Goal: Task Accomplishment & Management: Manage account settings

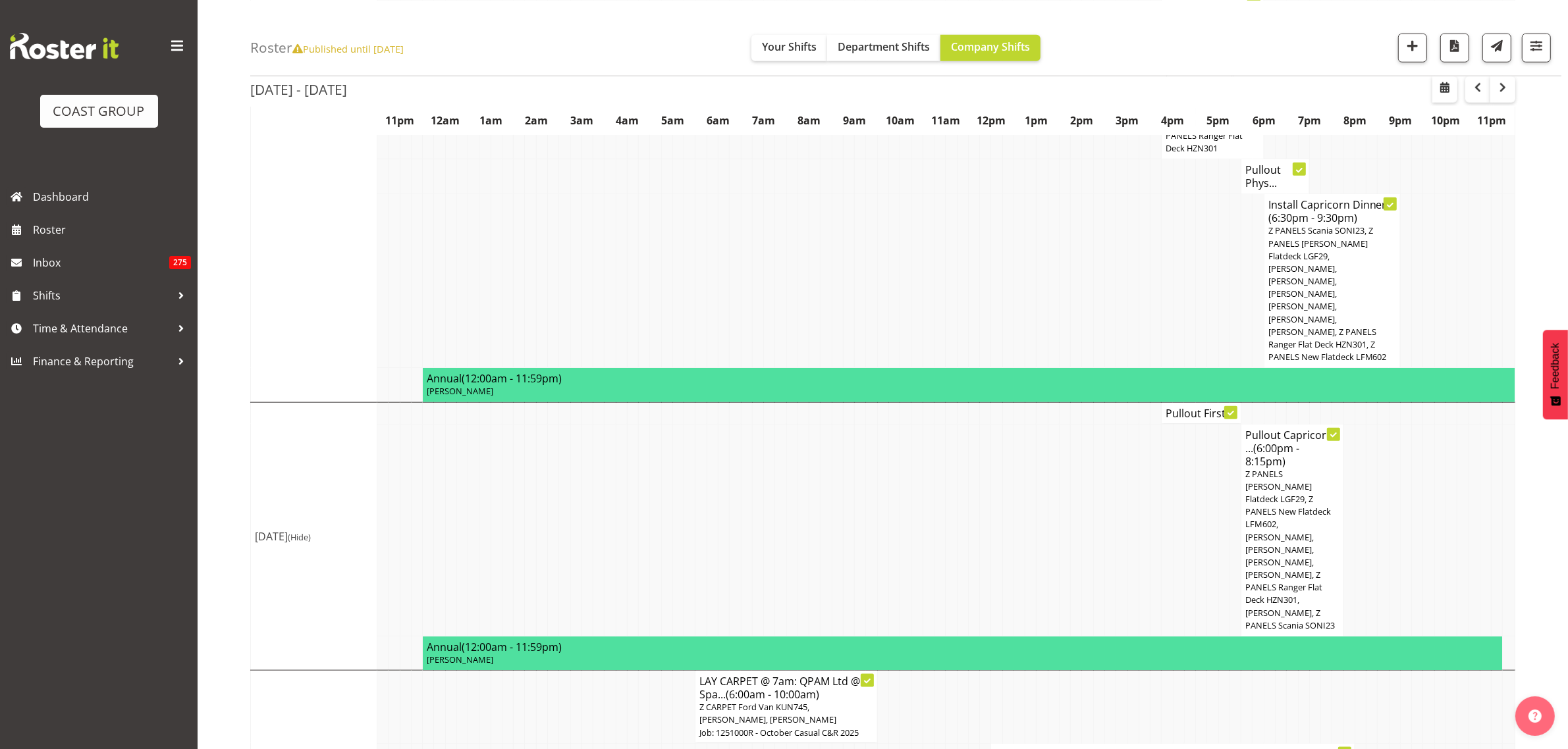
scroll to position [1721, 0]
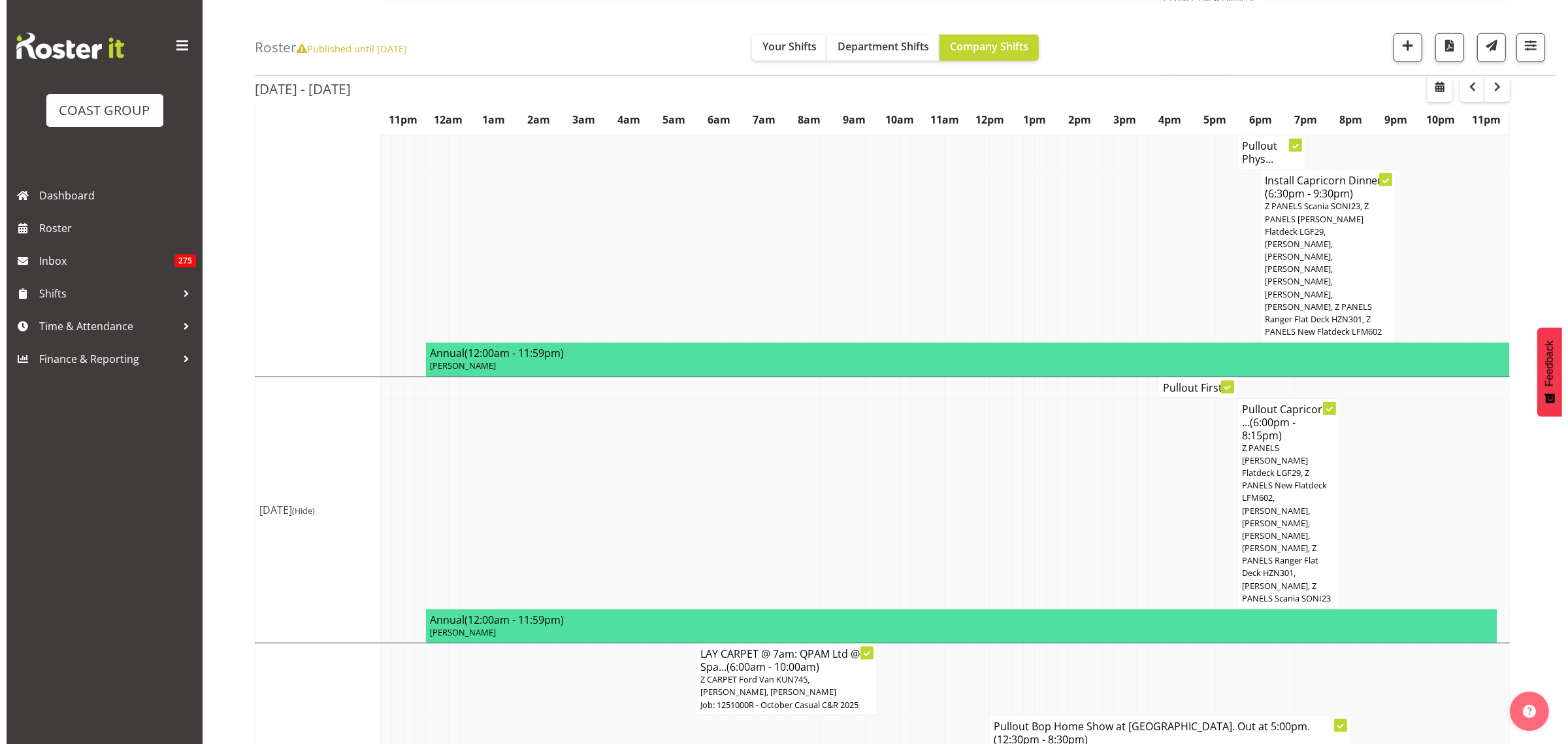
scroll to position [1696, 0]
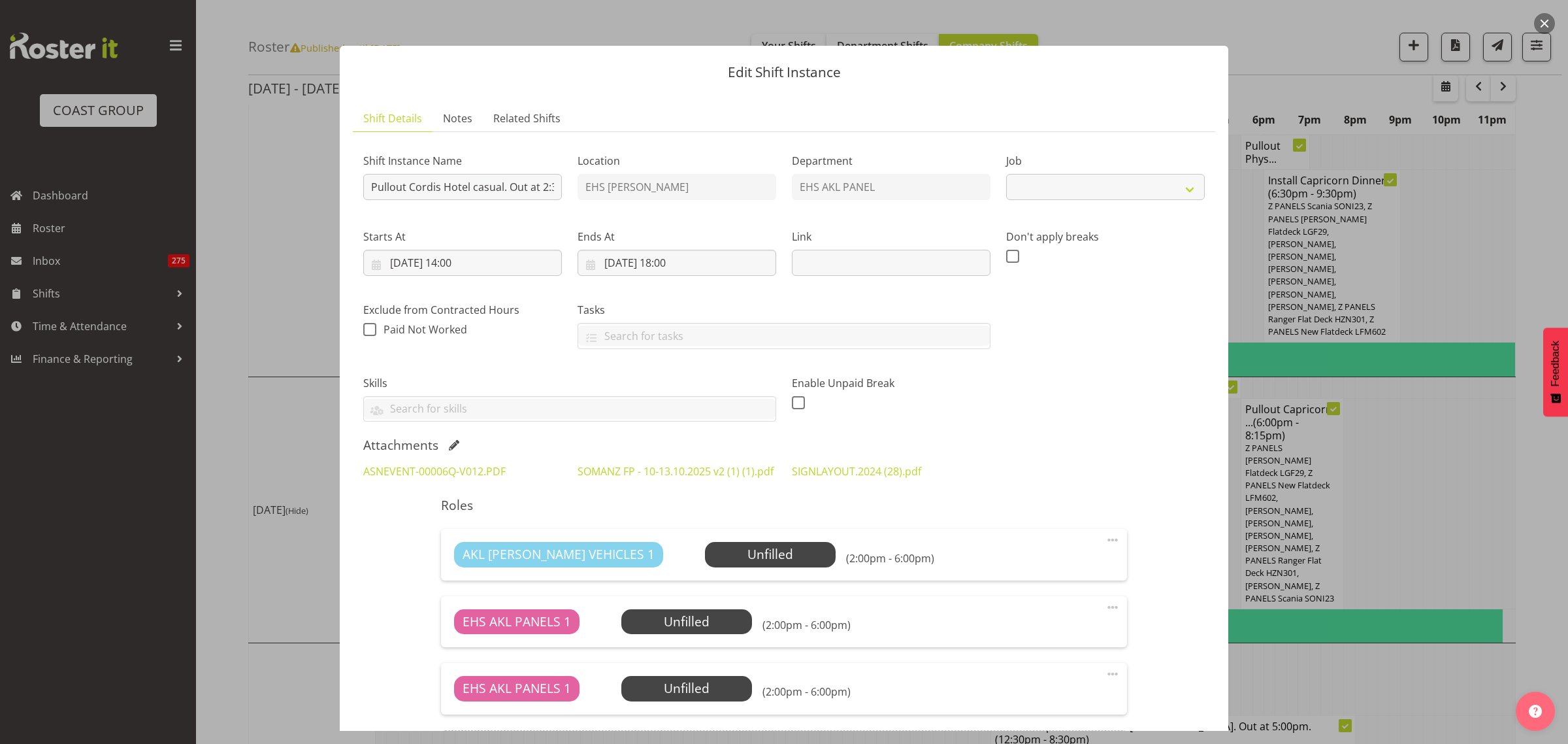
select select "8654"
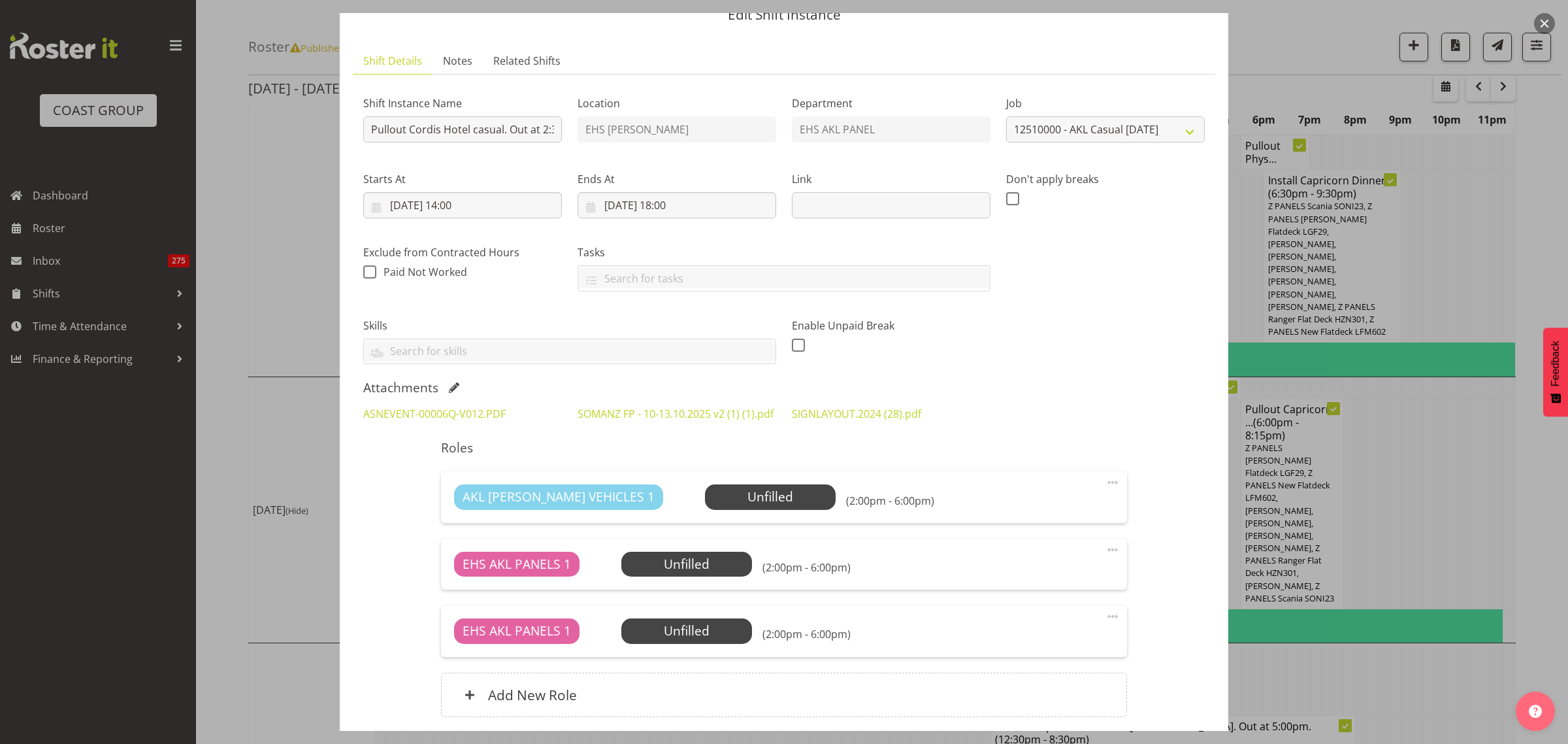
scroll to position [81, 0]
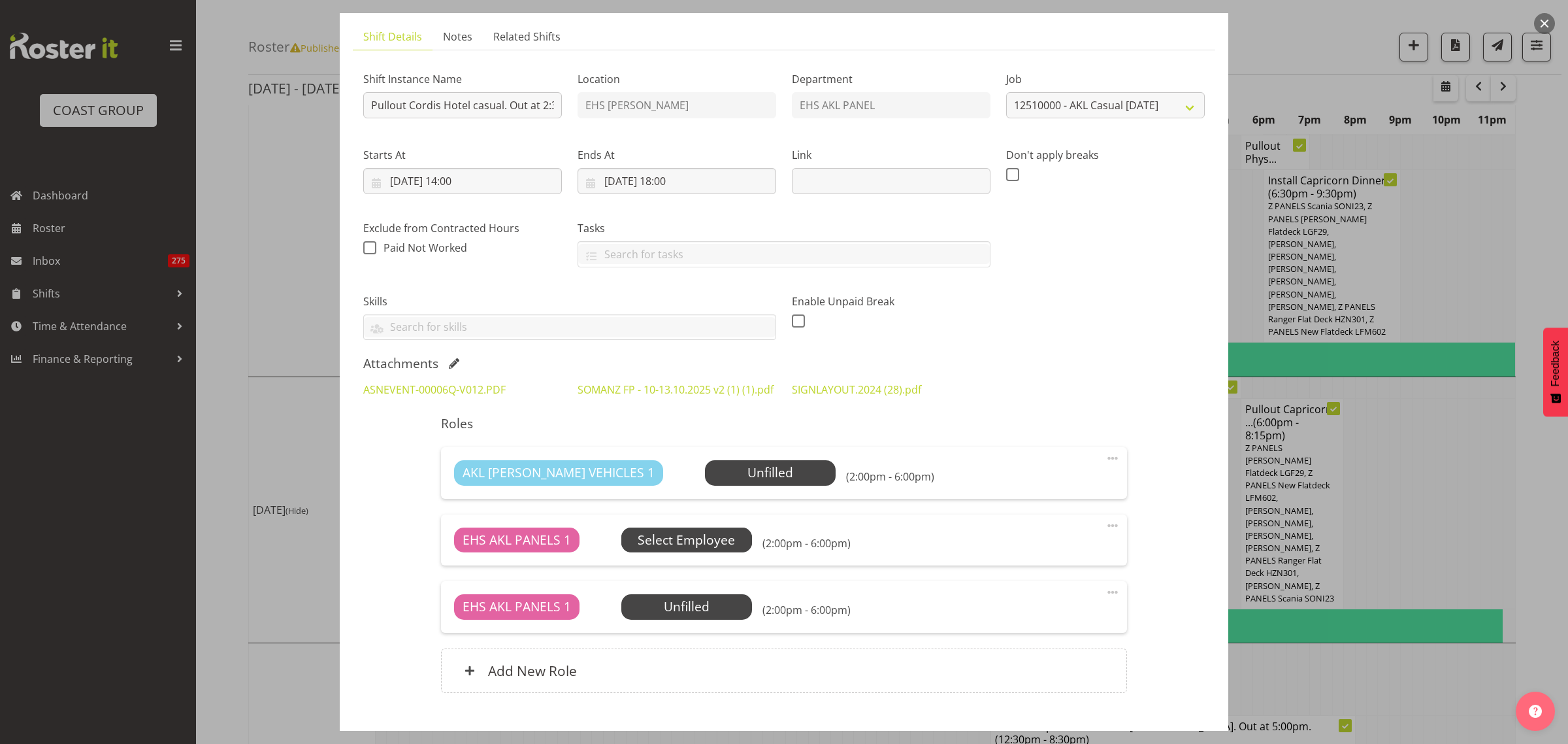
click at [703, 549] on span "Select Employee" at bounding box center [686, 540] width 98 height 19
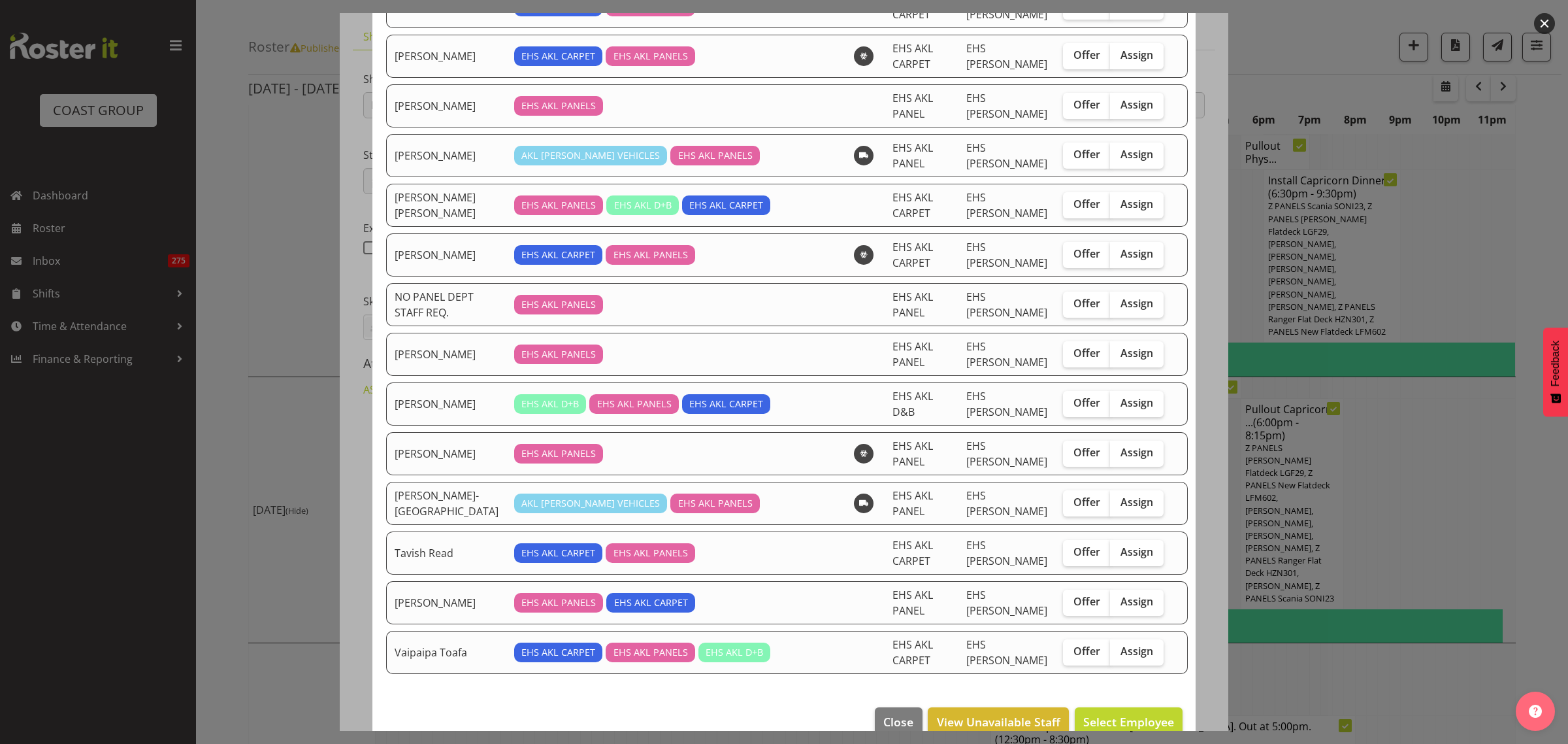
scroll to position [981, 0]
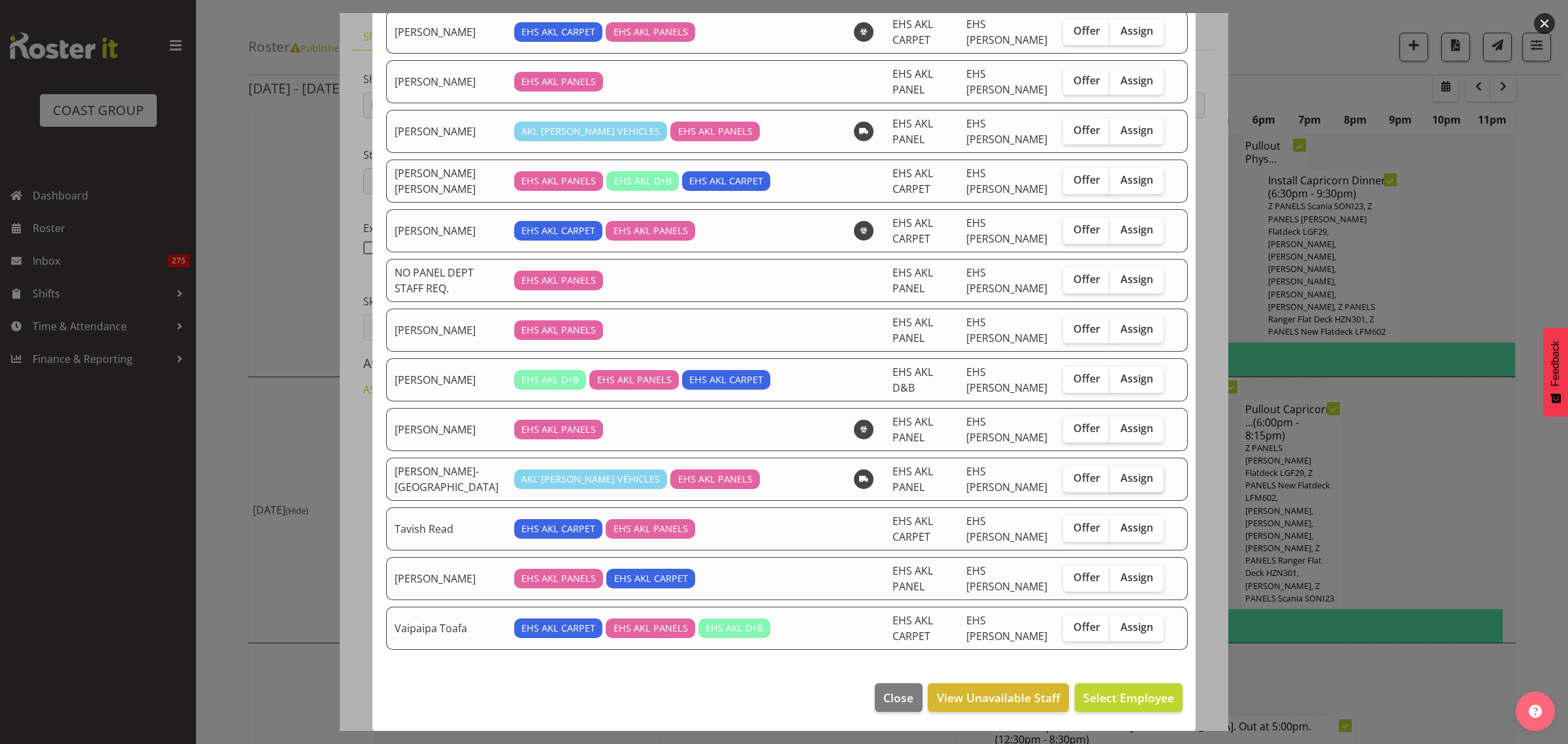
click at [1121, 479] on span "Assign" at bounding box center [1138, 478] width 33 height 13
click at [1110, 479] on input "Assign" at bounding box center [1114, 478] width 8 height 8
checkbox input "true"
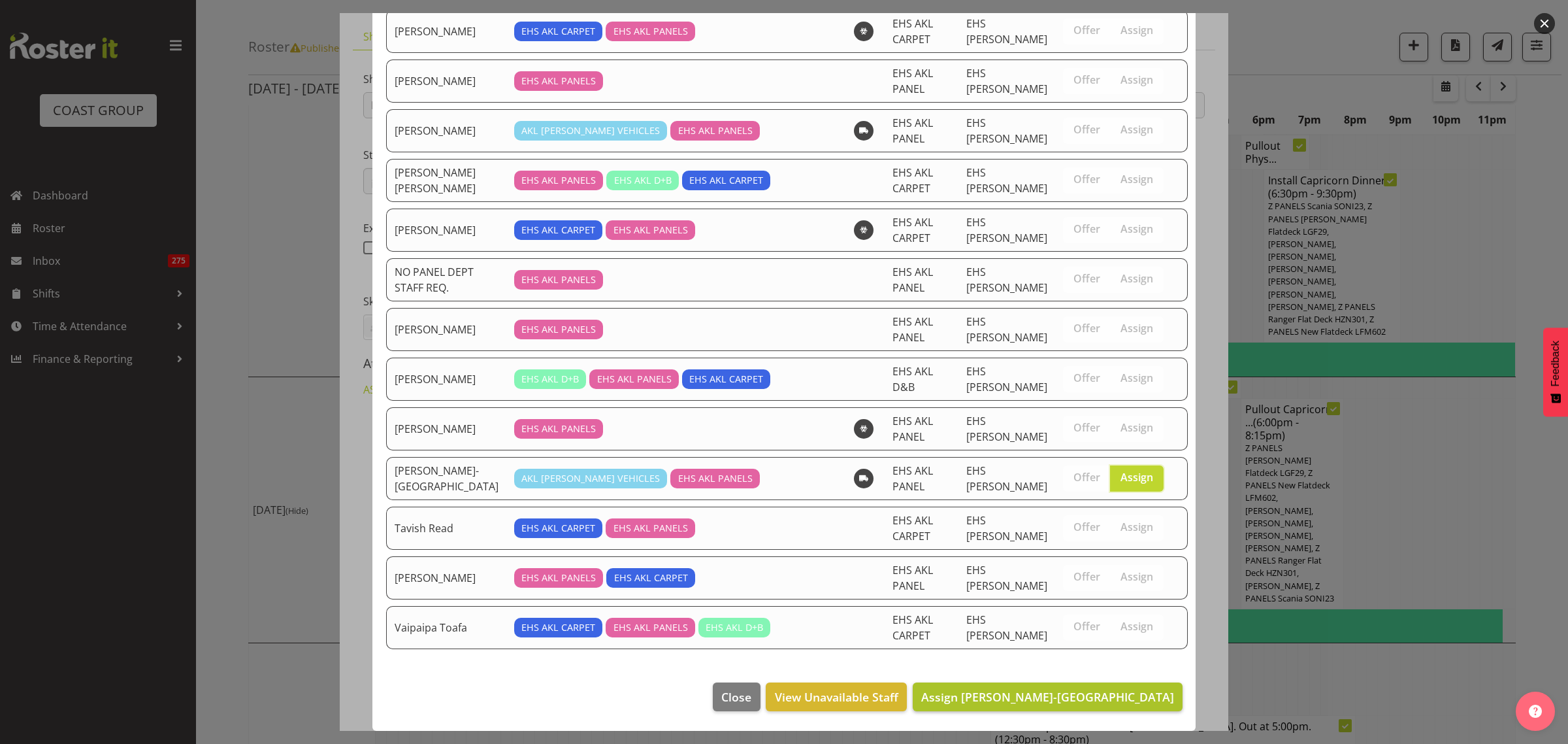
scroll to position [989, 0]
click at [1017, 701] on span "Assign Takaria Leleimua-Kamira" at bounding box center [1047, 696] width 253 height 16
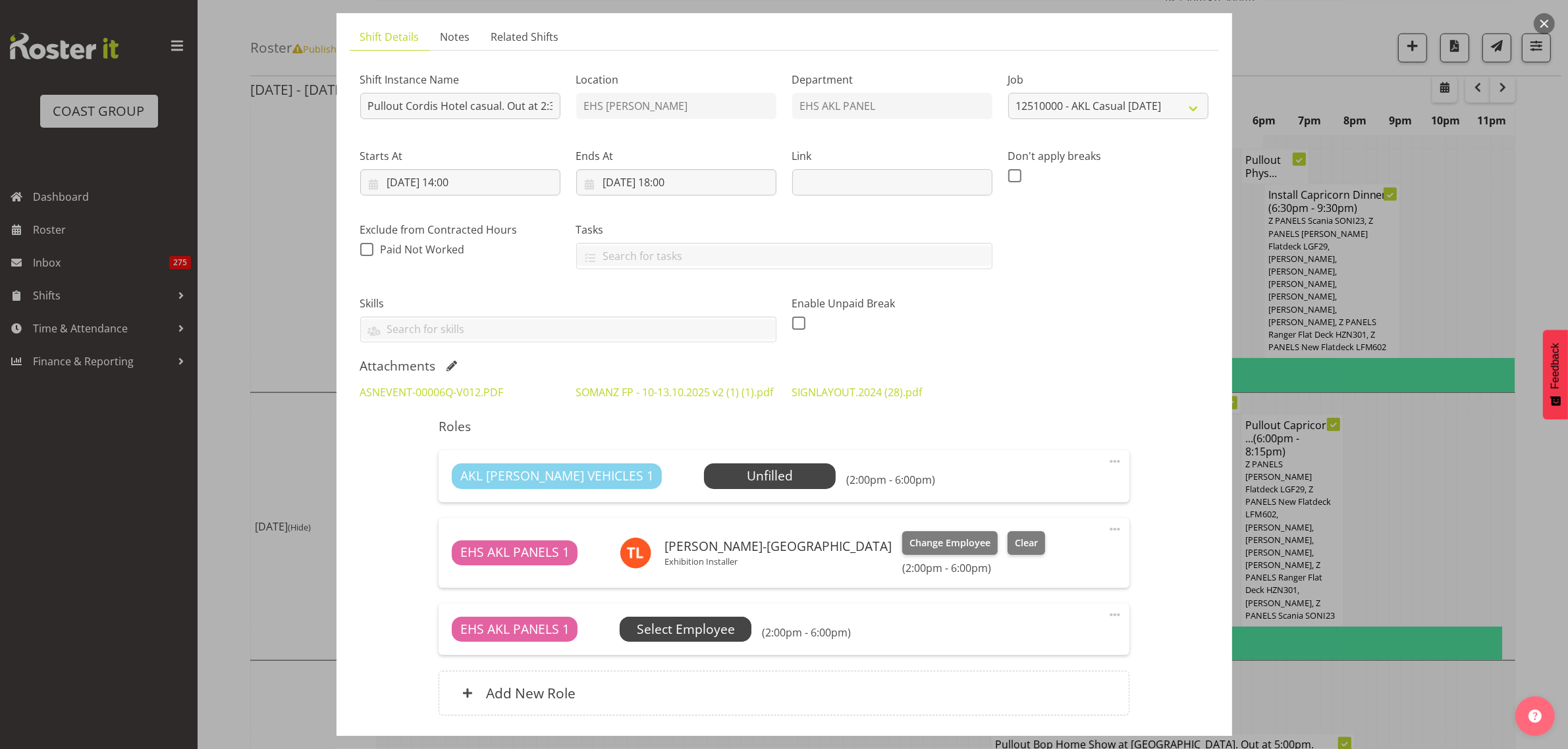
click at [709, 639] on span "Select Employee" at bounding box center [686, 629] width 99 height 19
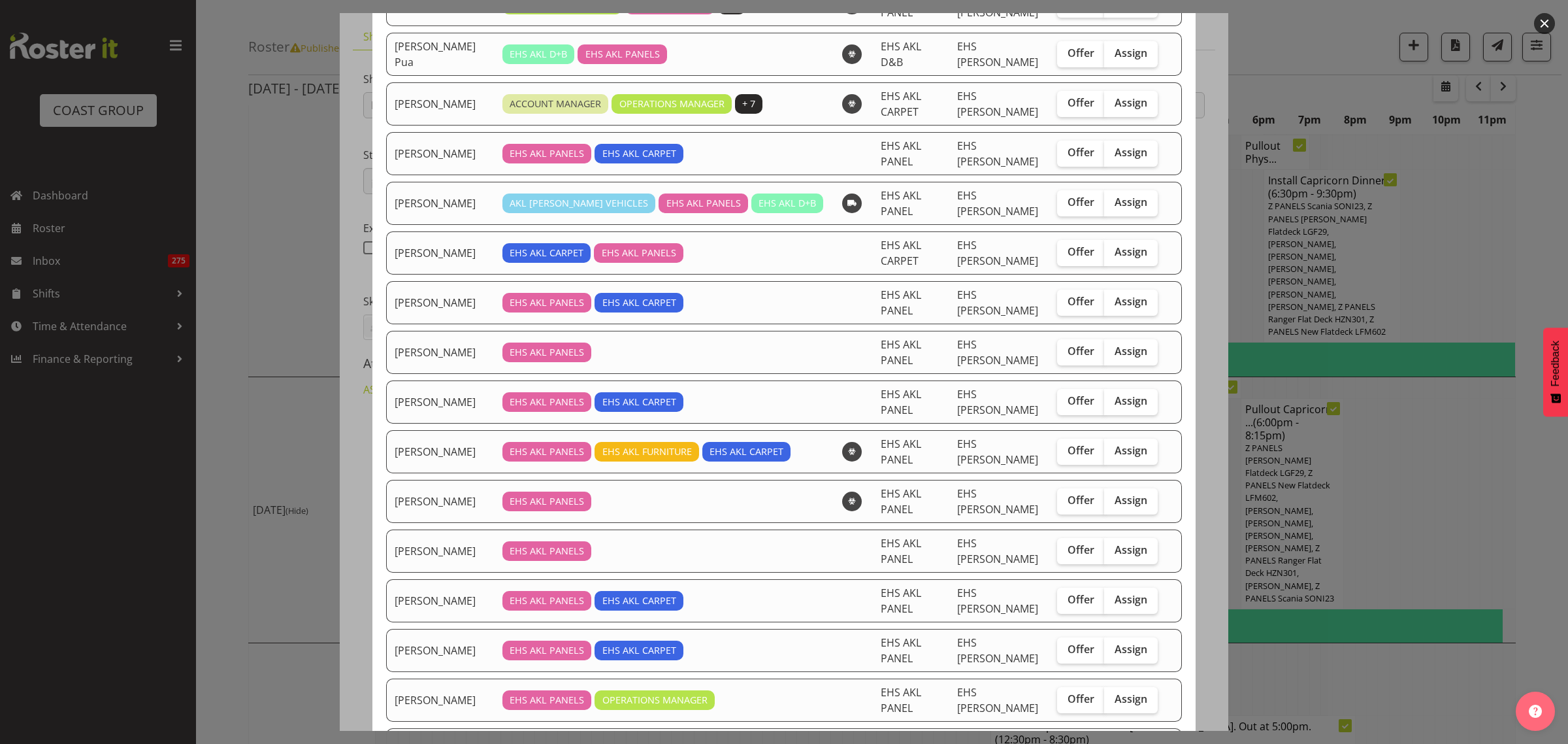
scroll to position [245, 0]
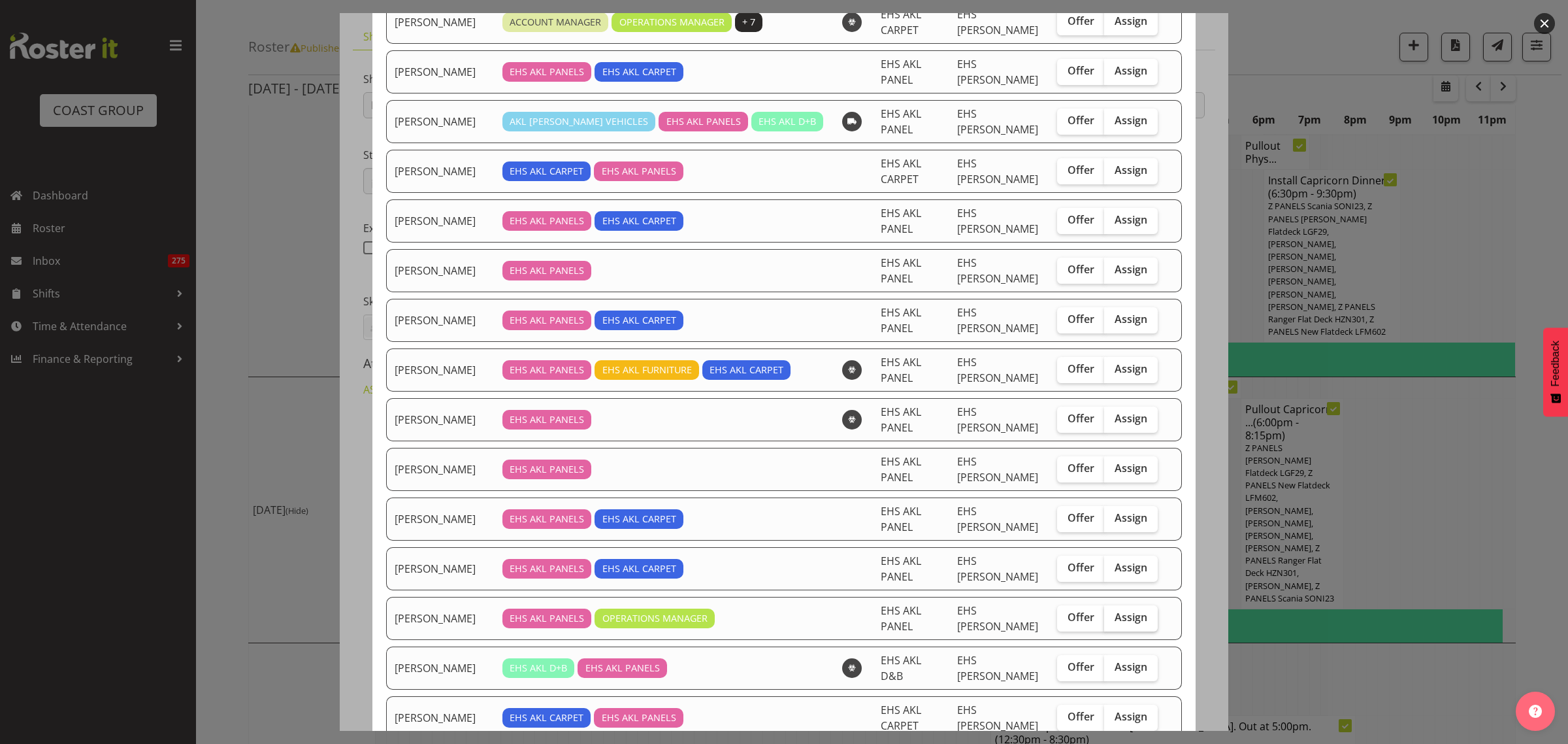
click at [1115, 621] on span "Assign" at bounding box center [1131, 617] width 33 height 13
click at [1105, 621] on input "Assign" at bounding box center [1108, 617] width 8 height 8
checkbox input "true"
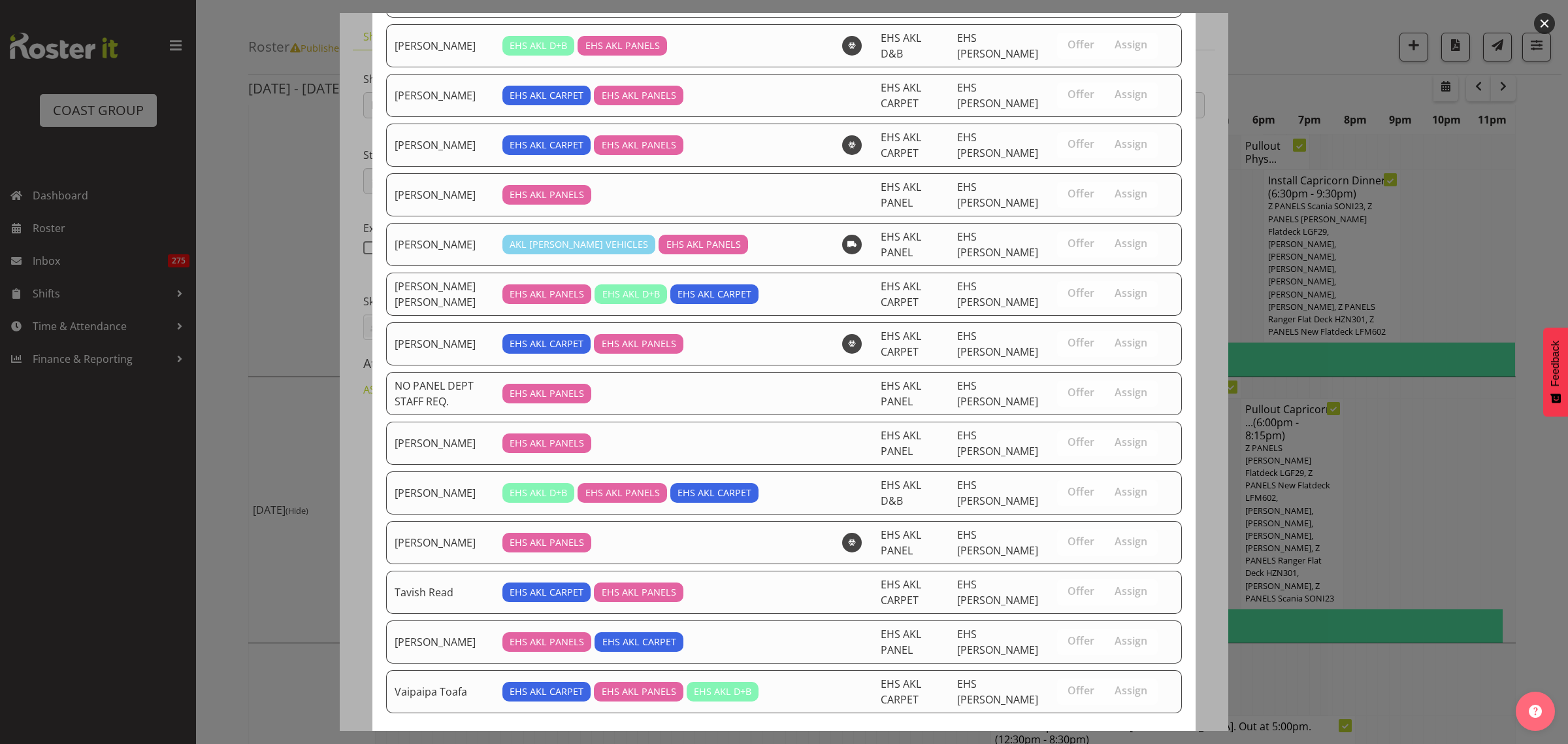
scroll to position [940, 0]
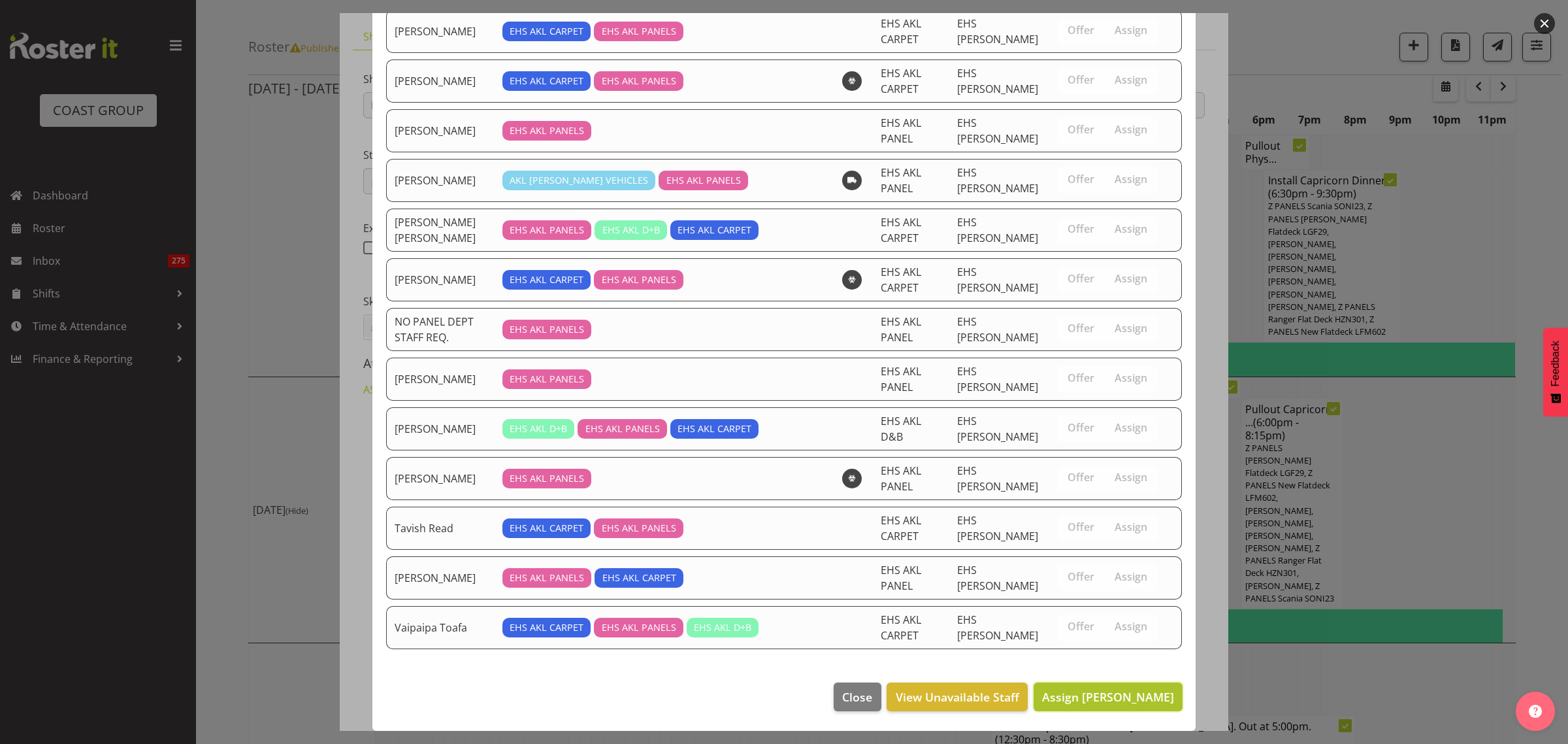
click at [1095, 706] on button "Assign Jeremy Zhu" at bounding box center [1107, 696] width 149 height 28
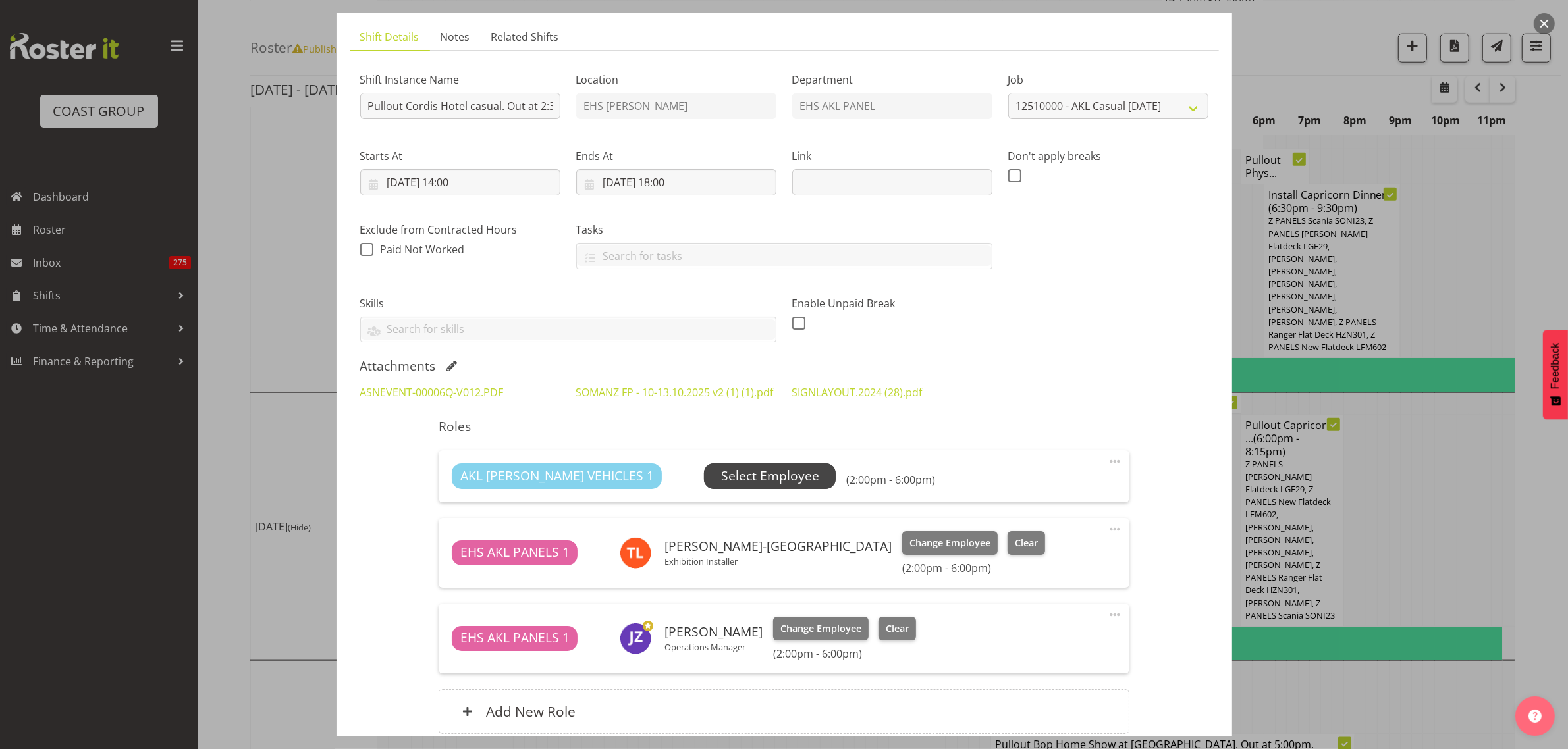
click at [741, 486] on span "Select Employee" at bounding box center [770, 476] width 99 height 19
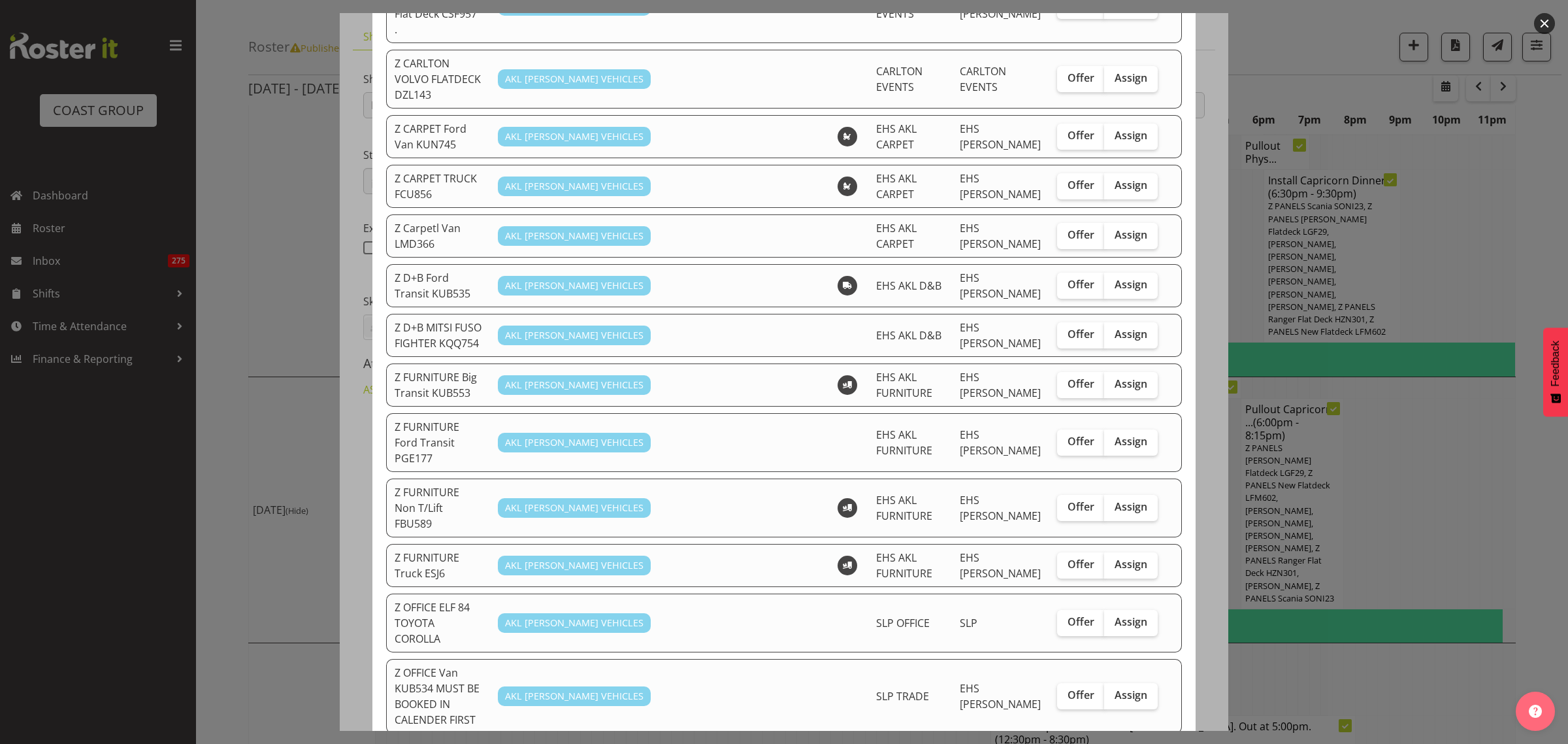
scroll to position [409, 0]
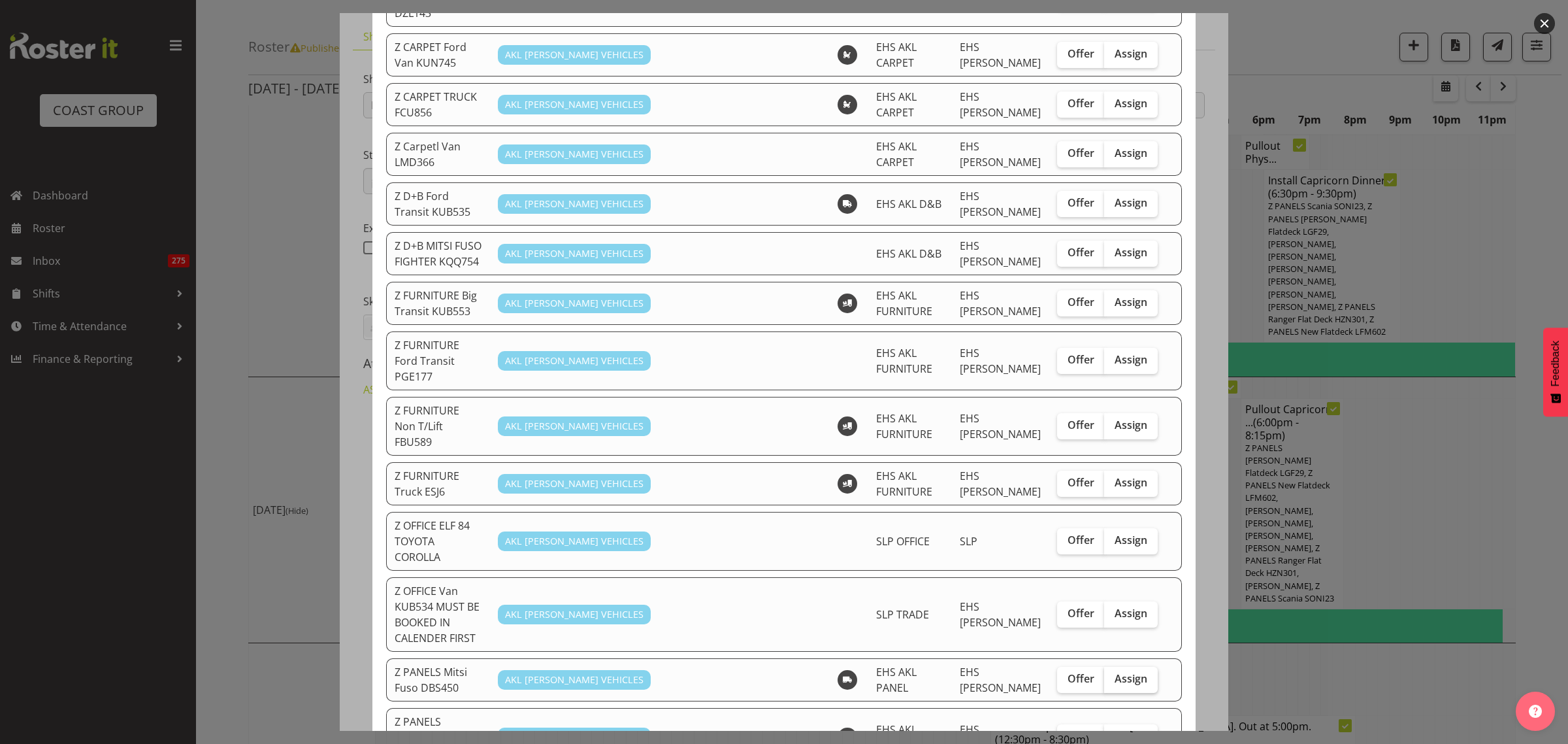
click at [1125, 672] on span "Assign" at bounding box center [1131, 678] width 33 height 13
click at [1113, 675] on input "Assign" at bounding box center [1108, 678] width 8 height 8
checkbox input "true"
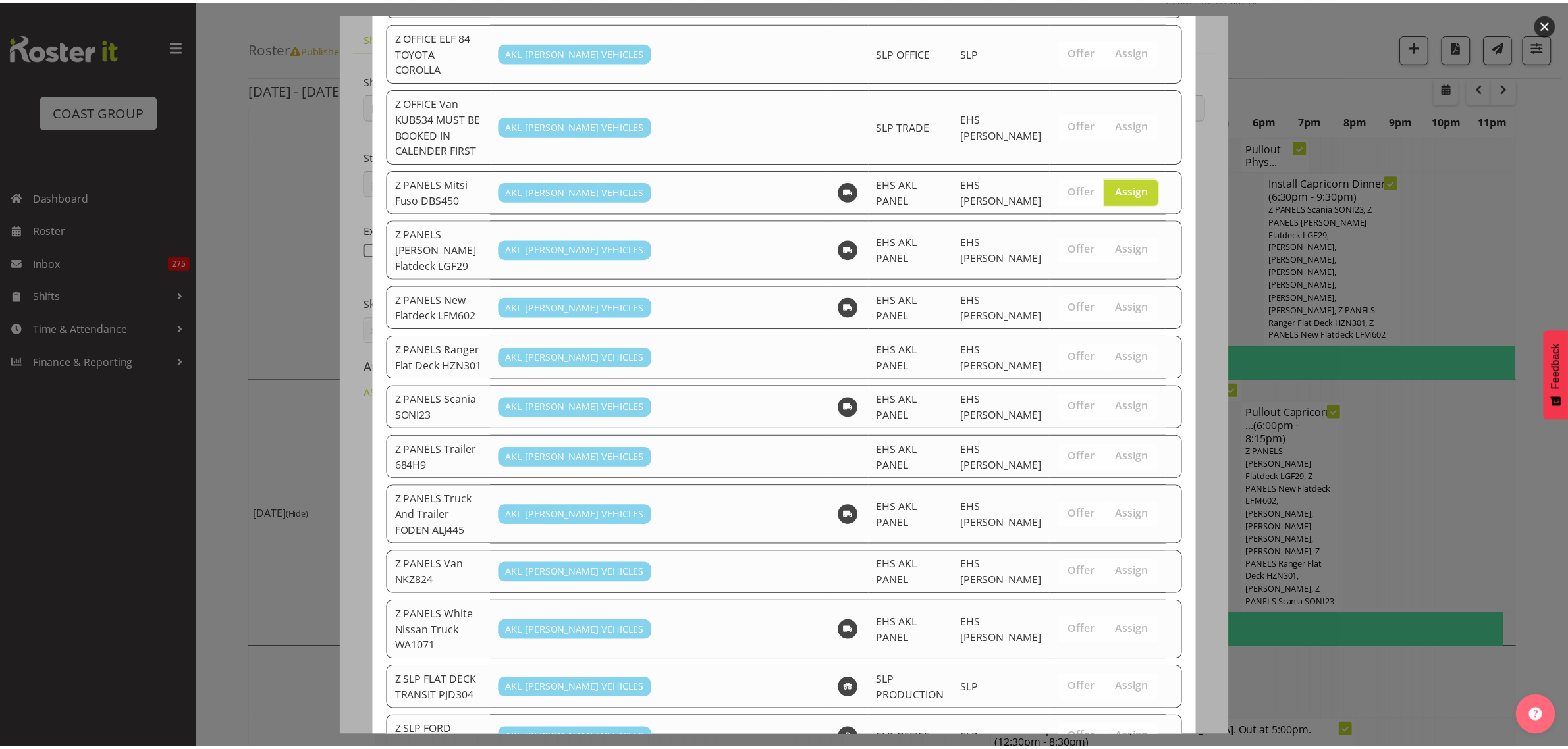
scroll to position [1166, 0]
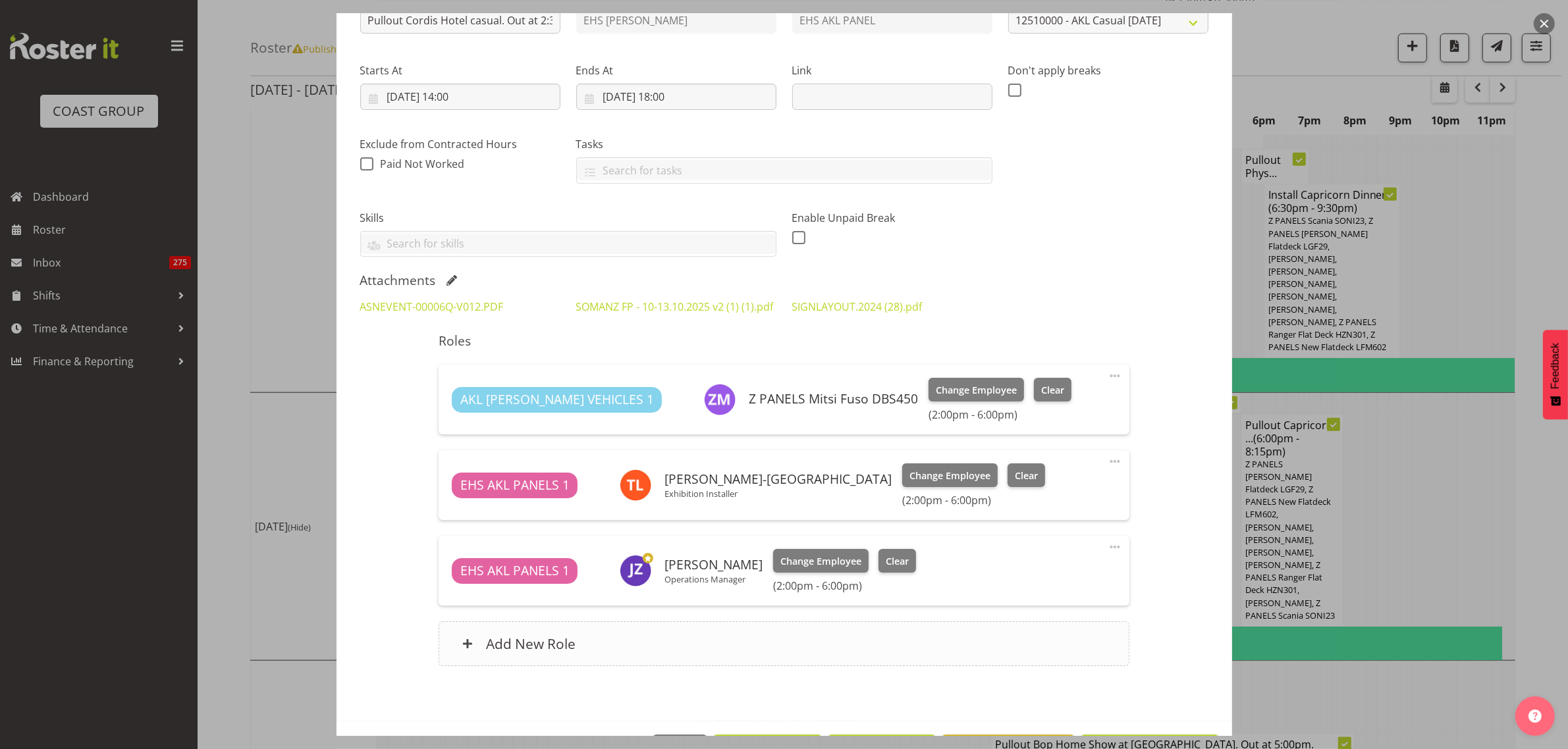
scroll to position [232, 0]
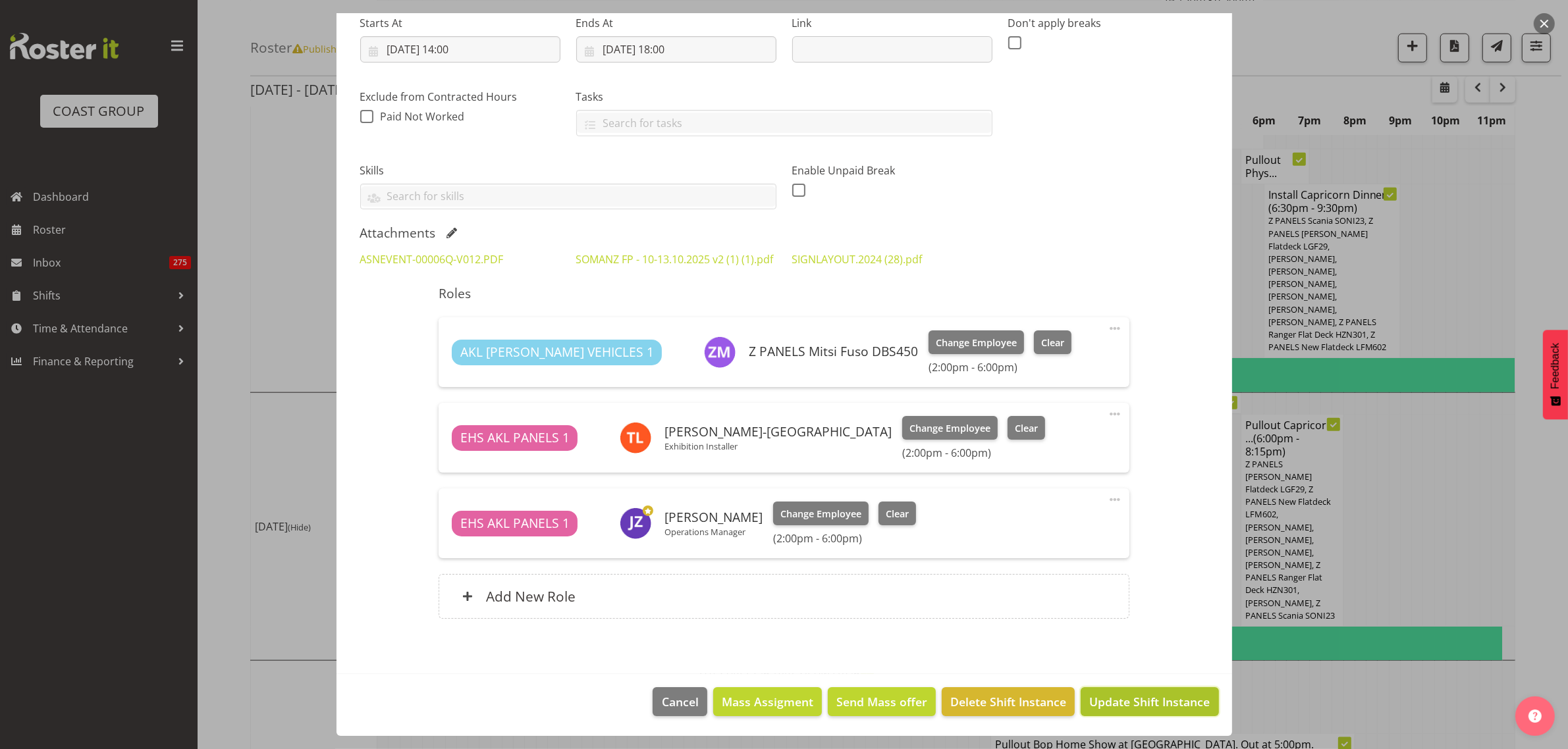
click at [1122, 699] on span "Update Shift Instance" at bounding box center [1149, 701] width 121 height 17
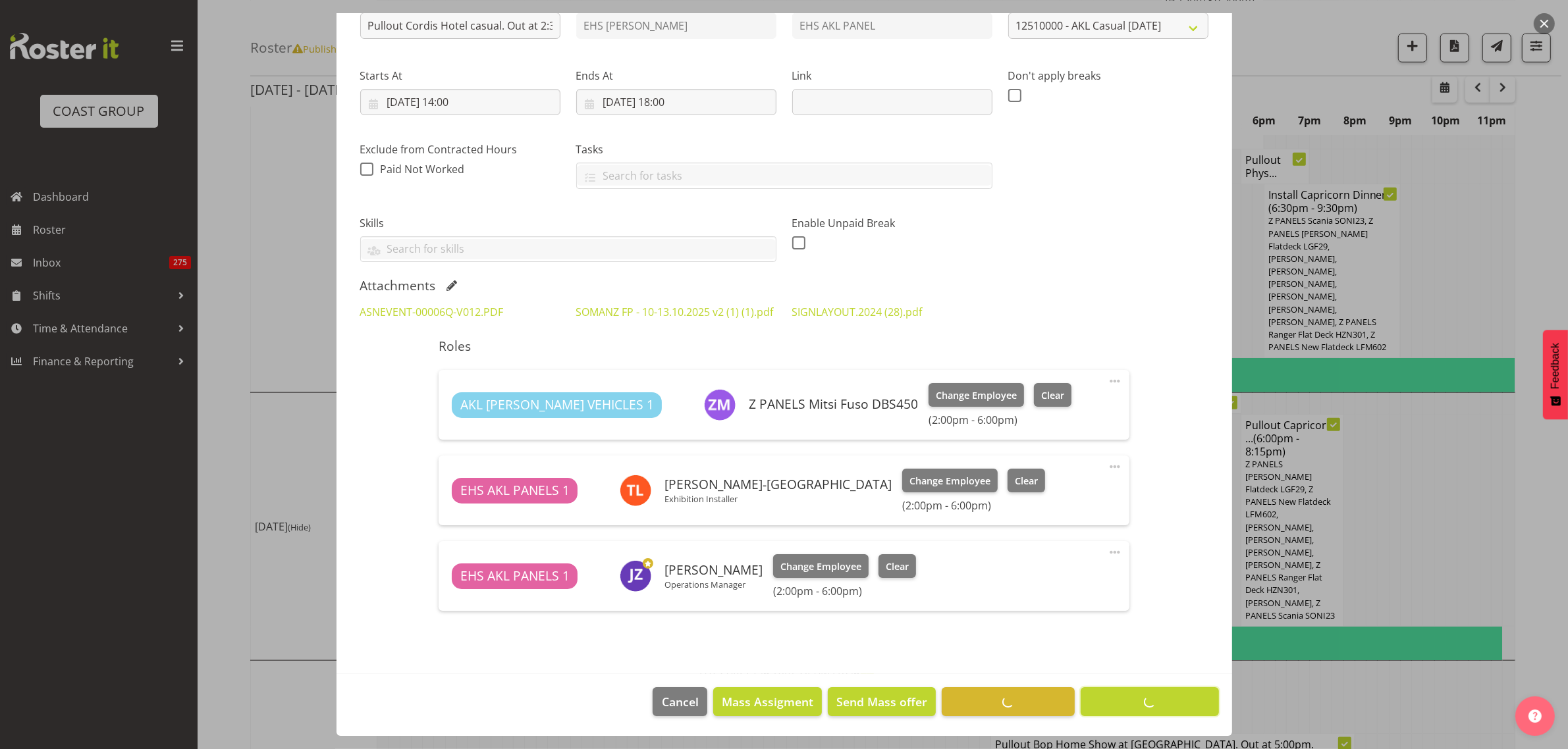
scroll to position [0, 0]
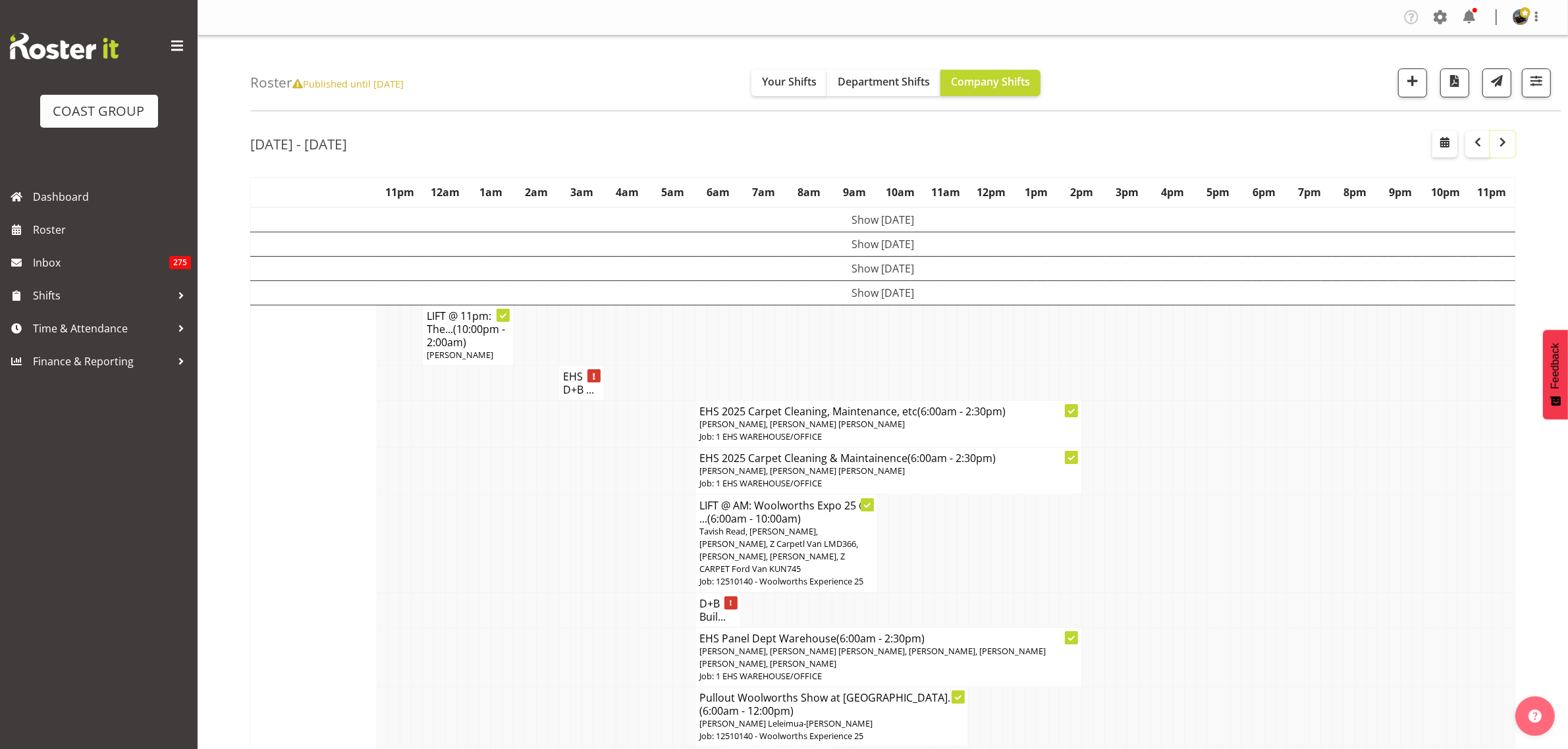
click at [1496, 144] on span "button" at bounding box center [1502, 142] width 16 height 16
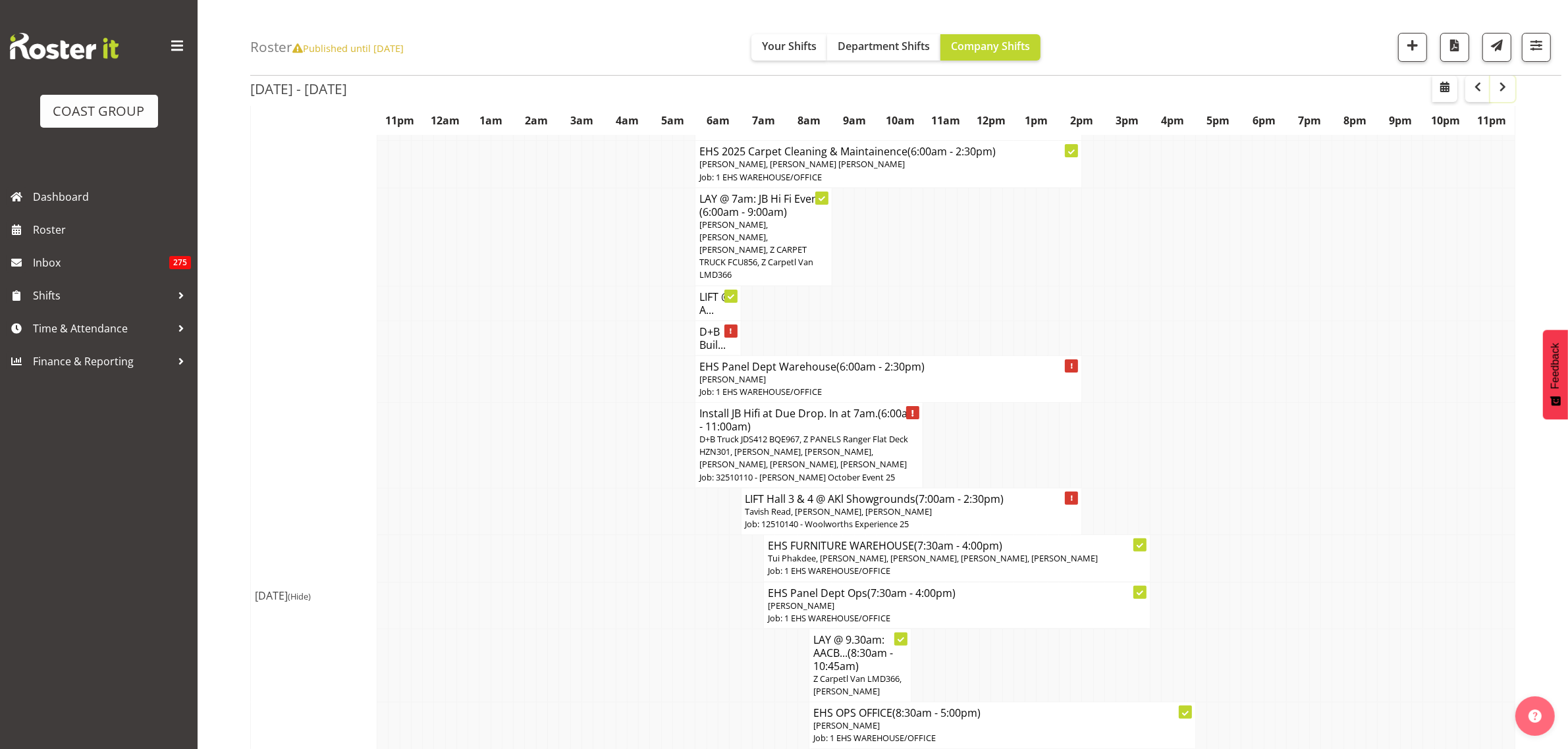
scroll to position [329, 0]
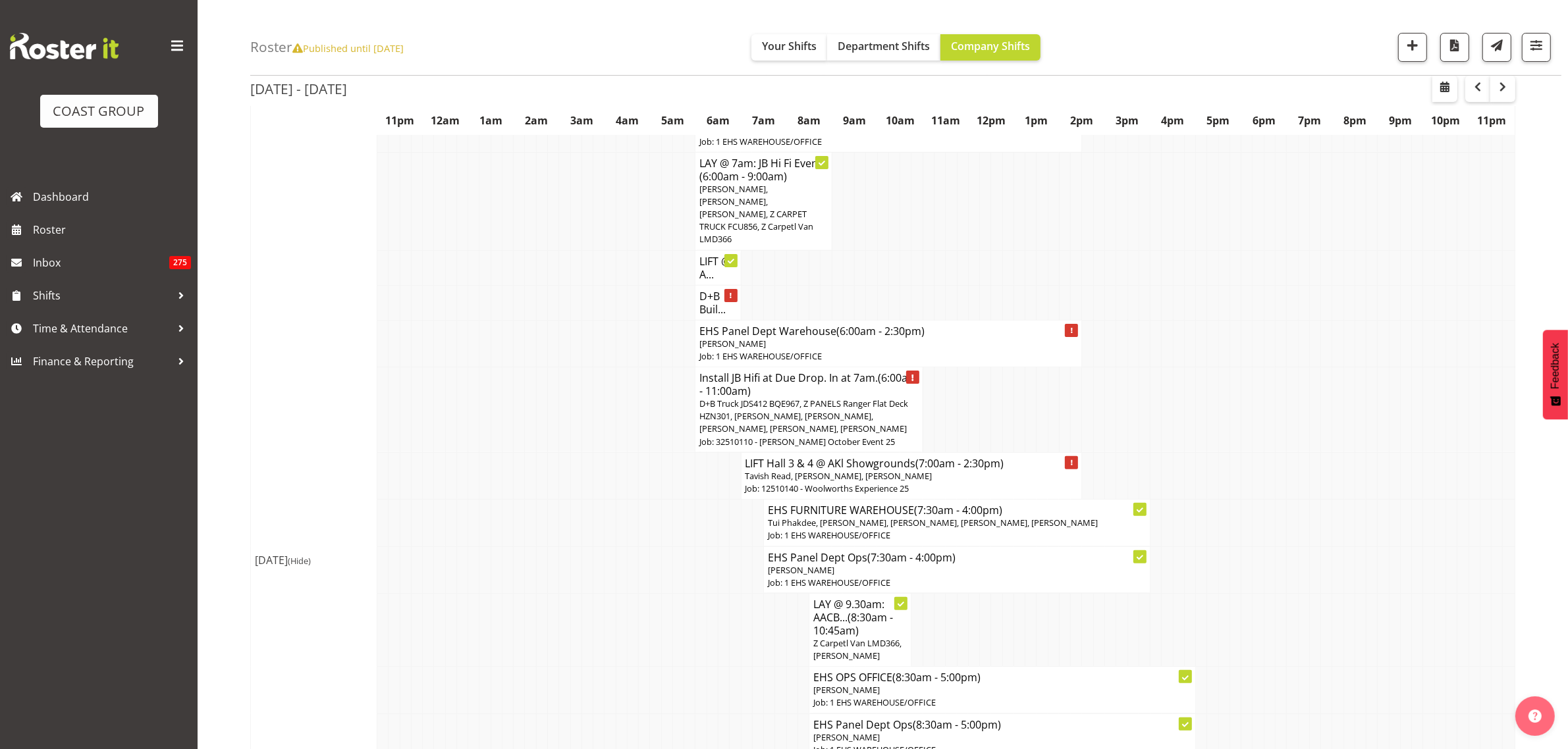
click at [815, 398] on span "D+B Truck JDS412 BQE967, Z PANELS Ranger Flat Deck HZN301, Abe Denton, Cameron …" at bounding box center [804, 416] width 209 height 37
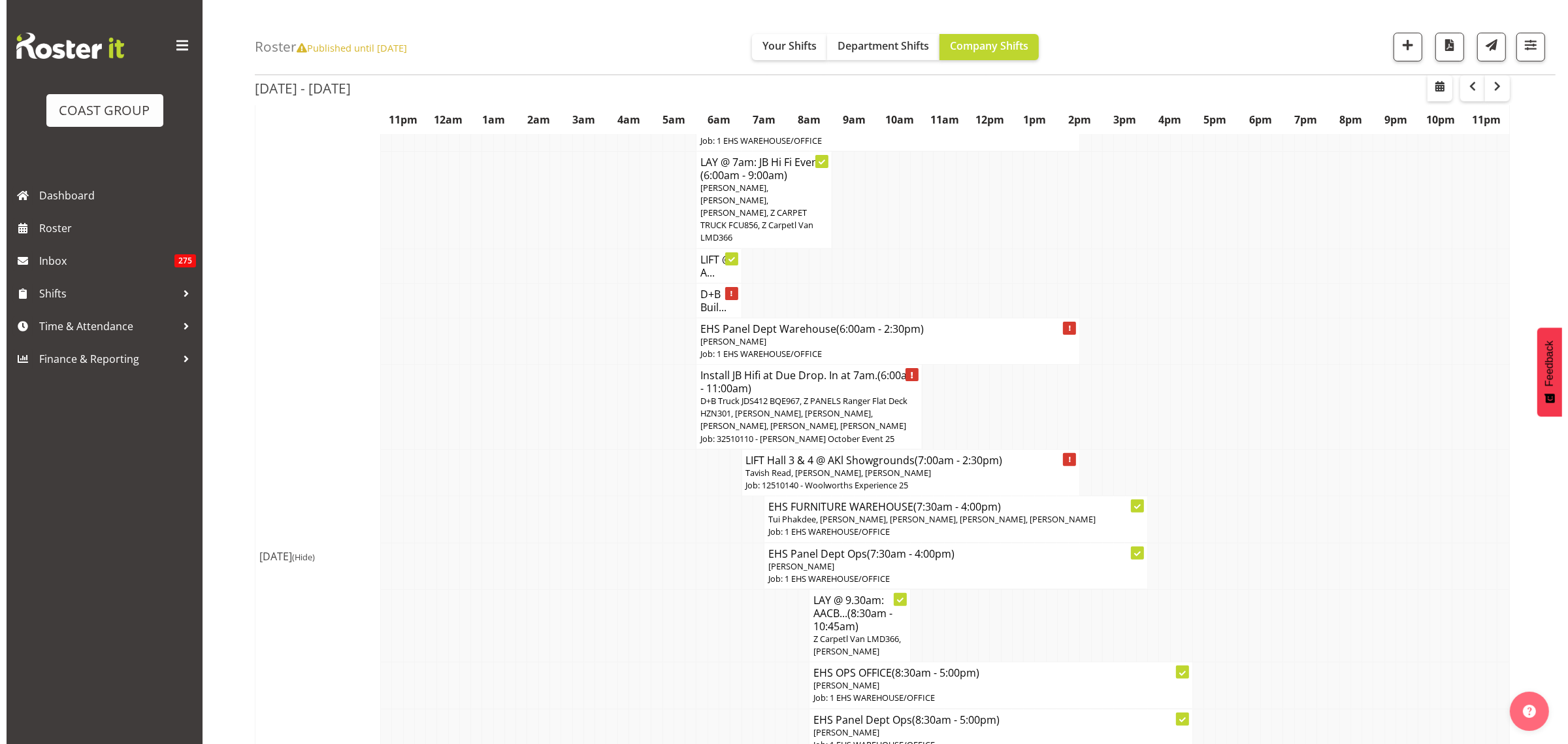
scroll to position [320, 0]
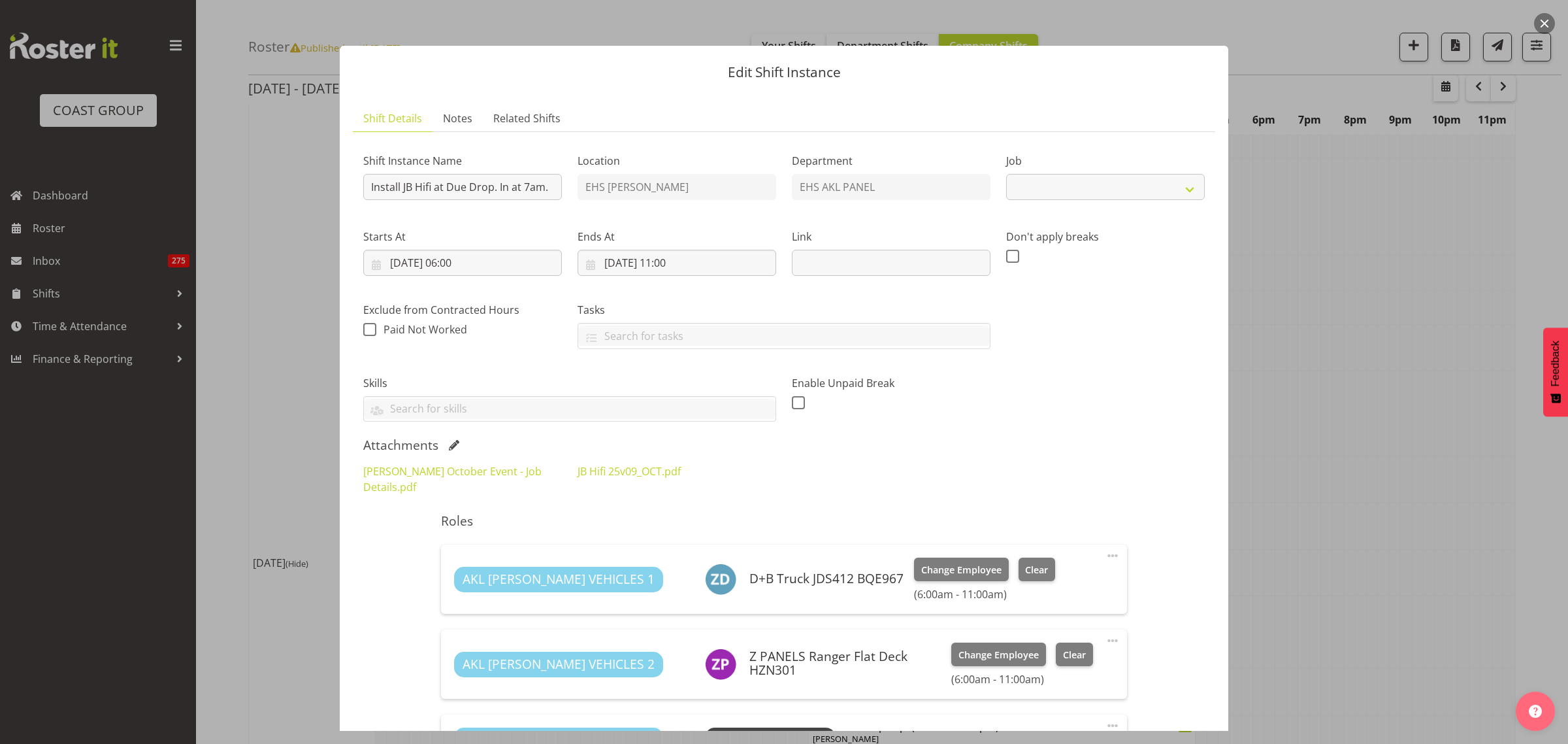
select select "10086"
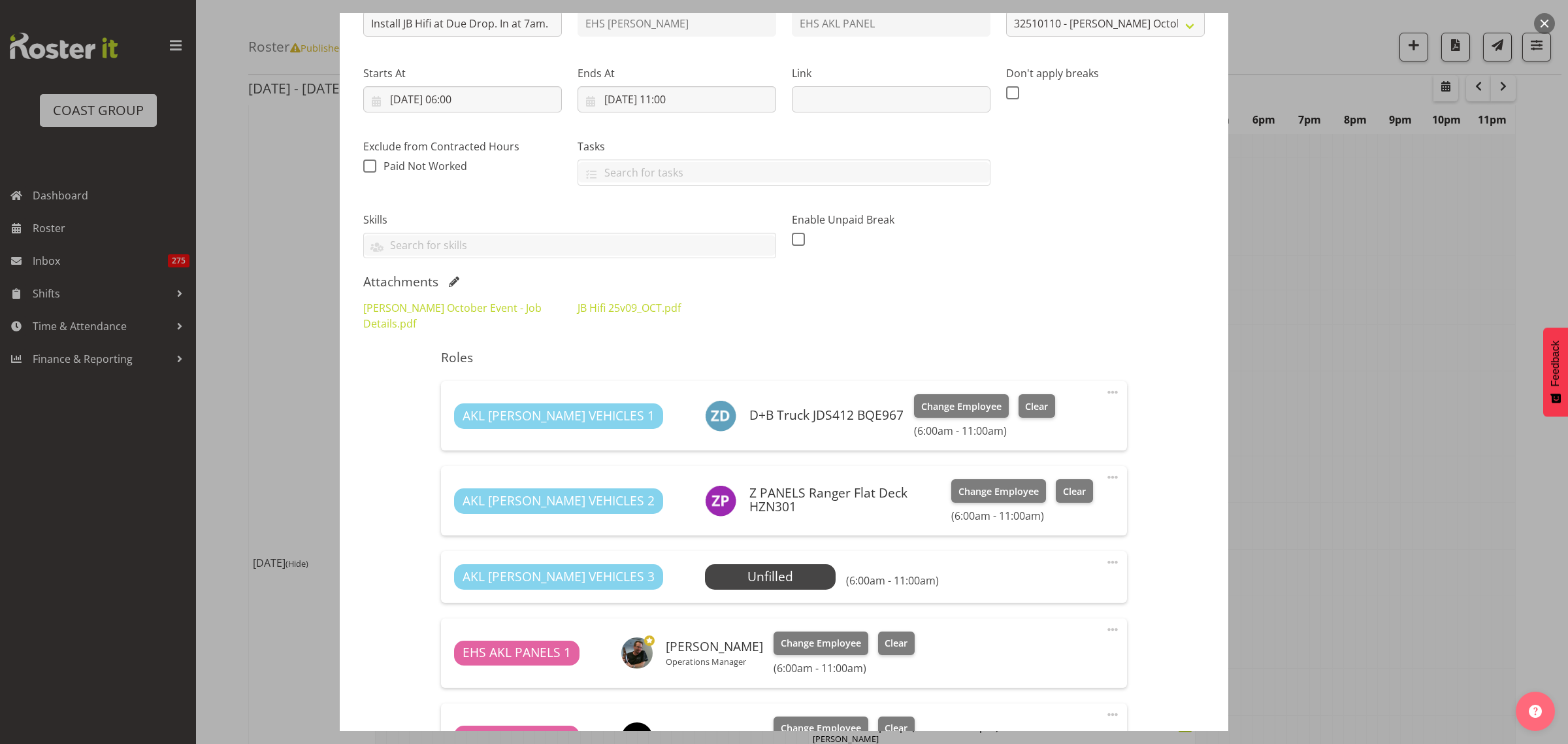
click at [1105, 385] on span at bounding box center [1112, 392] width 16 height 16
click at [1027, 456] on link "Delete" at bounding box center [1057, 468] width 125 height 24
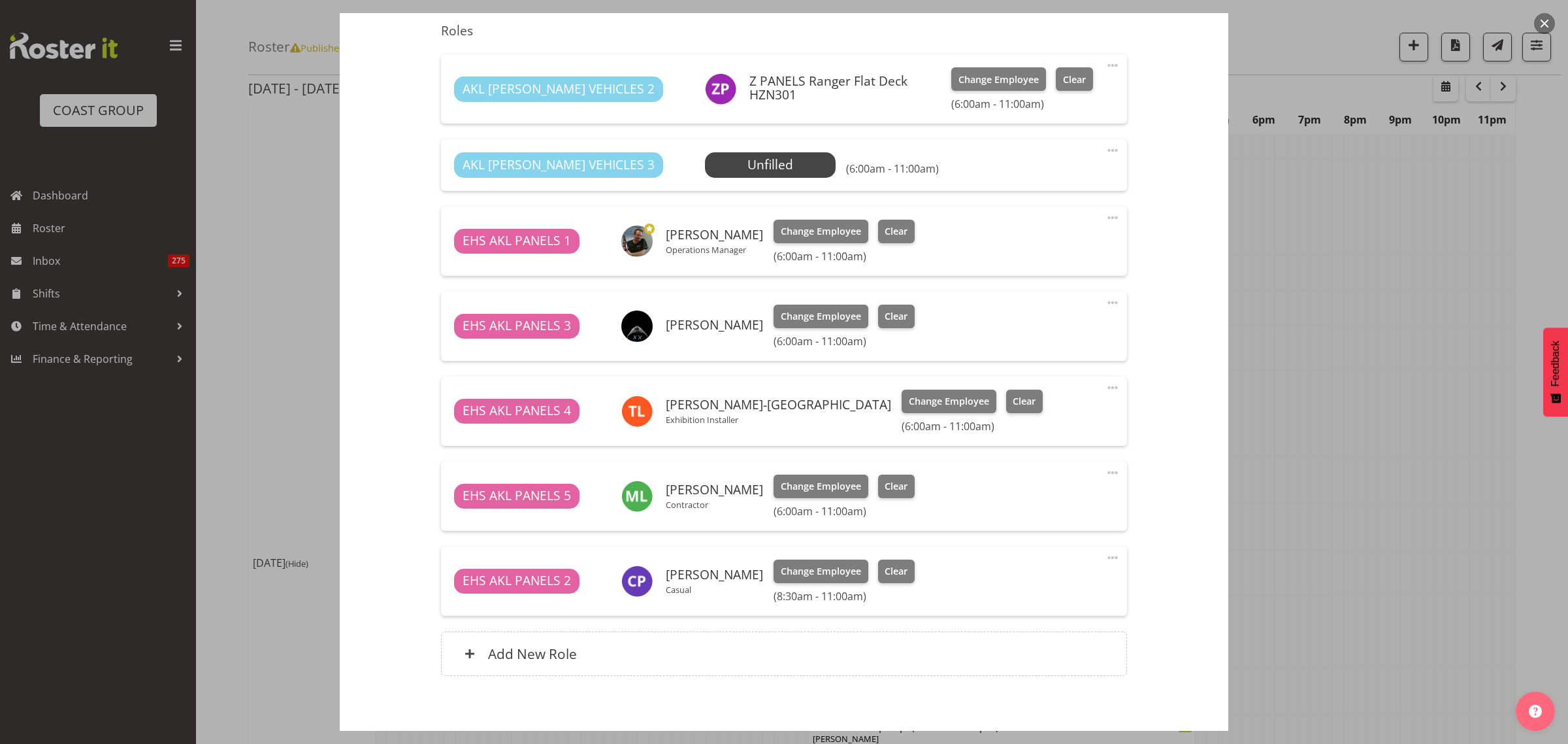
scroll to position [245, 0]
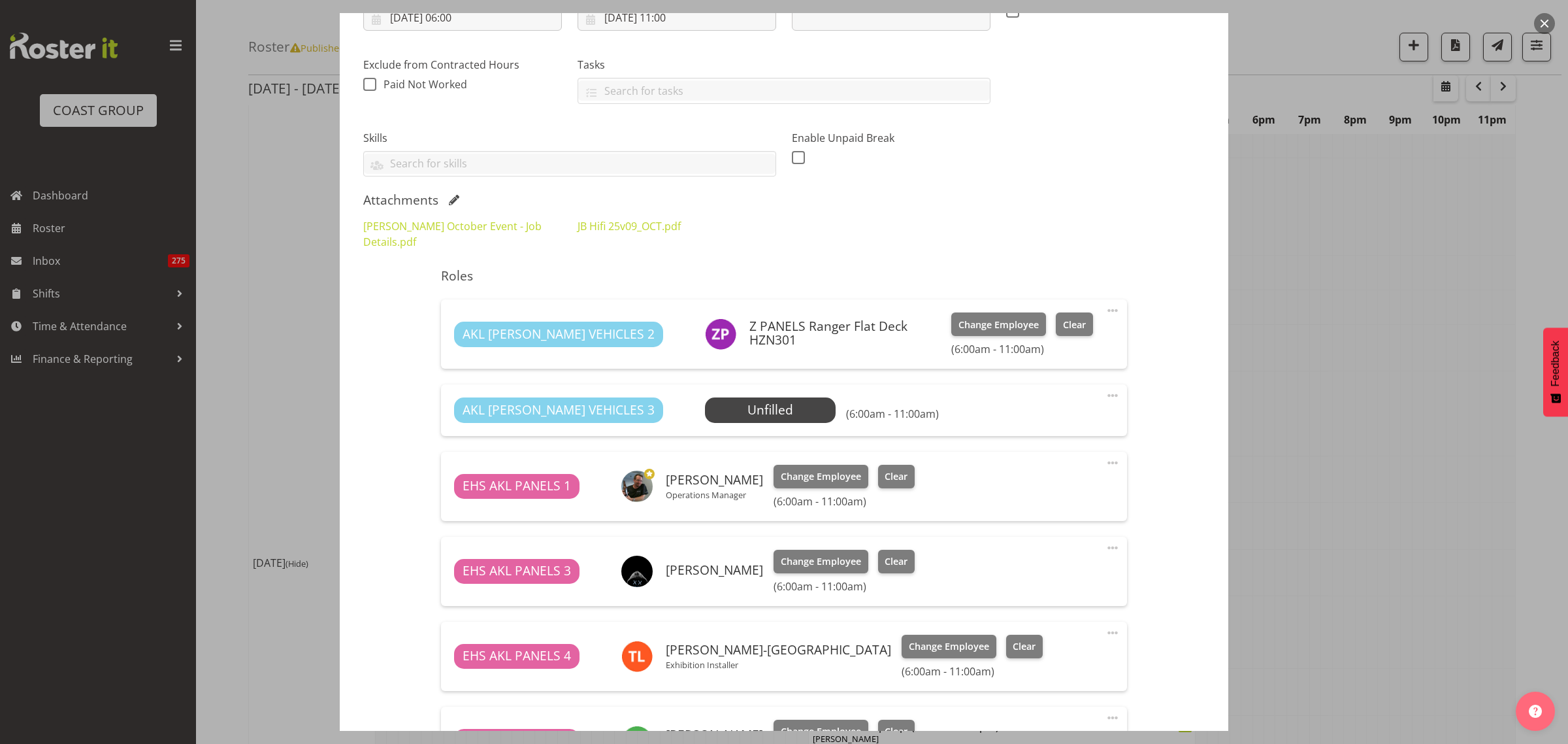
click at [1105, 388] on span at bounding box center [1112, 395] width 16 height 16
click at [1053, 460] on link "Delete" at bounding box center [1057, 472] width 125 height 24
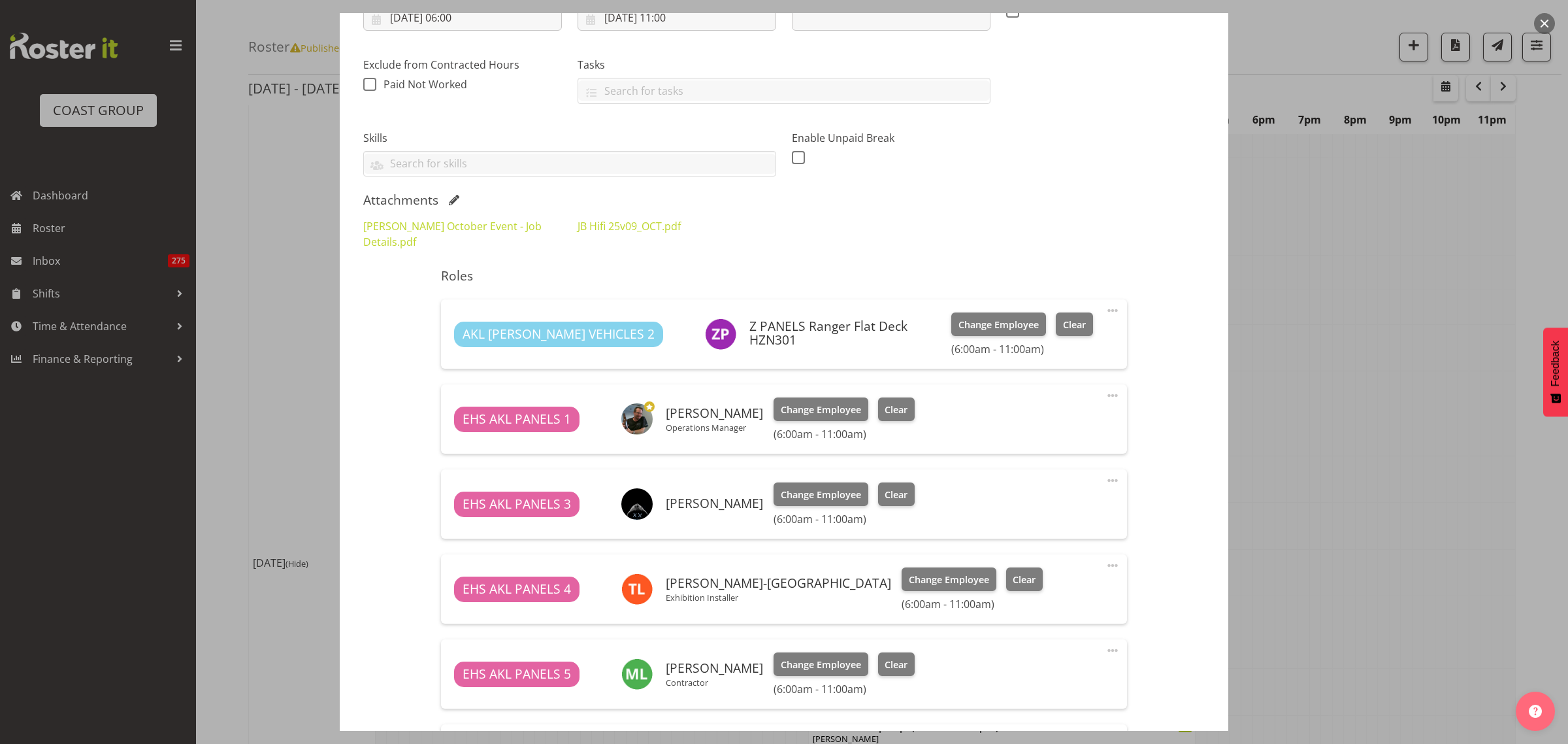
scroll to position [469, 0]
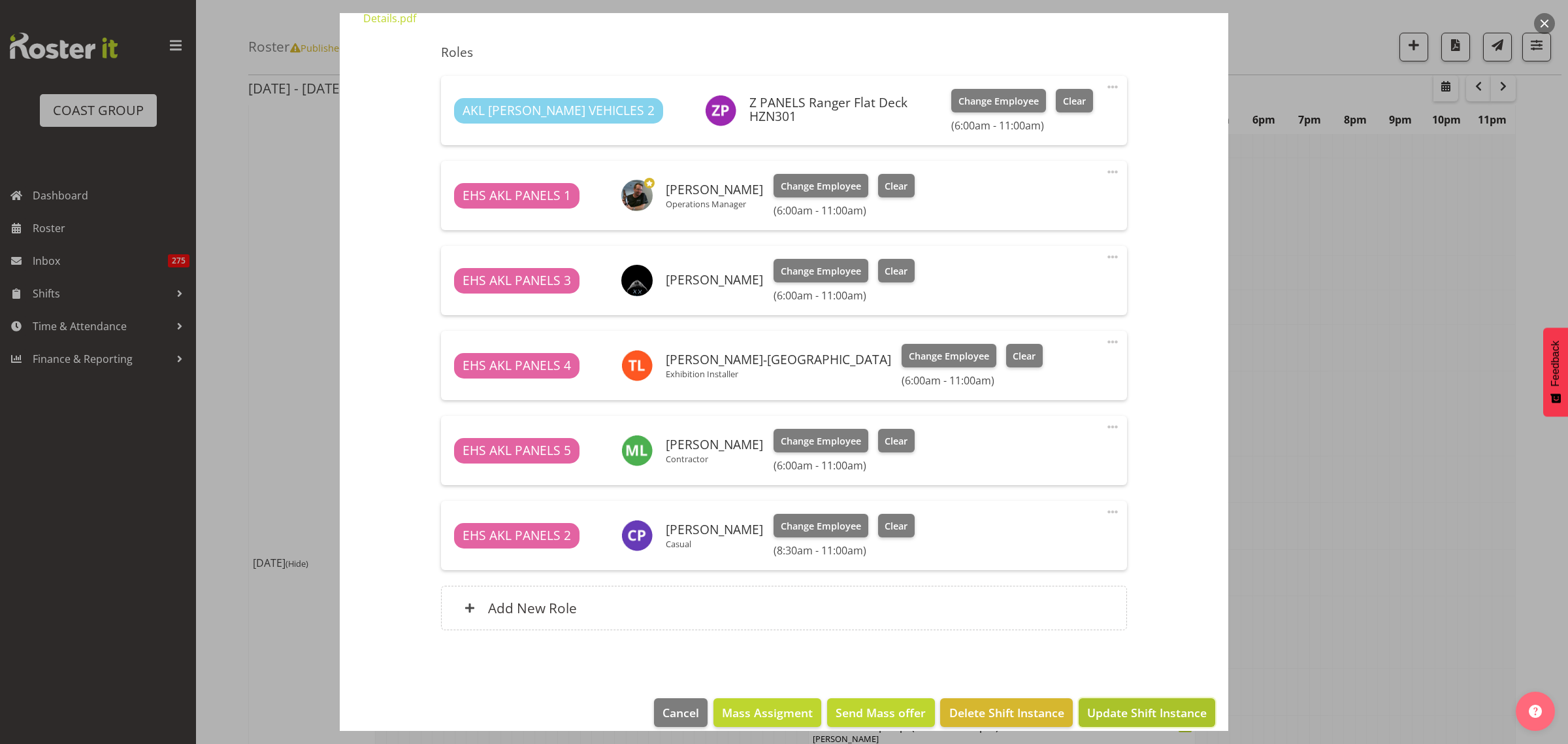
click at [1125, 704] on span "Update Shift Instance" at bounding box center [1147, 712] width 120 height 17
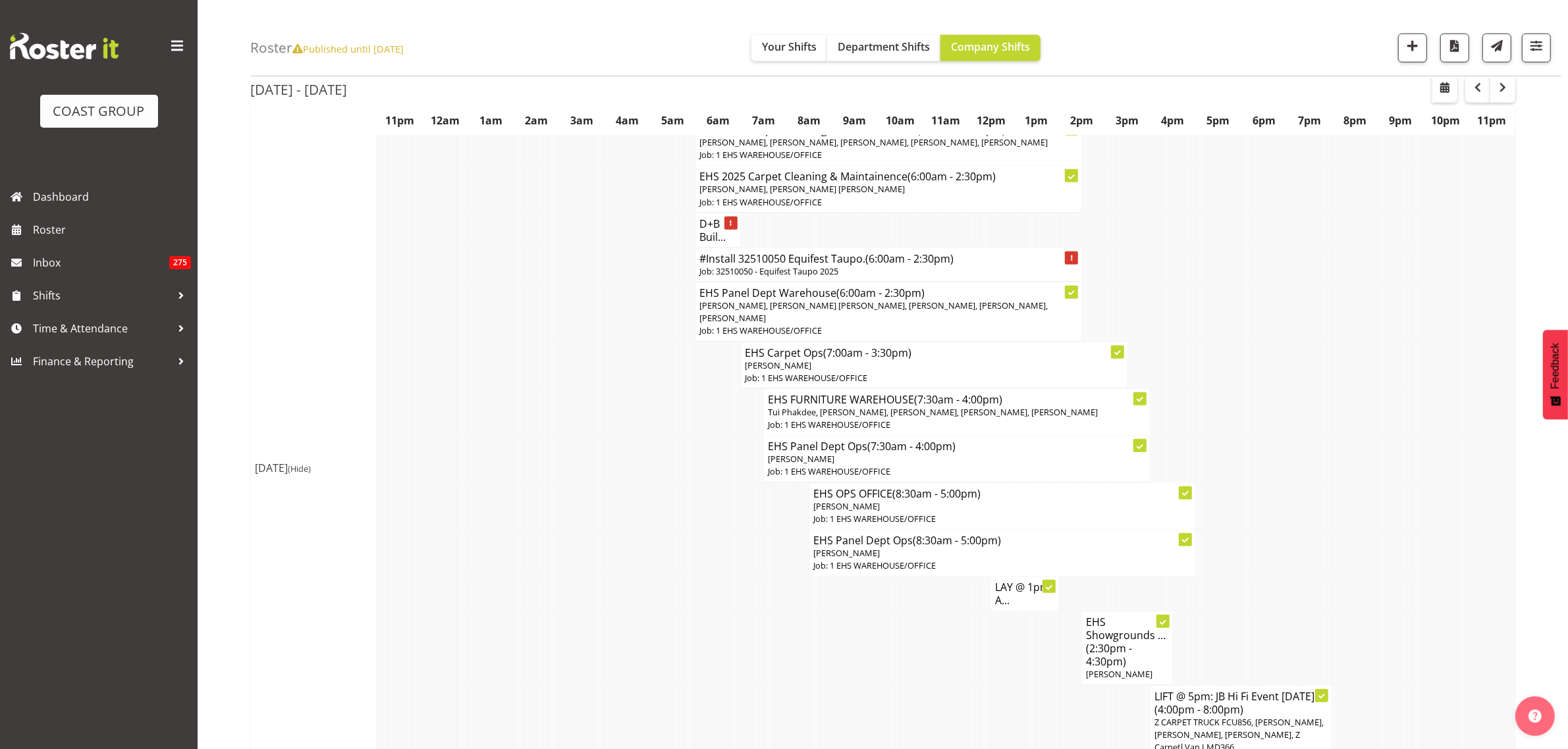
scroll to position [1481, 0]
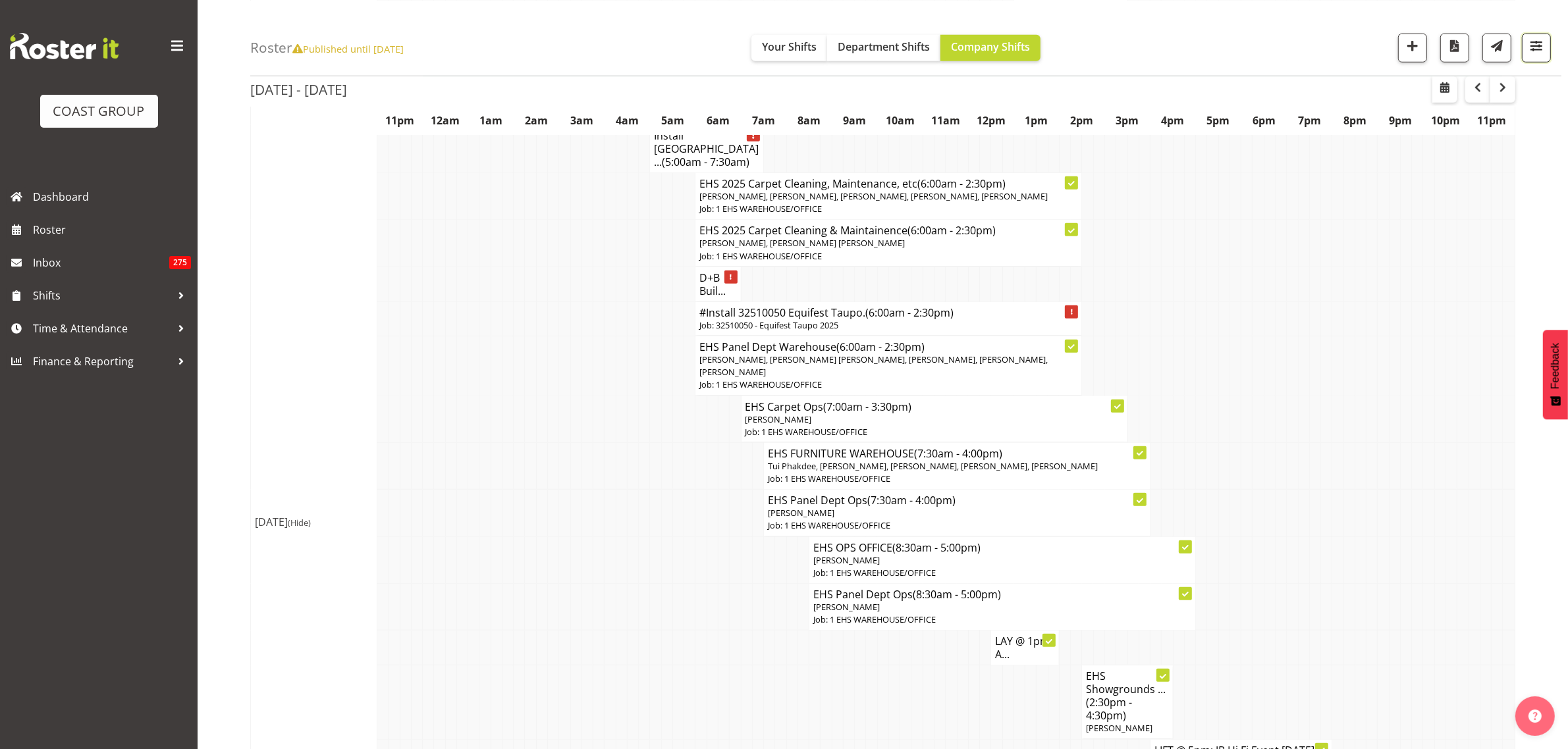
click at [1536, 47] on span "button" at bounding box center [1536, 45] width 17 height 17
click at [1525, 292] on select "Staff Role Shift - Horizontal Shift - Vertical Staff - Location" at bounding box center [1457, 288] width 167 height 27
select select "shiftH"
click at [1374, 302] on select "Staff Role Shift - Horizontal Shift - Vertical Staff - Location" at bounding box center [1457, 288] width 167 height 27
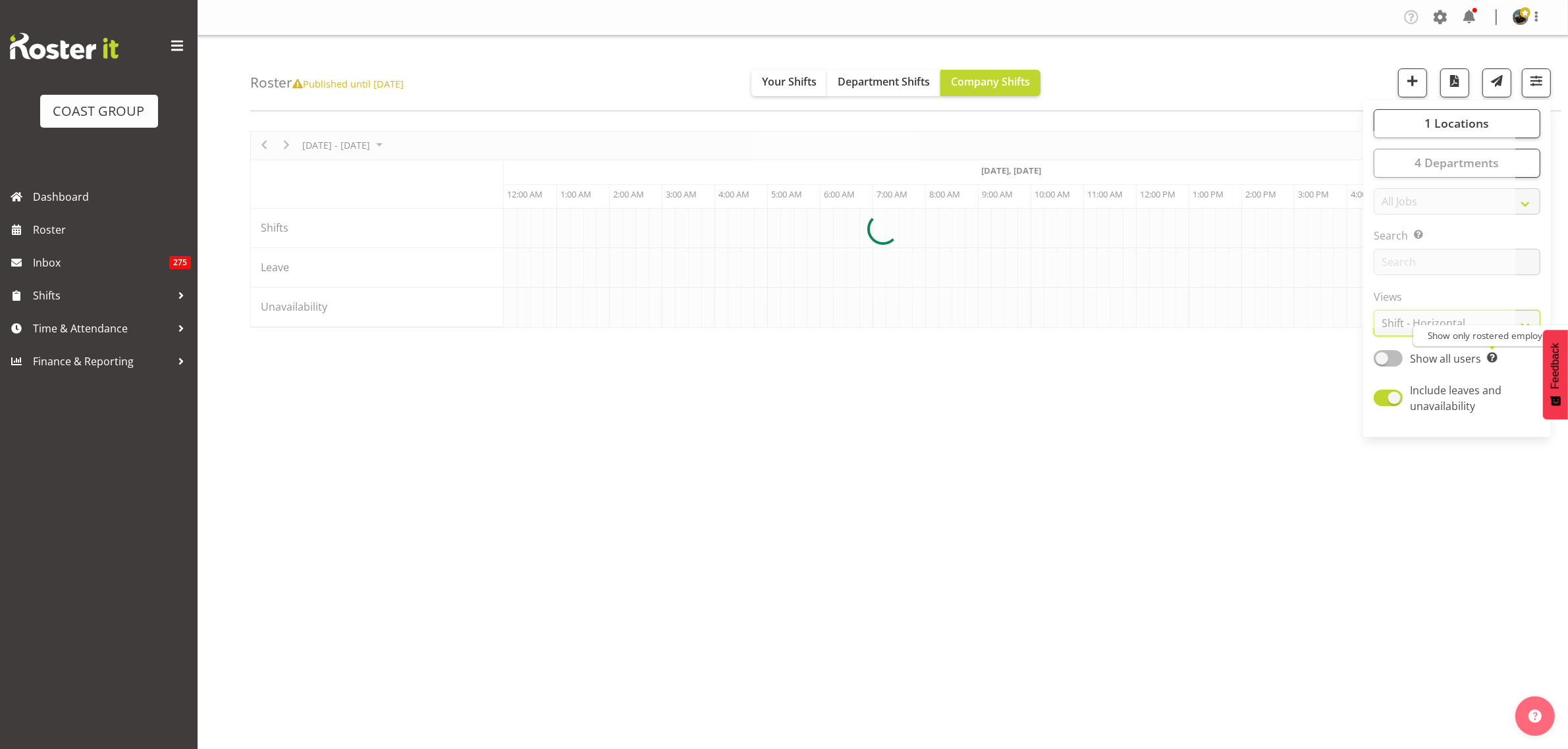
scroll to position [0, 474]
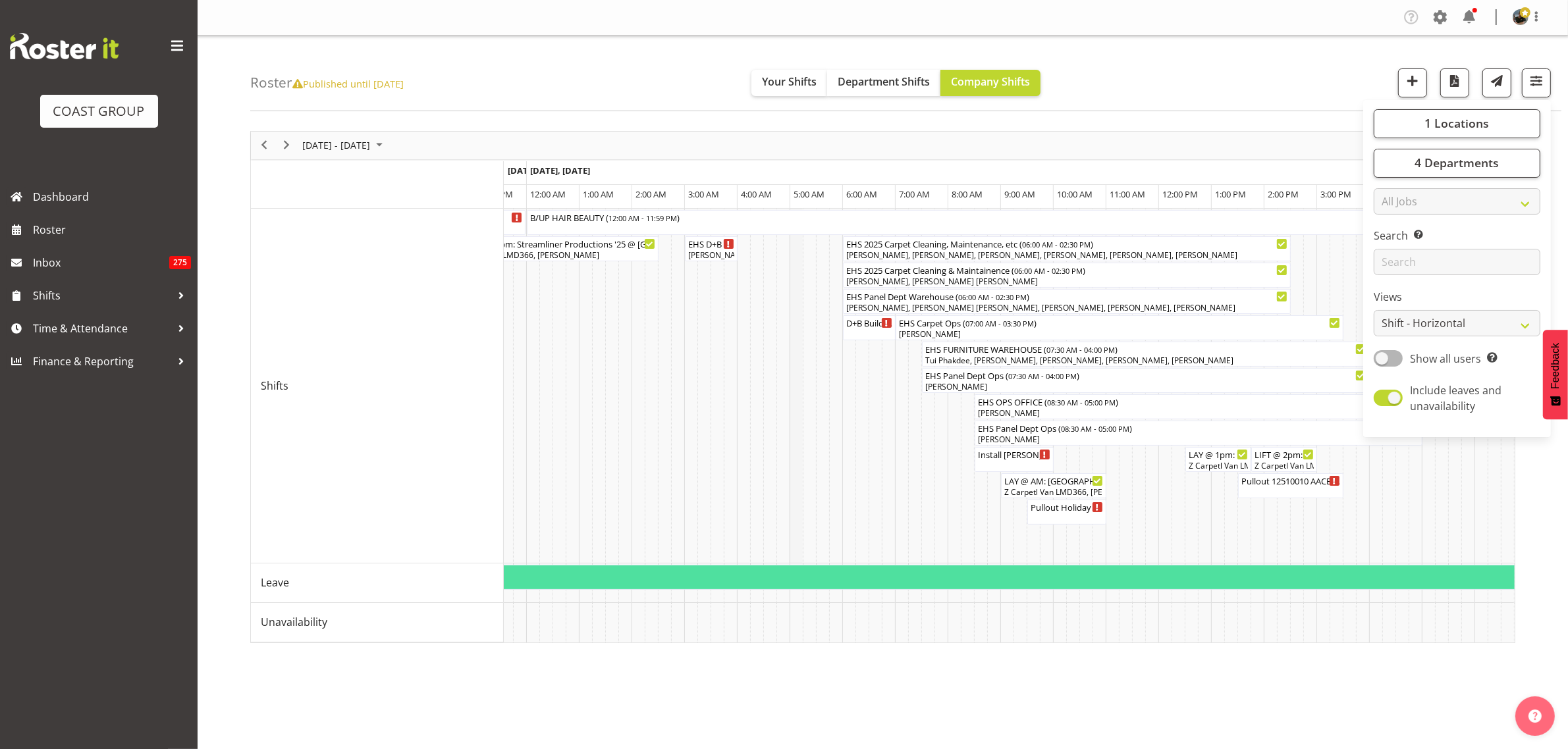
click at [799, 418] on td "Timeline Week of October 13, 2025" at bounding box center [796, 386] width 13 height 354
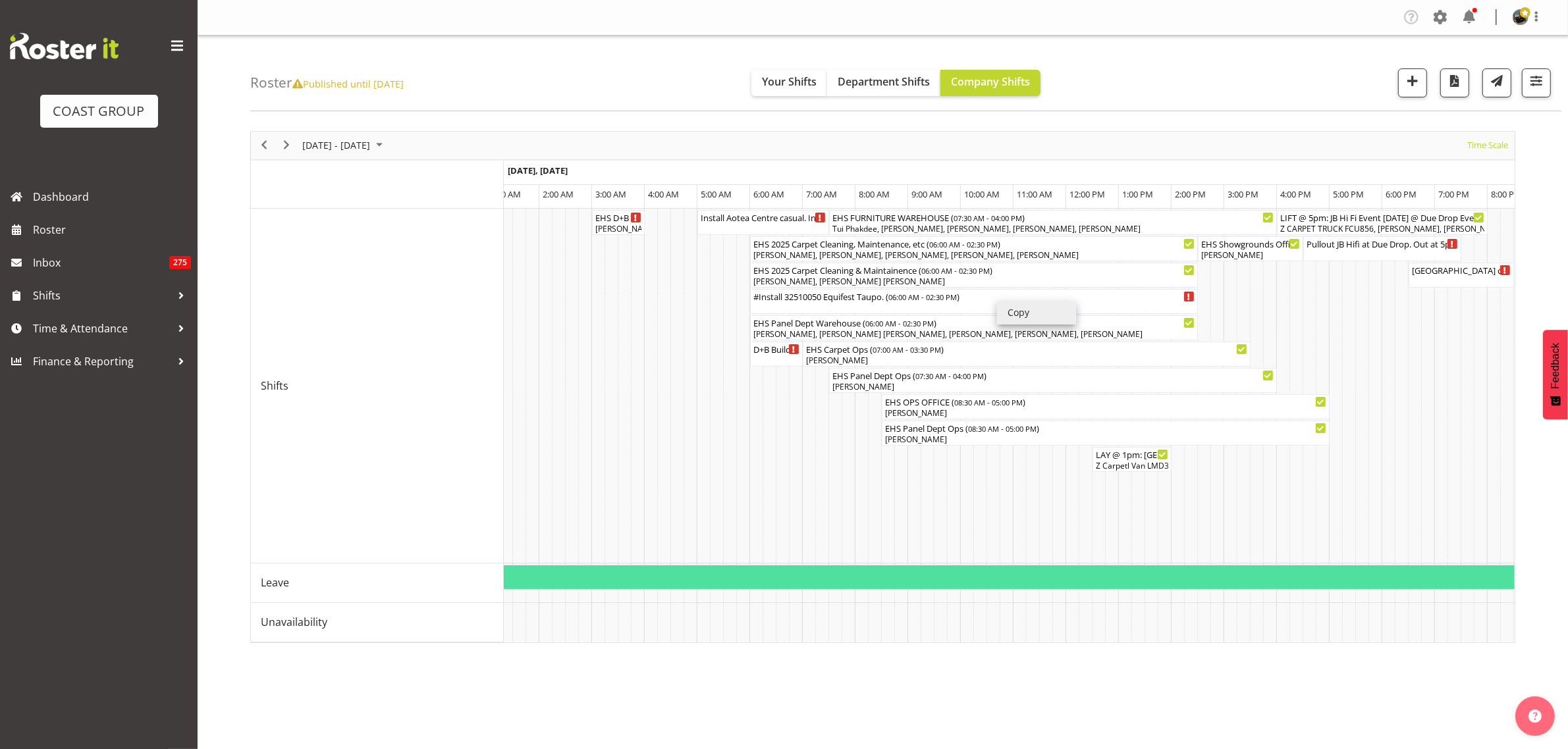
click at [1023, 310] on li "Copy" at bounding box center [1037, 313] width 79 height 24
click at [768, 474] on li "Paste" at bounding box center [793, 471] width 79 height 24
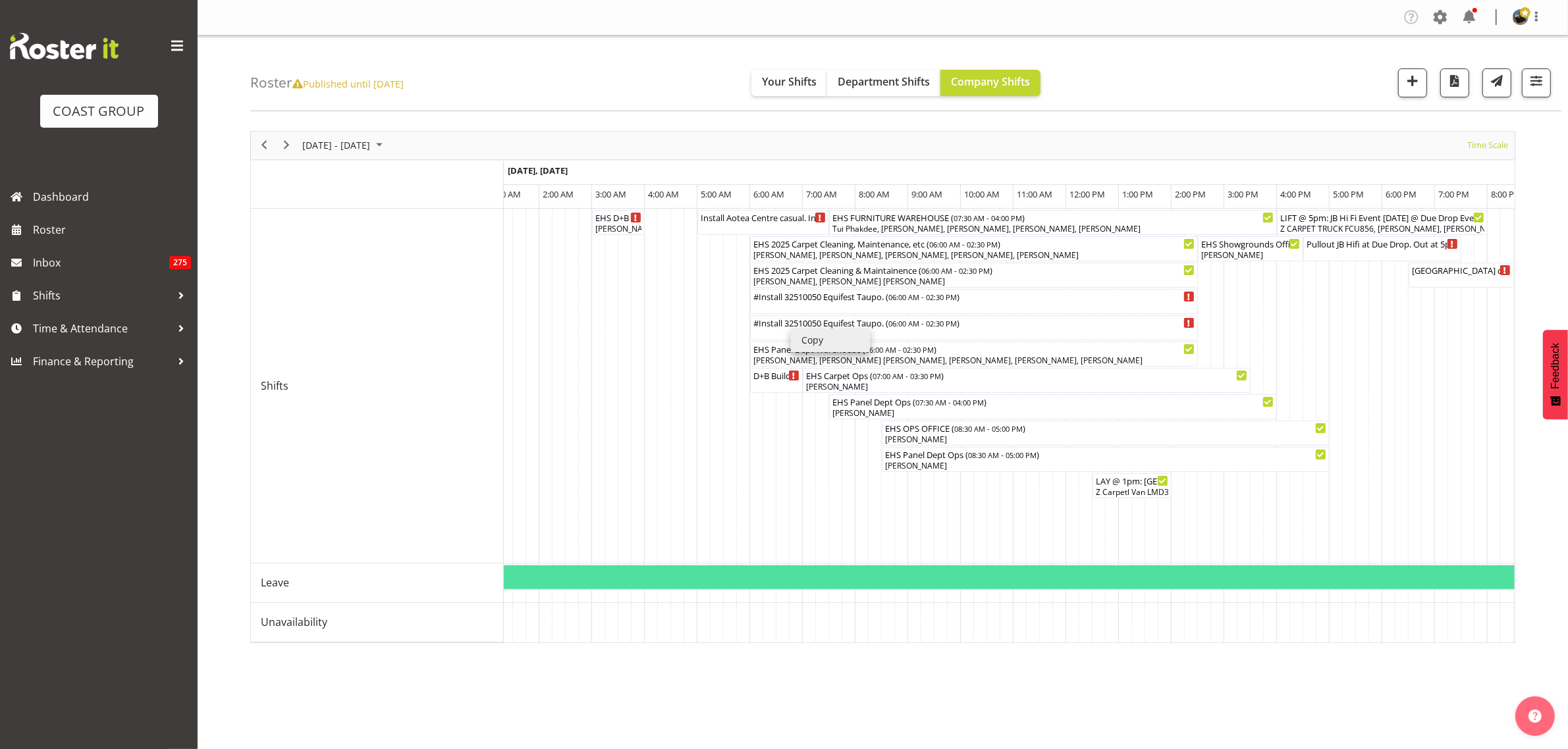
click at [811, 342] on li "Copy" at bounding box center [830, 340] width 79 height 24
click at [754, 475] on td "Timeline Week of October 13, 2025" at bounding box center [756, 386] width 13 height 354
click at [778, 489] on li "Paste" at bounding box center [796, 491] width 79 height 24
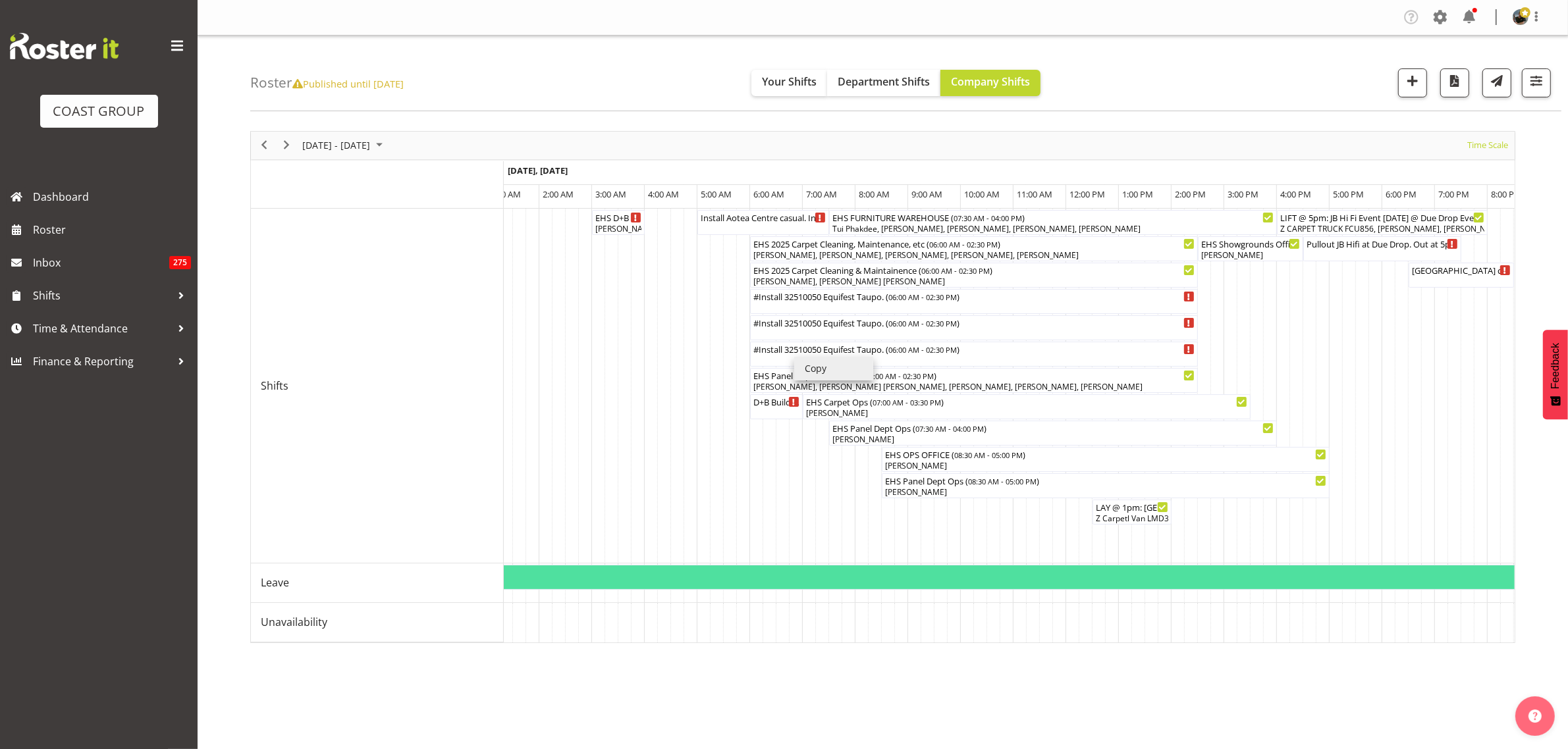
click at [815, 366] on li "Copy" at bounding box center [833, 369] width 79 height 24
click at [775, 495] on li "Paste" at bounding box center [796, 496] width 79 height 24
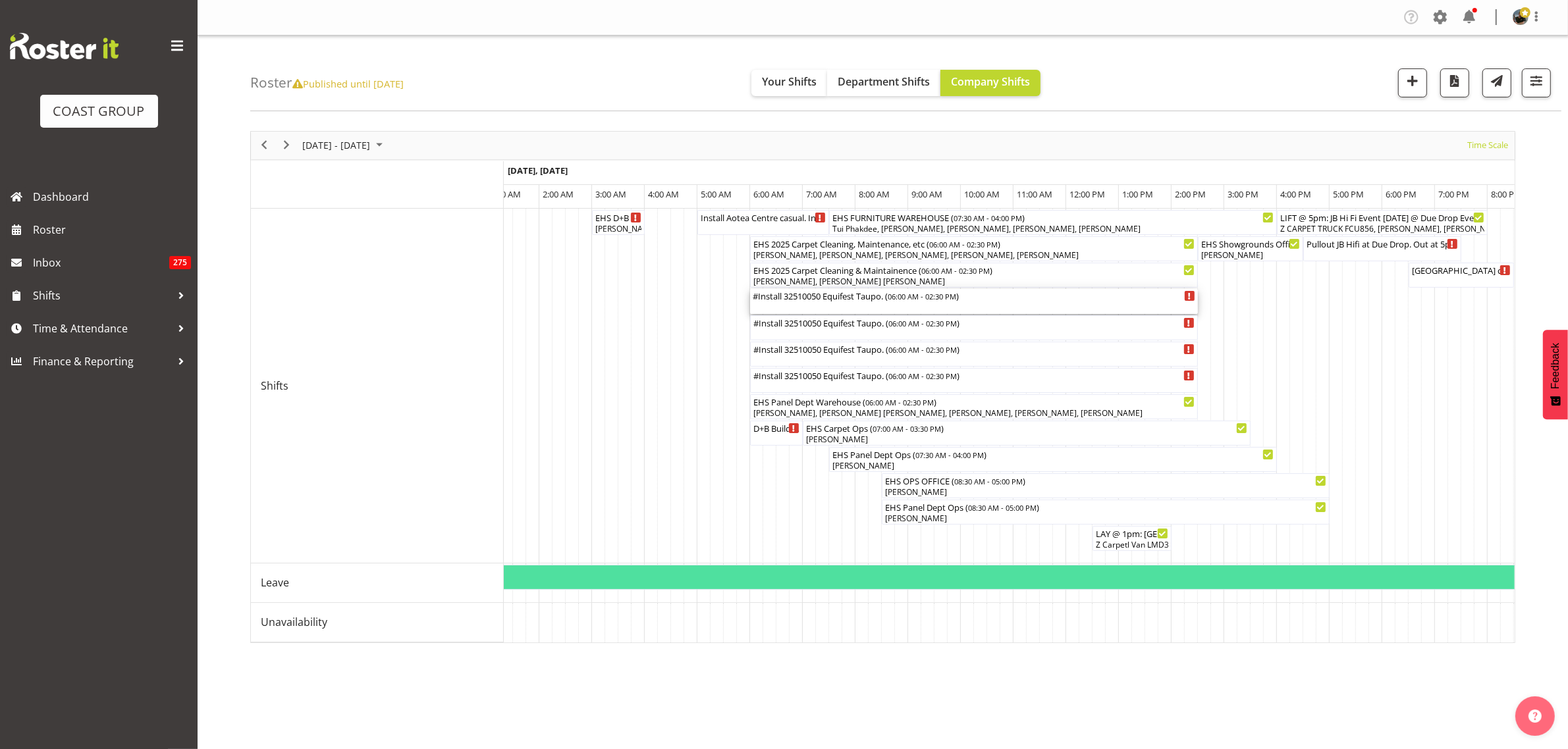
click at [1031, 303] on div "#Install 32510050 Equifest Taupo. ( 06:00 AM - 02:30 PM )" at bounding box center [973, 301] width 443 height 25
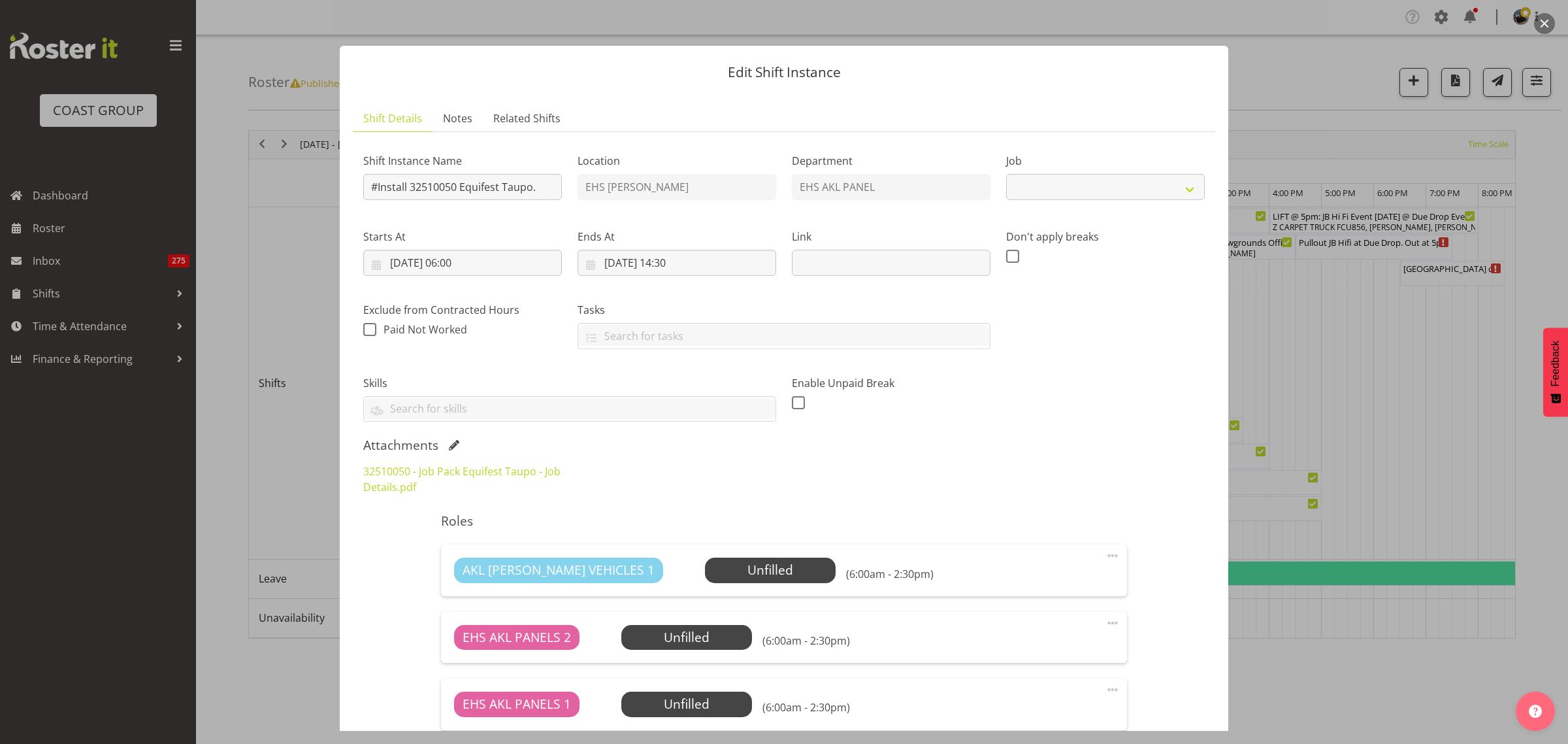
select select "9312"
click at [377, 189] on input "#Install 32510050 Equifest Taupo." at bounding box center [462, 186] width 198 height 27
type input "Install 32510050 Equifest Taupo."
click at [518, 265] on input "14/10/2025, 06:00" at bounding box center [462, 262] width 198 height 27
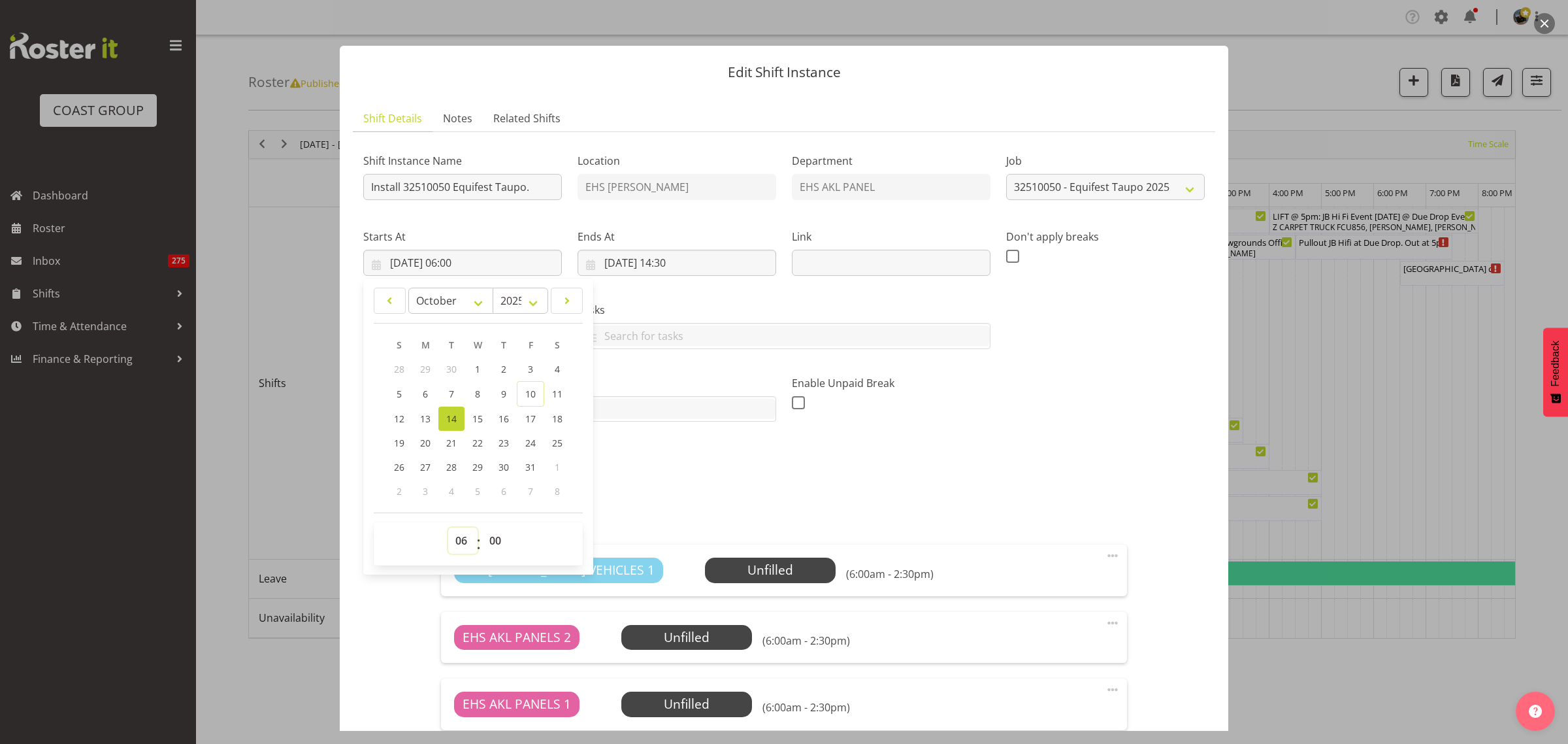
click at [460, 540] on select "00 01 02 03 04 05 06 07 08 09 10 11 12 13 14 15 16 17 18 19 20 21 22 23" at bounding box center [463, 540] width 29 height 27
select select "7"
click at [449, 527] on select "00 01 02 03 04 05 06 07 08 09 10 11 12 13 14 15 16 17 18 19 20 21 22 23" at bounding box center [463, 540] width 29 height 27
type input "14/10/2025, 07:00"
click at [732, 265] on input "14/10/2025, 14:30" at bounding box center [676, 262] width 198 height 27
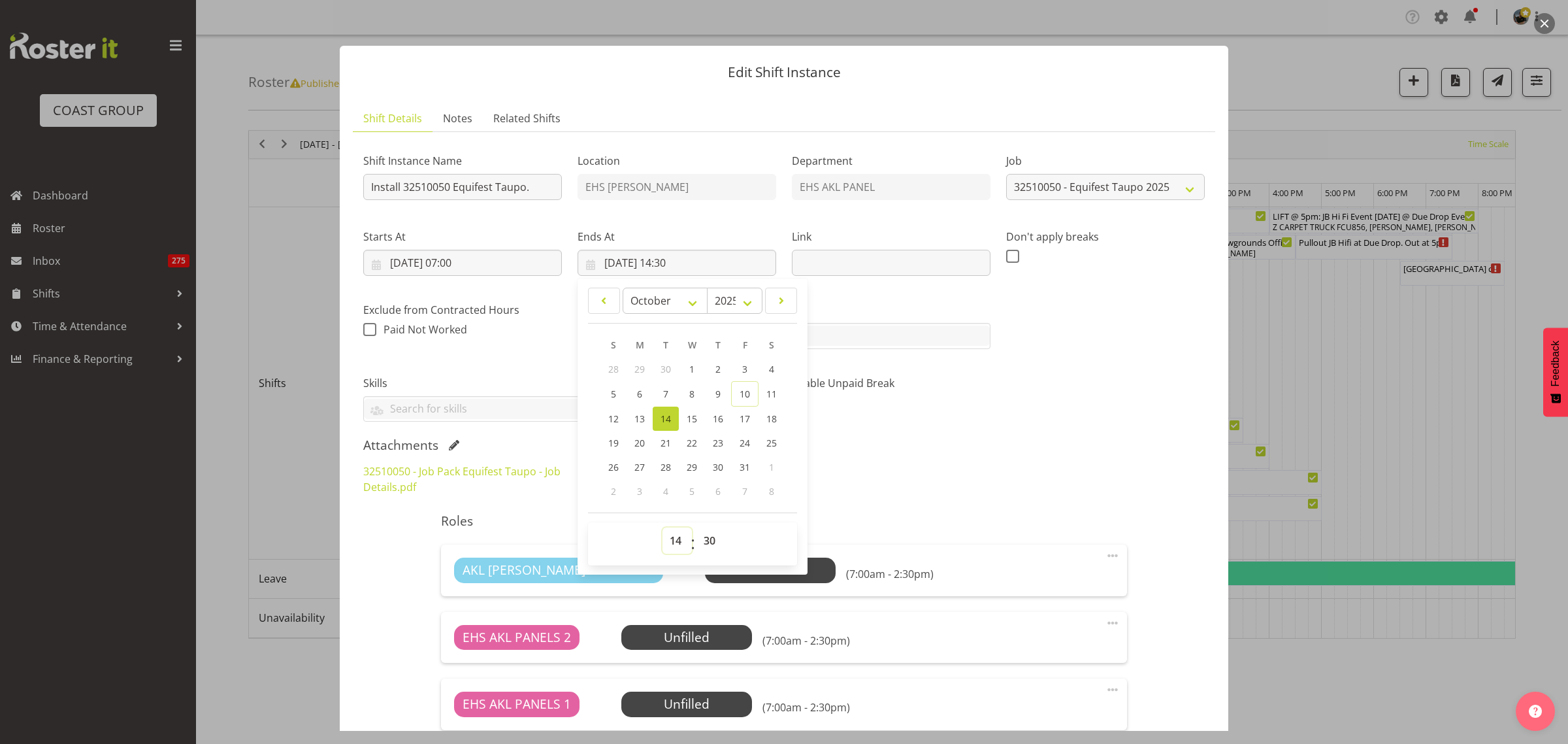
click at [671, 543] on select "00 01 02 03 04 05 06 07 08 09 10 11 12 13 14 15 16 17 18 19 20 21 22 23" at bounding box center [677, 540] width 29 height 27
select select "15"
click at [662, 527] on select "00 01 02 03 04 05 06 07 08 09 10 11 12 13 14 15 16 17 18 19 20 21 22 23" at bounding box center [677, 540] width 29 height 27
type input "14/10/2025, 15:30"
click at [1050, 403] on div "Shift Instance Name Install 32510050 Equifest Taupo. Location EHS RYMER Departm…" at bounding box center [784, 282] width 857 height 295
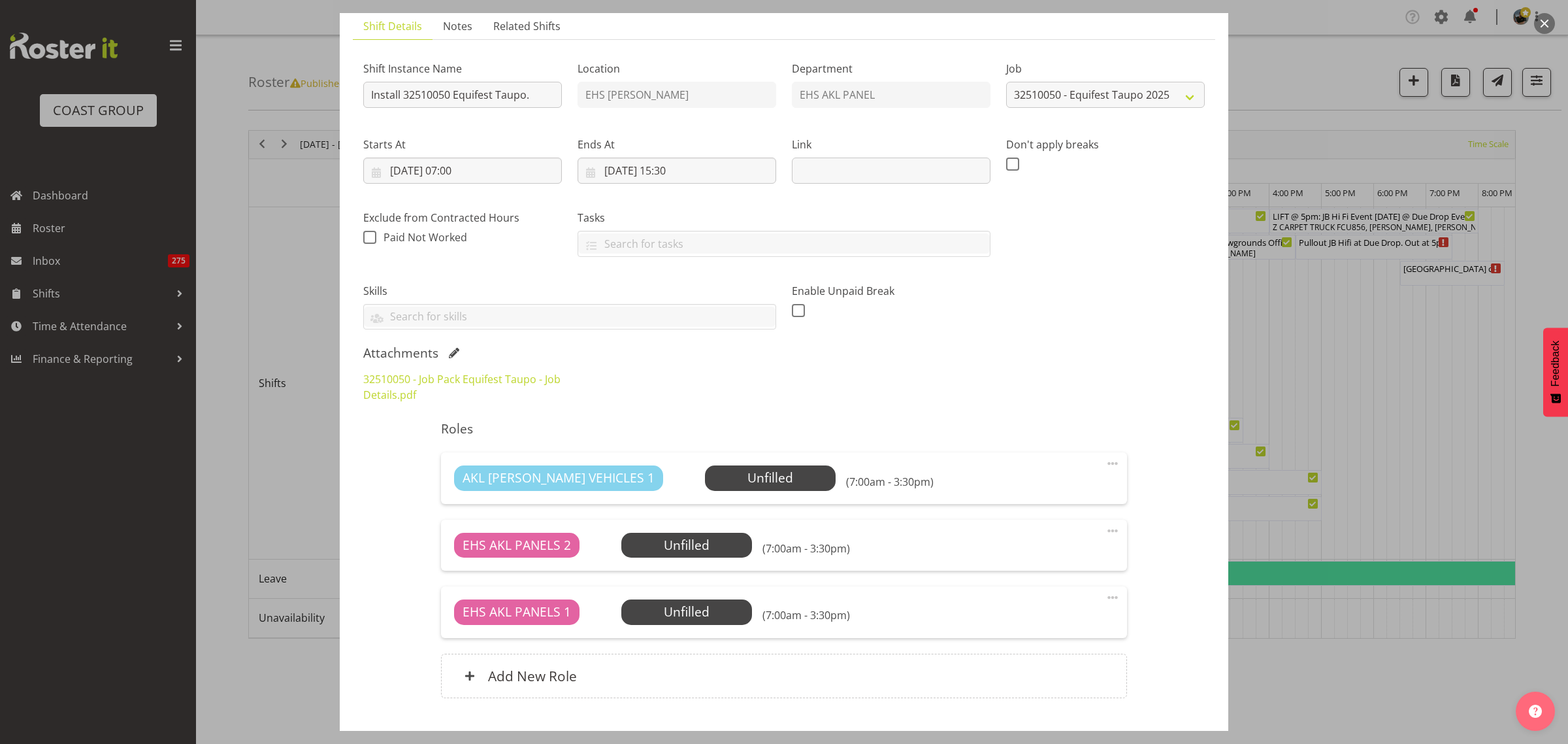
scroll to position [164, 0]
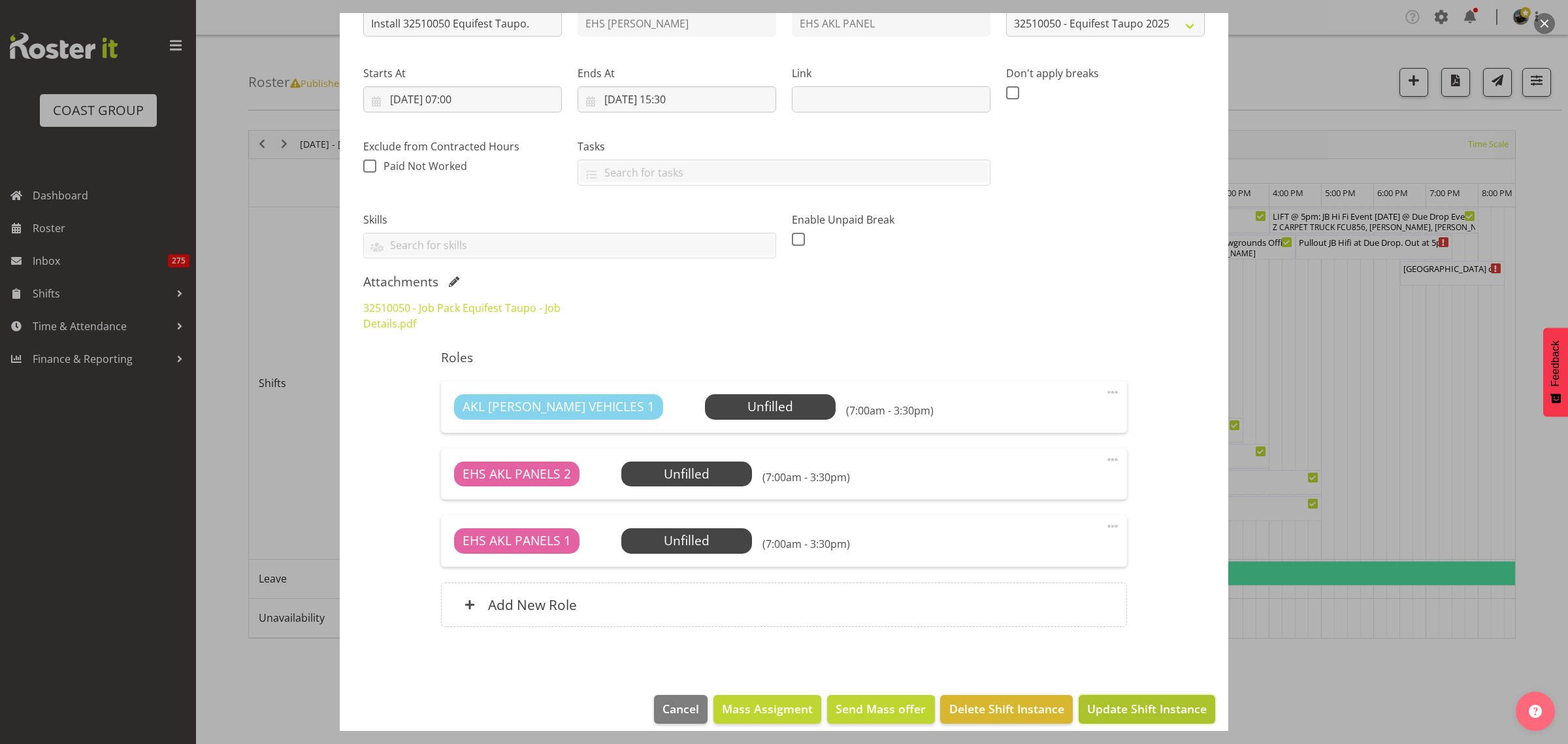
click at [1097, 710] on span "Update Shift Instance" at bounding box center [1147, 708] width 120 height 17
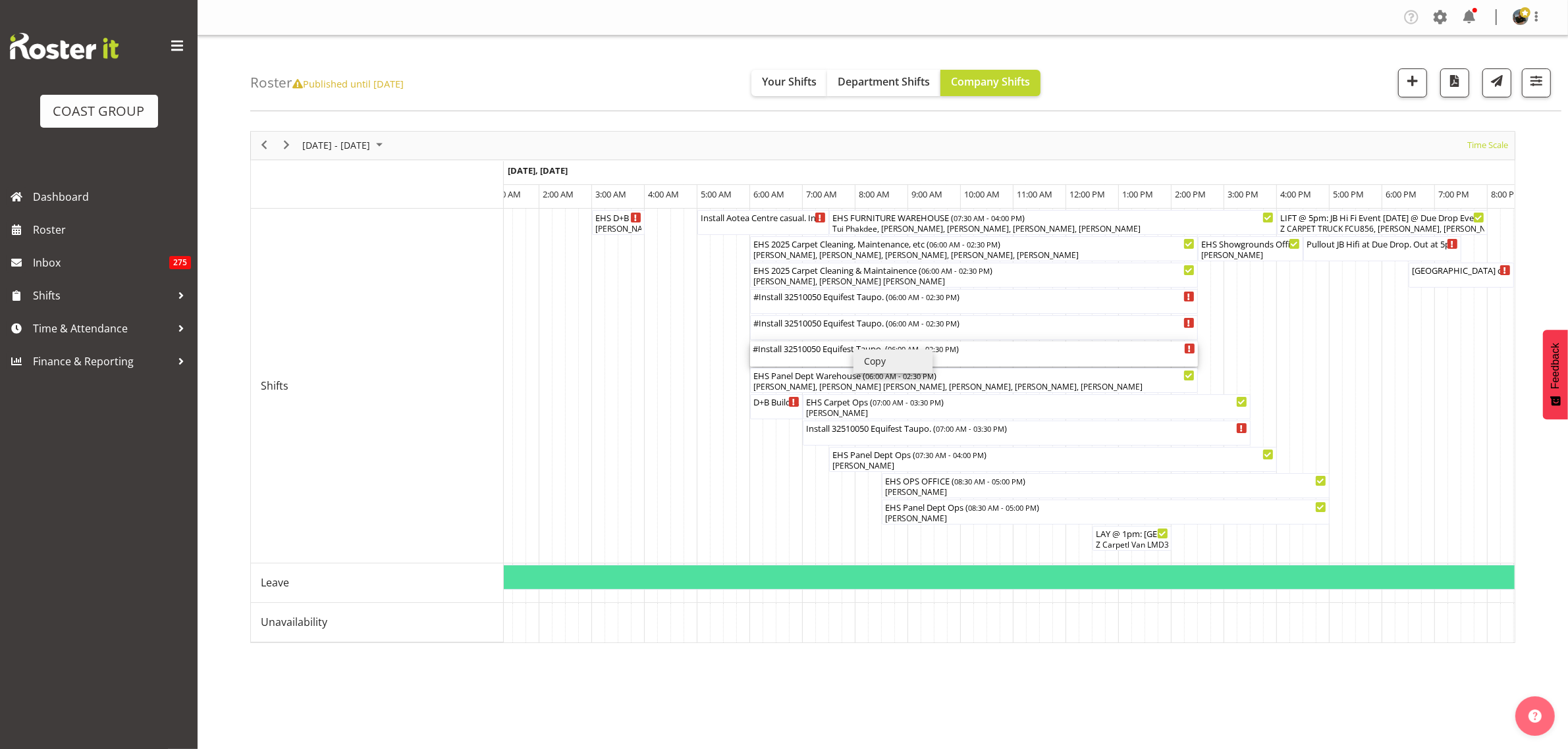
click at [789, 351] on div "#Install 32510050 Equifest Taupo. ( 06:00 AM - 02:30 PM )" at bounding box center [973, 348] width 443 height 13
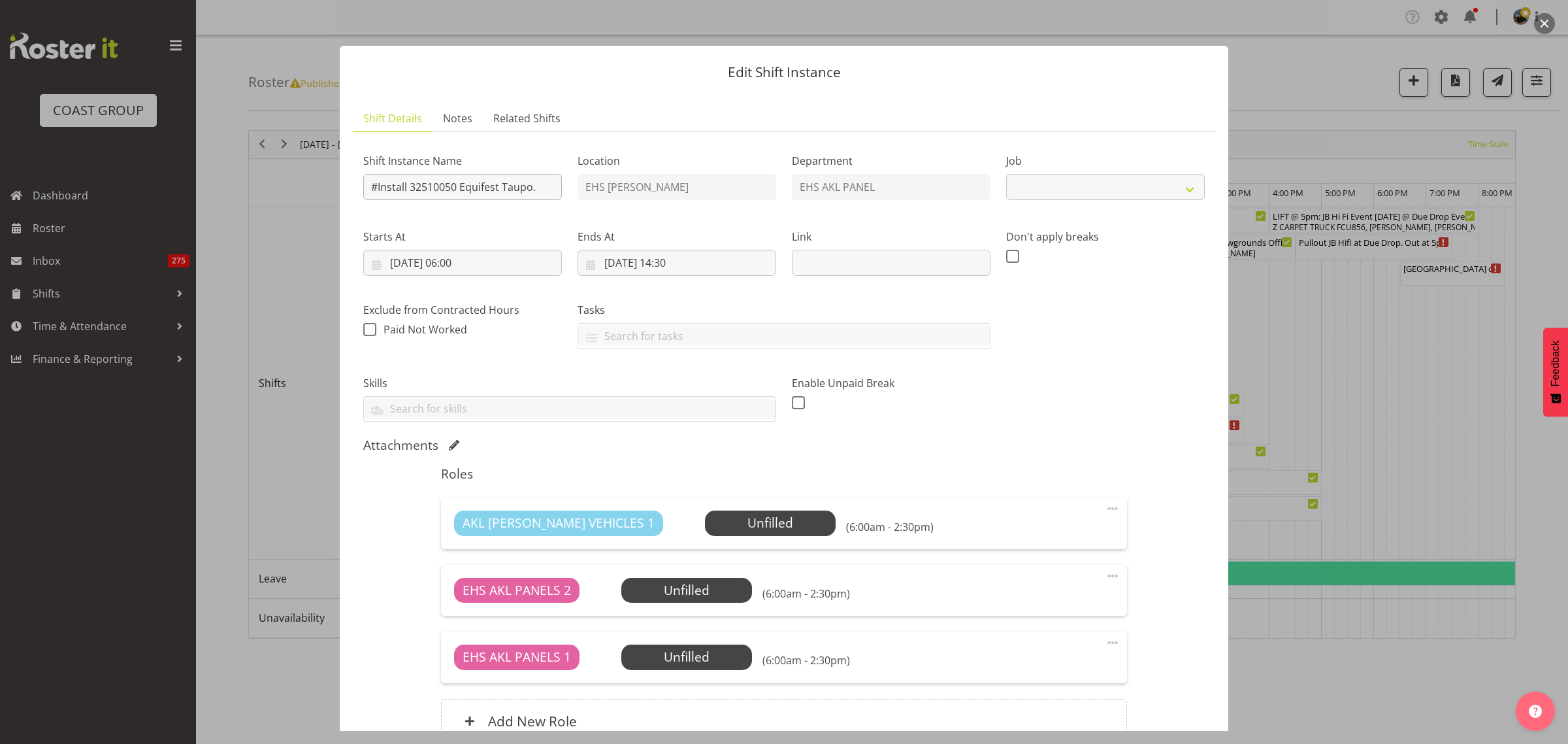
select select "9312"
click at [376, 187] on input "#Install 32510050 Equifest Taupo." at bounding box center [462, 186] width 198 height 27
type input "Service 32510050 Equifest Taupo."
click at [503, 270] on input "14/10/2025, 06:00" at bounding box center [462, 262] width 198 height 27
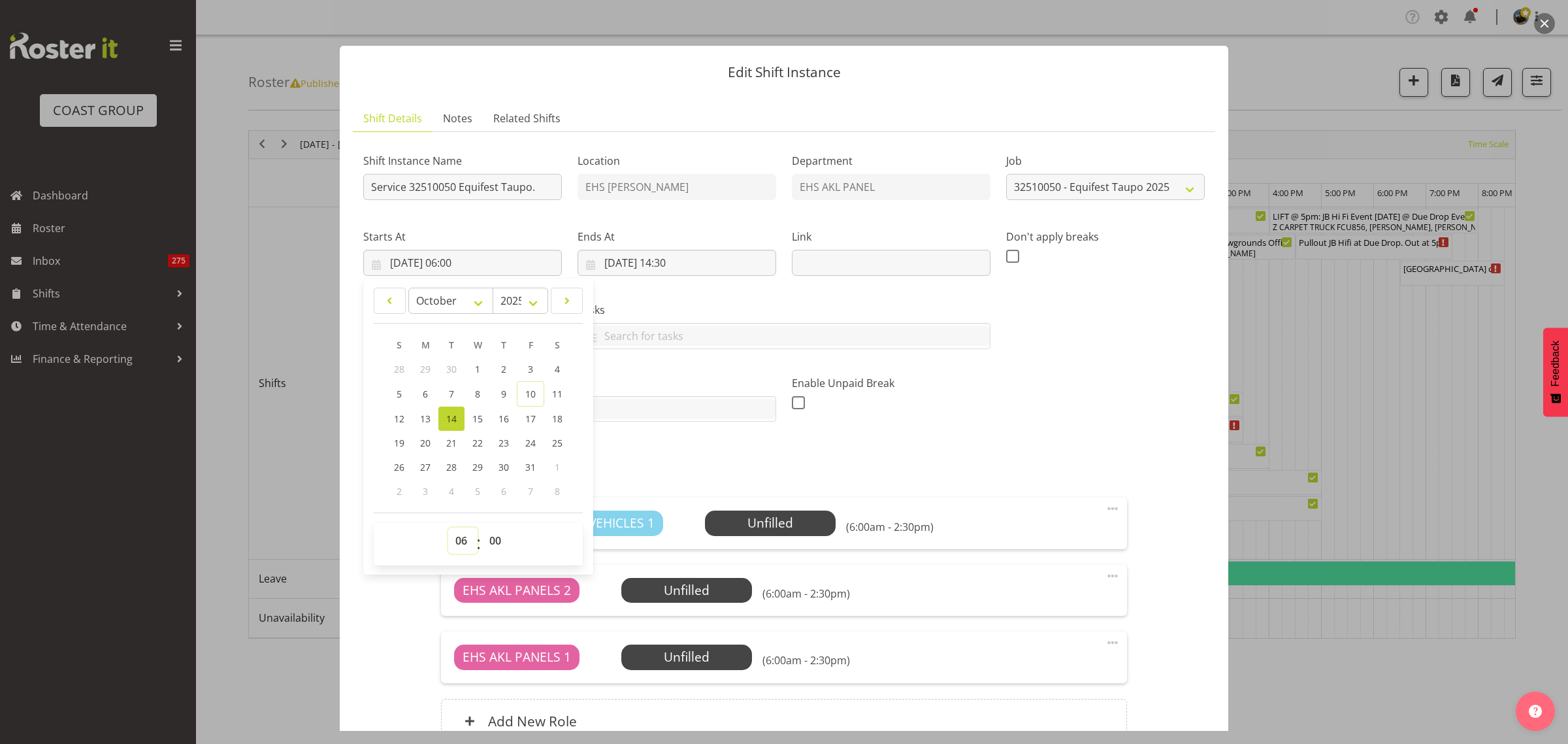
click at [460, 543] on select "00 01 02 03 04 05 06 07 08 09 10 11 12 13 14 15 16 17 18 19 20 21 22 23" at bounding box center [463, 540] width 29 height 27
select select "7"
click at [449, 527] on select "00 01 02 03 04 05 06 07 08 09 10 11 12 13 14 15 16 17 18 19 20 21 22 23" at bounding box center [463, 540] width 29 height 27
type input "14/10/2025, 07:00"
click at [723, 261] on input "14/10/2025, 14:30" at bounding box center [676, 262] width 198 height 27
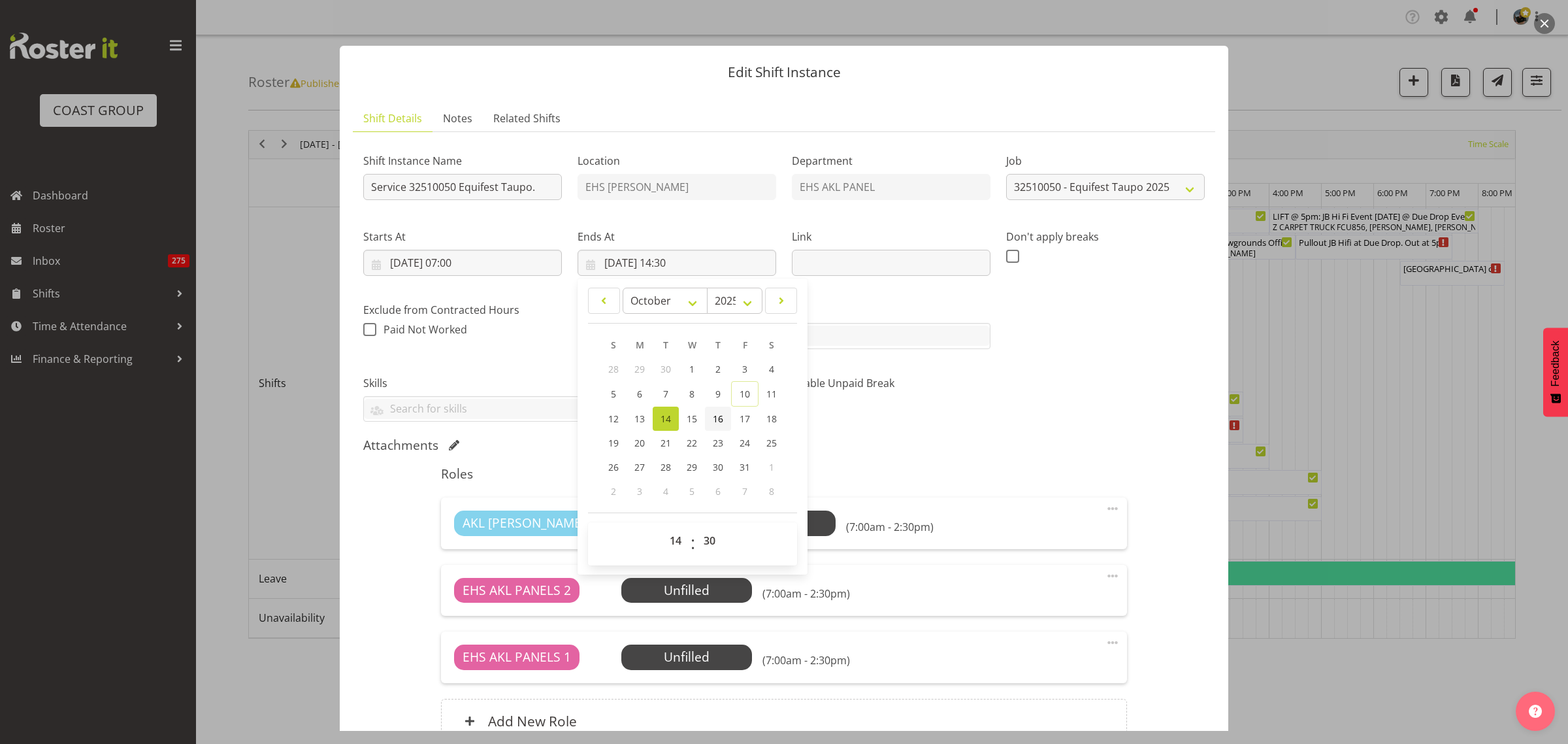
click at [713, 419] on span "16" at bounding box center [717, 419] width 10 height 13
click at [690, 421] on span "15" at bounding box center [692, 419] width 10 height 13
type input "15/10/2025, 14:30"
click at [671, 543] on select "00 01 02 03 04 05 06 07 08 09 10 11 12 13 14 15 16 17 18 19 20 21 22 23" at bounding box center [677, 540] width 29 height 27
select select "16"
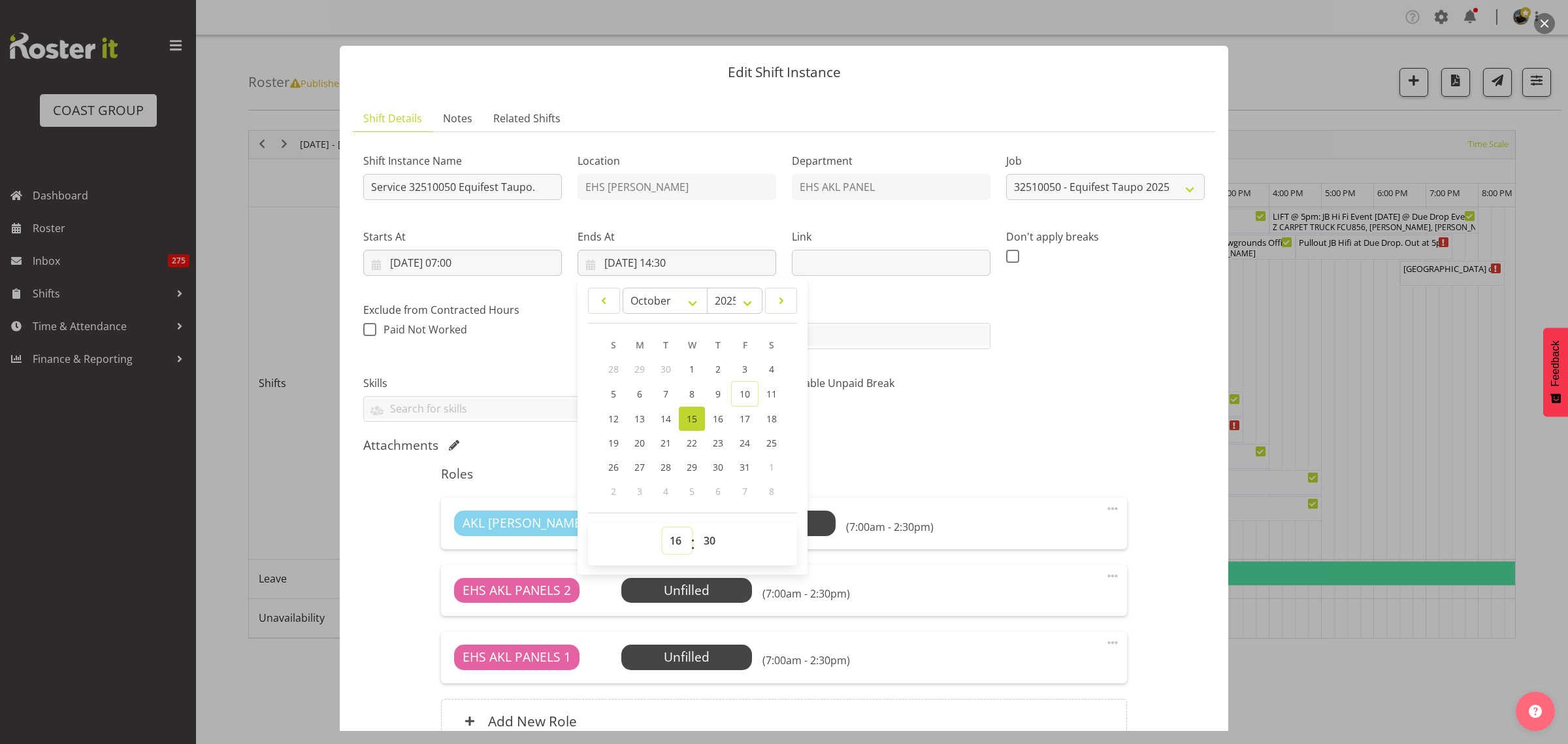
click at [662, 527] on select "00 01 02 03 04 05 06 07 08 09 10 11 12 13 14 15 16 17 18 19 20 21 22 23" at bounding box center [677, 540] width 29 height 27
type input "15/10/2025, 16:30"
click at [709, 543] on select "00 01 02 03 04 05 06 07 08 09 10 11 12 13 14 15 16 17 18 19 20 21 22 23 24 25 2…" at bounding box center [711, 540] width 29 height 27
select select "0"
click at [696, 527] on select "00 01 02 03 04 05 06 07 08 09 10 11 12 13 14 15 16 17 18 19 20 21 22 23 24 25 2…" at bounding box center [711, 540] width 29 height 27
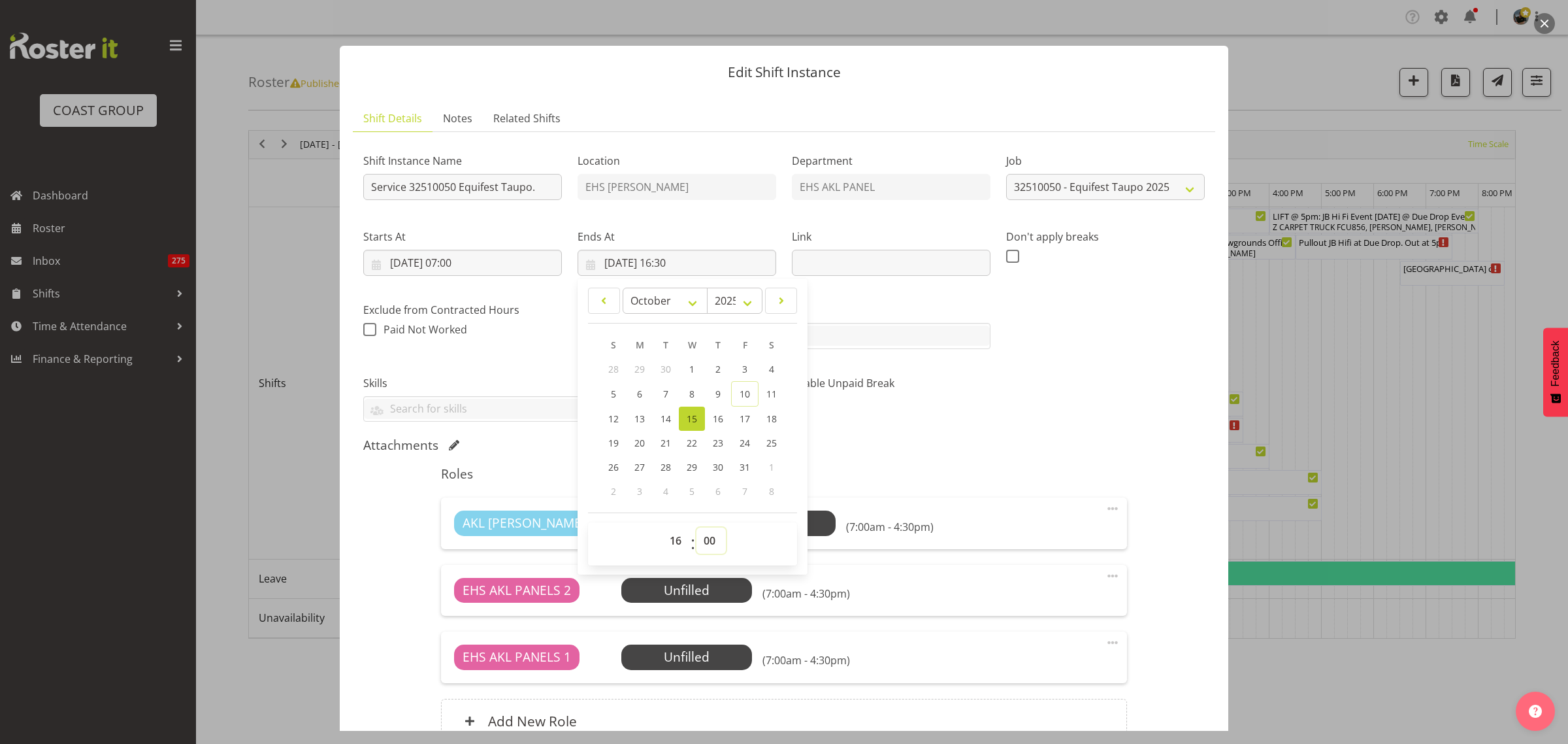
type input "15/10/2025, 16:00"
click at [510, 265] on input "14/10/2025, 07:00" at bounding box center [462, 262] width 198 height 27
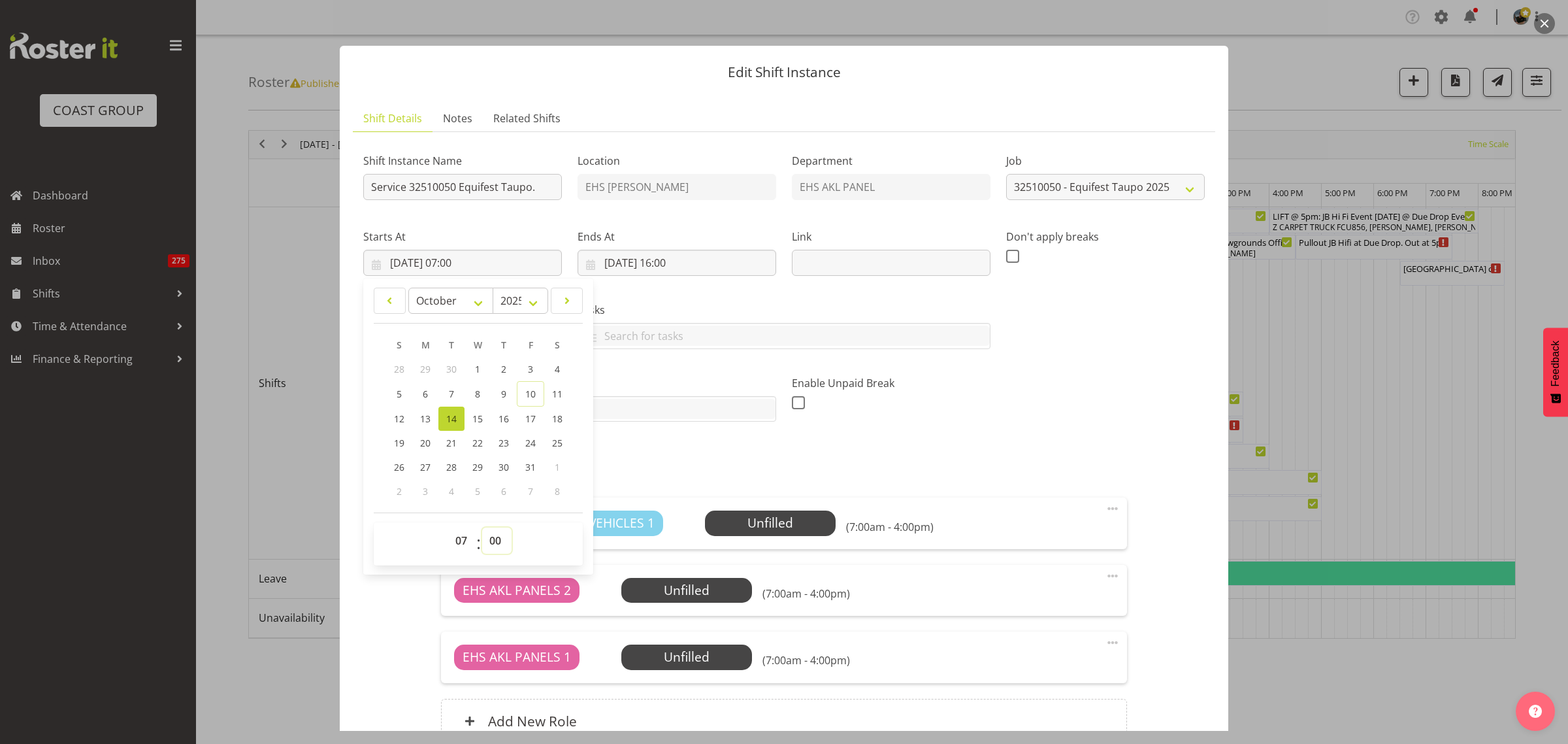
click at [495, 543] on select "00 01 02 03 04 05 06 07 08 09 10 11 12 13 14 15 16 17 18 19 20 21 22 23 24 25 2…" at bounding box center [497, 540] width 29 height 27
select select "30"
click at [482, 527] on select "00 01 02 03 04 05 06 07 08 09 10 11 12 13 14 15 16 17 18 19 20 21 22 23 24 25 2…" at bounding box center [497, 540] width 29 height 27
click at [1022, 394] on div "Shift Instance Name Service 32510050 Equifest Taupo. Location EHS RYMER Departm…" at bounding box center [784, 282] width 857 height 295
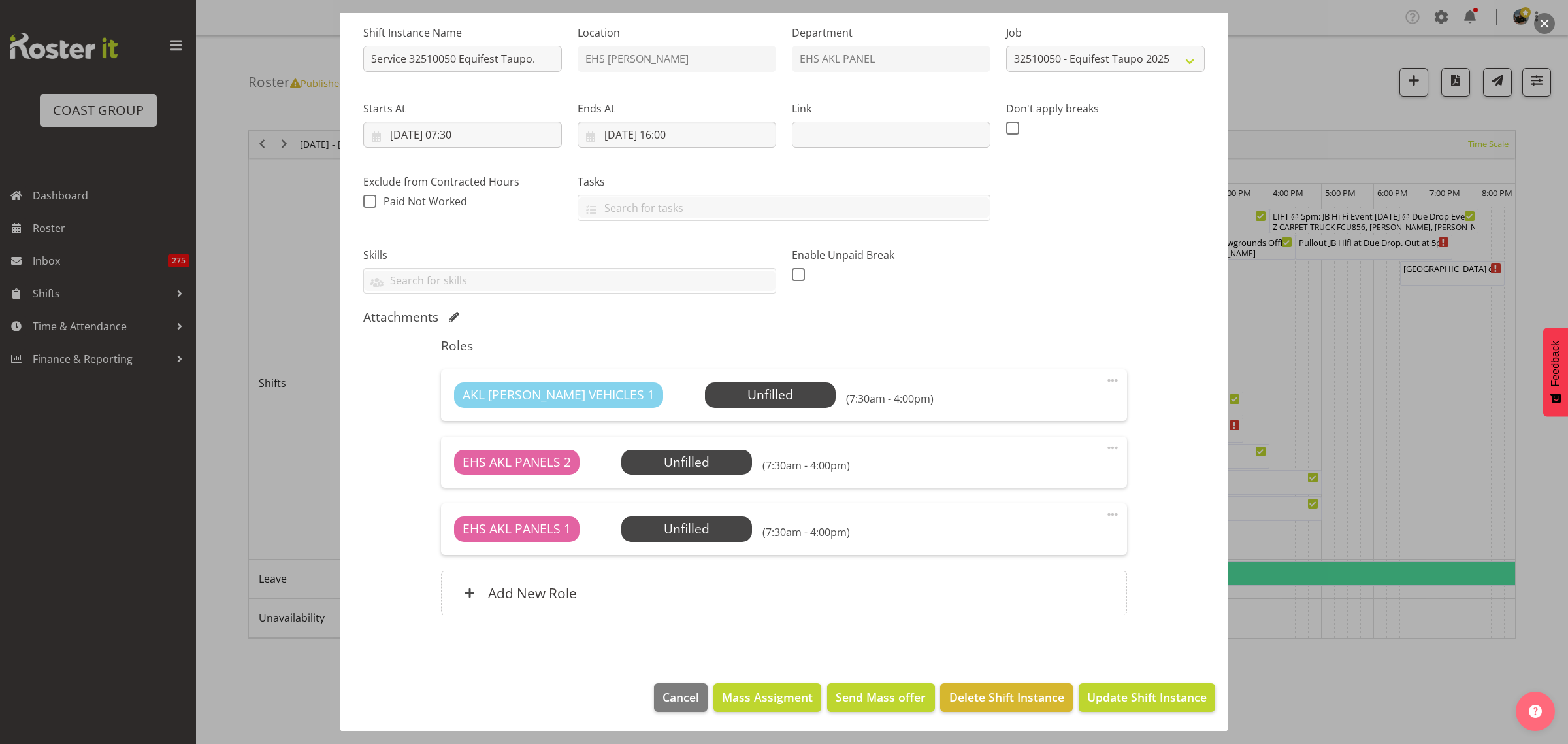
scroll to position [129, 0]
click at [522, 134] on input "14/10/2025, 07:30" at bounding box center [462, 133] width 198 height 27
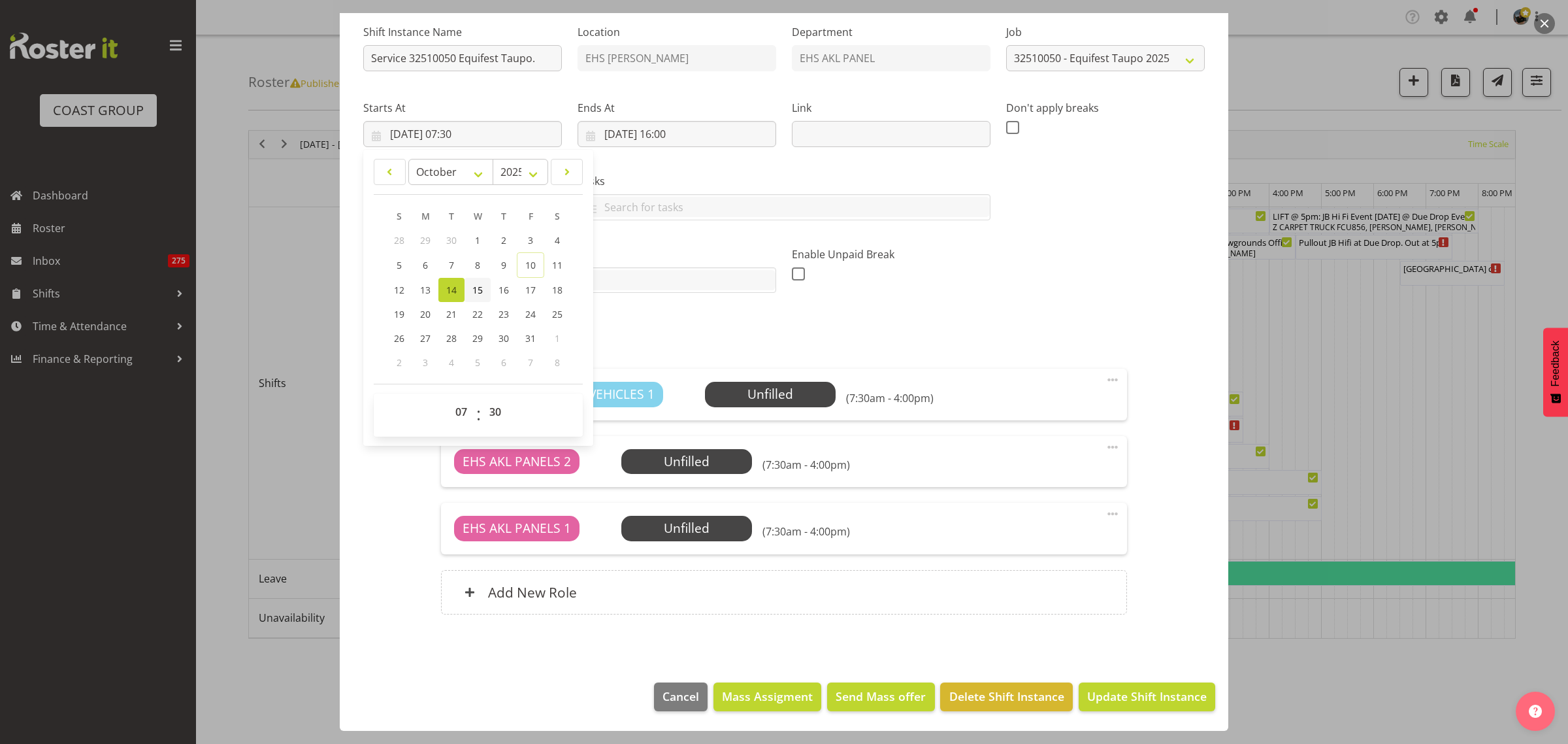
click at [476, 288] on span "15" at bounding box center [477, 290] width 10 height 13
type input "15/10/2025, 07:30"
click at [1109, 703] on span "Update Shift Instance" at bounding box center [1147, 696] width 120 height 17
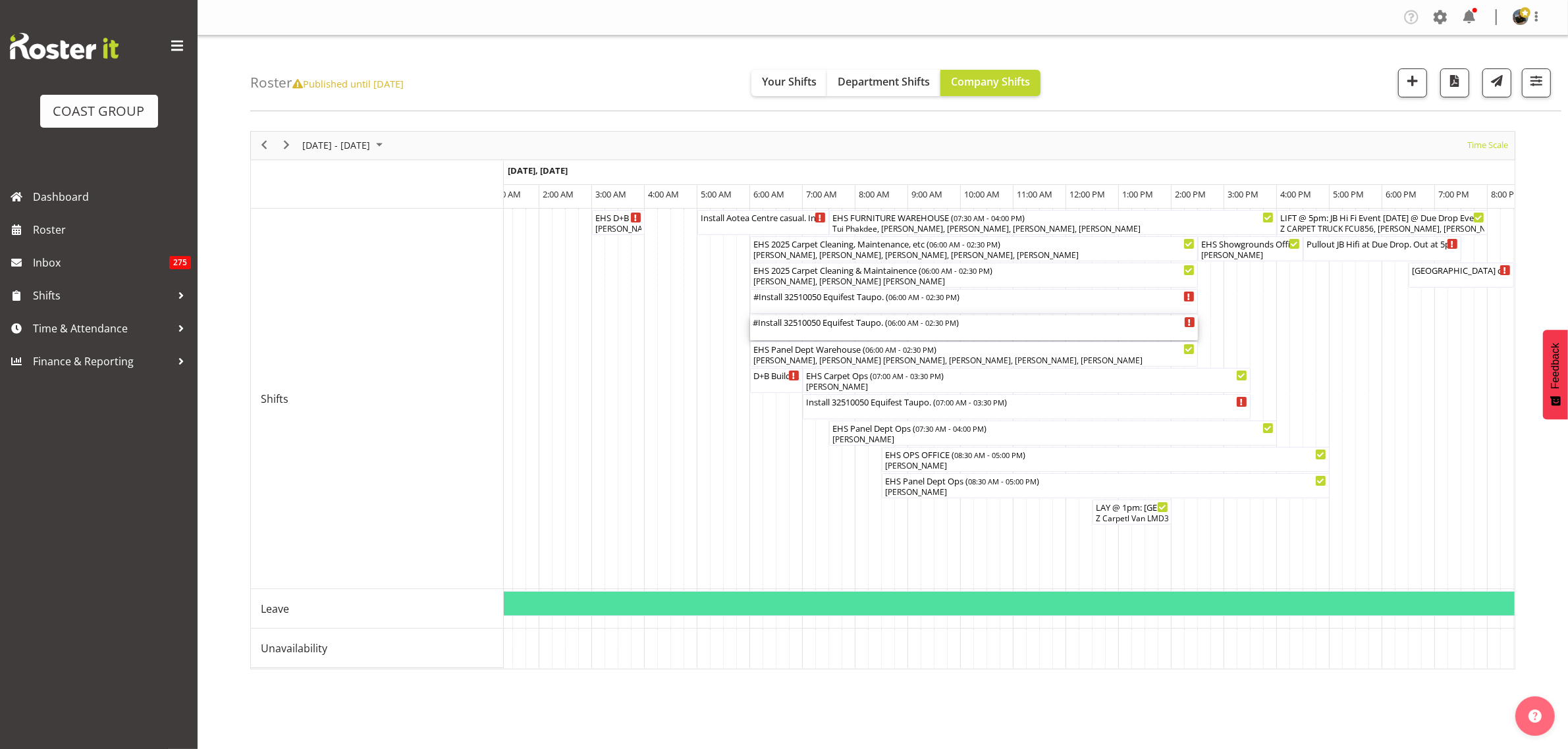
click at [967, 330] on div "#Install 32510050 Equifest Taupo. ( 06:00 AM - 02:30 PM )" at bounding box center [973, 328] width 443 height 25
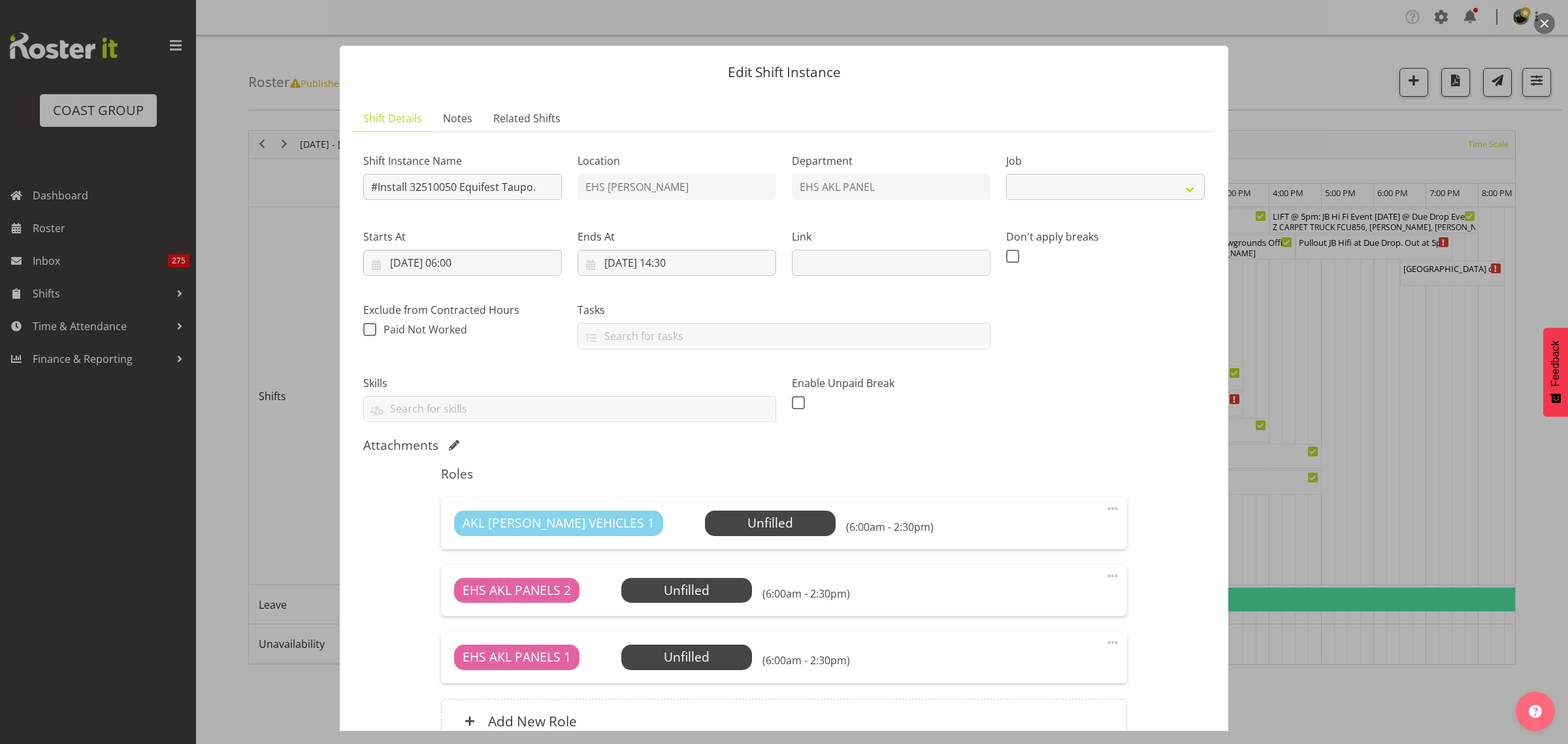
select select "9312"
click at [409, 191] on input "#Install 32510050 Equifest Taupo." at bounding box center [462, 186] width 198 height 27
type input "Service 32510050 Equifest Taupo."
click at [503, 266] on input "14/10/2025, 06:00" at bounding box center [462, 262] width 198 height 27
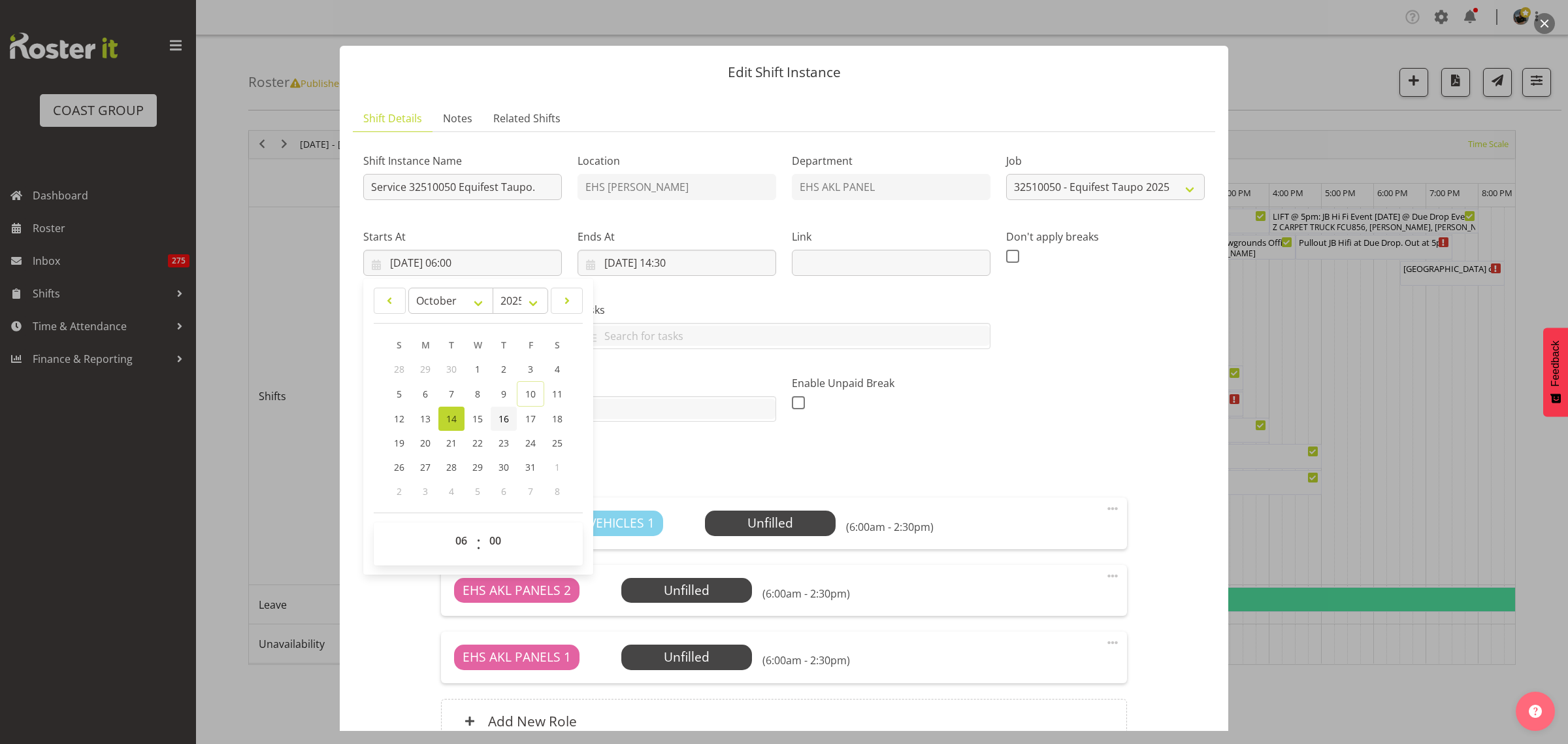
click at [501, 416] on span "16" at bounding box center [503, 419] width 10 height 13
type input "16/10/2025, 06:00"
click at [731, 267] on input "14/10/2025, 14:30" at bounding box center [676, 262] width 198 height 27
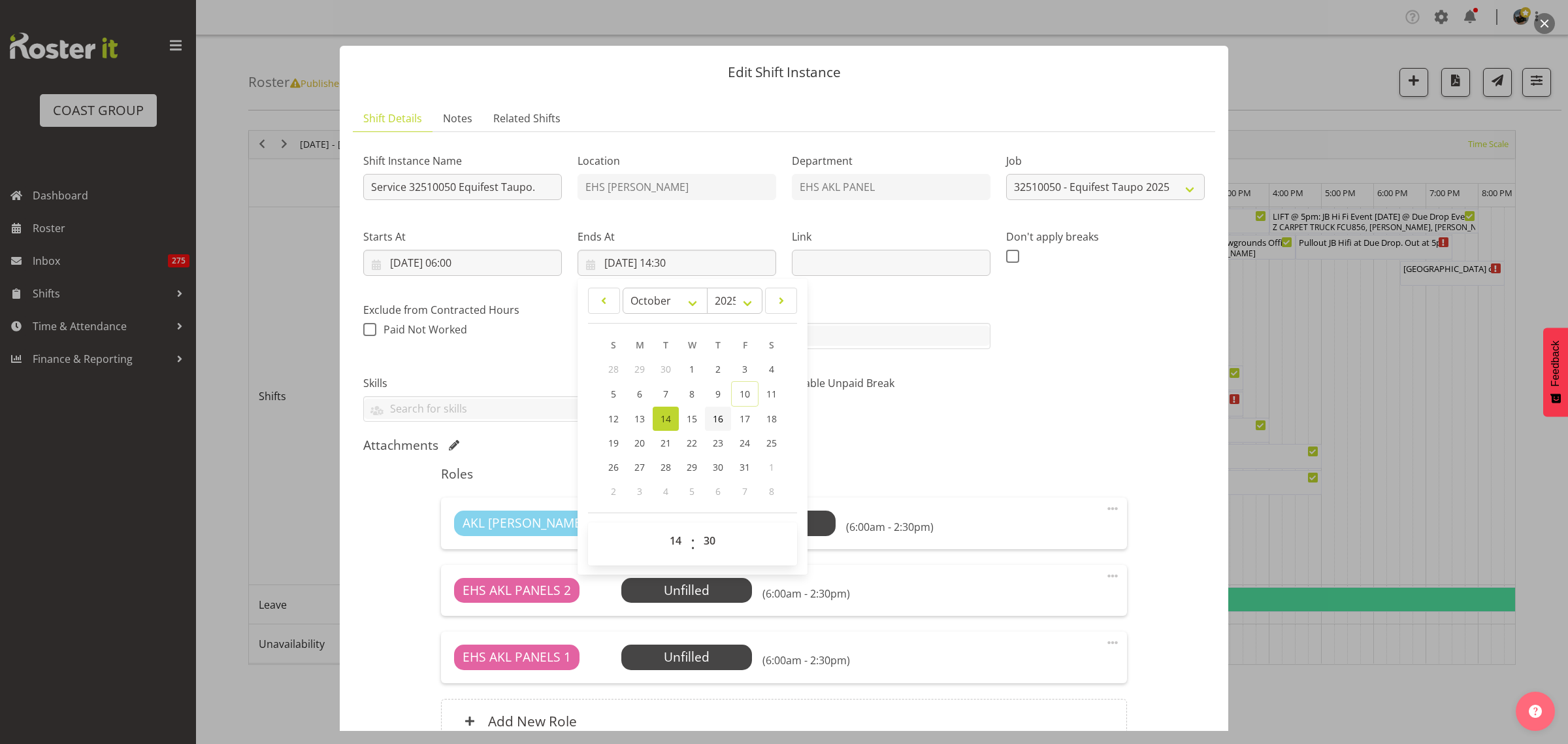
click at [713, 422] on span "16" at bounding box center [717, 419] width 10 height 13
type input "16/10/2025, 14:30"
click at [495, 265] on input "16/10/2025, 06:00" at bounding box center [462, 262] width 198 height 27
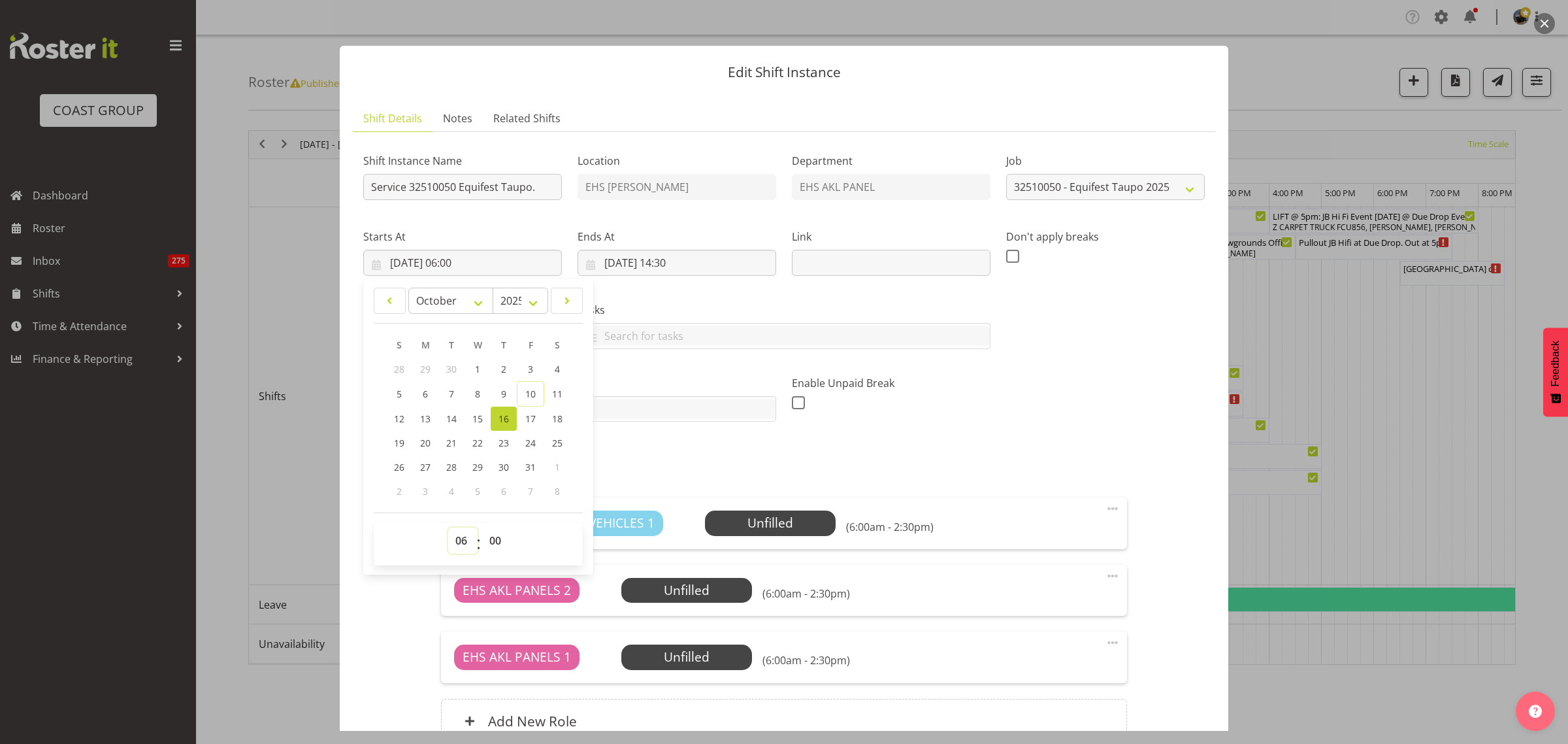
click at [460, 540] on select "00 01 02 03 04 05 06 07 08 09 10 11 12 13 14 15 16 17 18 19 20 21 22 23" at bounding box center [463, 540] width 29 height 27
select select "7"
click at [449, 527] on select "00 01 02 03 04 05 06 07 08 09 10 11 12 13 14 15 16 17 18 19 20 21 22 23" at bounding box center [463, 540] width 29 height 27
type input "16/10/2025, 07:00"
click at [497, 547] on select "00 01 02 03 04 05 06 07 08 09 10 11 12 13 14 15 16 17 18 19 20 21 22 23 24 25 2…" at bounding box center [497, 540] width 29 height 27
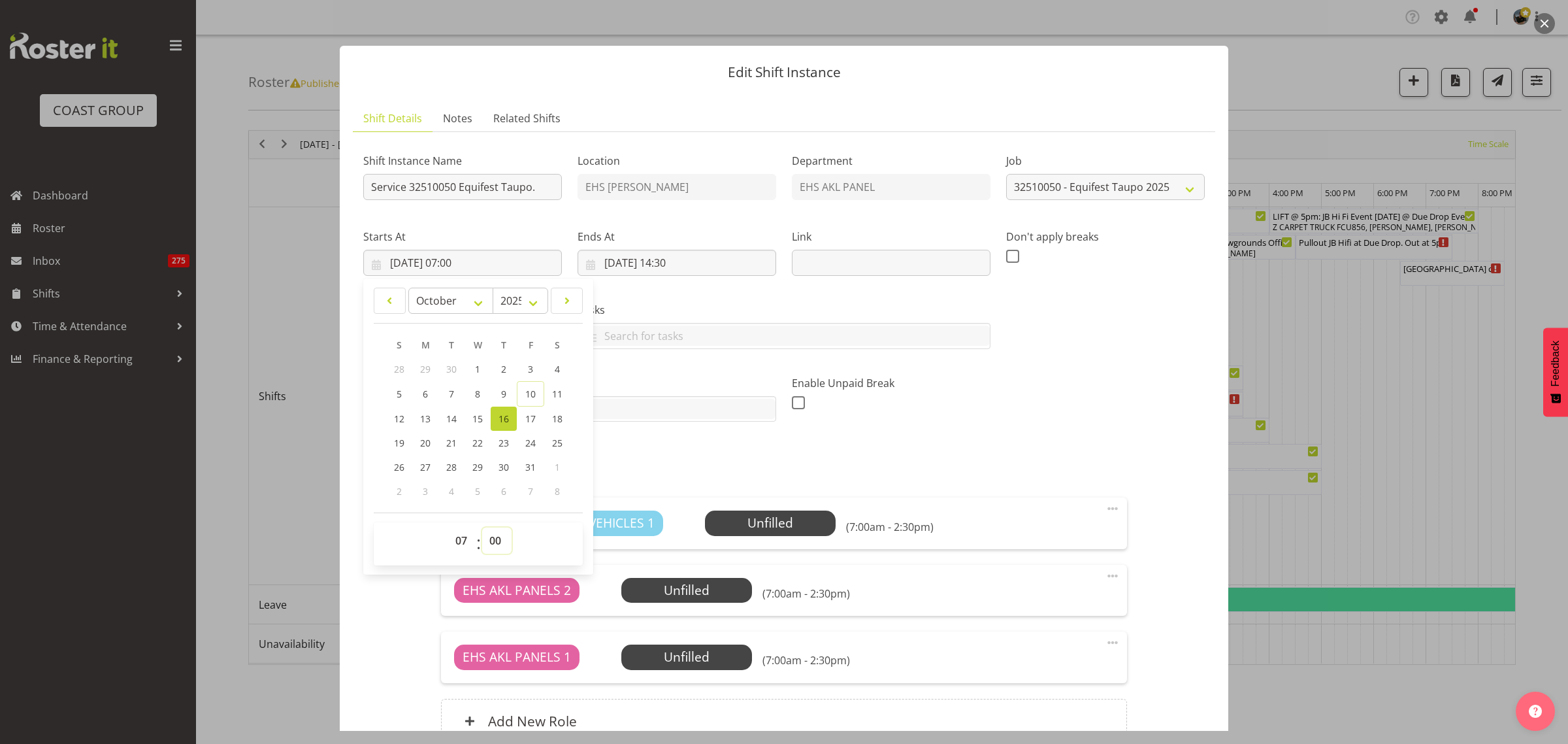
select select "30"
click at [482, 527] on select "00 01 02 03 04 05 06 07 08 09 10 11 12 13 14 15 16 17 18 19 20 21 22 23 24 25 2…" at bounding box center [497, 540] width 29 height 27
type input "16/10/2025, 07:30"
click at [736, 266] on input "16/10/2025, 14:30" at bounding box center [676, 262] width 198 height 27
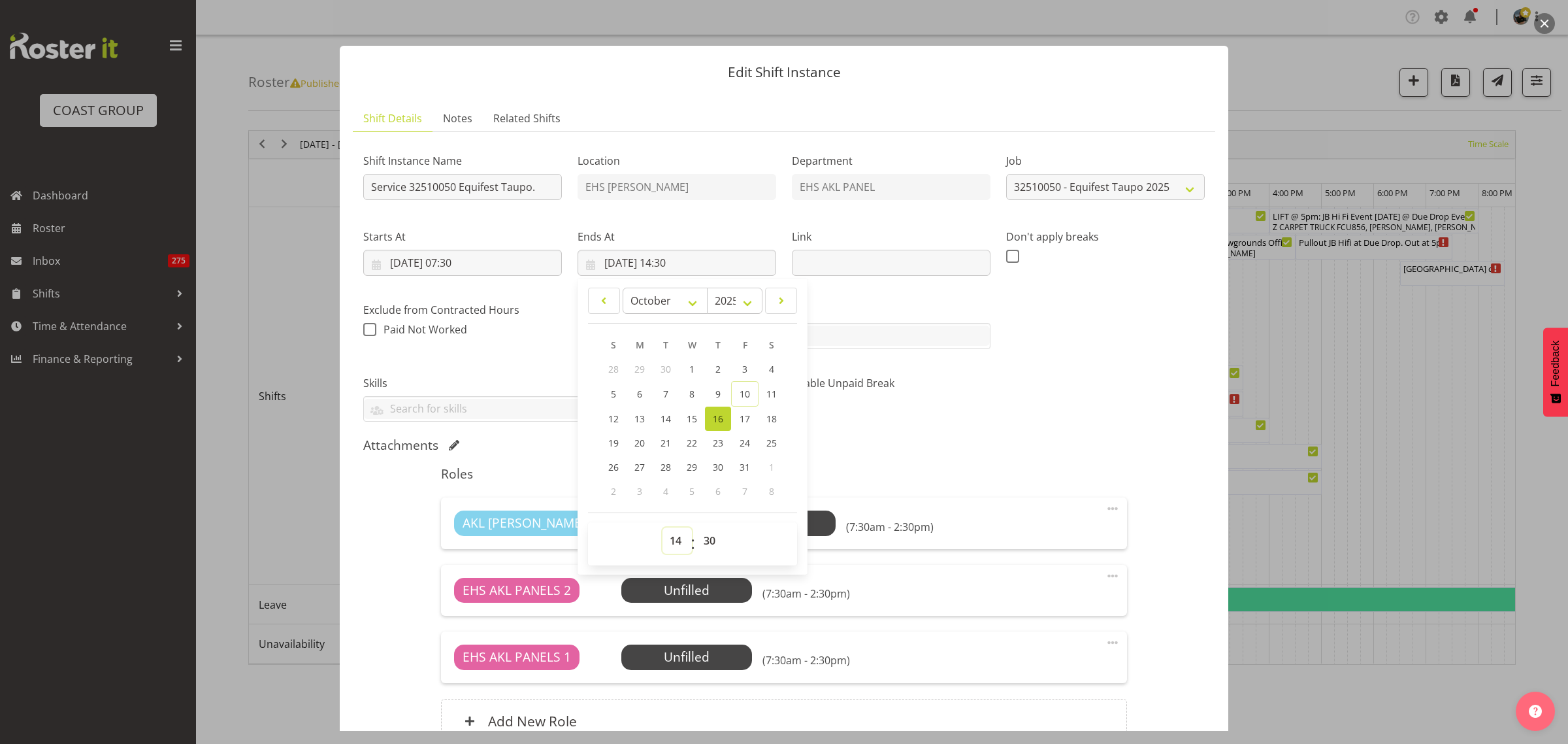
click at [671, 541] on select "00 01 02 03 04 05 06 07 08 09 10 11 12 13 14 15 16 17 18 19 20 21 22 23" at bounding box center [677, 540] width 29 height 27
select select "16"
click at [662, 527] on select "00 01 02 03 04 05 06 07 08 09 10 11 12 13 14 15 16 17 18 19 20 21 22 23" at bounding box center [677, 540] width 29 height 27
type input "16/10/2025, 16:30"
click at [705, 540] on select "00 01 02 03 04 05 06 07 08 09 10 11 12 13 14 15 16 17 18 19 20 21 22 23 24 25 2…" at bounding box center [711, 540] width 29 height 27
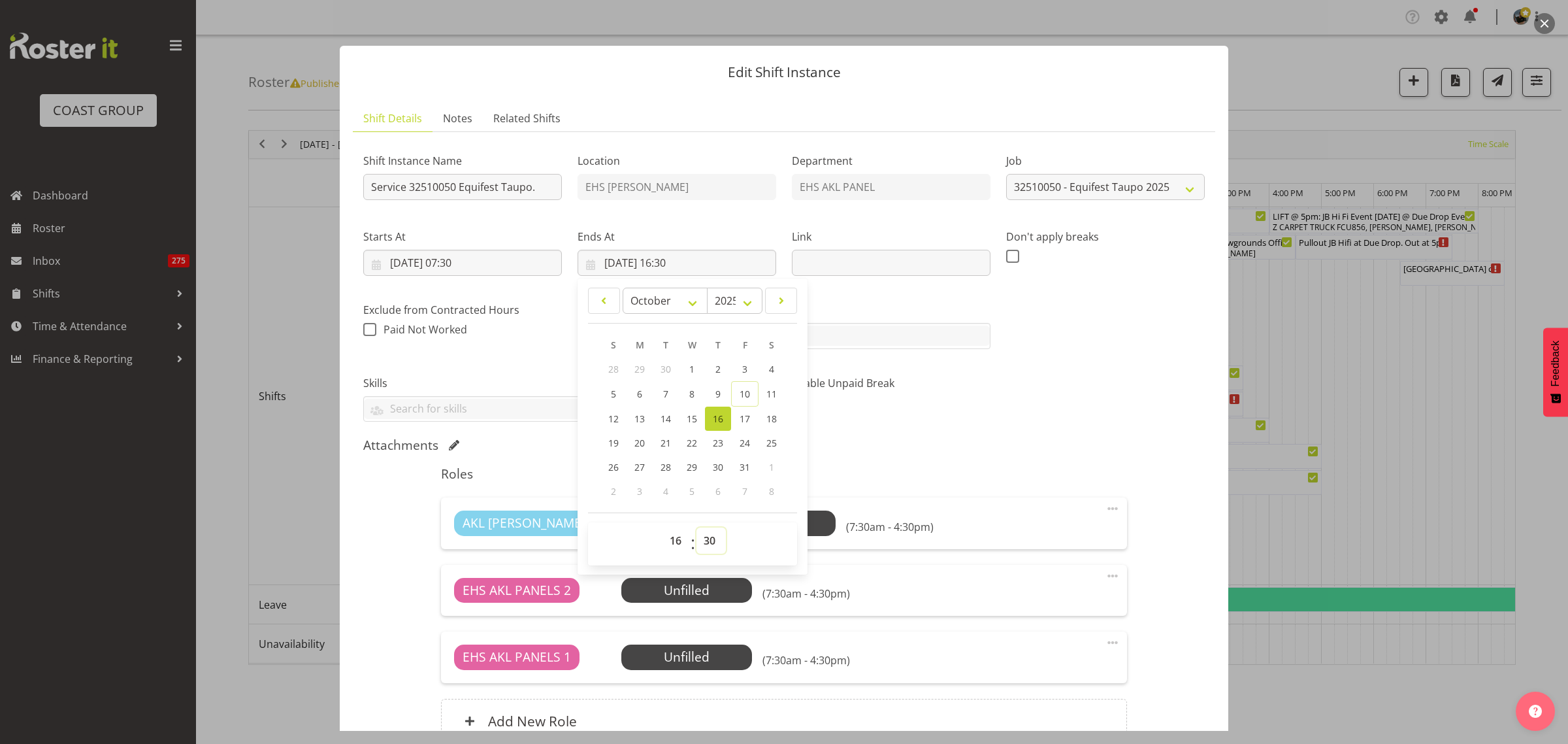
select select "0"
click at [696, 527] on select "00 01 02 03 04 05 06 07 08 09 10 11 12 13 14 15 16 17 18 19 20 21 22 23 24 25 2…" at bounding box center [711, 540] width 29 height 27
type input "16/10/2025, 16:00"
click at [1086, 417] on div "Shift Instance Name Service 32510050 Equifest Taupo. Location EHS RYMER Departm…" at bounding box center [784, 282] width 857 height 295
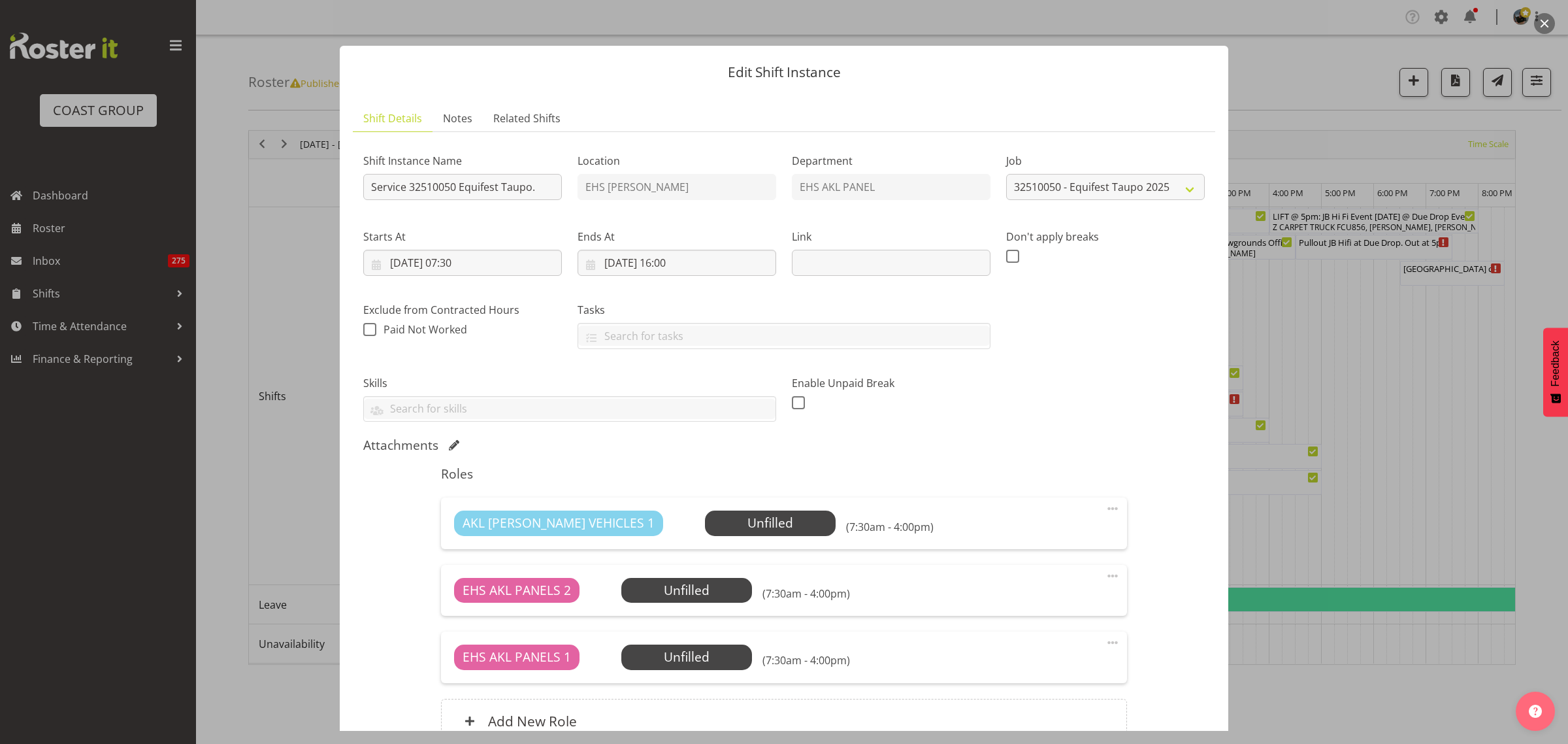
click at [1105, 643] on span at bounding box center [1112, 642] width 16 height 16
click at [1044, 432] on div "Shift Instance Name Service 32510050 Equifest Taupo. Location EHS RYMER Departm…" at bounding box center [784, 451] width 842 height 616
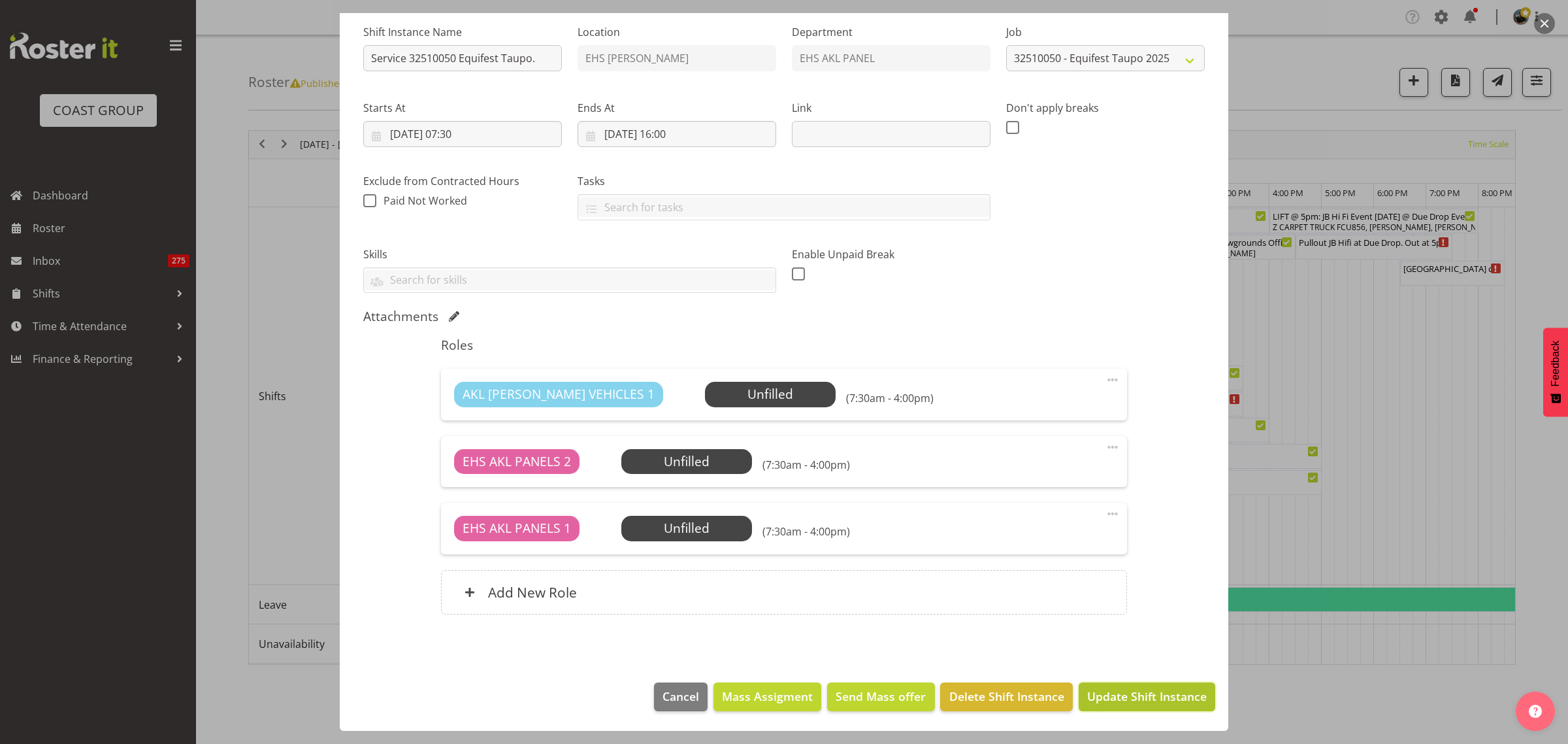
click at [1118, 699] on span "Update Shift Instance" at bounding box center [1147, 696] width 120 height 17
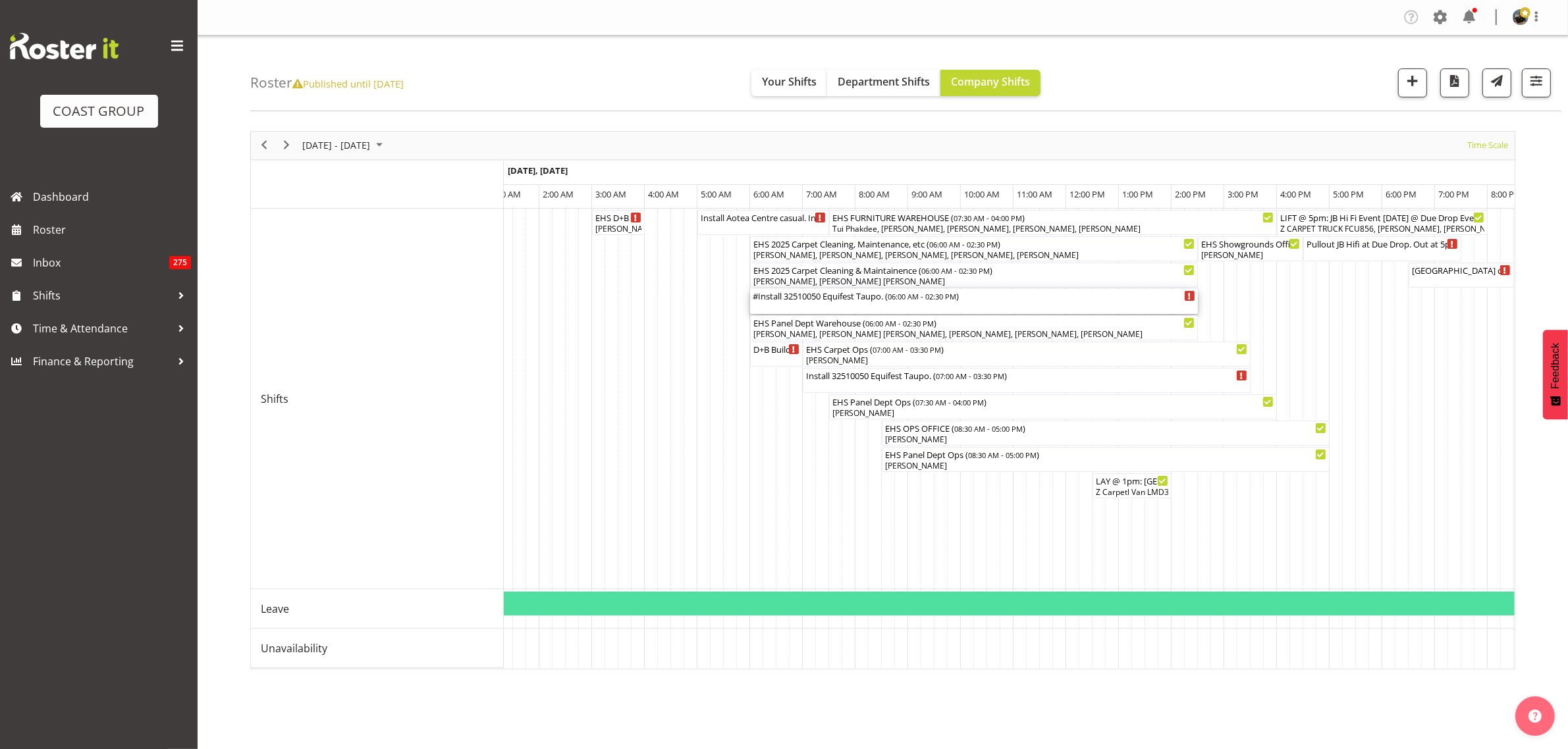
click at [984, 300] on div "#Install 32510050 Equifest Taupo. ( 06:00 AM - 02:30 PM )" at bounding box center [973, 295] width 443 height 13
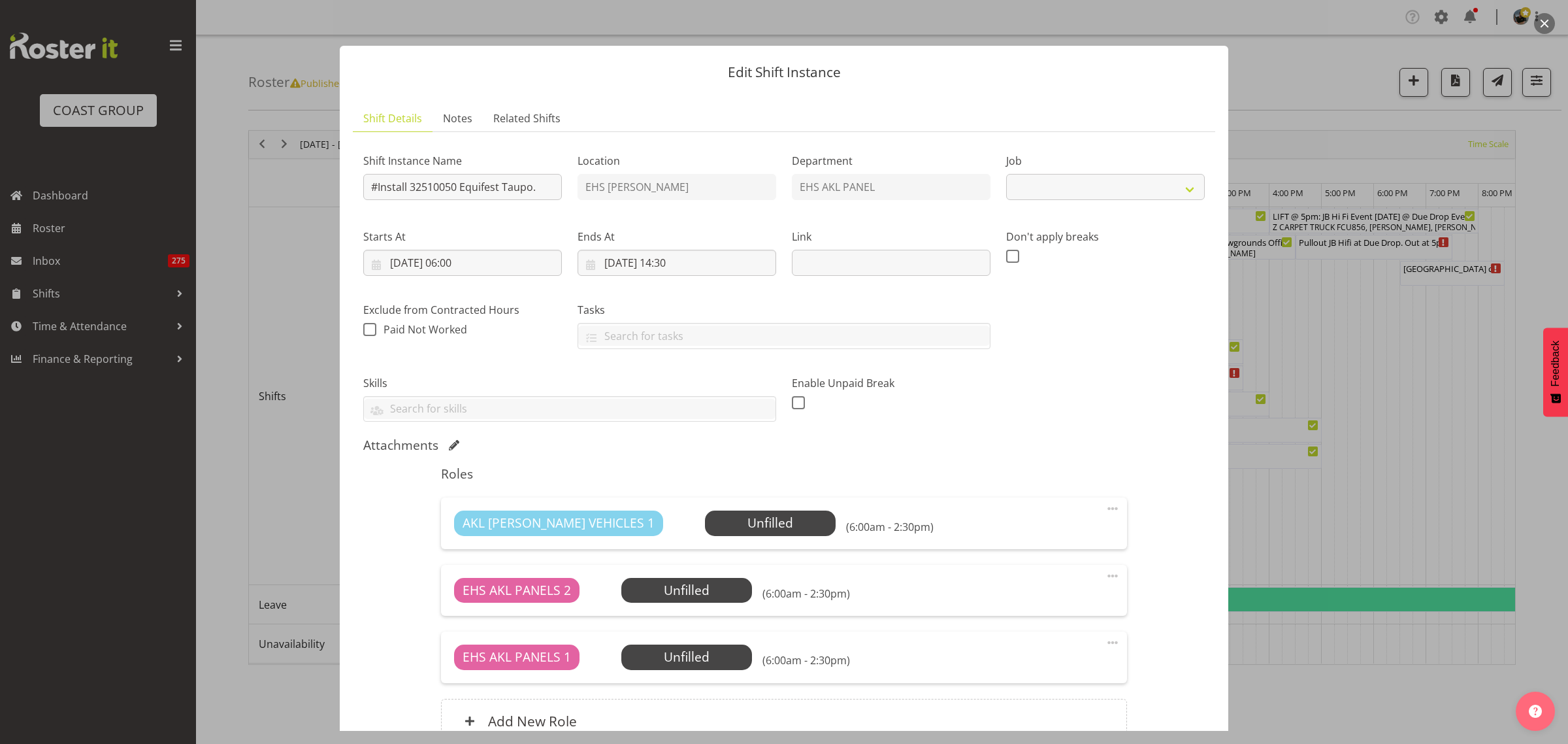
select select "9312"
click at [408, 185] on input "#Install 32510050 Equifest Taupo." at bounding box center [462, 186] width 198 height 27
click at [531, 194] on input "Service 32510050 Equifest Taupo." at bounding box center [462, 186] width 198 height 27
type input "Service 32510050 Equifest Taupo am and drive back."
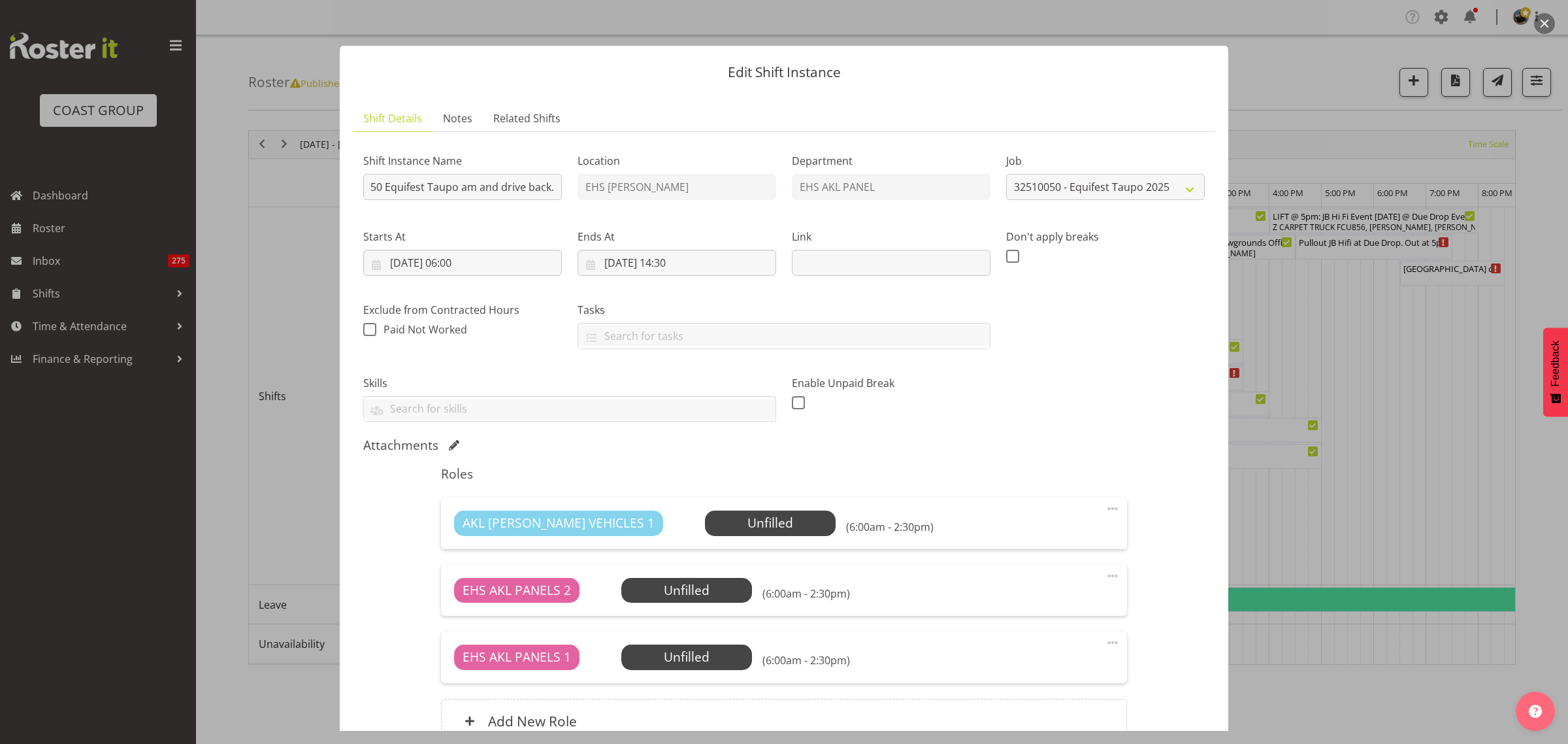
click at [1105, 642] on span at bounding box center [1112, 642] width 16 height 16
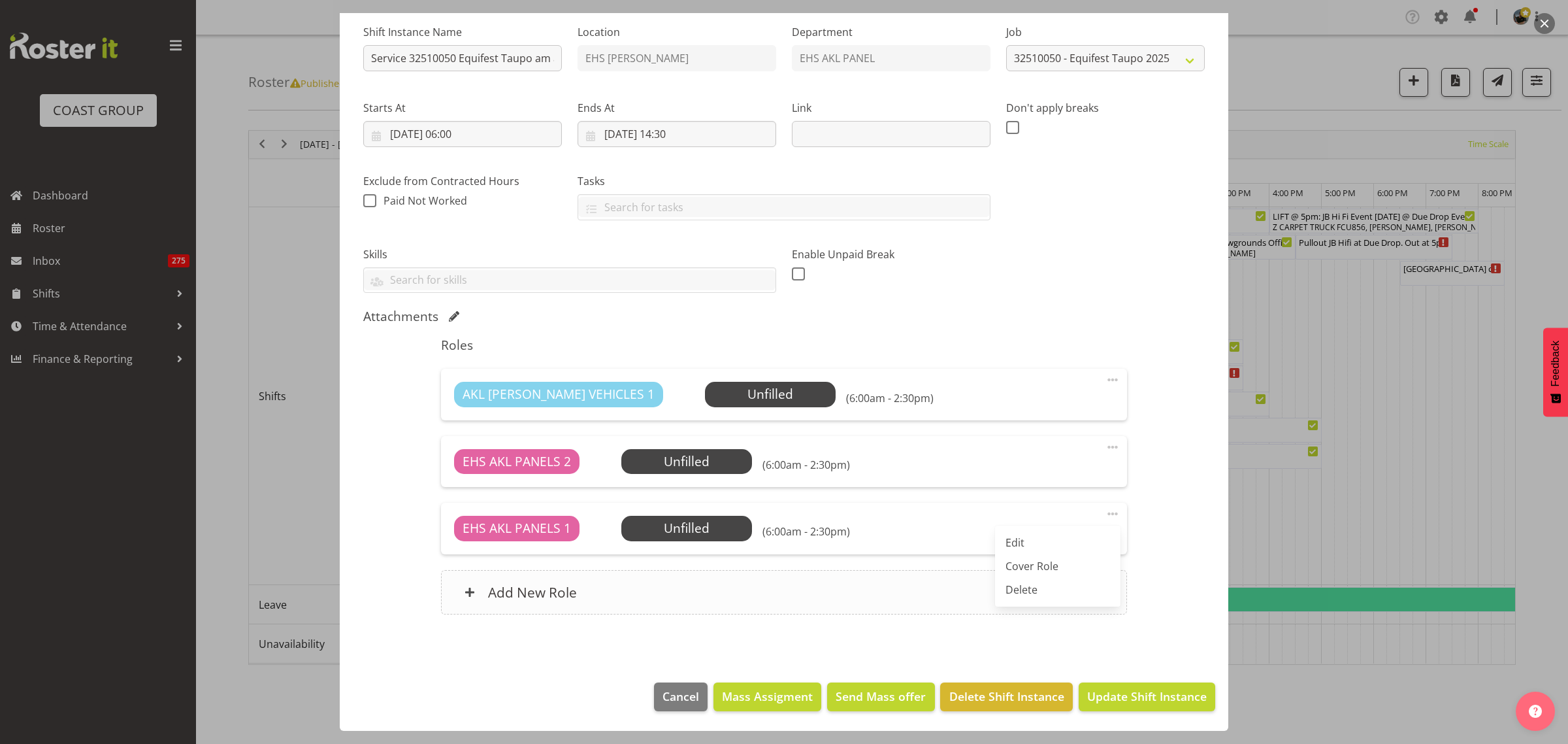
click at [1022, 591] on link "Delete" at bounding box center [1057, 590] width 125 height 24
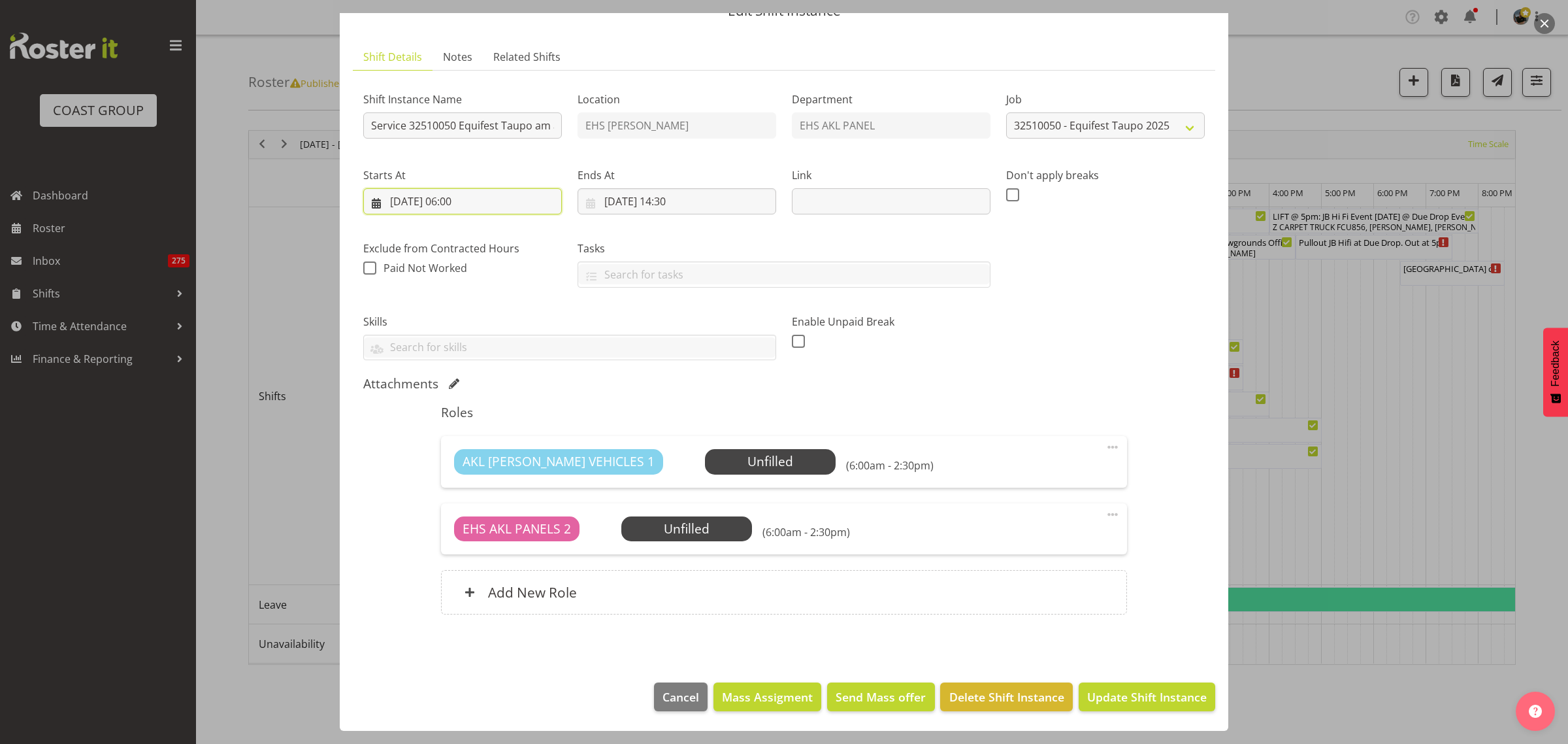
click at [503, 197] on input "14/10/2025, 06:00" at bounding box center [462, 201] width 198 height 27
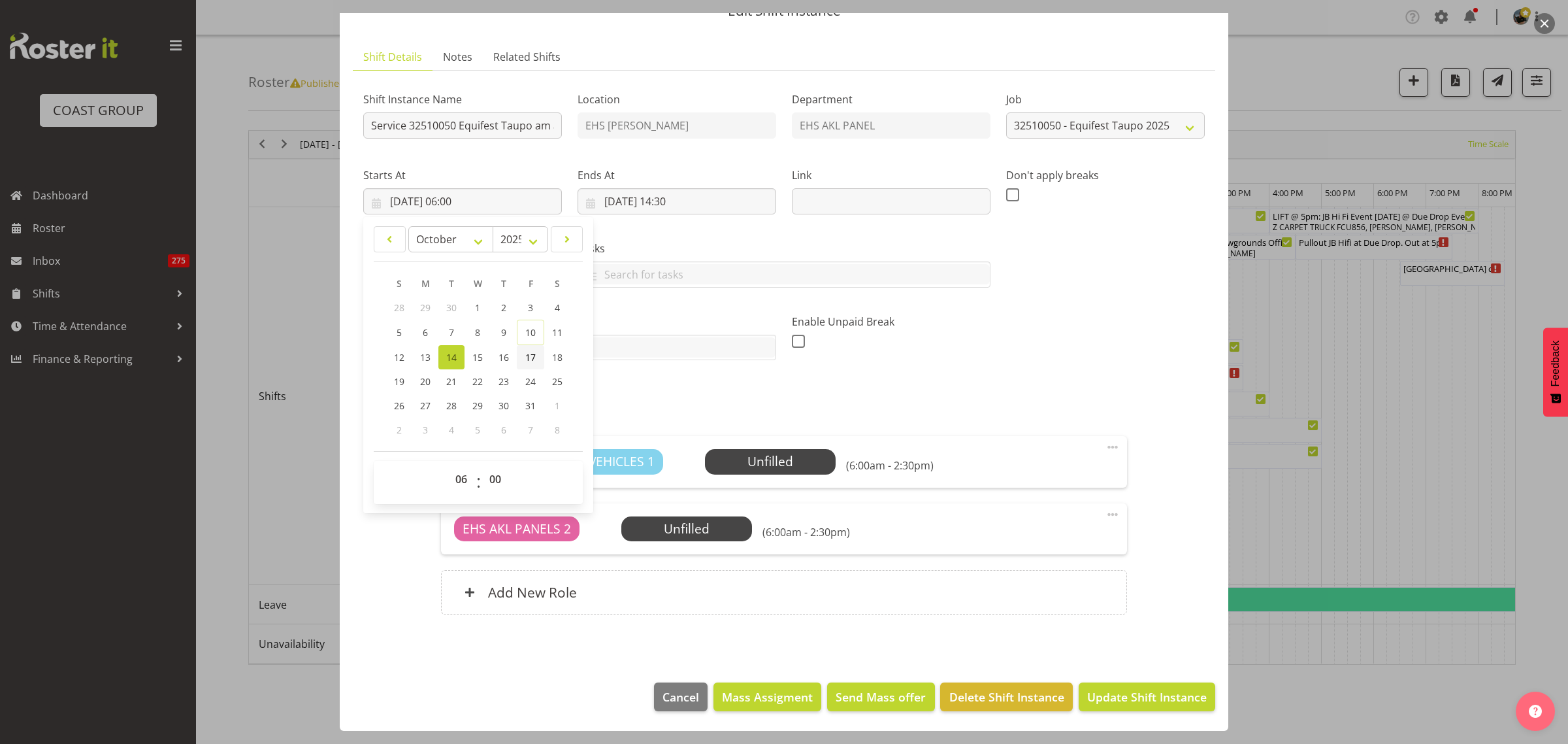
click at [530, 357] on span "17" at bounding box center [530, 357] width 10 height 13
type input "17/10/2025, 06:00"
click at [728, 198] on input "14/10/2025, 14:30" at bounding box center [676, 201] width 198 height 27
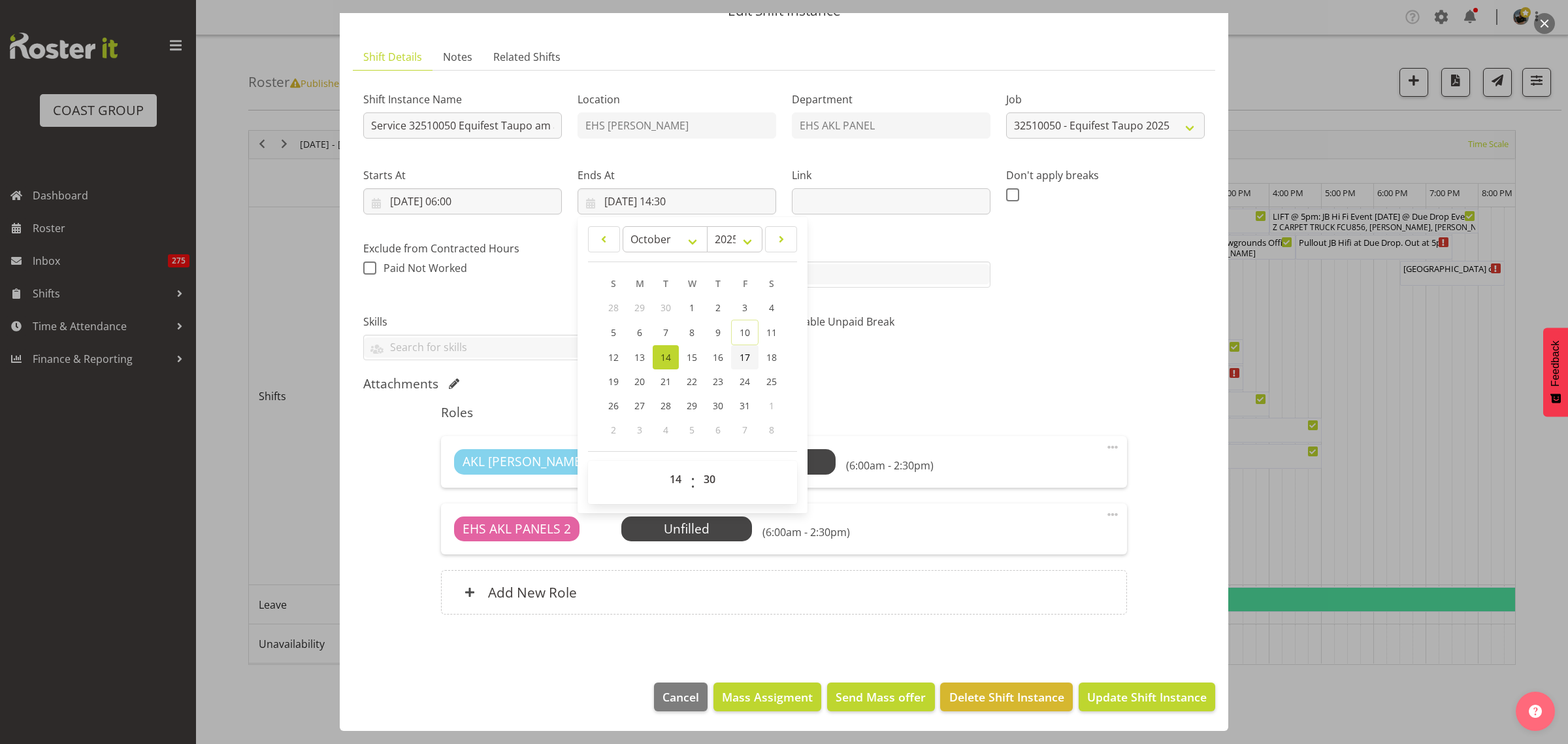
click at [742, 361] on span "17" at bounding box center [745, 357] width 10 height 13
type input "17/10/2025, 14:30"
click at [1064, 351] on div "Shift Instance Name Service 32510050 Equifest Taupo am and drive back. Location…" at bounding box center [784, 220] width 857 height 295
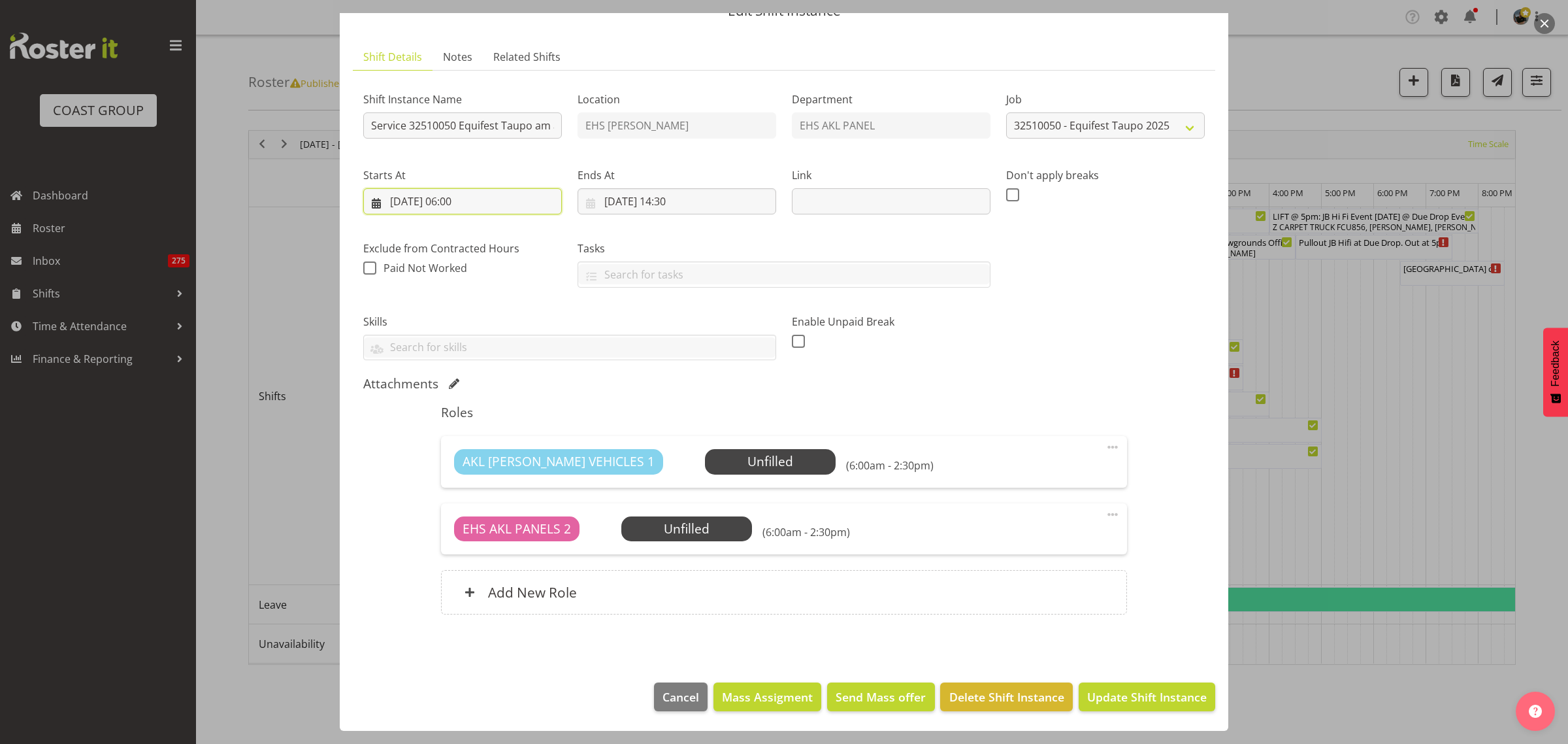
click at [493, 200] on input "17/10/2025, 06:00" at bounding box center [462, 201] width 198 height 27
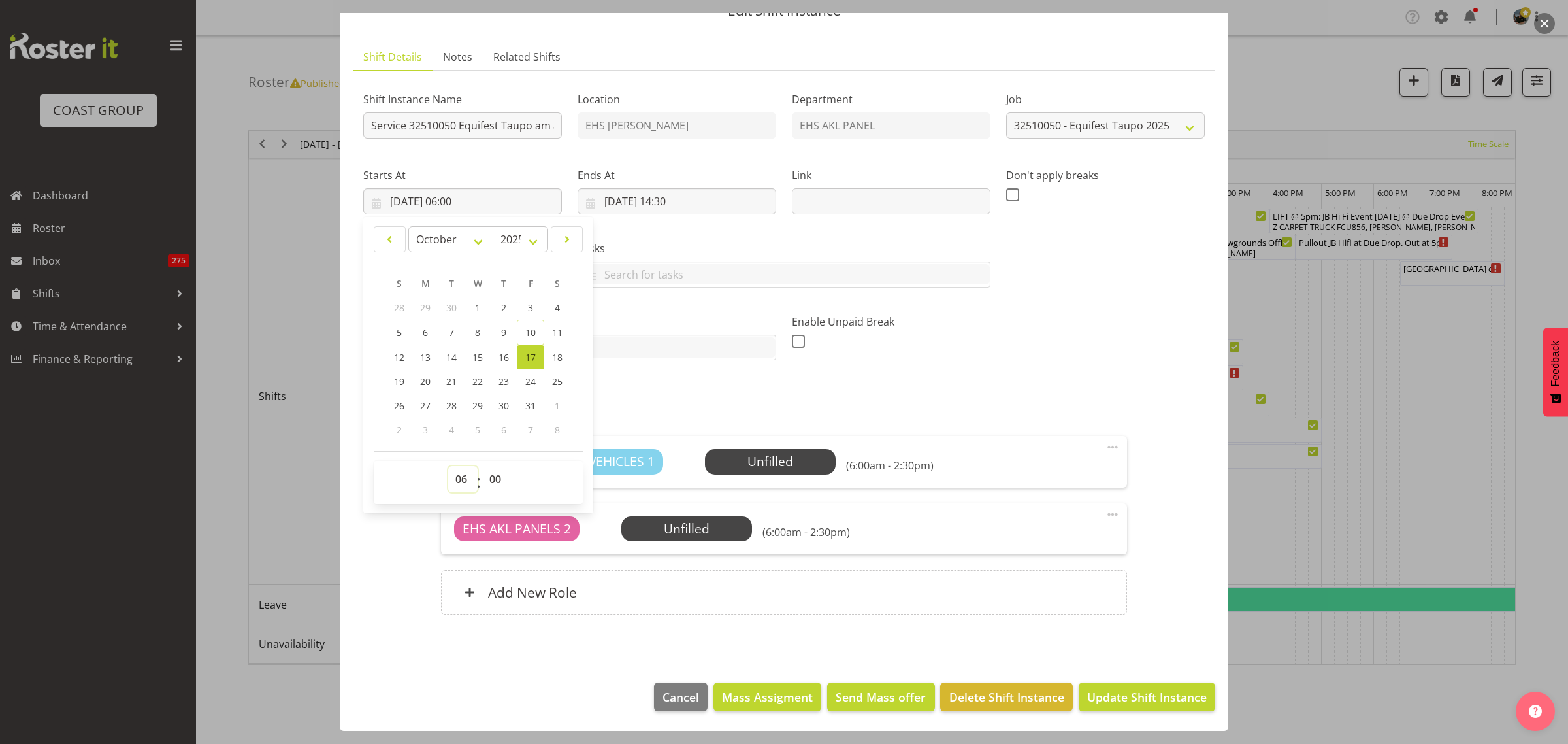
click at [460, 478] on select "00 01 02 03 04 05 06 07 08 09 10 11 12 13 14 15 16 17 18 19 20 21 22 23" at bounding box center [463, 479] width 29 height 27
select select "7"
click at [449, 466] on select "00 01 02 03 04 05 06 07 08 09 10 11 12 13 14 15 16 17 18 19 20 21 22 23" at bounding box center [463, 479] width 29 height 27
type input "17/10/2025, 07:00"
click at [740, 200] on input "17/10/2025, 14:30" at bounding box center [676, 201] width 198 height 27
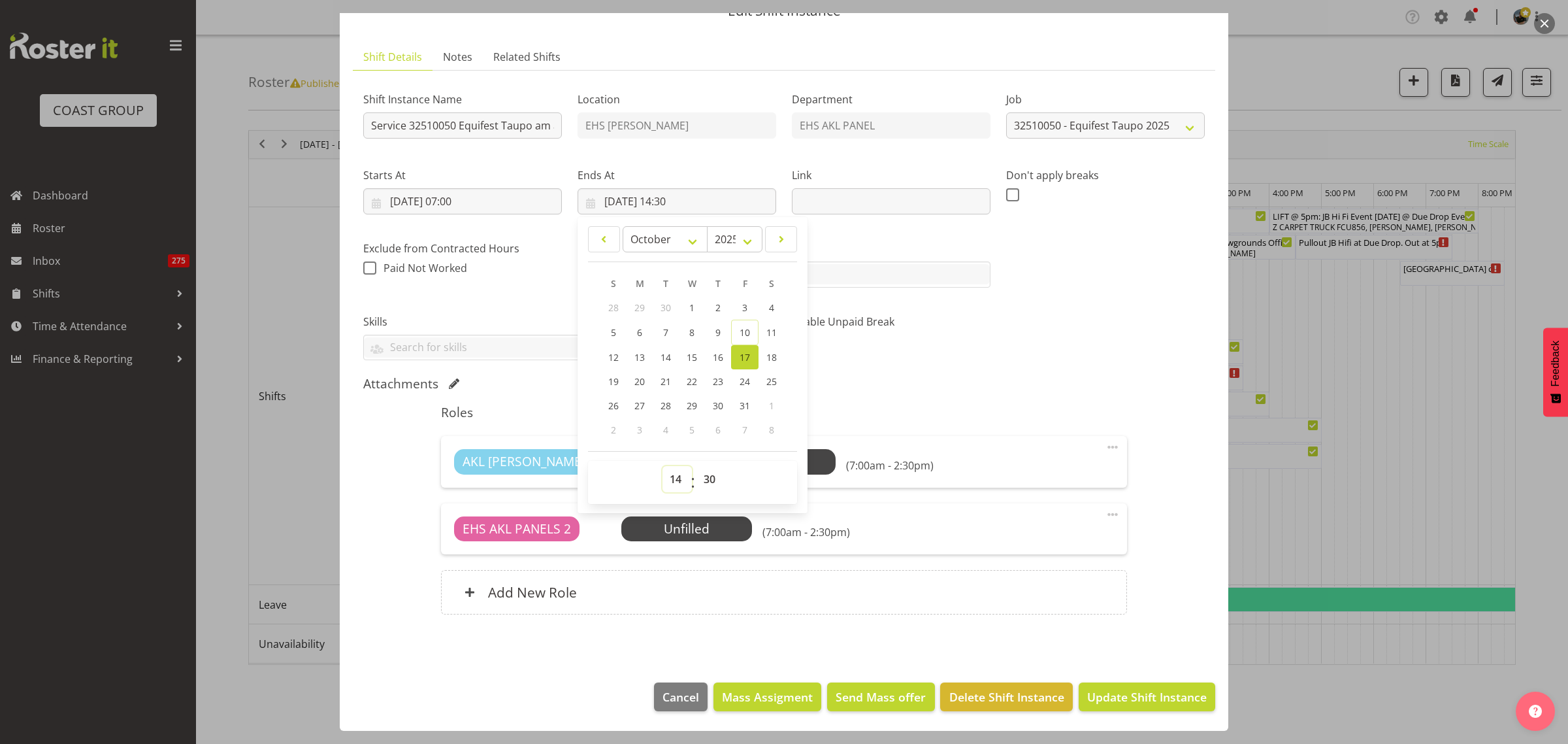
click at [672, 479] on select "00 01 02 03 04 05 06 07 08 09 10 11 12 13 14 15 16 17 18 19 20 21 22 23" at bounding box center [677, 479] width 29 height 27
select select "16"
click at [662, 466] on select "00 01 02 03 04 05 06 07 08 09 10 11 12 13 14 15 16 17 18 19 20 21 22 23" at bounding box center [677, 479] width 29 height 27
type input "17/10/2025, 16:30"
click at [961, 355] on div "Enable Unpaid Break" at bounding box center [891, 332] width 215 height 73
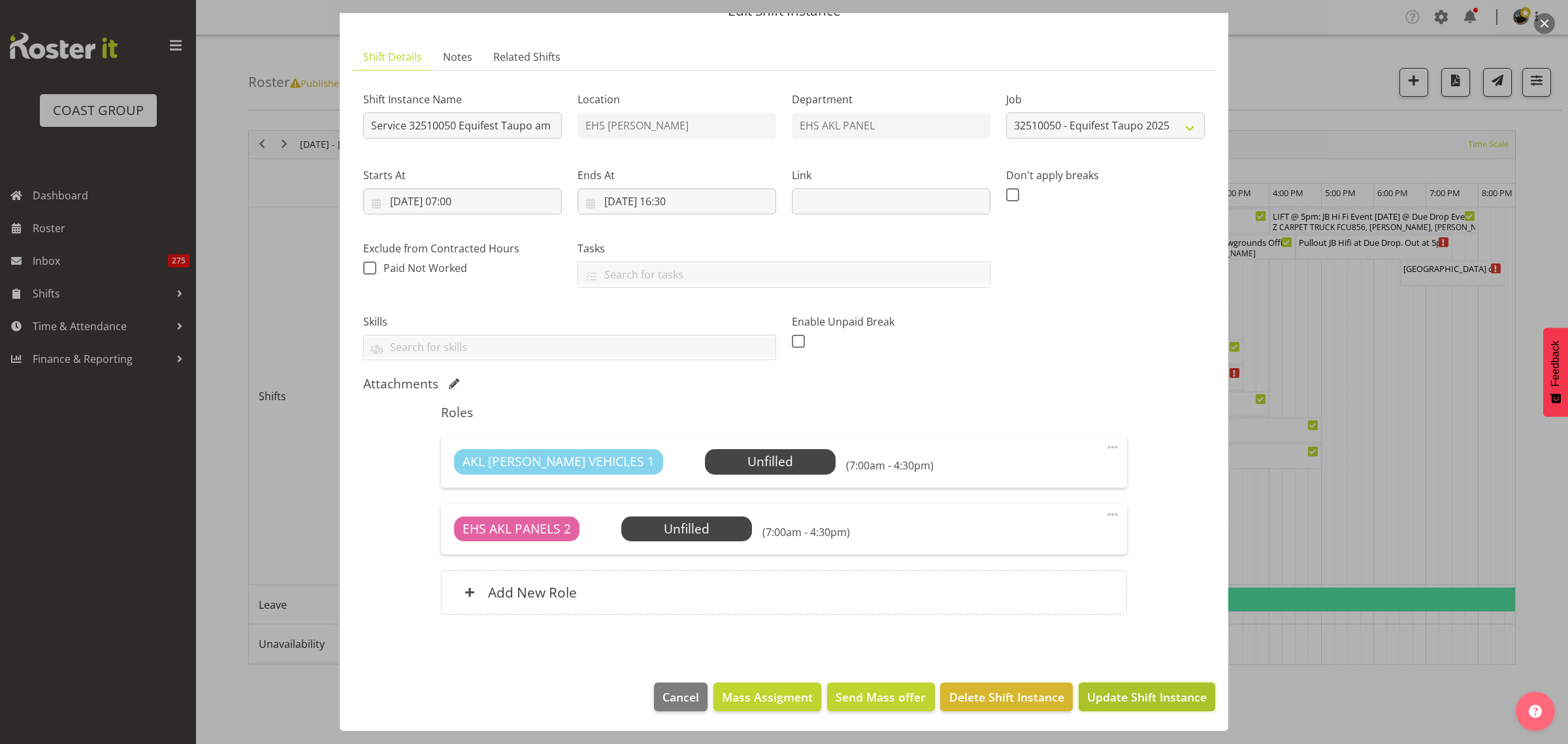
click at [1111, 699] on span "Update Shift Instance" at bounding box center [1147, 696] width 120 height 17
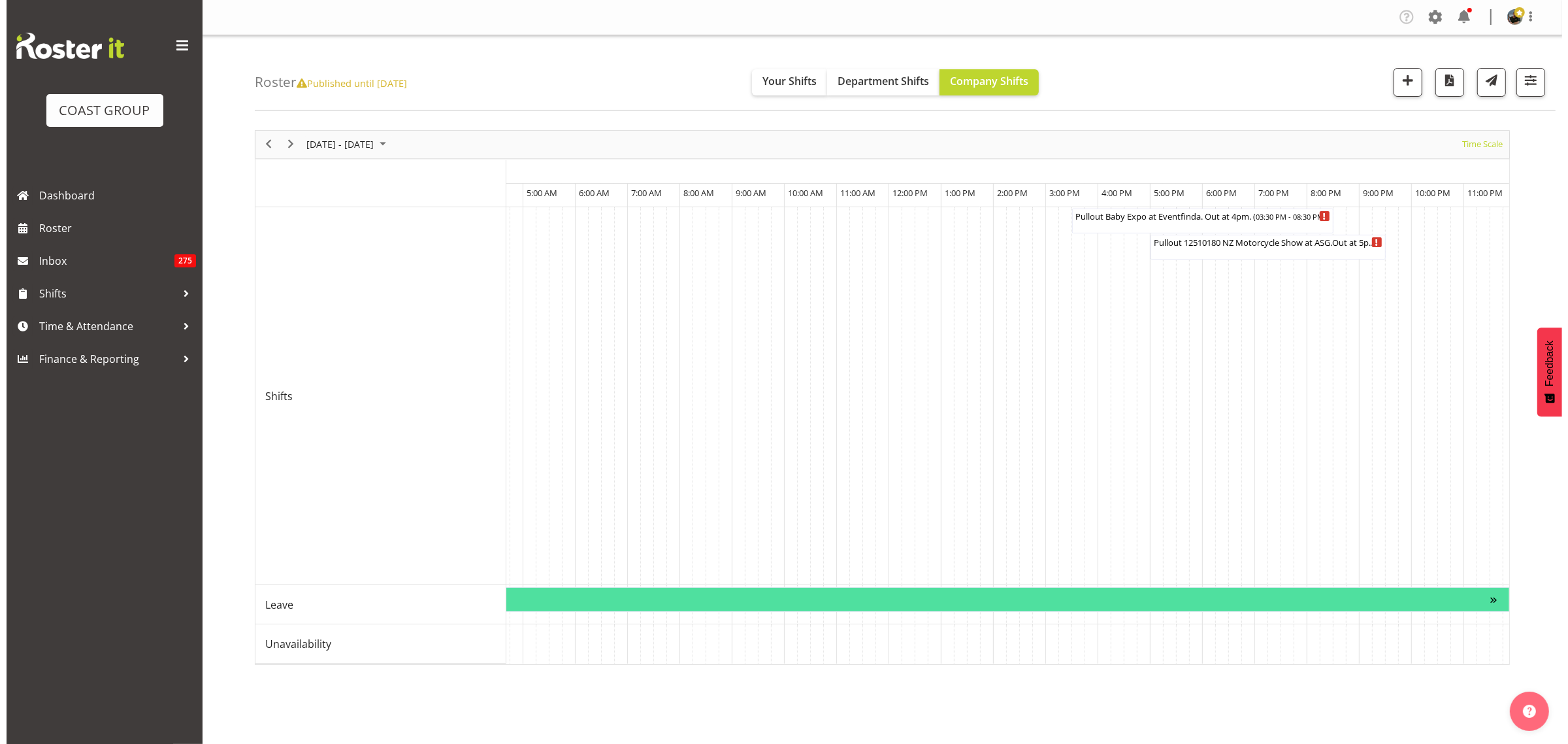
scroll to position [0, 7780]
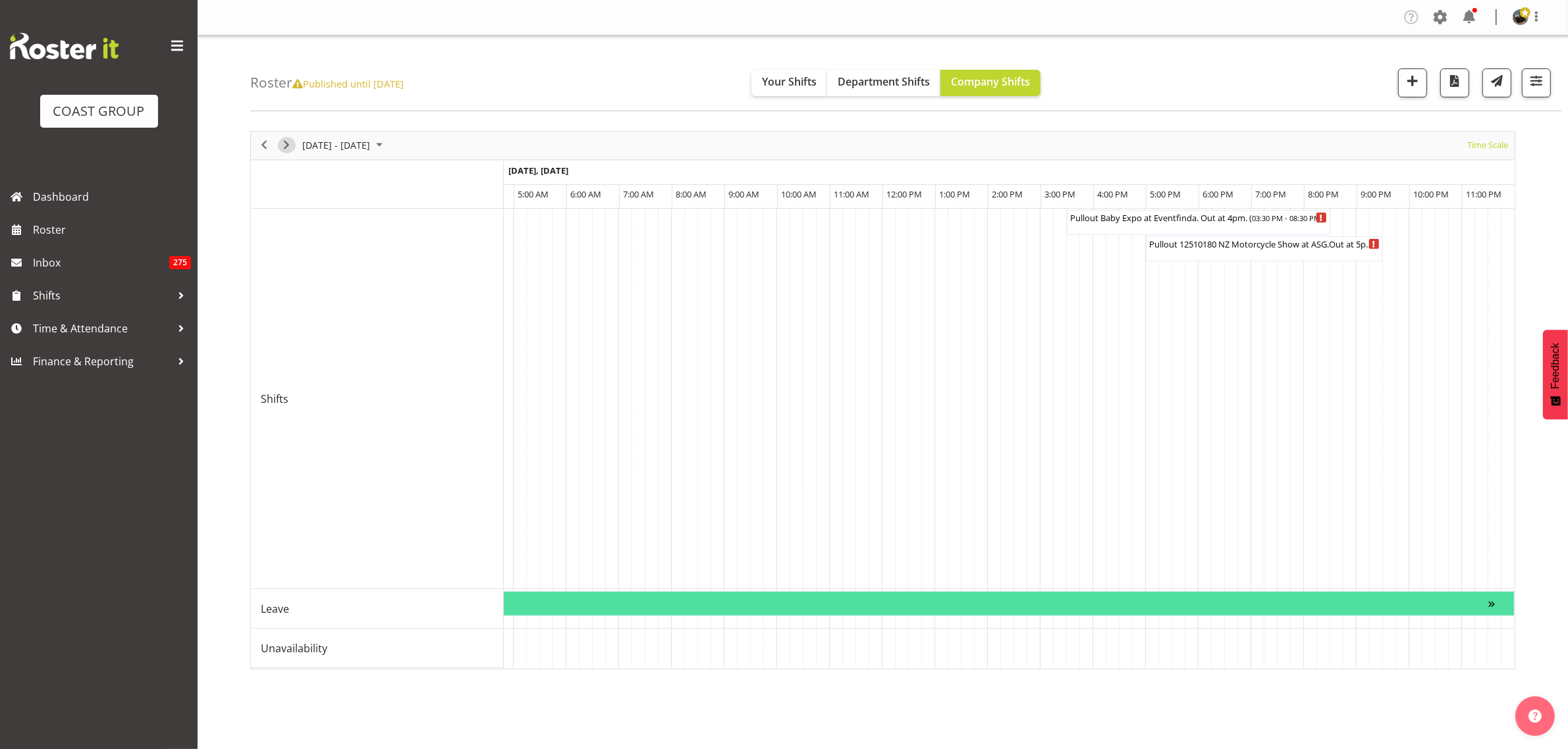
click at [288, 148] on span "Next" at bounding box center [286, 145] width 16 height 17
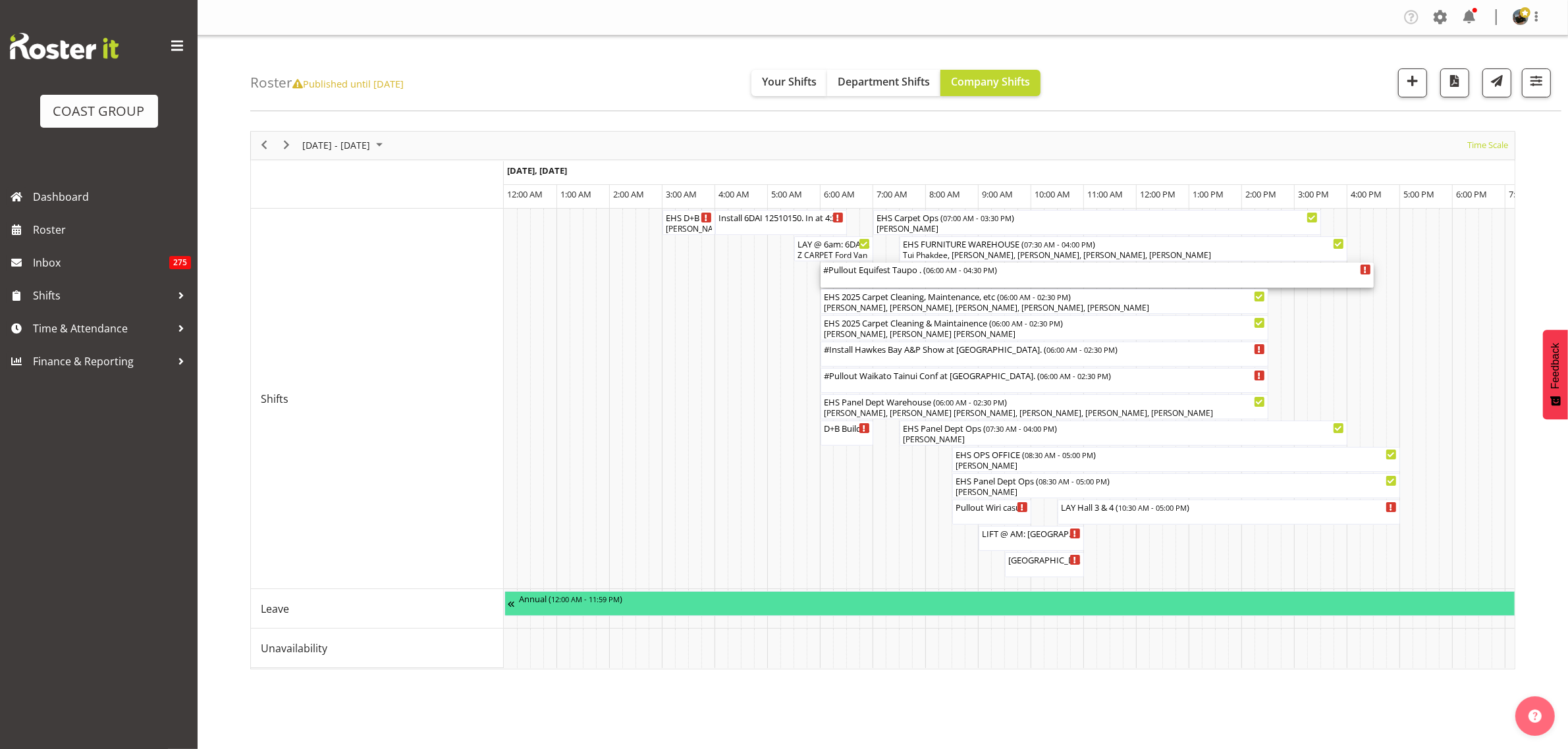
click at [1035, 274] on div "#Pullout Equifest Taupo . ( 06:00 AM - 04:30 PM )" at bounding box center [1097, 269] width 548 height 13
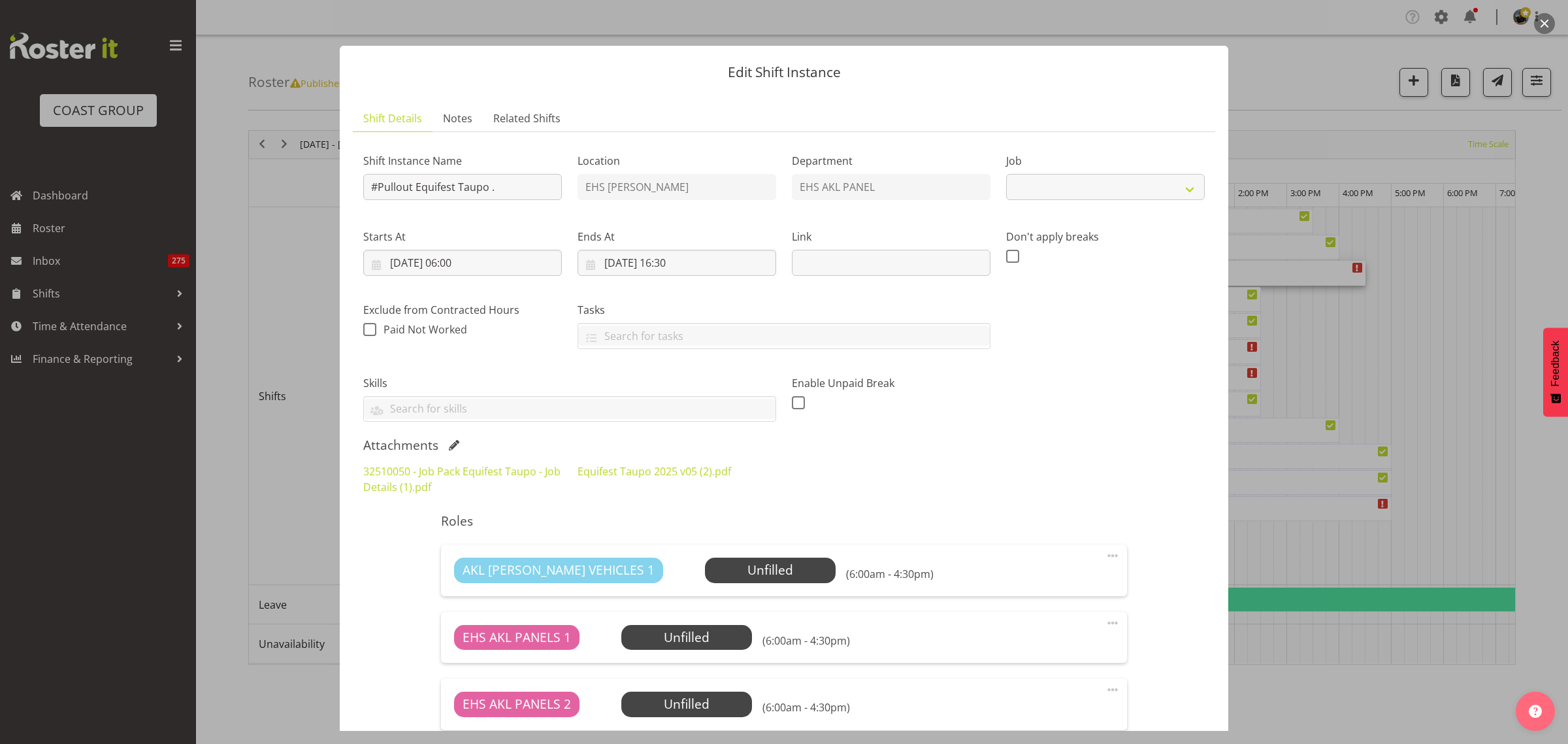
select select "9312"
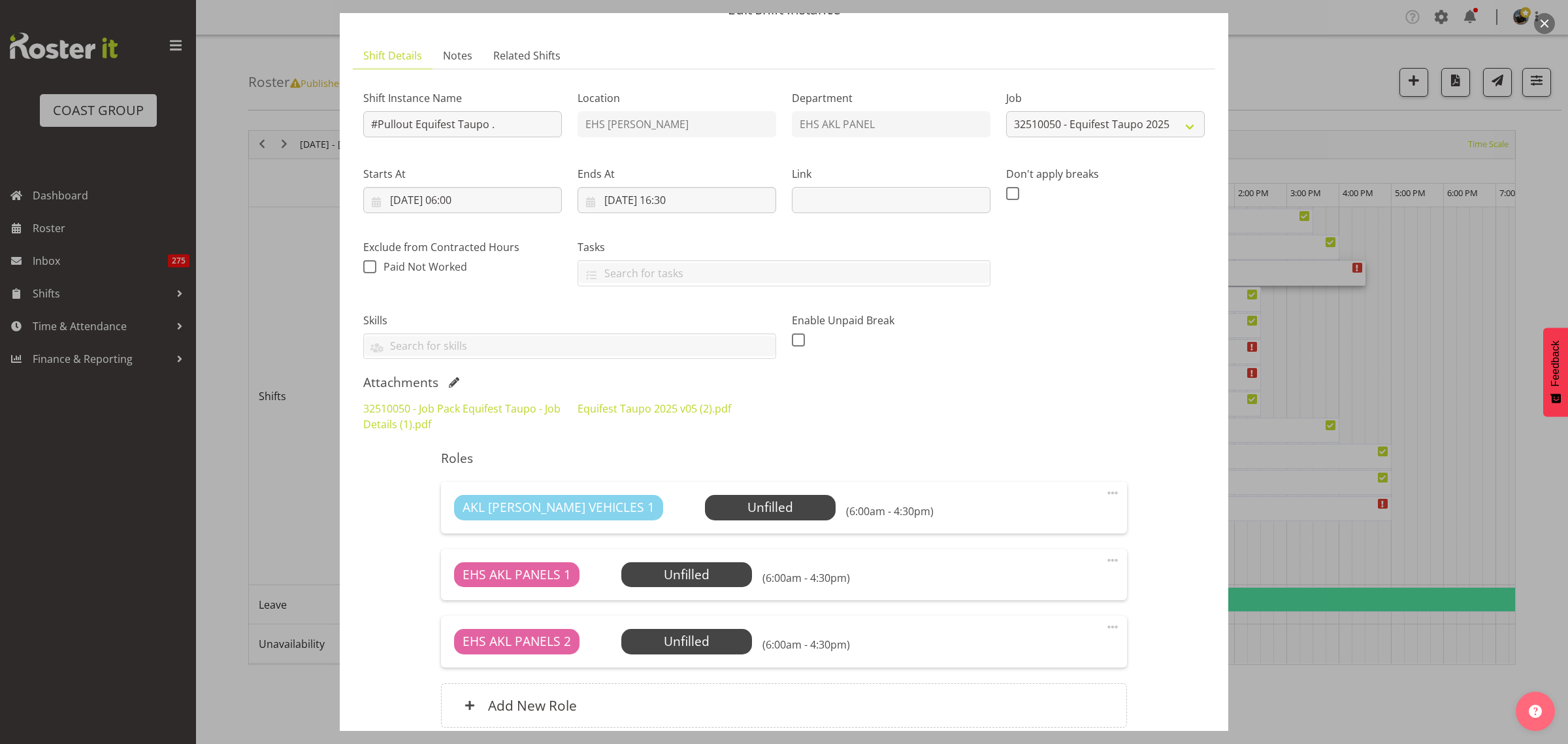
scroll to position [81, 0]
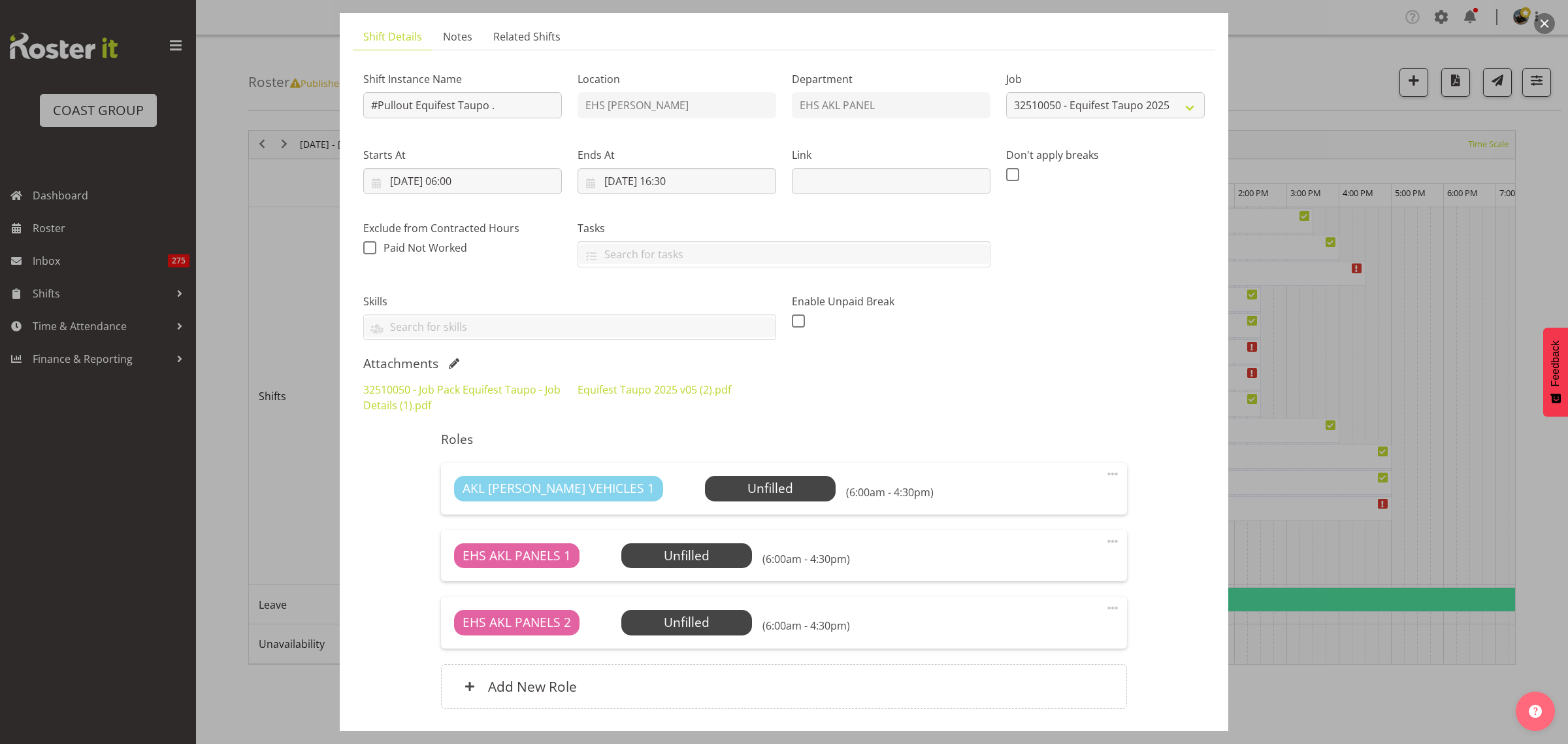
click at [1544, 23] on button "button" at bounding box center [1544, 23] width 21 height 21
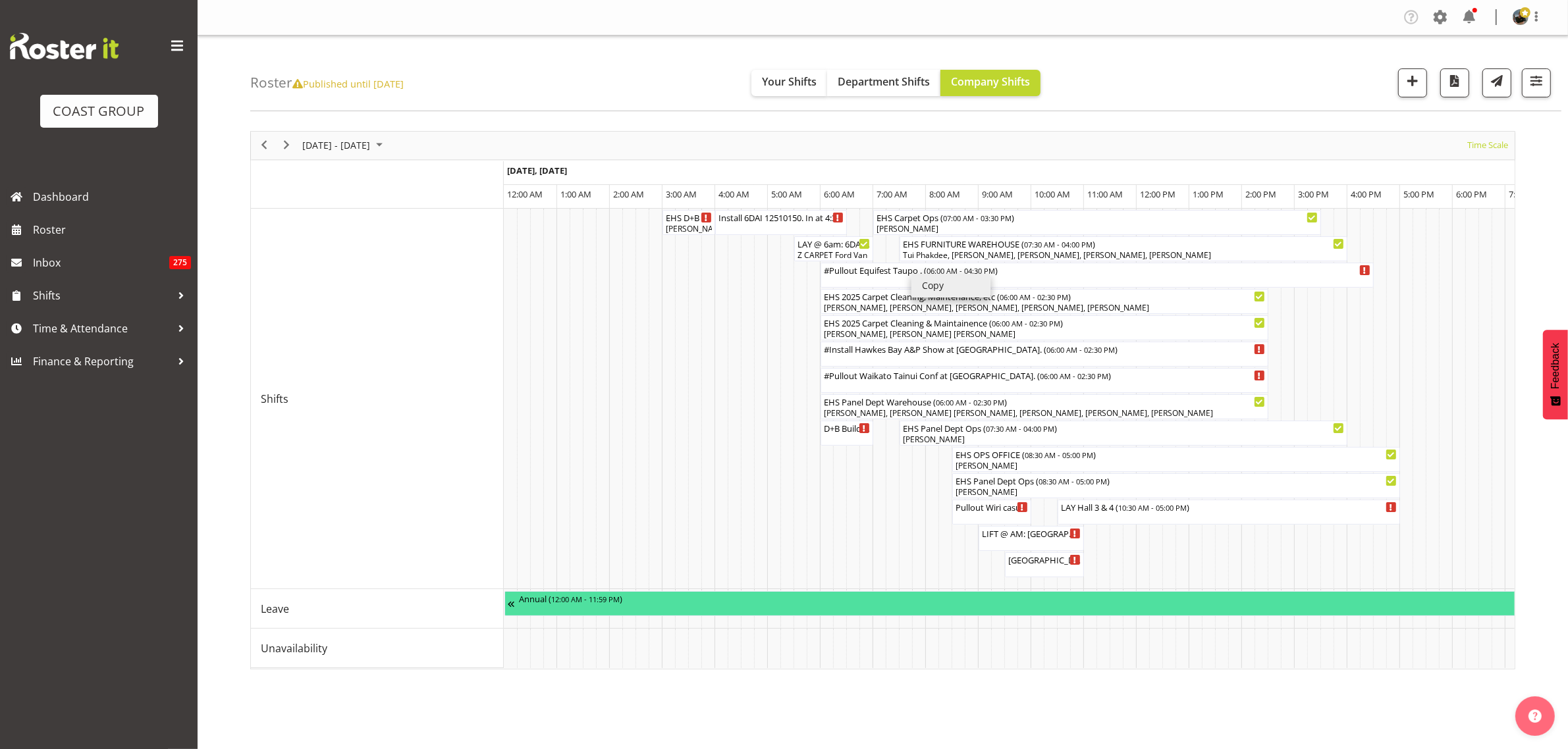
click at [929, 288] on li "Copy" at bounding box center [951, 286] width 79 height 24
click at [852, 521] on li "Paste" at bounding box center [871, 518] width 79 height 24
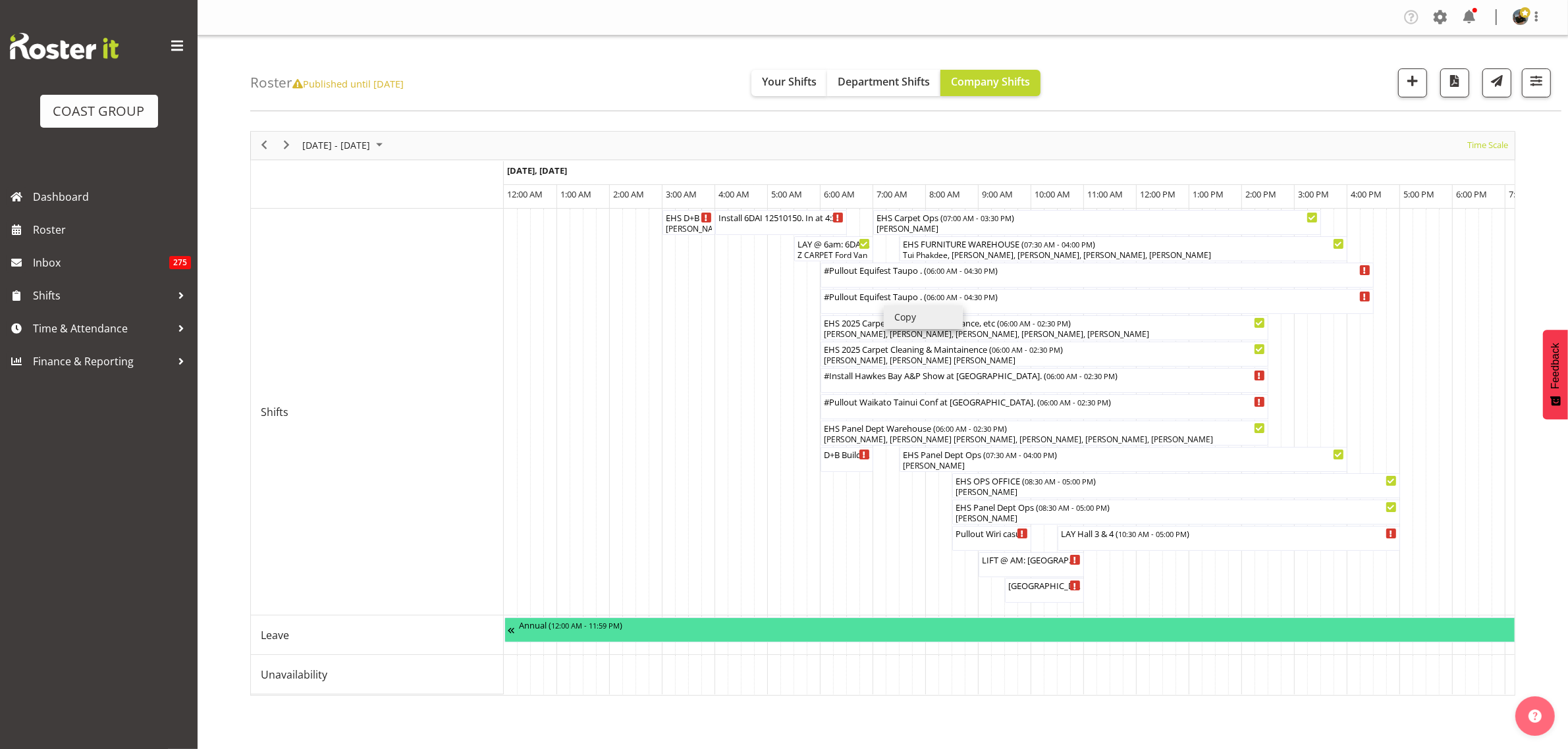
click at [903, 313] on li "Copy" at bounding box center [923, 317] width 79 height 24
click at [841, 555] on li "Paste" at bounding box center [864, 559] width 79 height 24
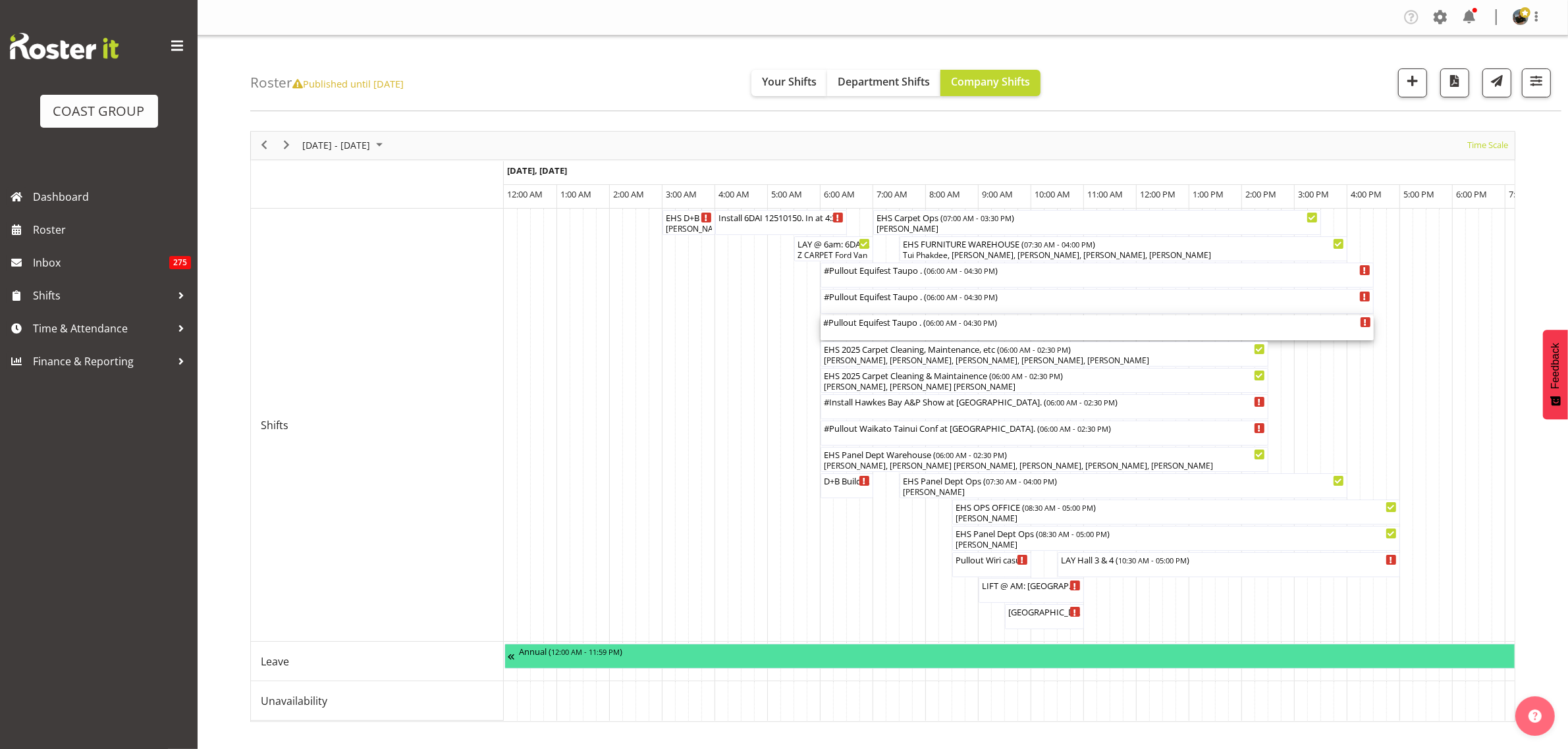
click at [1107, 329] on div "#Pullout Equifest Taupo . ( 06:00 AM - 04:30 PM )" at bounding box center [1097, 328] width 548 height 25
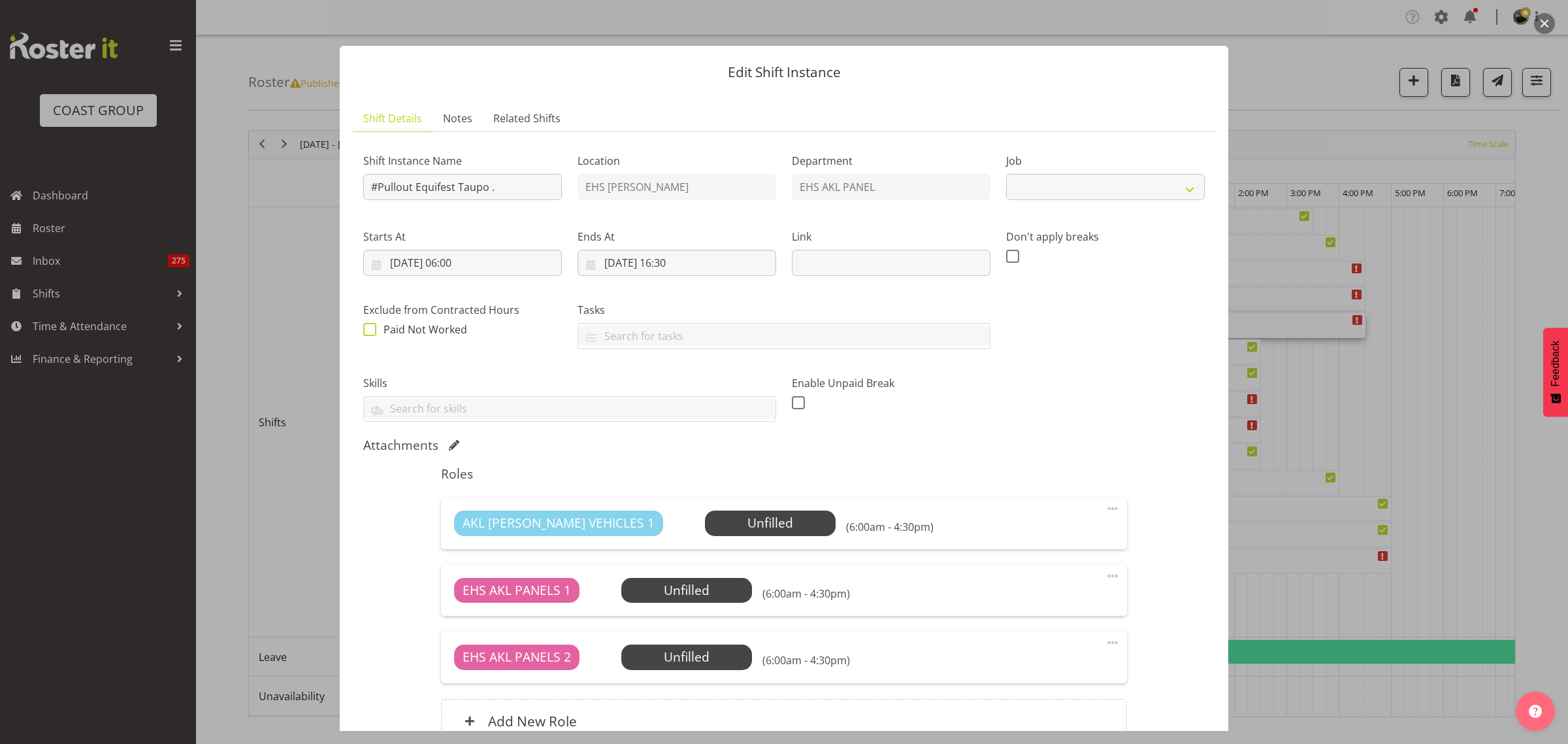
select select "9312"
click at [528, 265] on input "[DATE] 06:00" at bounding box center [462, 262] width 198 height 27
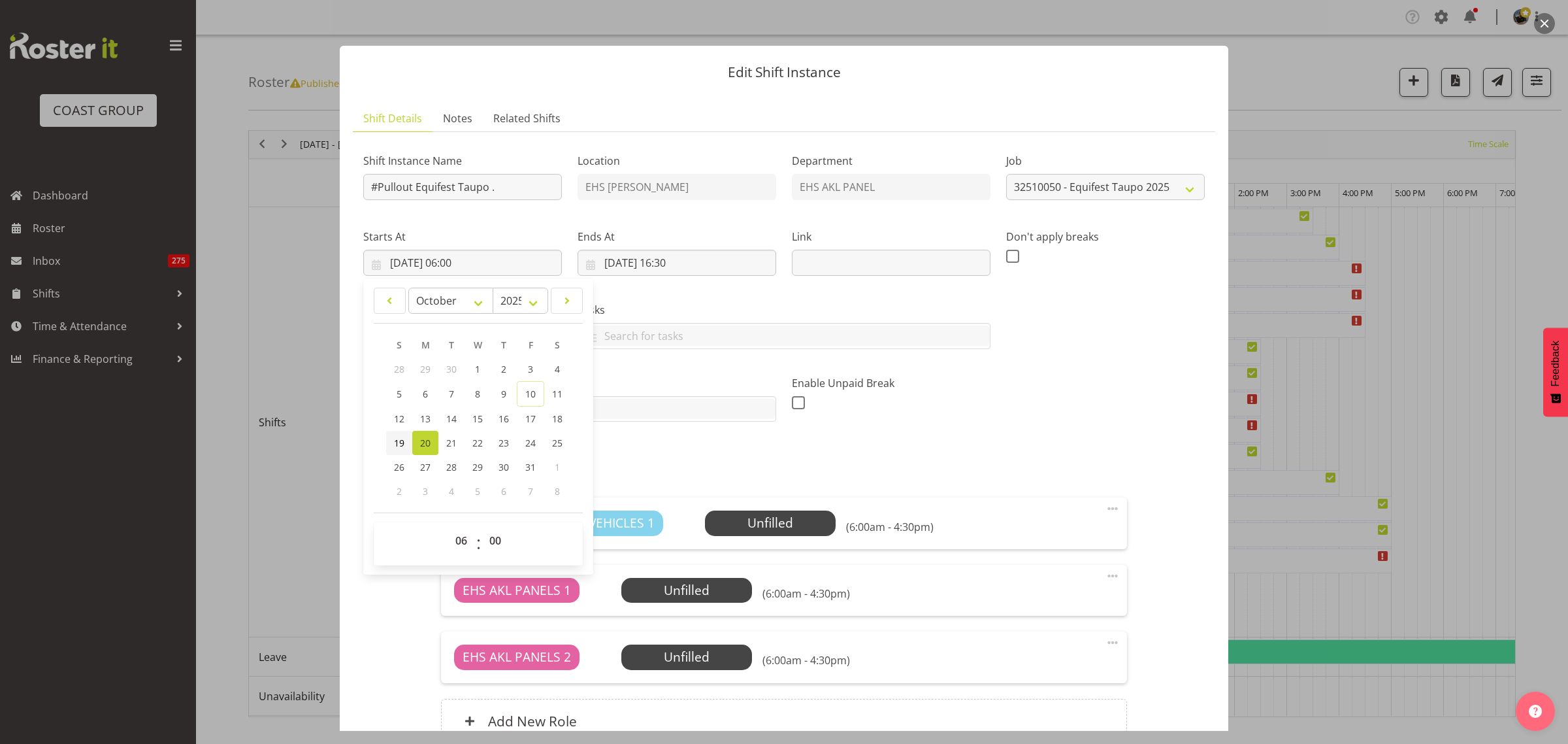
click at [400, 441] on span "19" at bounding box center [398, 443] width 10 height 13
type input "19/10/2025, 06:00"
click at [715, 270] on input "20/10/2025, 16:30" at bounding box center [676, 262] width 198 height 27
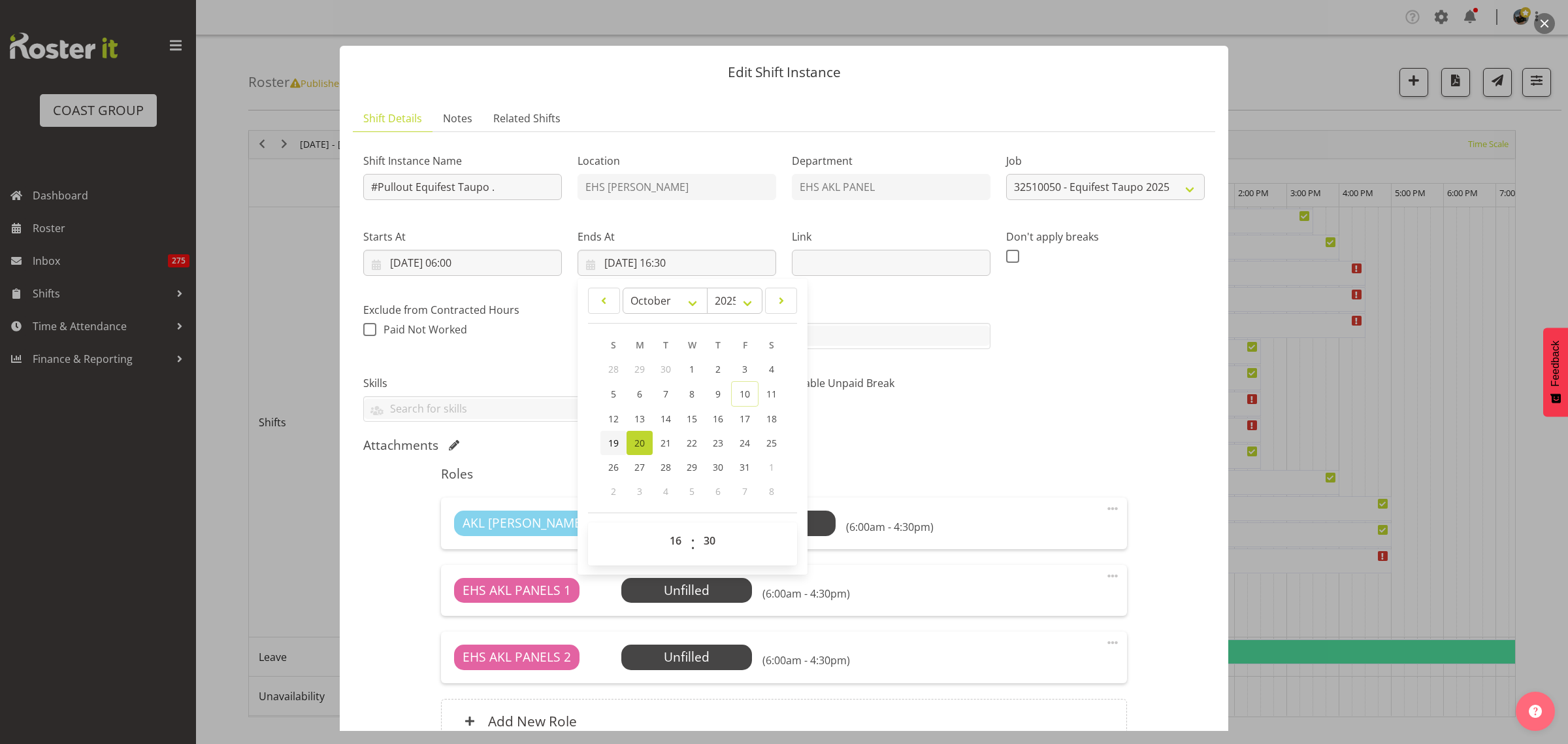
click at [609, 444] on span "19" at bounding box center [613, 443] width 10 height 13
type input "19/10/2025, 16:30"
click at [380, 191] on input "#Pullout Equifest Taupo ." at bounding box center [462, 186] width 198 height 27
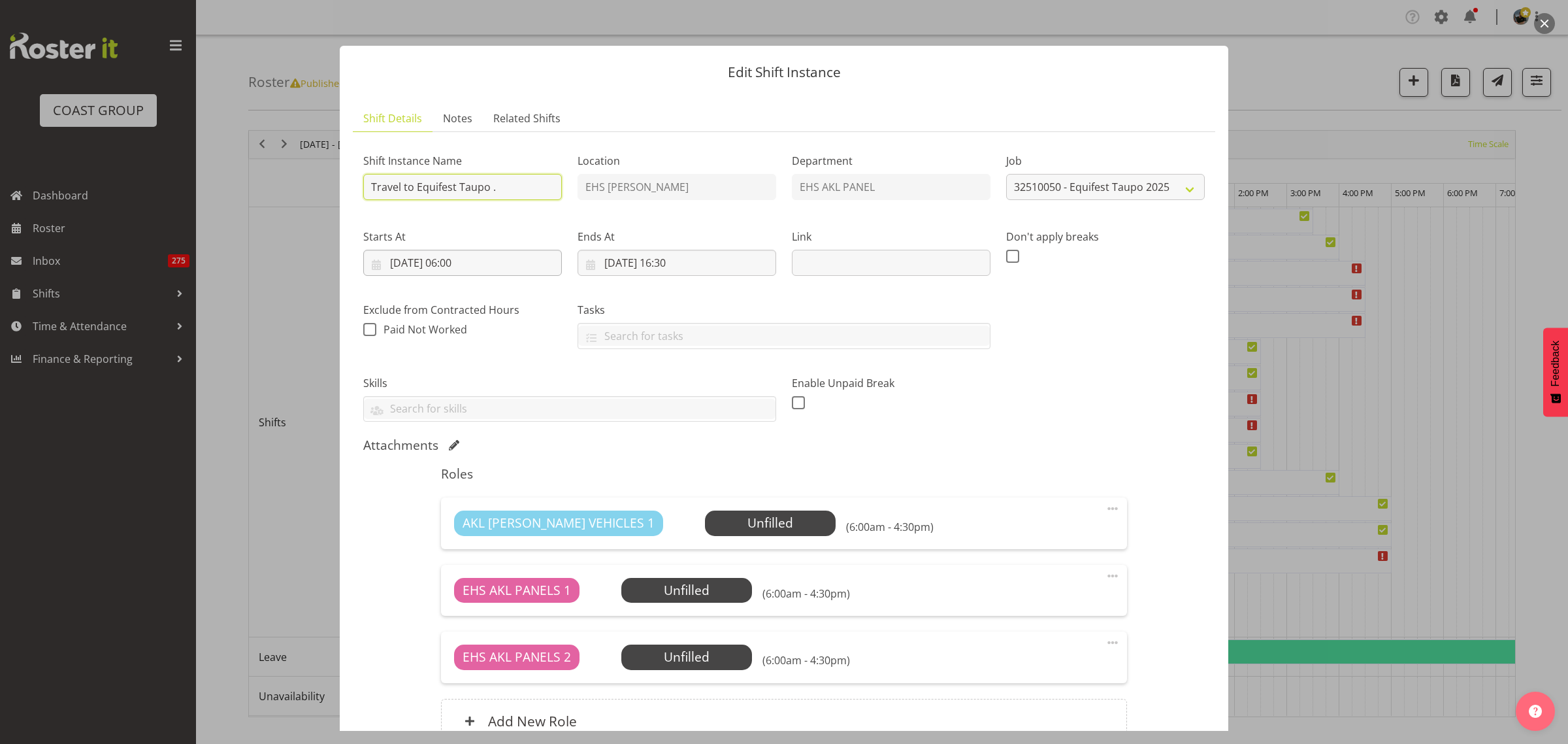
type input "Travel to Equifest Taupo ."
click at [511, 265] on input "19/10/2025, 06:00" at bounding box center [462, 262] width 198 height 27
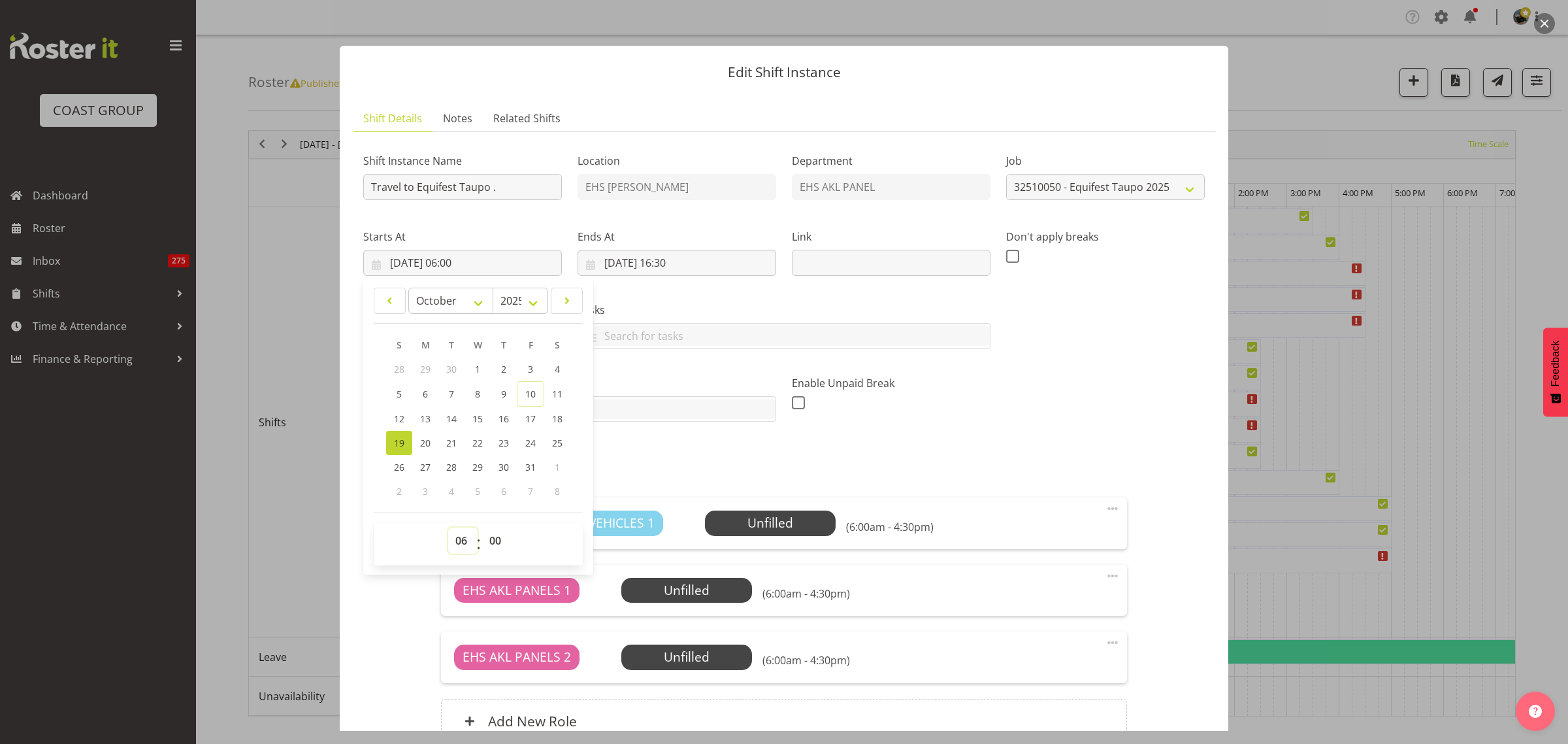
click at [461, 540] on select "00 01 02 03 04 05 06 07 08 09 10 11 12 13 14 15 16 17 18 19 20 21 22 23" at bounding box center [463, 540] width 29 height 27
select select "11"
click at [449, 527] on select "00 01 02 03 04 05 06 07 08 09 10 11 12 13 14 15 16 17 18 19 20 21 22 23" at bounding box center [463, 540] width 29 height 27
type input "19/10/2025, 11:00"
click at [726, 265] on input "19/10/2025, 16:30" at bounding box center [676, 262] width 198 height 27
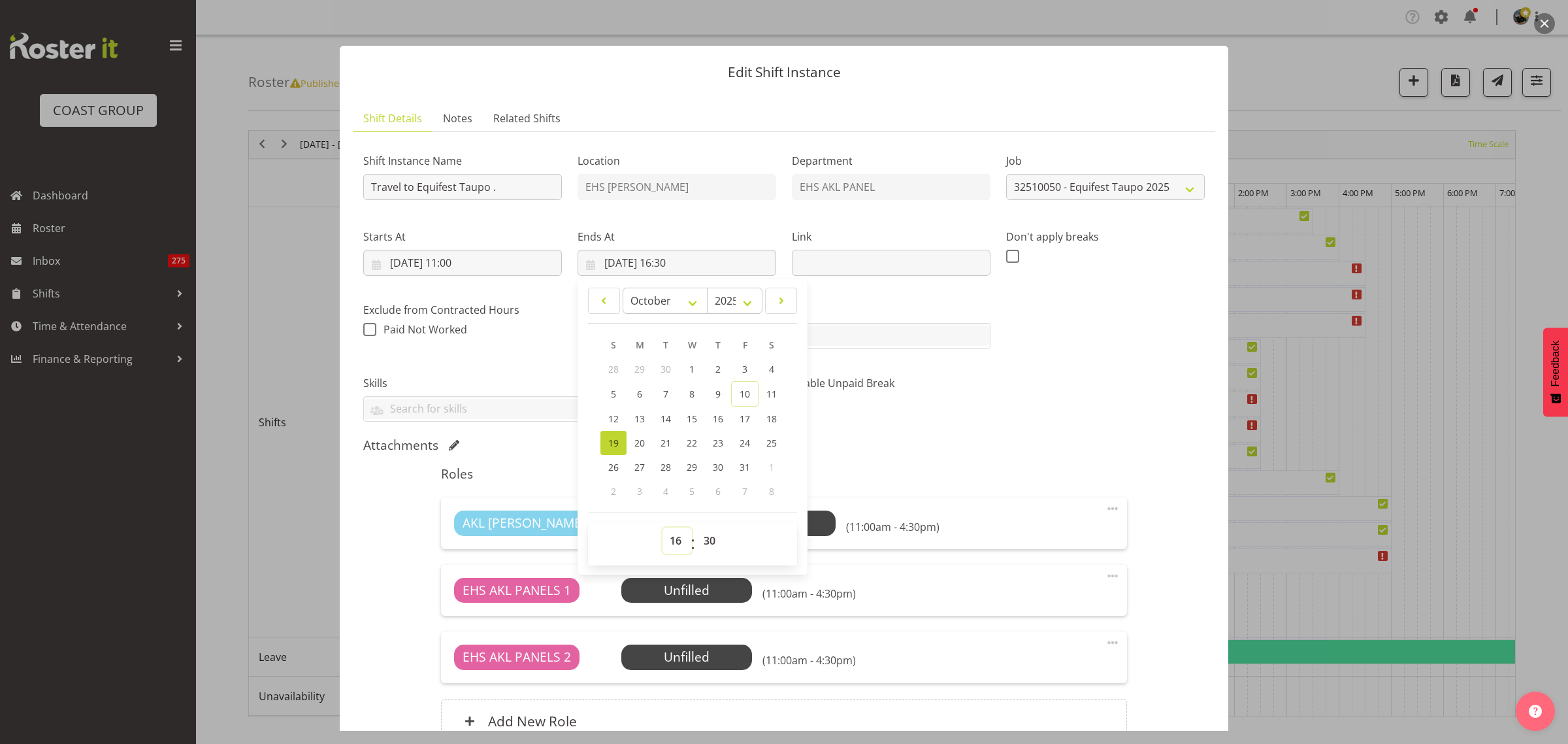
click at [674, 543] on select "00 01 02 03 04 05 06 07 08 09 10 11 12 13 14 15 16 17 18 19 20 21 22 23" at bounding box center [677, 540] width 29 height 27
select select "18"
click at [662, 527] on select "00 01 02 03 04 05 06 07 08 09 10 11 12 13 14 15 16 17 18 19 20 21 22 23" at bounding box center [677, 540] width 29 height 27
type input "19/10/2025, 18:30"
click at [675, 540] on select "00 01 02 03 04 05 06 07 08 09 10 11 12 13 14 15 16 17 18 19 20 21 22 23" at bounding box center [677, 540] width 29 height 27
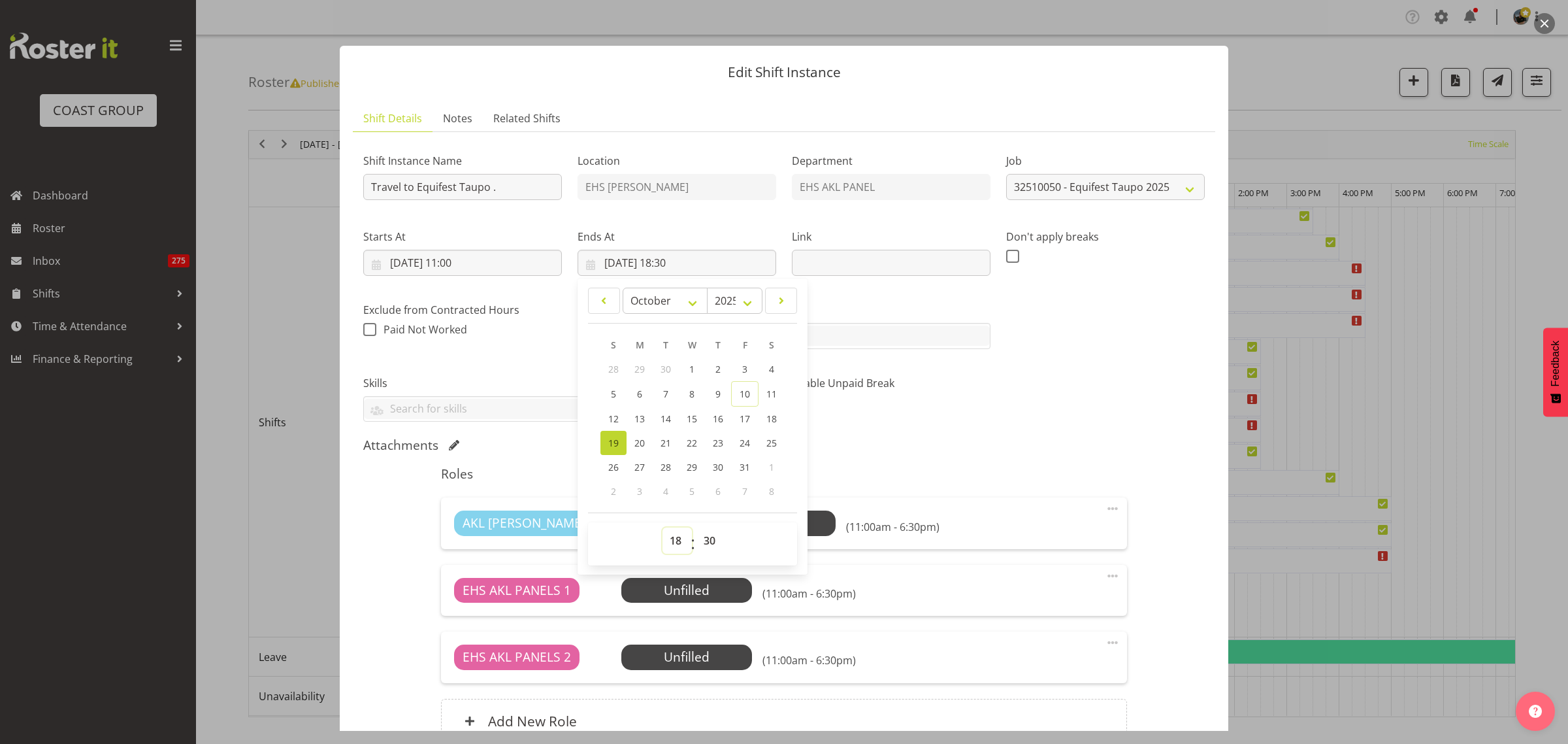
select select "17"
click at [662, 527] on select "00 01 02 03 04 05 06 07 08 09 10 11 12 13 14 15 16 17 18 19 20 21 22 23" at bounding box center [677, 540] width 29 height 27
type input "19/10/2025, 17:30"
click at [1037, 376] on div "Shift Instance Name Travel to Equifest Taupo . Location EHS RYMER Department EH…" at bounding box center [784, 282] width 857 height 295
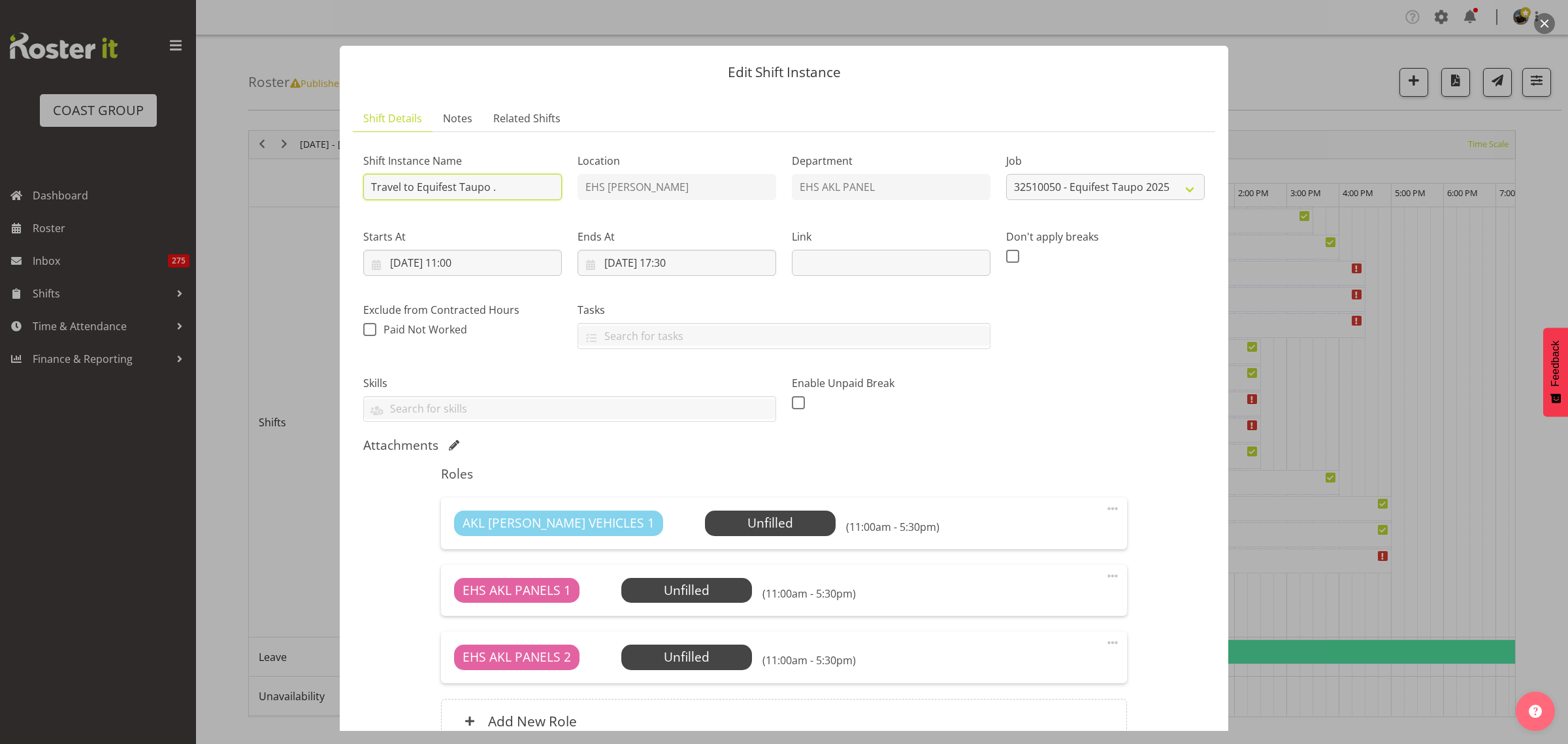
click at [488, 189] on input "Travel to Equifest Taupo ." at bounding box center [462, 186] width 198 height 27
type input "Travel to Equifest Taupo for pullout ."
click at [722, 526] on span "Select Employee" at bounding box center [770, 523] width 98 height 19
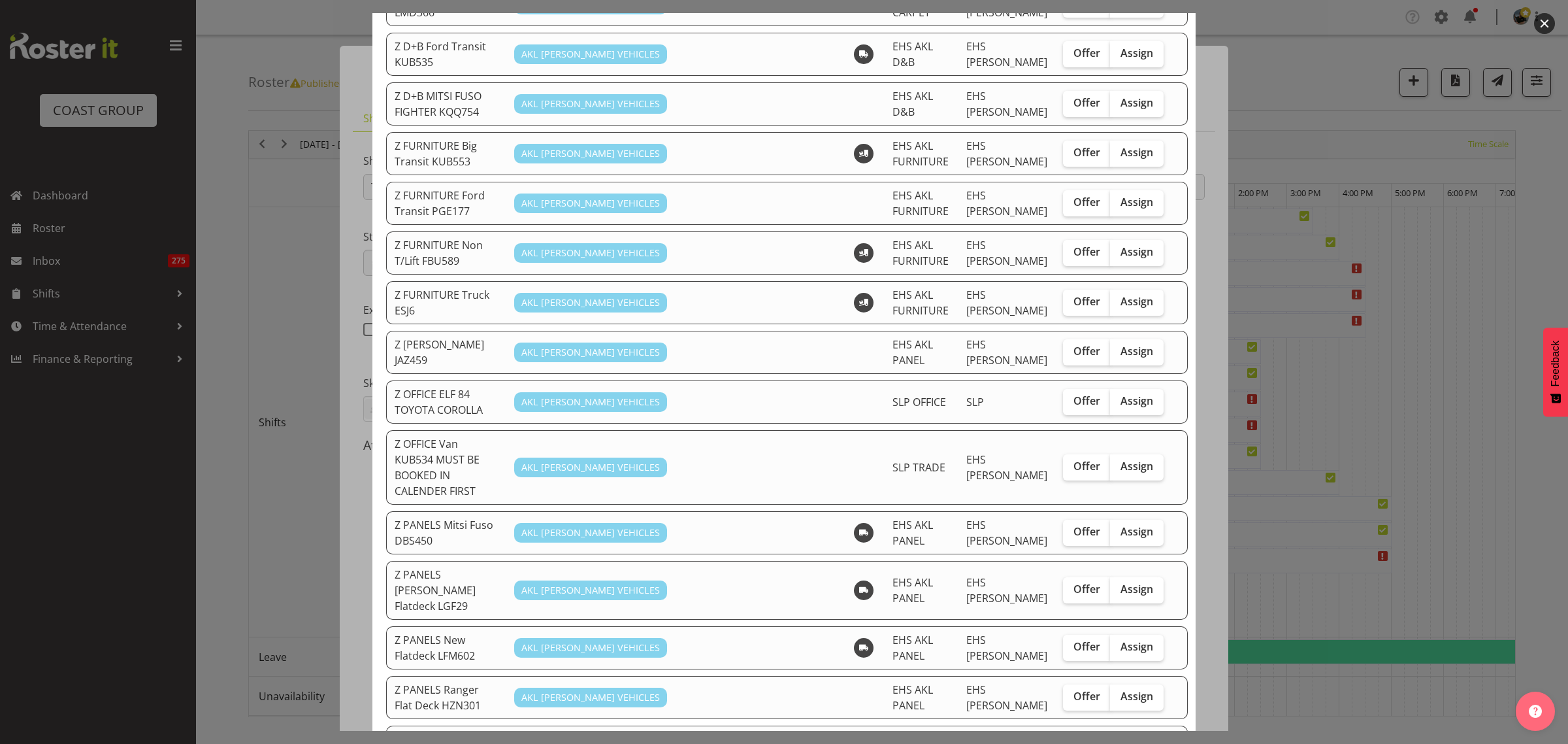
scroll to position [572, 0]
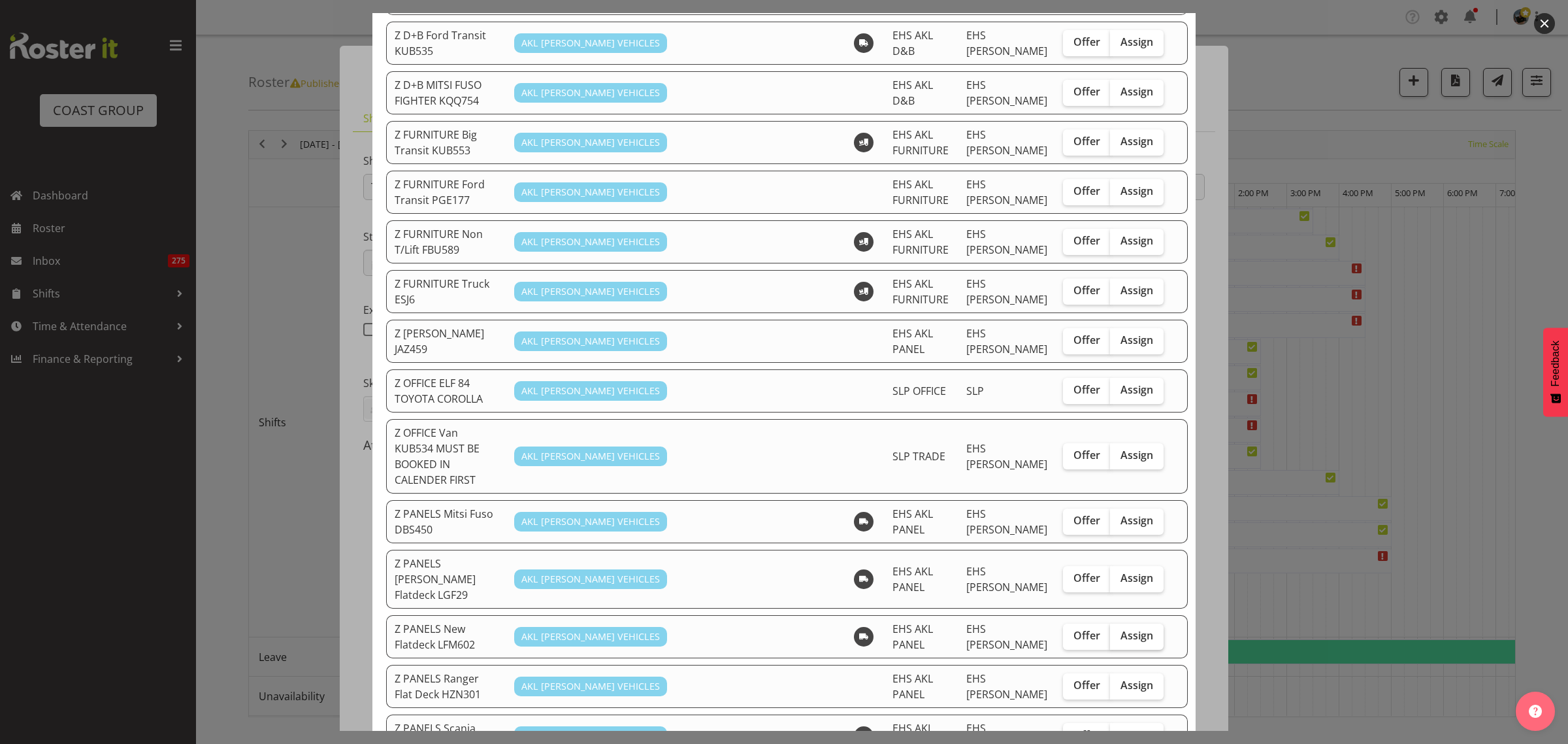
click at [1130, 629] on span "Assign" at bounding box center [1138, 635] width 33 height 13
click at [1118, 632] on input "Assign" at bounding box center [1114, 635] width 8 height 8
checkbox input "true"
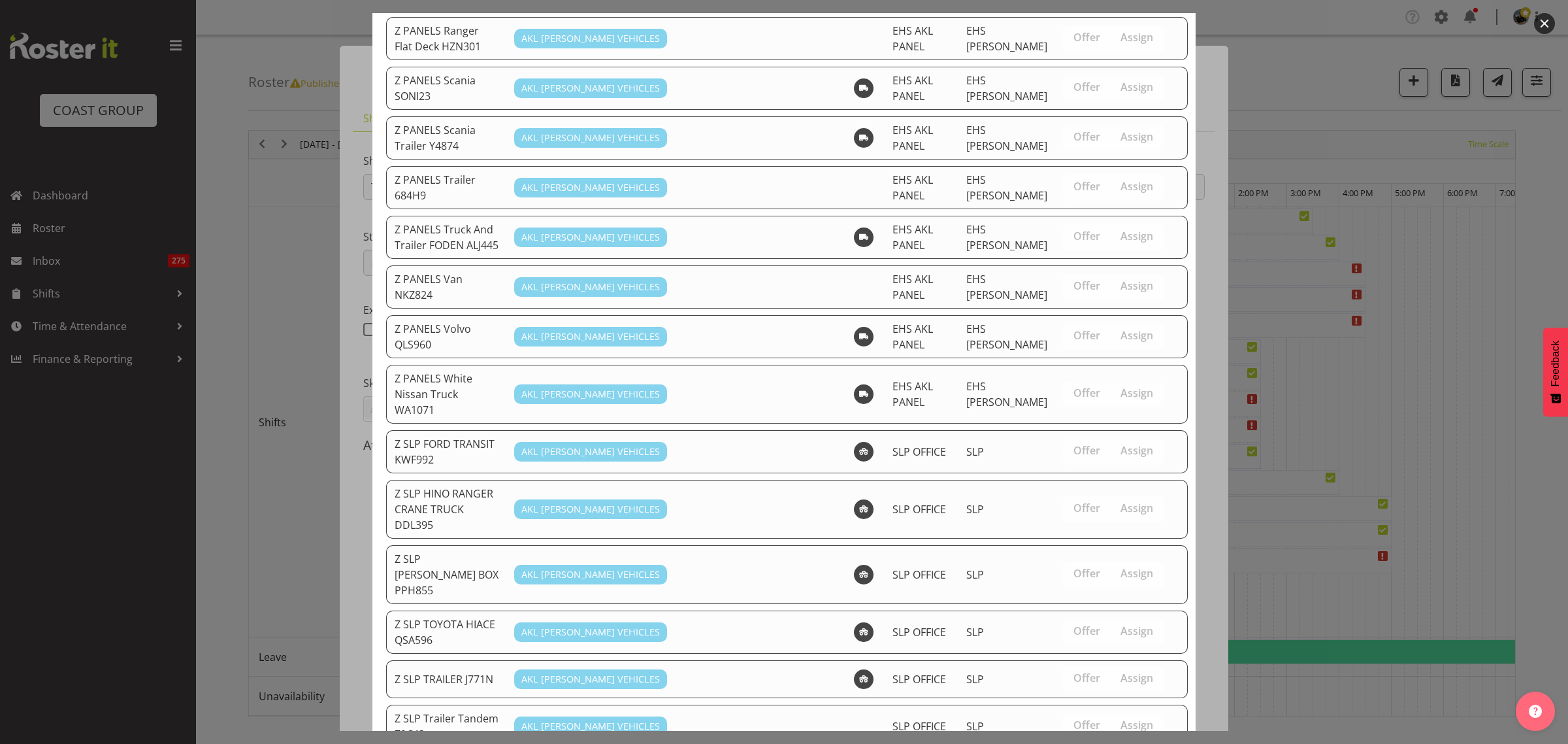
scroll to position [1279, 0]
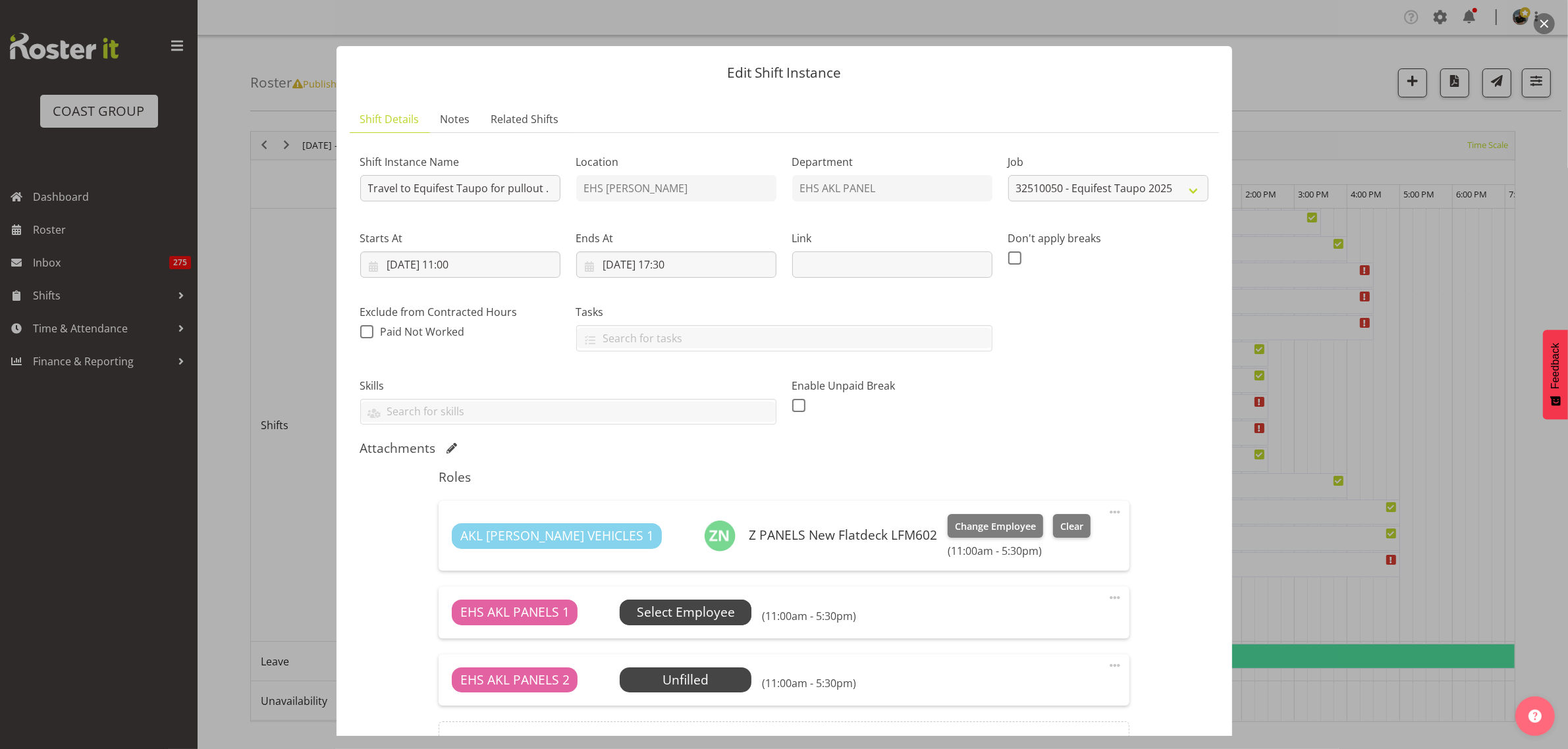
click at [700, 614] on span "Select Employee" at bounding box center [686, 612] width 99 height 19
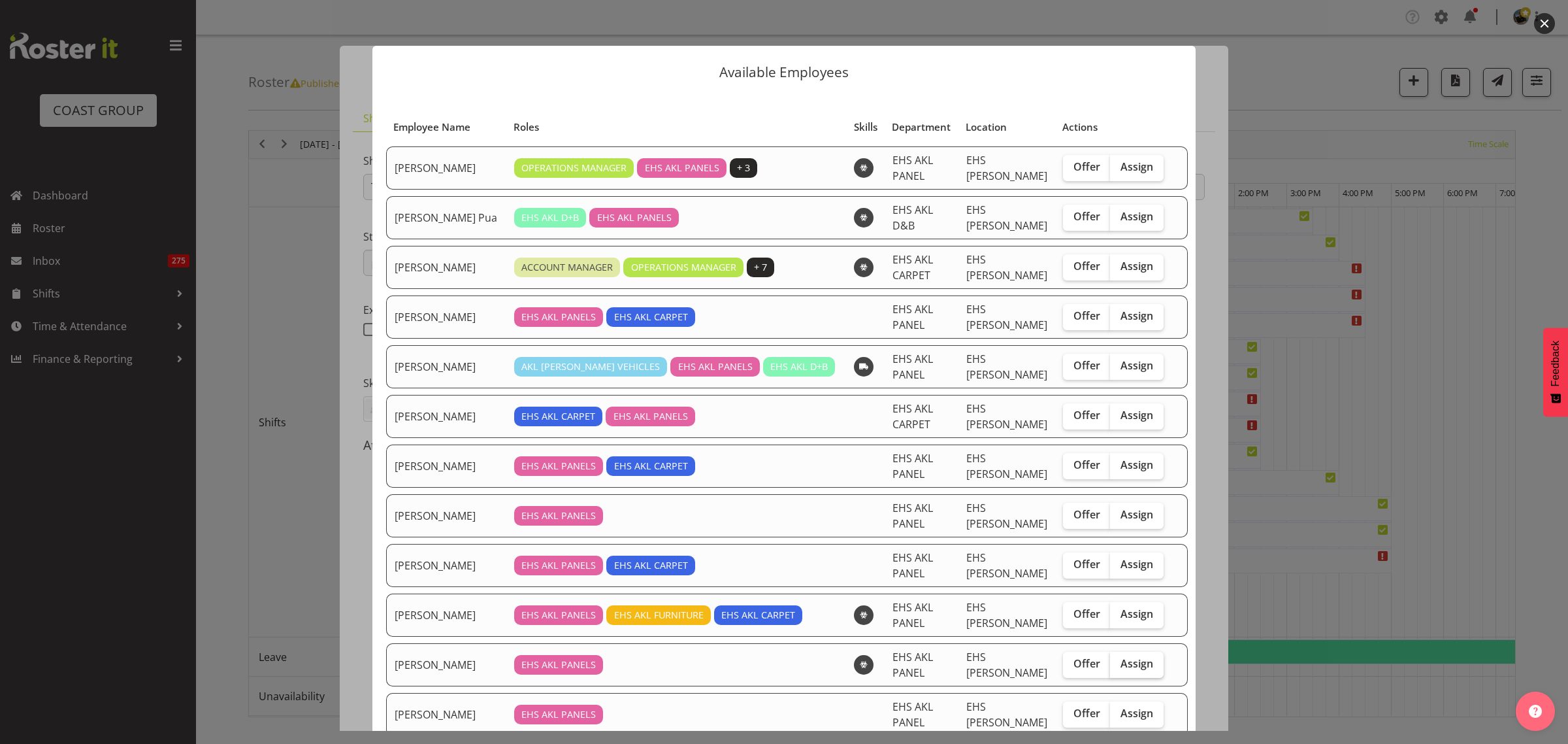
click at [1121, 665] on span "Assign" at bounding box center [1138, 664] width 33 height 13
click at [1117, 665] on input "Assign" at bounding box center [1114, 664] width 8 height 8
checkbox input "true"
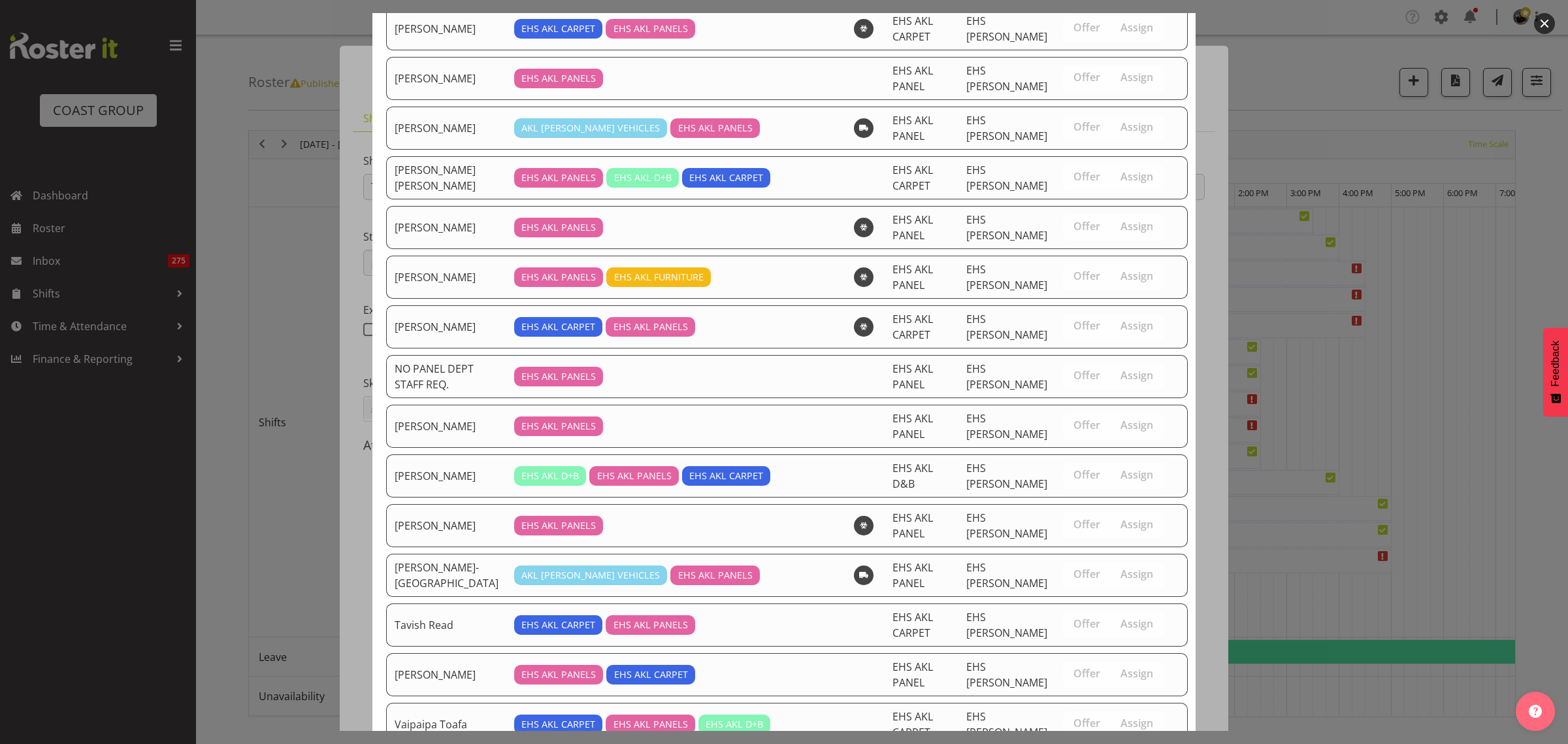
scroll to position [1140, 0]
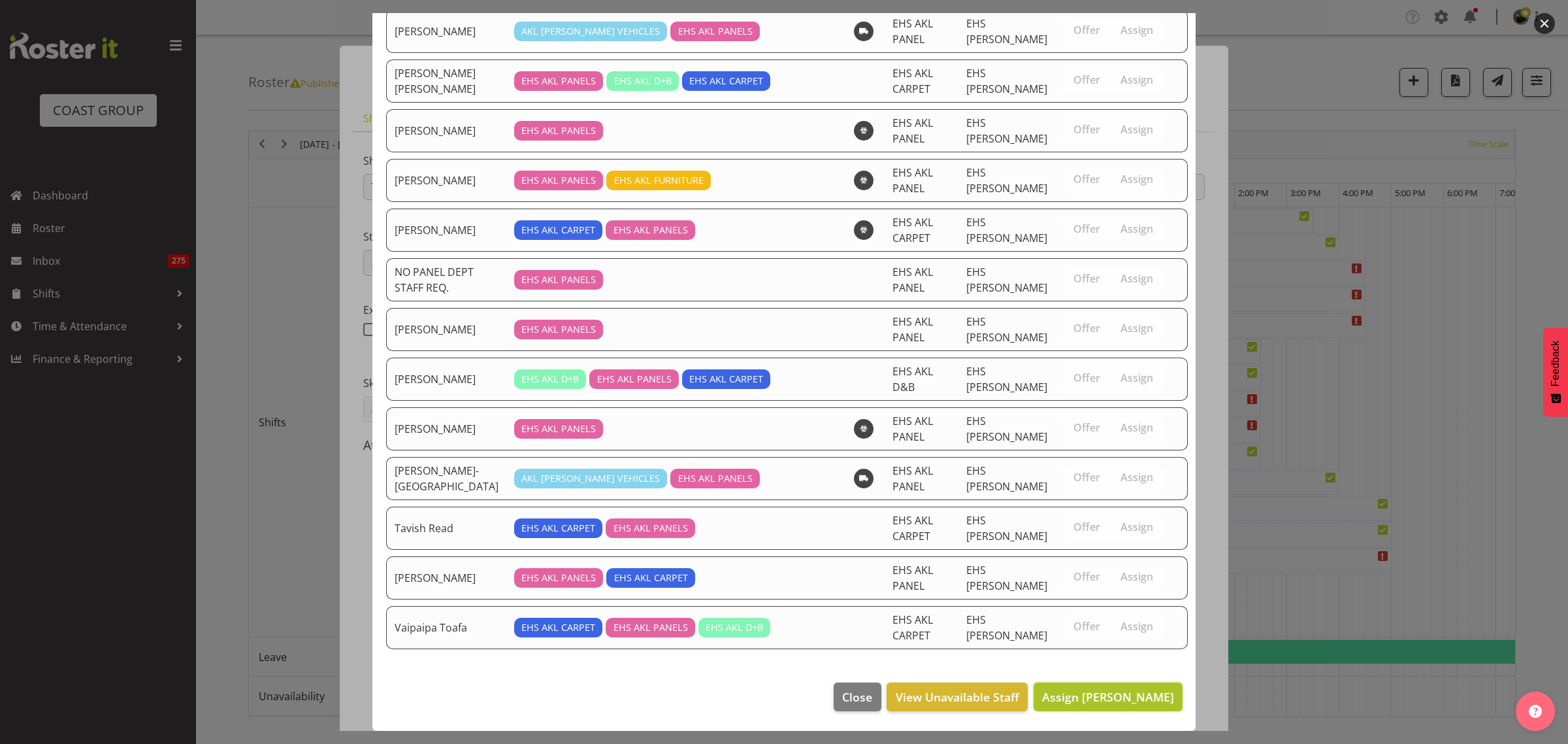
click at [1065, 699] on span "Assign Hemi Tomlinson" at bounding box center [1108, 696] width 132 height 16
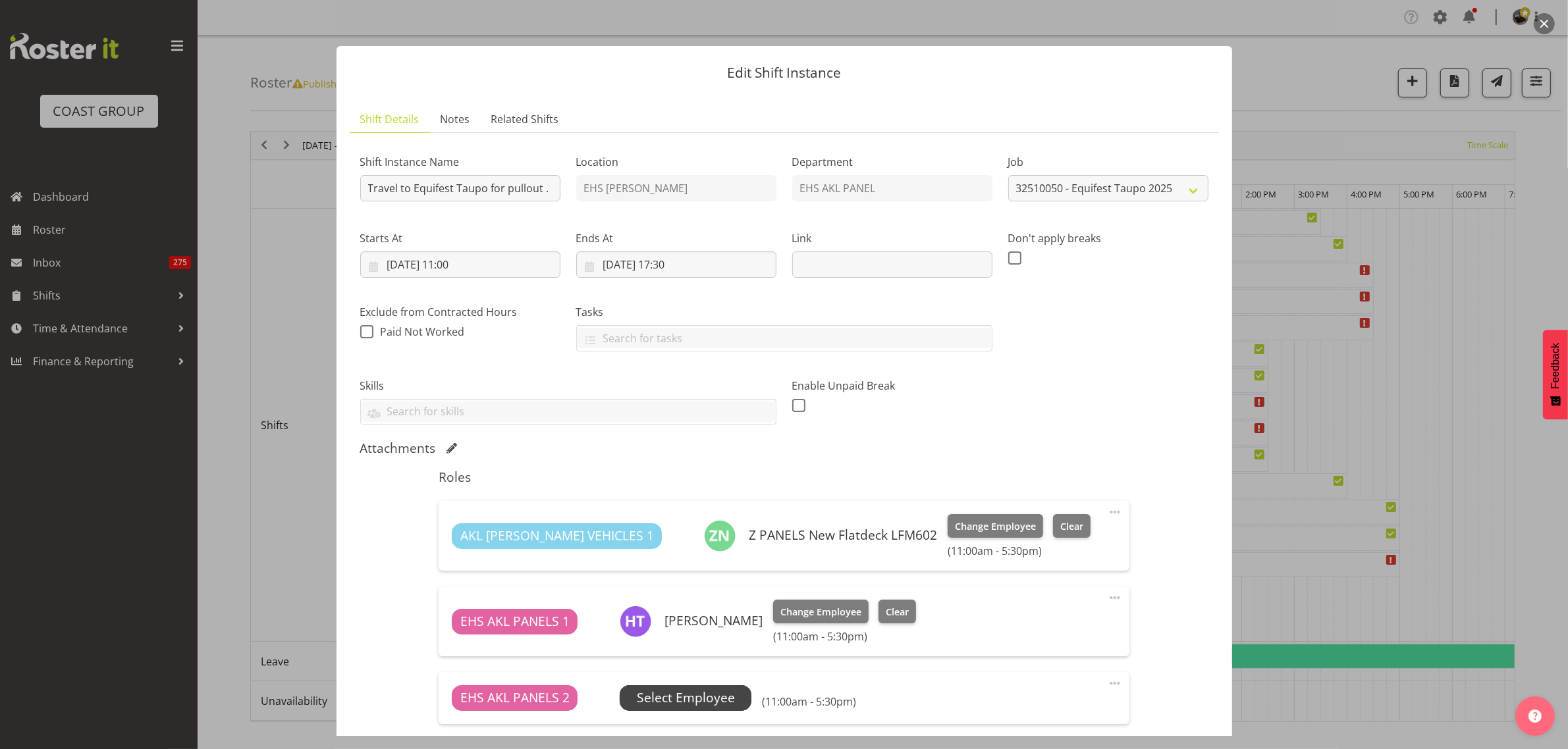
click at [710, 686] on span "Select Employee" at bounding box center [685, 697] width 132 height 25
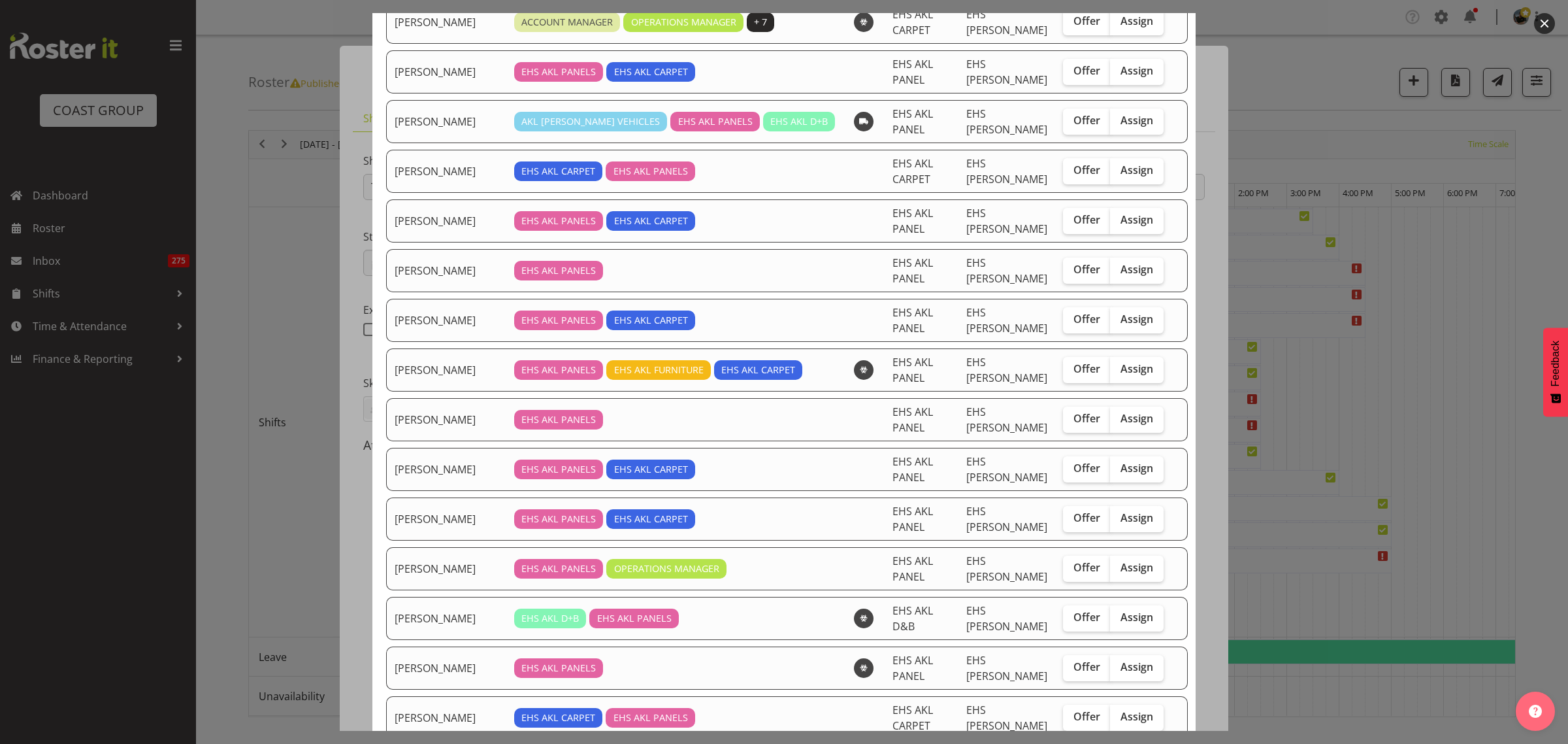
scroll to position [327, 0]
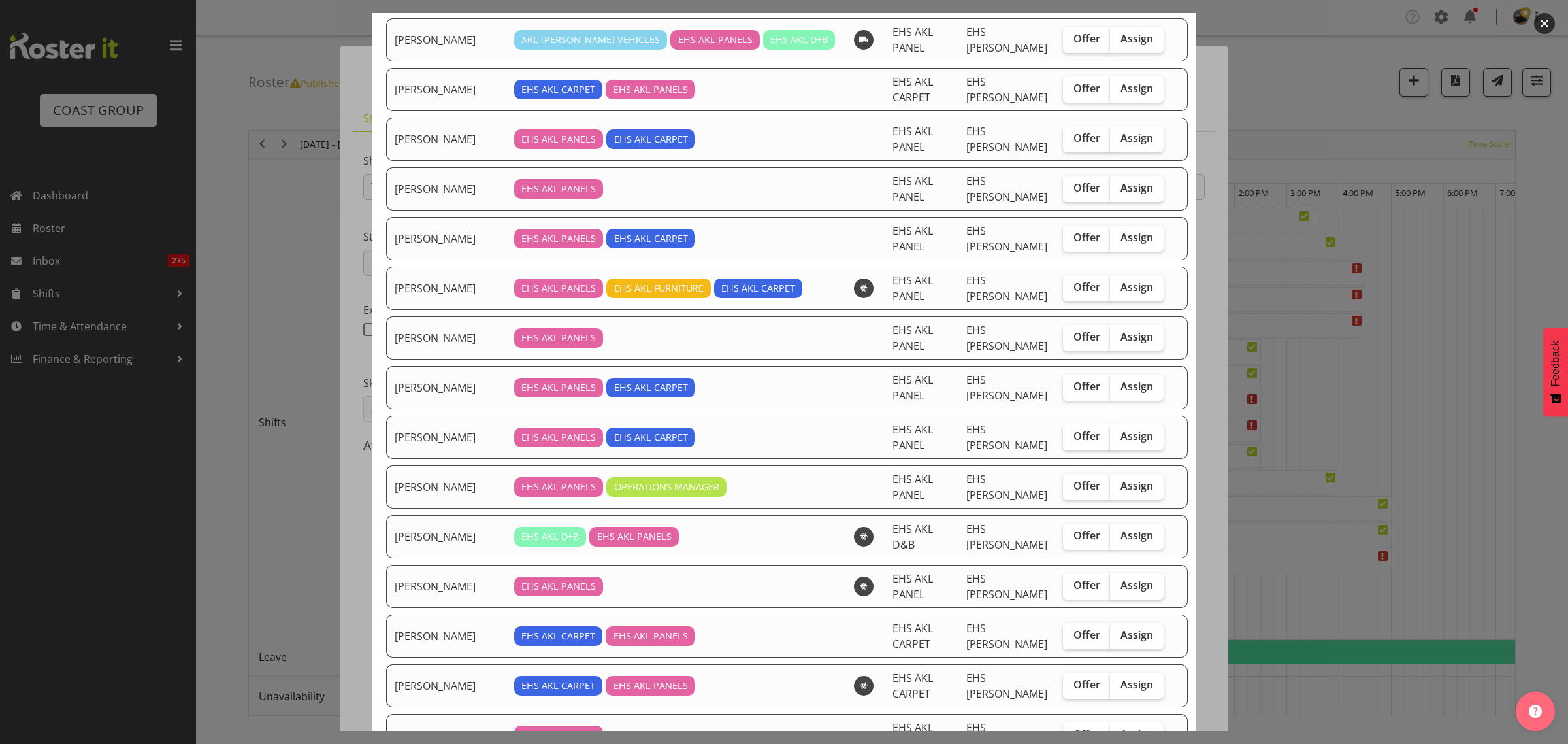
click at [1134, 587] on span "Assign" at bounding box center [1138, 585] width 33 height 13
click at [1118, 587] on input "Assign" at bounding box center [1114, 585] width 8 height 8
checkbox input "true"
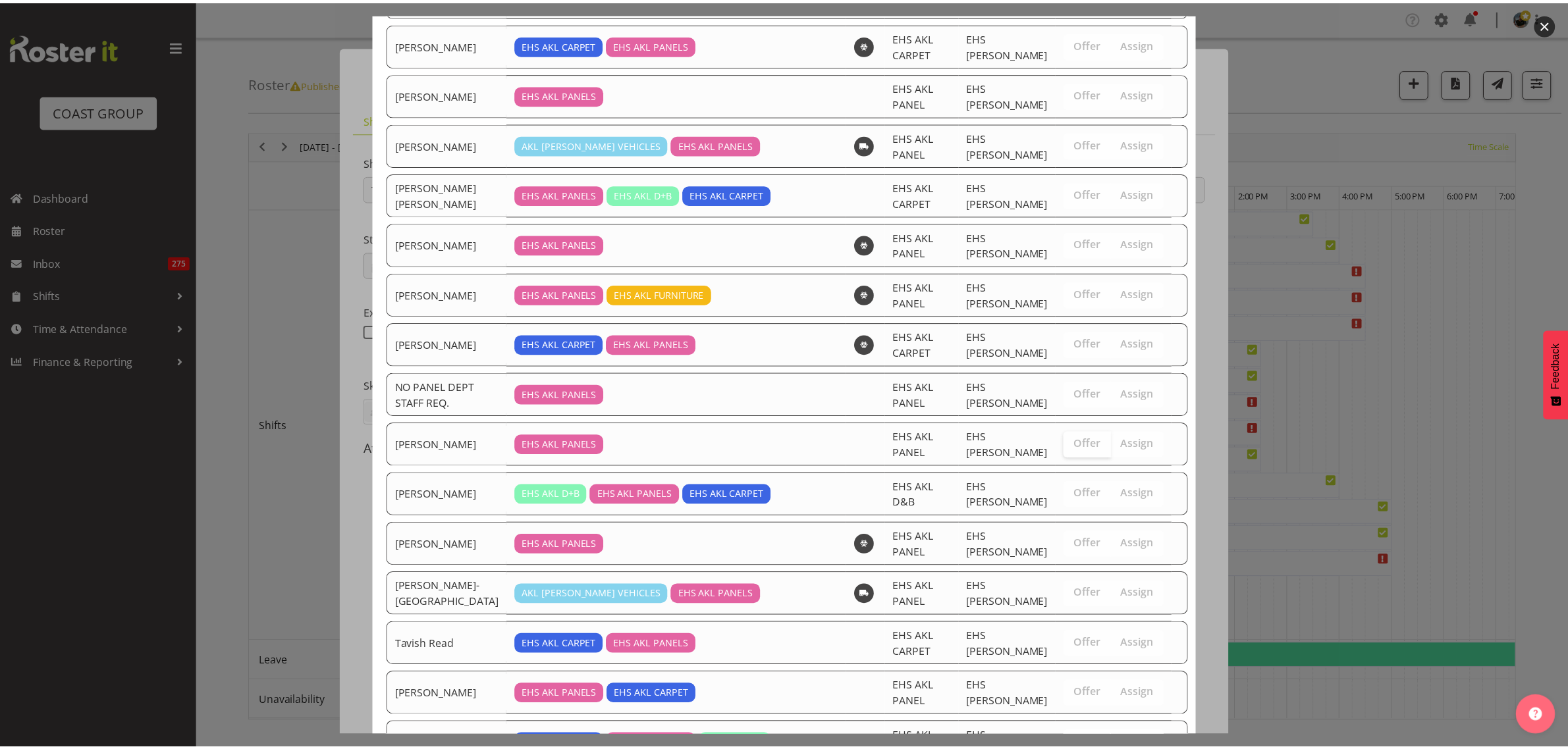
scroll to position [1096, 0]
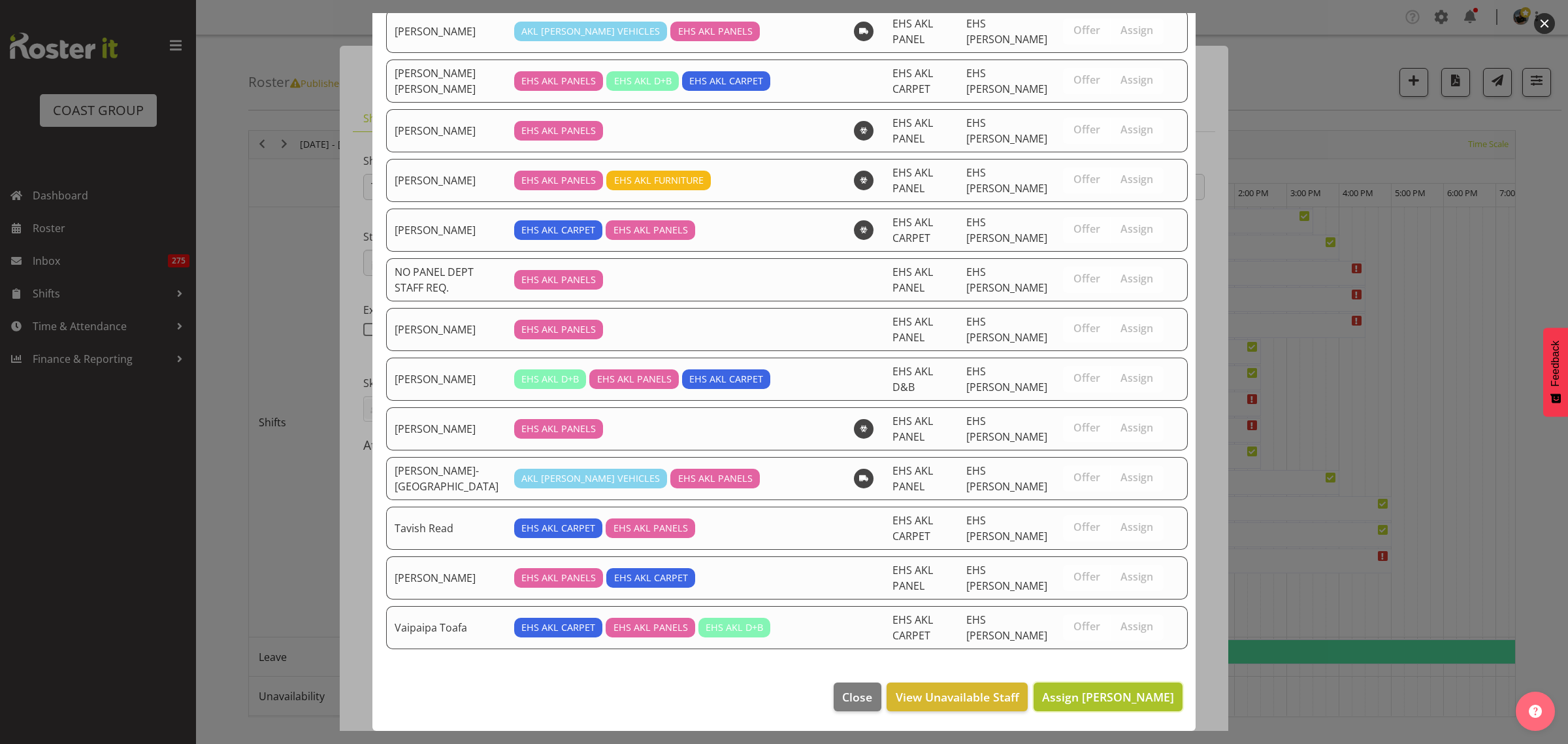
click at [1077, 700] on span "Assign Jonathan Elder" at bounding box center [1108, 696] width 132 height 16
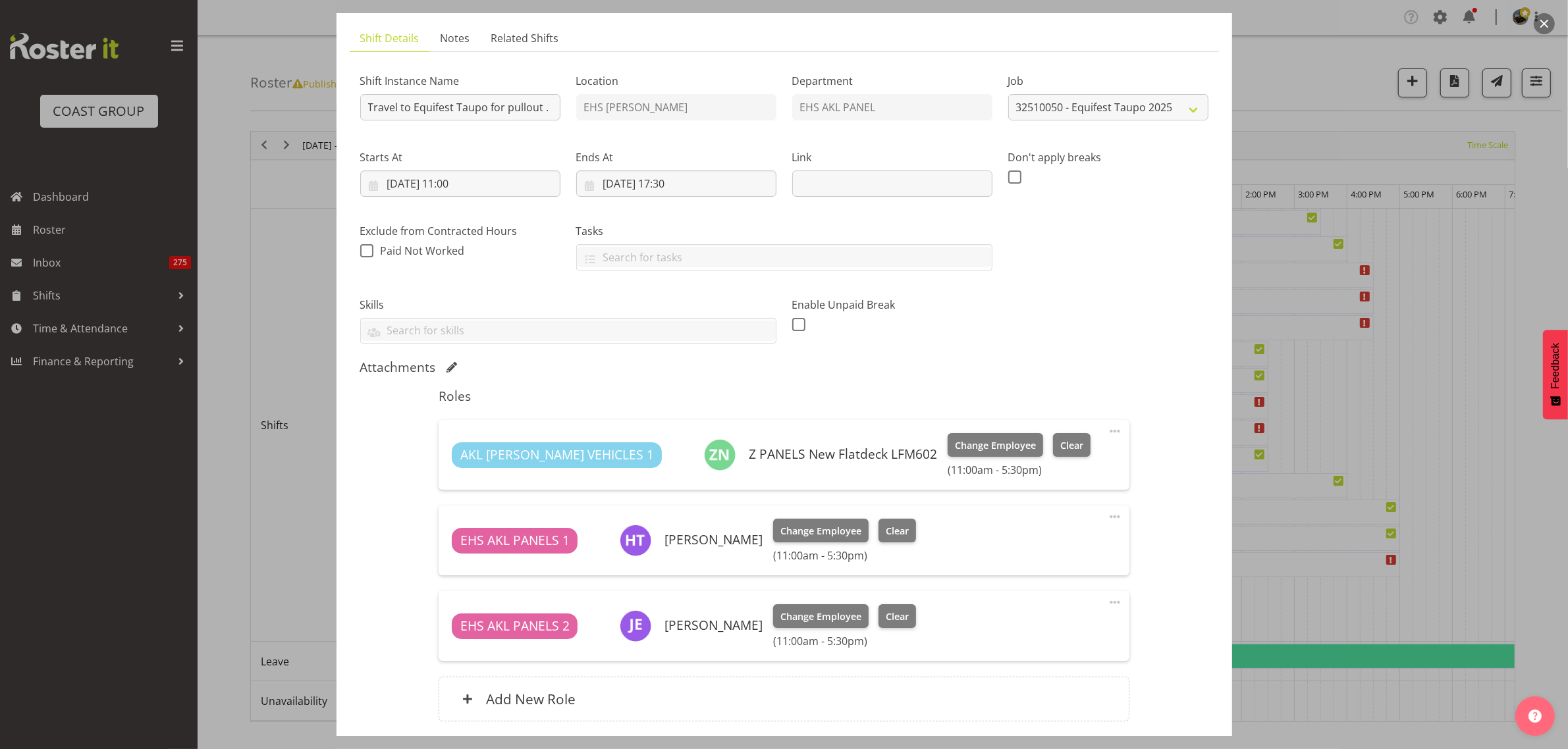
scroll to position [184, 0]
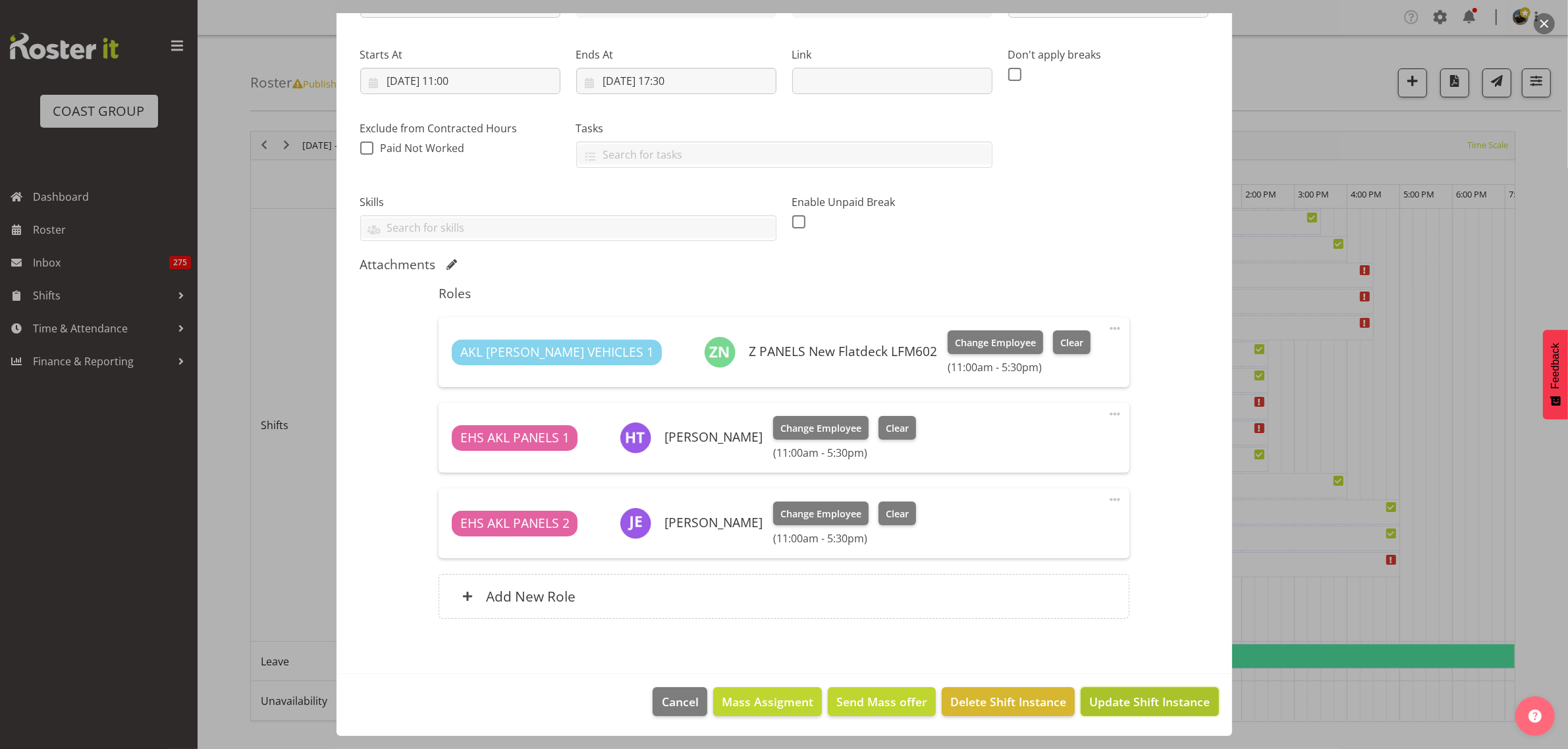
click at [1126, 702] on span "Update Shift Instance" at bounding box center [1149, 701] width 121 height 17
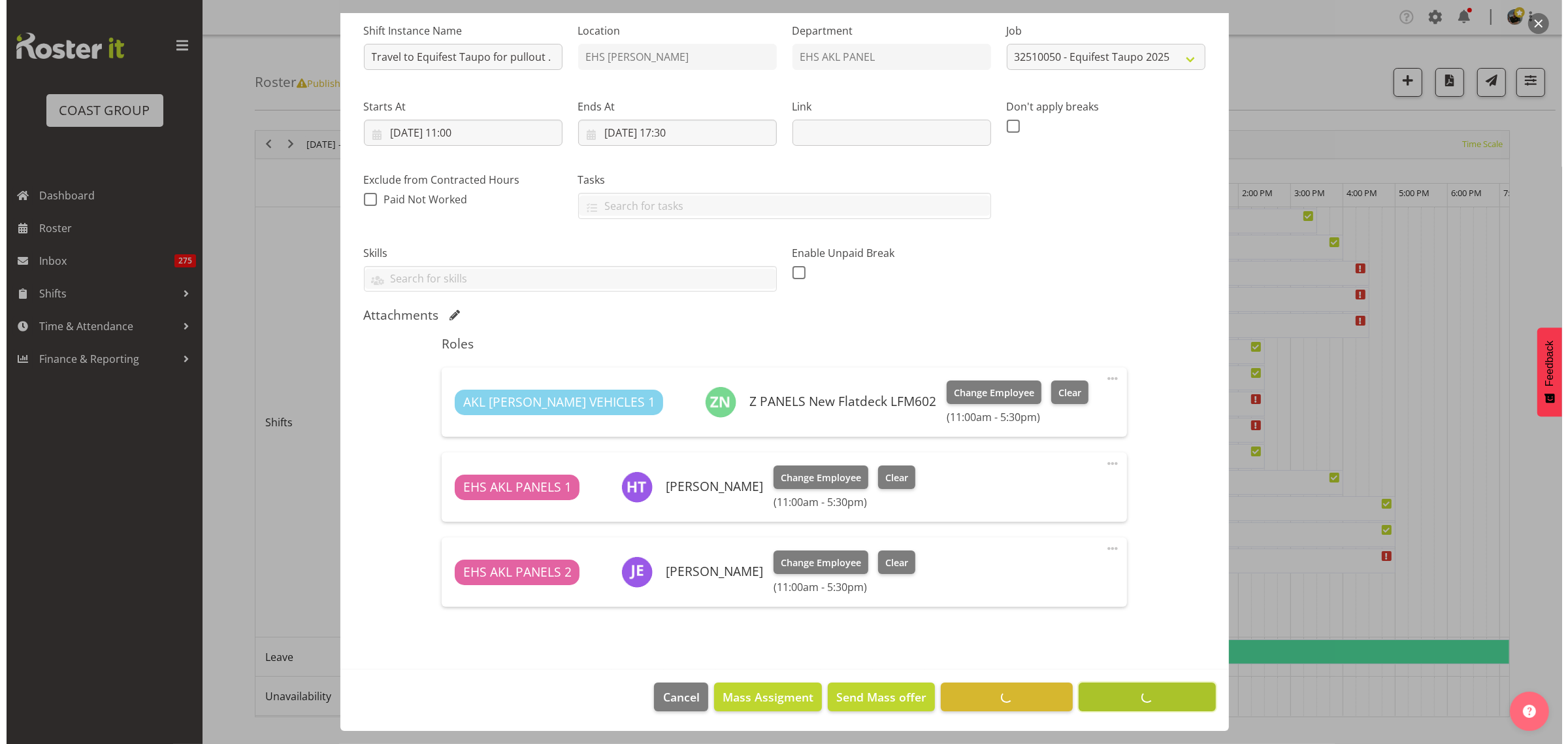
scroll to position [131, 0]
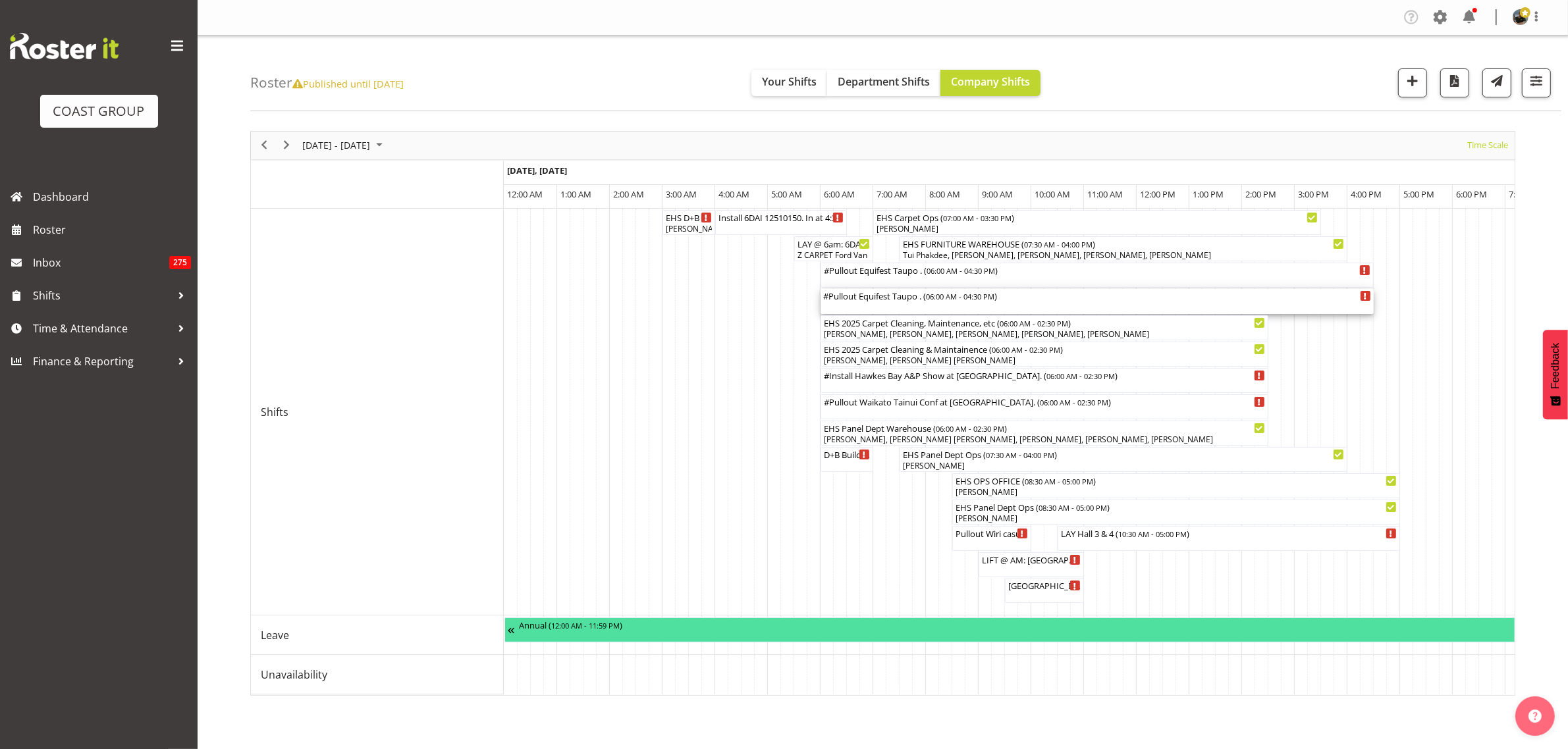
click at [891, 304] on div "#Pullout Equifest Taupo . ( 06:00 AM - 04:30 PM )" at bounding box center [1097, 301] width 548 height 25
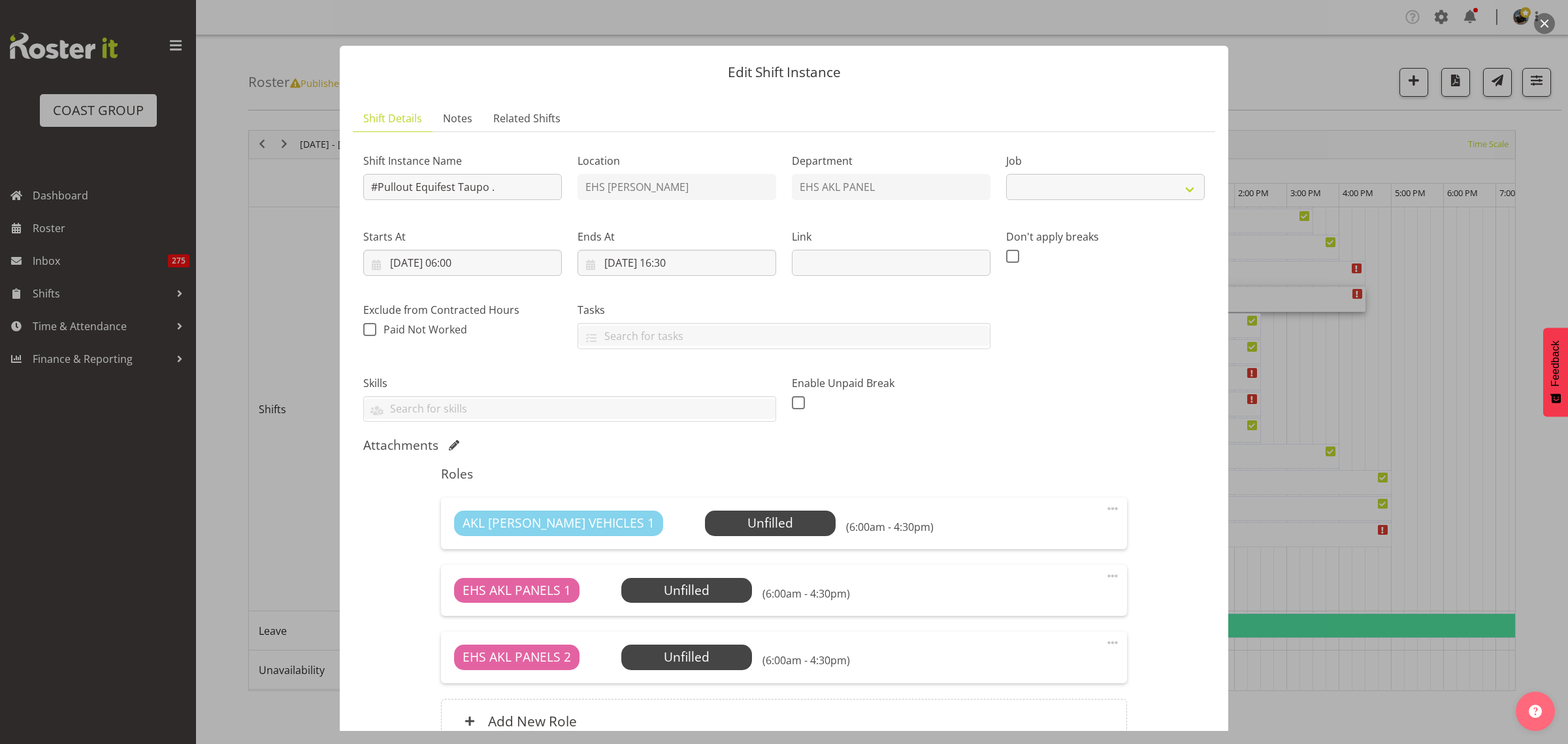
select select "9312"
click at [376, 188] on input "#Pullout Equifest Taupo ." at bounding box center [462, 186] width 198 height 27
type input "Pullout Equifest Taupo ."
click at [512, 265] on input "[DATE] 06:00" at bounding box center [462, 262] width 198 height 27
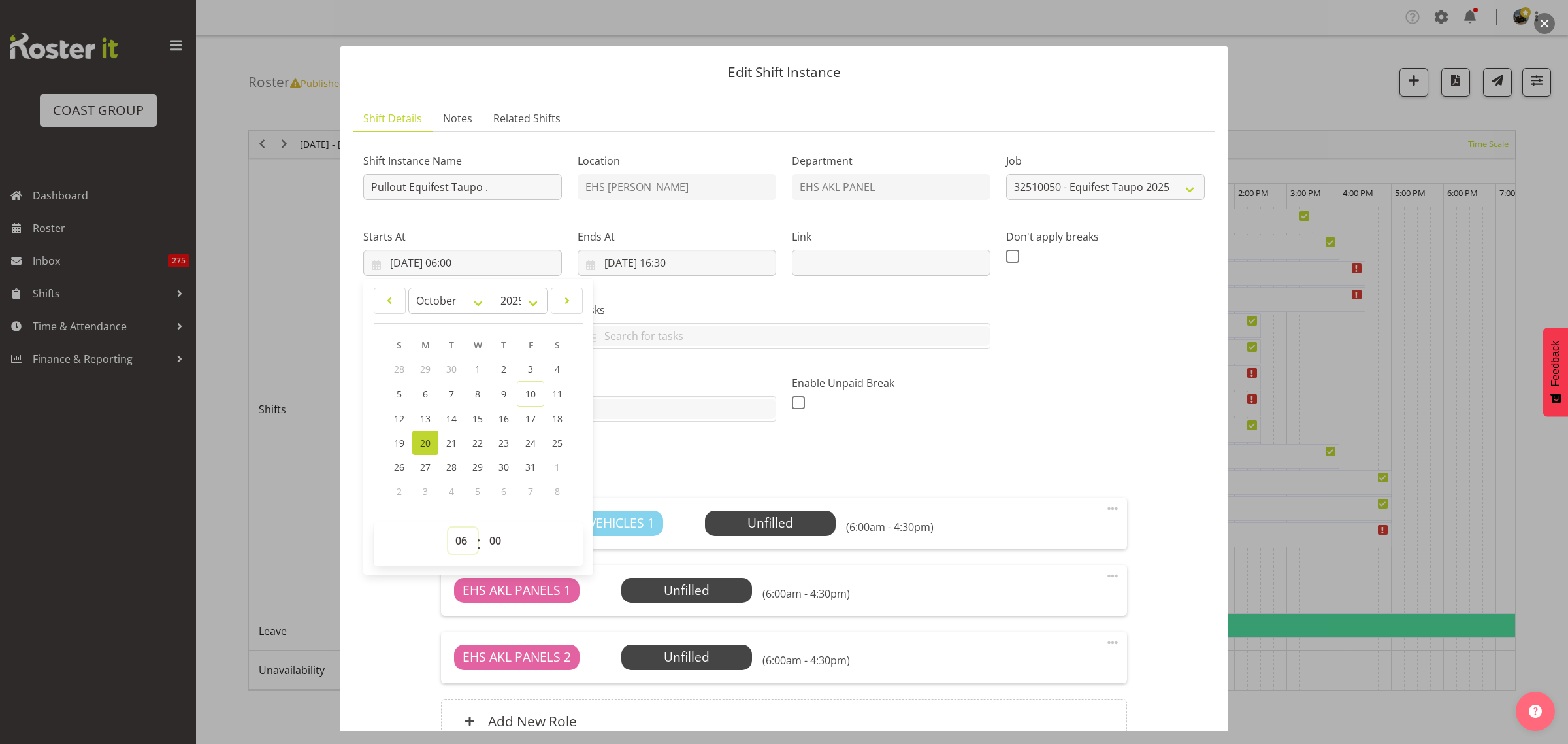
click at [461, 536] on select "00 01 02 03 04 05 06 07 08 09 10 11 12 13 14 15 16 17 18 19 20 21 22 23" at bounding box center [463, 540] width 29 height 27
select select "7"
click at [449, 527] on select "00 01 02 03 04 05 06 07 08 09 10 11 12 13 14 15 16 17 18 19 20 21 22 23" at bounding box center [463, 540] width 29 height 27
type input "20/10/2025, 07:00"
click at [1100, 426] on div "Shift Instance Name Pullout Equifest Taupo . Location EHS RYMER Department EHS …" at bounding box center [784, 282] width 857 height 295
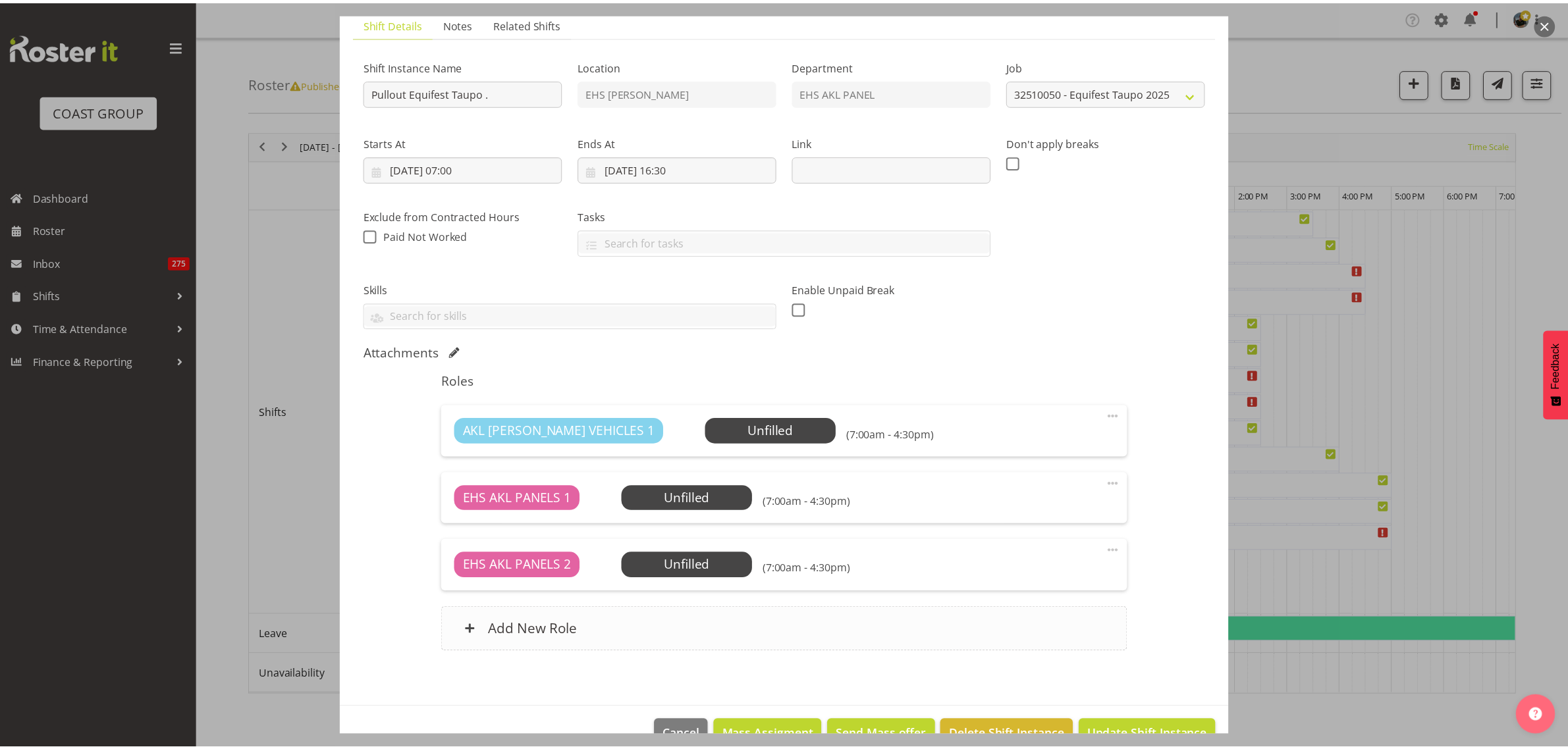
scroll to position [130, 0]
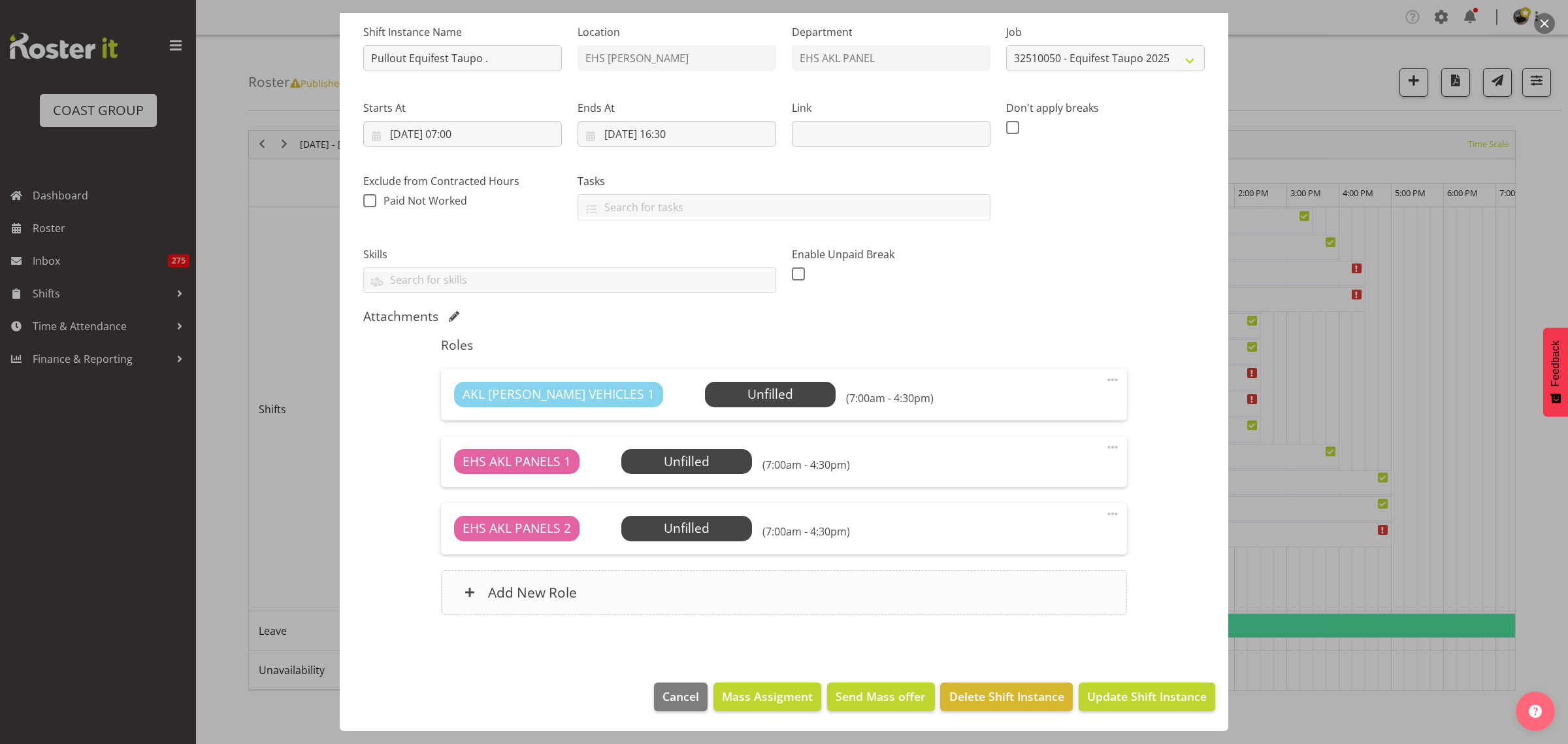
click at [799, 593] on div "Add New Role" at bounding box center [784, 592] width 685 height 45
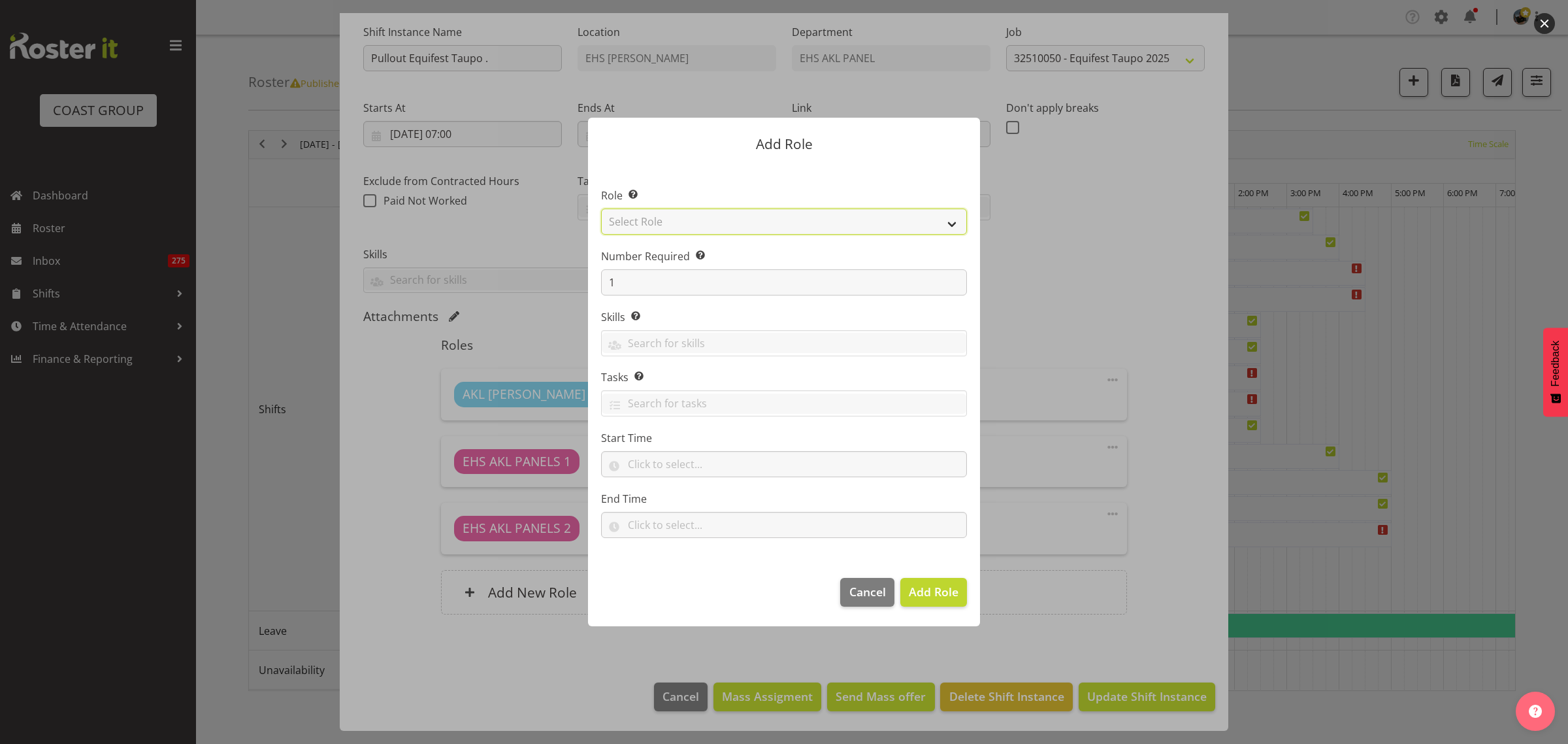
click at [951, 224] on select "Select Role ACCOUNT MANAGER ACCOUNT MANAGER DW ACCOUNTS AKL DIANNA VEHICLES AKL…" at bounding box center [784, 221] width 366 height 27
select select "81"
click at [601, 208] on select "Select Role ACCOUNT MANAGER ACCOUNT MANAGER DW ACCOUNTS AKL DIANNA VEHICLES AKL…" at bounding box center [784, 221] width 366 height 27
click at [708, 286] on input "1" at bounding box center [784, 282] width 366 height 27
type input "2"
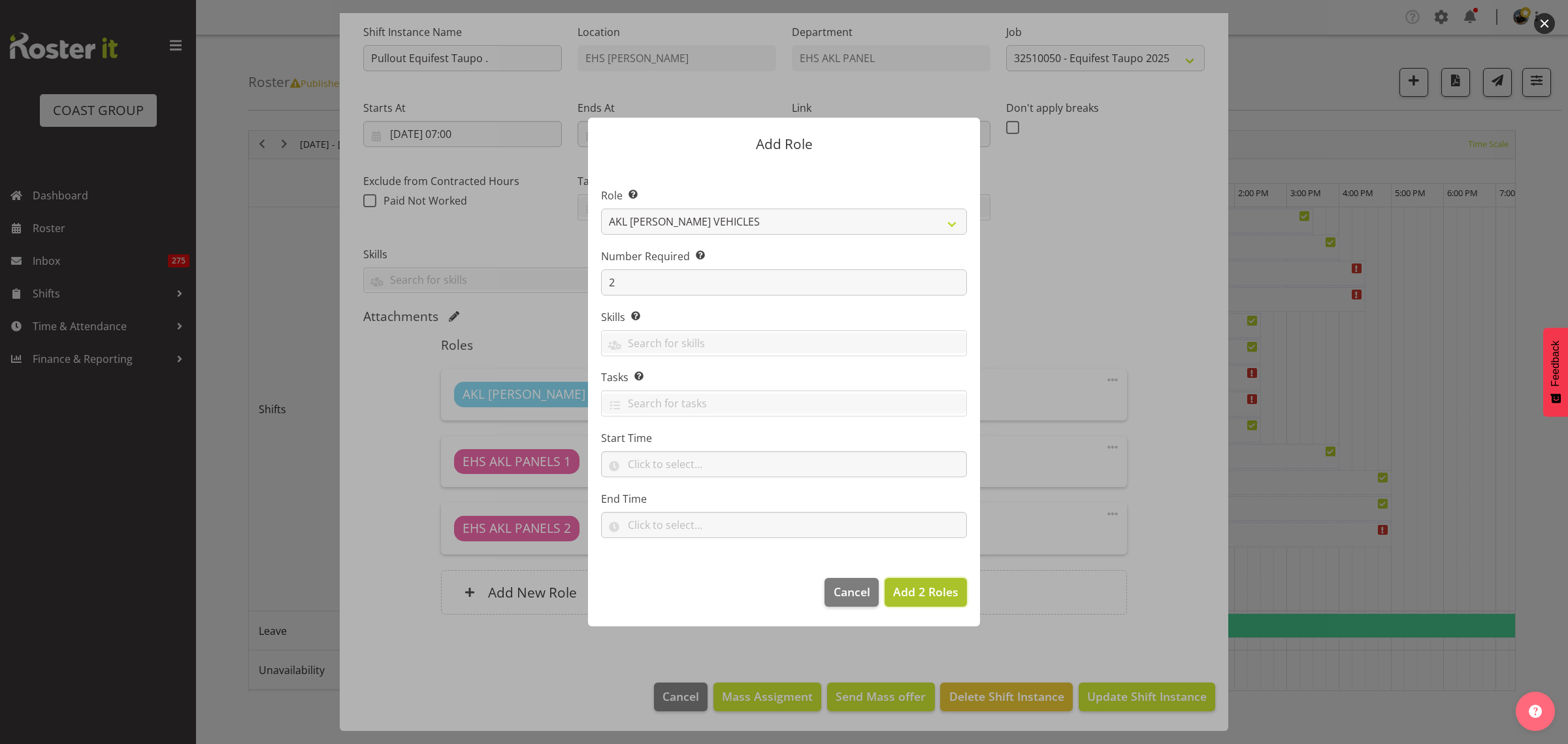
click at [910, 592] on span "Add 2 Roles" at bounding box center [927, 591] width 66 height 16
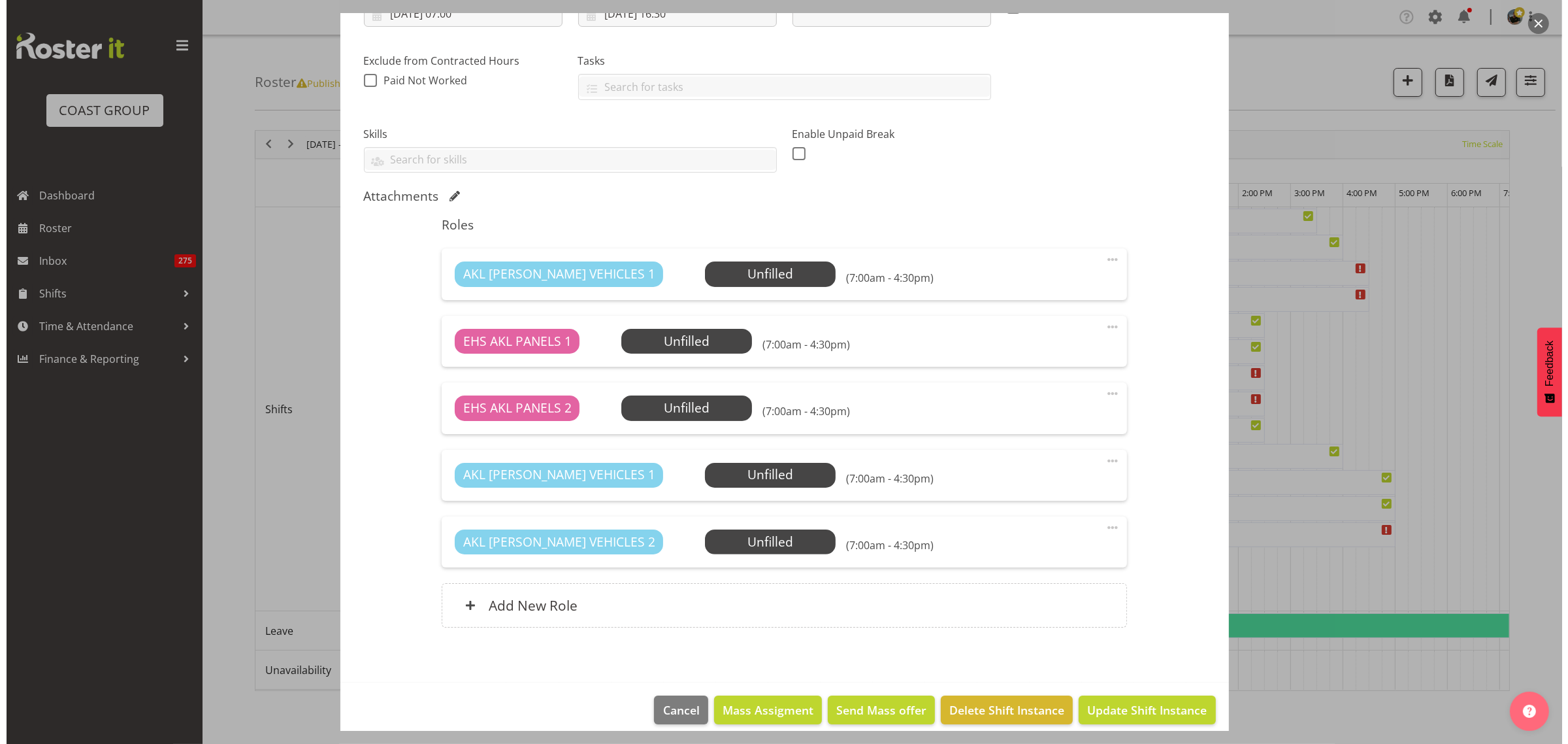
scroll to position [262, 0]
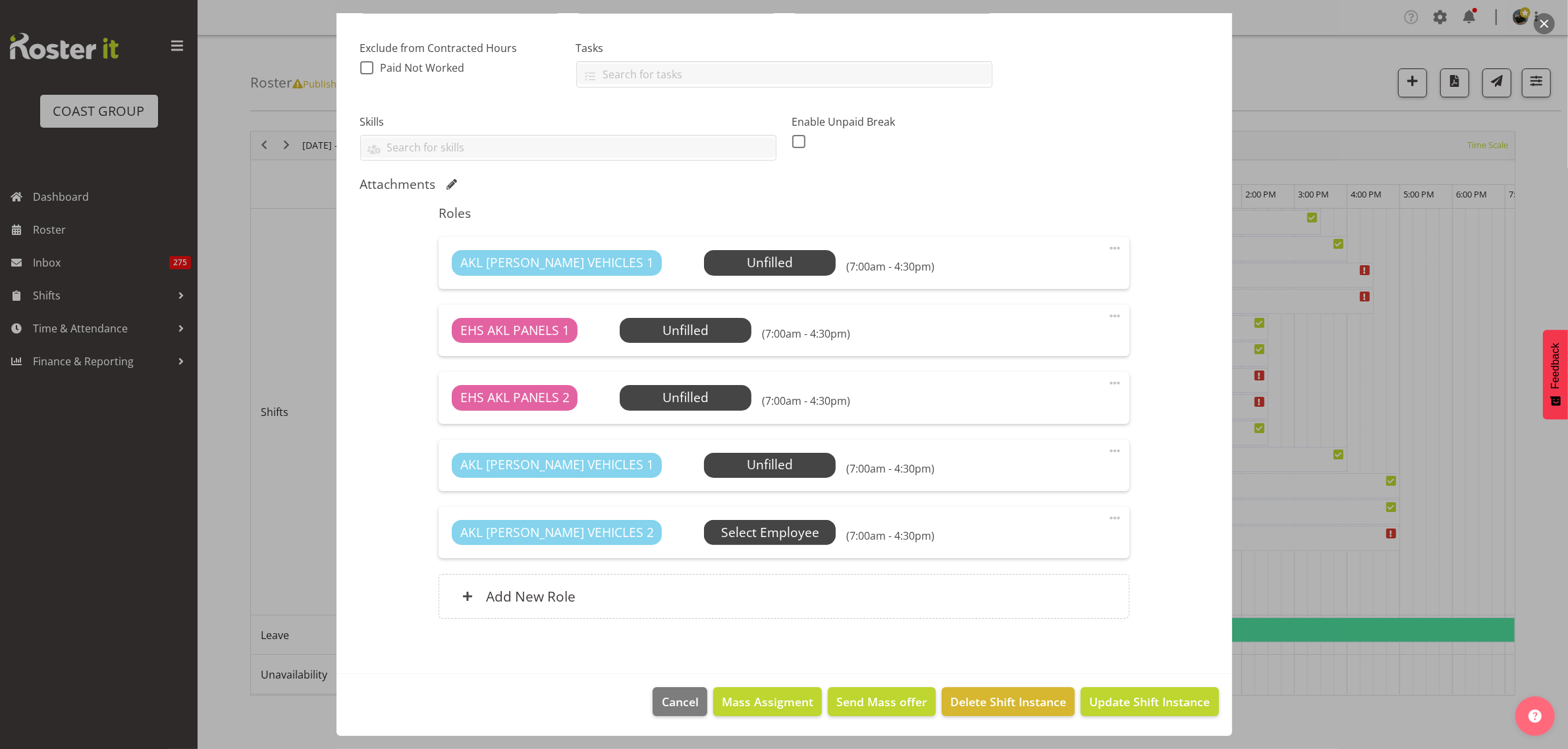
click at [732, 533] on span "Select Employee" at bounding box center [770, 533] width 99 height 19
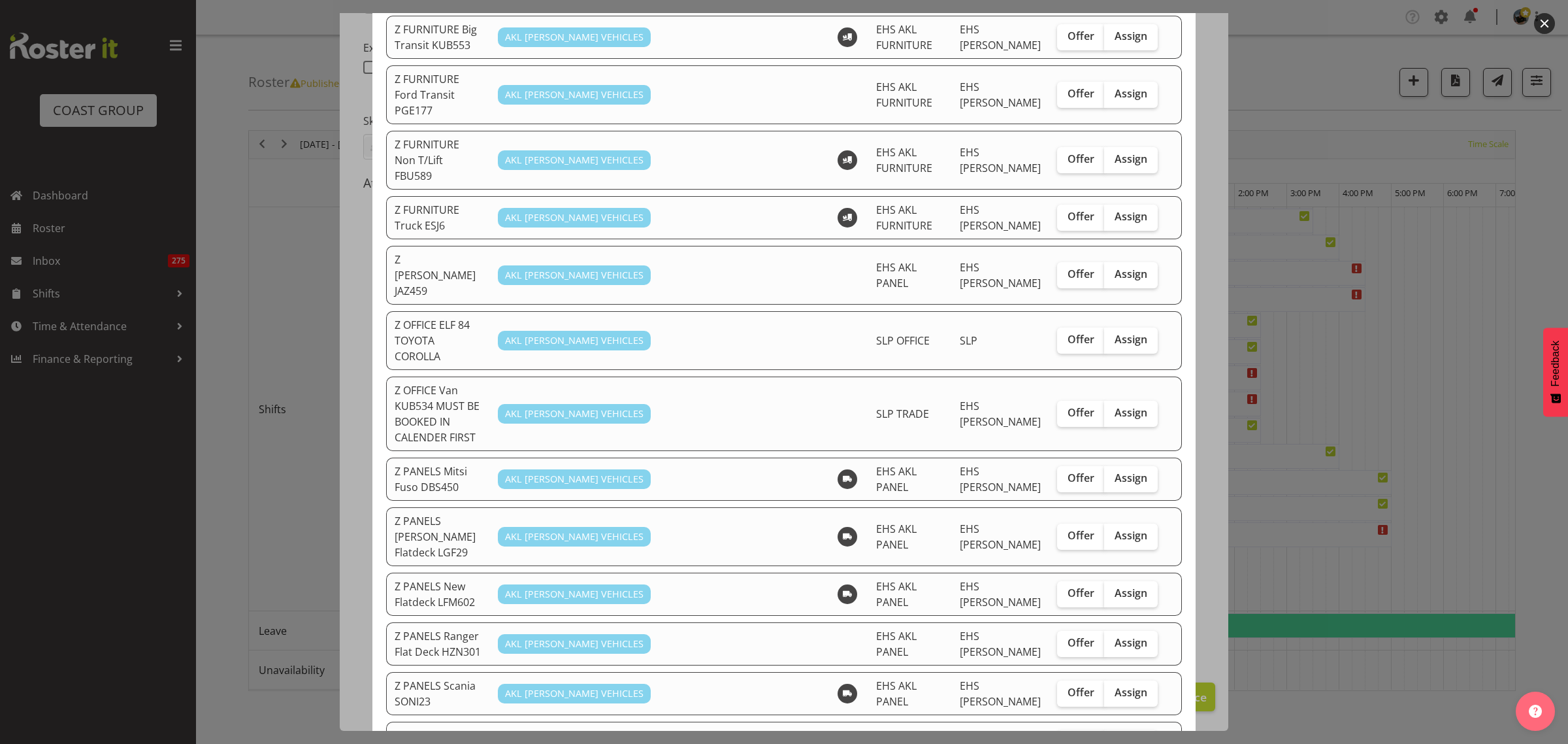
scroll to position [817, 0]
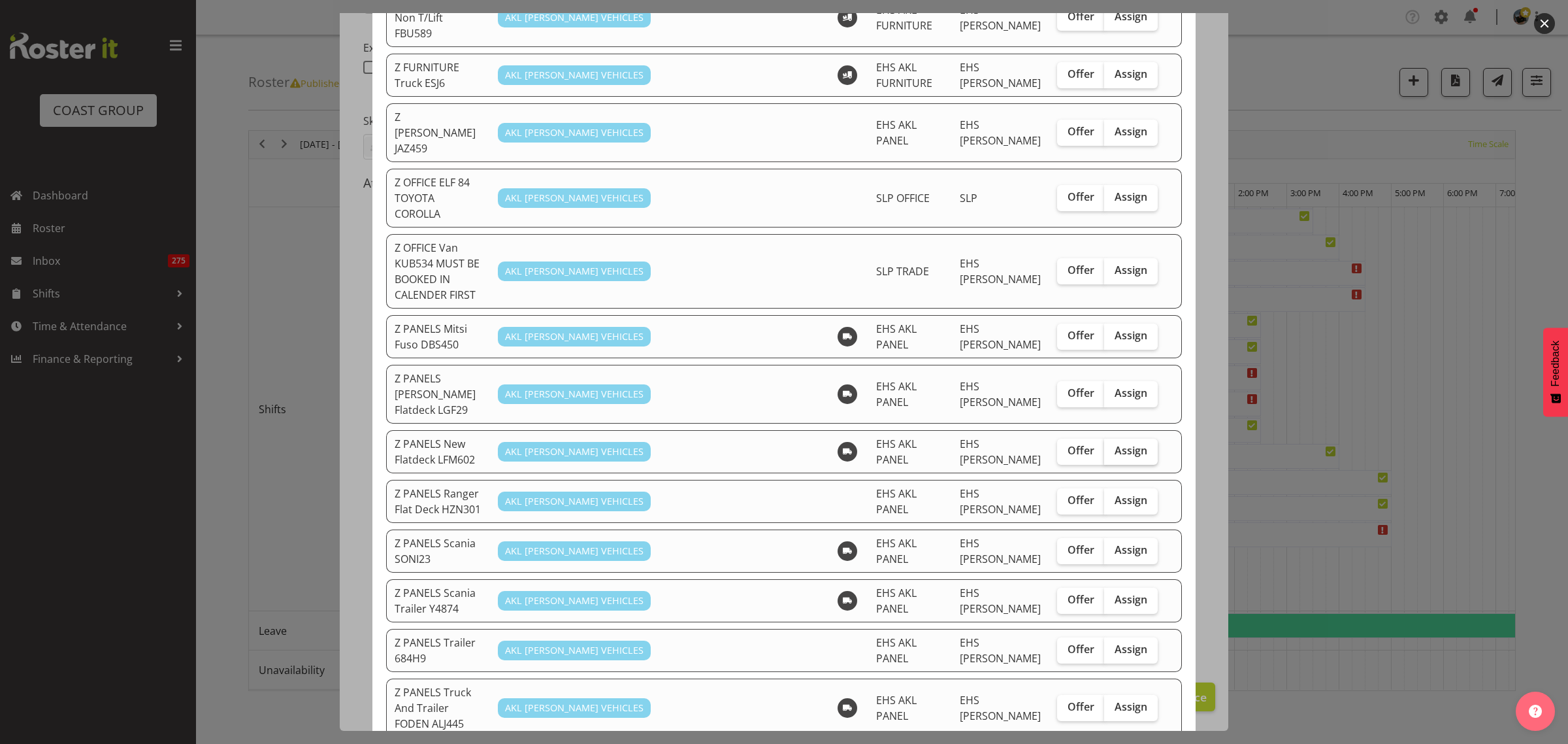
click at [1119, 444] on span "Assign" at bounding box center [1131, 451] width 33 height 13
click at [1113, 446] on input "Assign" at bounding box center [1108, 450] width 8 height 8
checkbox input "true"
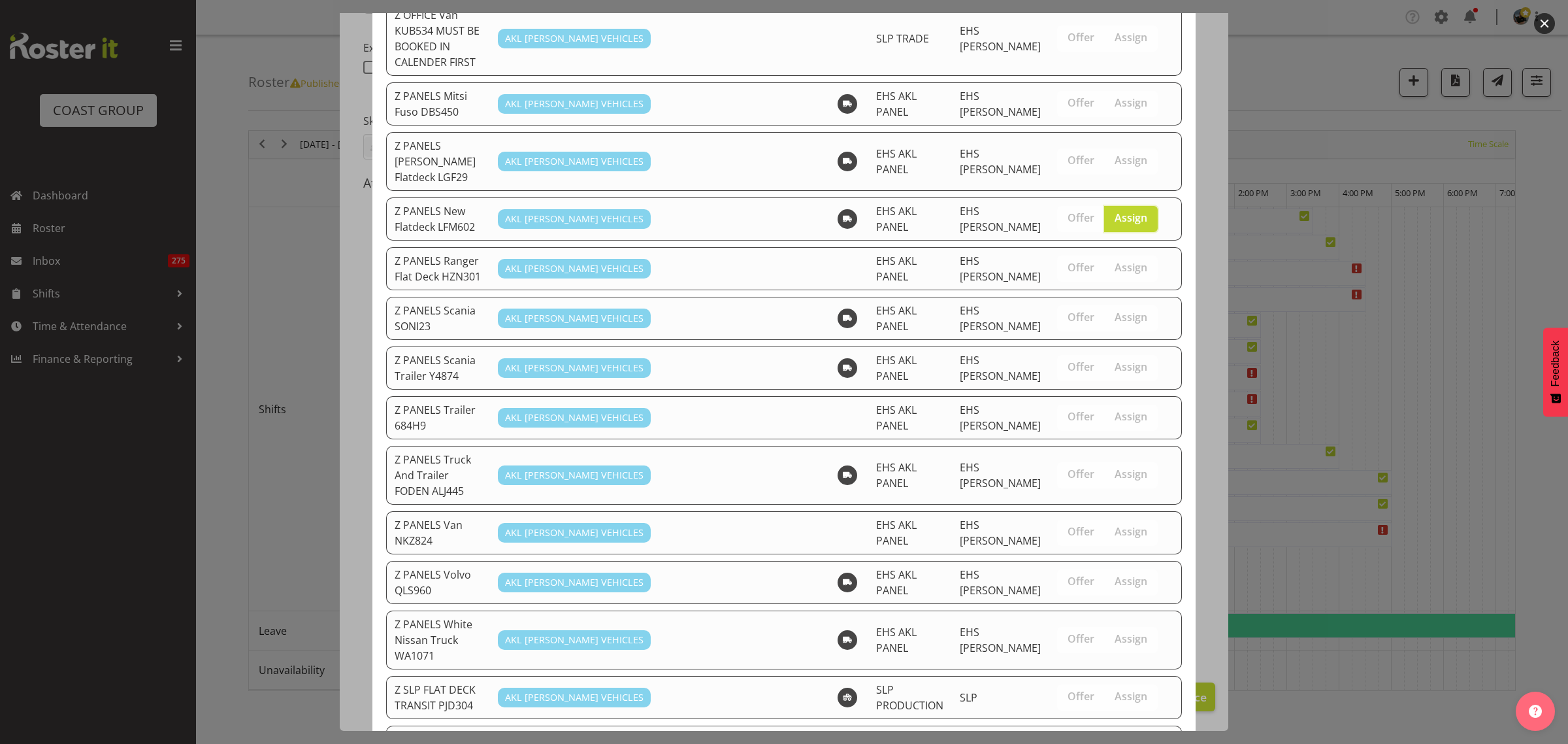
scroll to position [1248, 0]
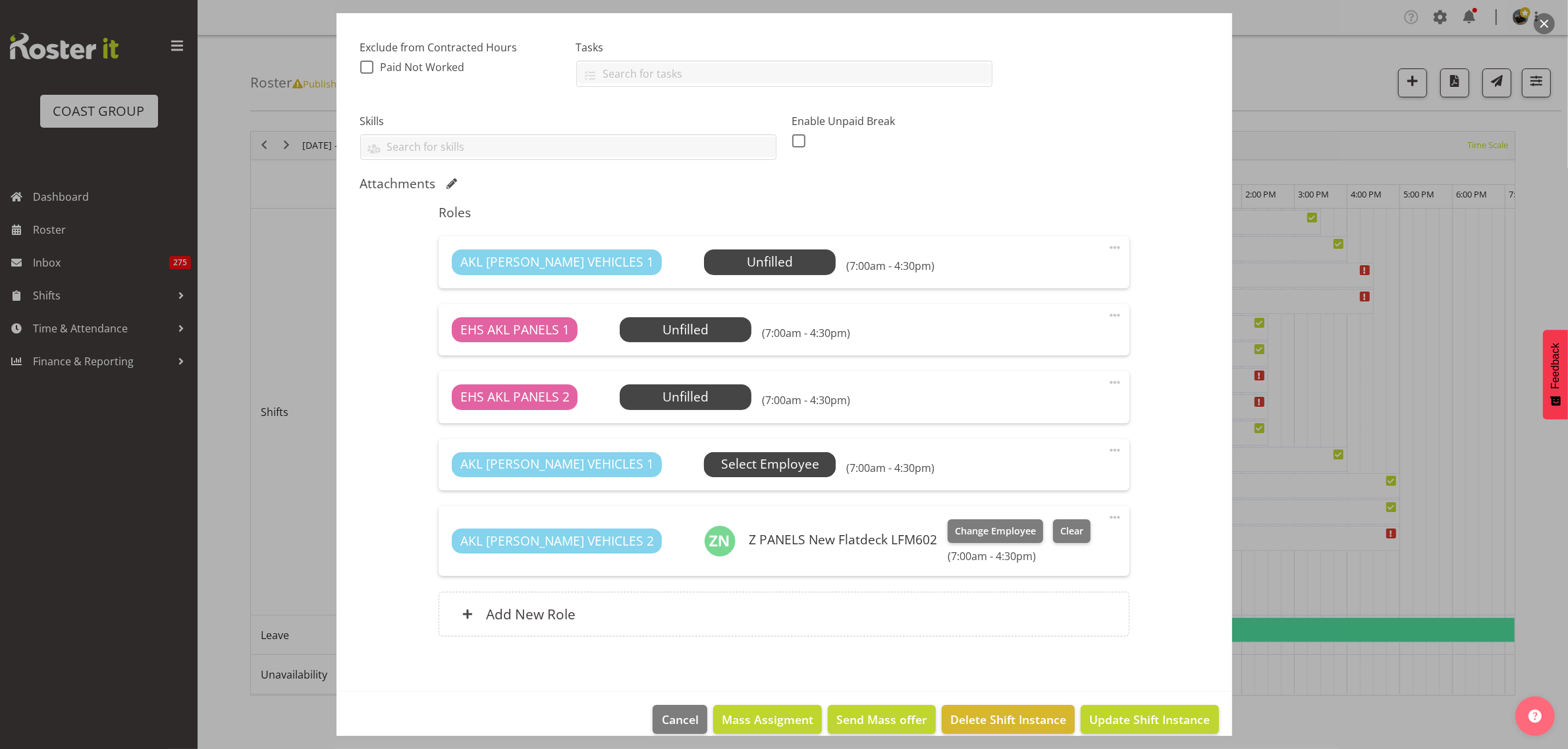
click at [745, 470] on span "Select Employee" at bounding box center [770, 464] width 99 height 19
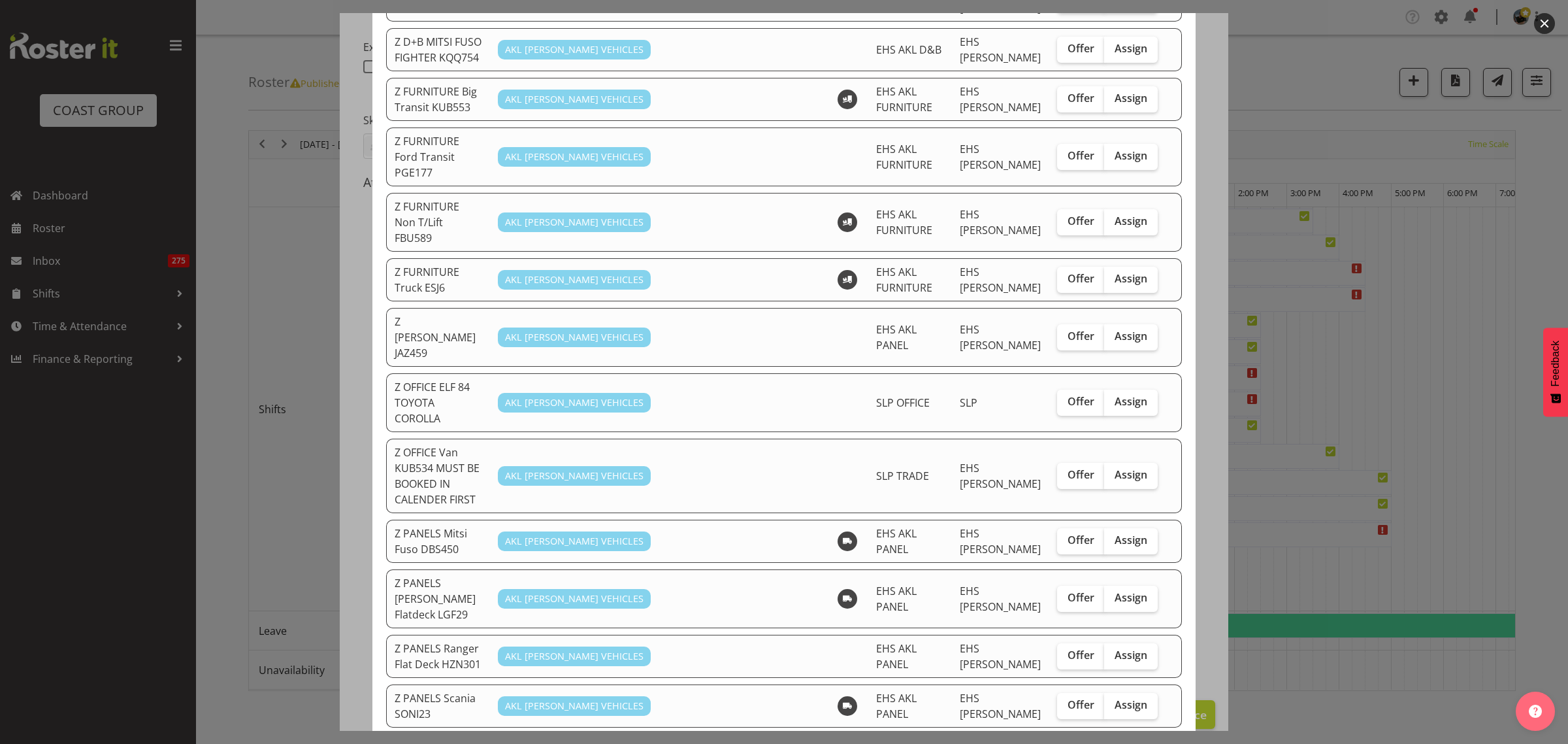
scroll to position [736, 0]
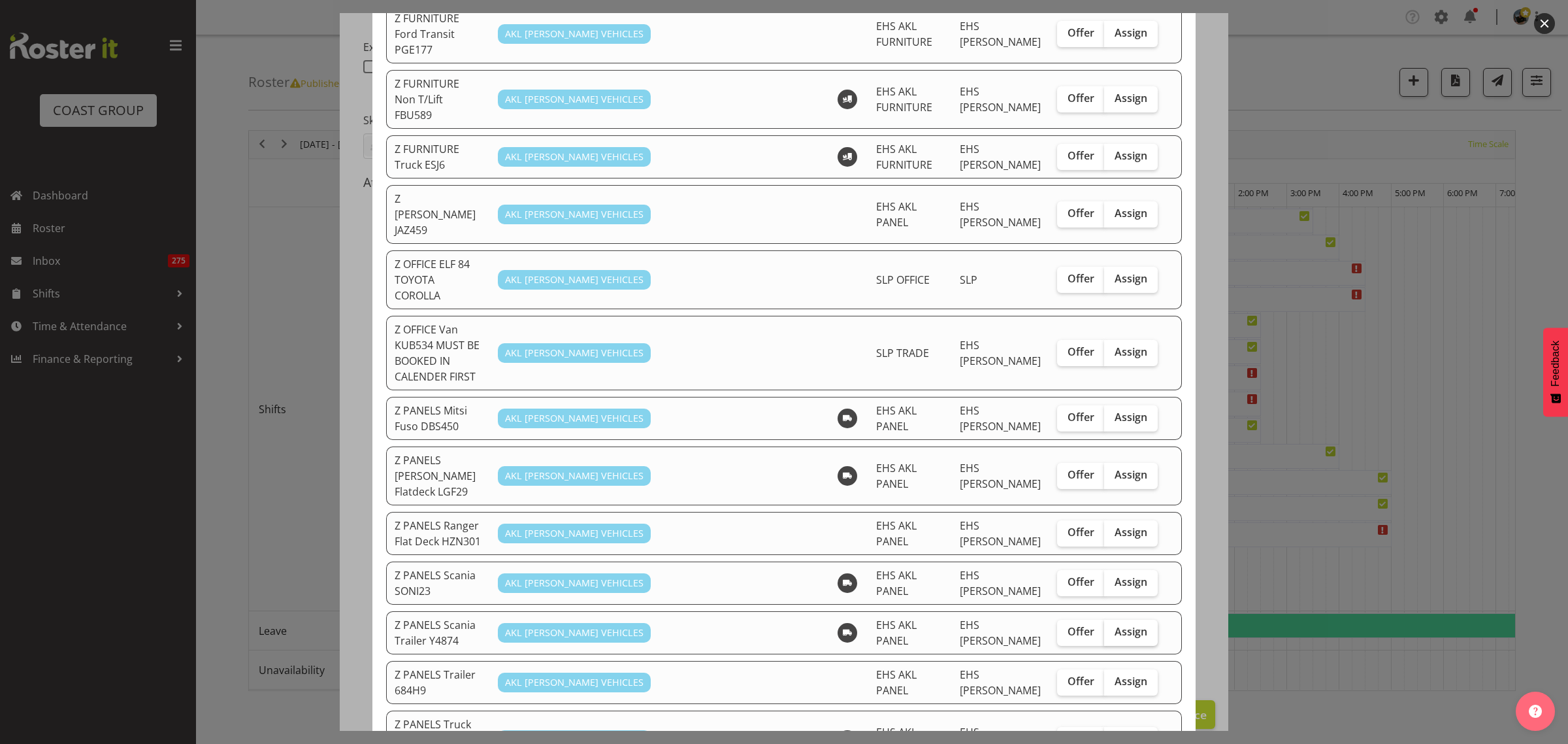
click at [1118, 625] on span "Assign" at bounding box center [1131, 632] width 33 height 13
click at [1113, 628] on input "Assign" at bounding box center [1108, 632] width 8 height 8
checkbox input "true"
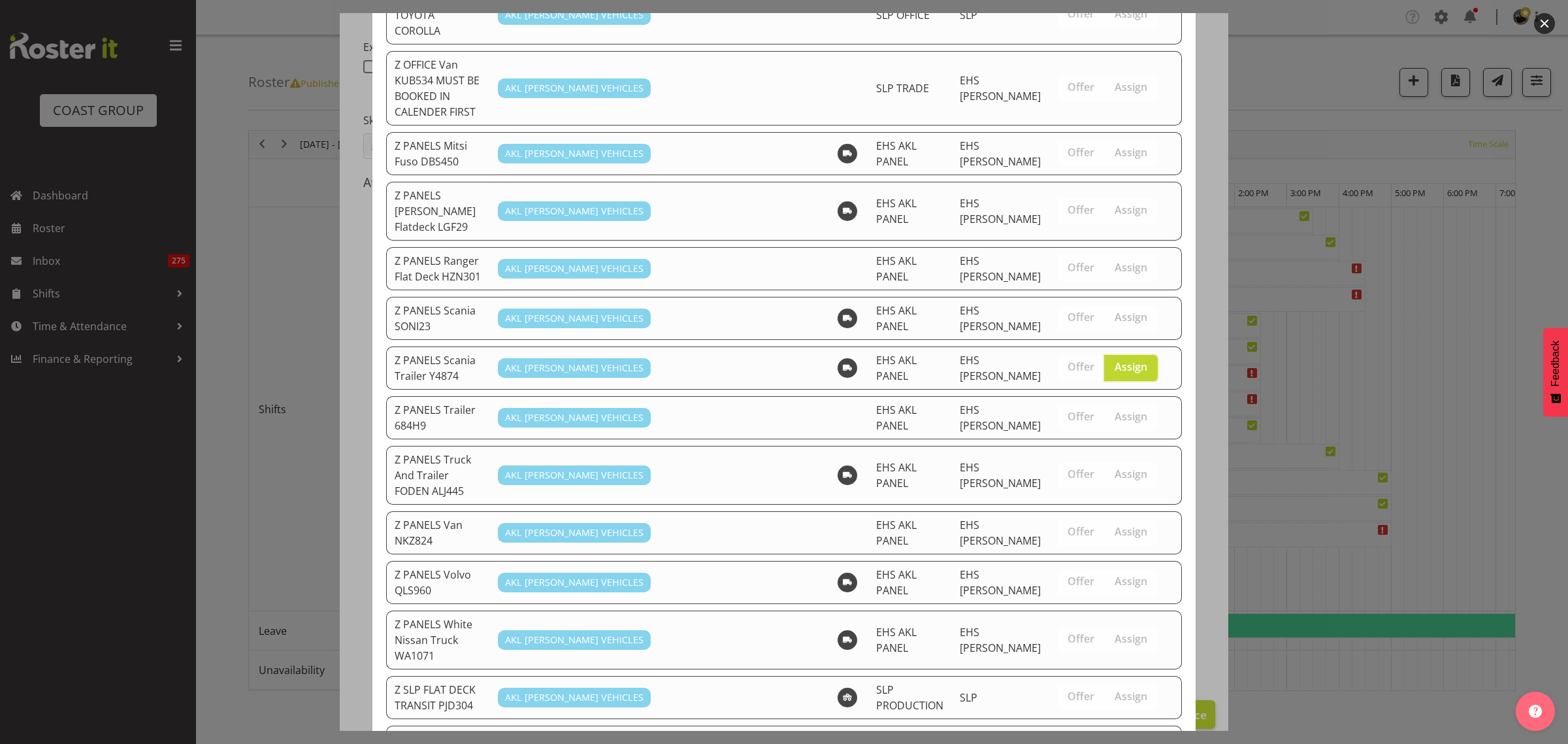
scroll to position [1197, 0]
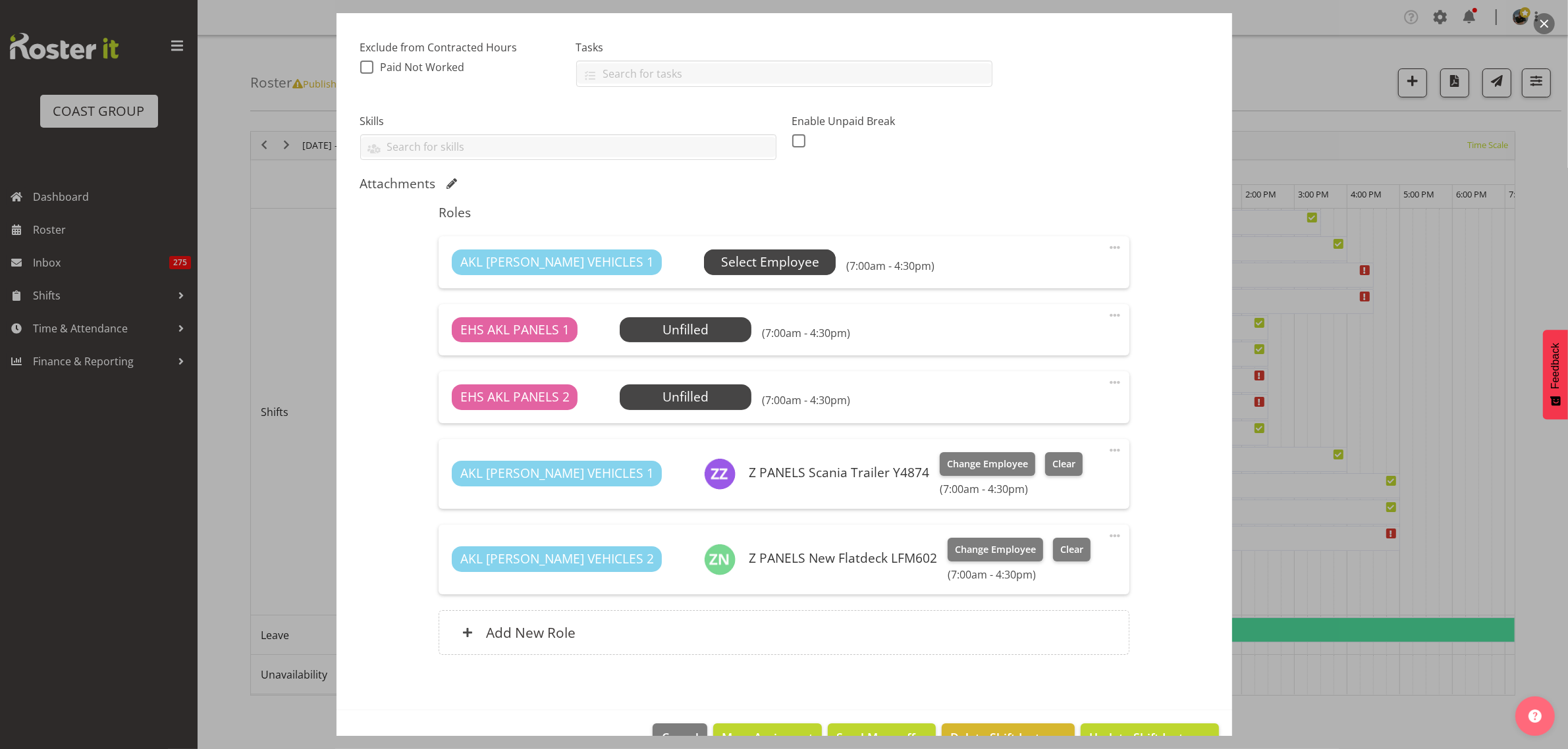
click at [741, 257] on span "Select Employee" at bounding box center [770, 262] width 99 height 19
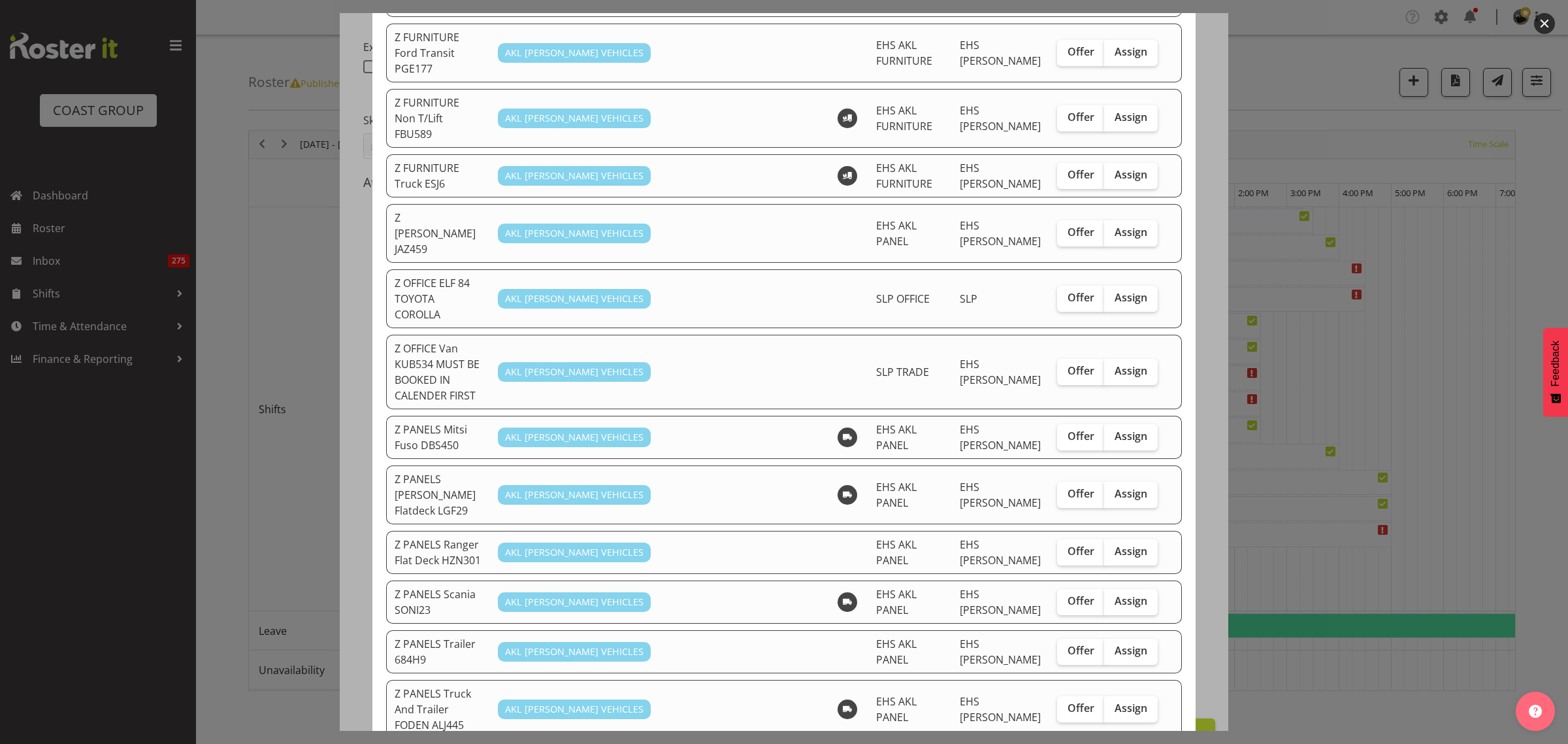
scroll to position [736, 0]
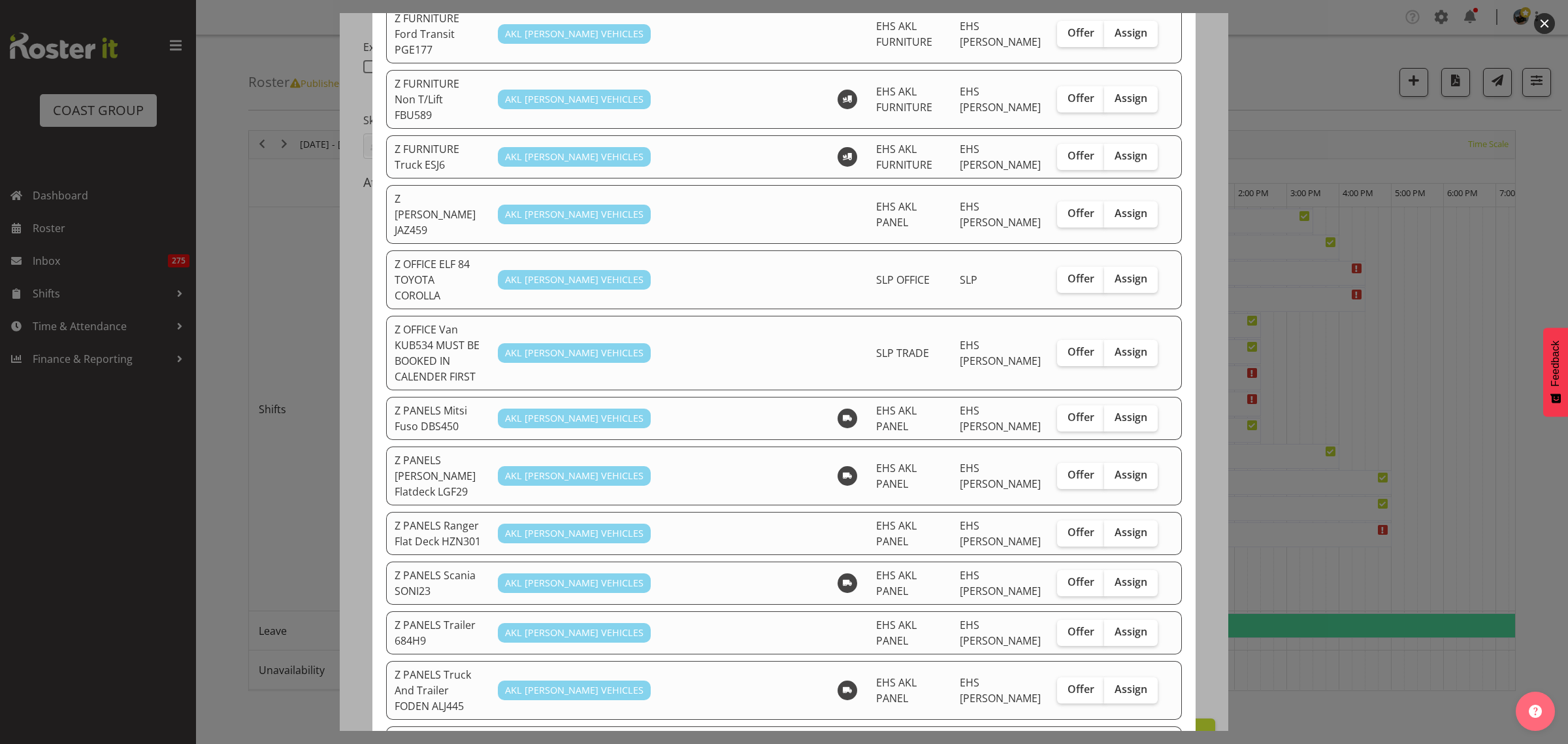
checkbox input "true"
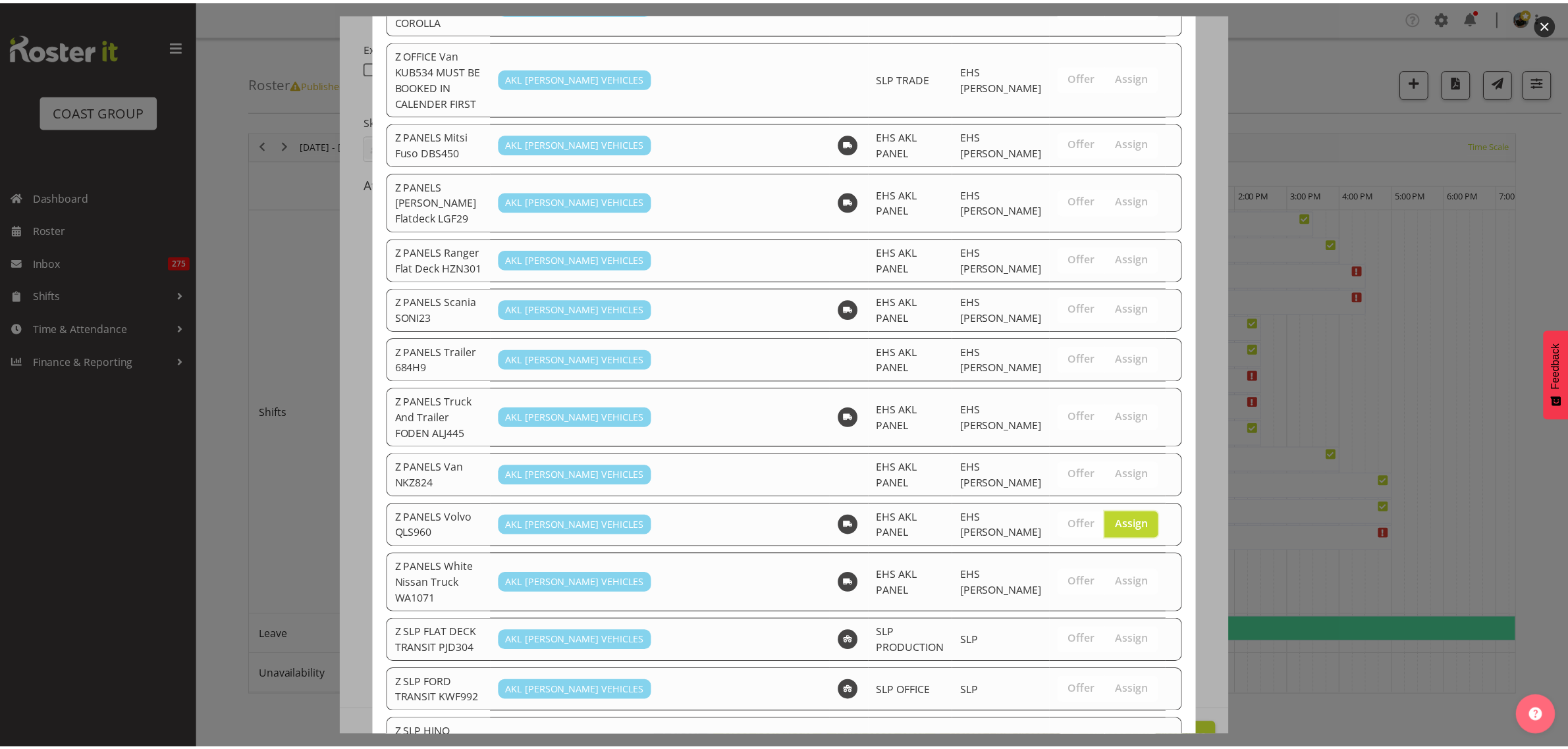
scroll to position [1156, 0]
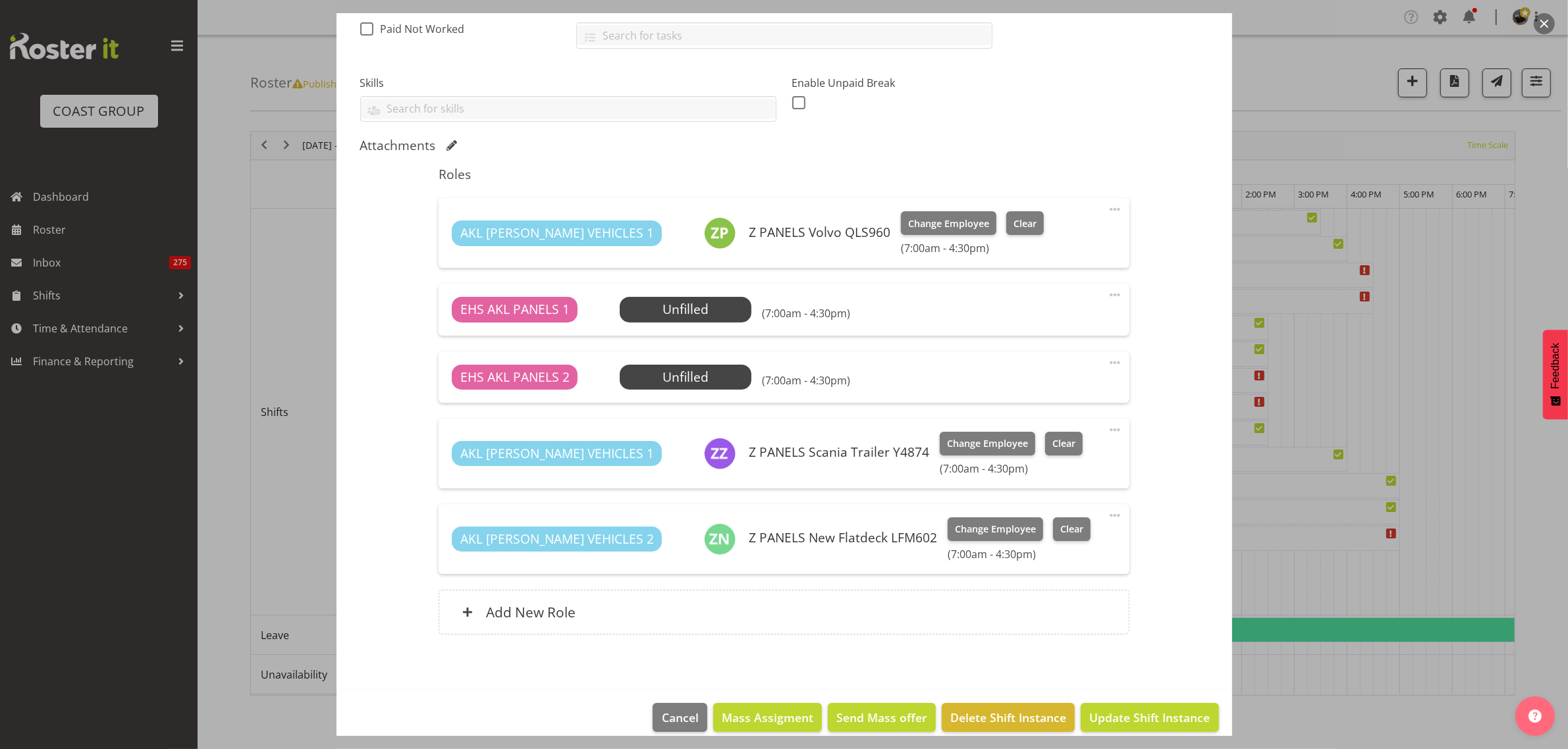
scroll to position [319, 0]
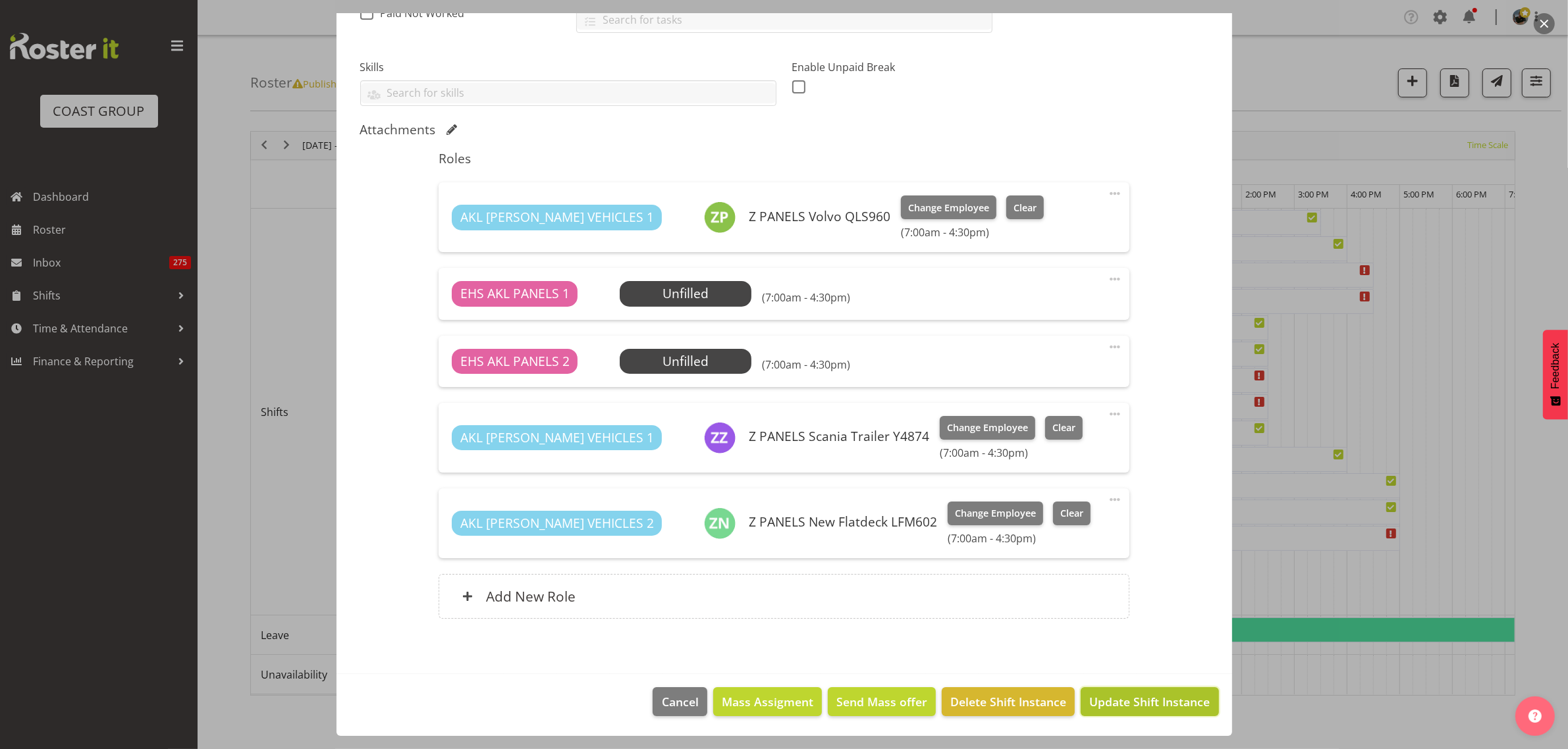
click at [1106, 699] on span "Update Shift Instance" at bounding box center [1149, 701] width 121 height 17
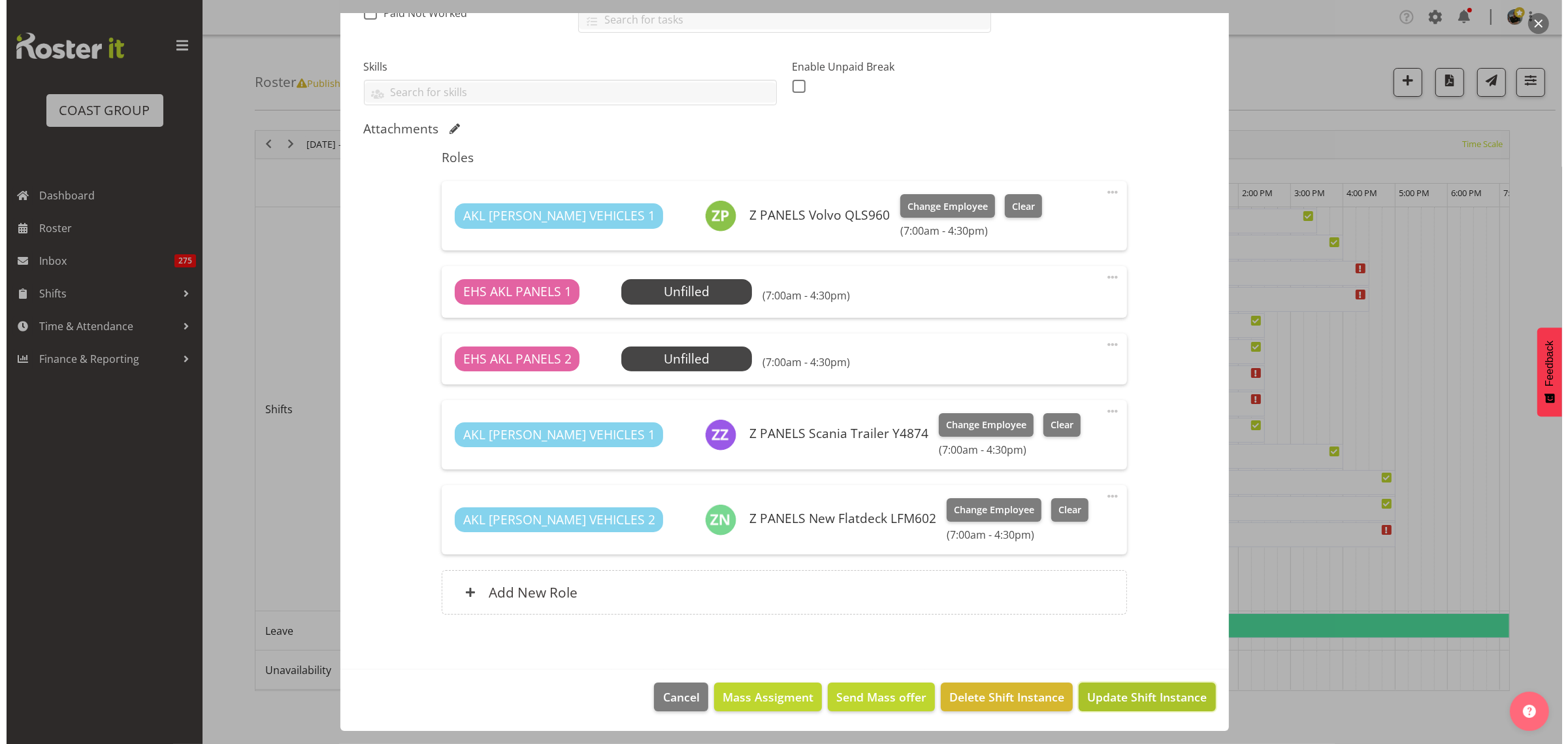
scroll to position [265, 0]
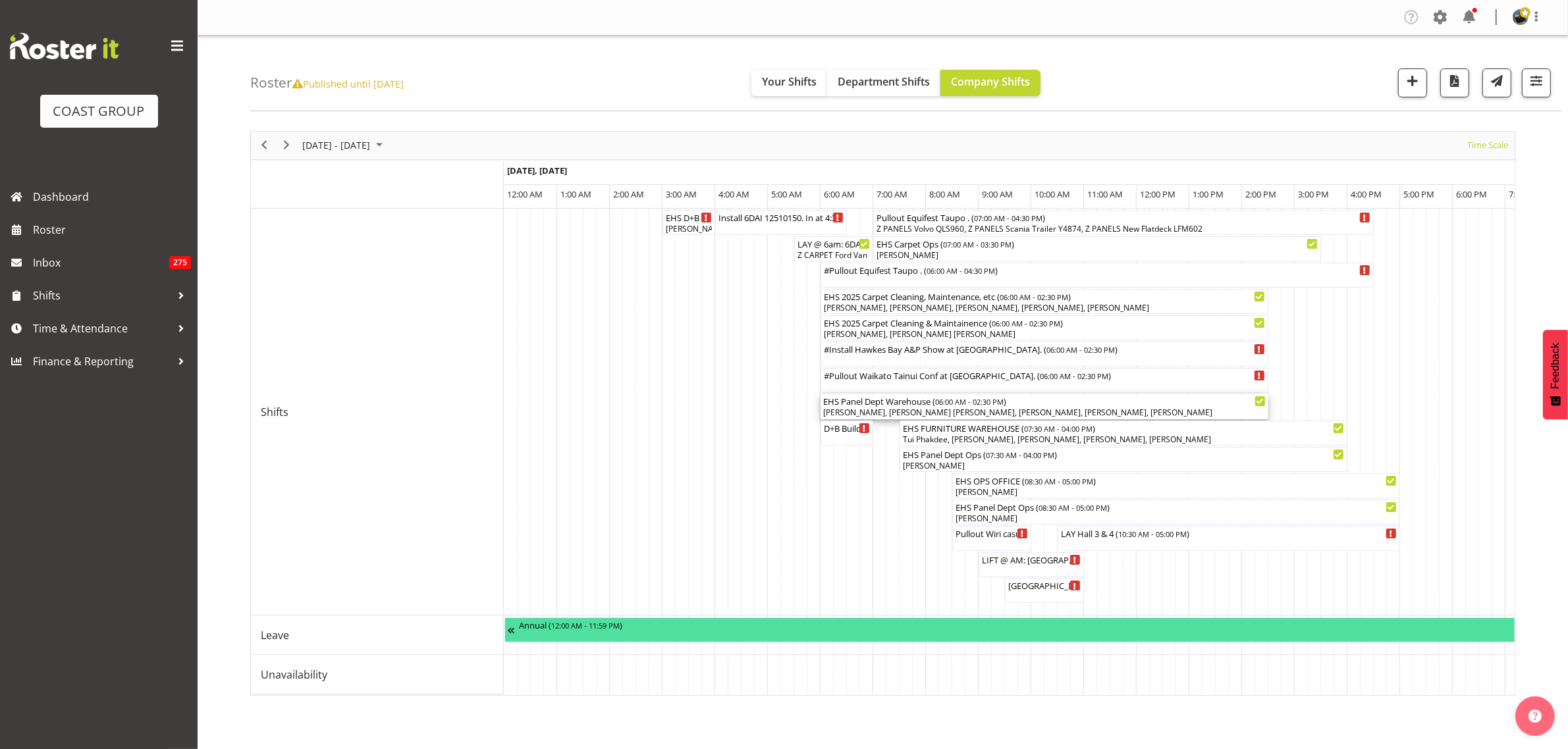
click at [1009, 406] on div "EHS Panel Dept Warehouse ( 06:00 AM - 02:30 PM )" at bounding box center [1044, 400] width 443 height 13
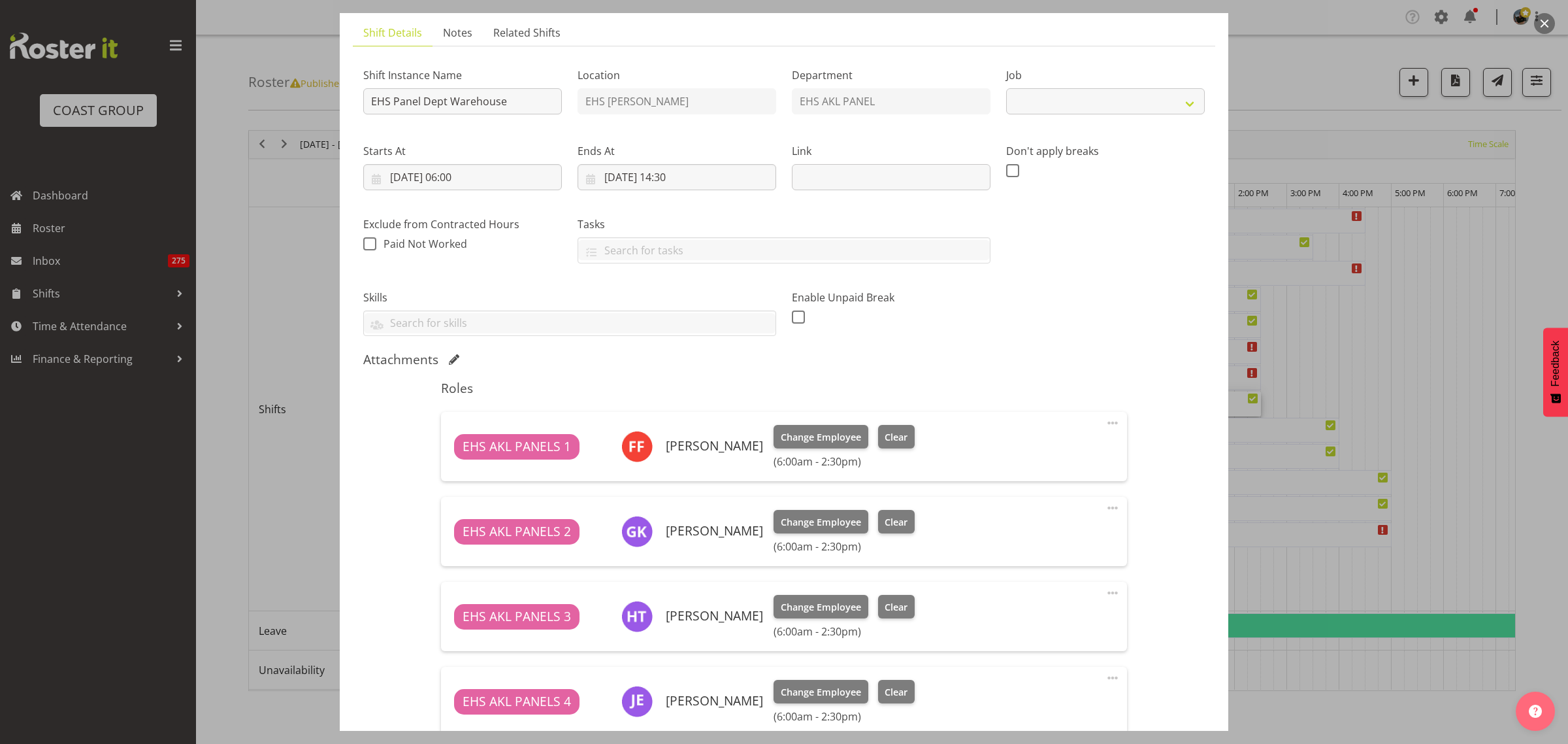
select select "69"
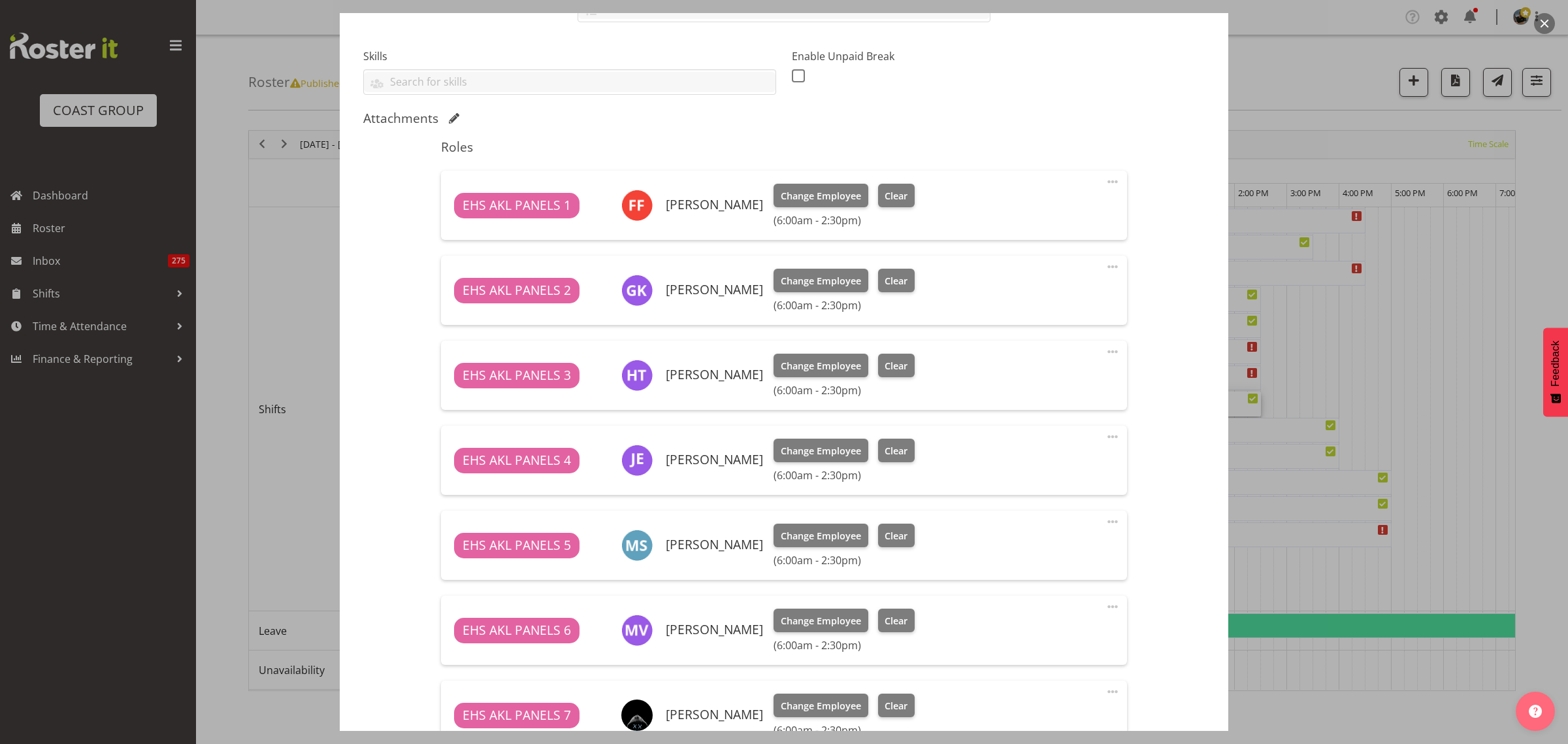
click at [1105, 351] on span at bounding box center [1112, 351] width 16 height 16
click at [1073, 420] on link "Delete" at bounding box center [1057, 428] width 125 height 24
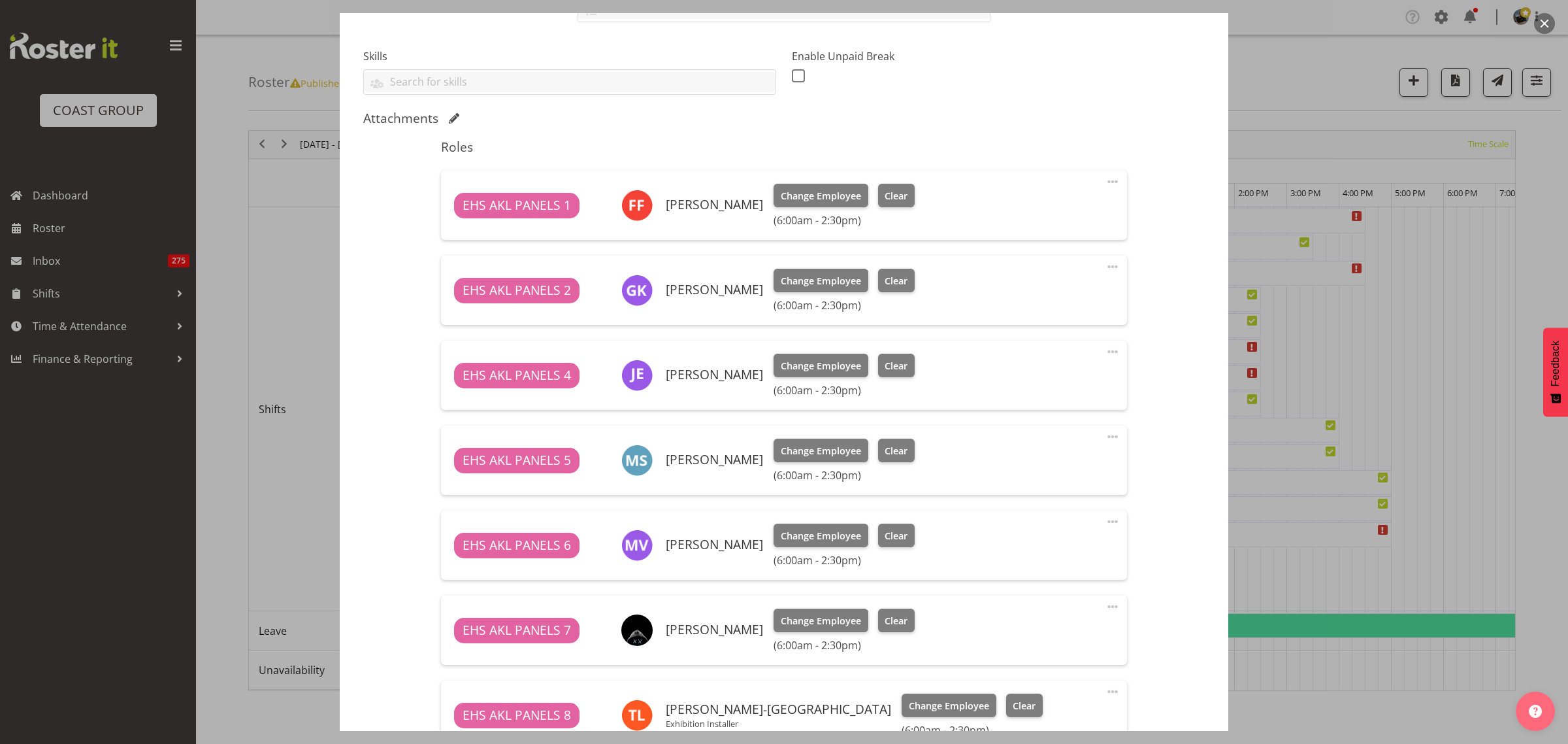
click at [1105, 352] on span at bounding box center [1112, 351] width 16 height 16
click at [1078, 425] on link "Delete" at bounding box center [1057, 428] width 125 height 24
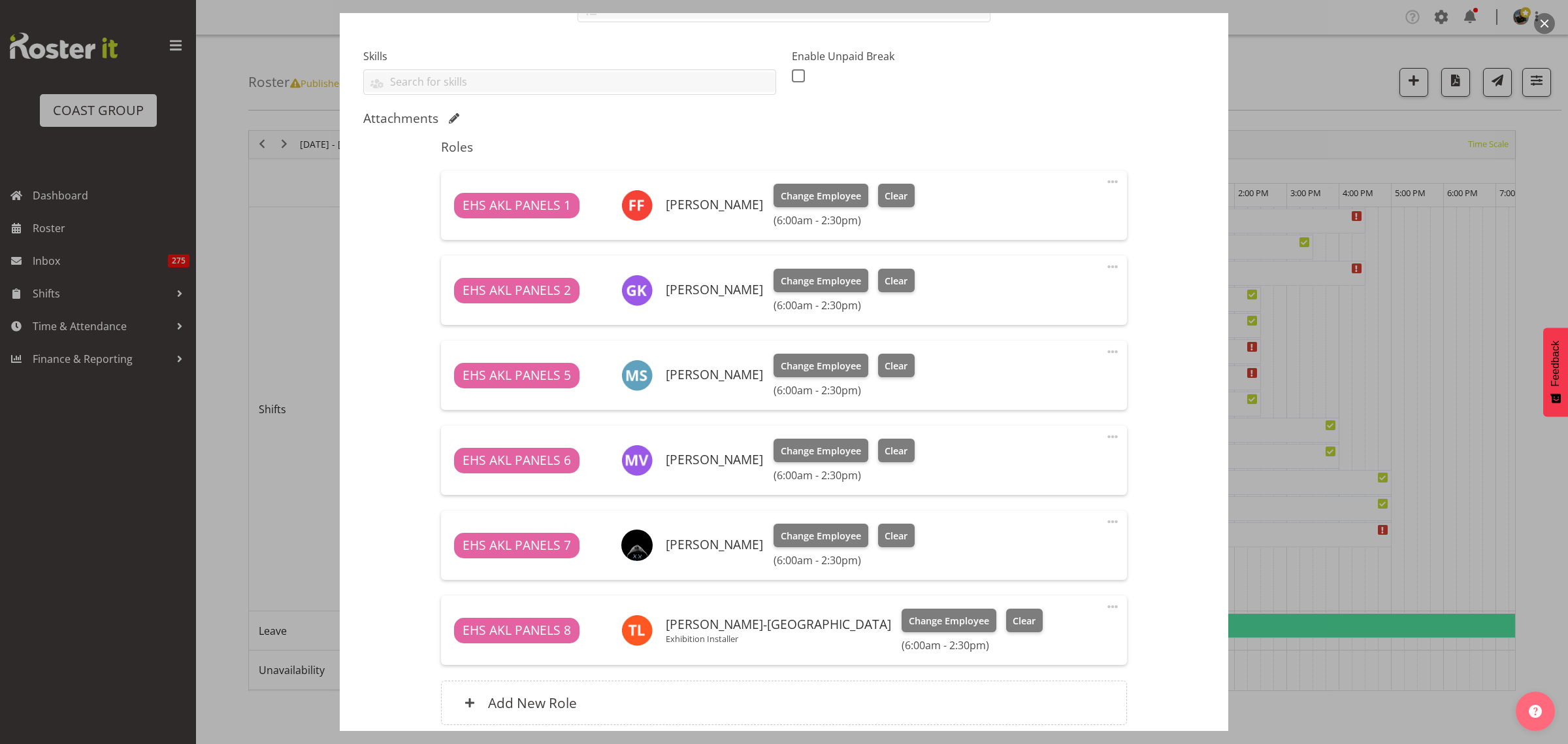
scroll to position [438, 0]
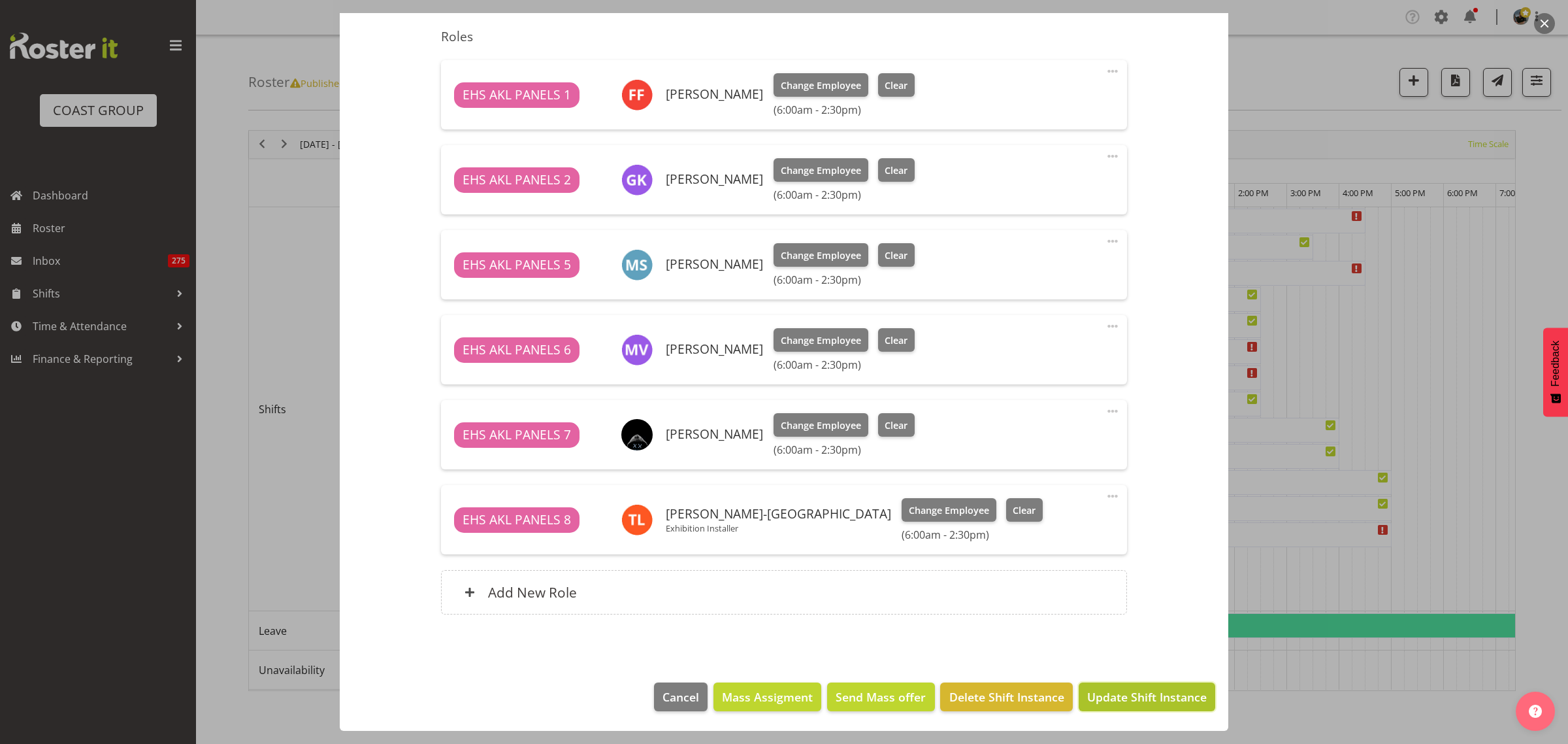
click at [1121, 698] on span "Update Shift Instance" at bounding box center [1147, 696] width 120 height 17
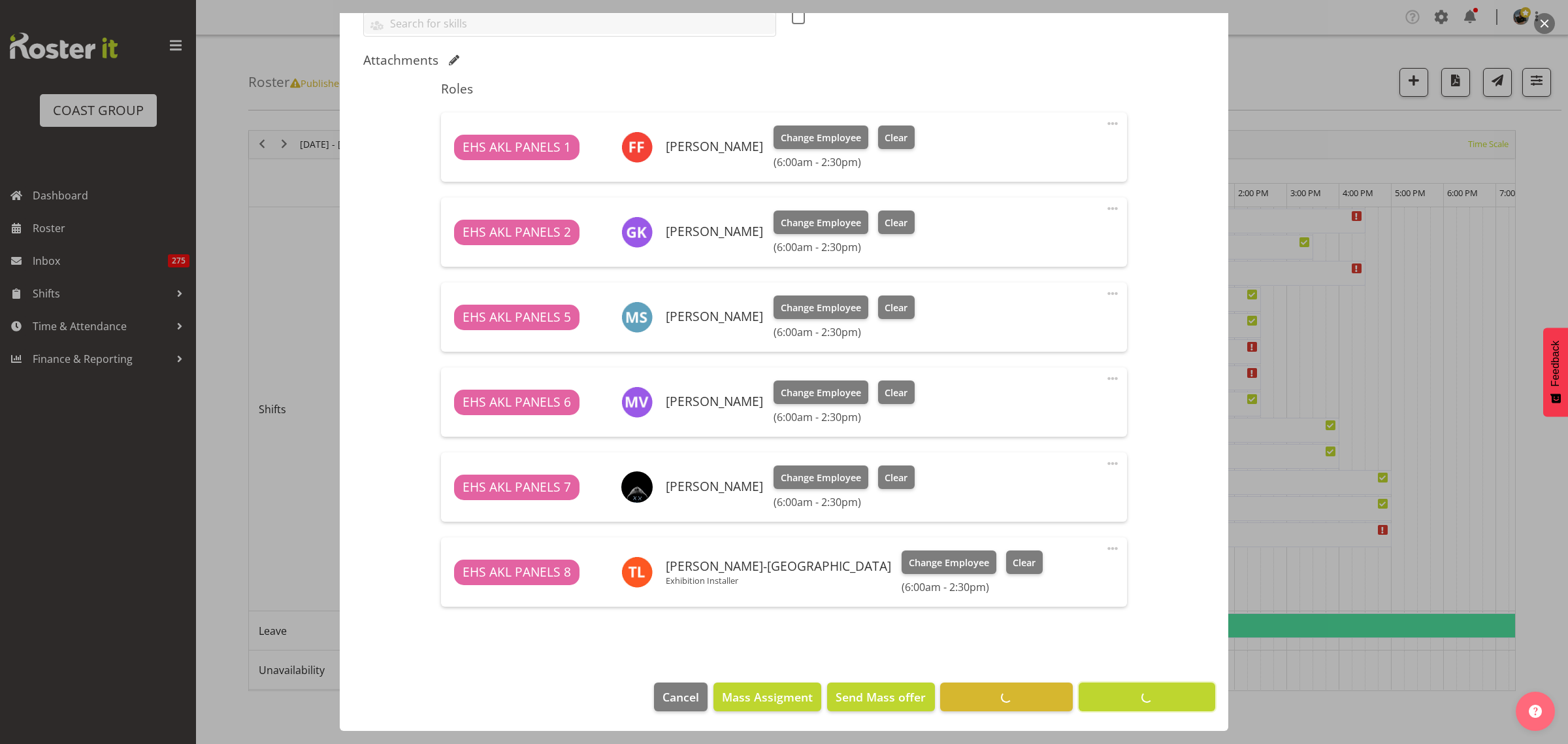
scroll to position [386, 0]
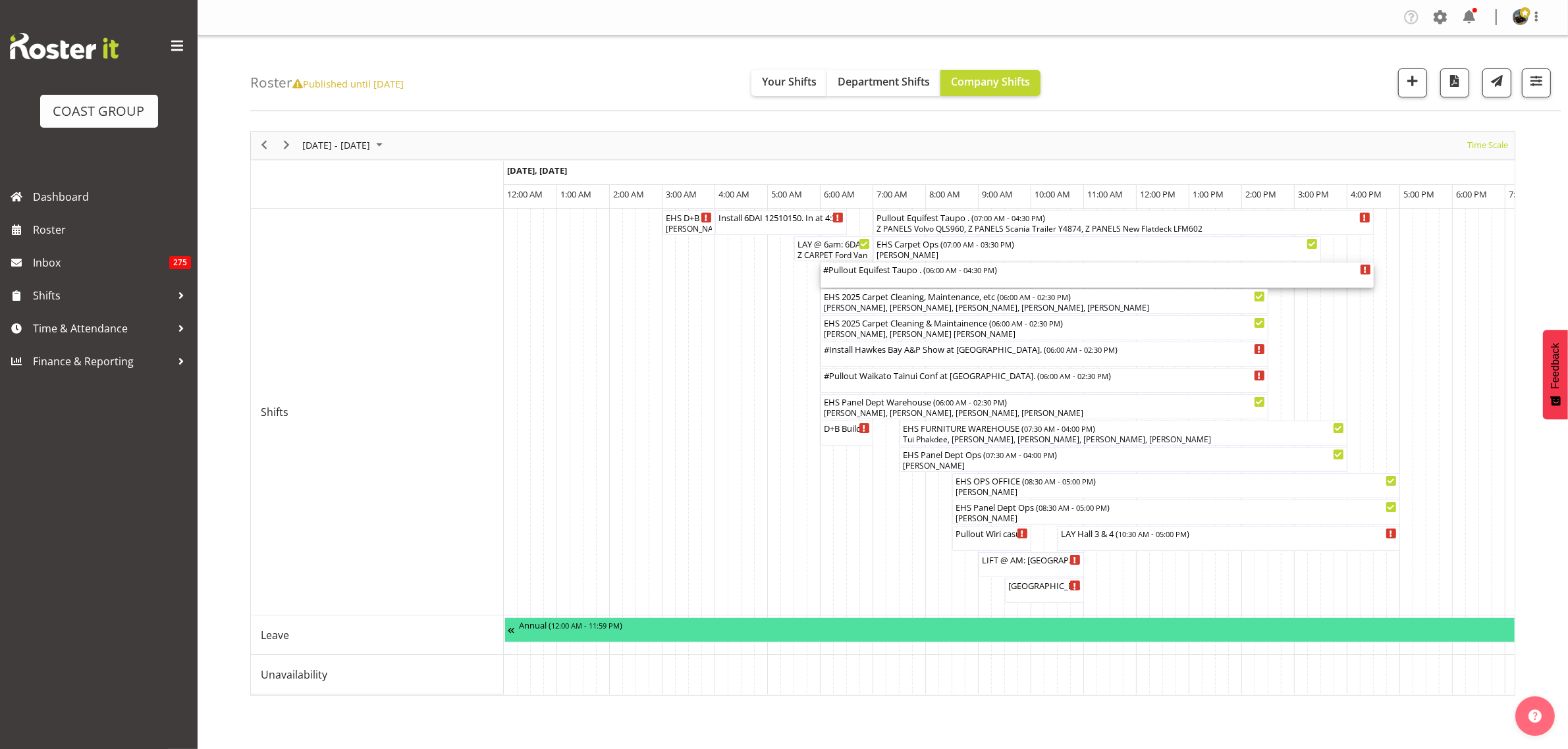
click at [1101, 275] on div "#Pullout Equifest Taupo . ( 06:00 AM - 04:30 PM )" at bounding box center [1097, 269] width 548 height 13
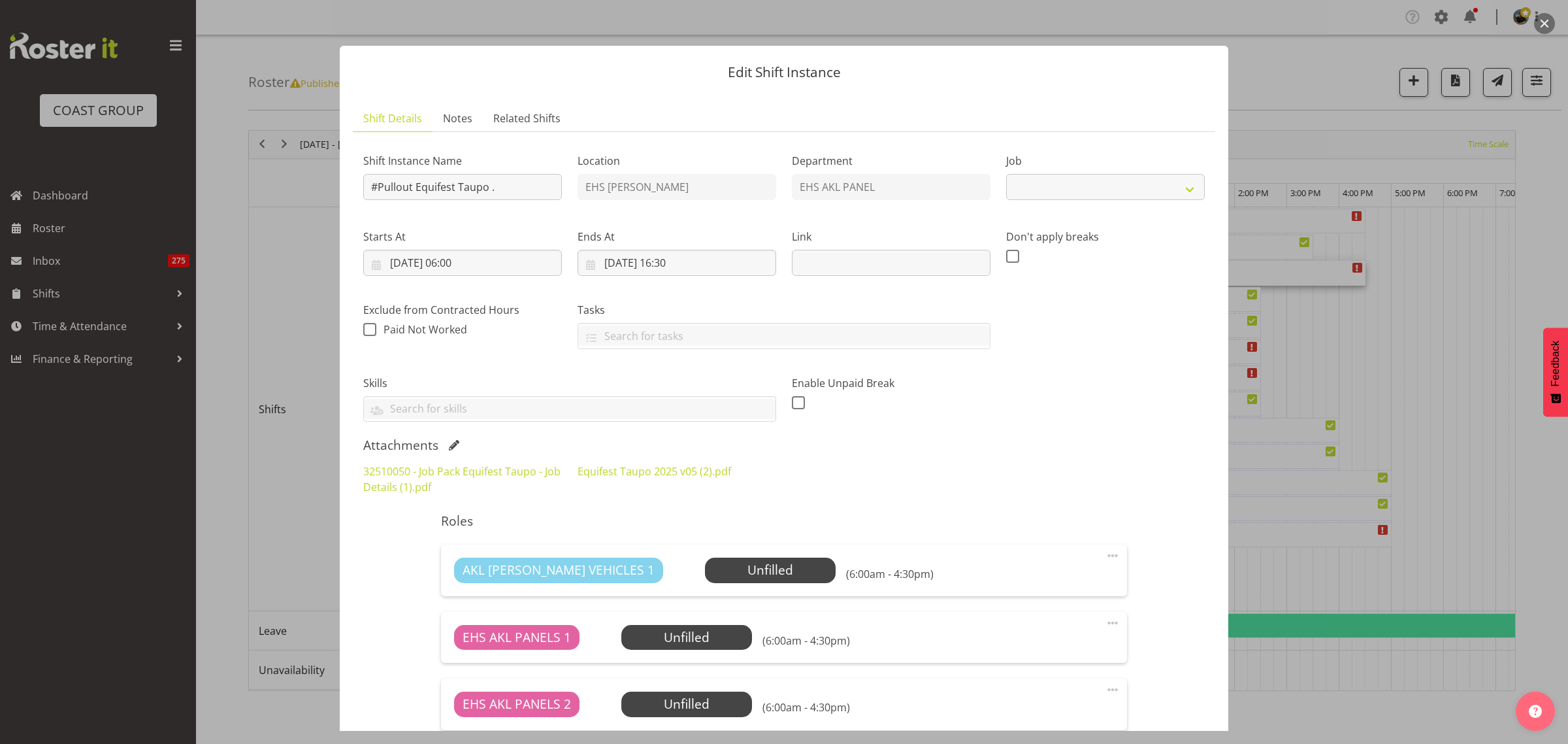
select select "9312"
click at [517, 268] on input "[DATE] 06:00" at bounding box center [462, 262] width 198 height 27
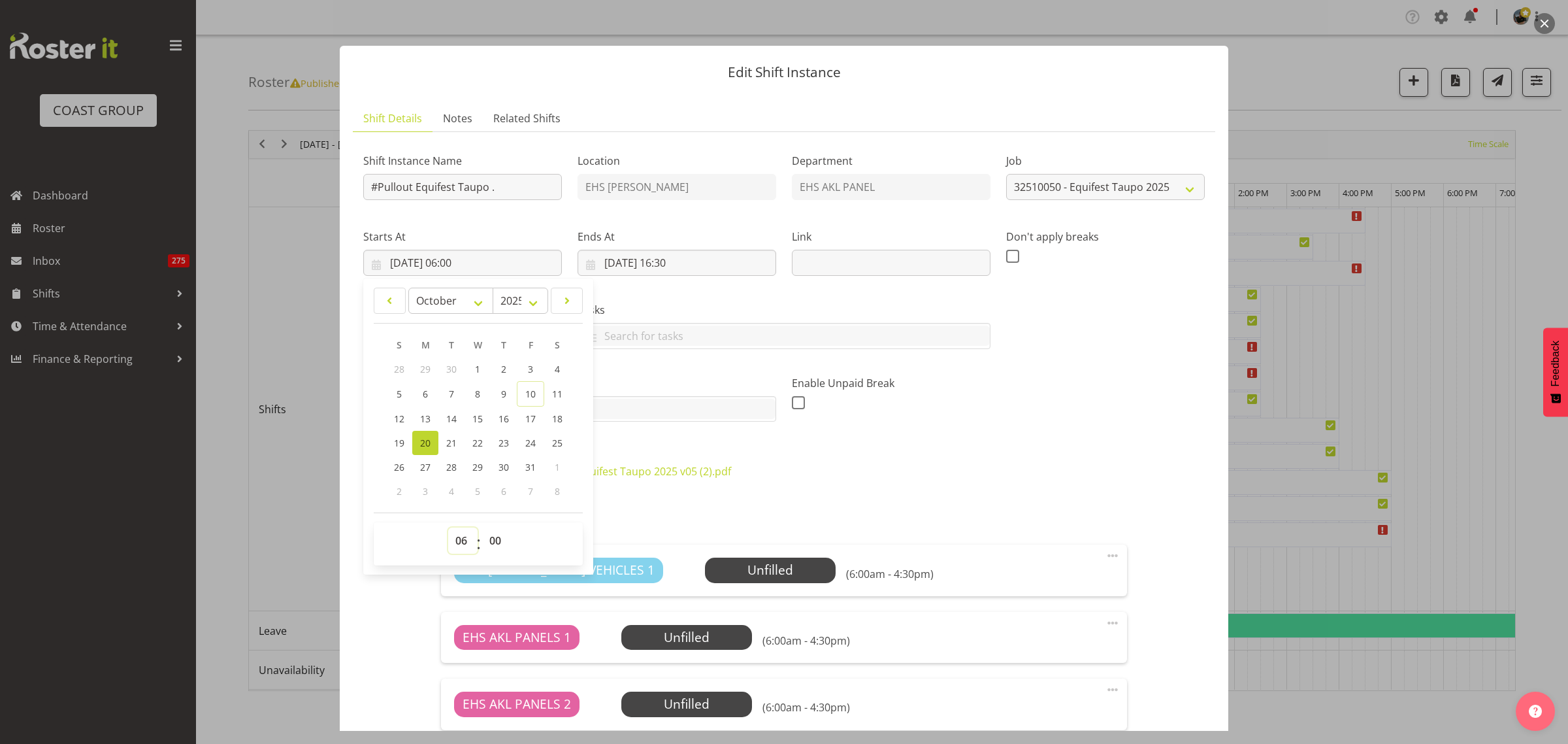
click at [460, 540] on select "00 01 02 03 04 05 06 07 08 09 10 11 12 13 14 15 16 17 18 19 20 21 22 23" at bounding box center [463, 540] width 29 height 27
select select "7"
click at [449, 527] on select "00 01 02 03 04 05 06 07 08 09 10 11 12 13 14 15 16 17 18 19 20 21 22 23" at bounding box center [463, 540] width 29 height 27
type input "20/10/2025, 07:00"
click at [732, 266] on input "20/10/2025, 16:30" at bounding box center [676, 262] width 198 height 27
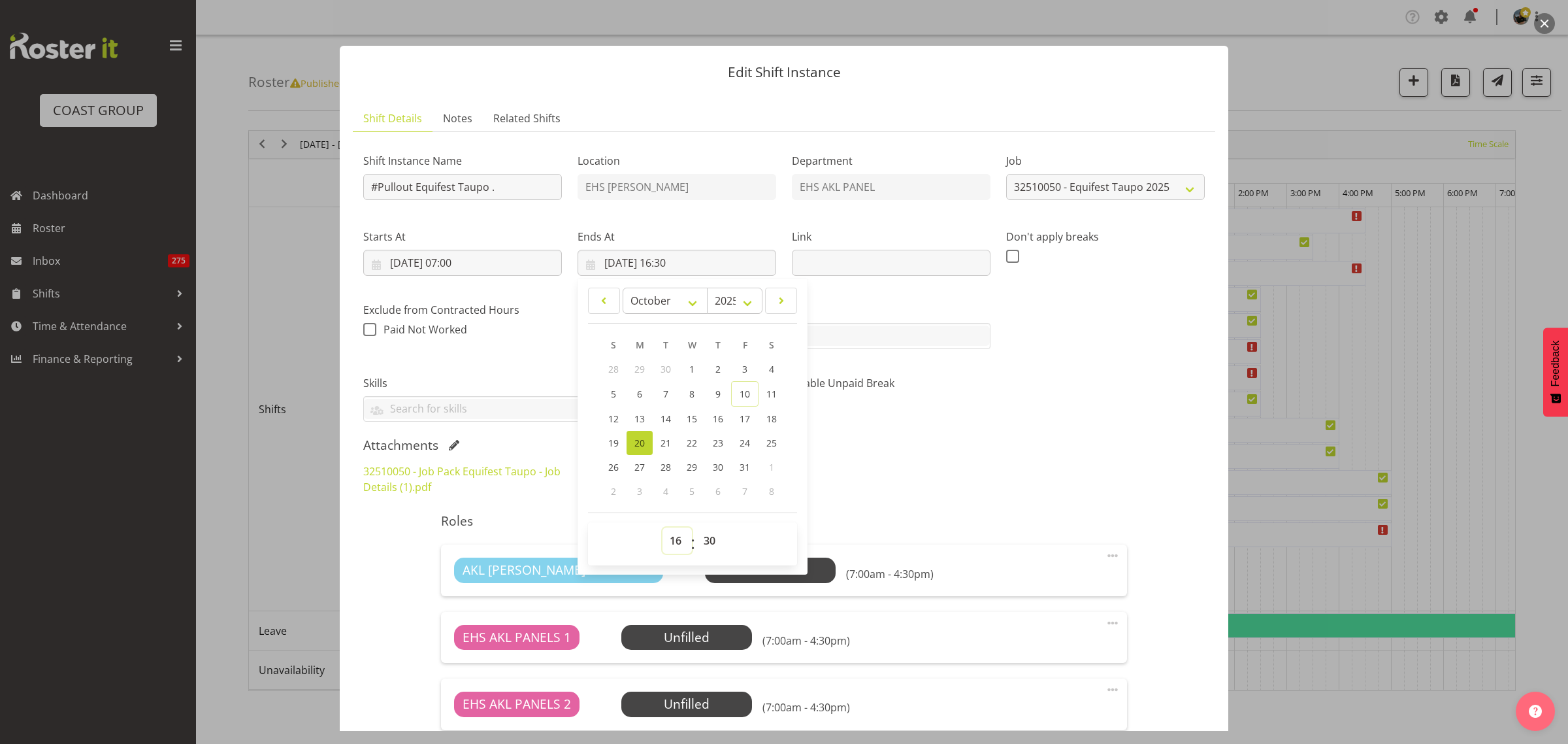
click at [672, 540] on select "00 01 02 03 04 05 06 07 08 09 10 11 12 13 14 15 16 17 18 19 20 21 22 23" at bounding box center [677, 540] width 29 height 27
select select "12"
click at [662, 527] on select "00 01 02 03 04 05 06 07 08 09 10 11 12 13 14 15 16 17 18 19 20 21 22 23" at bounding box center [677, 540] width 29 height 27
type input "20/10/2025, 12:30"
click at [1046, 410] on div "Shift Instance Name #Pullout Equifest Taupo . Location EHS RYMER Department EHS…" at bounding box center [784, 282] width 857 height 295
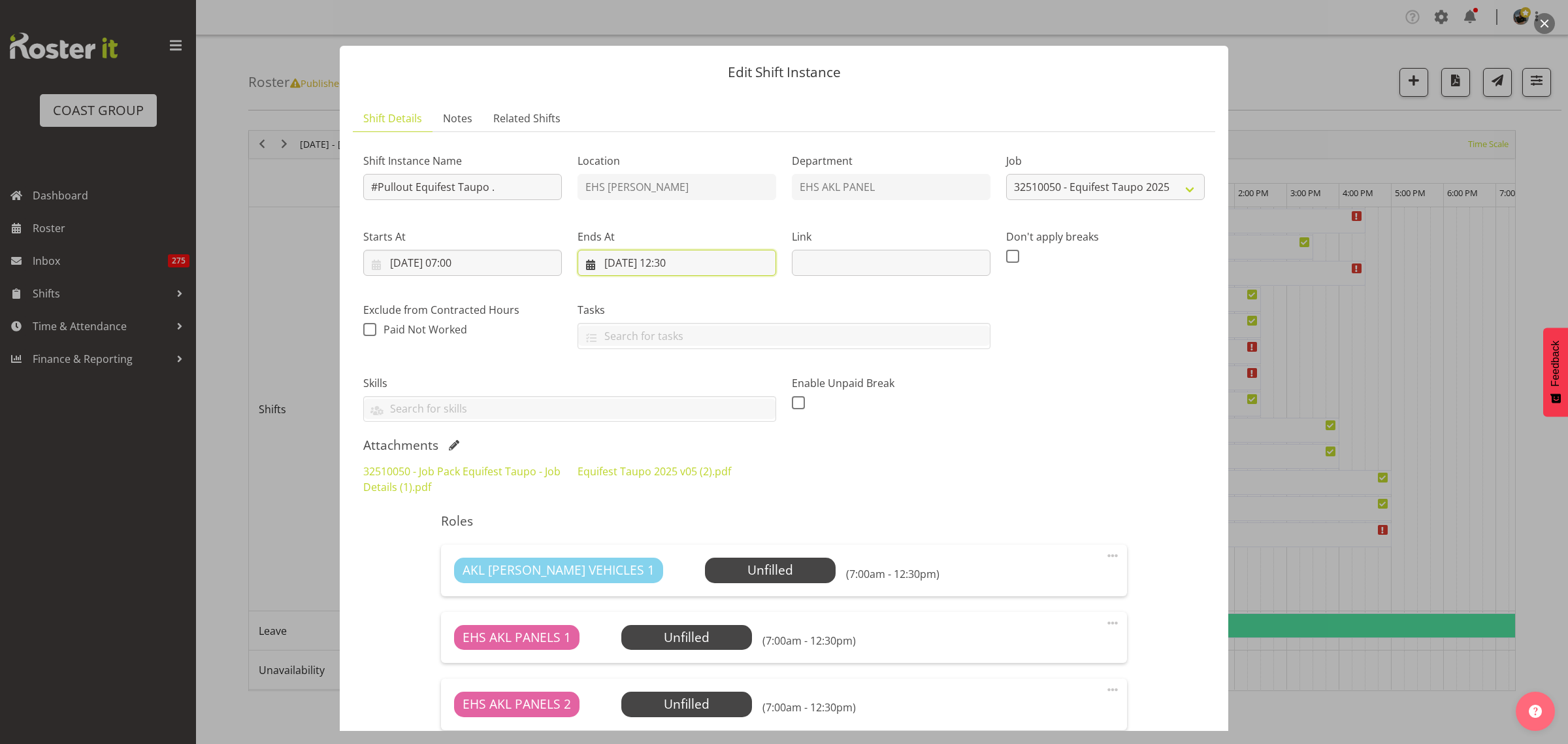
click at [717, 263] on input "20/10/2025, 12:30" at bounding box center [676, 262] width 198 height 27
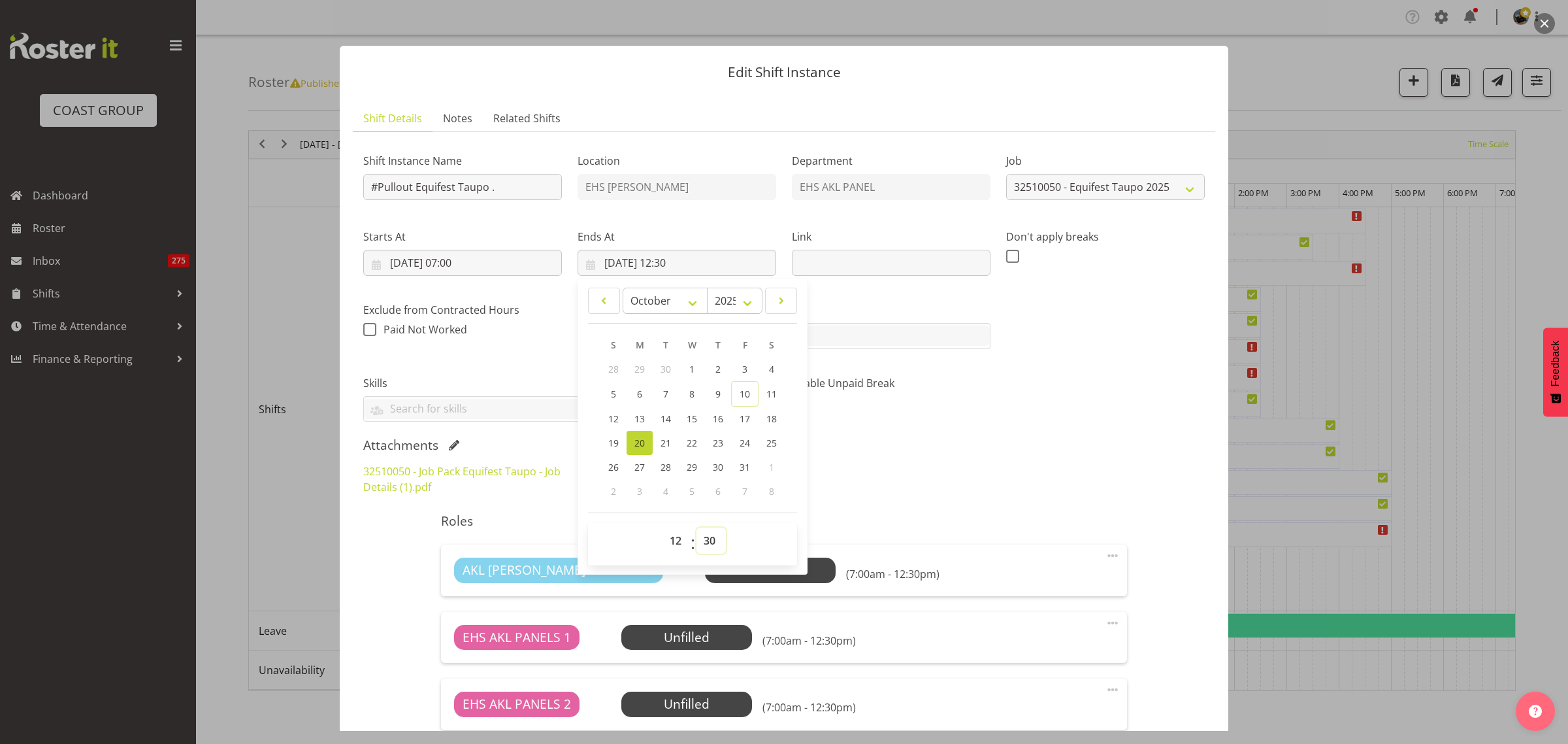
click at [706, 544] on select "00 01 02 03 04 05 06 07 08 09 10 11 12 13 14 15 16 17 18 19 20 21 22 23 24 25 2…" at bounding box center [711, 540] width 29 height 27
click at [1038, 436] on div "Shift Instance Name #Pullout Equifest Taupo . Location EHS RYMER Department EHS…" at bounding box center [784, 474] width 842 height 664
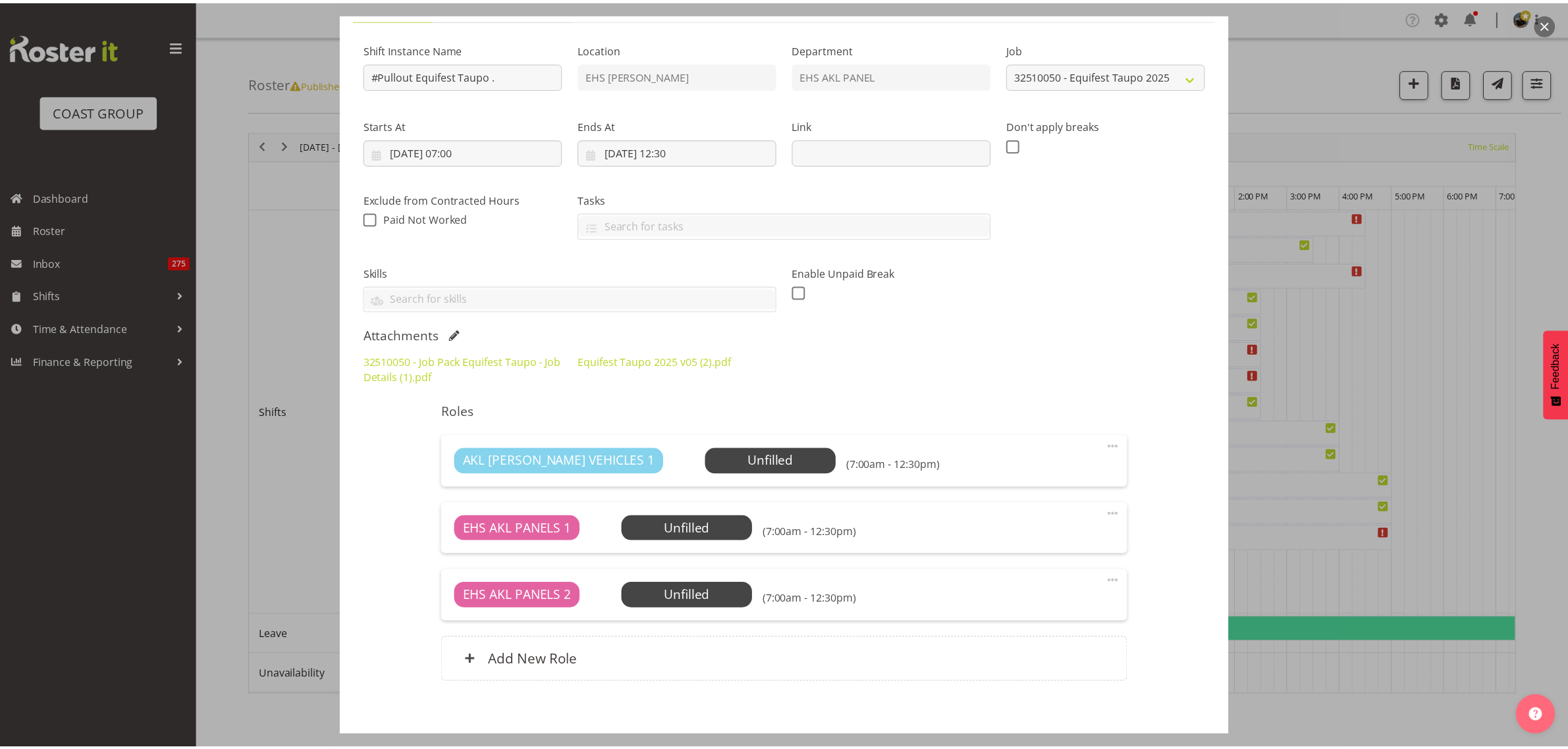
scroll to position [178, 0]
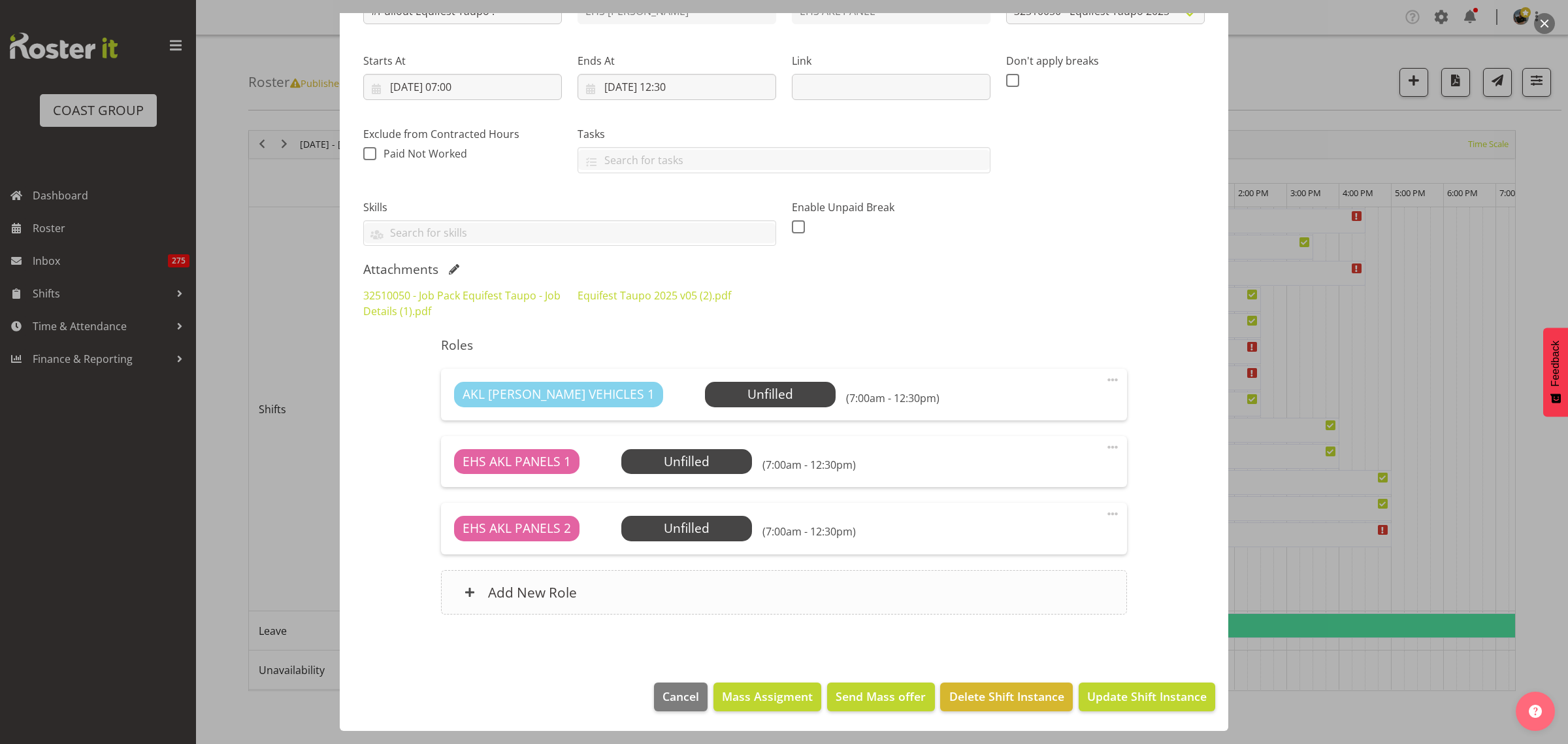
click at [873, 602] on div "Add New Role" at bounding box center [784, 592] width 685 height 45
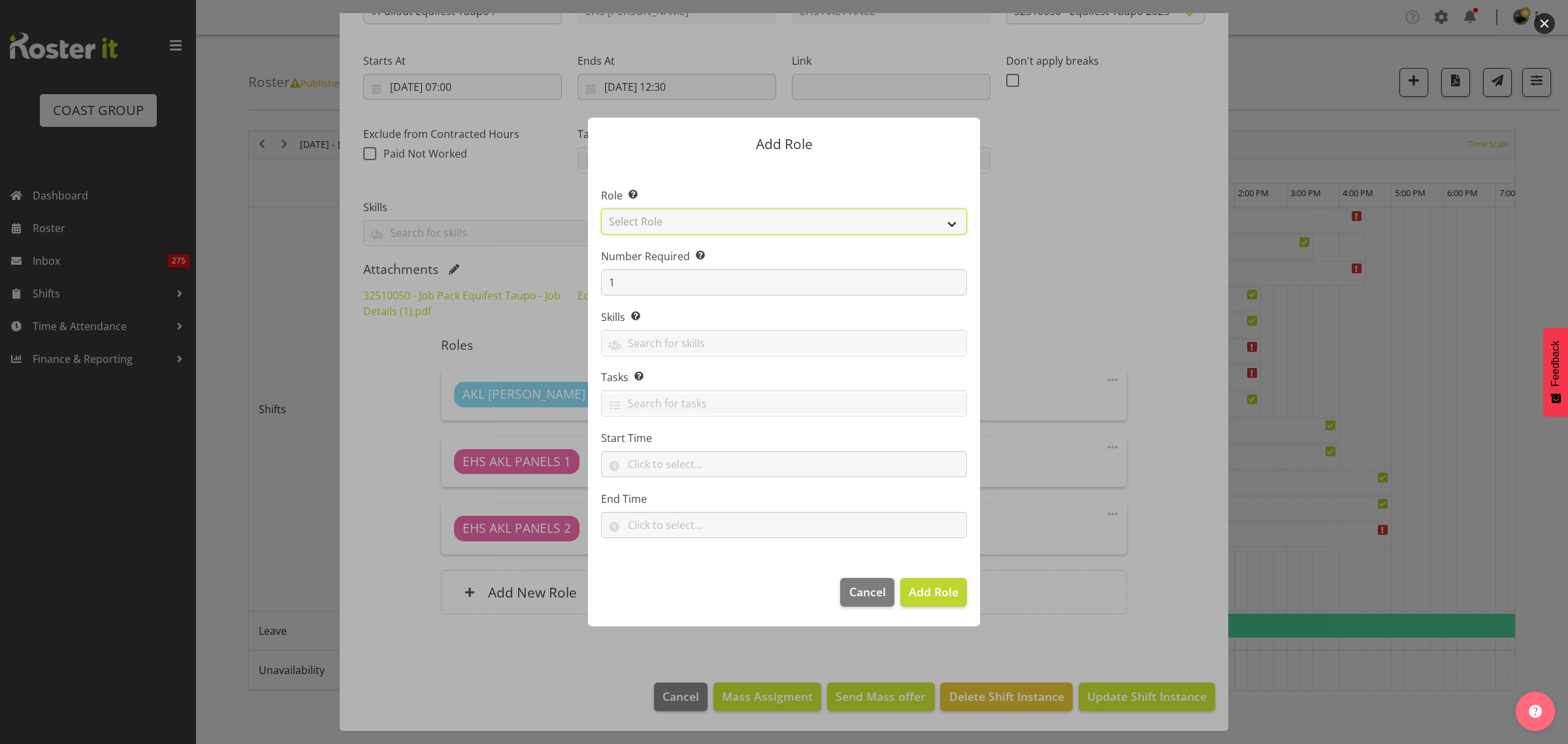
click at [951, 226] on select "Select Role ACCOUNT MANAGER ACCOUNT MANAGER DW ACCOUNTS AKL DIANNA VEHICLES AKL…" at bounding box center [784, 221] width 366 height 27
select select "81"
click at [601, 208] on select "Select Role ACCOUNT MANAGER ACCOUNT MANAGER DW ACCOUNTS AKL DIANNA VEHICLES AKL…" at bounding box center [784, 221] width 366 height 27
click at [925, 598] on span "Add Role" at bounding box center [934, 591] width 49 height 16
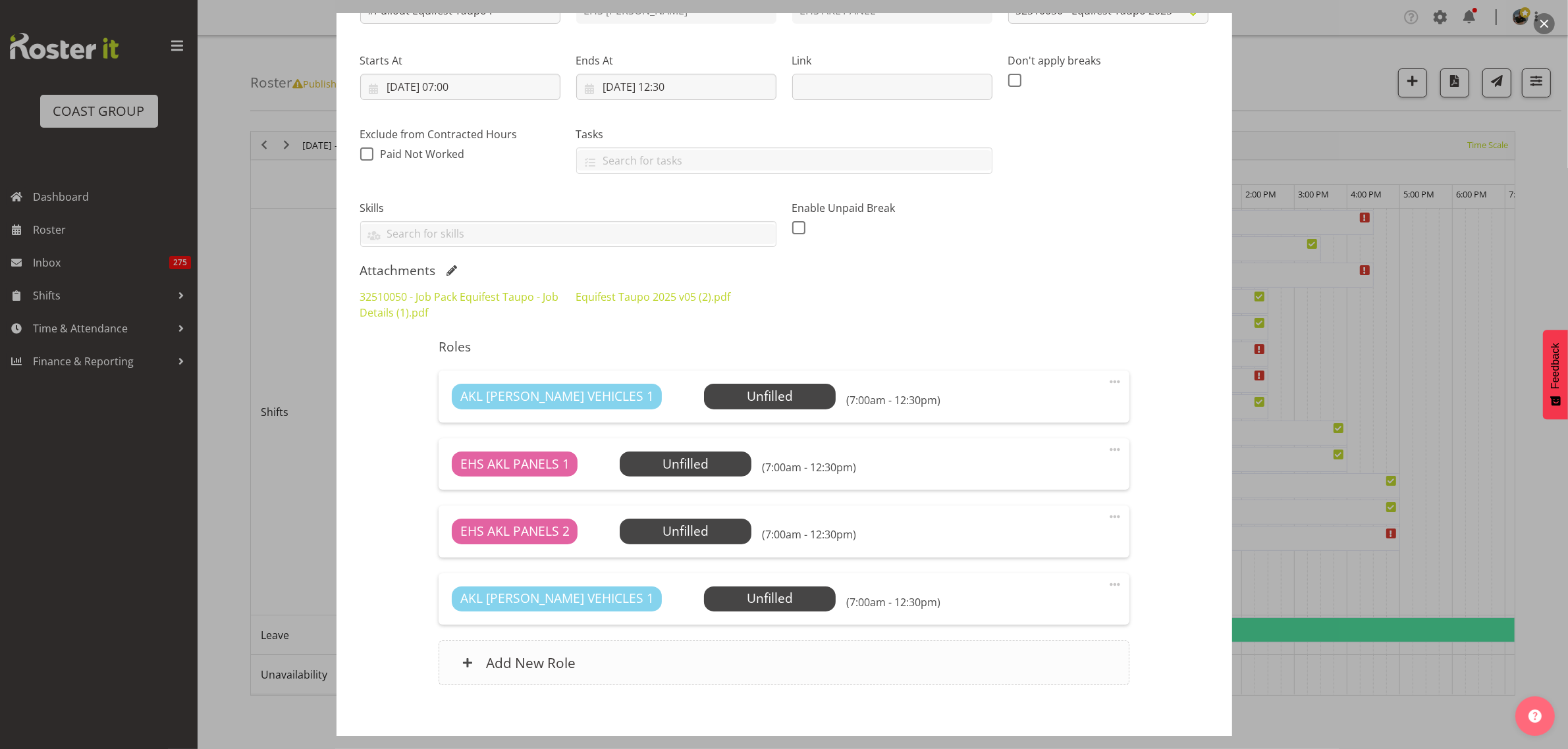
click at [830, 668] on div "Add New Role" at bounding box center [784, 663] width 691 height 45
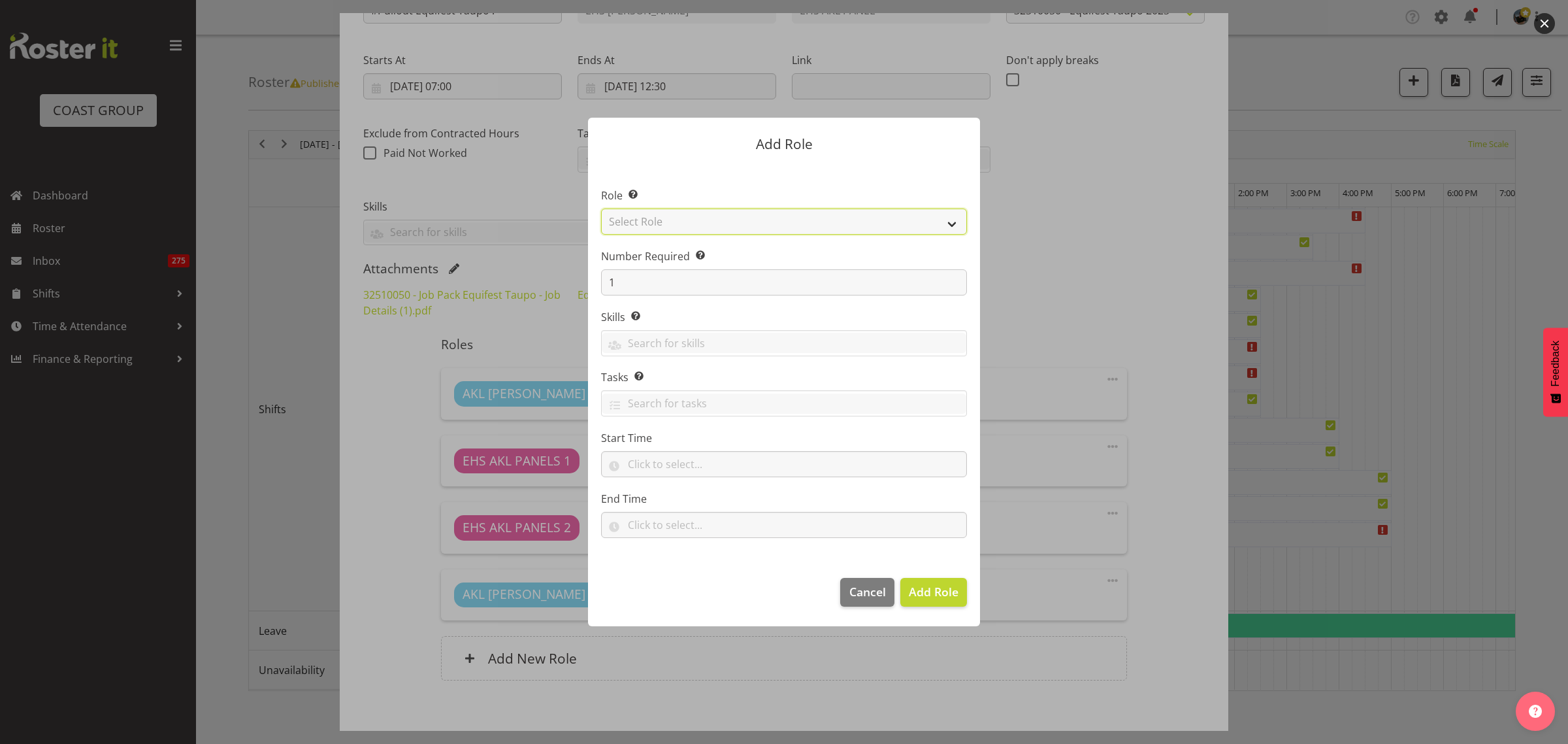
click at [951, 227] on select "Select Role ACCOUNT MANAGER ACCOUNT MANAGER DW ACCOUNTS AKL DIANNA VEHICLES AKL…" at bounding box center [784, 221] width 366 height 27
select select "81"
click at [601, 208] on select "Select Role ACCOUNT MANAGER ACCOUNT MANAGER DW ACCOUNTS AKL DIANNA VEHICLES AKL…" at bounding box center [784, 221] width 366 height 27
click at [937, 596] on span "Add Role" at bounding box center [934, 591] width 49 height 16
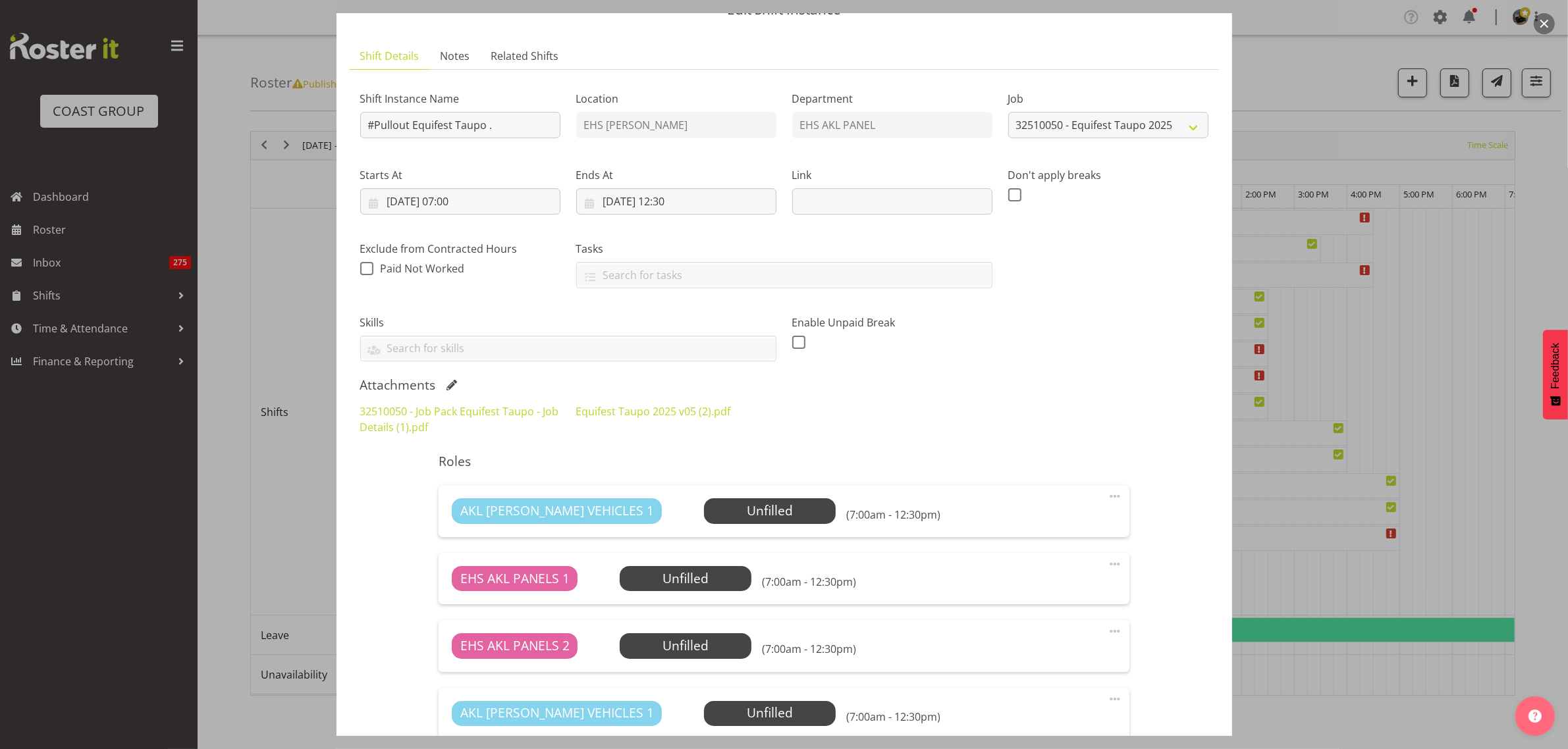
scroll to position [0, 0]
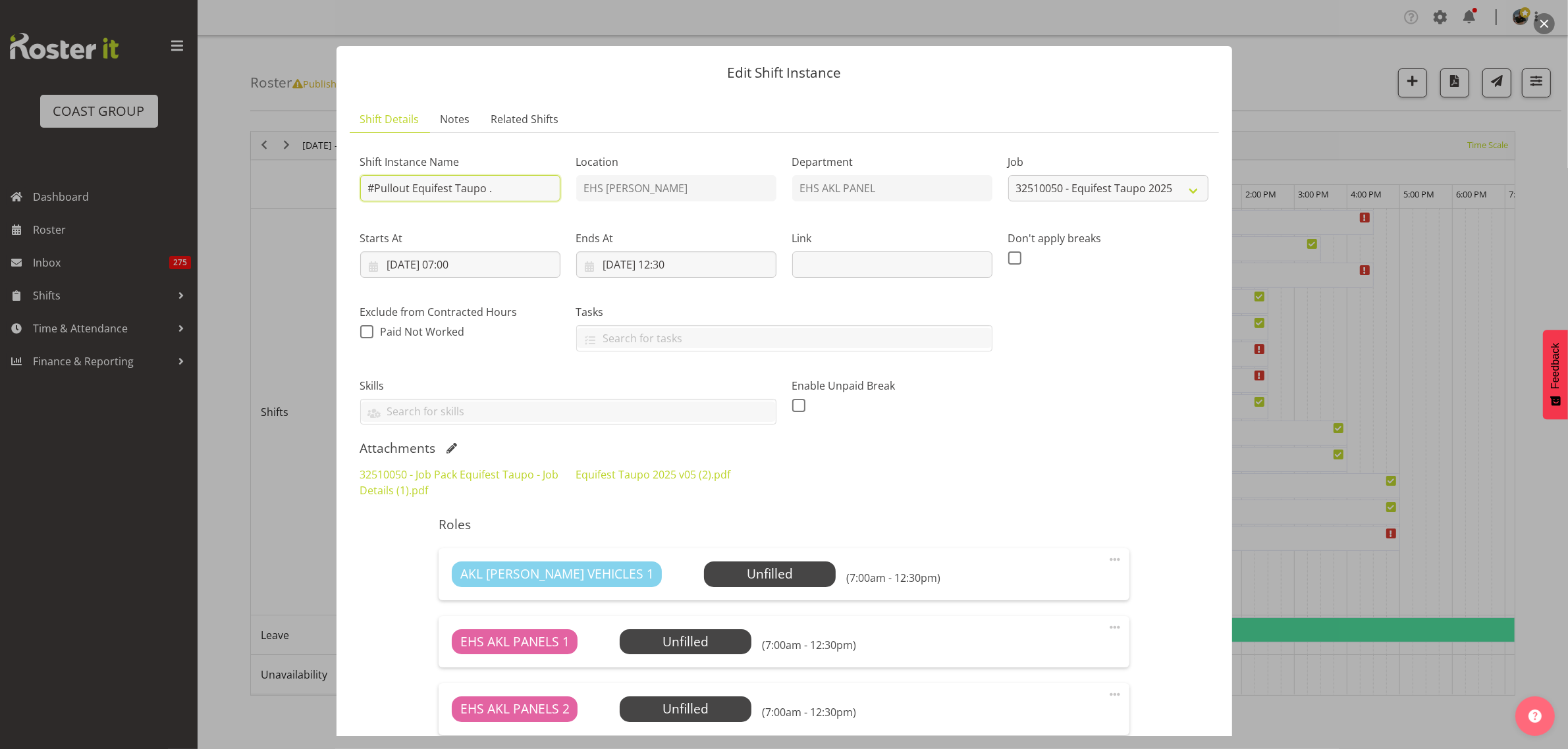
drag, startPoint x: 374, startPoint y: 186, endPoint x: 378, endPoint y: 198, distance: 12.6
click at [374, 188] on input "#Pullout Equifest Taupo ." at bounding box center [459, 188] width 200 height 27
click at [402, 188] on input "travel bck from Equifest Taupo ." at bounding box center [459, 188] width 200 height 27
click at [372, 189] on input "travel back from Equifest Taupo ." at bounding box center [459, 188] width 200 height 27
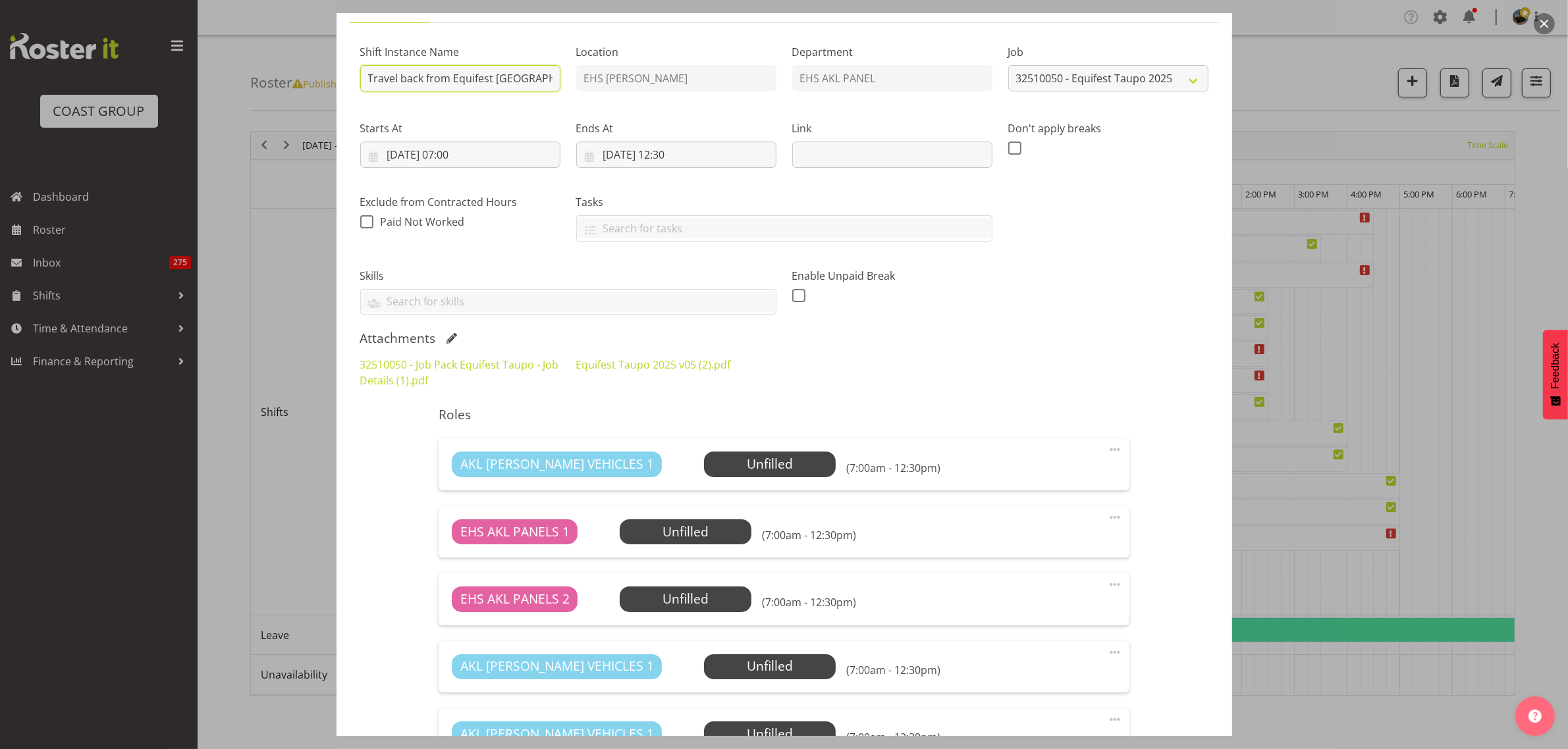
scroll to position [82, 0]
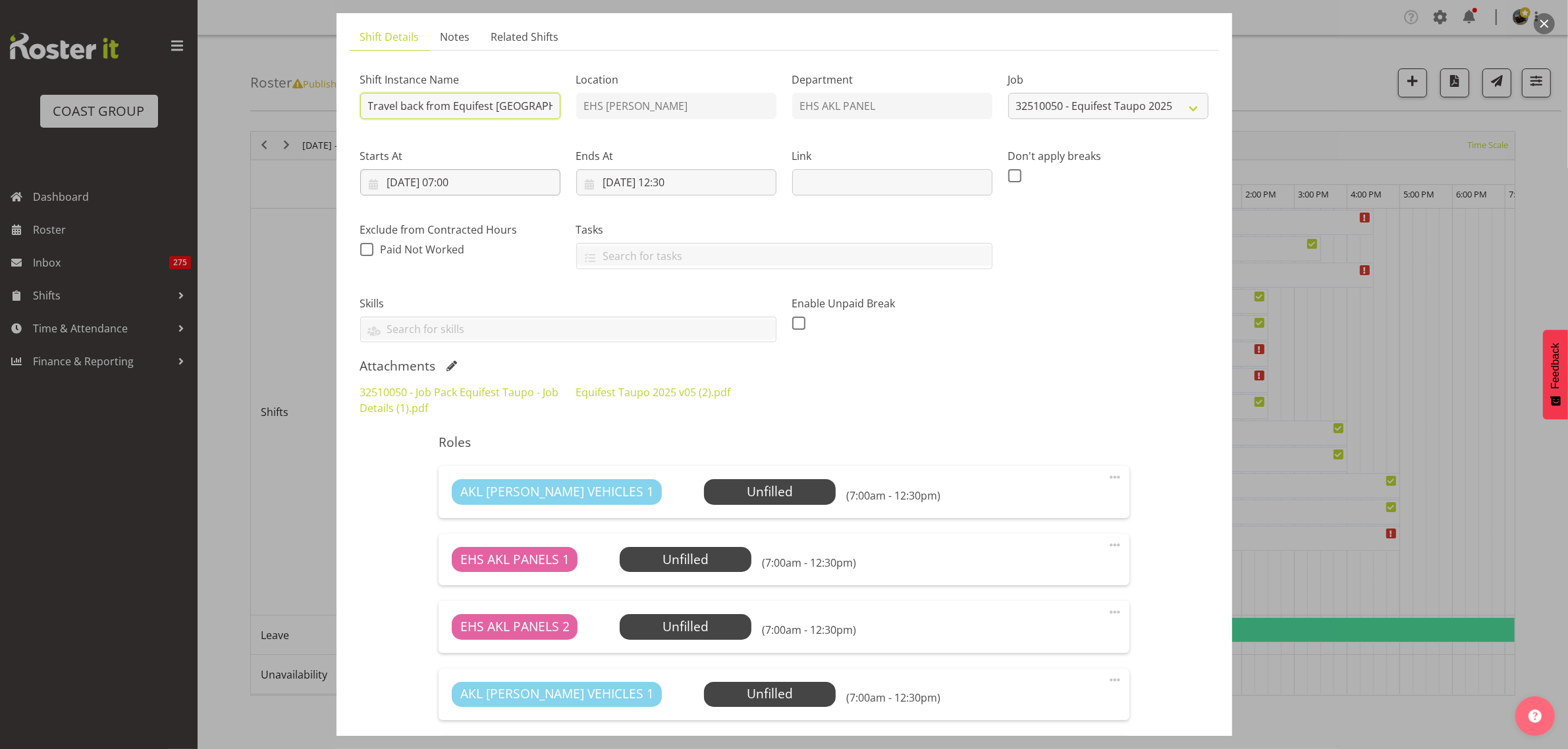
type input "Travel back from Equifest [GEOGRAPHIC_DATA] ."
click at [505, 179] on input "20/10/2025, 07:00" at bounding box center [459, 182] width 200 height 27
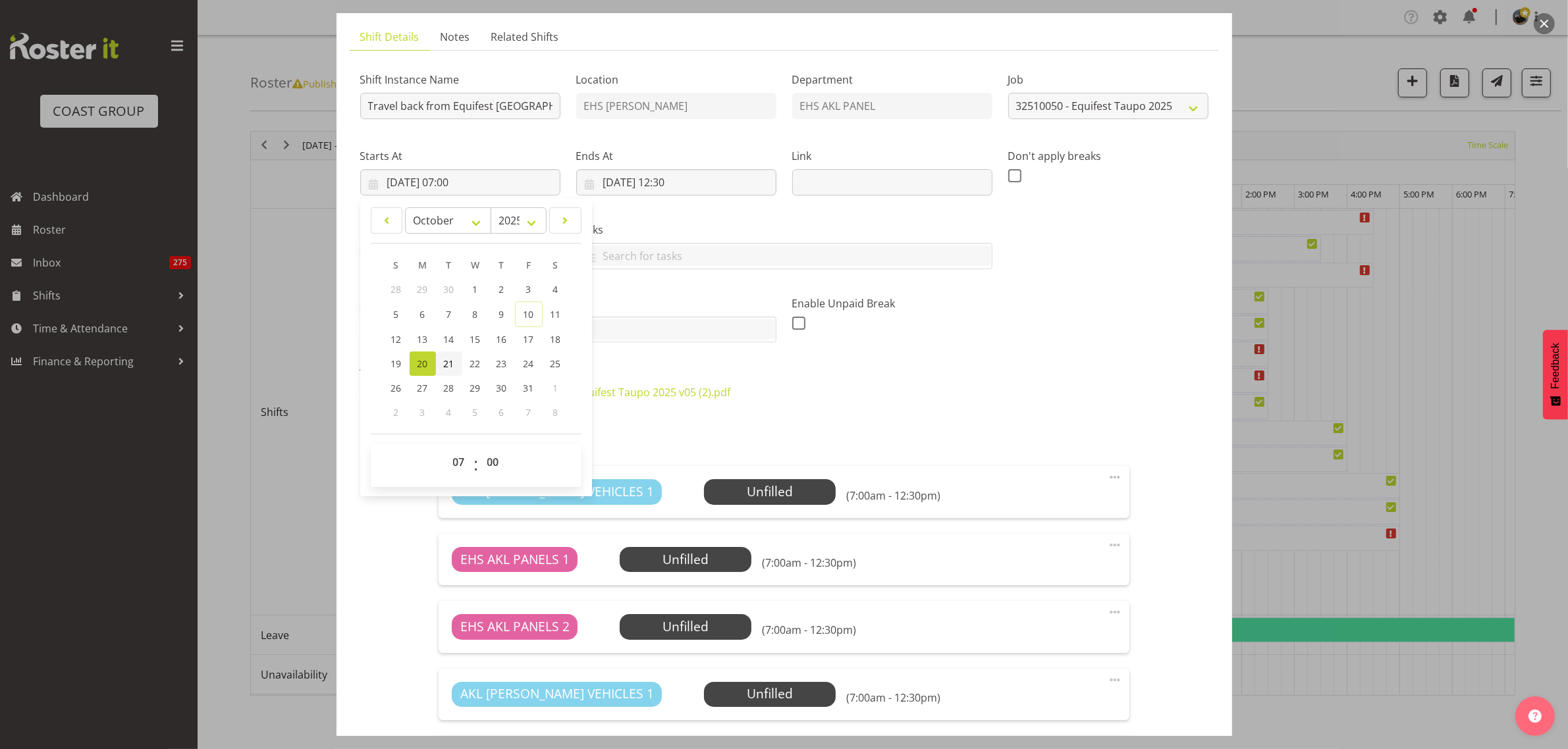
click at [446, 363] on span "21" at bounding box center [448, 363] width 10 height 13
type input "21/10/2025, 07:00"
click at [726, 183] on input "20/10/2025, 12:30" at bounding box center [676, 182] width 200 height 27
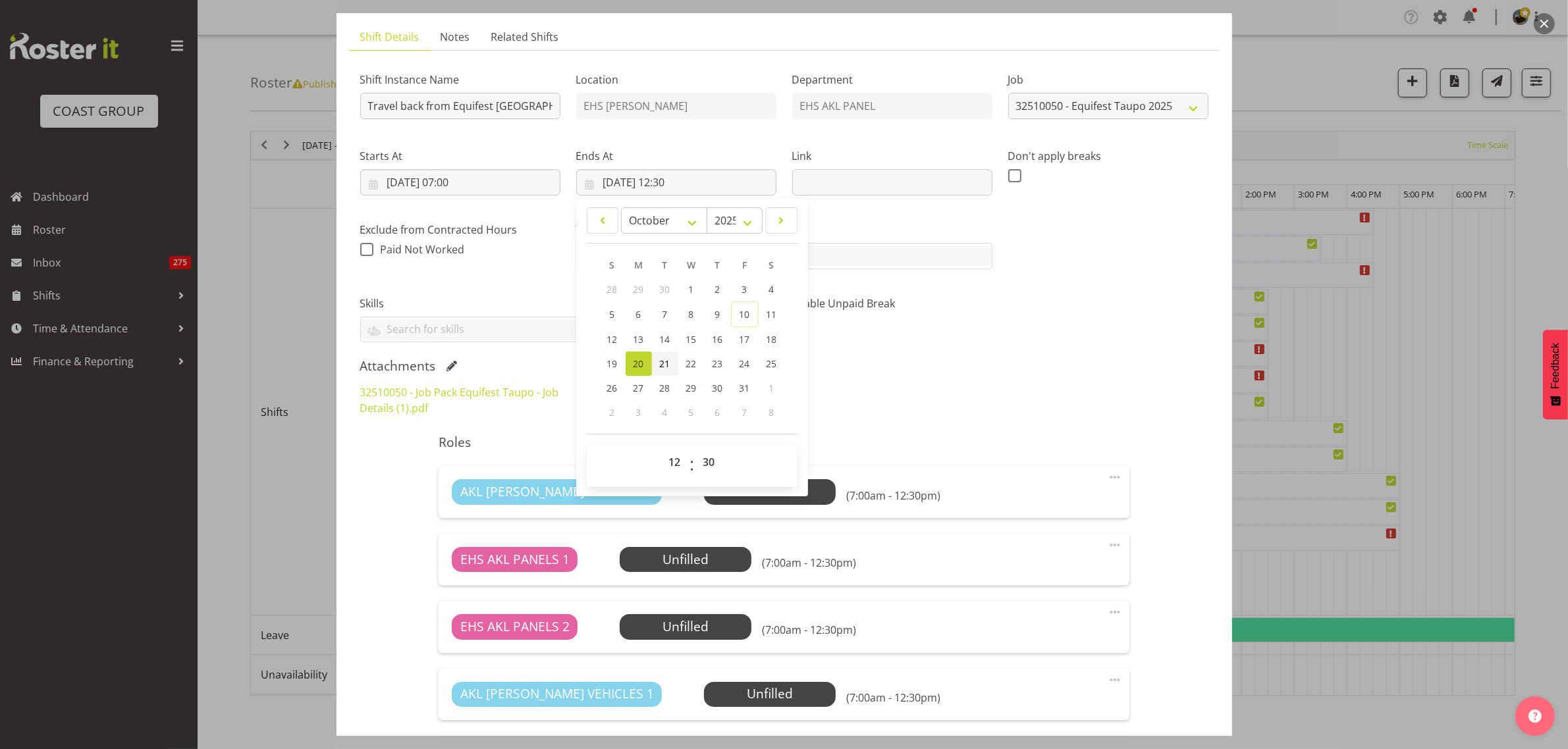
click at [660, 367] on span "21" at bounding box center [665, 363] width 10 height 13
type input "21/10/2025, 12:30"
click at [1002, 376] on div "32510050 - Job Pack Equifest Taupo - Job Details (1).pdf Equifest Taupo 2025 v0…" at bounding box center [784, 399] width 864 height 47
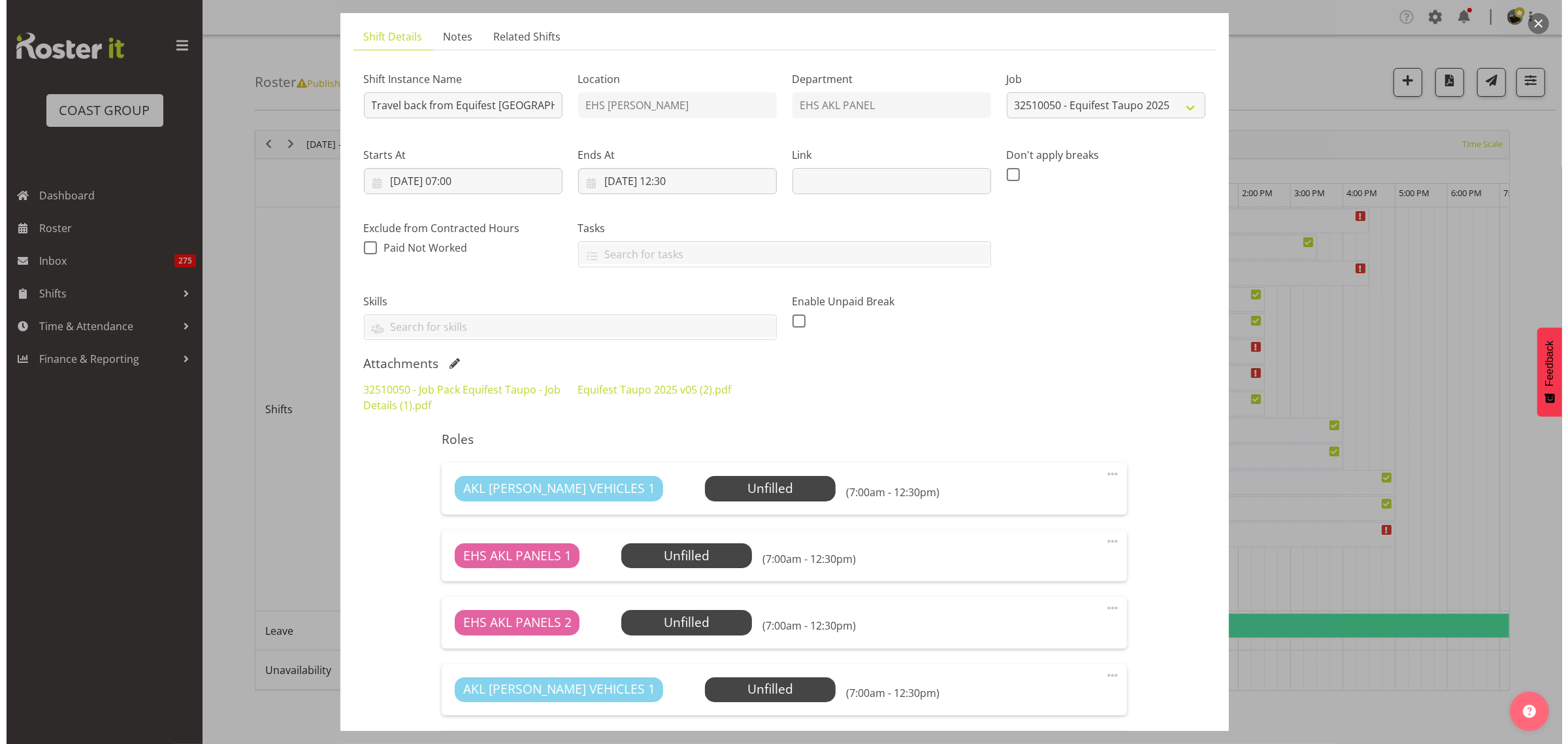
scroll to position [309, 0]
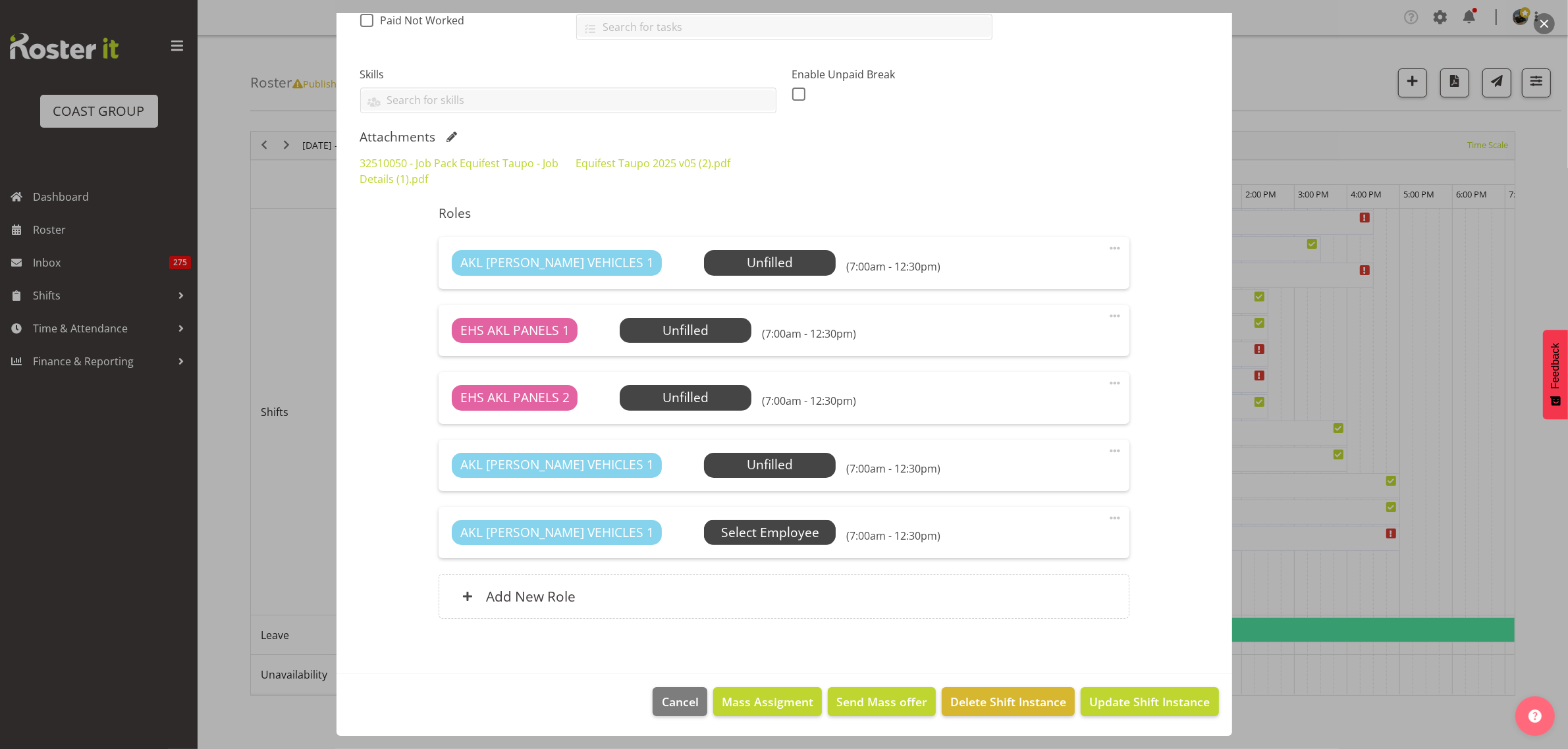
click at [732, 536] on span "Select Employee" at bounding box center [770, 533] width 99 height 19
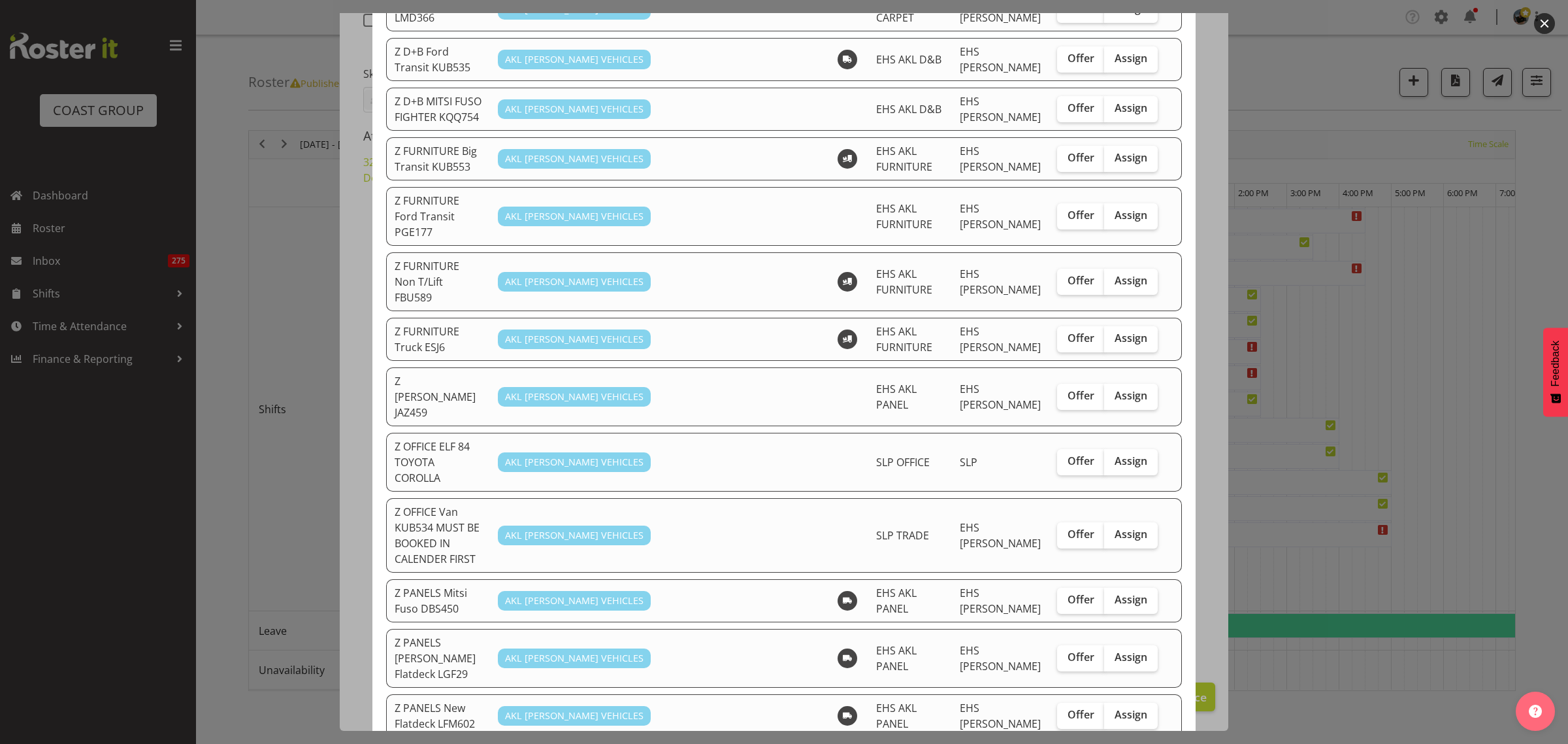
scroll to position [654, 0]
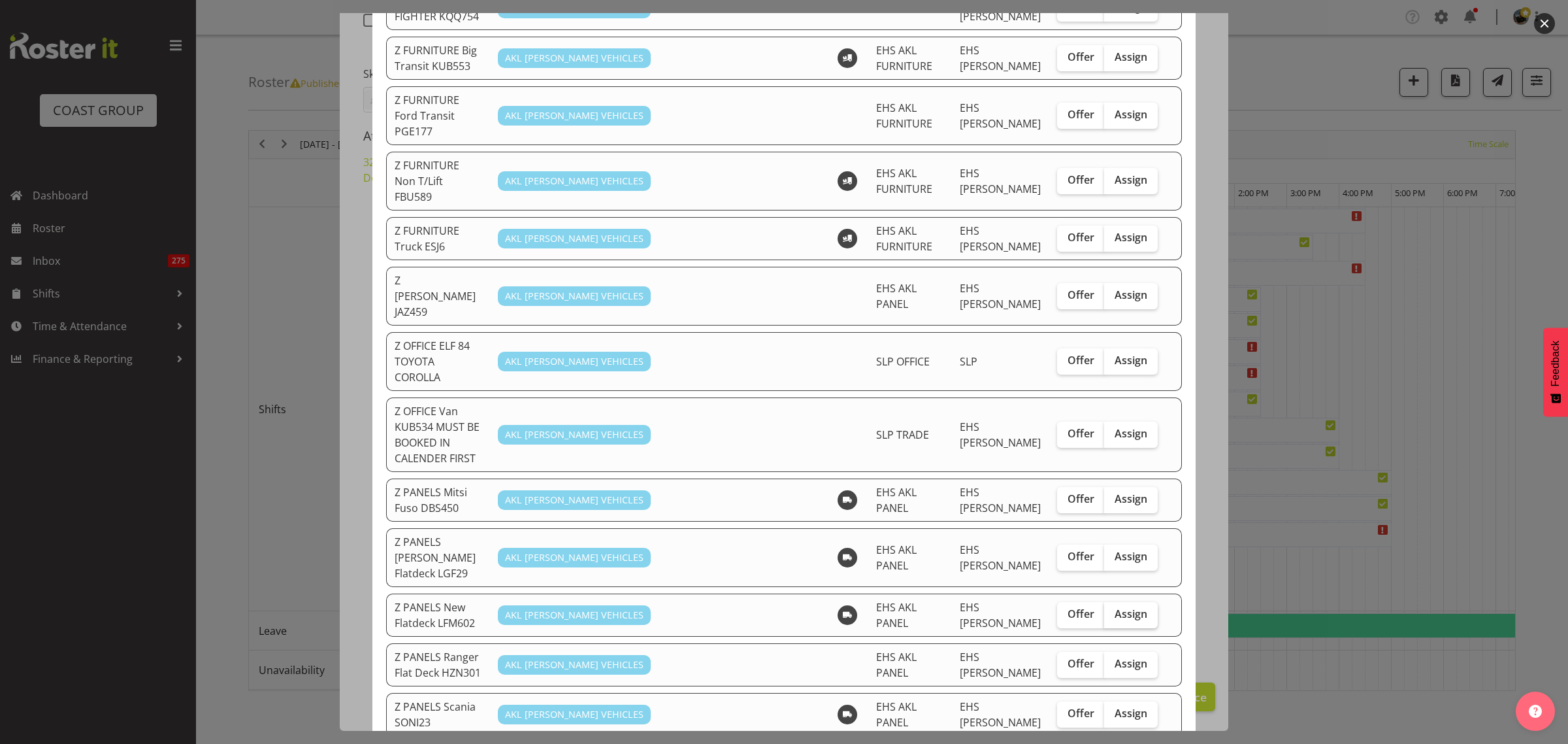
click at [1128, 607] on span "Assign" at bounding box center [1131, 613] width 33 height 13
click at [1113, 610] on input "Assign" at bounding box center [1108, 613] width 8 height 8
checkbox input "true"
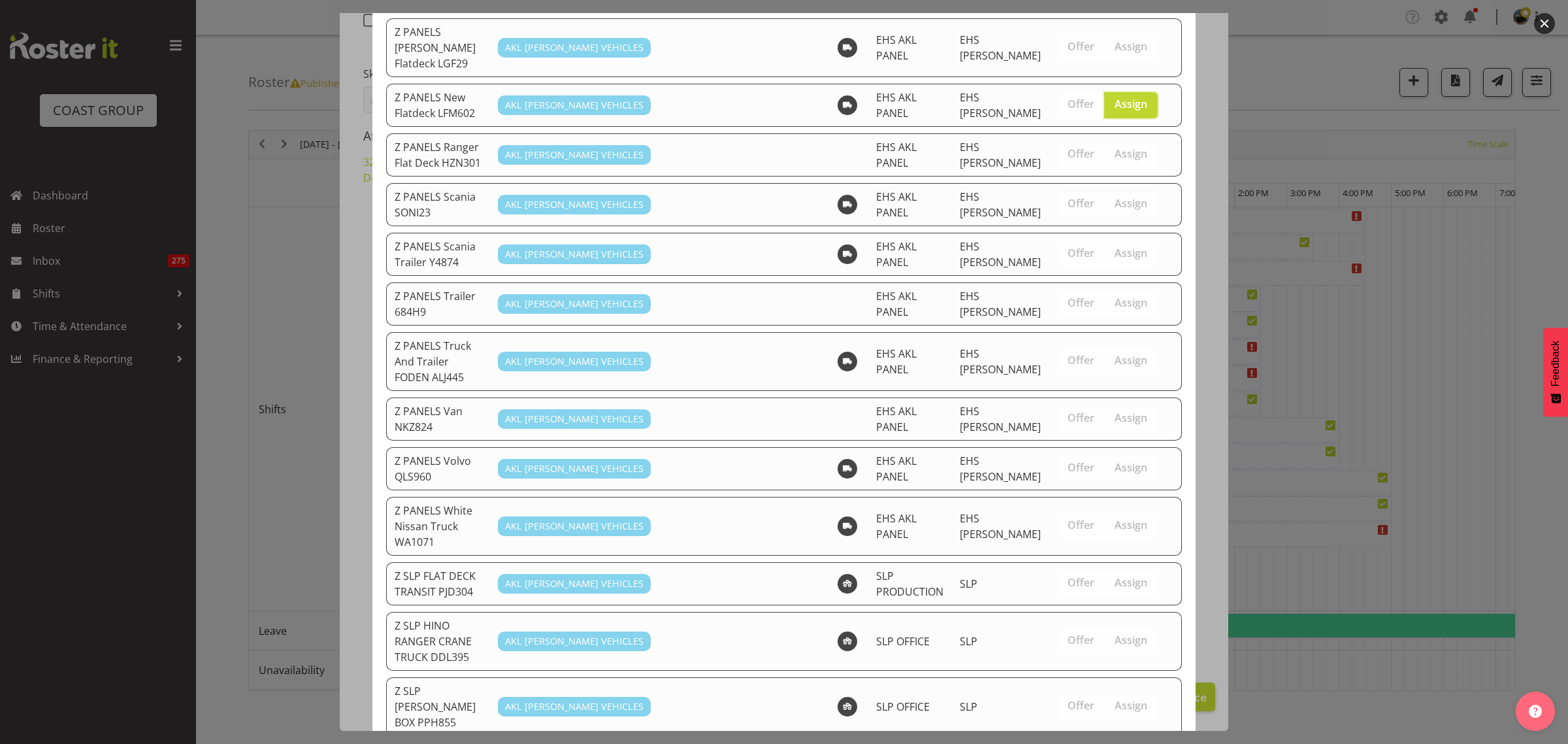
scroll to position [1197, 0]
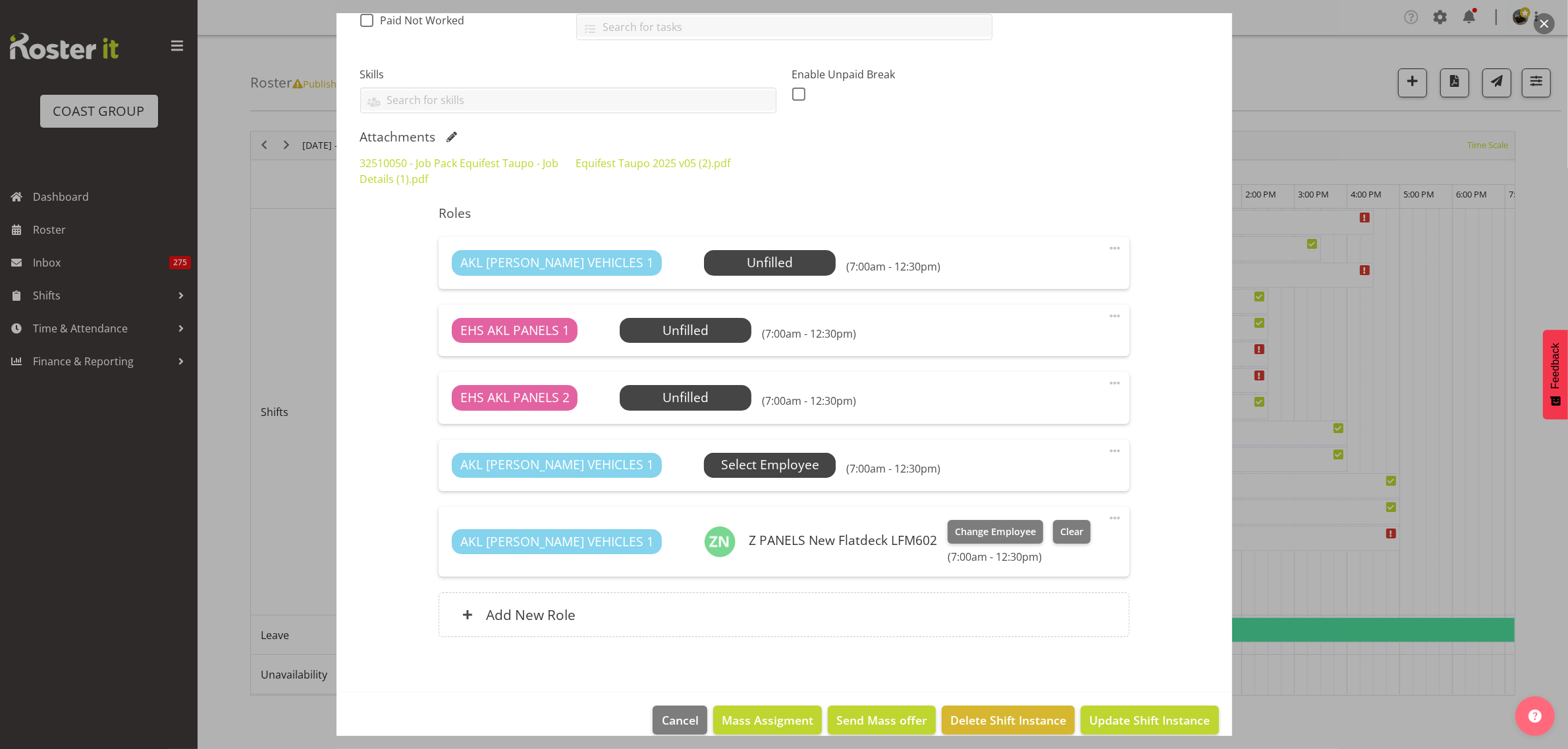
click at [721, 466] on span "Select Employee" at bounding box center [770, 465] width 99 height 19
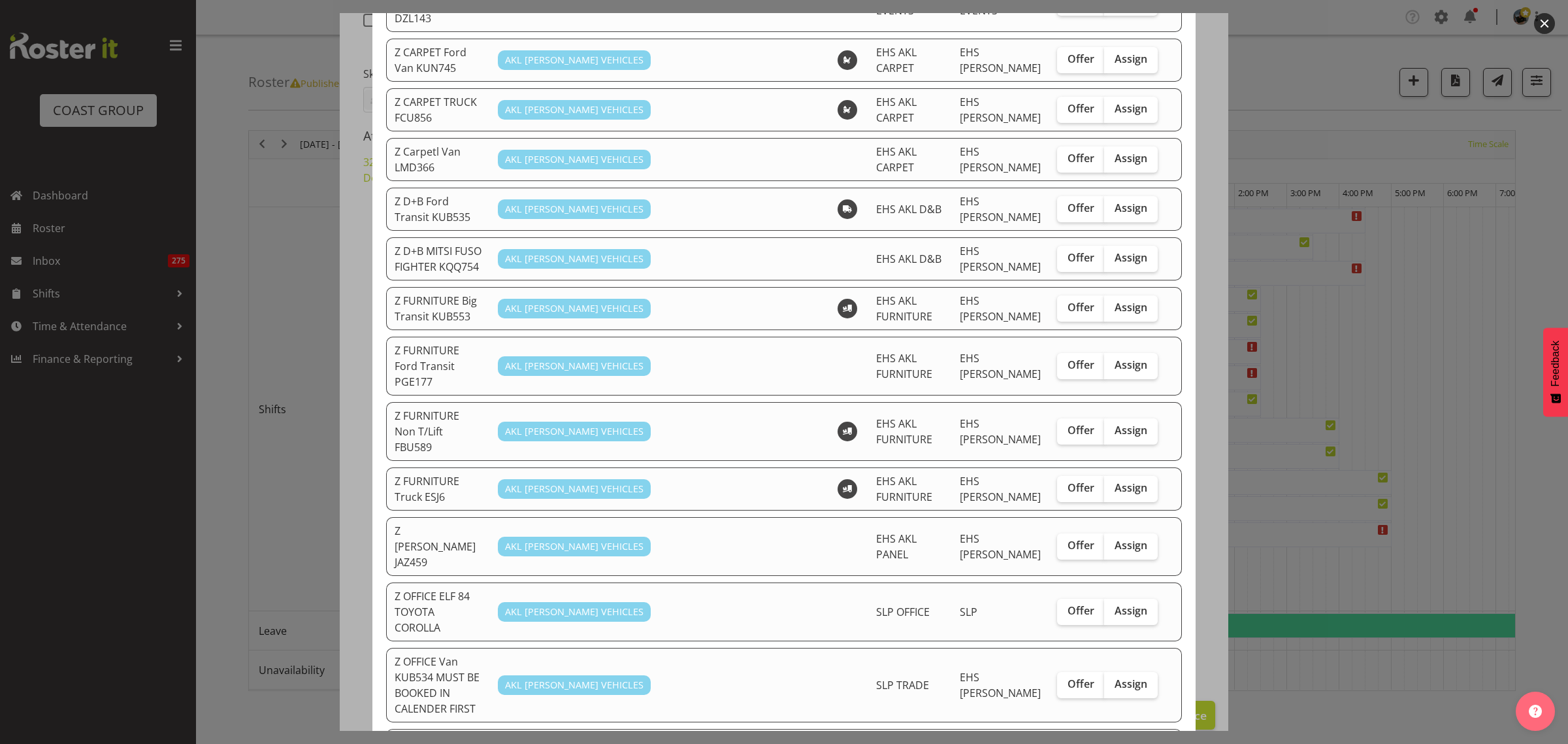
scroll to position [572, 0]
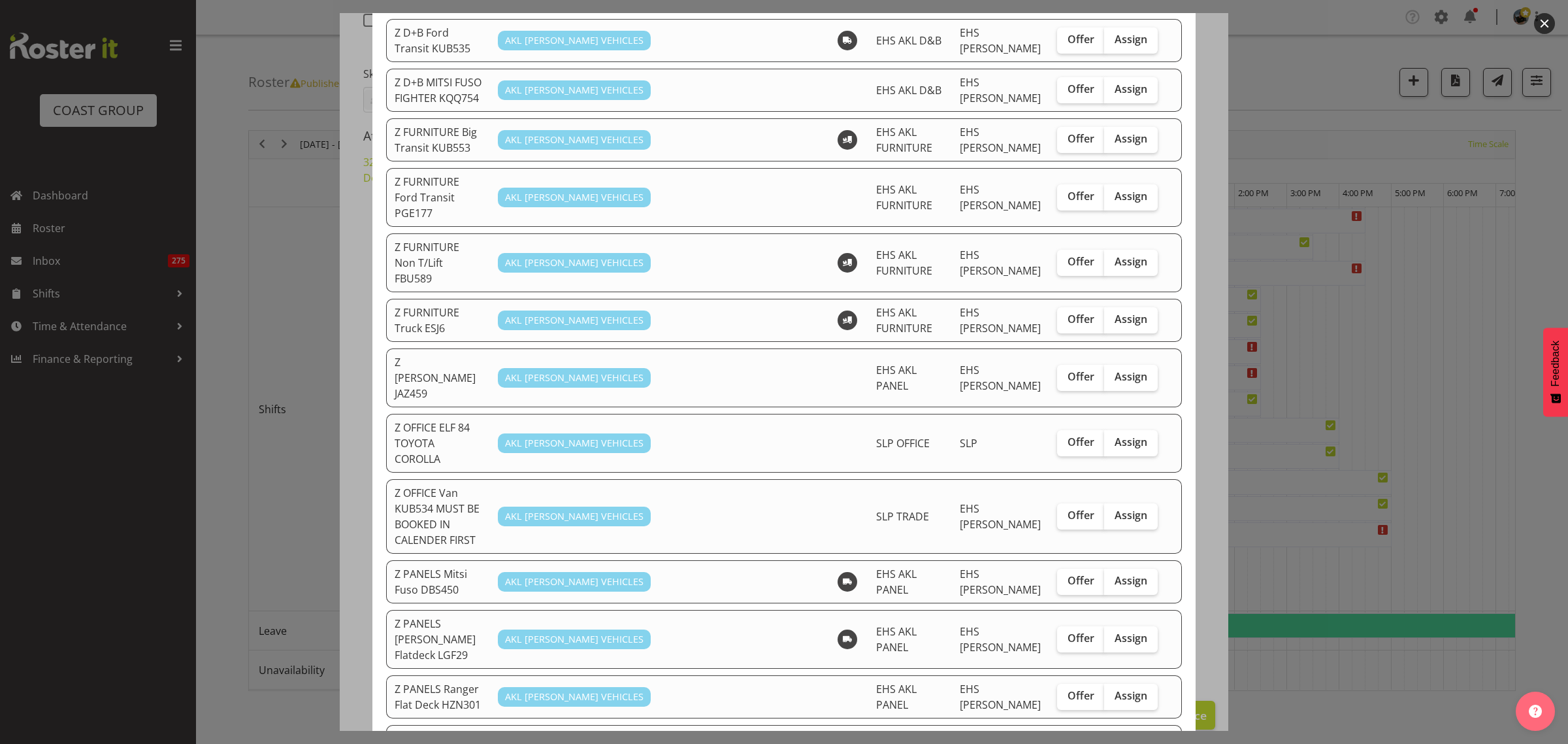
checkbox input "true"
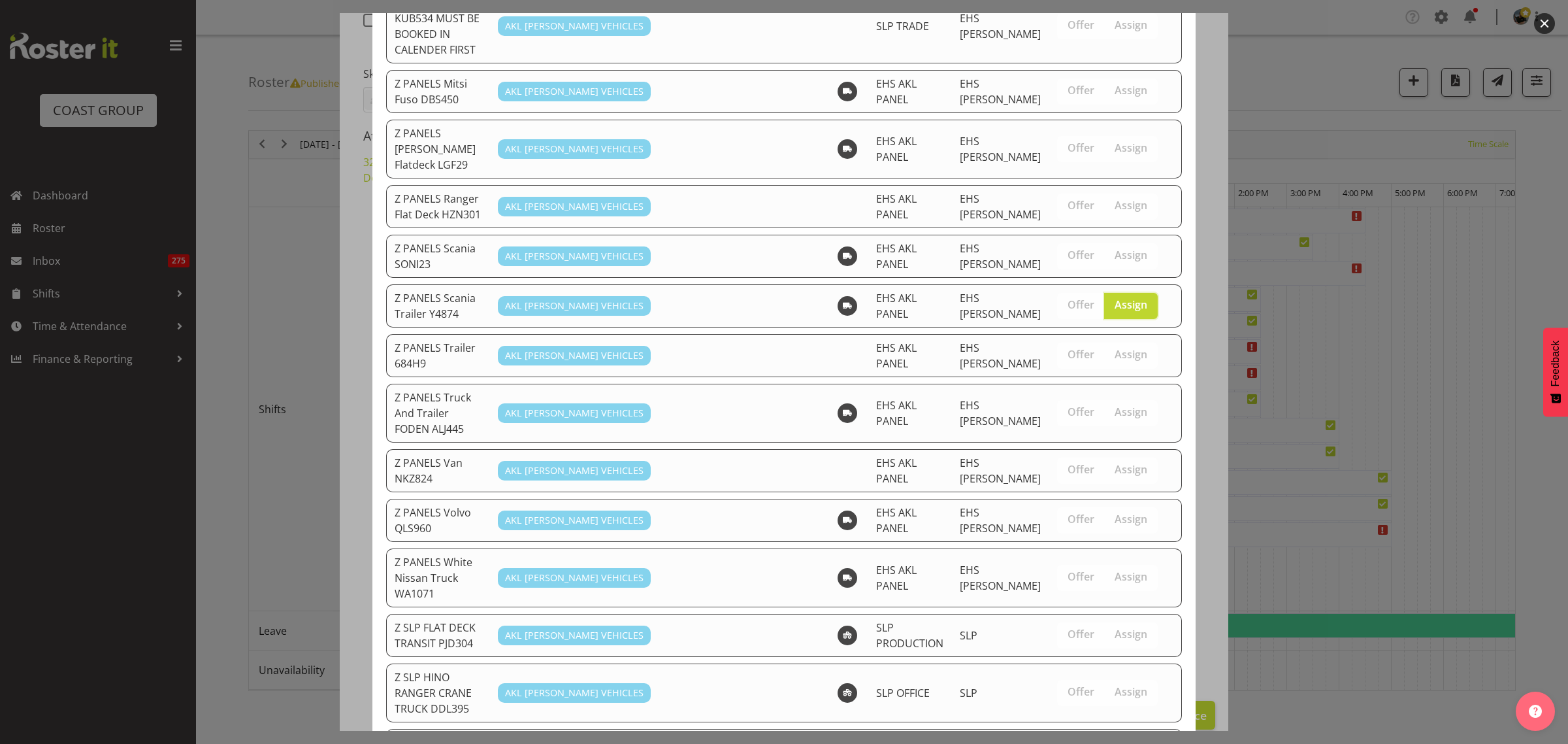
scroll to position [1148, 0]
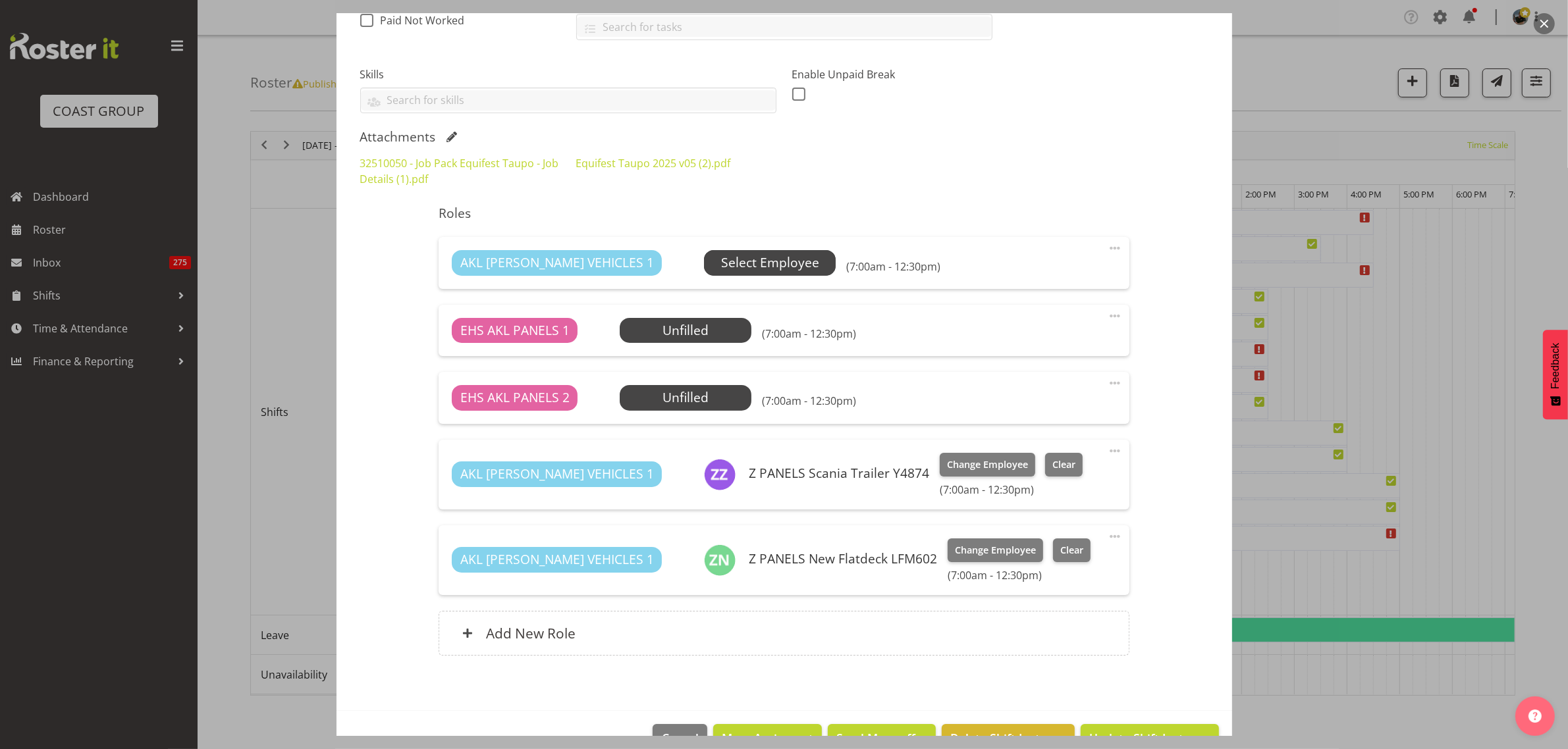
click at [727, 270] on span "Select Employee" at bounding box center [770, 262] width 99 height 19
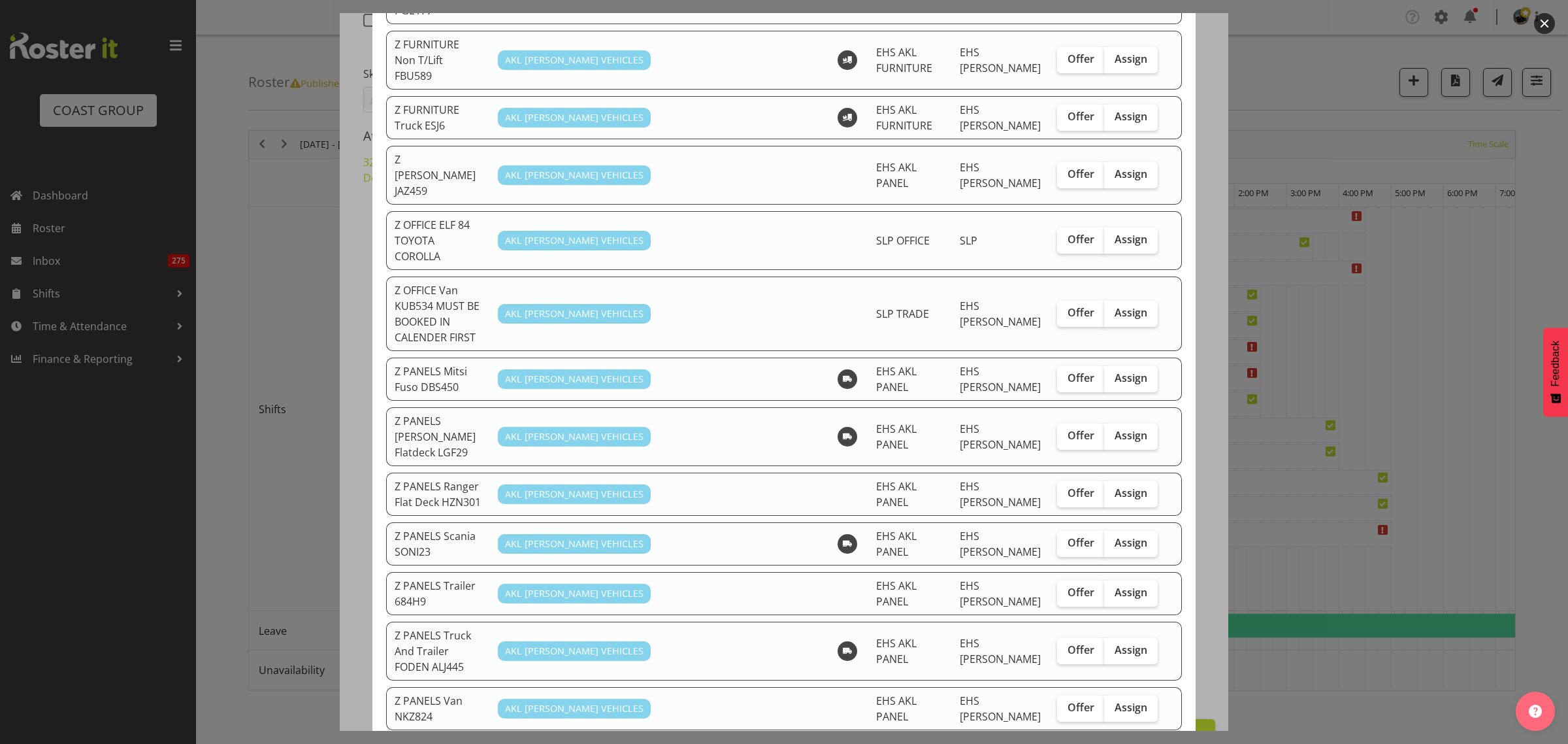
scroll to position [817, 0]
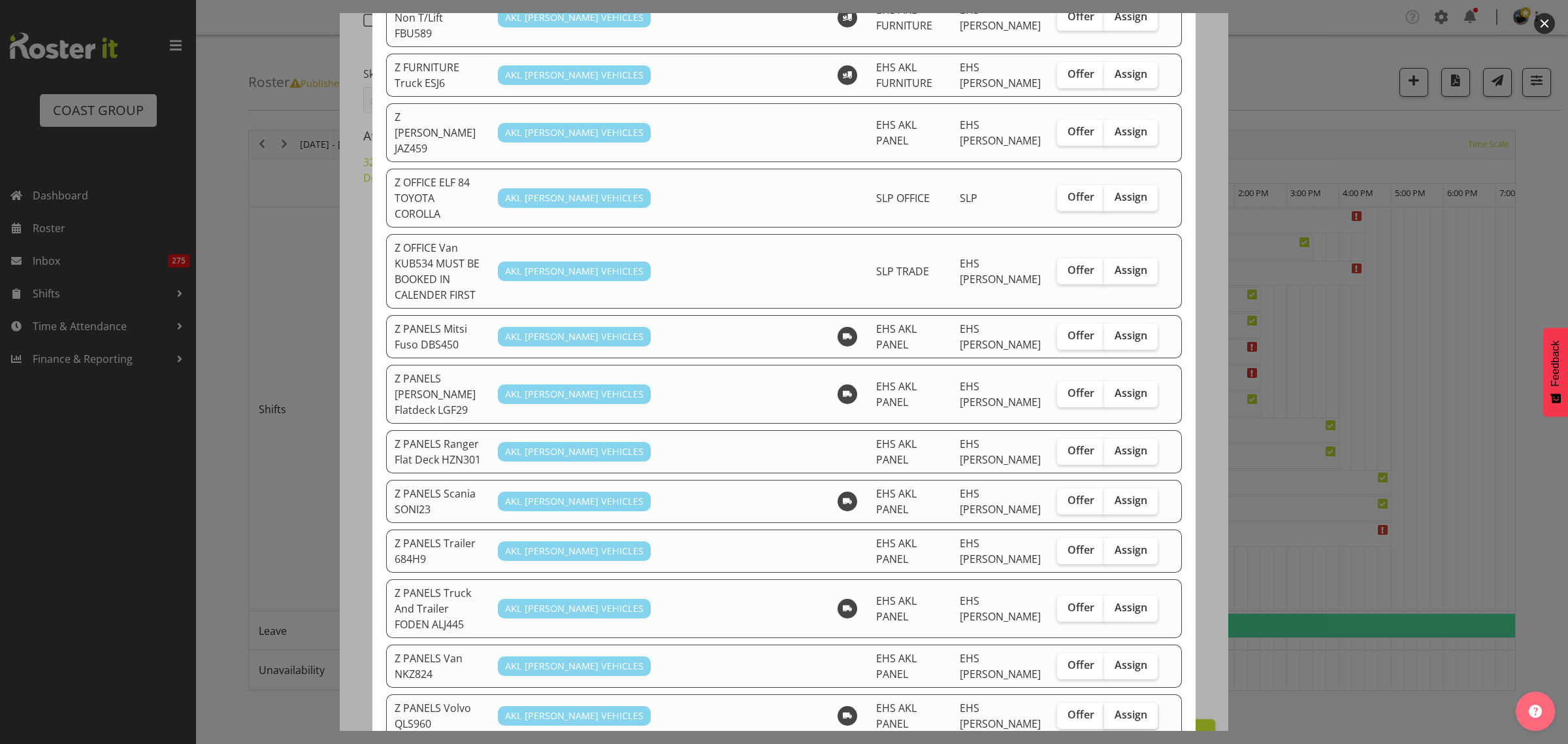
click at [1116, 708] on span "Assign" at bounding box center [1131, 715] width 33 height 13
click at [1113, 710] on input "Assign" at bounding box center [1108, 714] width 8 height 8
checkbox input "true"
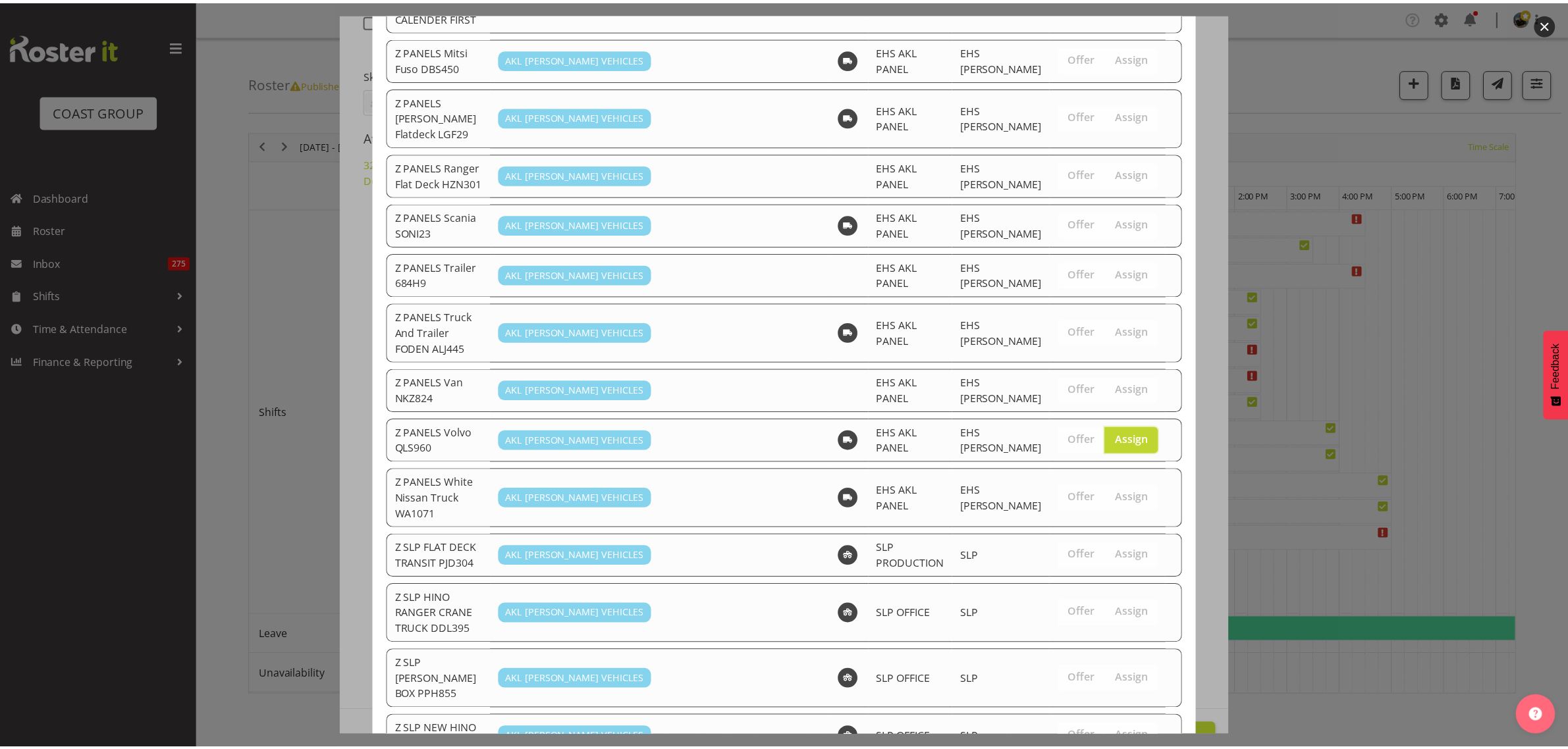
scroll to position [1105, 0]
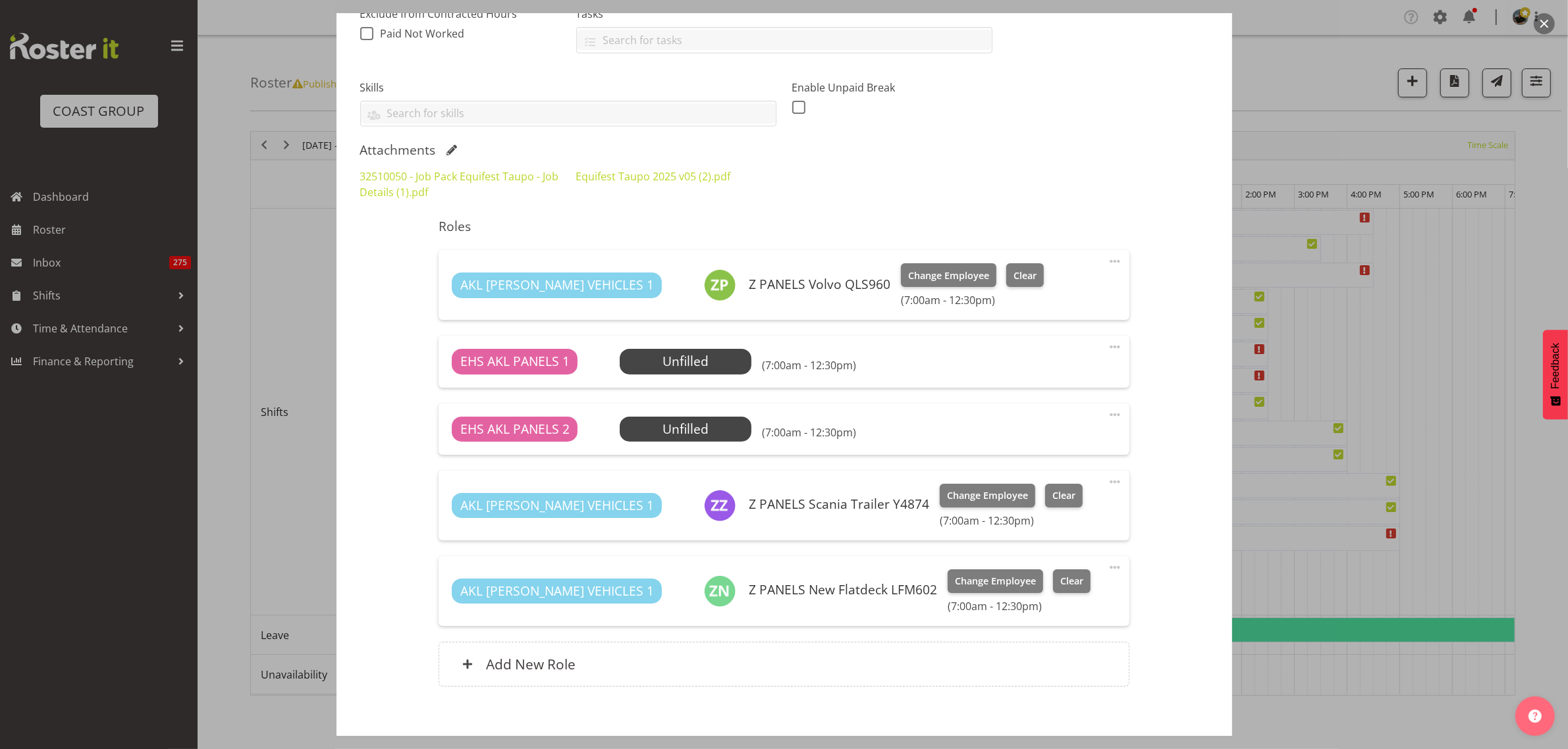
scroll to position [366, 0]
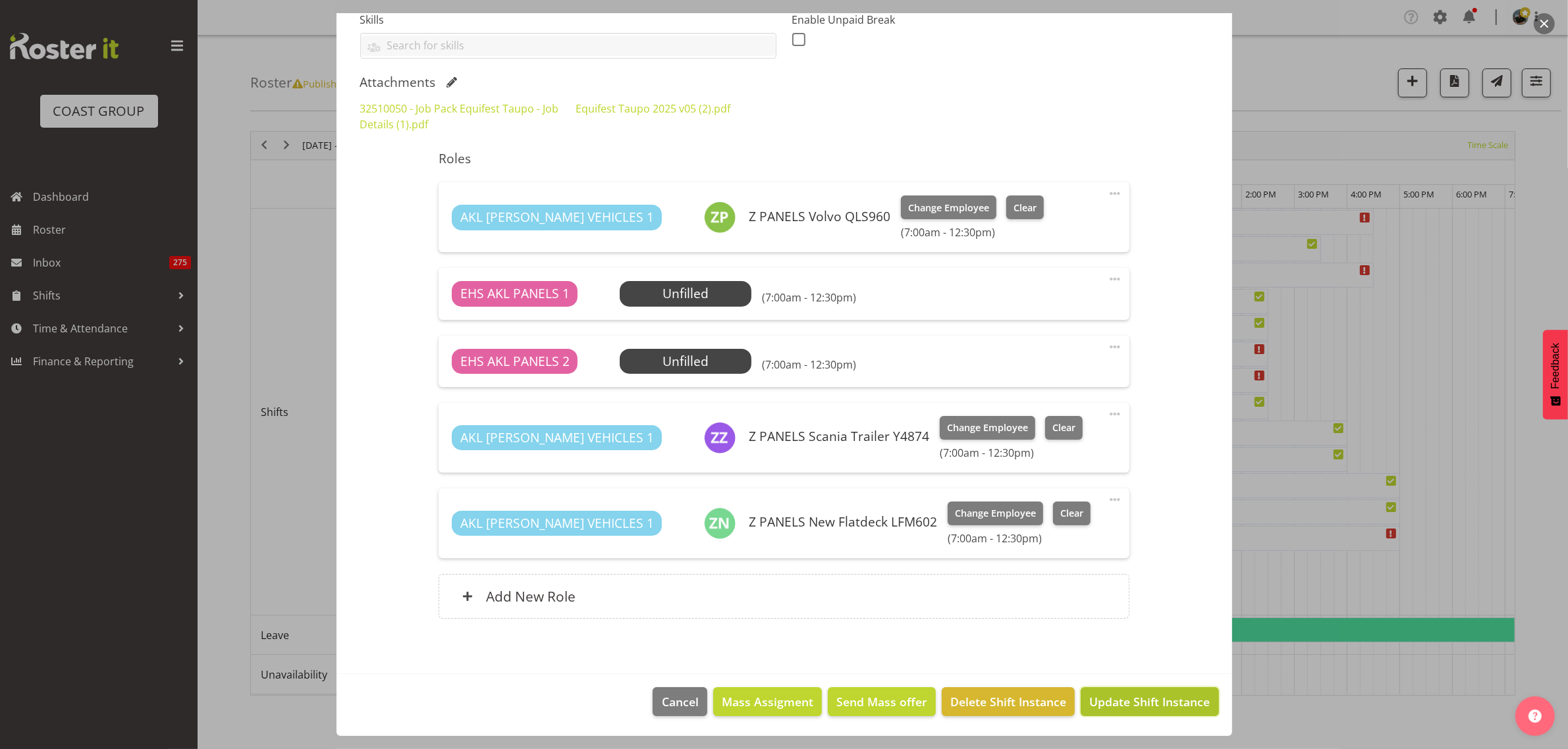
click at [1098, 704] on span "Update Shift Instance" at bounding box center [1149, 701] width 121 height 17
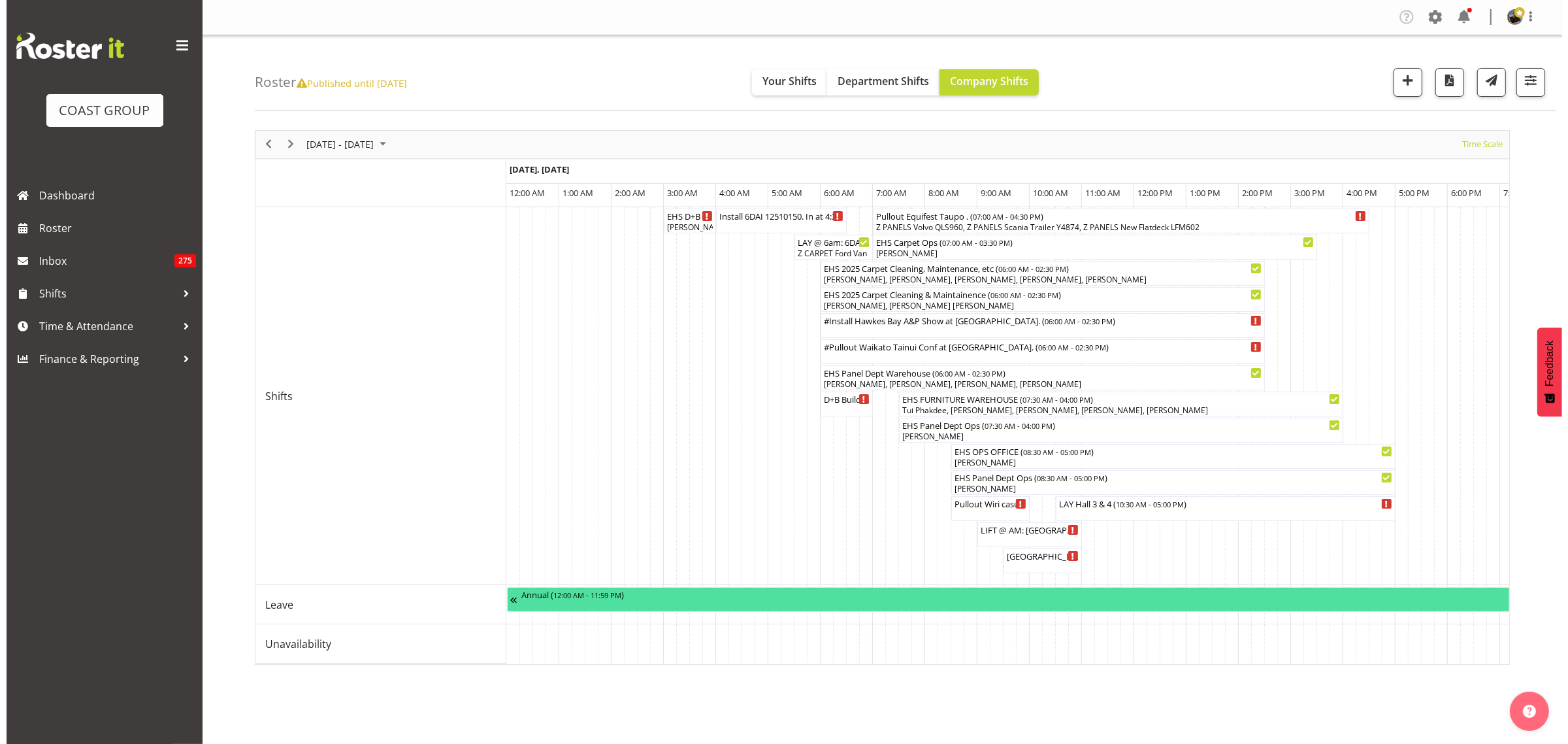
scroll to position [0, 44]
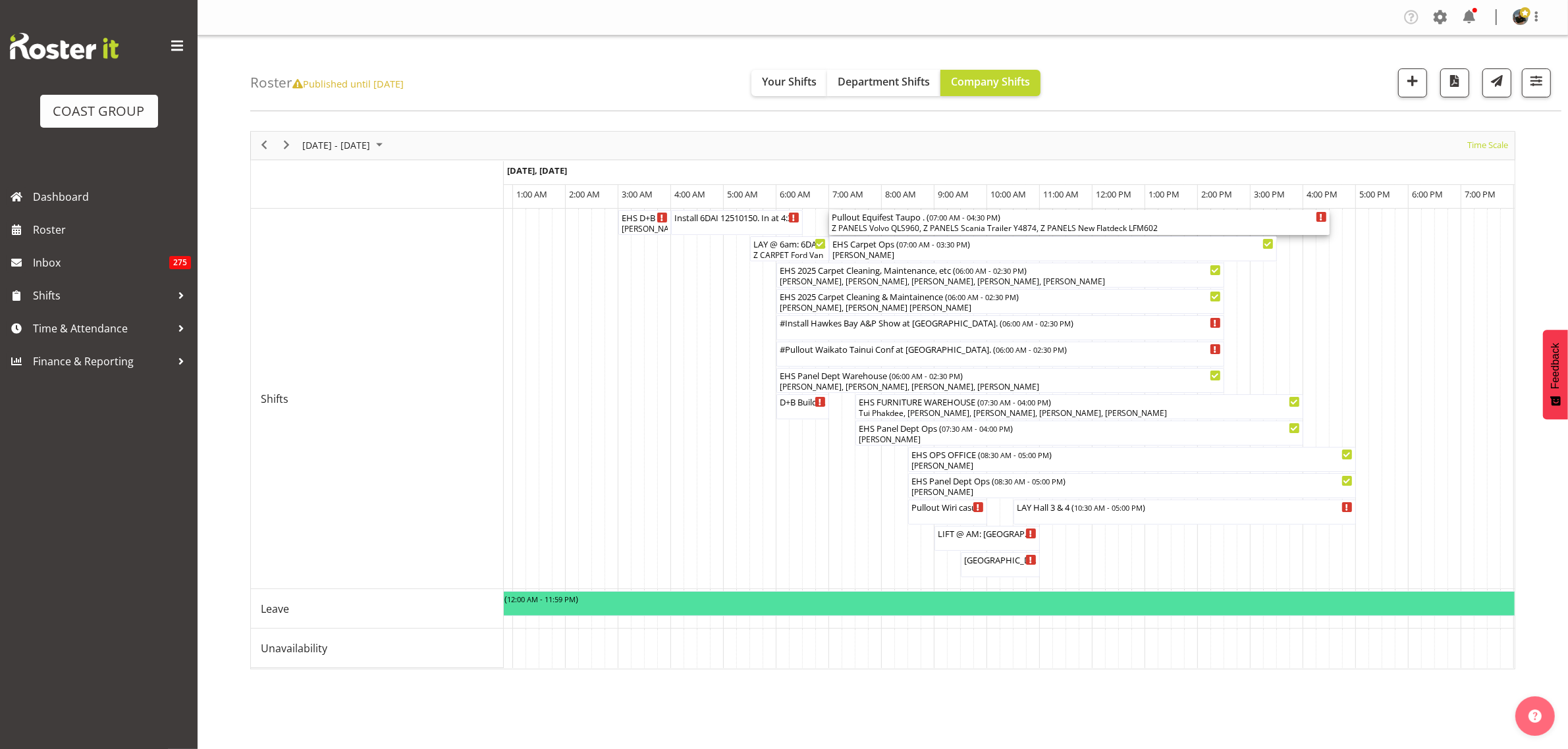
click at [1177, 228] on div "Z PANELS Volvo QLS960, Z PANELS Scania Trailer Y4874, Z PANELS New Flatdeck LFM…" at bounding box center [1079, 228] width 495 height 12
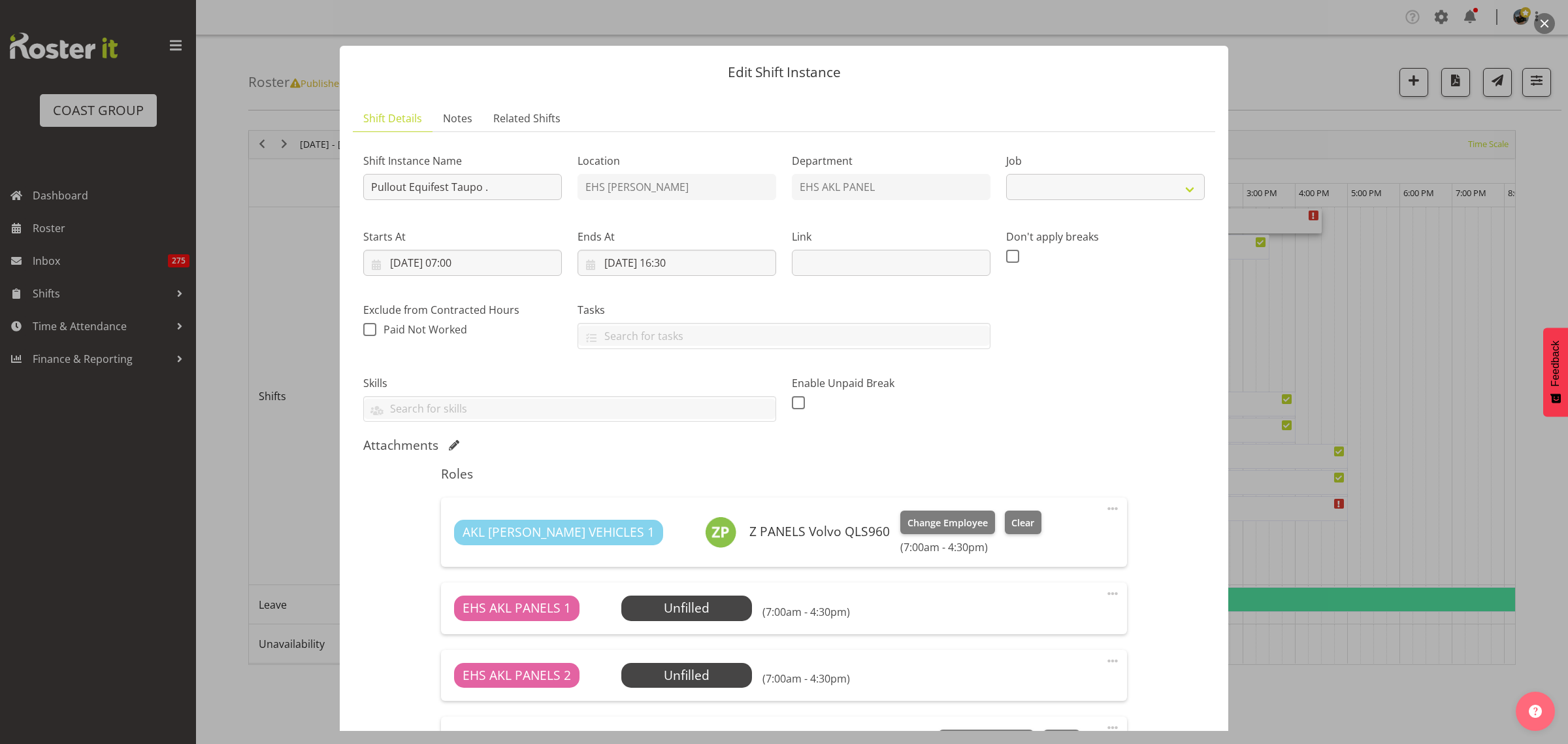
select select "9312"
click at [733, 607] on span "Select Employee" at bounding box center [686, 608] width 131 height 25
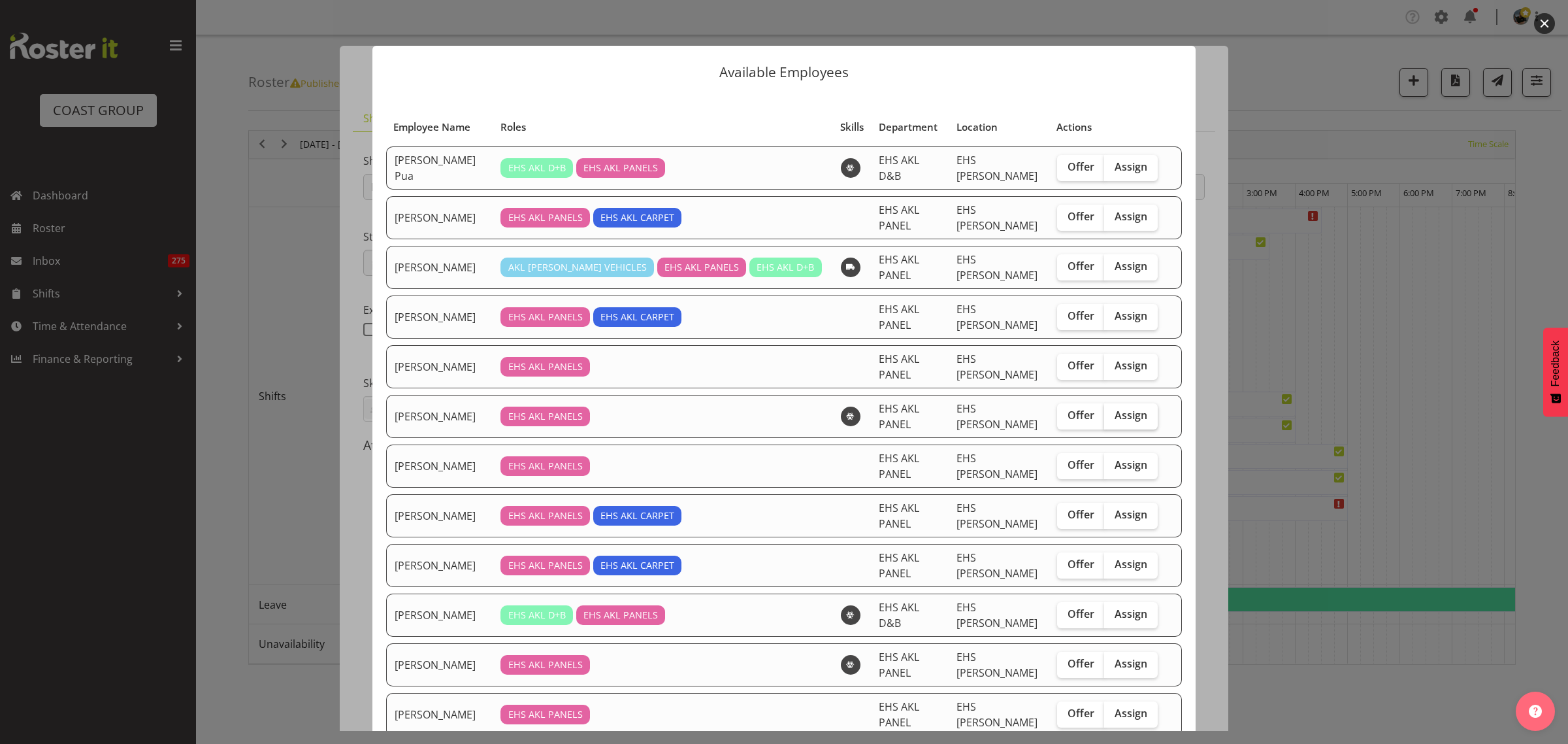
click at [1115, 416] on span "Assign" at bounding box center [1131, 415] width 33 height 13
click at [1113, 416] on input "Assign" at bounding box center [1108, 415] width 8 height 8
checkbox input "true"
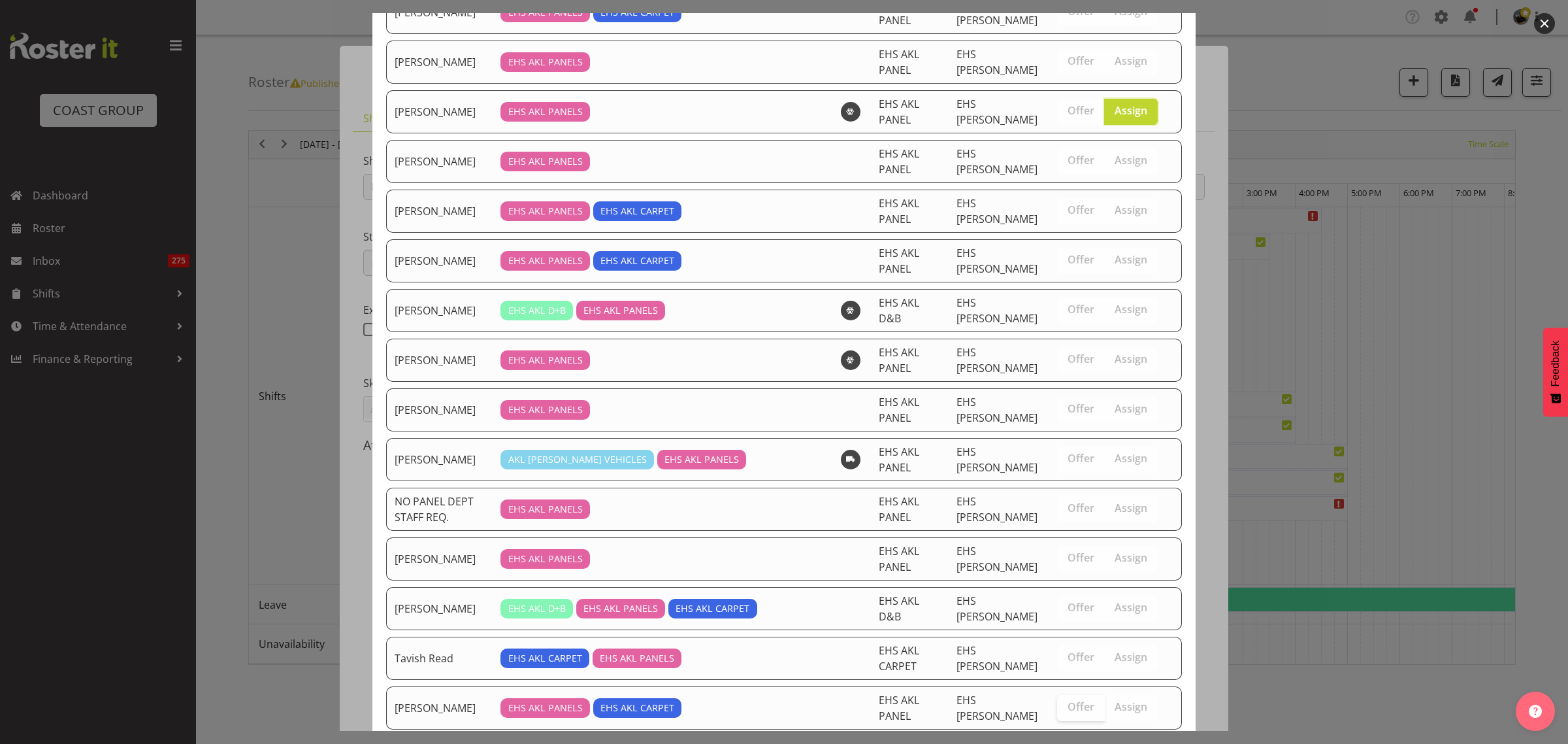
scroll to position [389, 0]
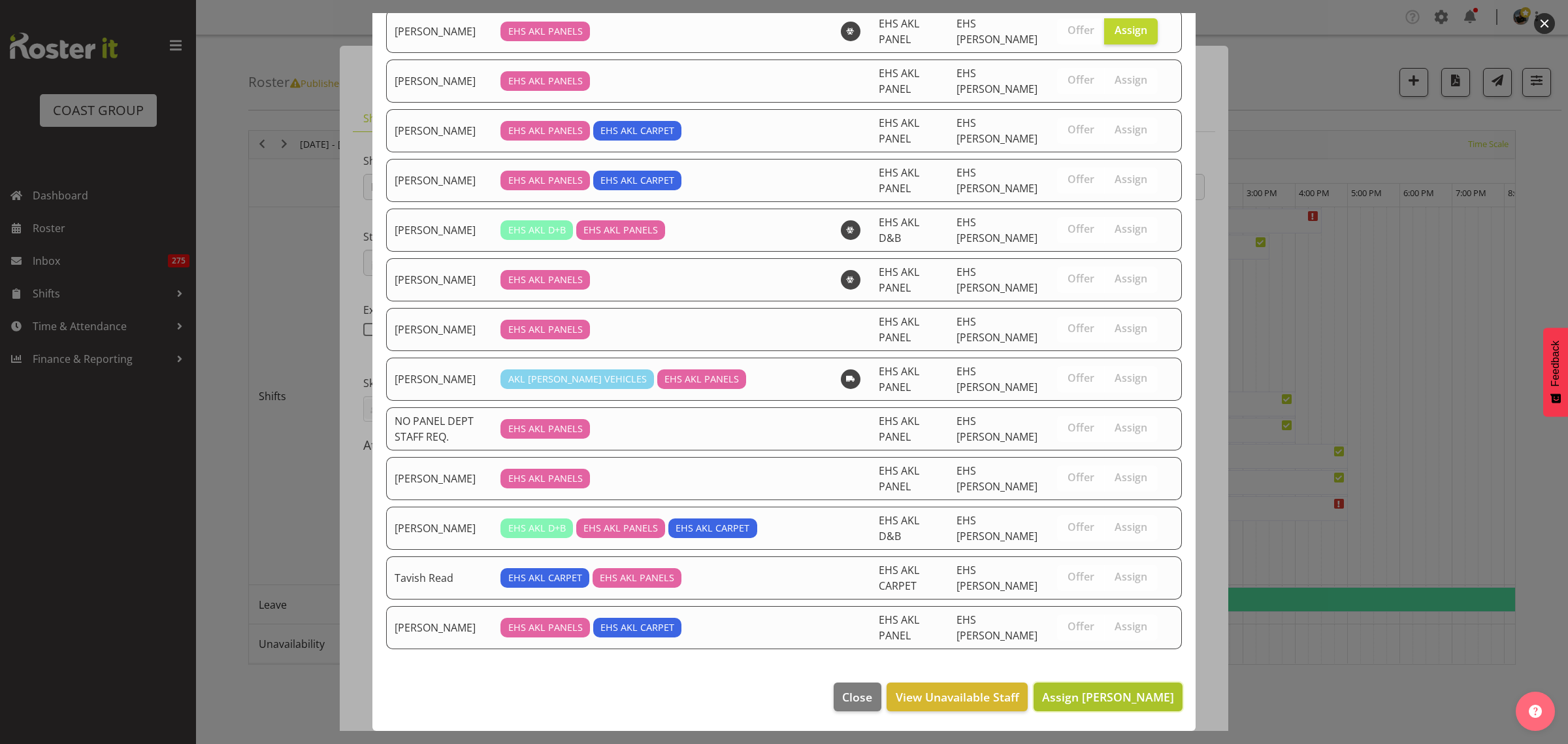
click at [1086, 706] on span "Assign Hemi Tomlinson" at bounding box center [1108, 696] width 132 height 17
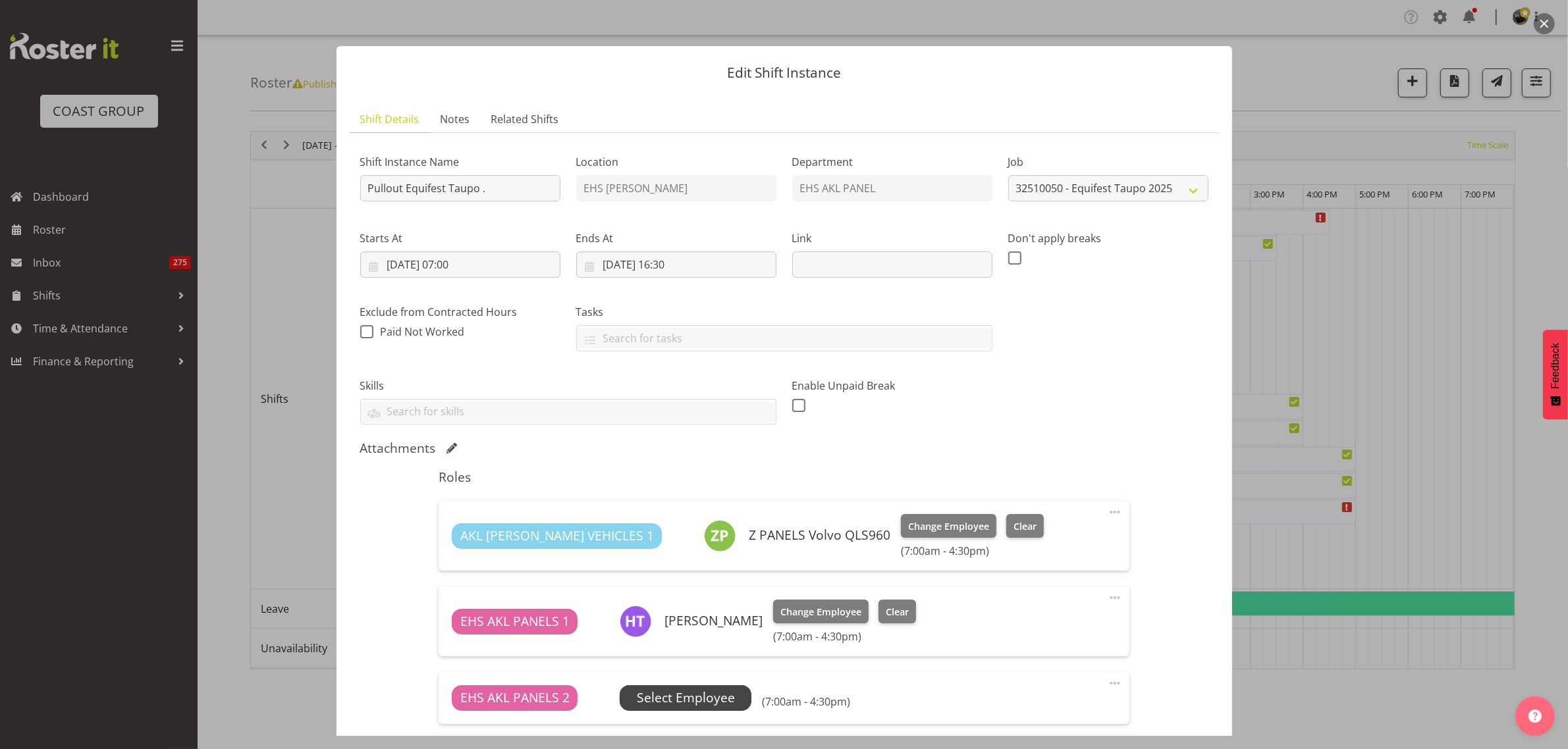
click at [706, 702] on span "Select Employee" at bounding box center [686, 697] width 99 height 19
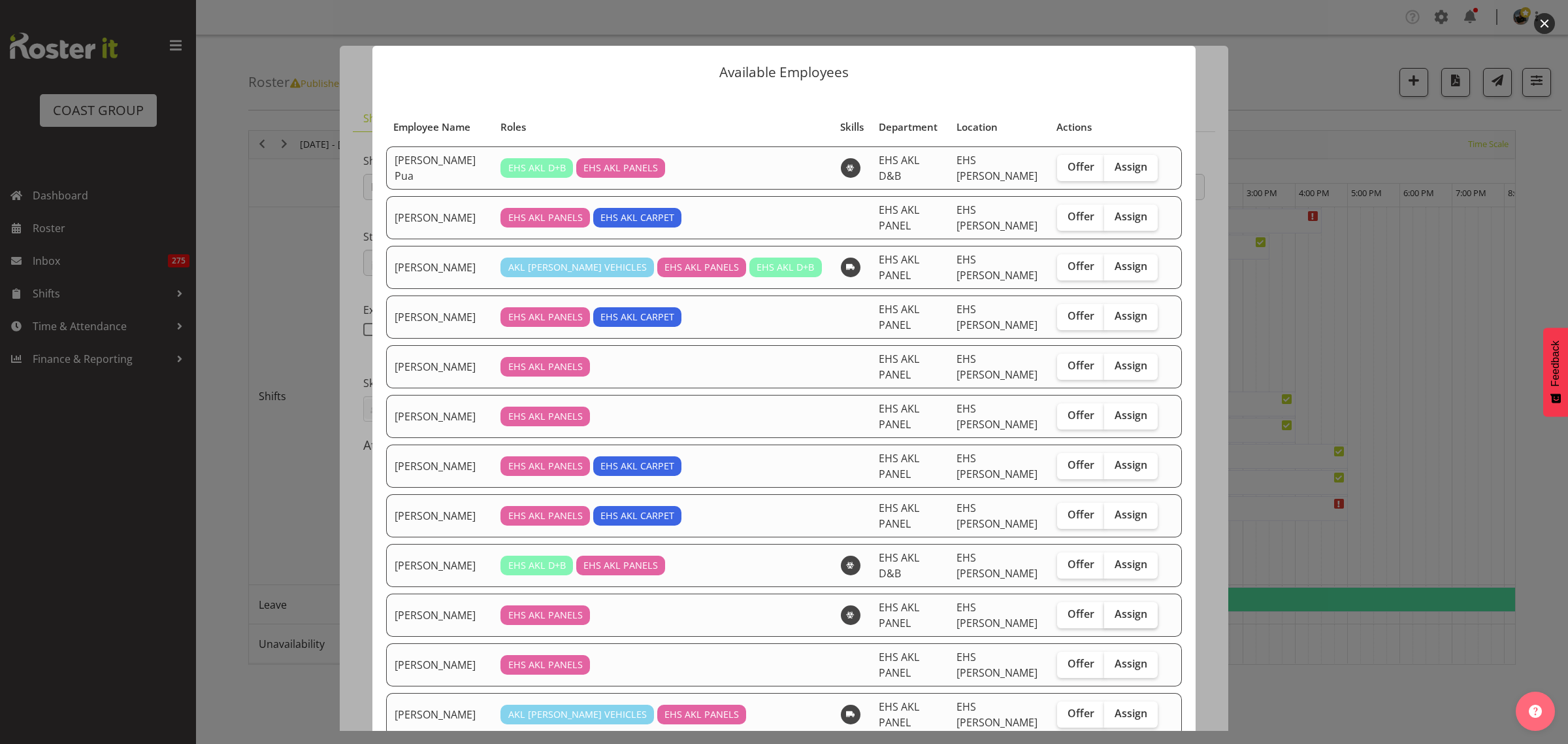
click at [1115, 614] on span "Assign" at bounding box center [1131, 613] width 33 height 13
click at [1112, 614] on input "Assign" at bounding box center [1108, 613] width 8 height 8
checkbox input "true"
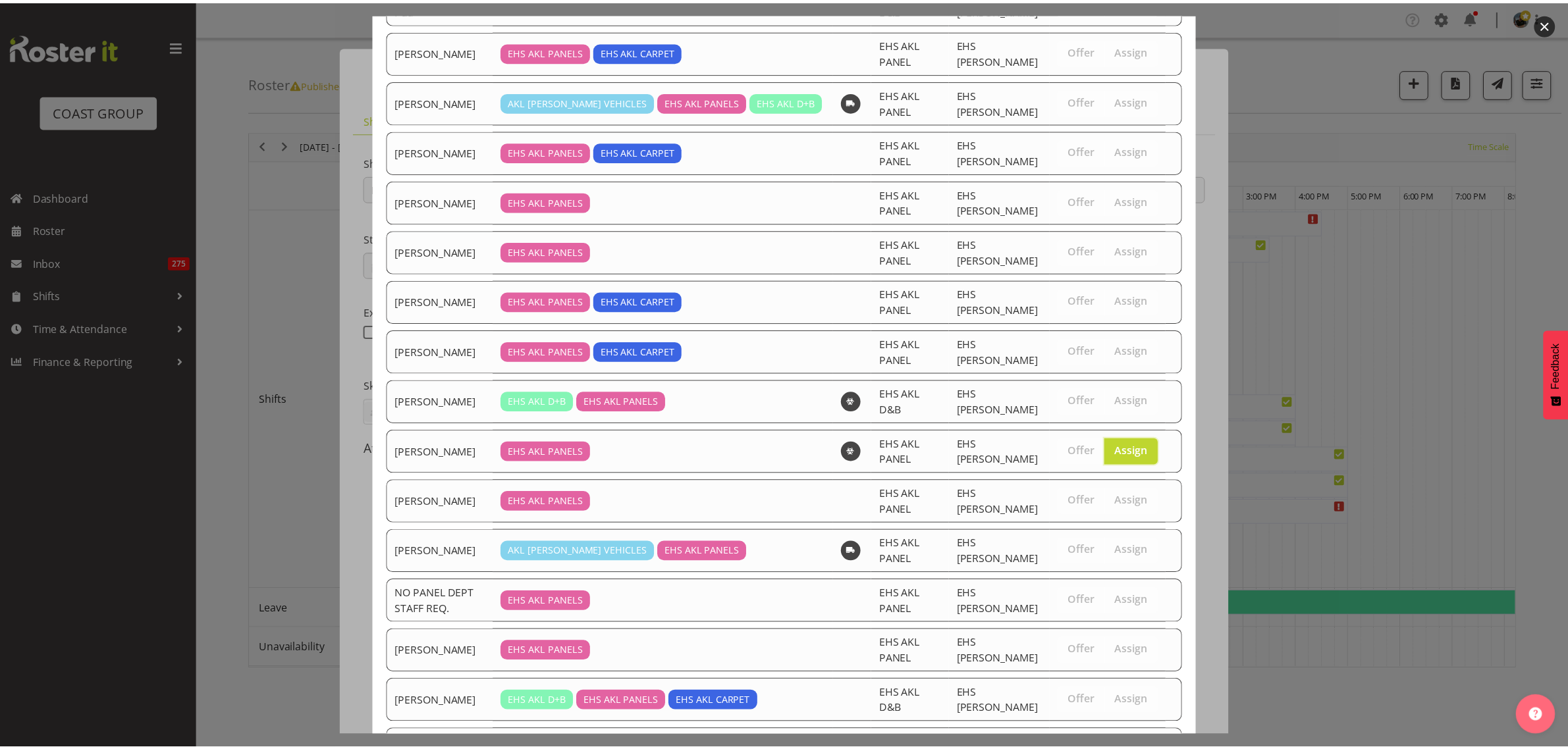
scroll to position [342, 0]
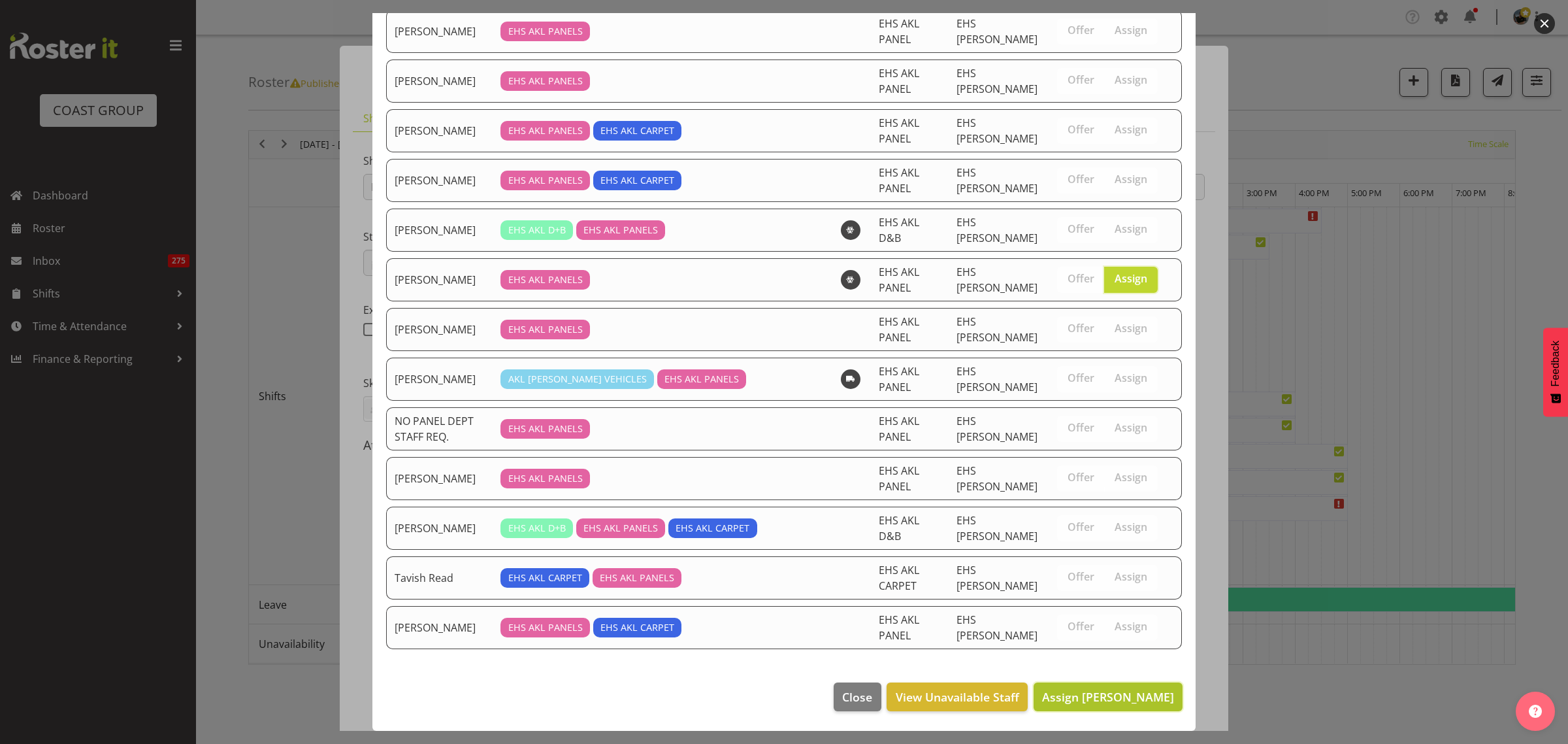
click at [1086, 705] on span "Assign Jonathan Elder" at bounding box center [1108, 696] width 132 height 17
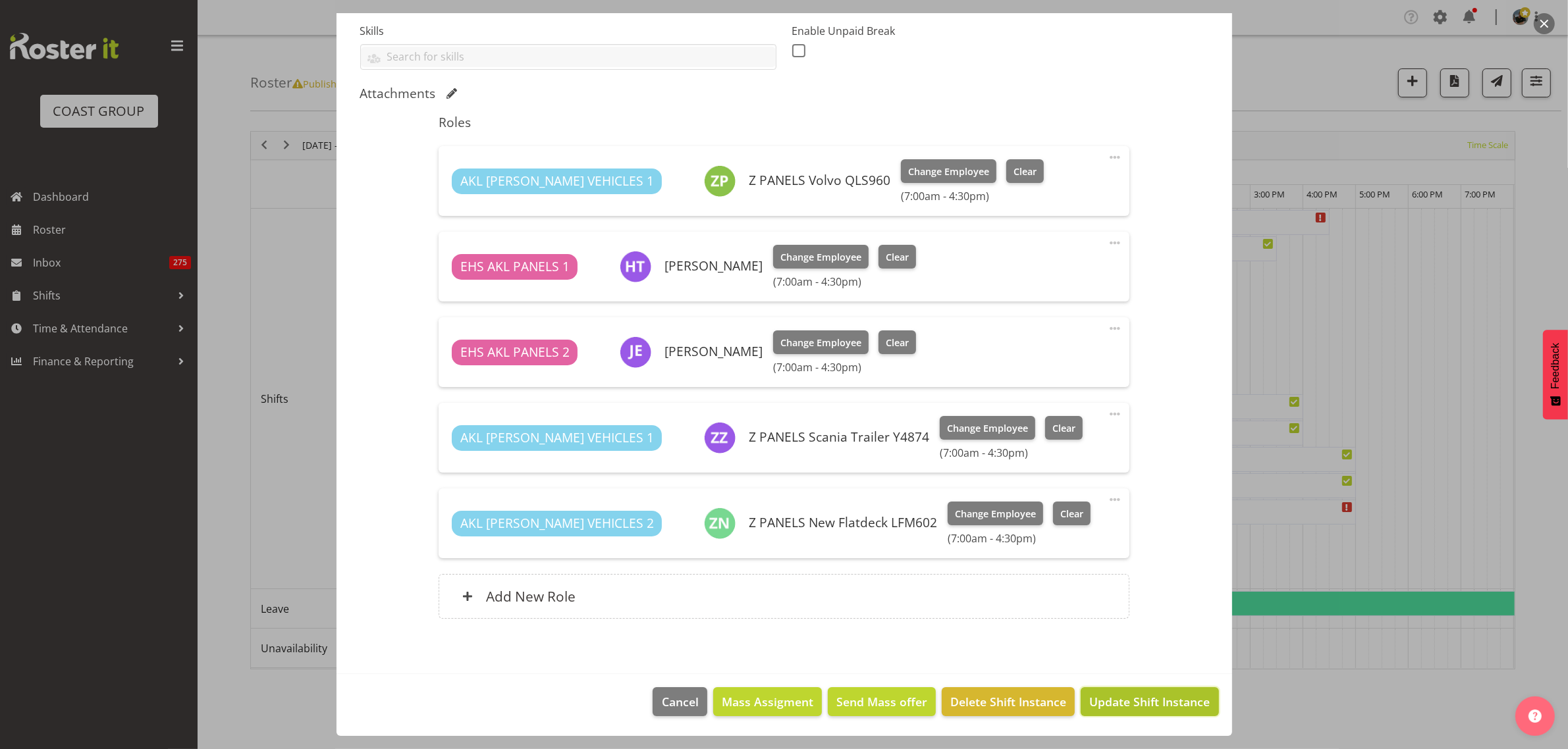
click at [1101, 706] on span "Update Shift Instance" at bounding box center [1149, 701] width 121 height 17
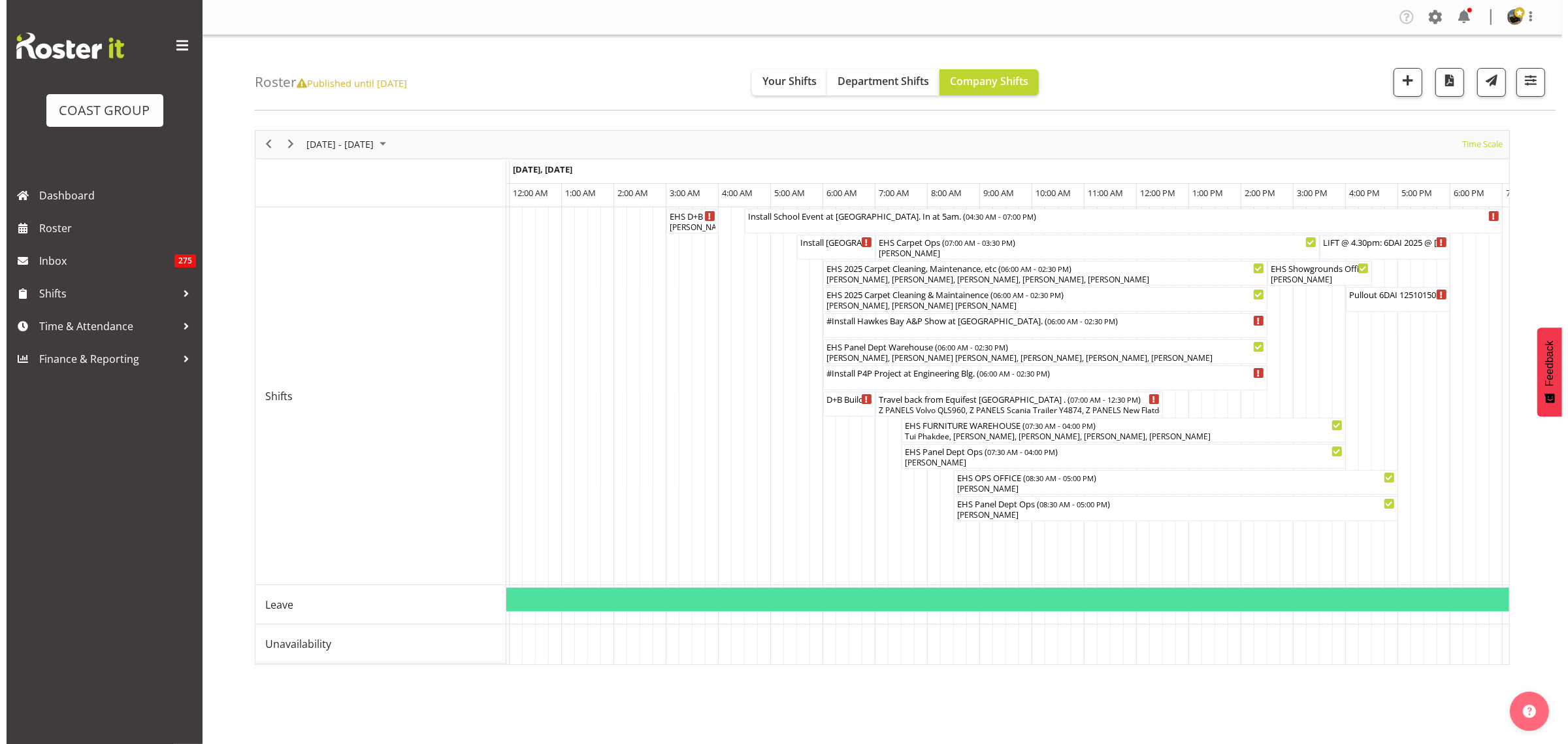
scroll to position [0, 1237]
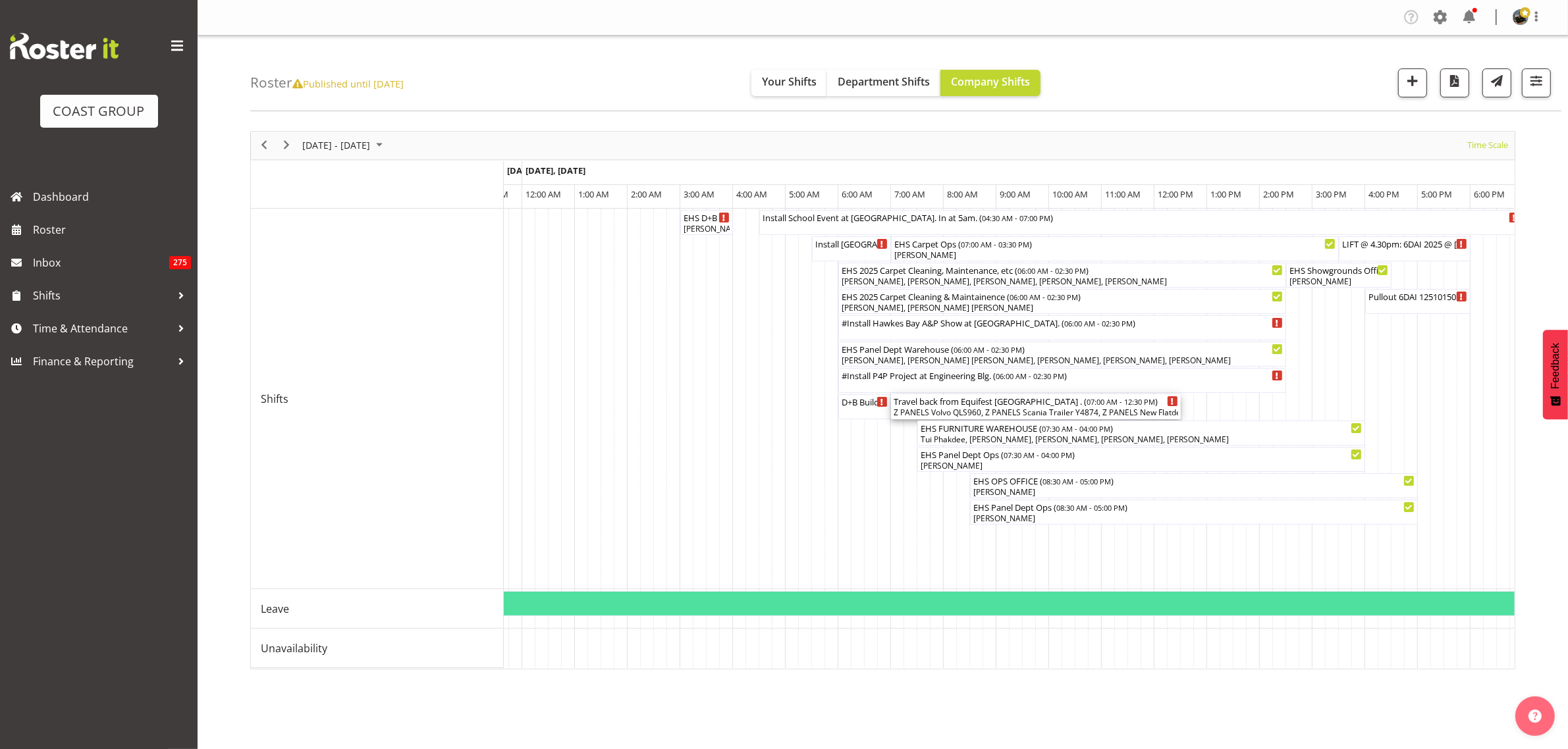
click at [1002, 406] on div "Travel back from Equifest Taupo . ( 07:00 AM - 12:30 PM )" at bounding box center [1035, 400] width 285 height 13
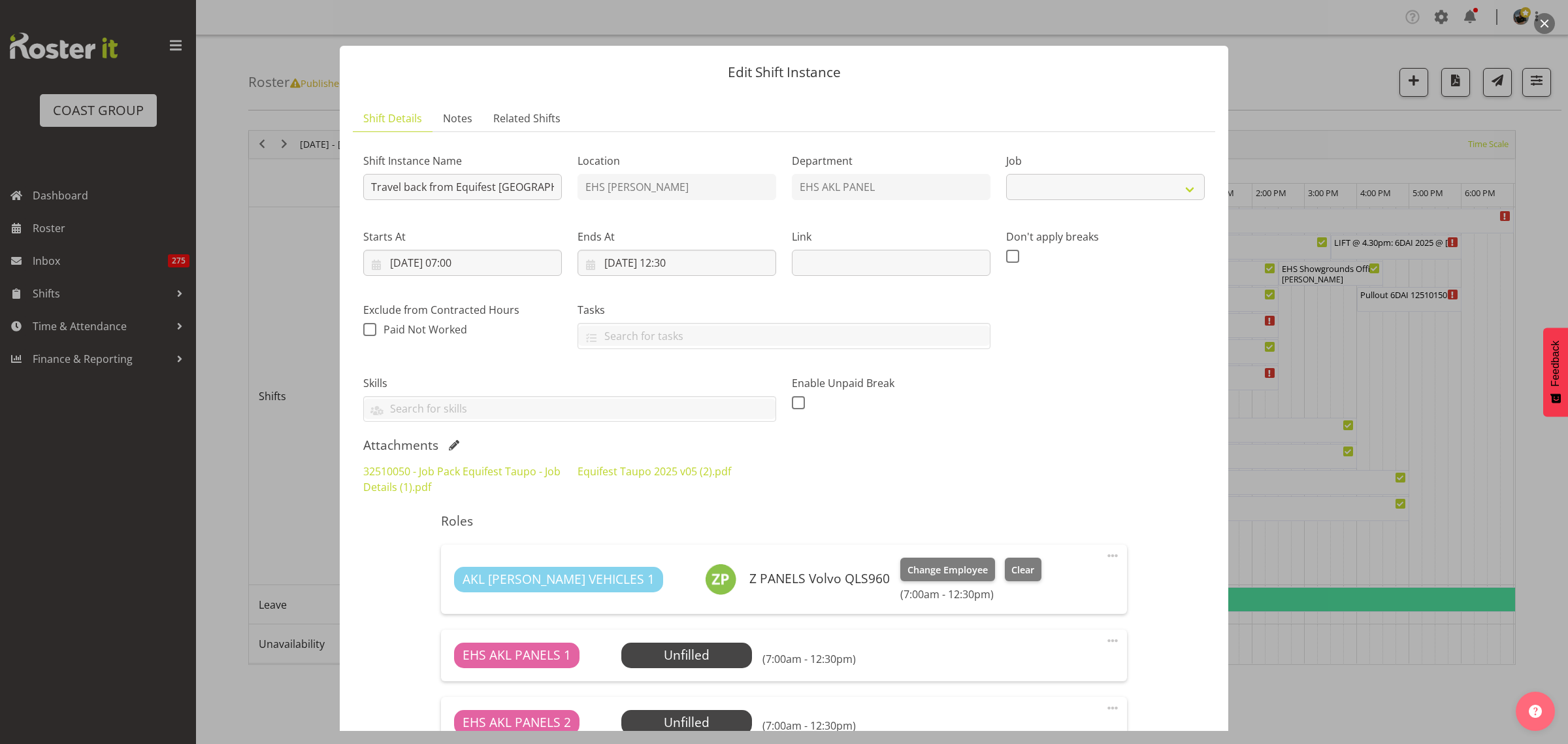
select select "9312"
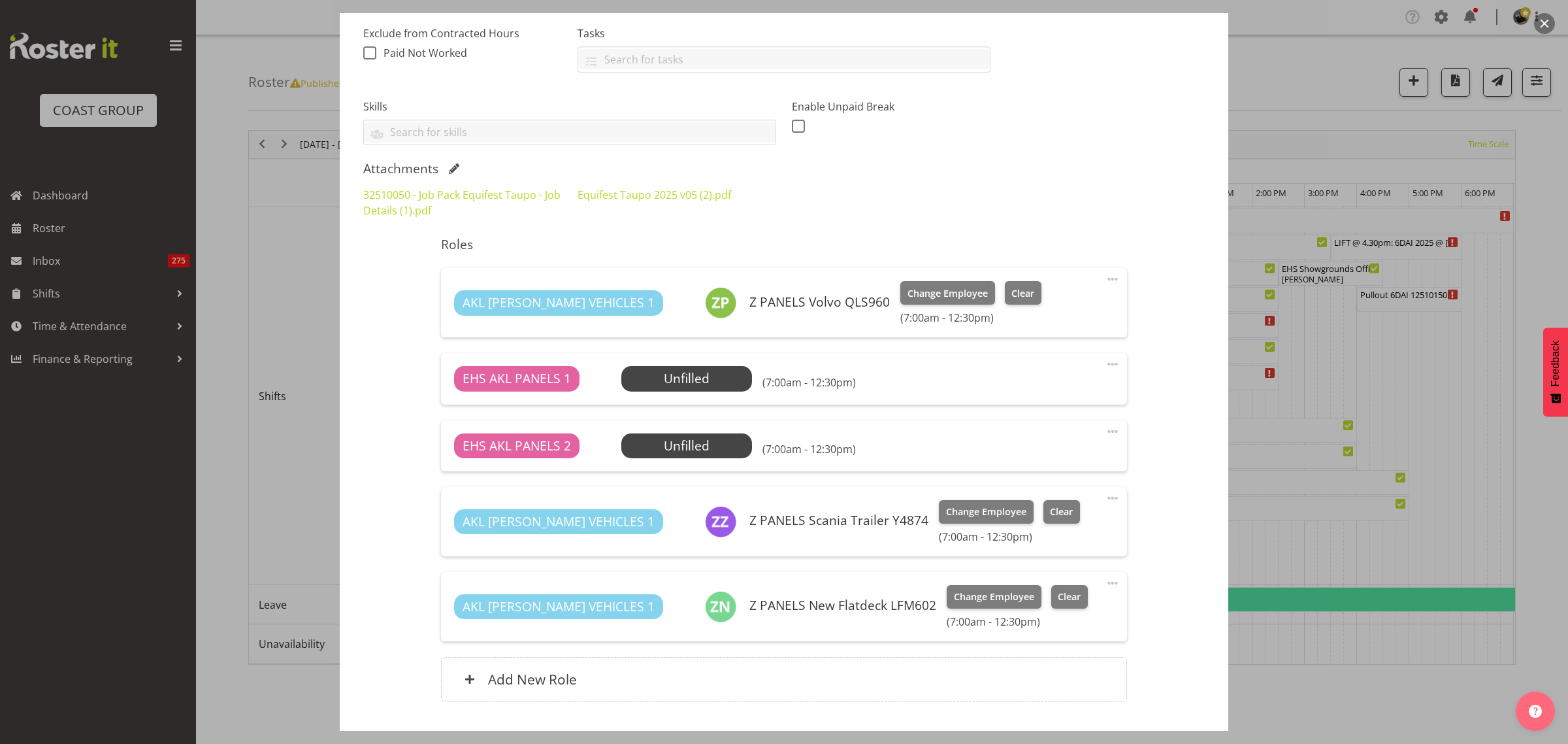
scroll to position [327, 0]
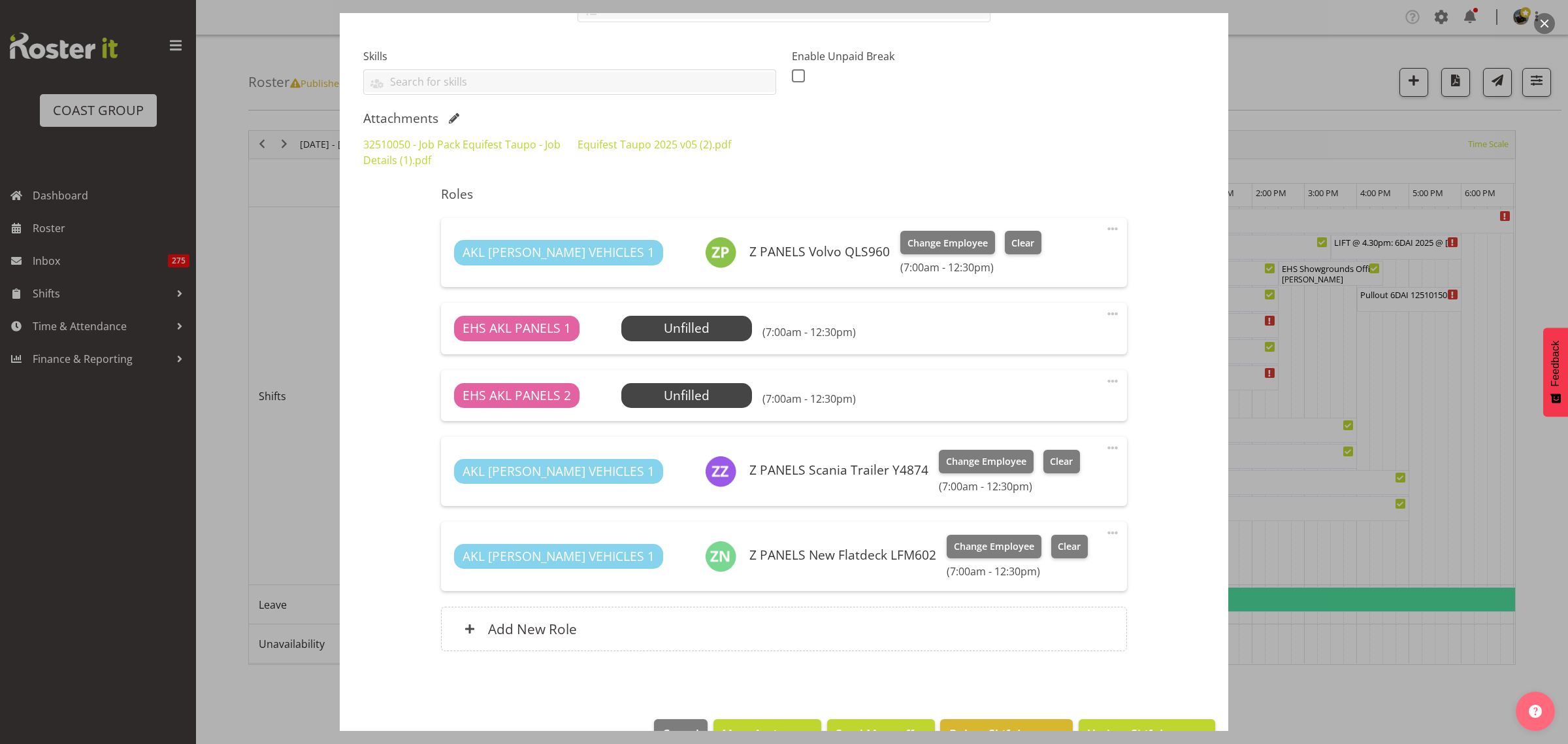
click at [1550, 27] on button "button" at bounding box center [1544, 23] width 21 height 21
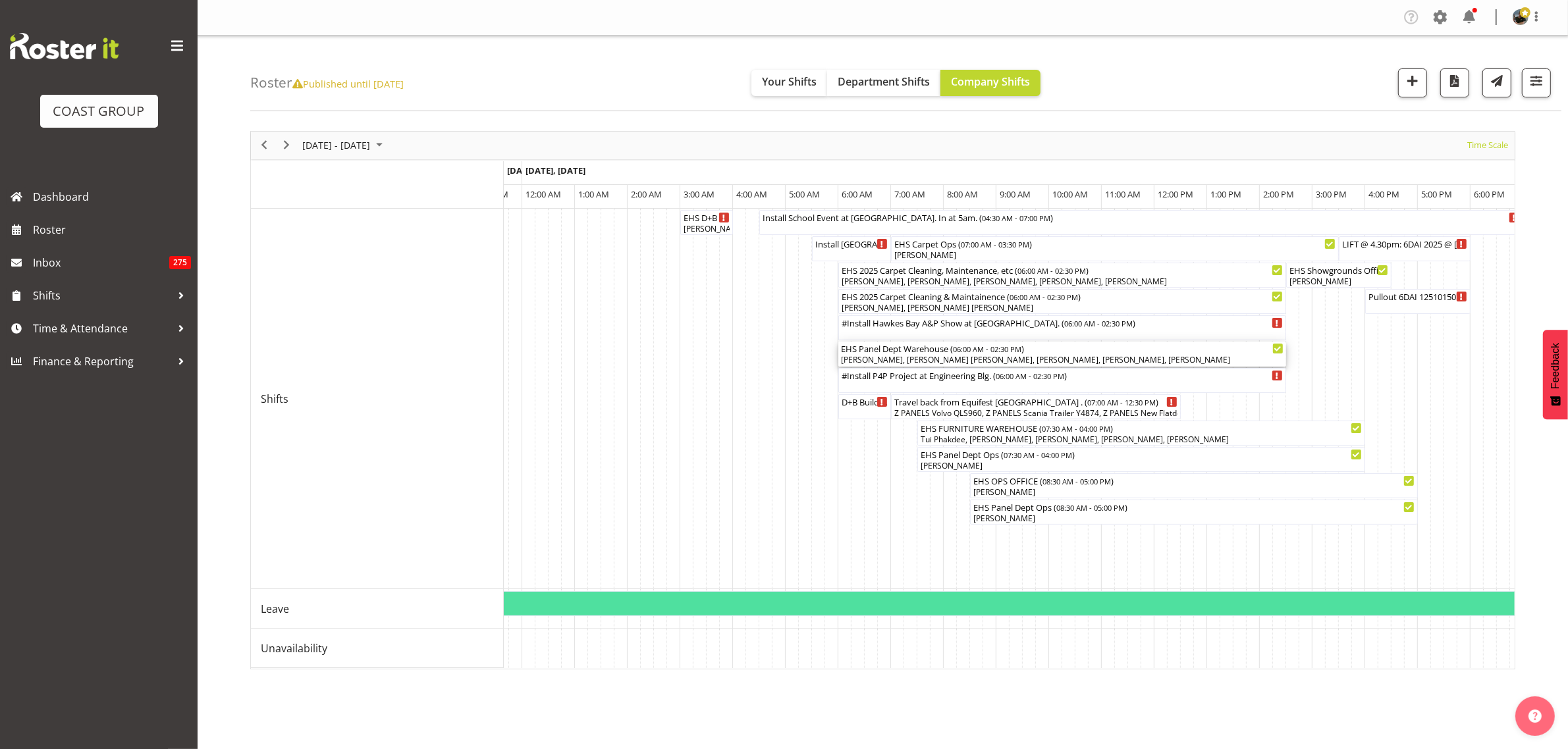
click at [1100, 363] on div "[PERSON_NAME], [PERSON_NAME] [PERSON_NAME], [PERSON_NAME], [PERSON_NAME], [PERS…" at bounding box center [1062, 360] width 443 height 12
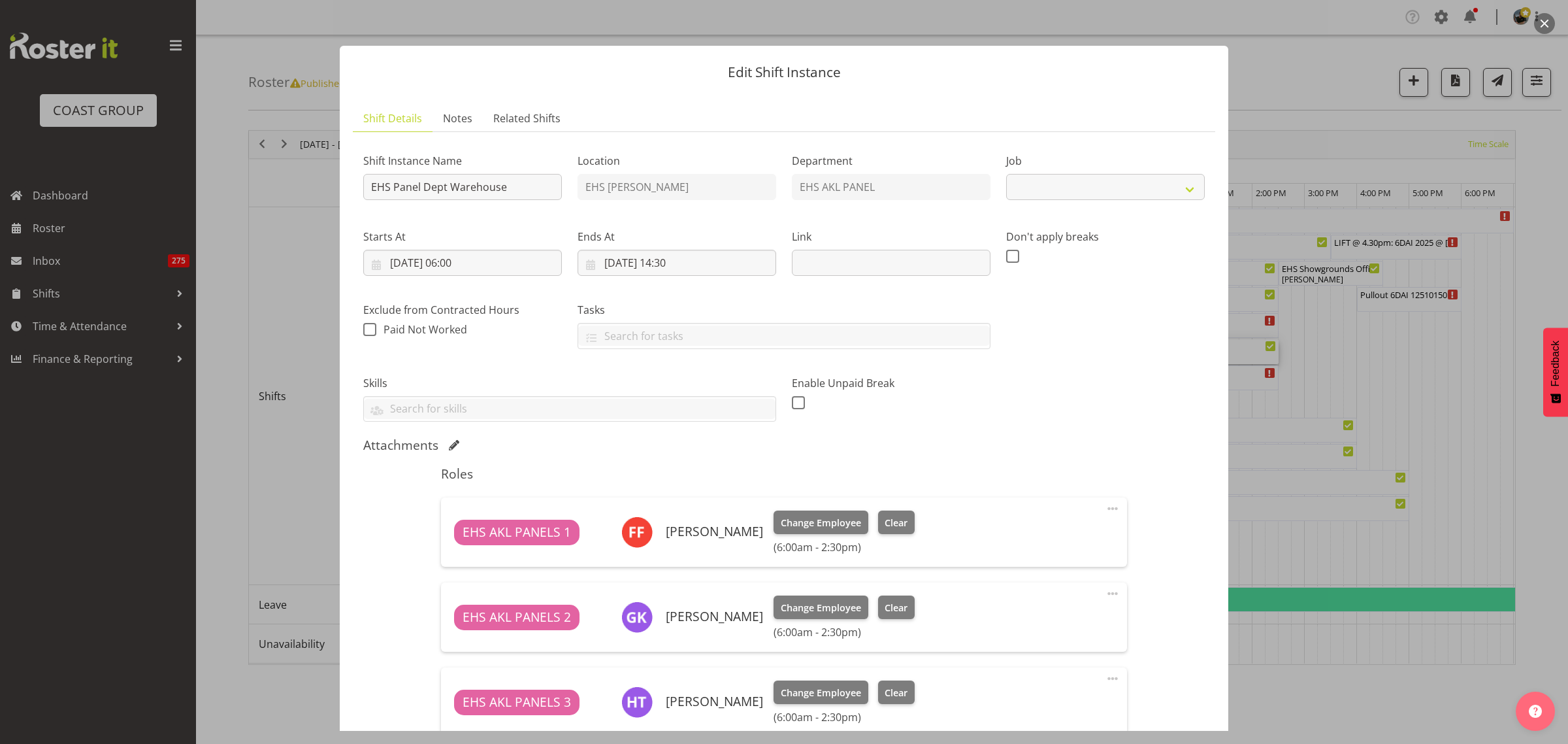
select select "69"
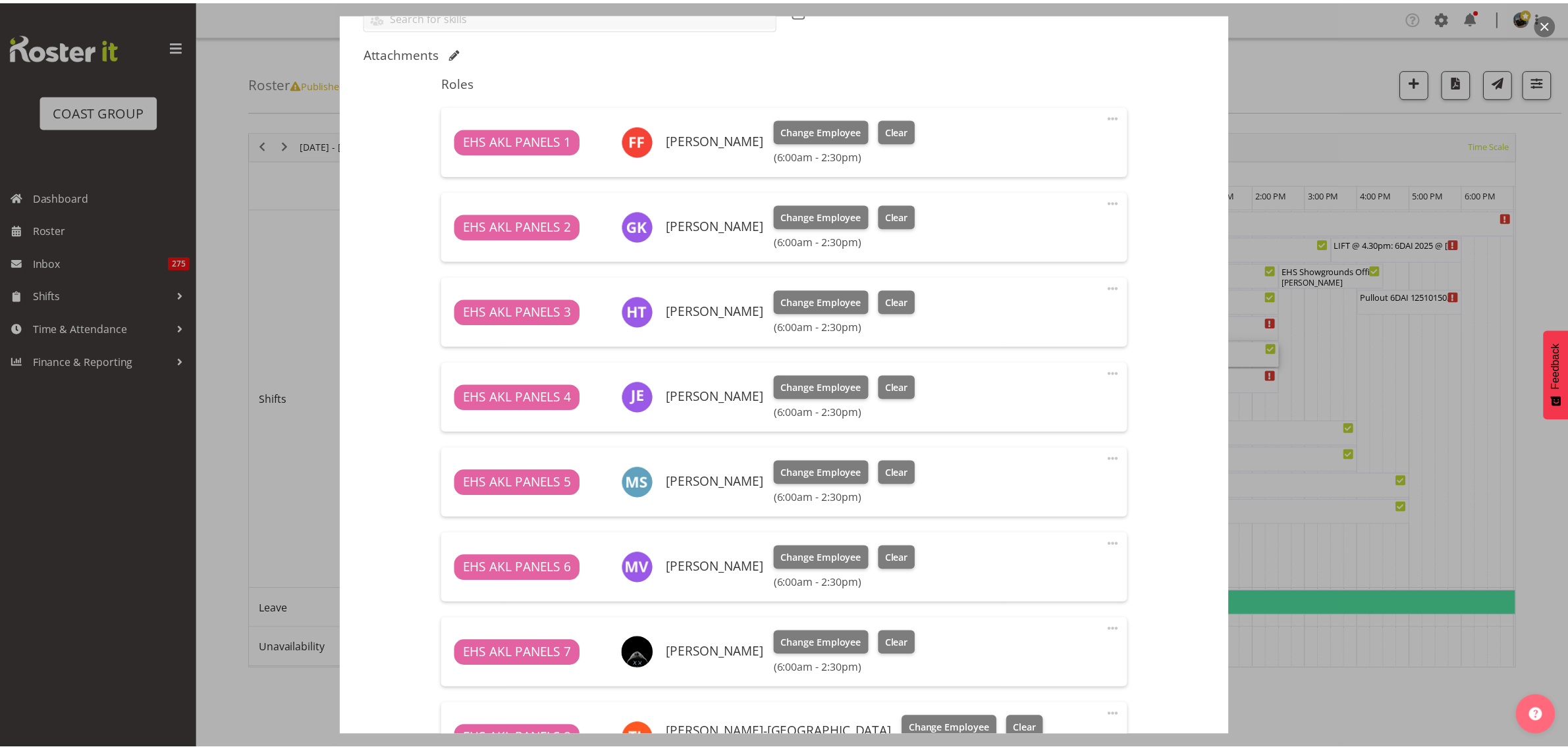
scroll to position [411, 0]
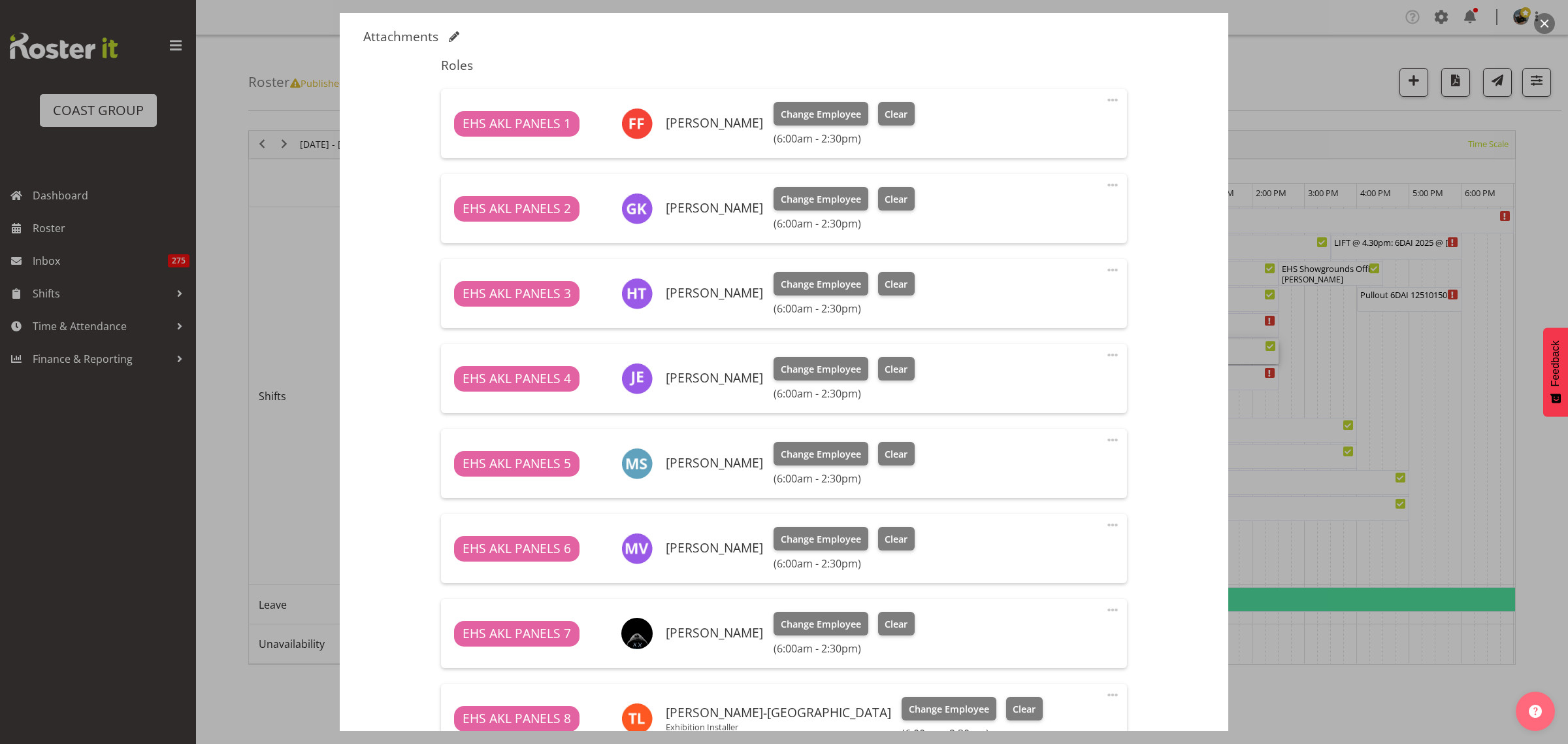
click at [1105, 356] on span at bounding box center [1112, 355] width 16 height 16
click at [1020, 390] on link "Edit" at bounding box center [1057, 384] width 125 height 24
select select "9"
select select "2025"
select select "6"
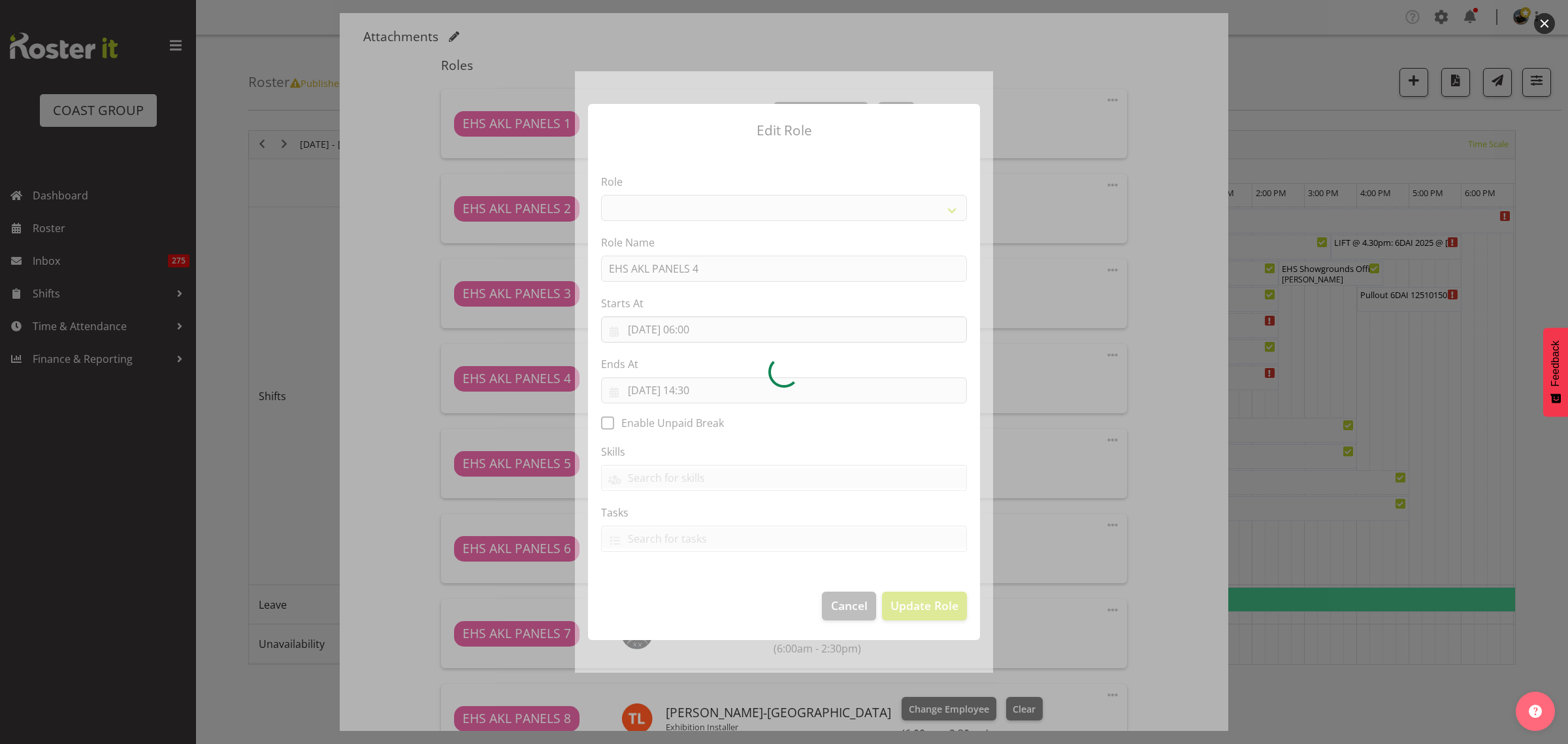
select select "188"
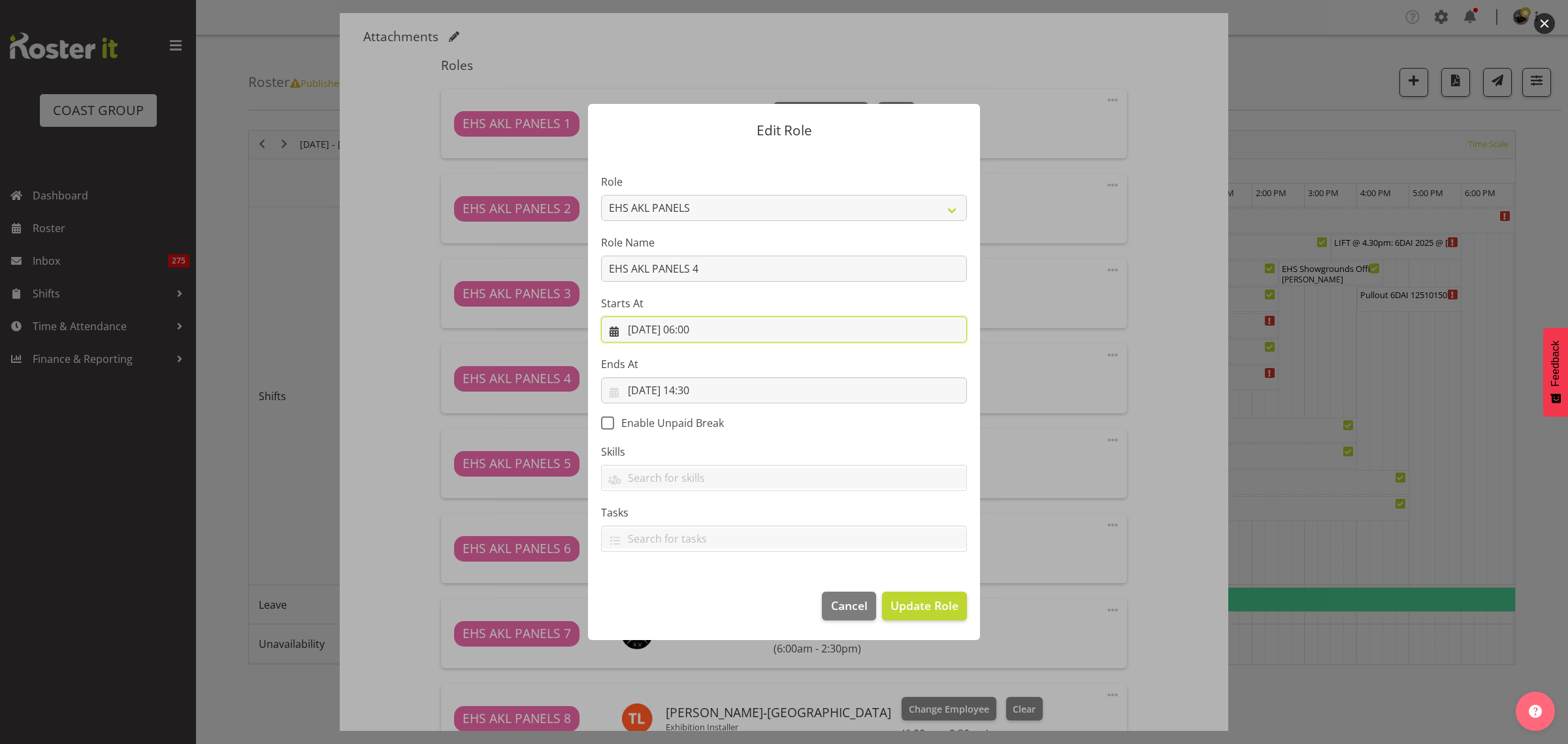
click at [758, 332] on input "[DATE] 06:00" at bounding box center [784, 329] width 366 height 27
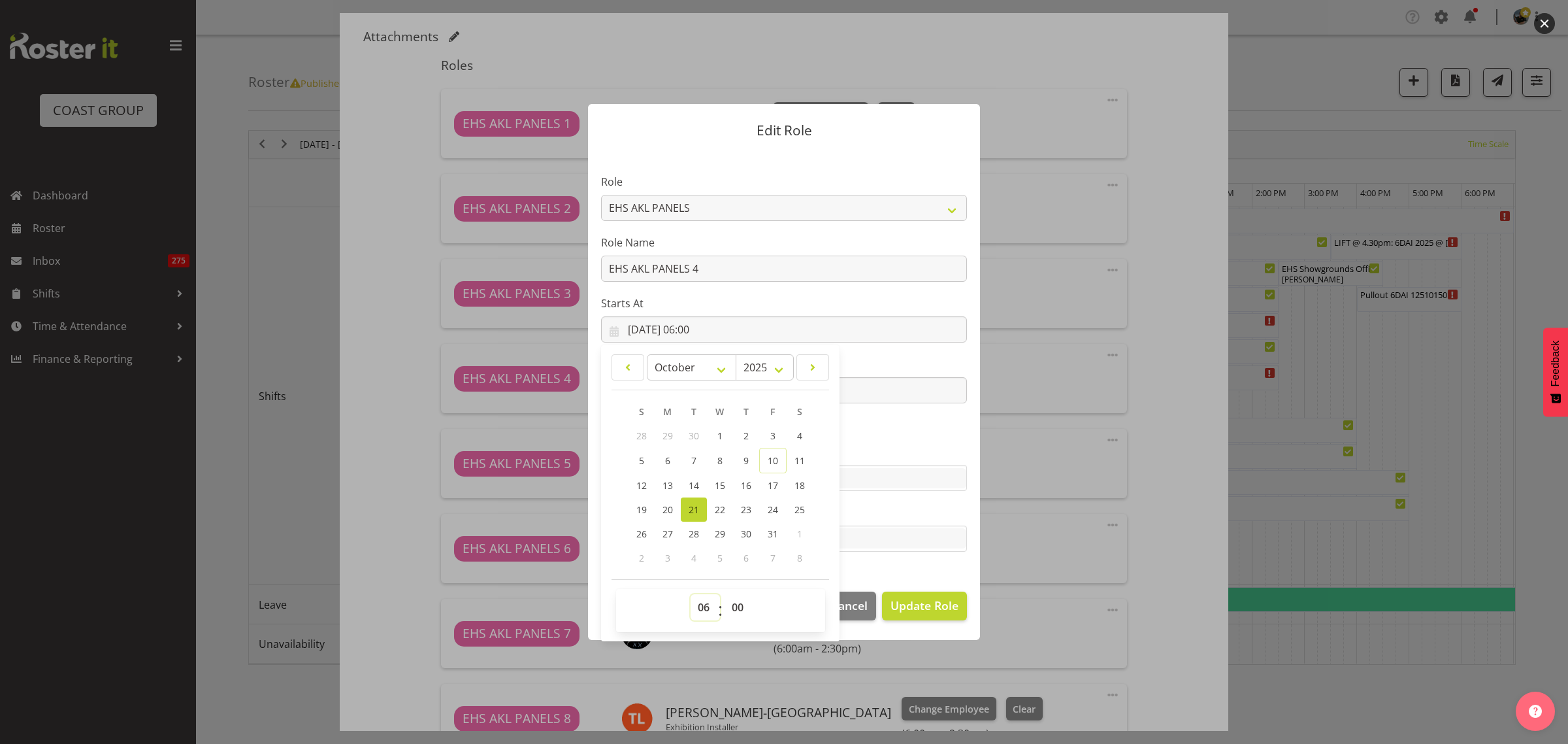
click at [705, 609] on select "00 01 02 03 04 05 06 07 08 09 10 11 12 13 14 15 16 17 18 19 20 21 22 23" at bounding box center [705, 607] width 29 height 27
select select "12"
click at [691, 594] on select "00 01 02 03 04 05 06 07 08 09 10 11 12 13 14 15 16 17 18 19 20 21 22 23" at bounding box center [705, 607] width 29 height 27
type input "21/10/2025, 12:00"
drag, startPoint x: 914, startPoint y: 610, endPoint x: 981, endPoint y: 582, distance: 72.6
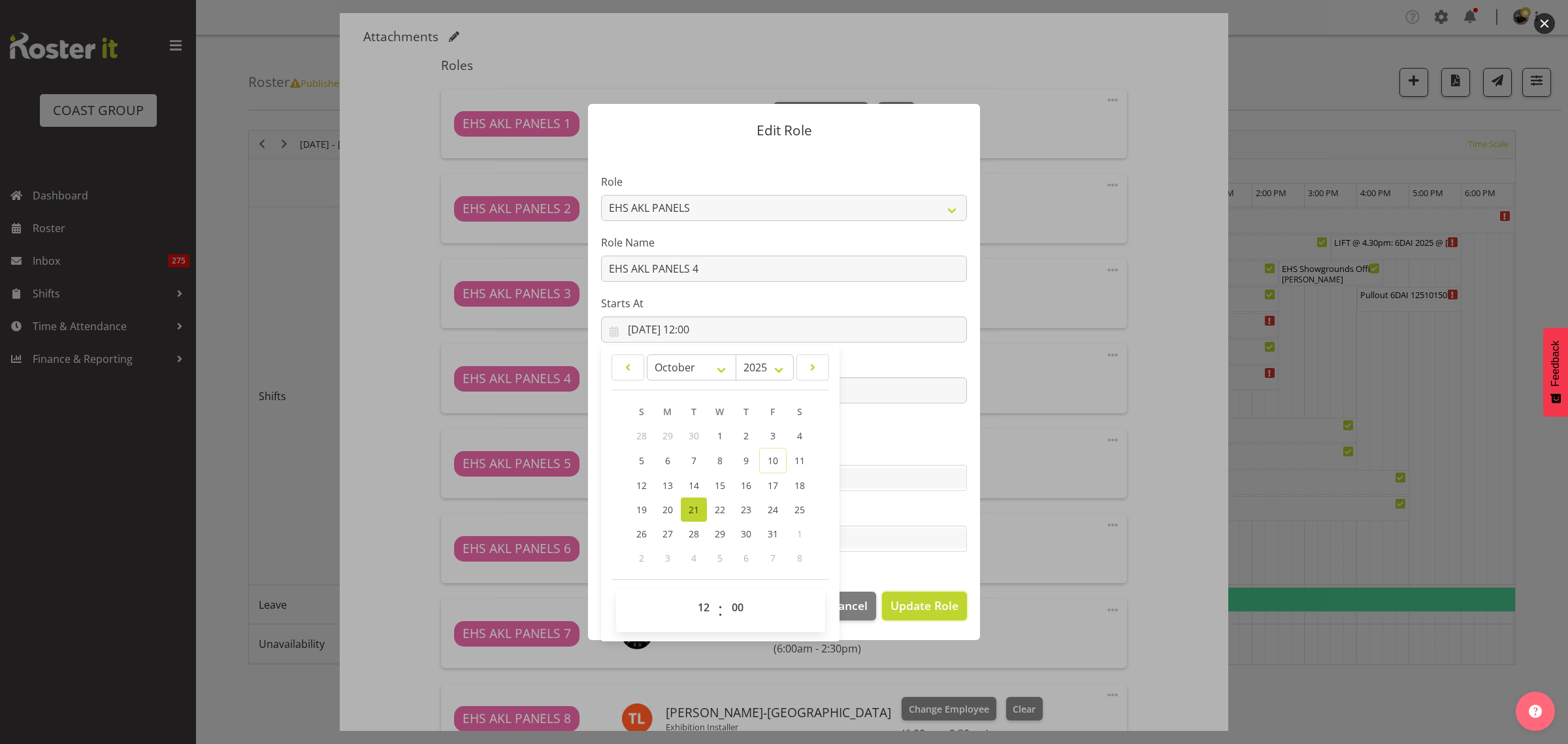
click at [915, 609] on span "Update Role" at bounding box center [925, 605] width 68 height 17
select select
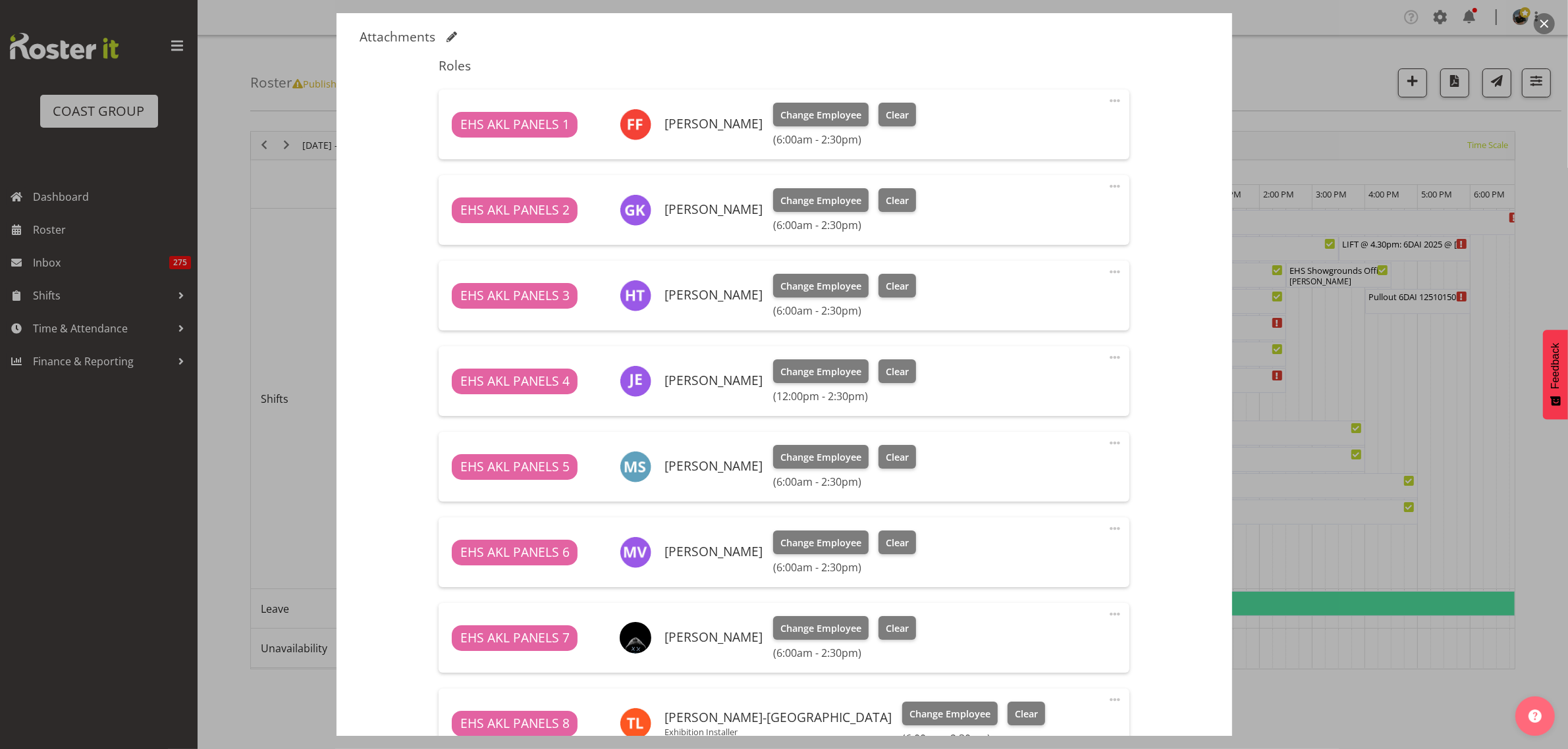
click at [1107, 273] on span at bounding box center [1114, 271] width 16 height 16
click at [1049, 299] on link "Edit" at bounding box center [1059, 301] width 126 height 24
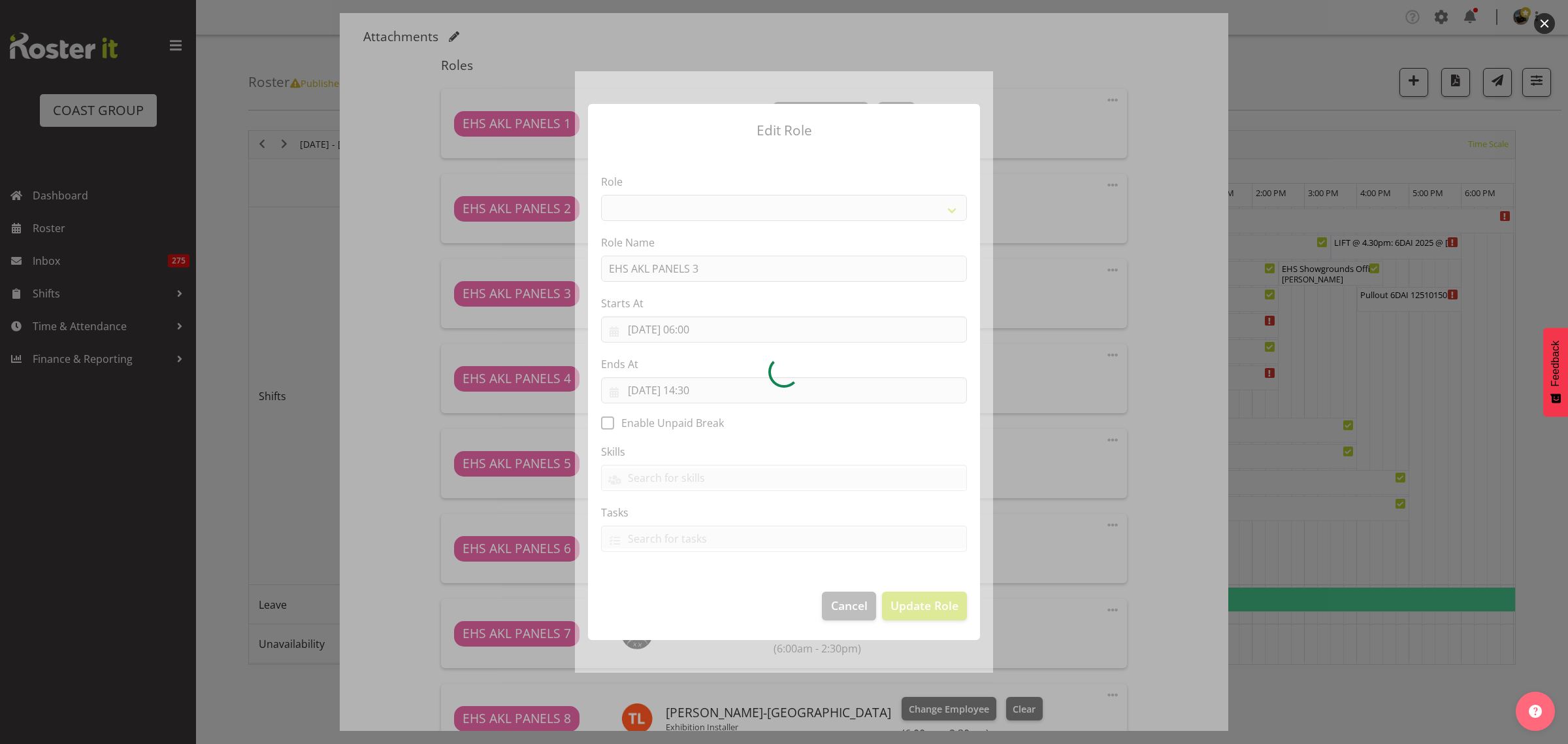
select select "188"
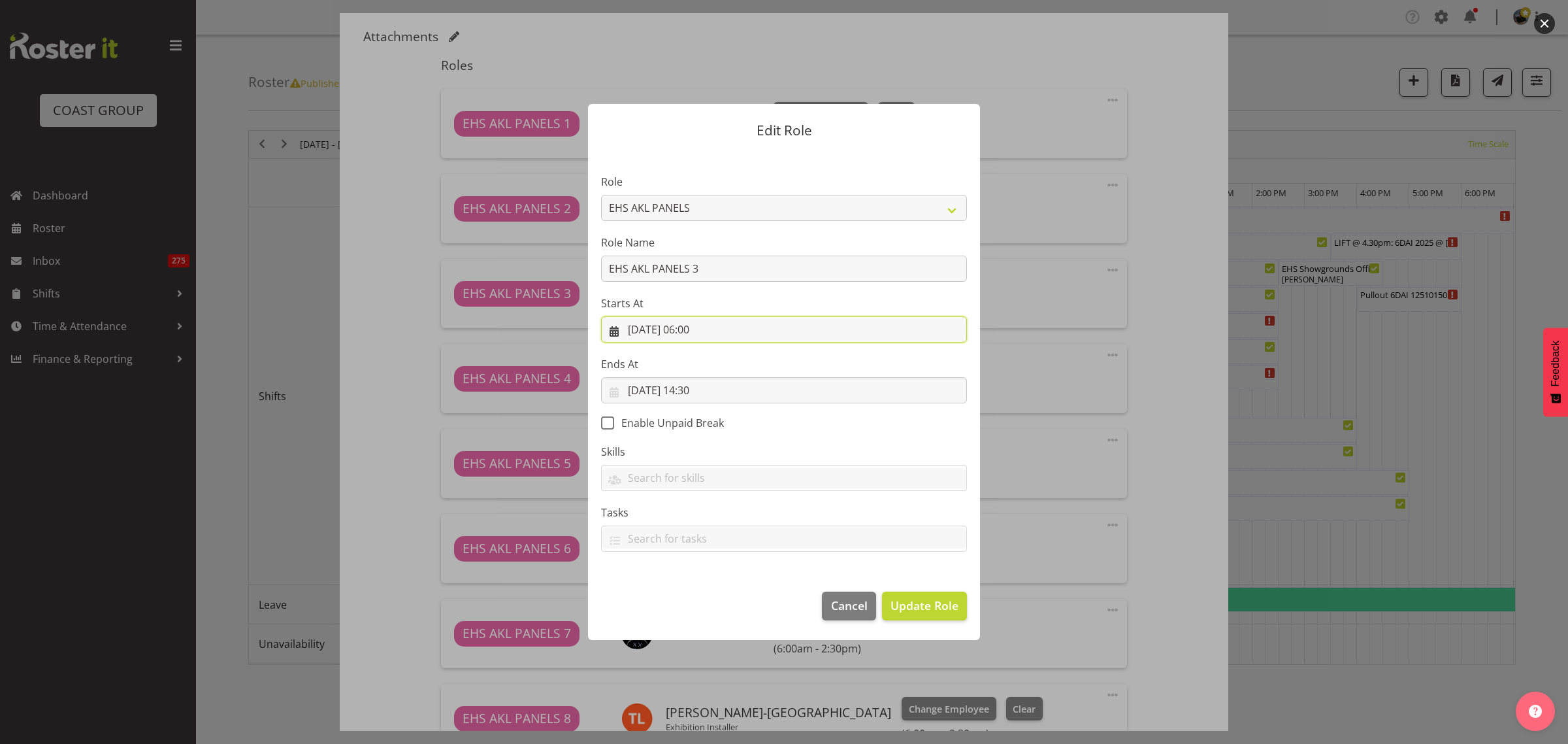
click at [744, 332] on input "[DATE] 06:00" at bounding box center [784, 329] width 366 height 27
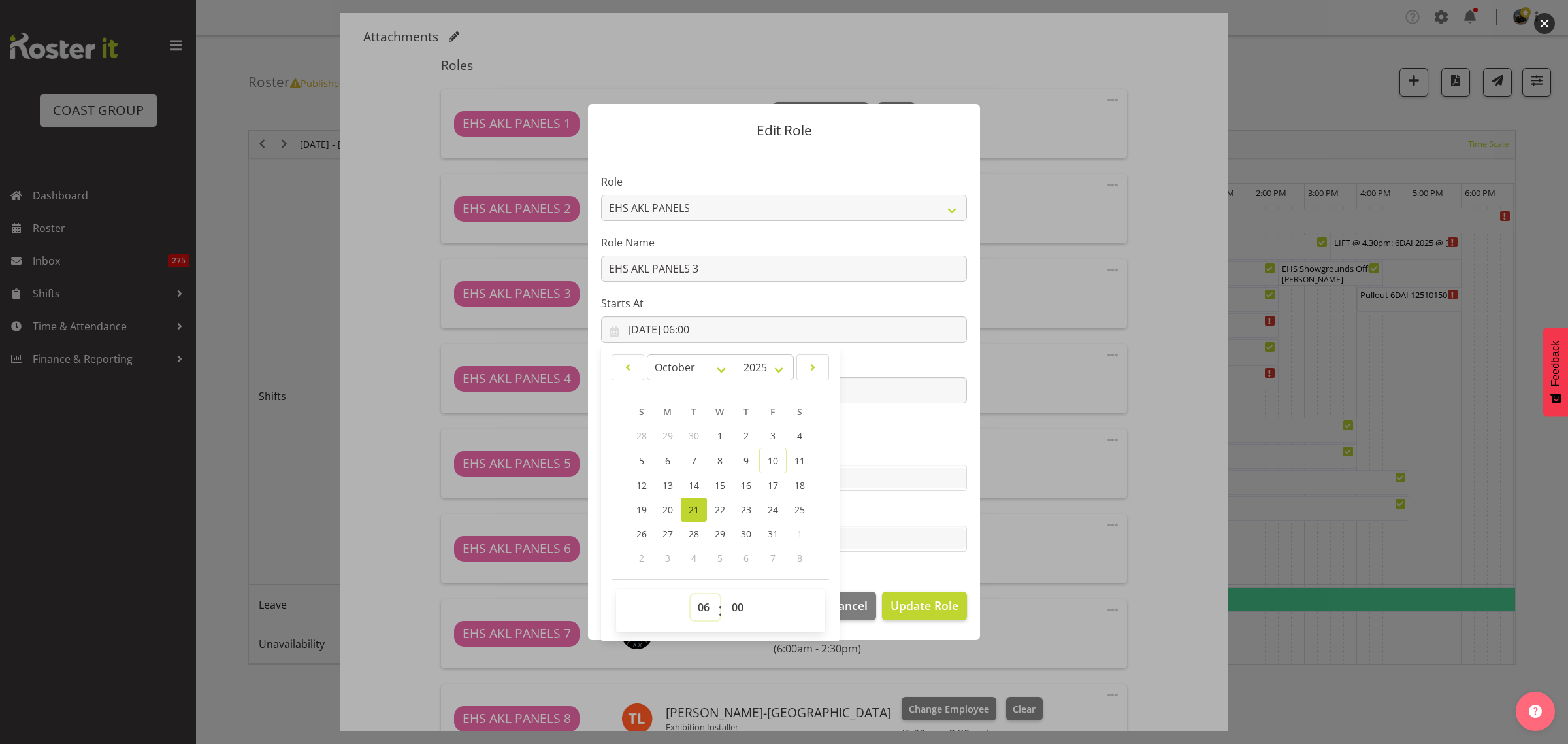
click at [706, 607] on select "00 01 02 03 04 05 06 07 08 09 10 11 12 13 14 15 16 17 18 19 20 21 22 23" at bounding box center [705, 607] width 29 height 27
select select "12"
click at [691, 594] on select "00 01 02 03 04 05 06 07 08 09 10 11 12 13 14 15 16 17 18 19 20 21 22 23" at bounding box center [705, 607] width 29 height 27
type input "21/10/2025, 12:00"
click at [930, 450] on label "Skills" at bounding box center [784, 452] width 366 height 16
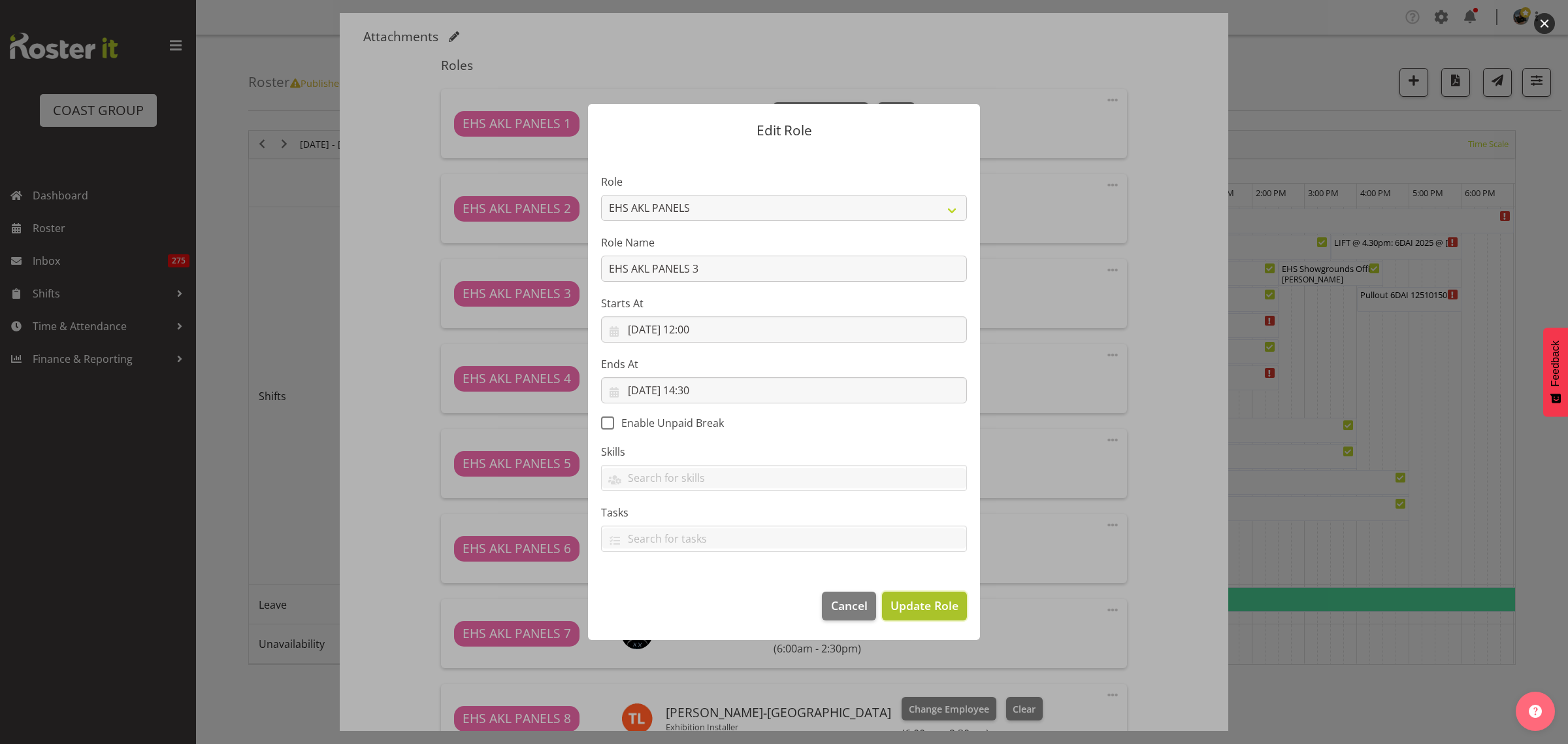
click at [918, 608] on span "Update Role" at bounding box center [925, 605] width 68 height 17
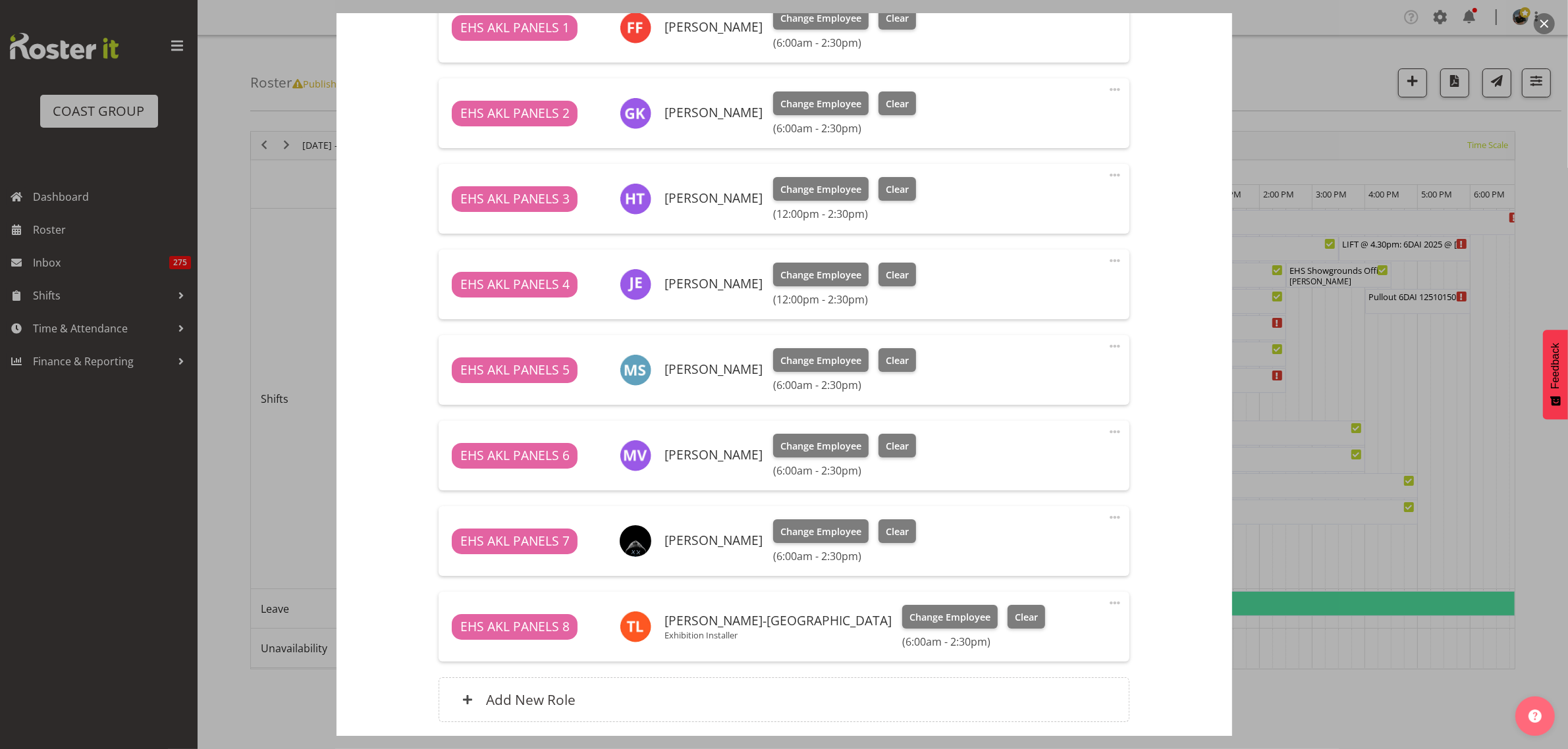
scroll to position [612, 0]
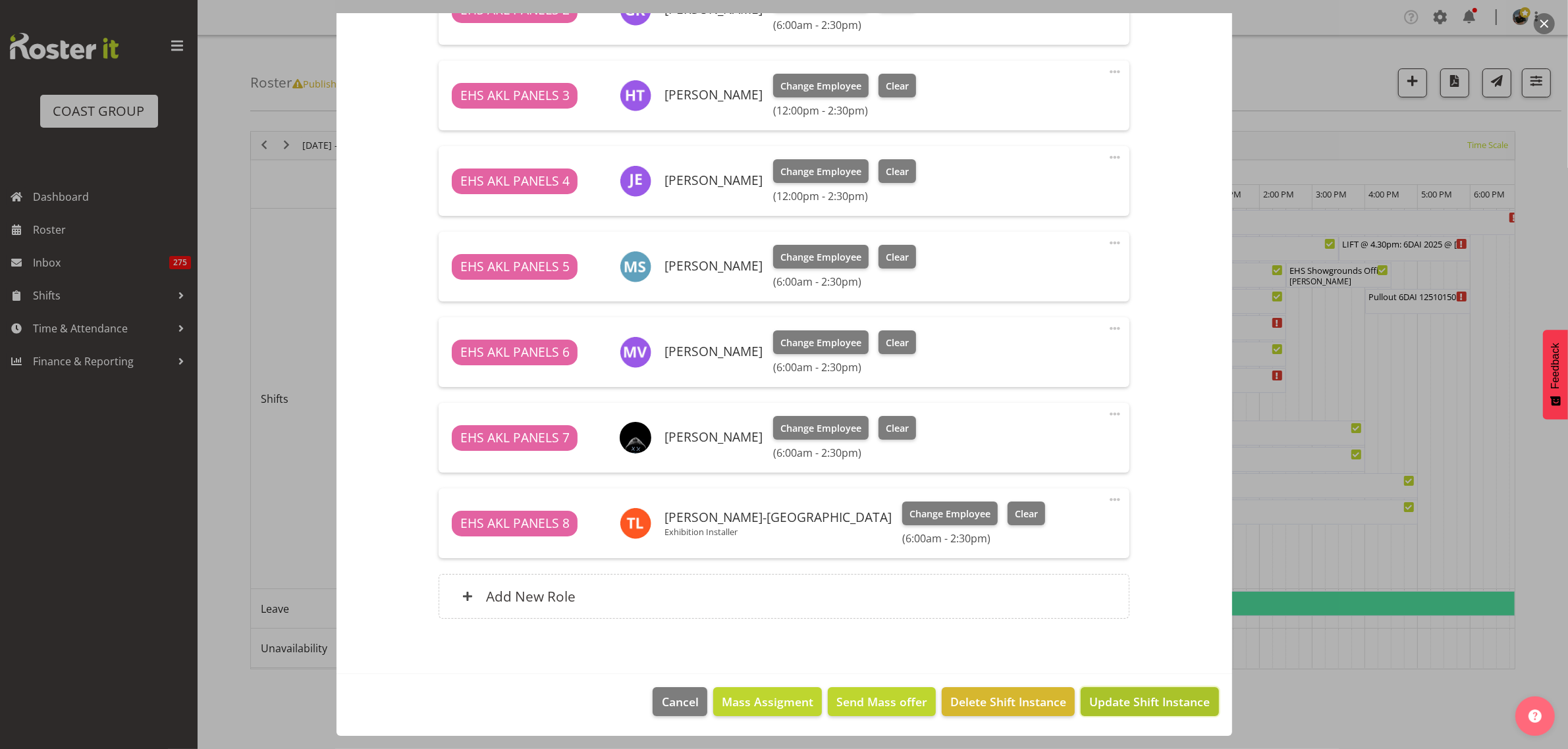
click at [1132, 708] on span "Update Shift Instance" at bounding box center [1149, 701] width 121 height 17
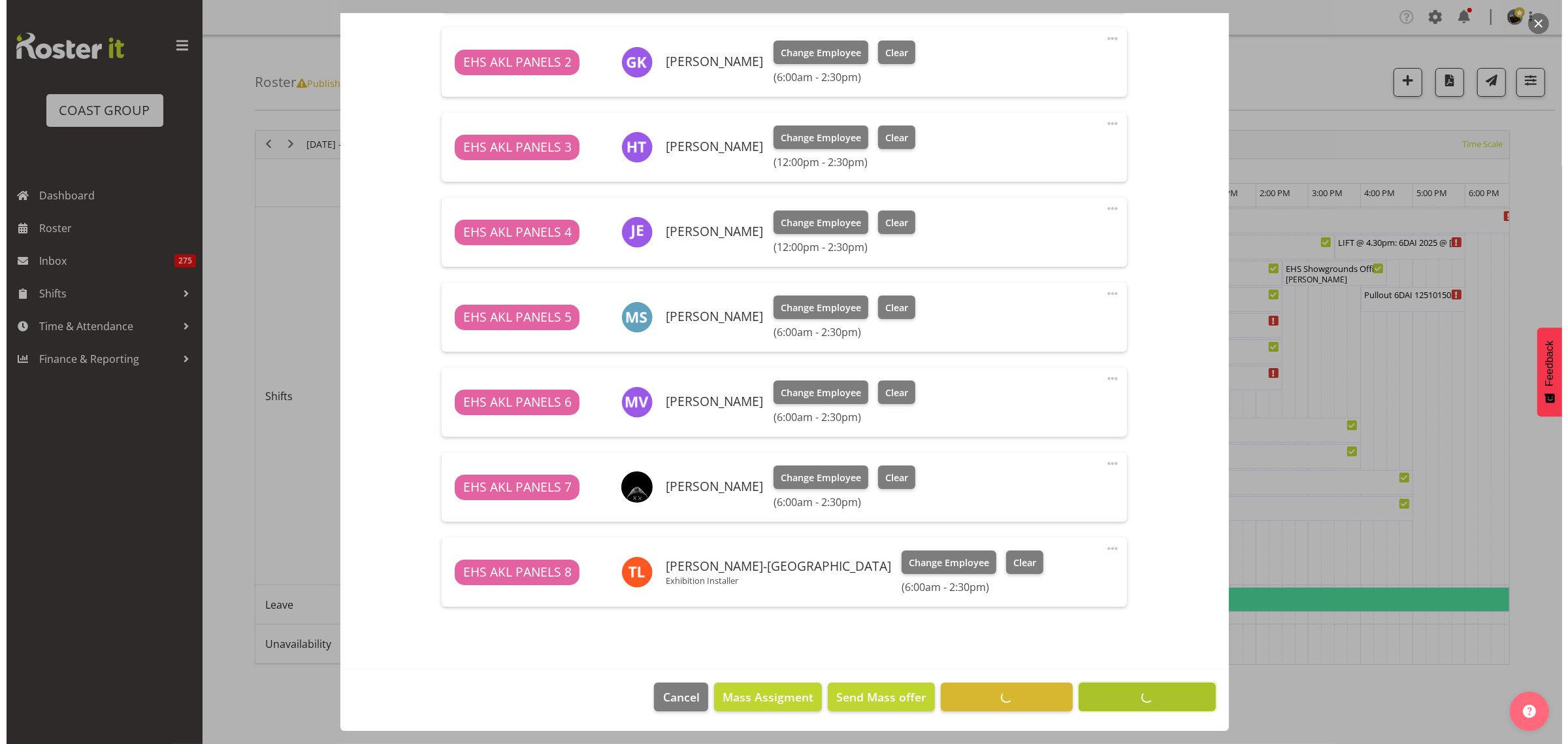
scroll to position [556, 0]
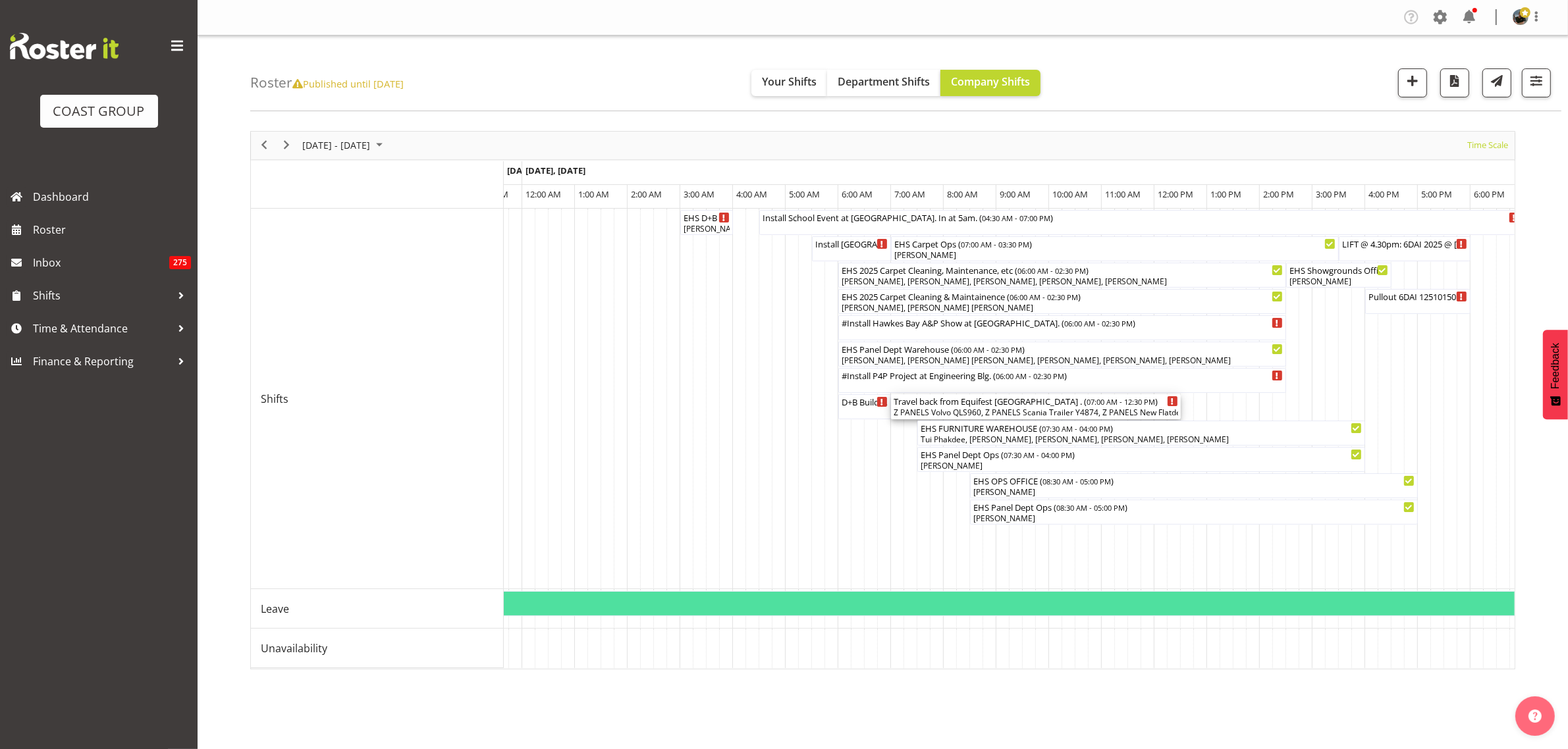
click at [993, 409] on div "Z PANELS Volvo QLS960, Z PANELS Scania Trailer Y4874, Z PANELS New Flatdeck LFM…" at bounding box center [1035, 412] width 285 height 12
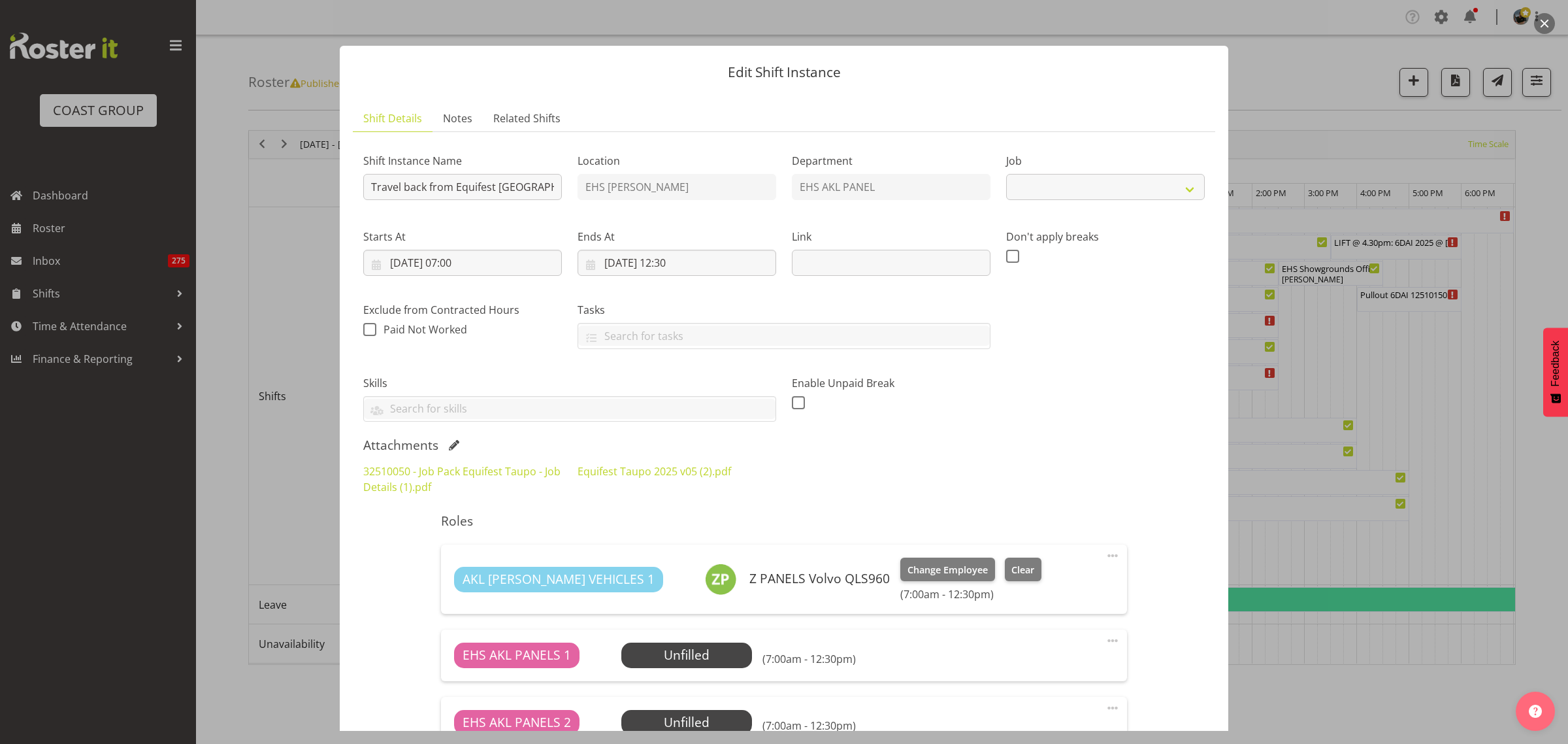
select select "9312"
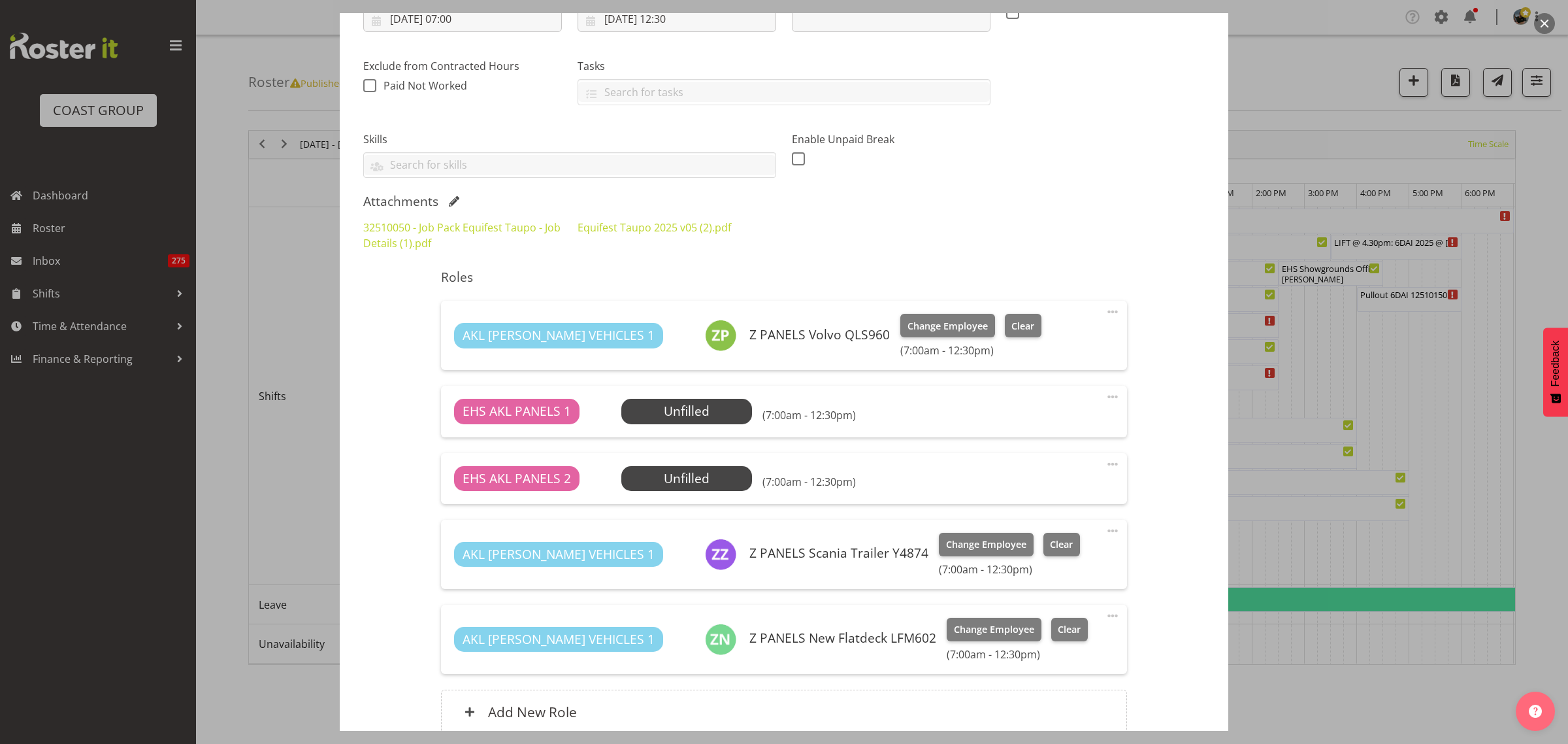
scroll to position [245, 0]
click at [678, 409] on span "Select Employee" at bounding box center [686, 409] width 98 height 19
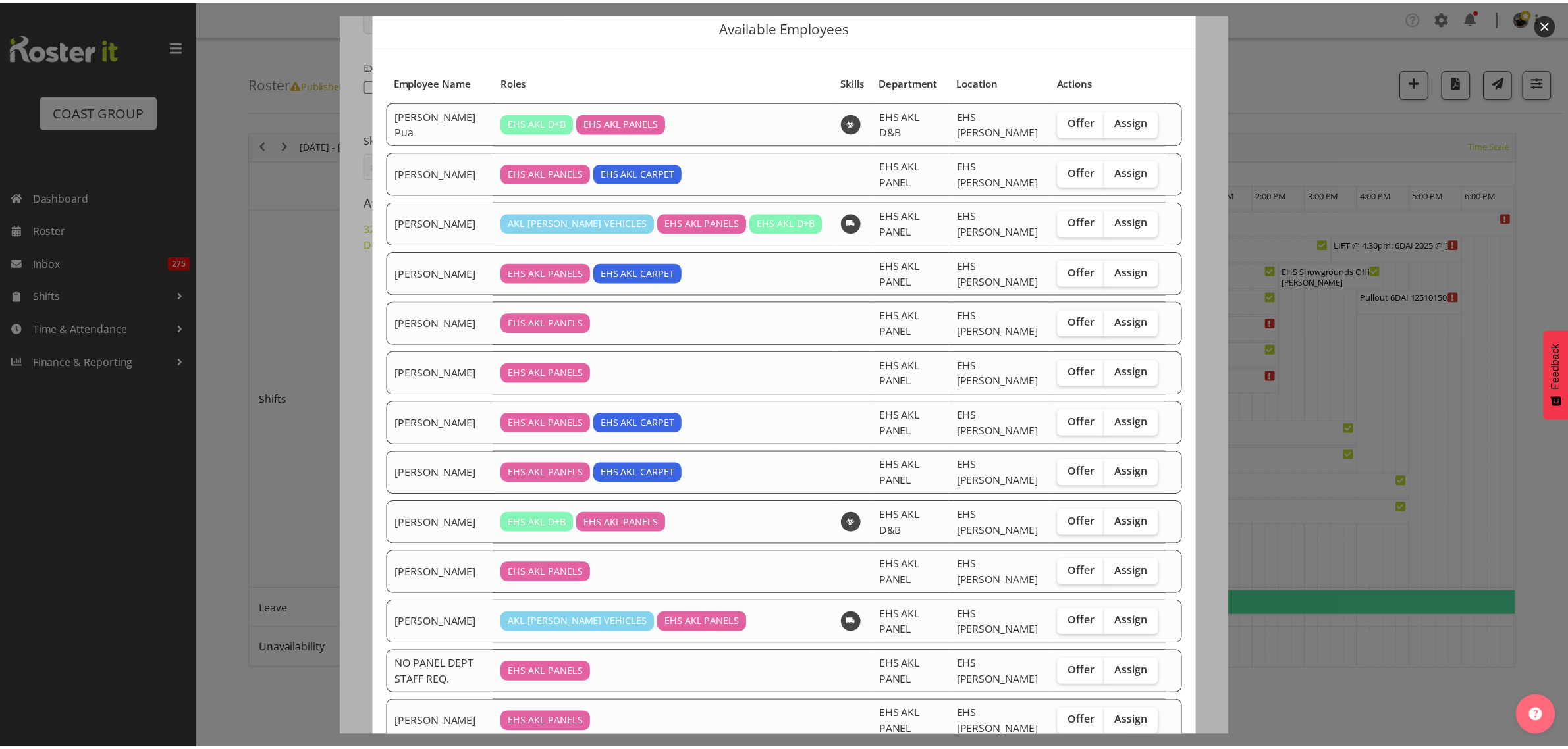
scroll to position [45, 0]
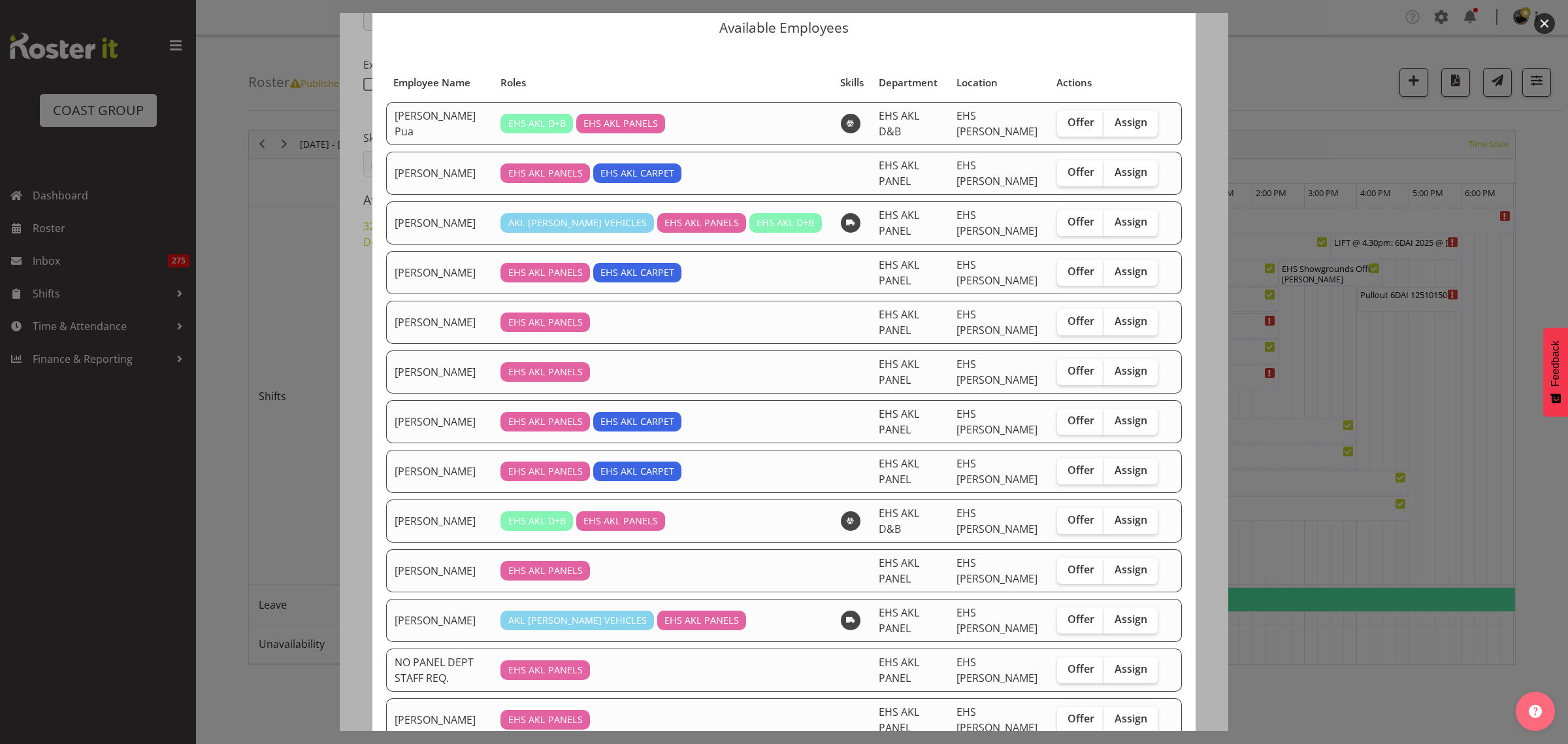
click at [1546, 21] on button "button" at bounding box center [1544, 23] width 21 height 21
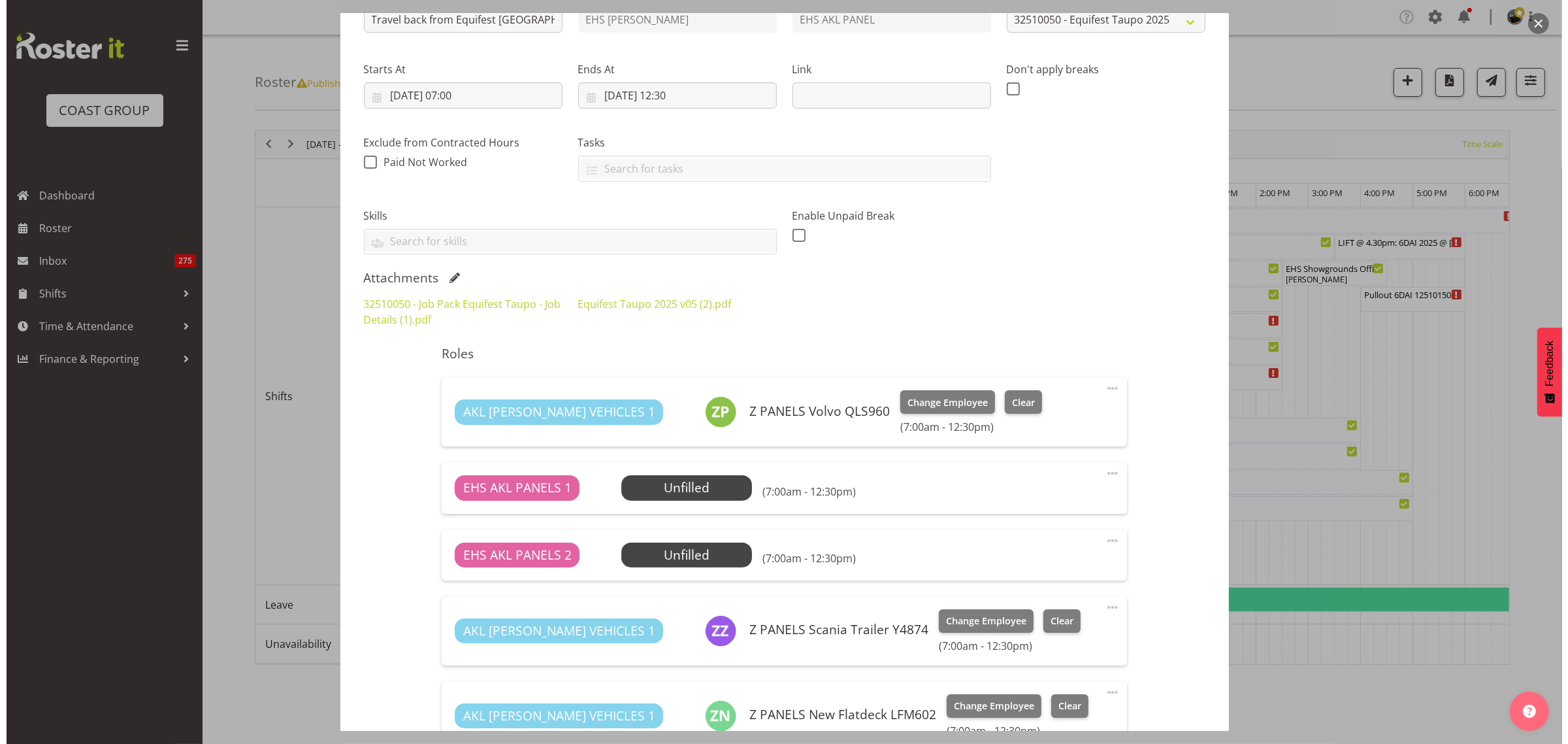
scroll to position [0, 0]
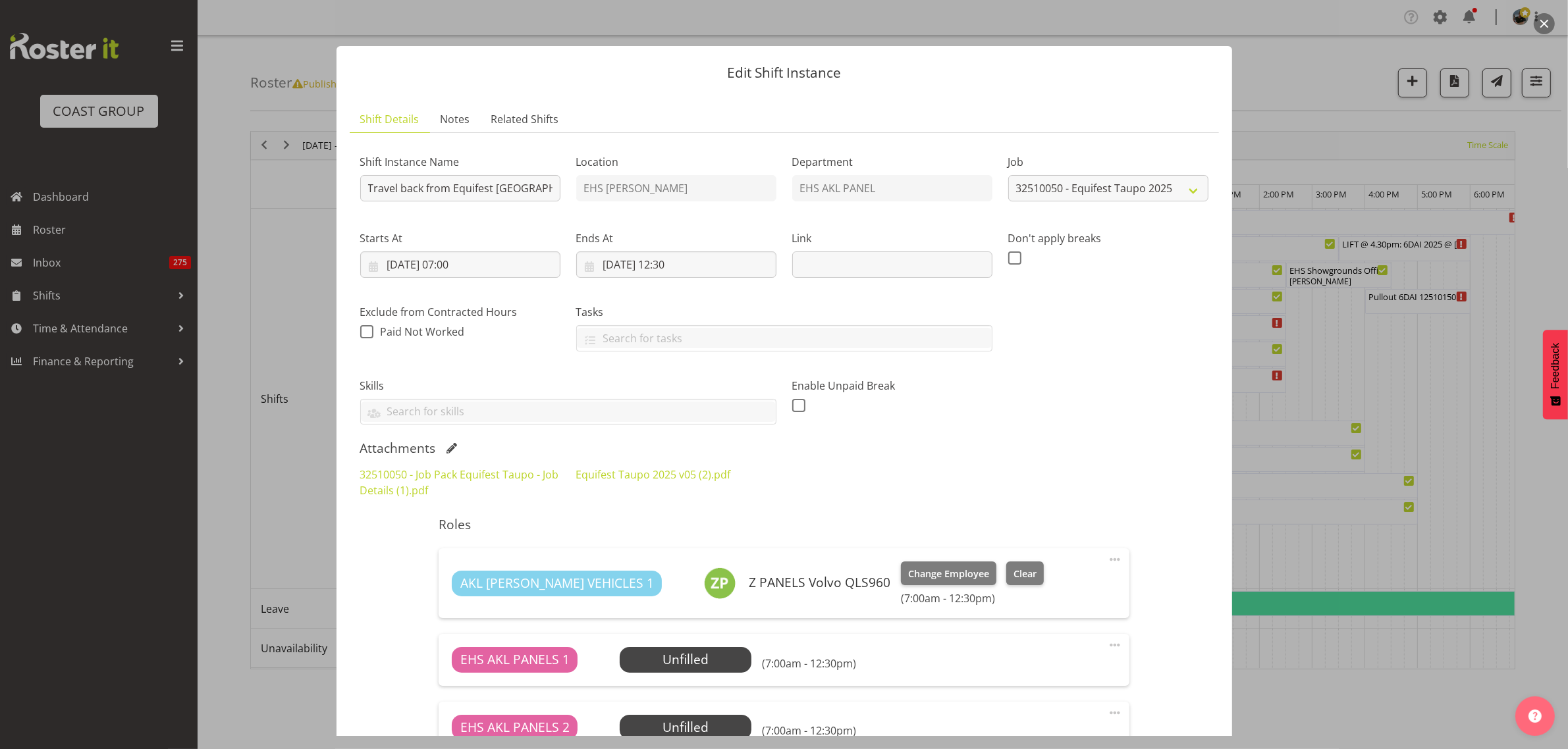
click at [1543, 21] on button "button" at bounding box center [1544, 23] width 21 height 21
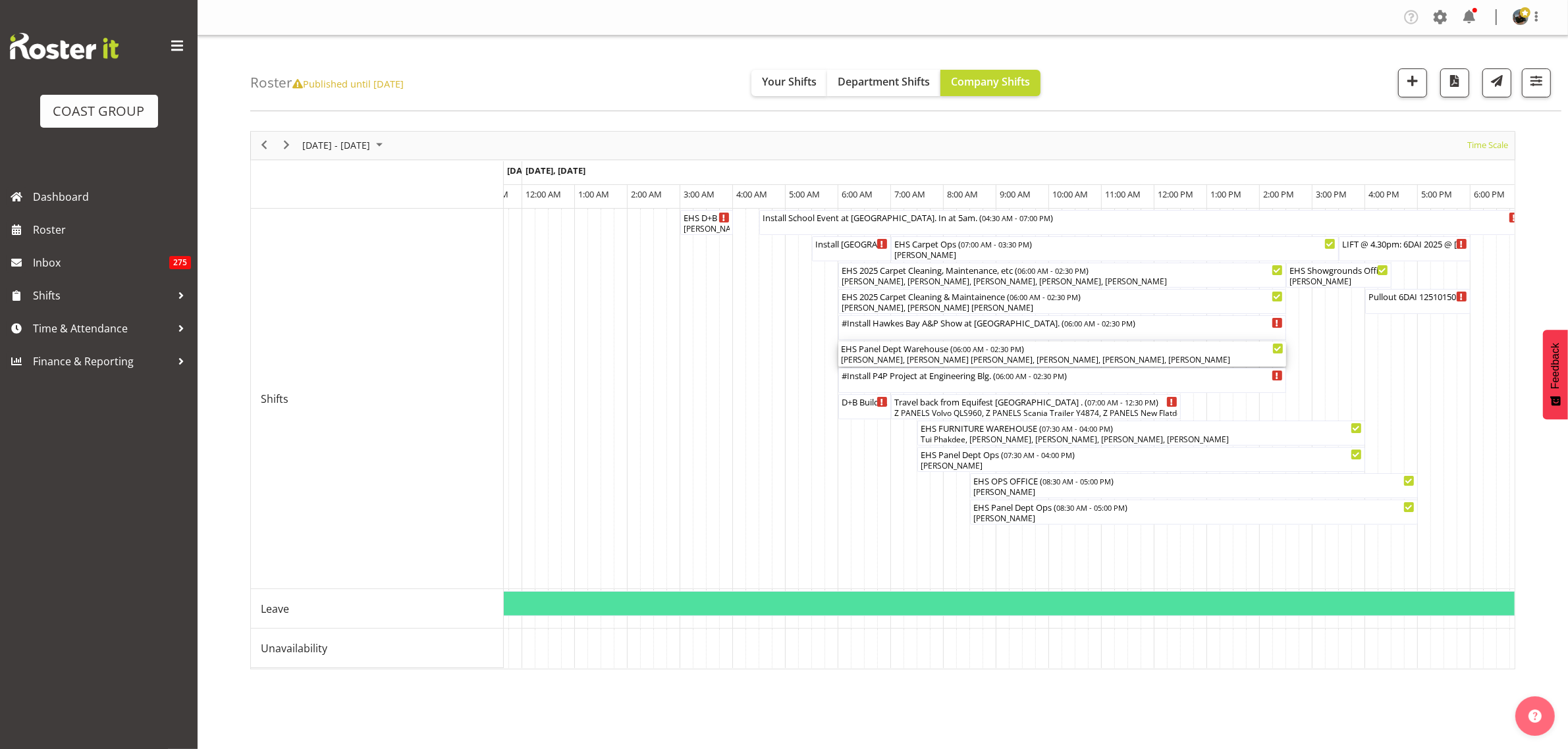
click at [1081, 359] on div "[PERSON_NAME], [PERSON_NAME] [PERSON_NAME], [PERSON_NAME], [PERSON_NAME], [PERS…" at bounding box center [1062, 360] width 443 height 12
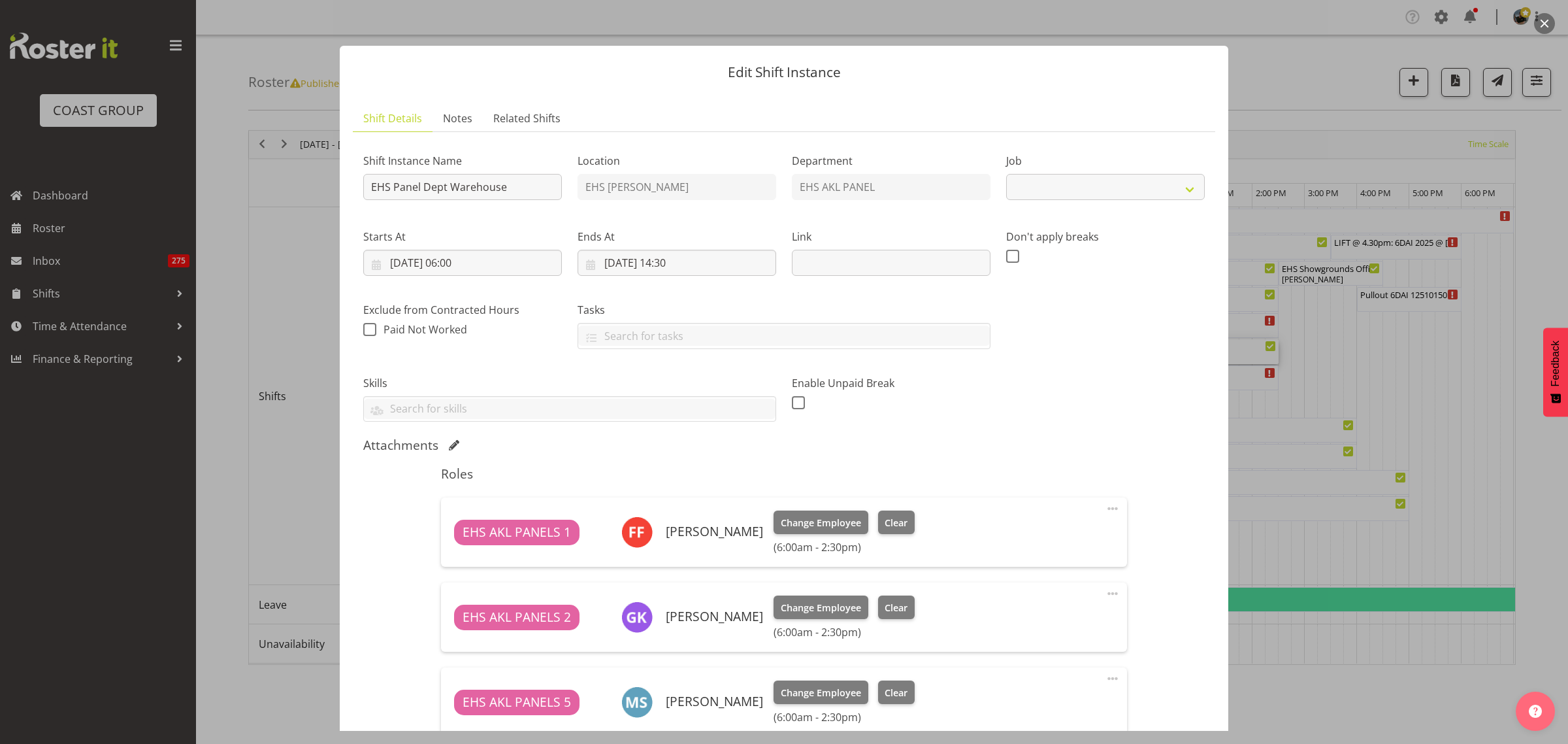
select select "69"
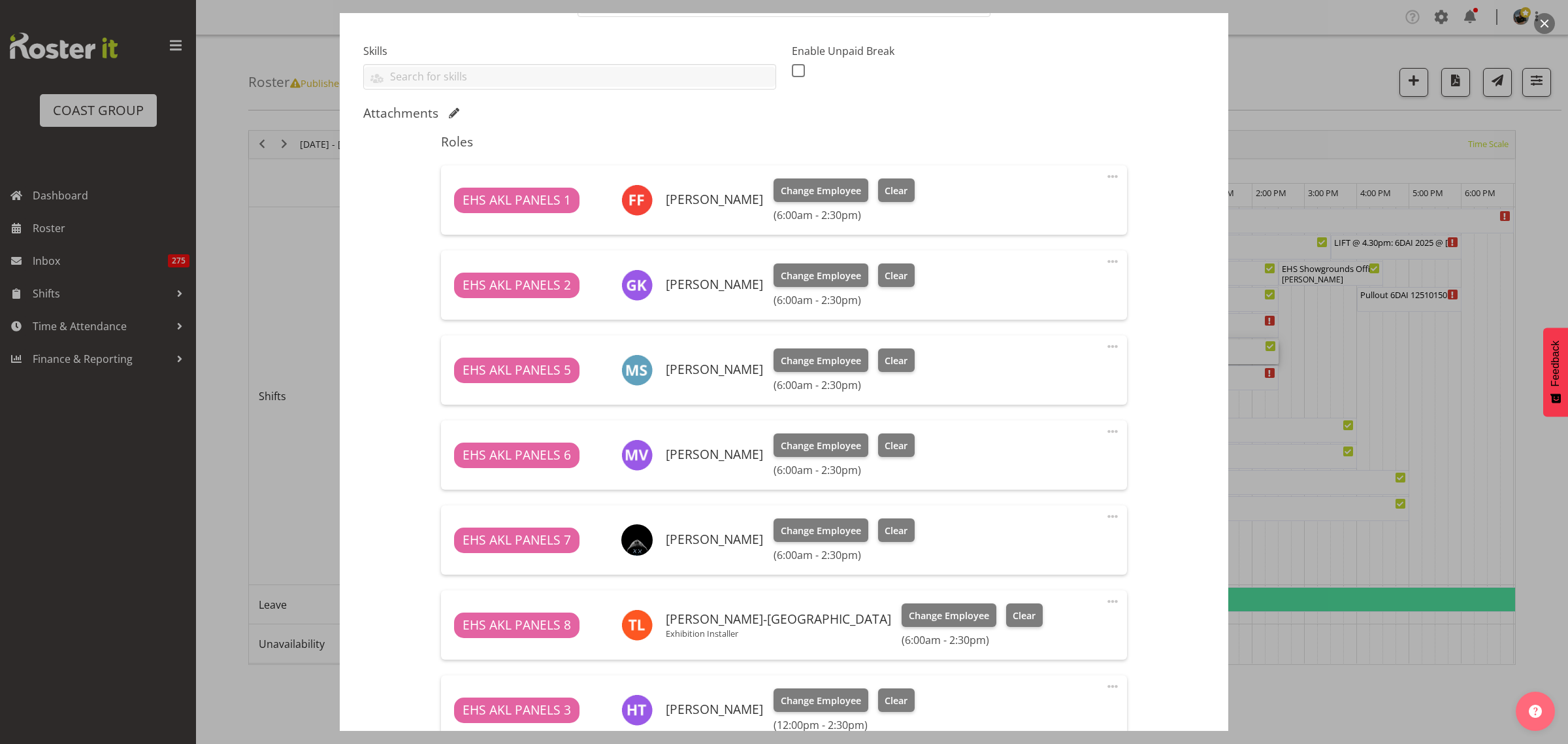
scroll to position [81, 0]
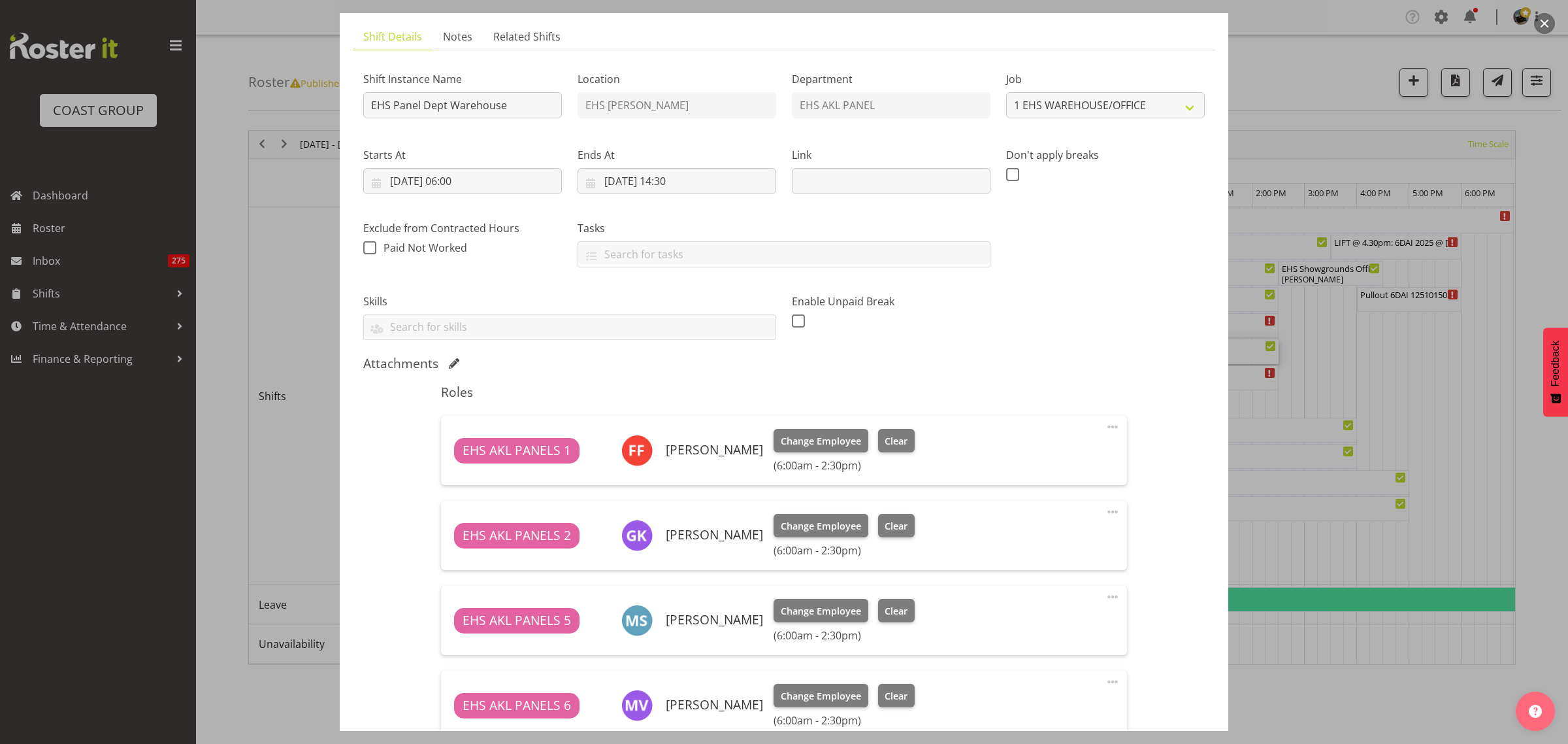
click at [1546, 22] on button "button" at bounding box center [1544, 23] width 21 height 21
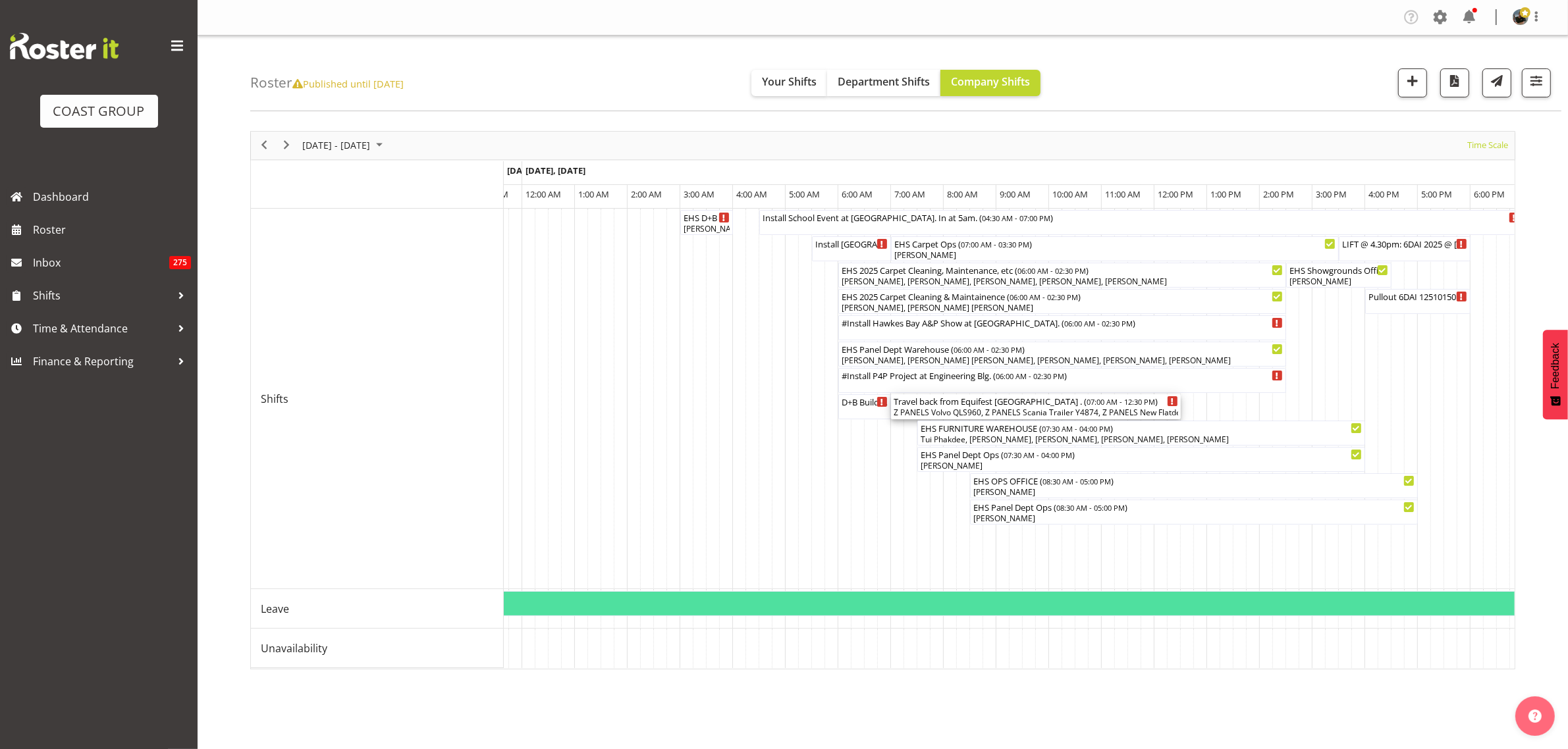
click at [1028, 409] on div "Z PANELS Volvo QLS960, Z PANELS Scania Trailer Y4874, Z PANELS New Flatdeck LFM…" at bounding box center [1035, 412] width 285 height 12
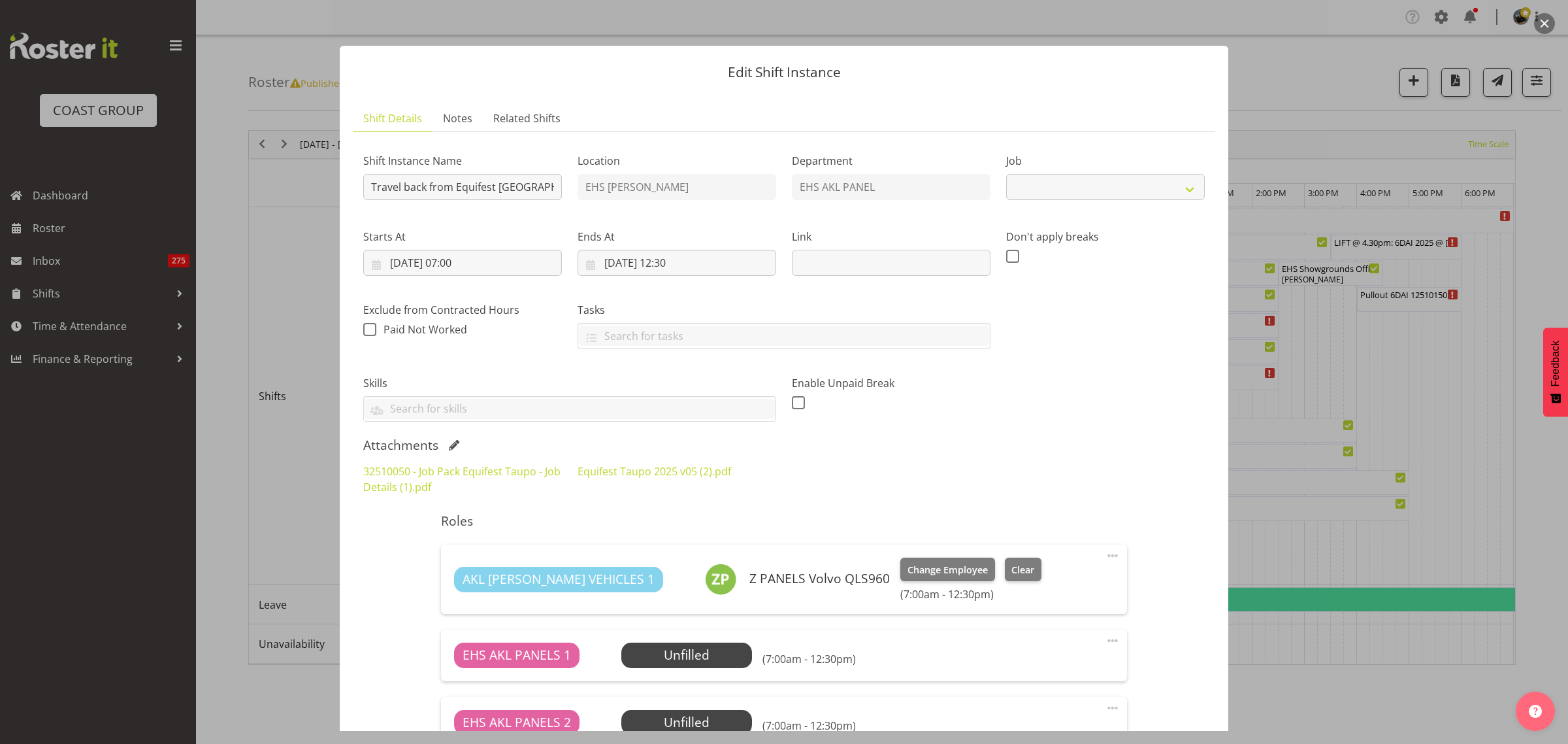
select select "9312"
click at [733, 258] on input "21/10/2025, 12:30" at bounding box center [676, 262] width 198 height 27
click at [705, 539] on select "00 01 02 03 04 05 06 07 08 09 10 11 12 13 14 15 16 17 18 19 20 21 22 23 24 25 2…" at bounding box center [711, 540] width 29 height 27
select select "0"
click at [696, 527] on select "00 01 02 03 04 05 06 07 08 09 10 11 12 13 14 15 16 17 18 19 20 21 22 23 24 25 2…" at bounding box center [711, 540] width 29 height 27
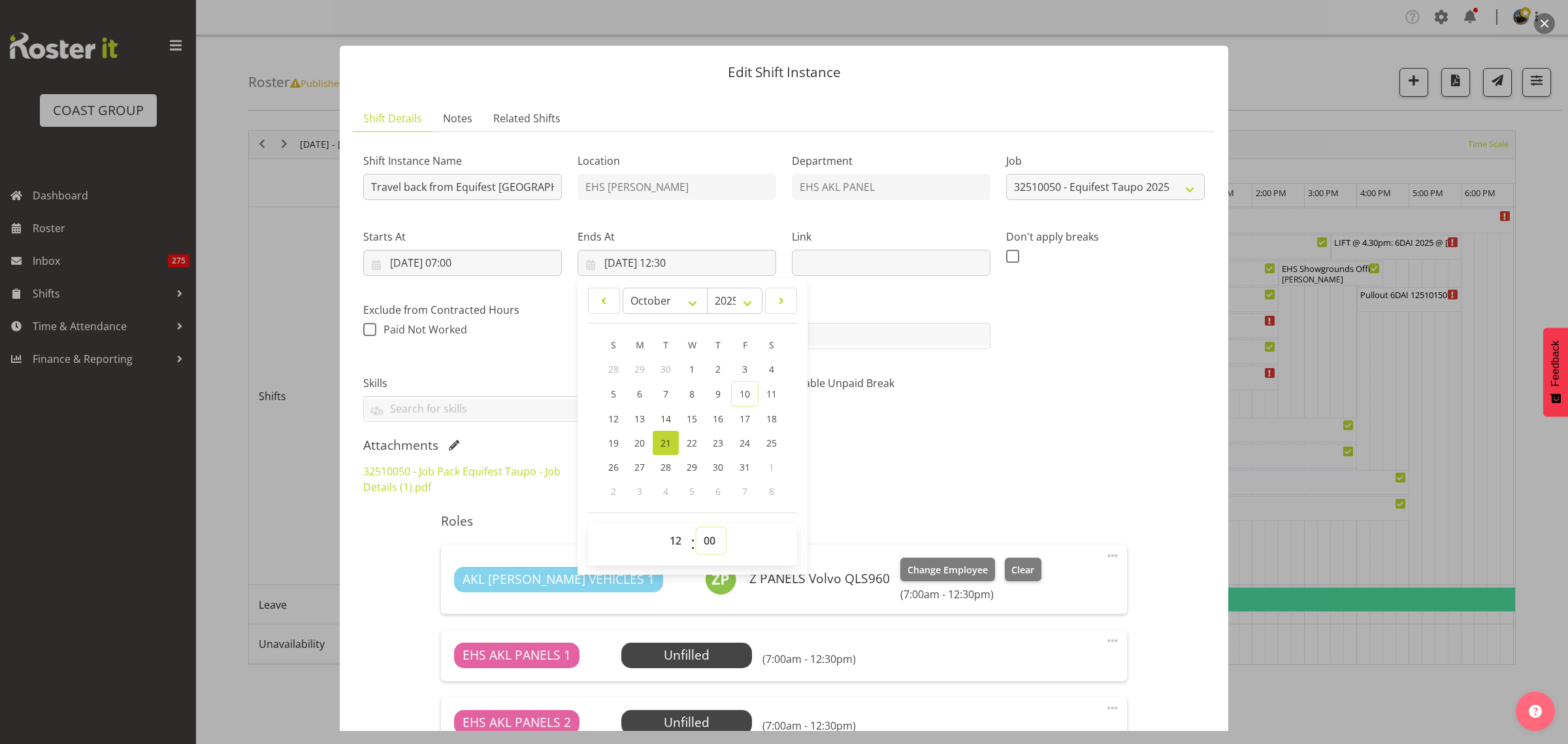
type input "21/10/2025, 12:00"
click at [1093, 430] on div "Shift Instance Name Travel back from Equifest Taupo . Location EHS RYMER Depart…" at bounding box center [784, 282] width 857 height 295
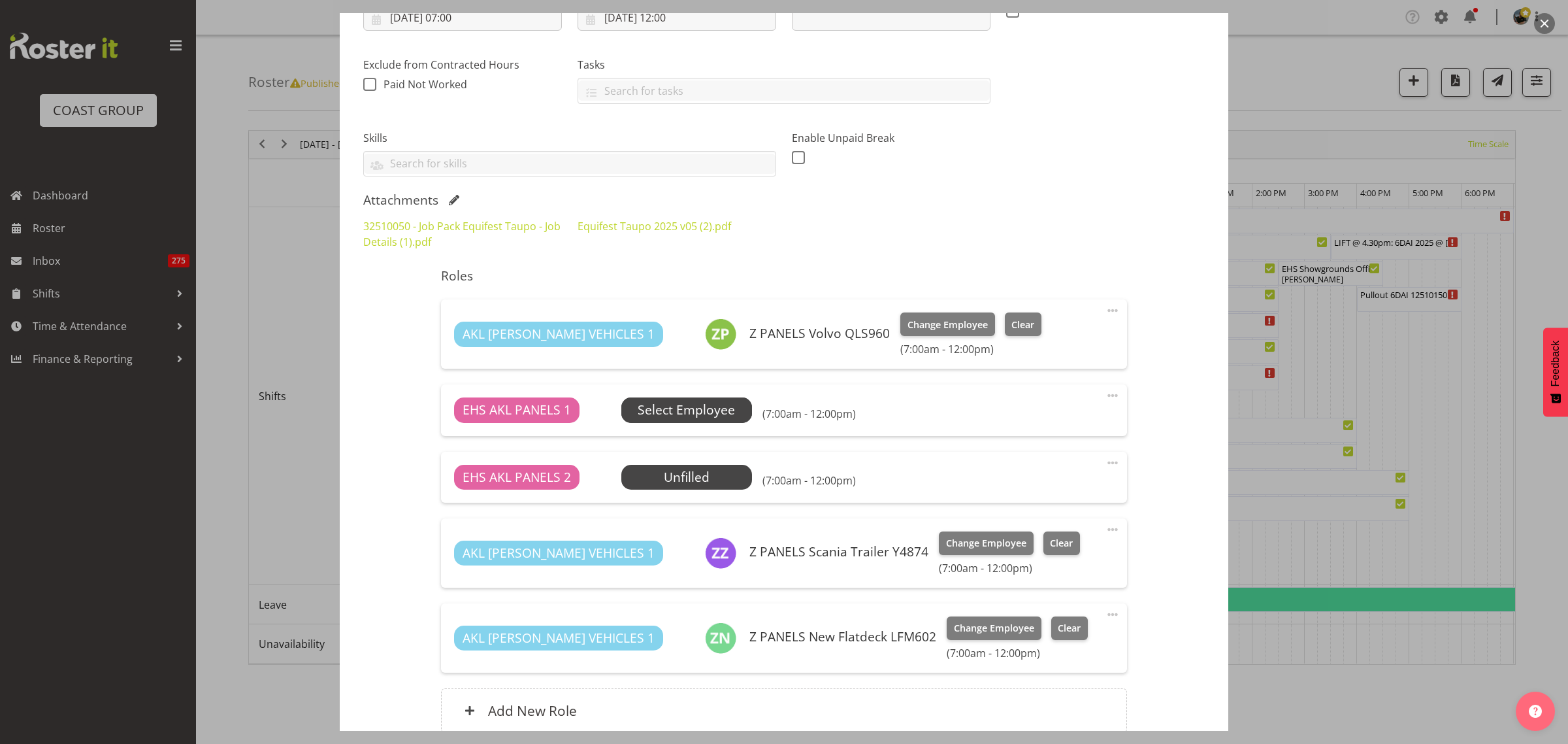
click at [696, 409] on span "Select Employee" at bounding box center [686, 409] width 98 height 19
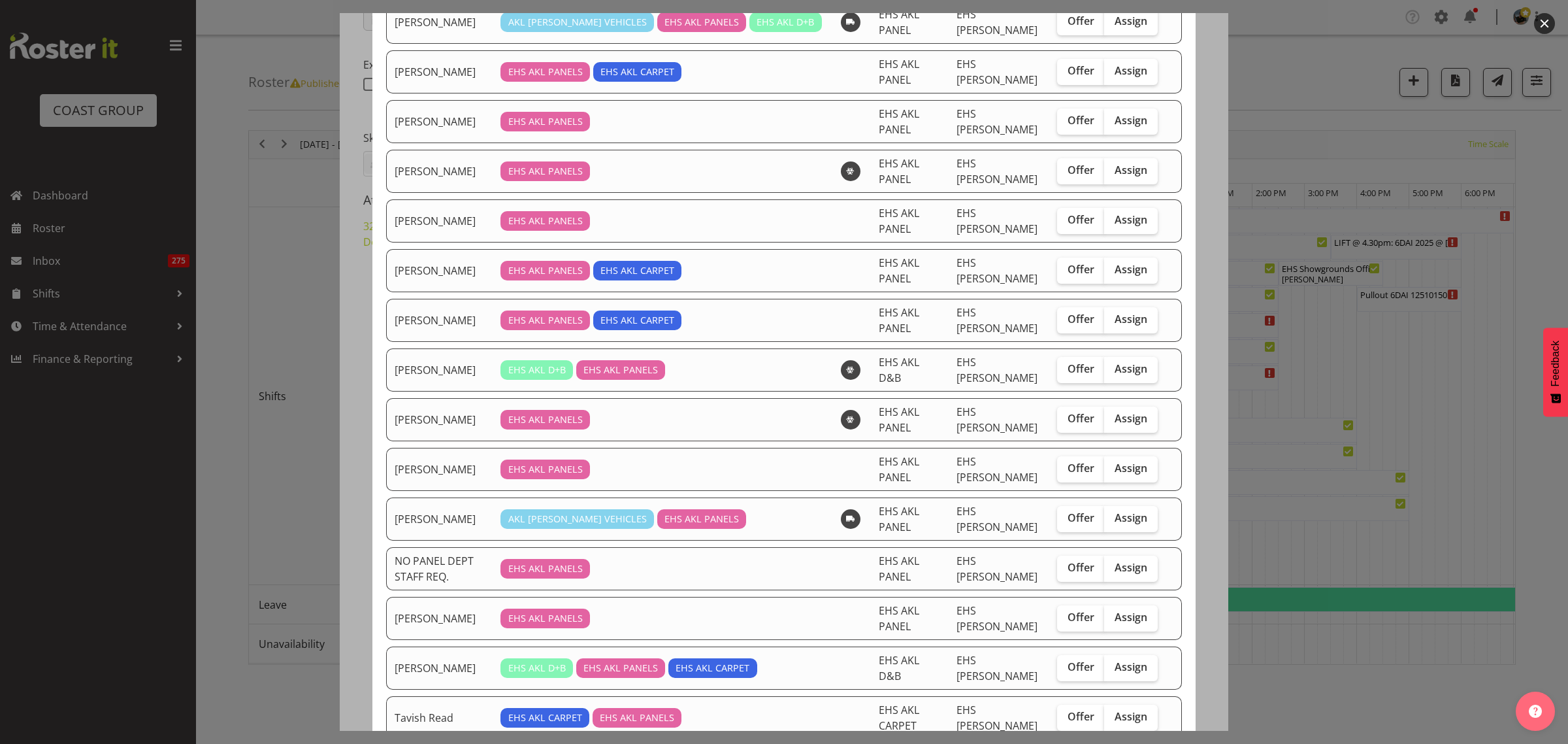
scroll to position [327, 0]
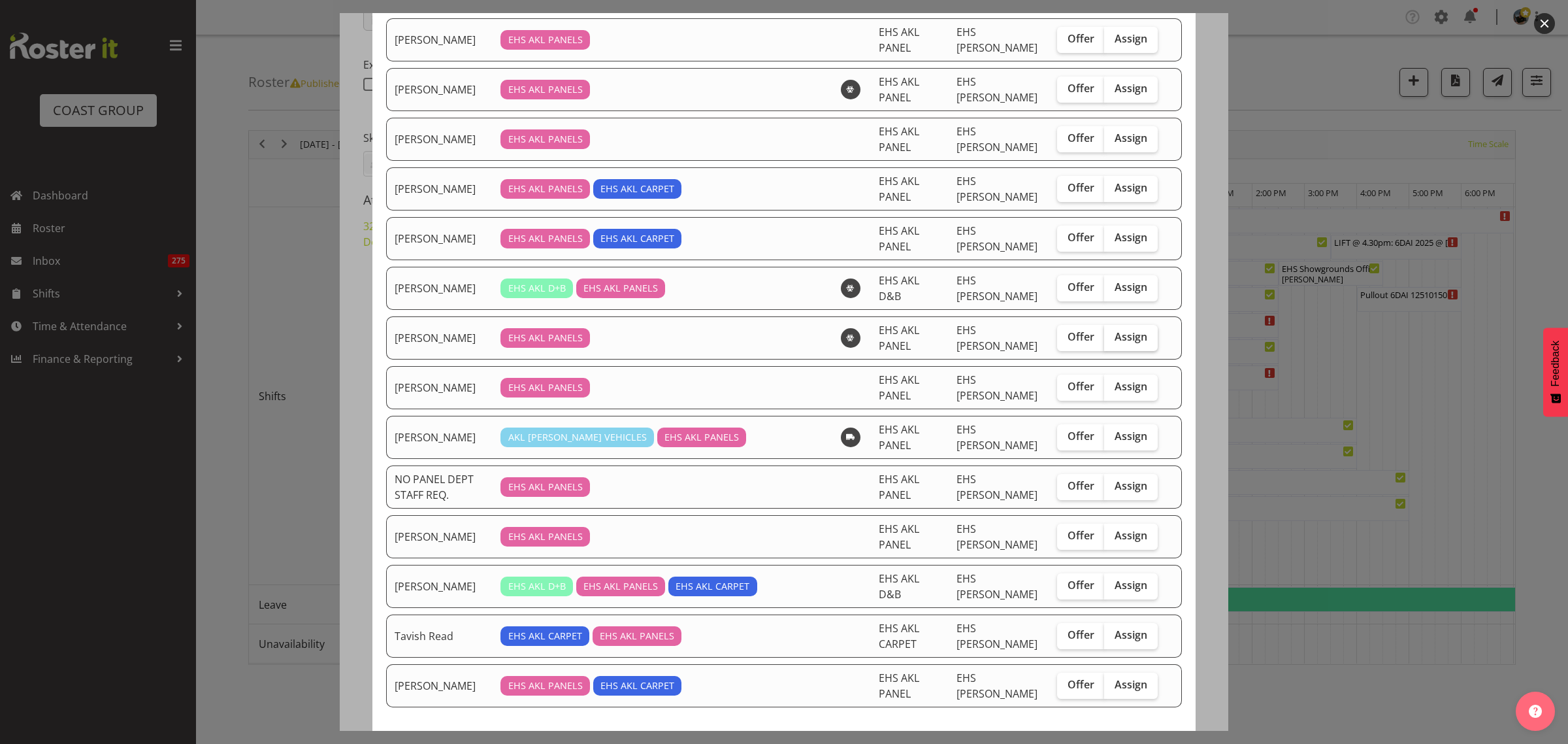
click at [1122, 343] on span "Assign" at bounding box center [1131, 336] width 33 height 13
click at [1113, 341] on input "Assign" at bounding box center [1108, 336] width 8 height 8
checkbox input "true"
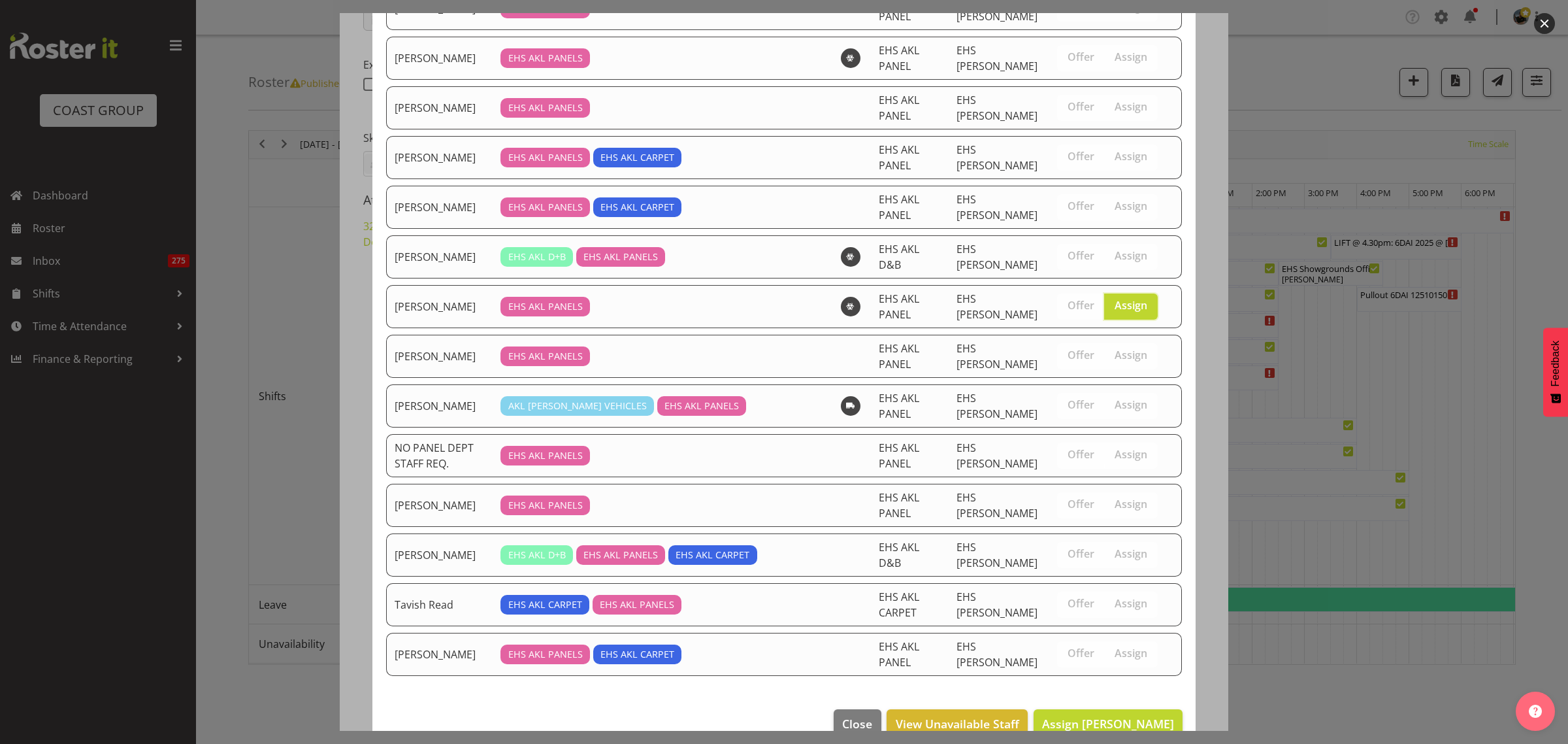
scroll to position [389, 0]
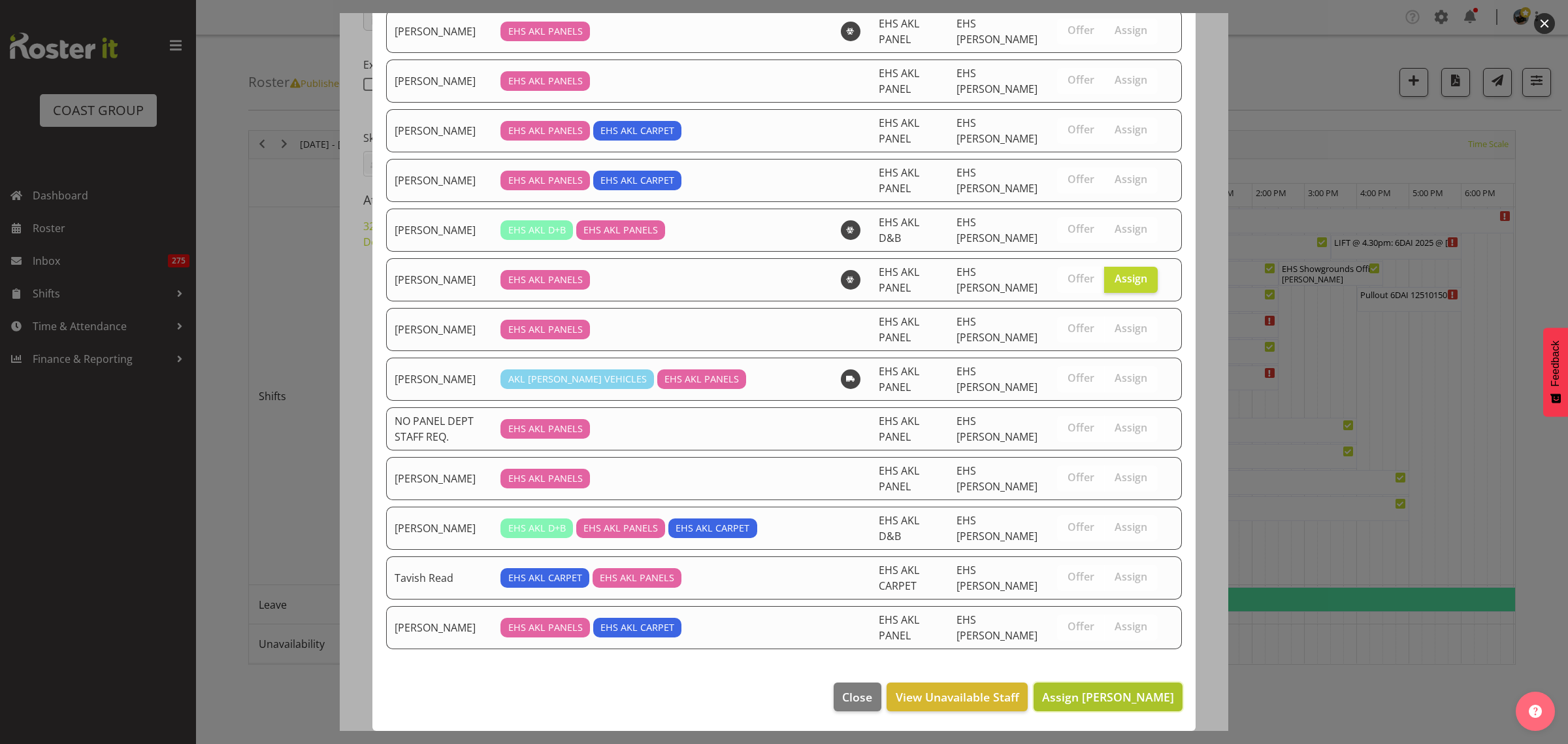
click at [1066, 704] on span "Assign Jonathan Elder" at bounding box center [1108, 696] width 132 height 16
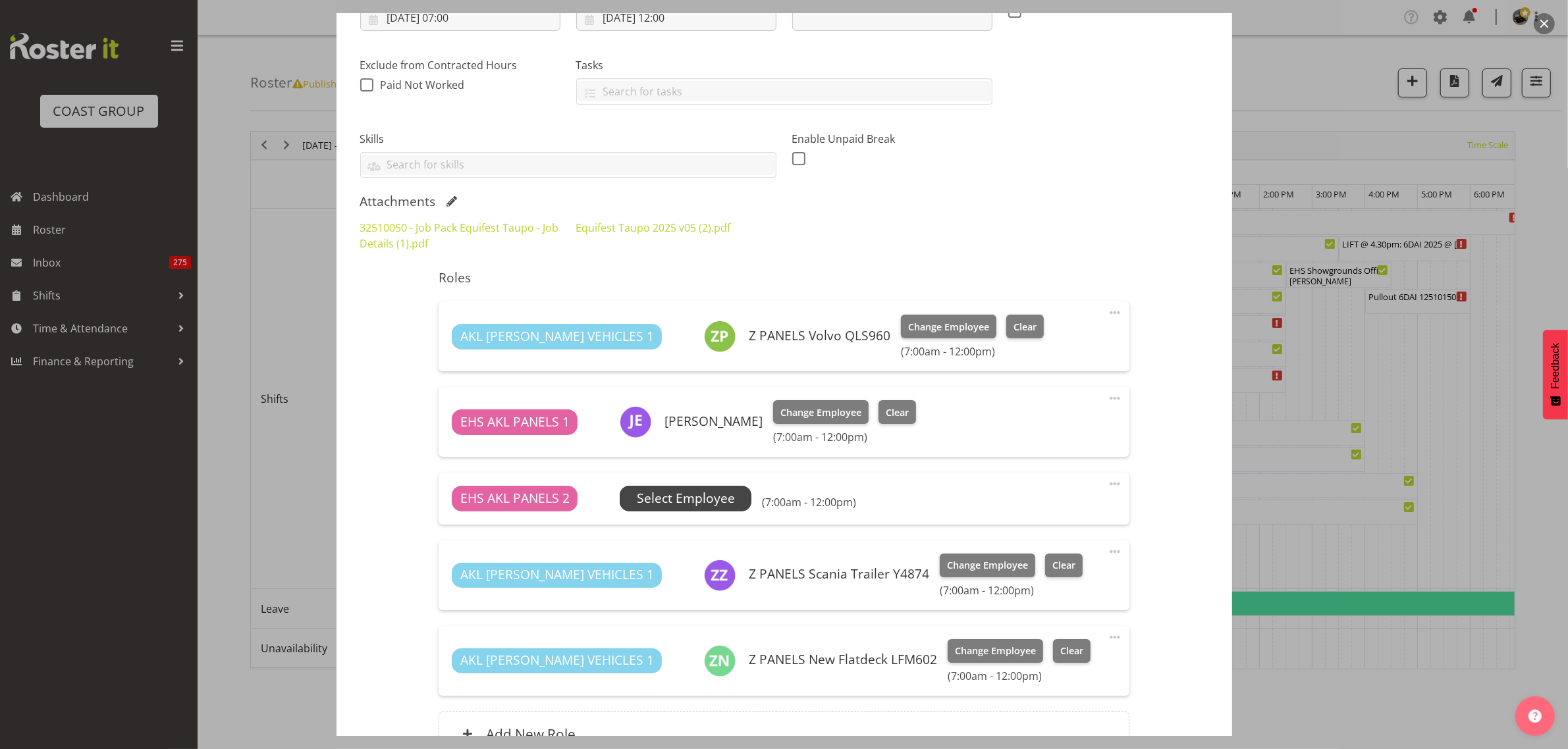
click at [709, 501] on span "Select Employee" at bounding box center [686, 498] width 99 height 19
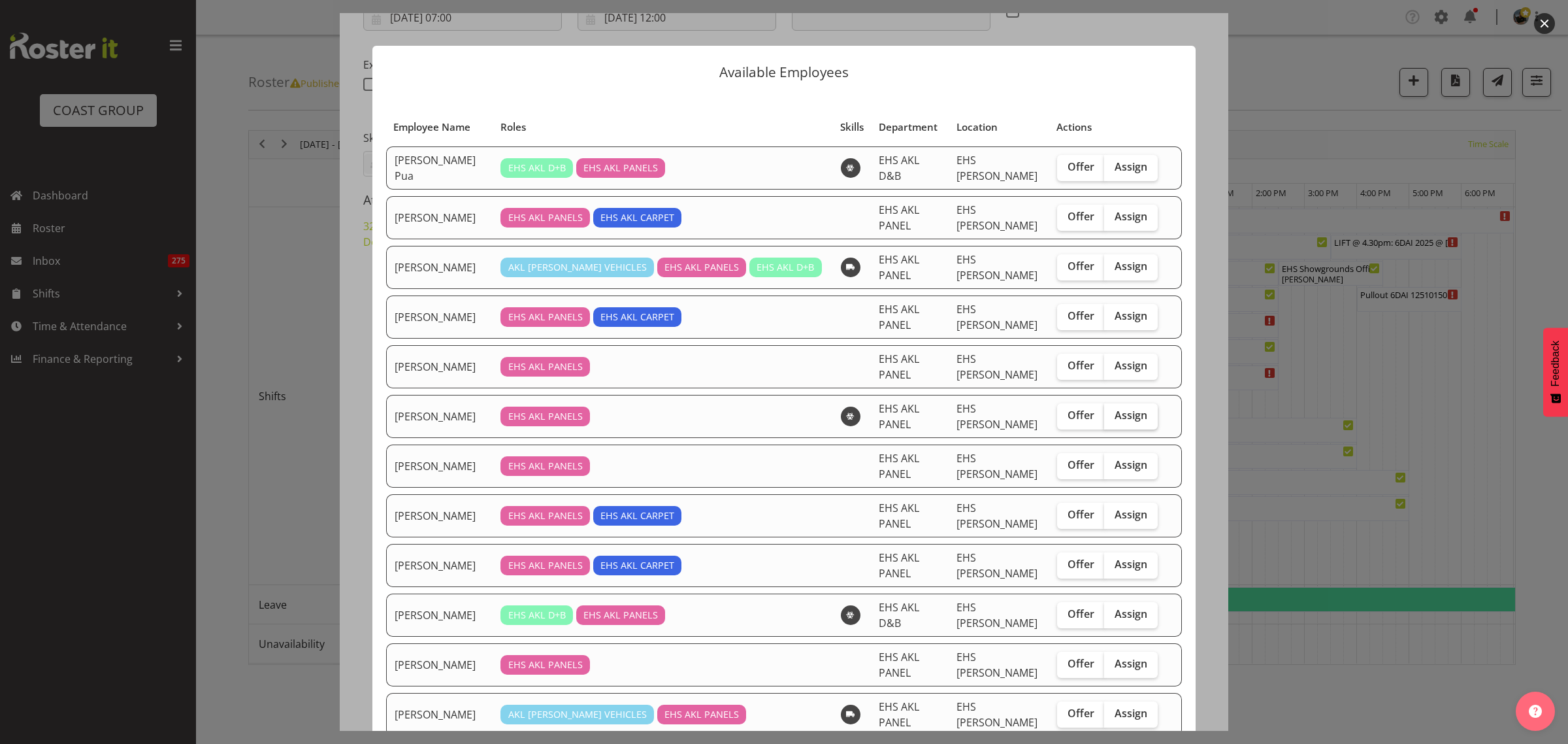
click at [1124, 415] on span "Assign" at bounding box center [1131, 415] width 33 height 13
click at [1113, 415] on input "Assign" at bounding box center [1108, 415] width 8 height 8
checkbox input "true"
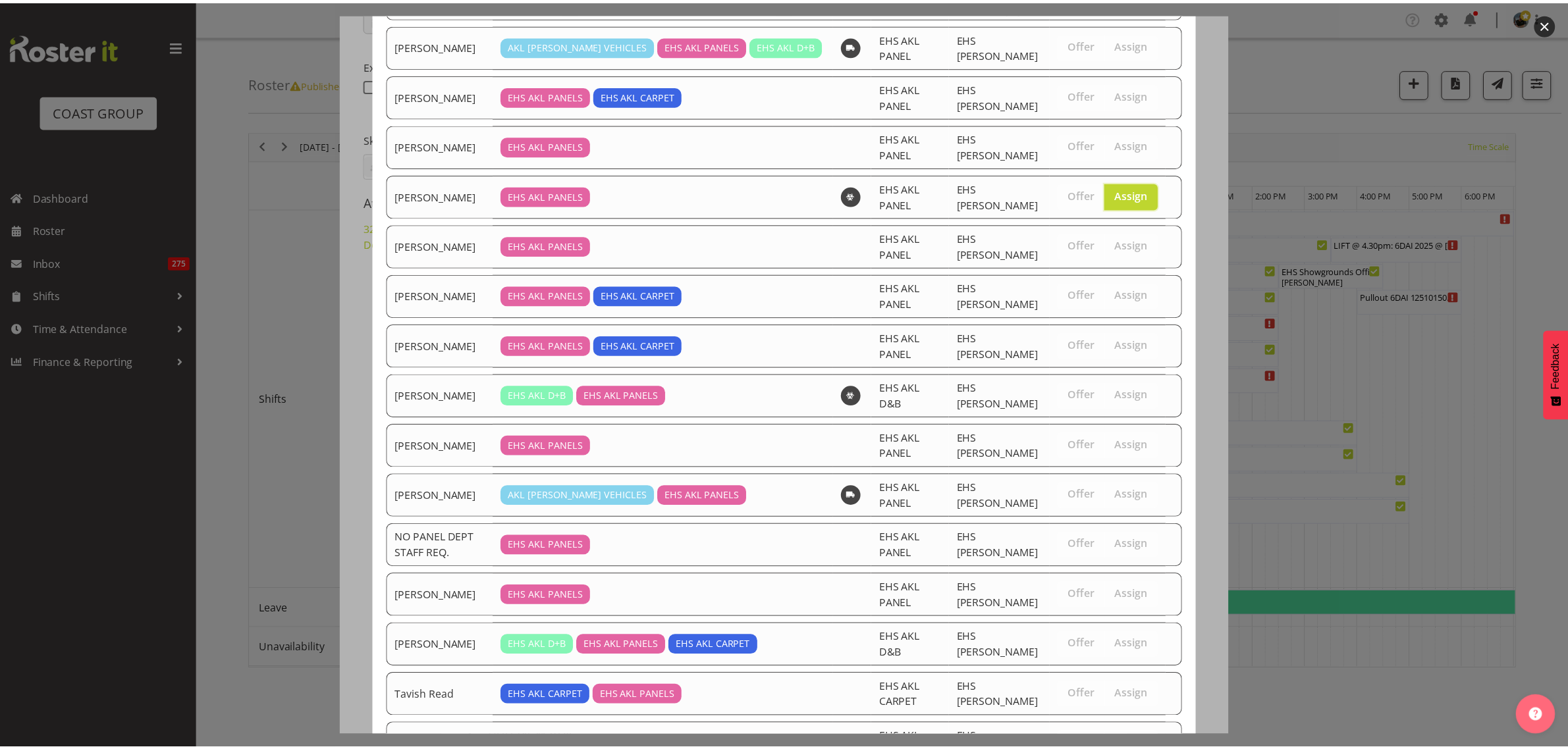
scroll to position [342, 0]
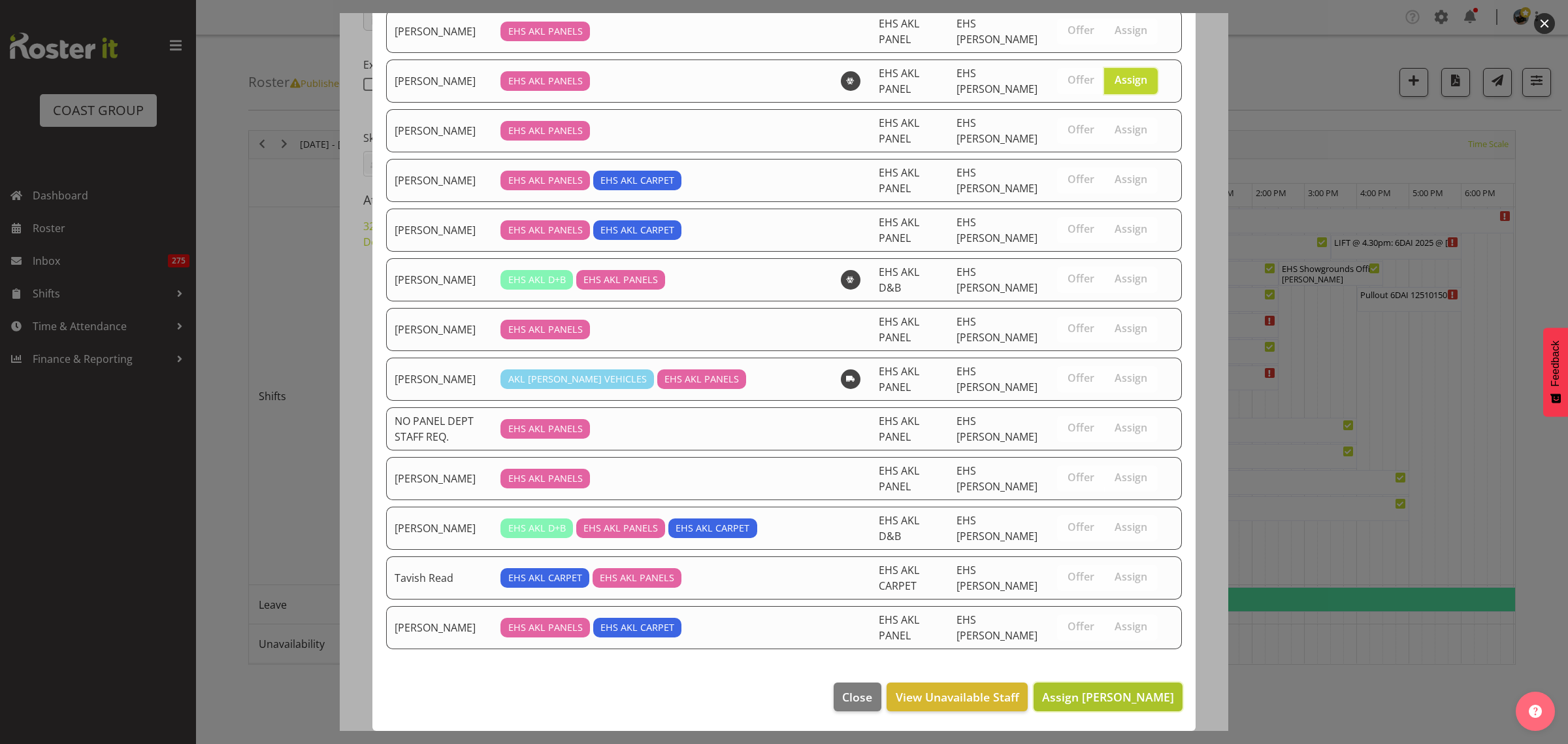
click at [1072, 692] on span "Assign Hemi Tomlinson" at bounding box center [1108, 696] width 132 height 16
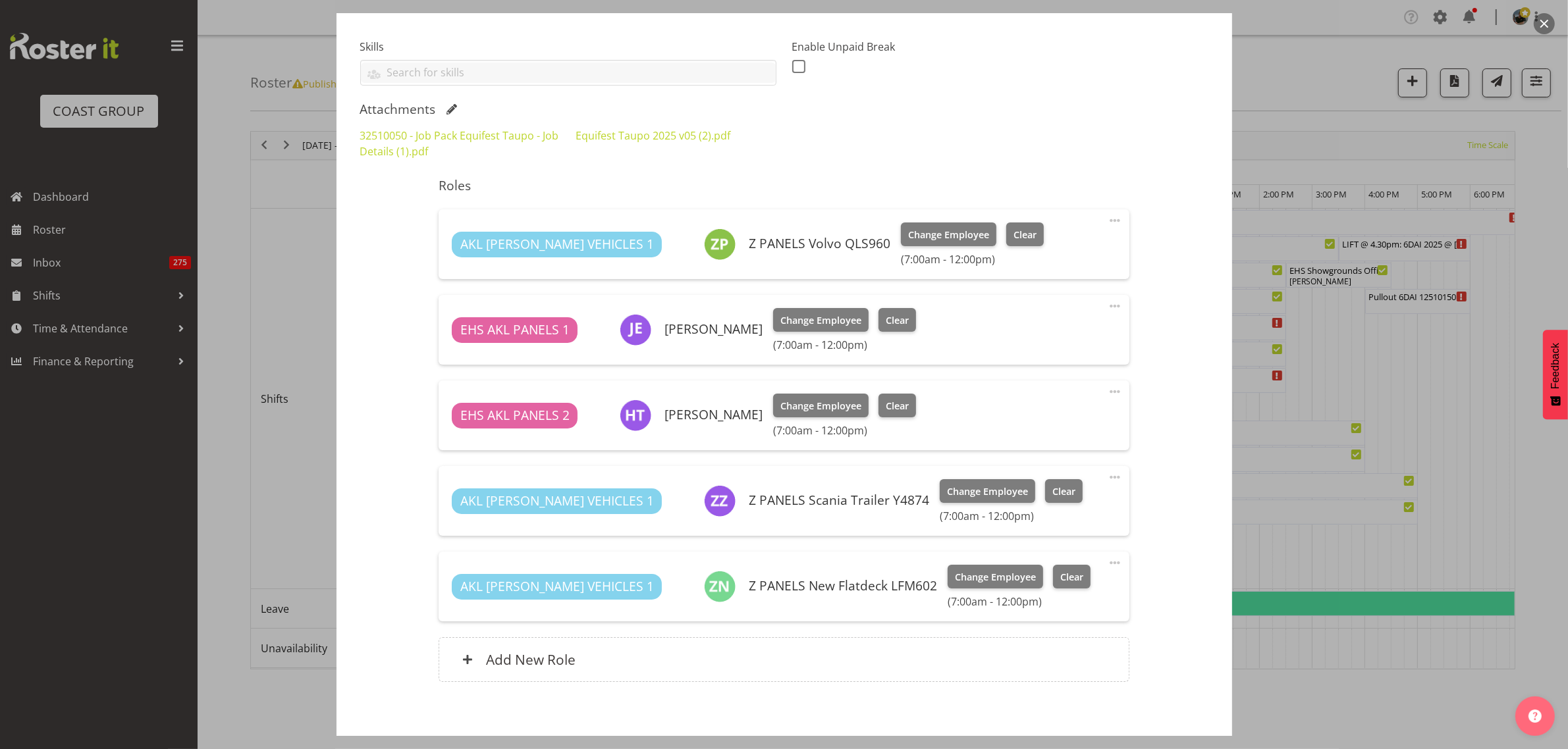
scroll to position [403, 0]
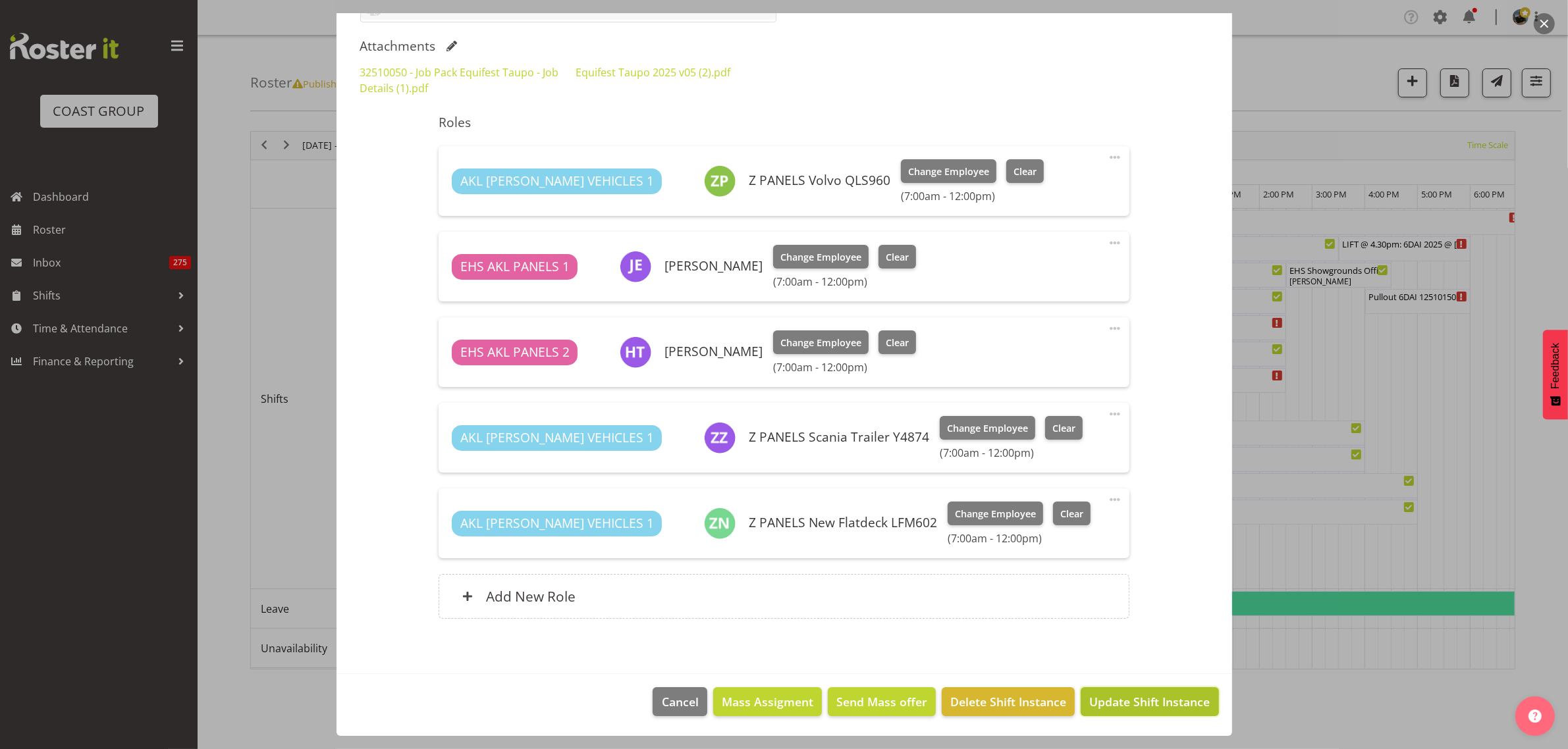
click at [1113, 703] on span "Update Shift Instance" at bounding box center [1149, 701] width 121 height 17
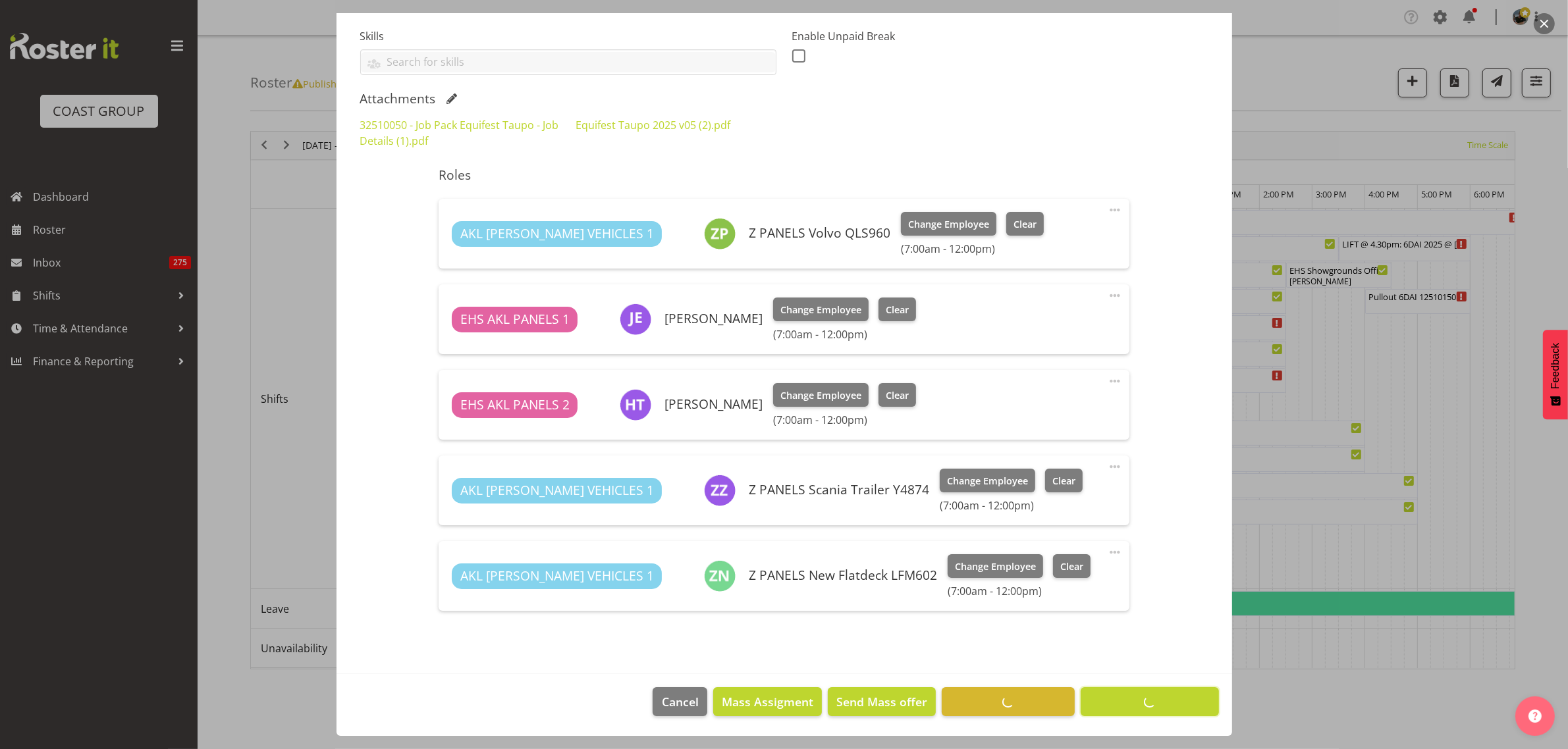
scroll to position [350, 0]
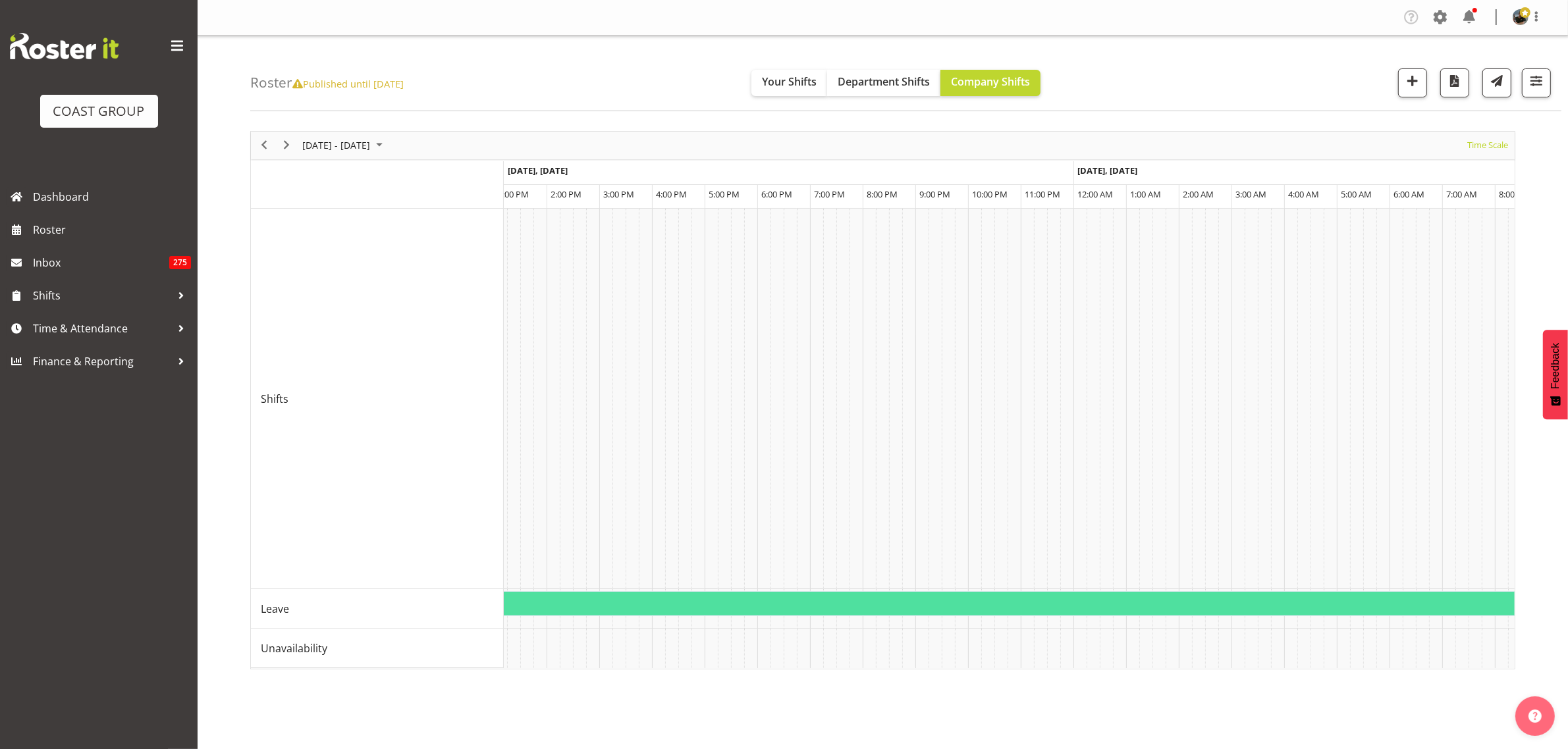
scroll to position [0, 6793]
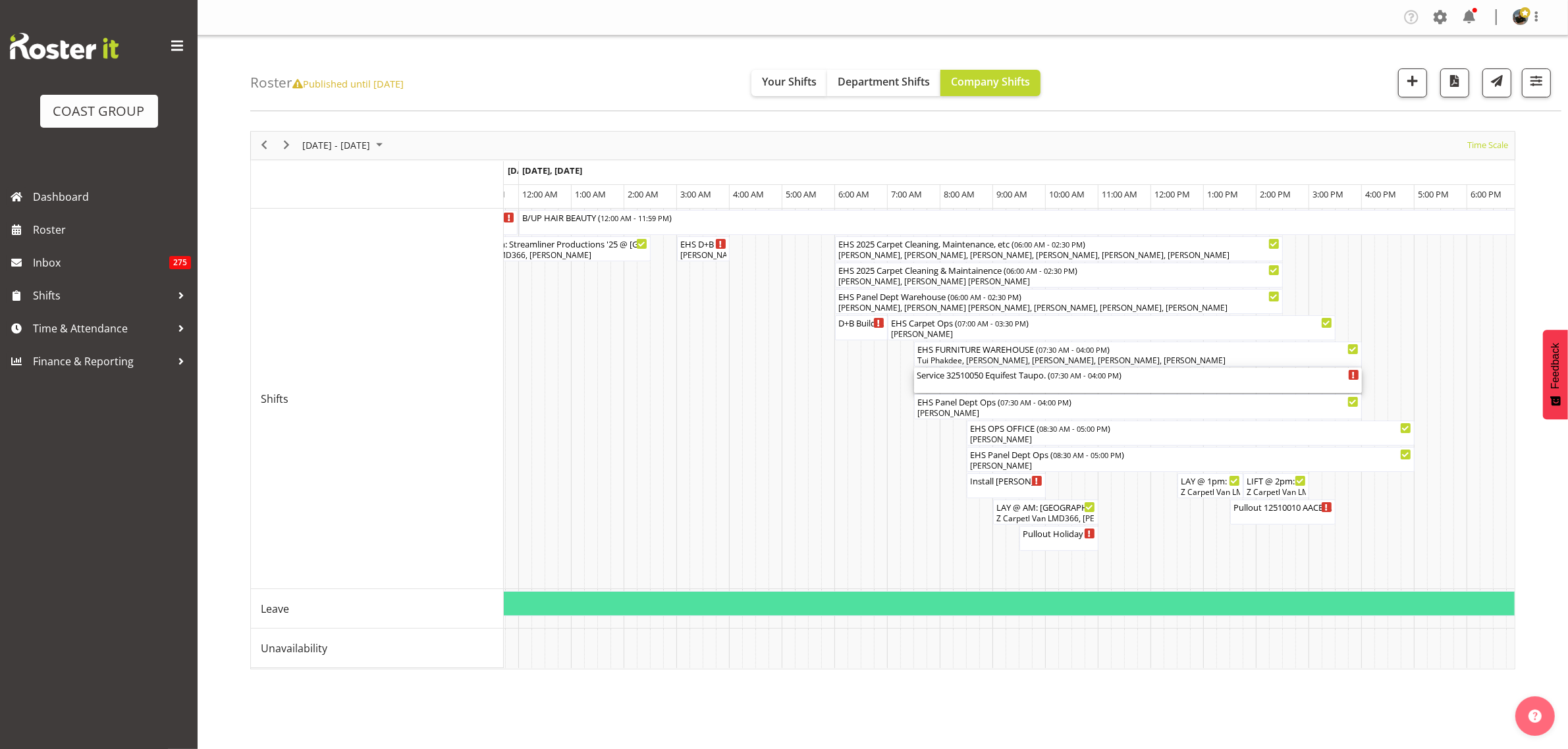
click at [1199, 384] on div "Service 32510050 Equifest Taupo. ( 07:30 AM - 04:00 PM )" at bounding box center [1138, 380] width 443 height 25
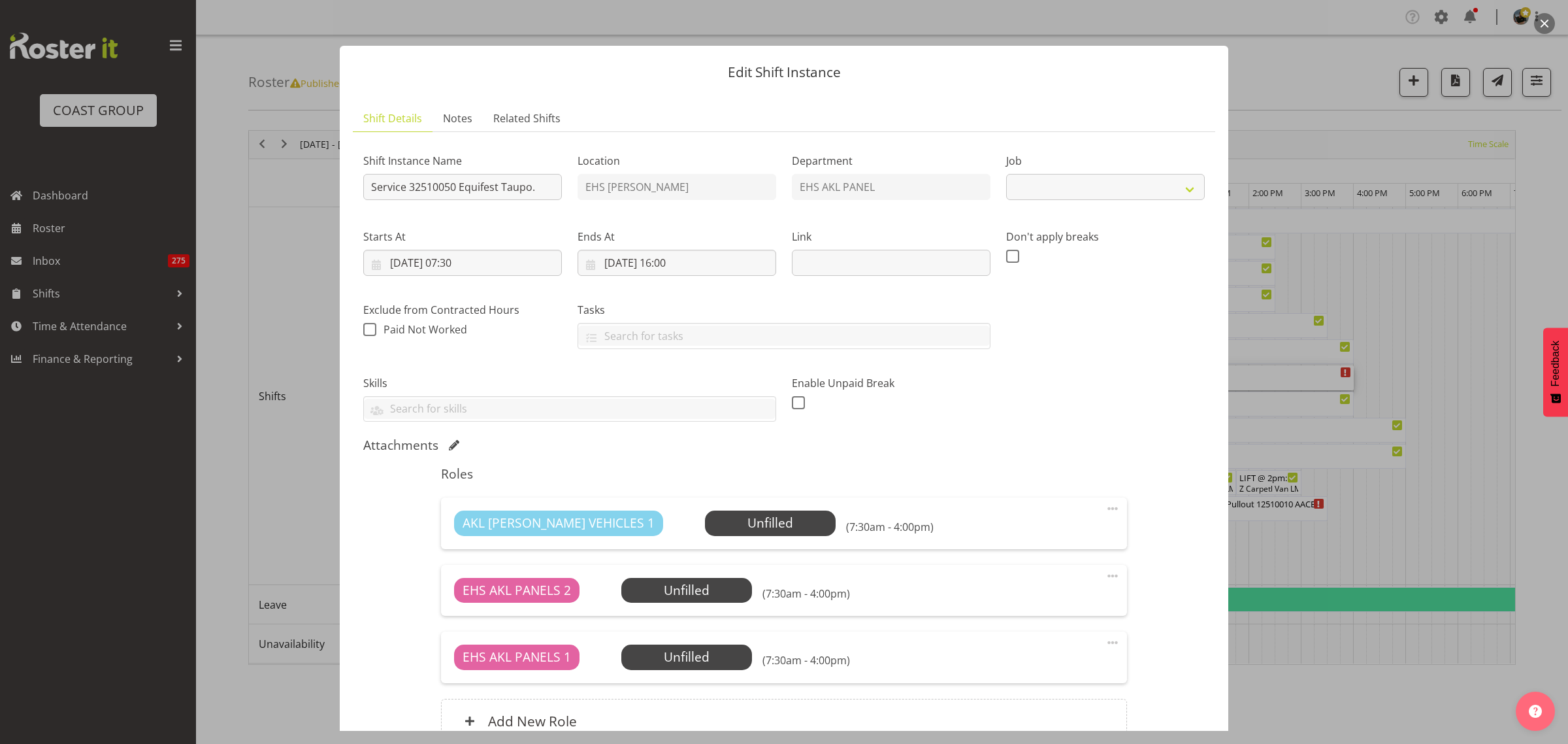
select select "9312"
click at [1543, 24] on button "button" at bounding box center [1544, 23] width 21 height 21
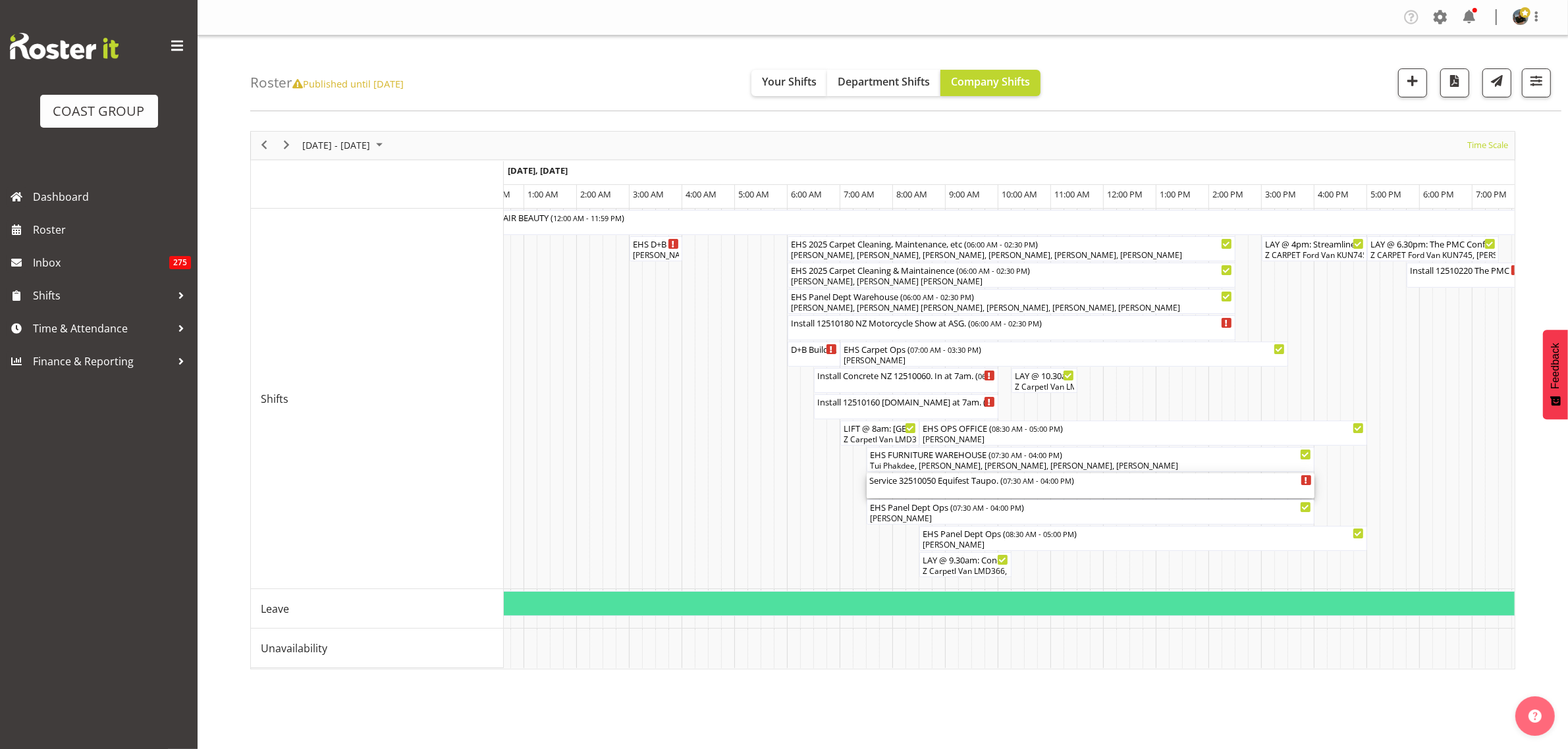
click at [1132, 488] on div "Service 32510050 Equifest Taupo. ( 07:30 AM - 04:00 PM )" at bounding box center [1090, 485] width 443 height 25
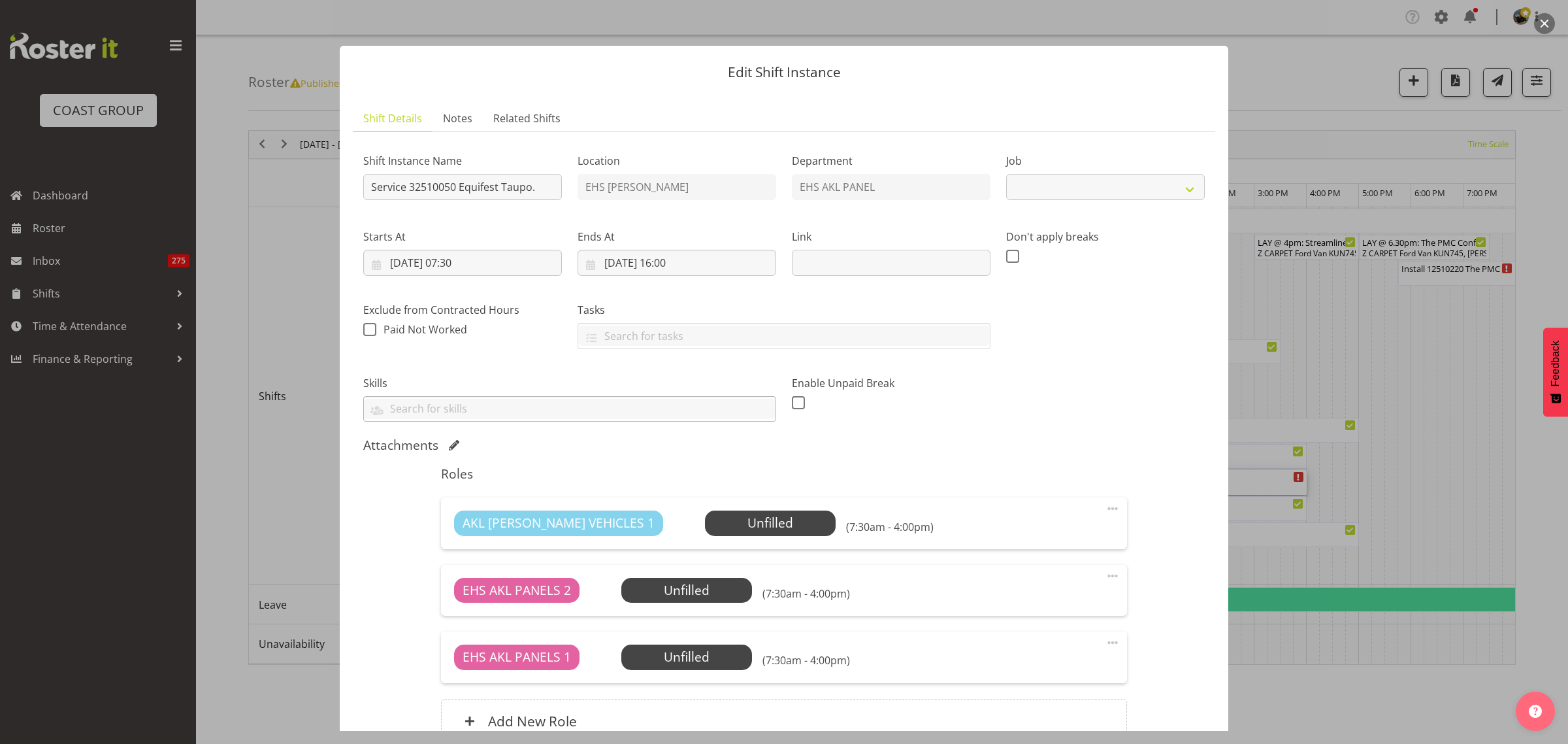
select select "9312"
click at [1541, 24] on button "button" at bounding box center [1544, 23] width 21 height 21
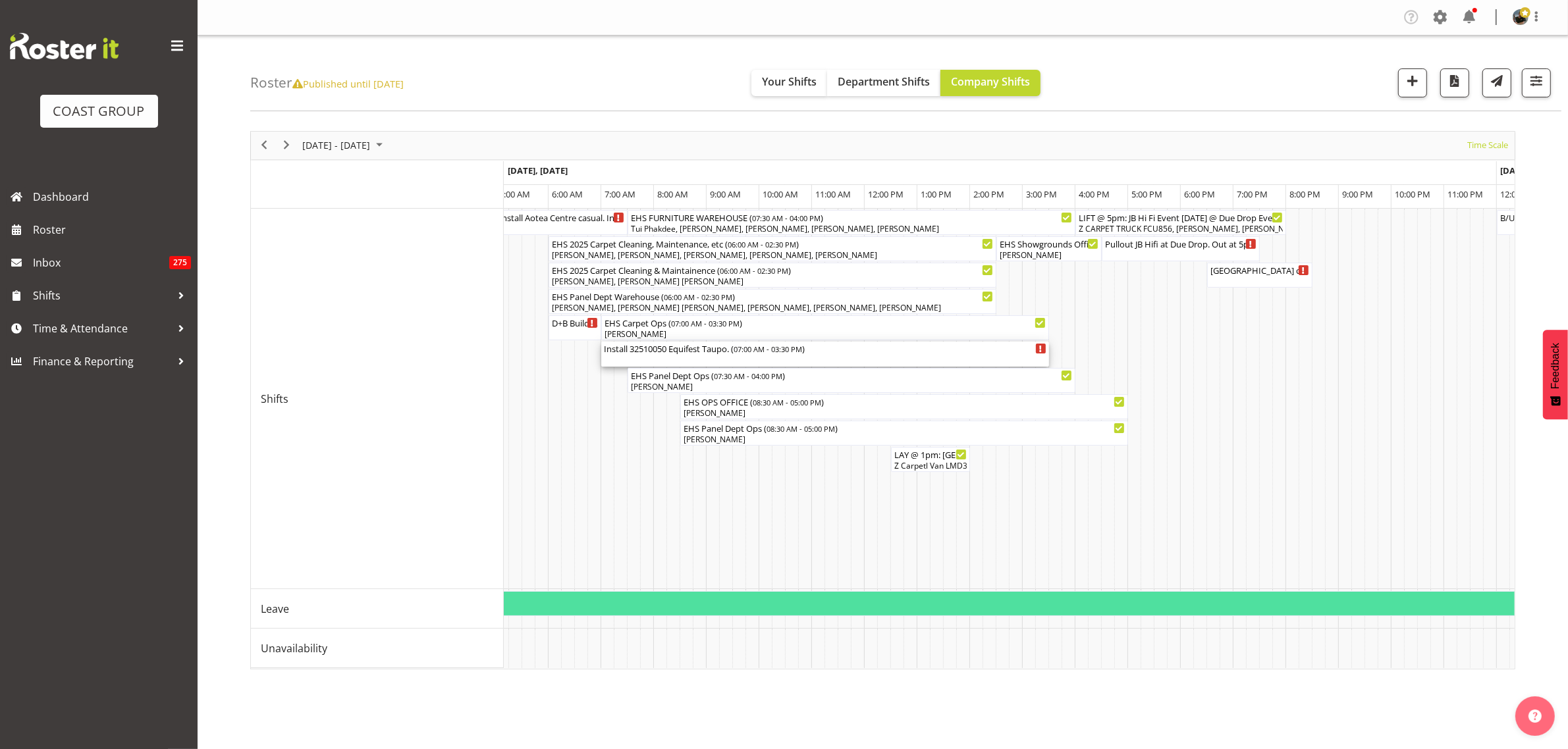
click at [847, 353] on div "Install 32510050 Equifest Taupo. ( 07:00 AM - 03:30 PM )" at bounding box center [825, 348] width 443 height 13
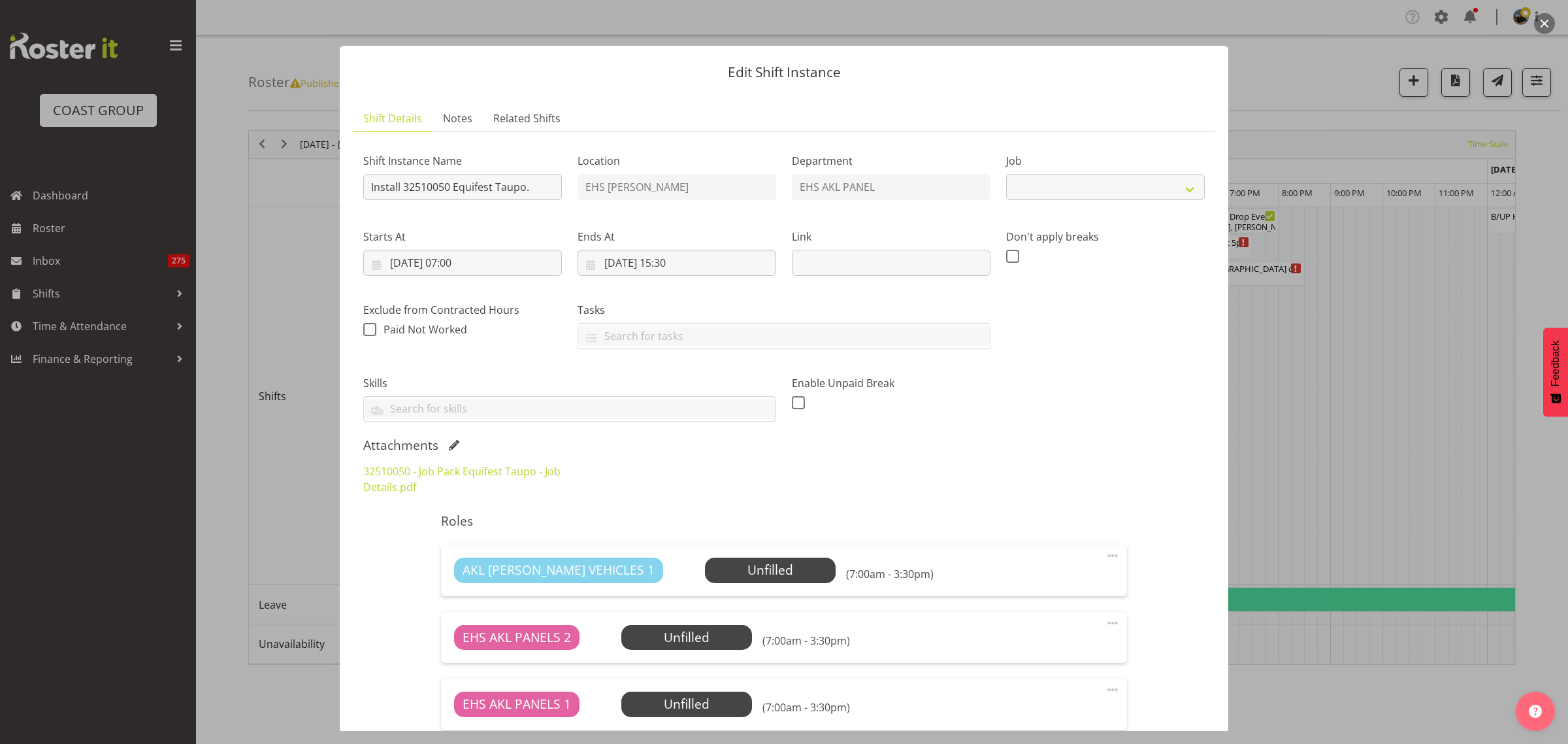
select select "9312"
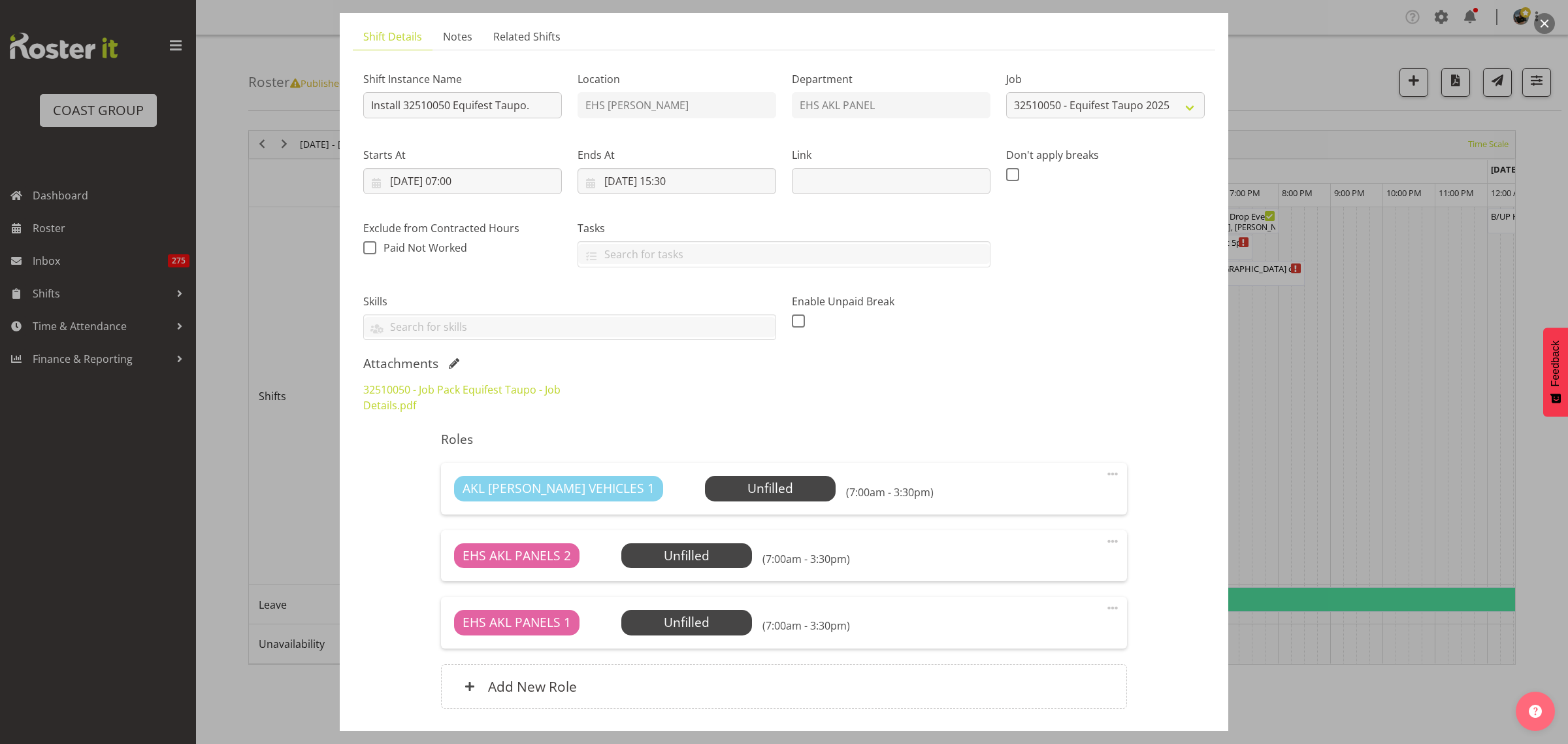
click at [1543, 23] on button "button" at bounding box center [1544, 23] width 21 height 21
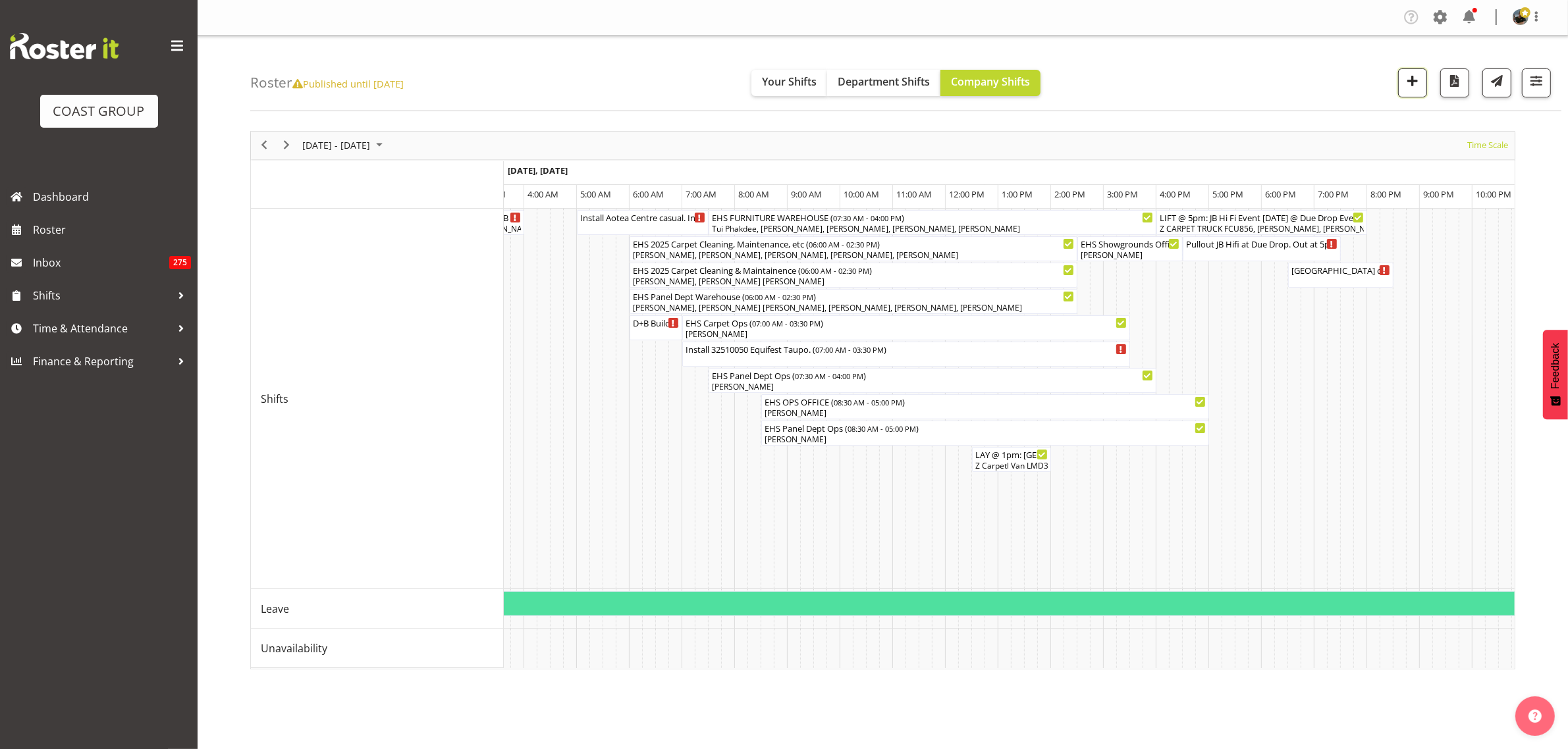
click at [1416, 83] on span "button" at bounding box center [1412, 81] width 17 height 17
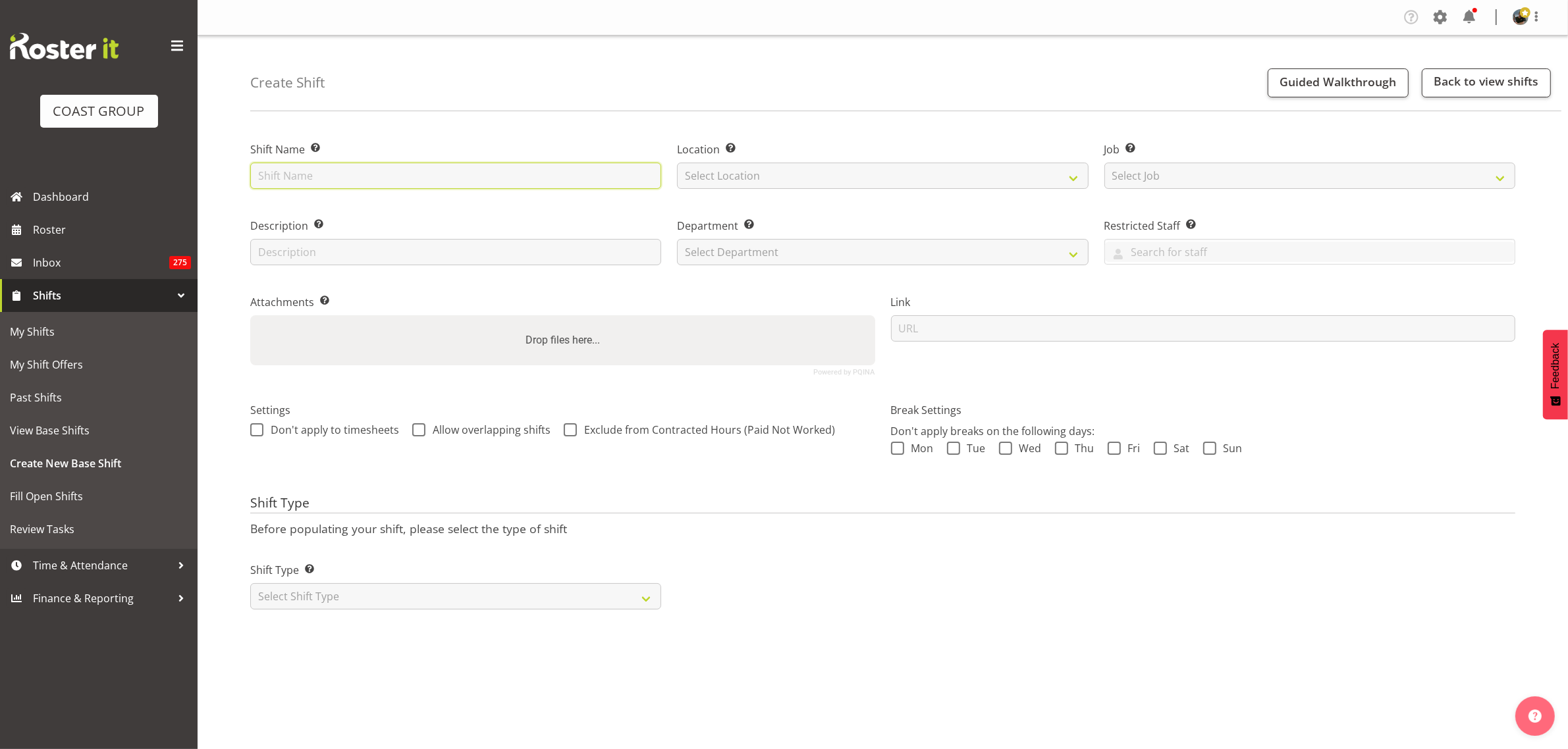
click at [334, 178] on input "text" at bounding box center [456, 176] width 411 height 27
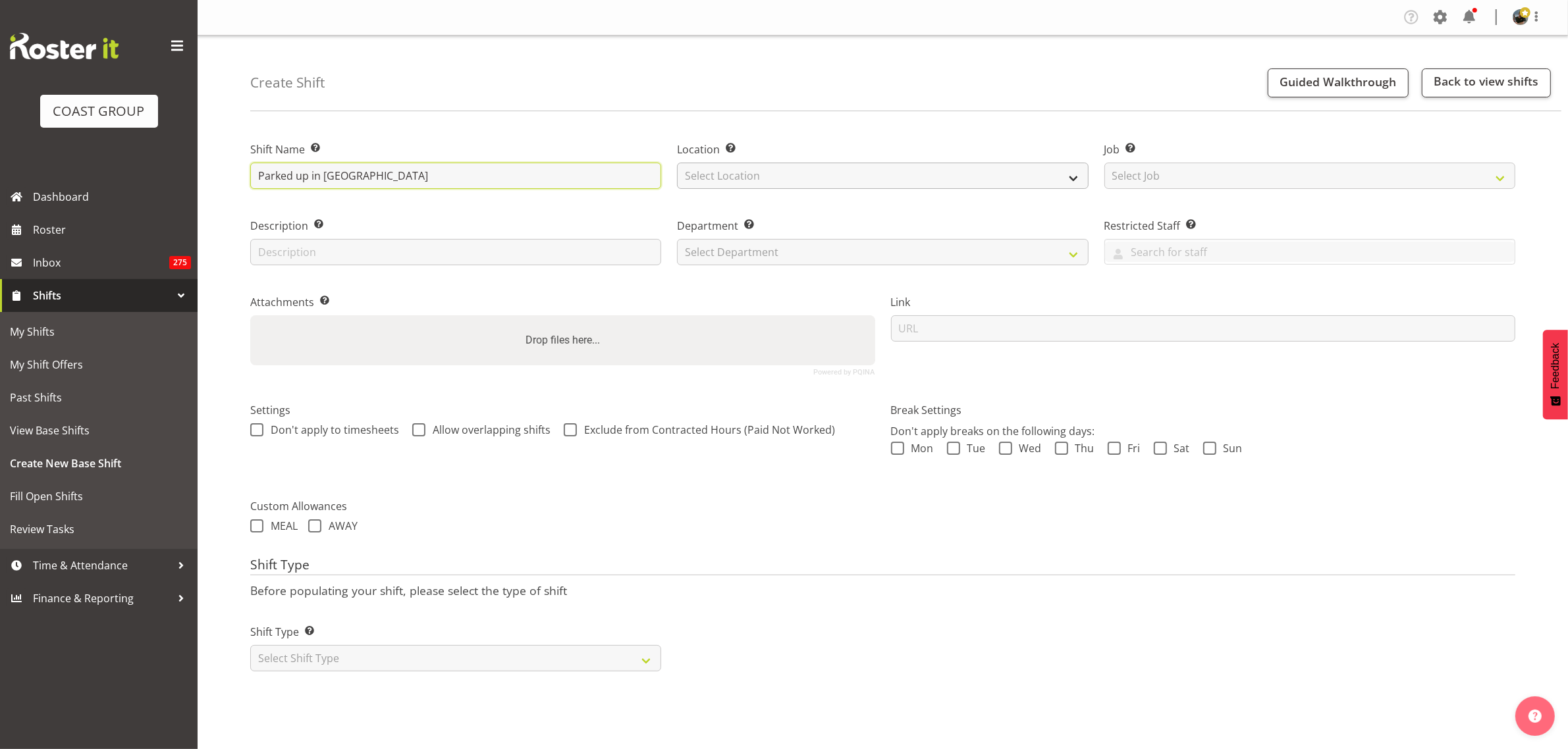
type input "Parked up in Taupo"
click at [1075, 181] on select "Select Location EHS RYMER" at bounding box center [882, 176] width 411 height 27
select select "35"
click at [677, 163] on select "Select Location EHS RYMER" at bounding box center [882, 176] width 411 height 27
click at [1500, 179] on select "Select Job Create new job 1 Carlton Events 1 Carlton Hamilton 1 Carlton Welling…" at bounding box center [1309, 176] width 411 height 27
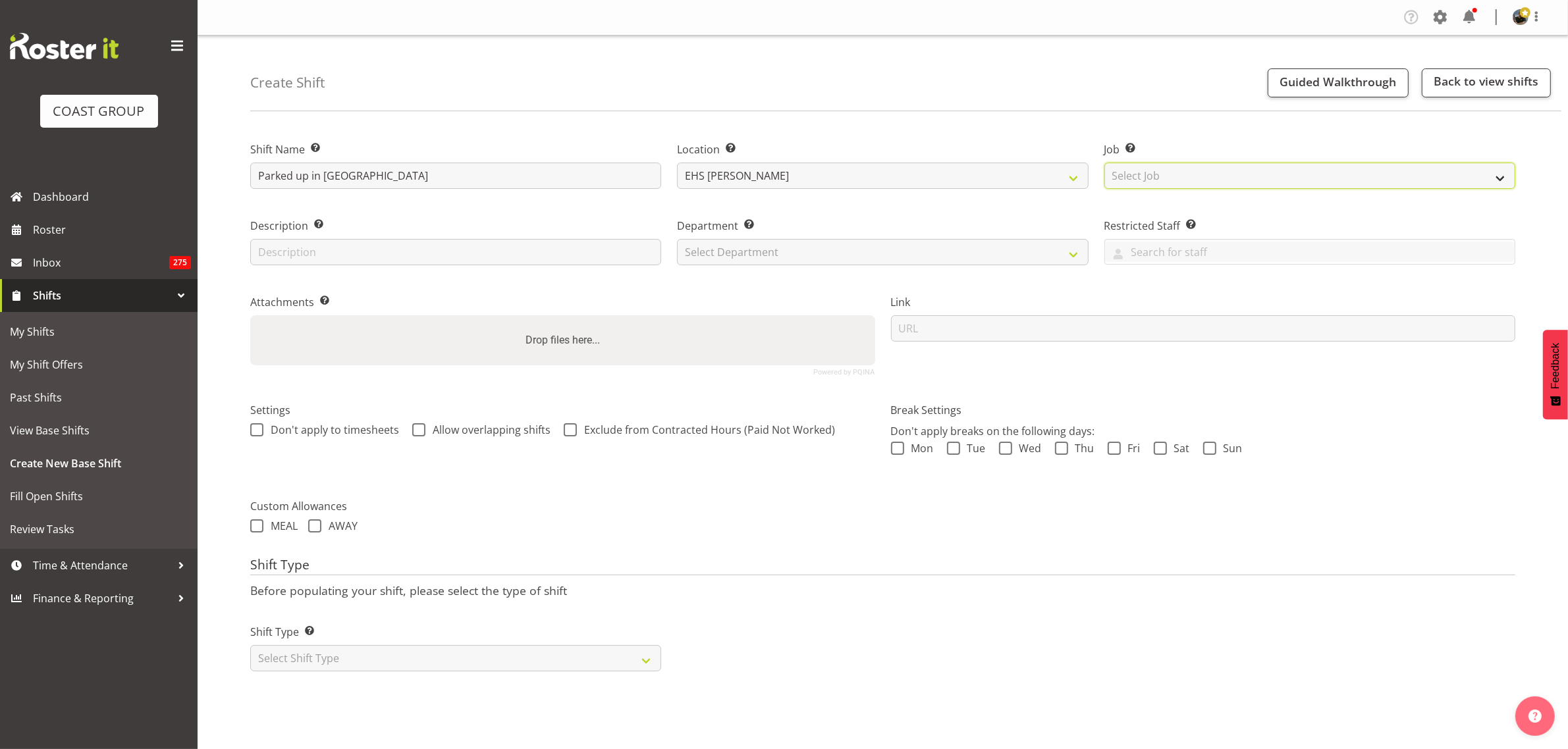
select select "9312"
click at [1104, 163] on select "Select Job Create new job 1 Carlton Events 1 Carlton Hamilton 1 Carlton Welling…" at bounding box center [1309, 176] width 411 height 27
click at [1074, 255] on select "Select Department EHS AKL PANEL EHS AKL CARPET" at bounding box center [882, 252] width 411 height 27
select select "39"
click at [677, 239] on select "Select Department EHS AKL PANEL EHS AKL CARPET" at bounding box center [882, 252] width 411 height 27
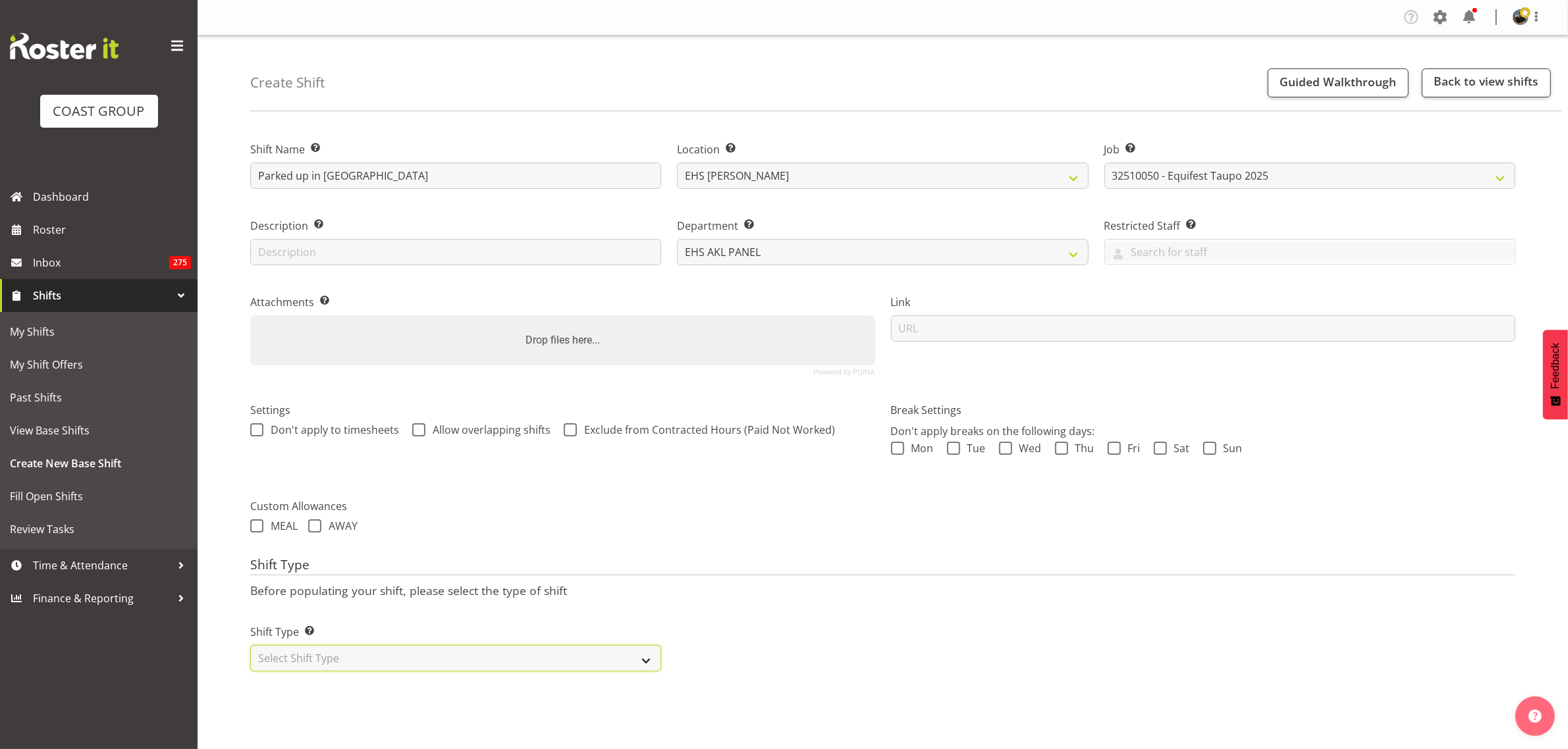
click at [644, 662] on select "Select Shift Type One Off Shift Recurring Shift Rotating Shift" at bounding box center [456, 658] width 411 height 27
select select "recurring"
click at [250, 646] on select "Select Shift Type One Off Shift Recurring Shift Rotating Shift" at bounding box center [456, 658] width 411 height 27
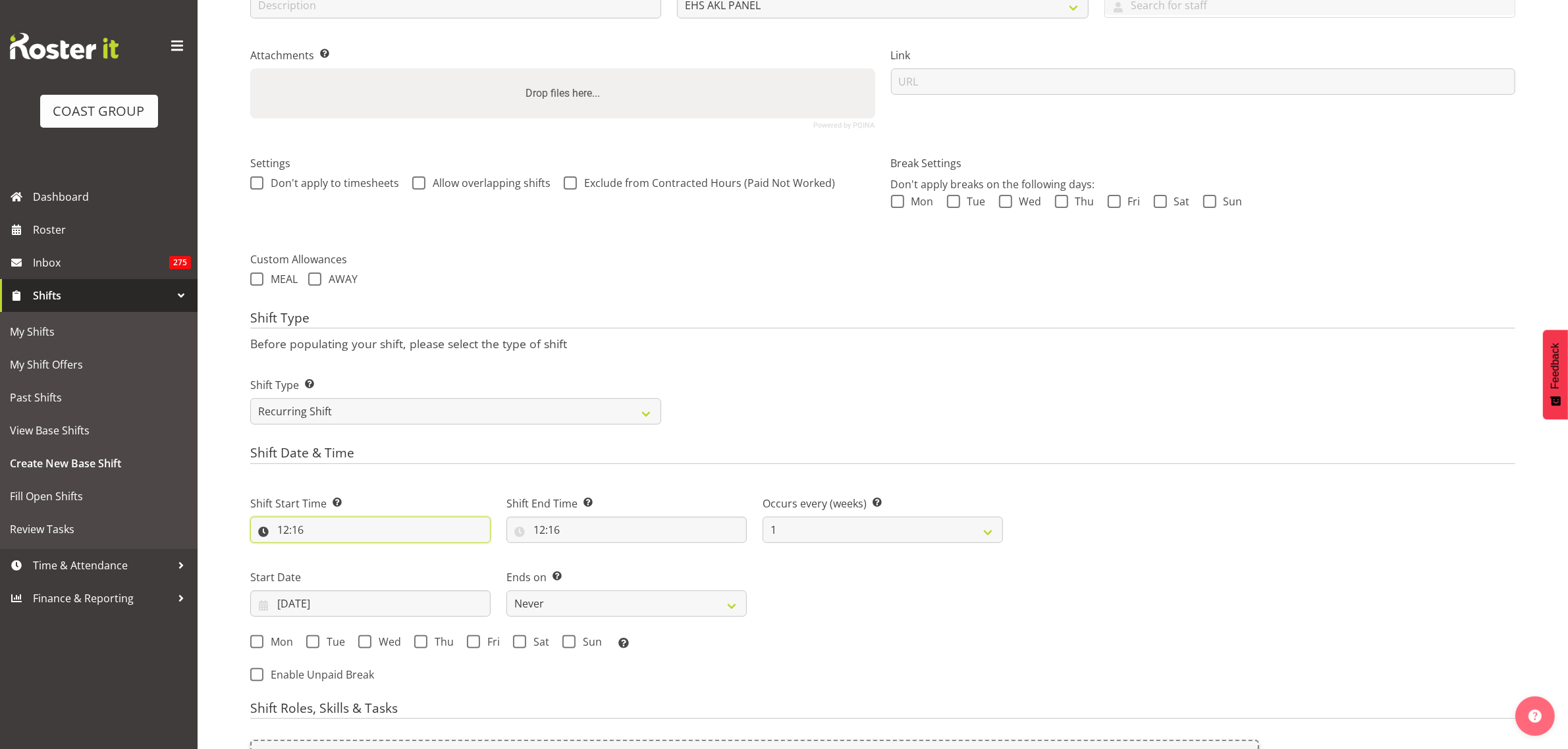
click at [372, 530] on input "12:16" at bounding box center [370, 529] width 240 height 27
click at [336, 564] on select "00 01 02 03 04 05 06 07 08 09 10 11 12 13 14 15 16 17 18 19 20 21 22 23" at bounding box center [340, 564] width 29 height 27
select select "0"
click at [325, 551] on select "00 01 02 03 04 05 06 07 08 09 10 11 12 13 14 15 16 17 18 19 20 21 22 23" at bounding box center [340, 564] width 29 height 27
type input "00:16"
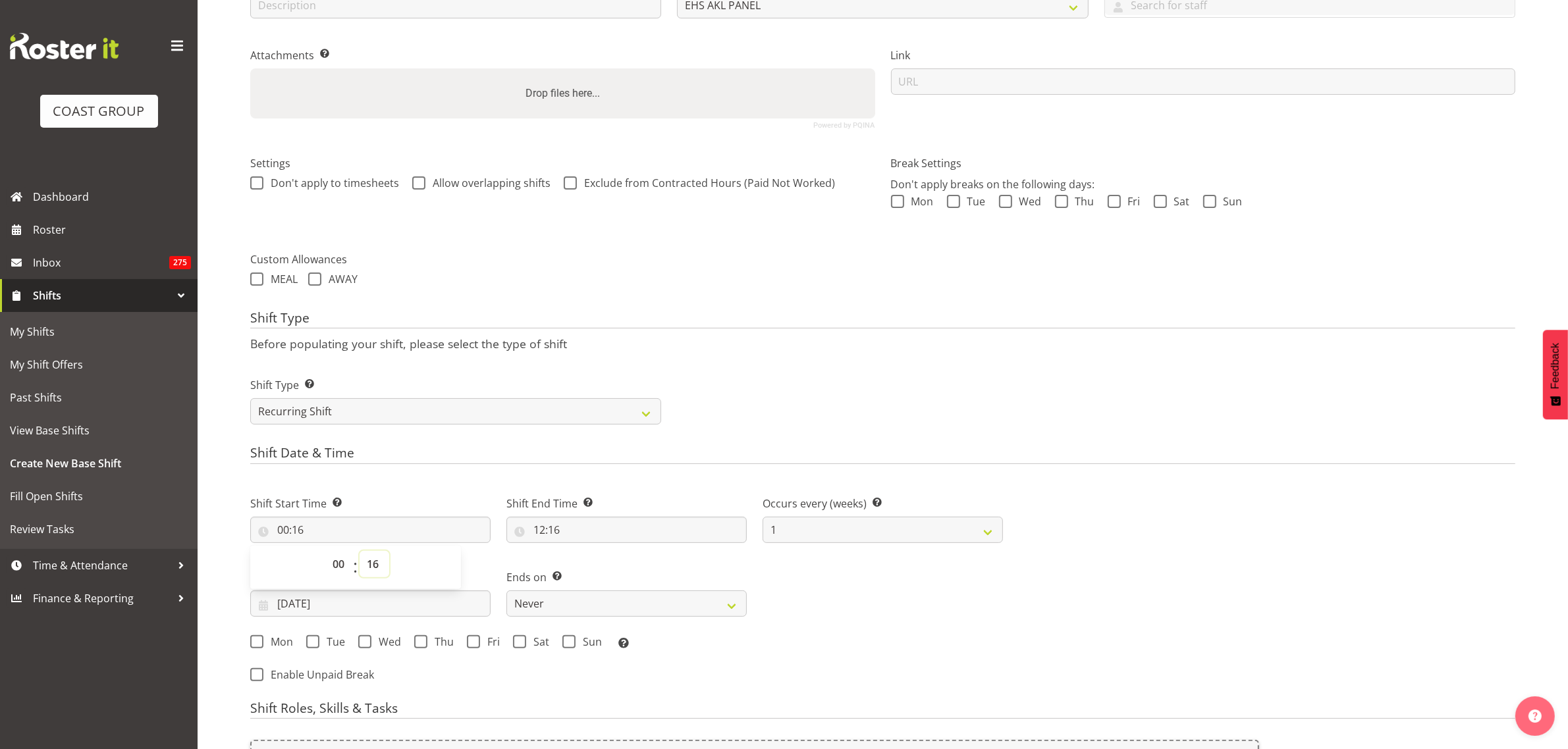
click at [376, 565] on select "00 01 02 03 04 05 06 07 08 09 10 11 12 13 14 15 16 17 18 19 20 21 22 23 24 25 2…" at bounding box center [374, 564] width 29 height 27
select select "30"
click at [359, 551] on select "00 01 02 03 04 05 06 07 08 09 10 11 12 13 14 15 16 17 18 19 20 21 22 23 24 25 2…" at bounding box center [374, 564] width 29 height 27
type input "00:30"
click at [633, 524] on input "12:16" at bounding box center [626, 529] width 240 height 27
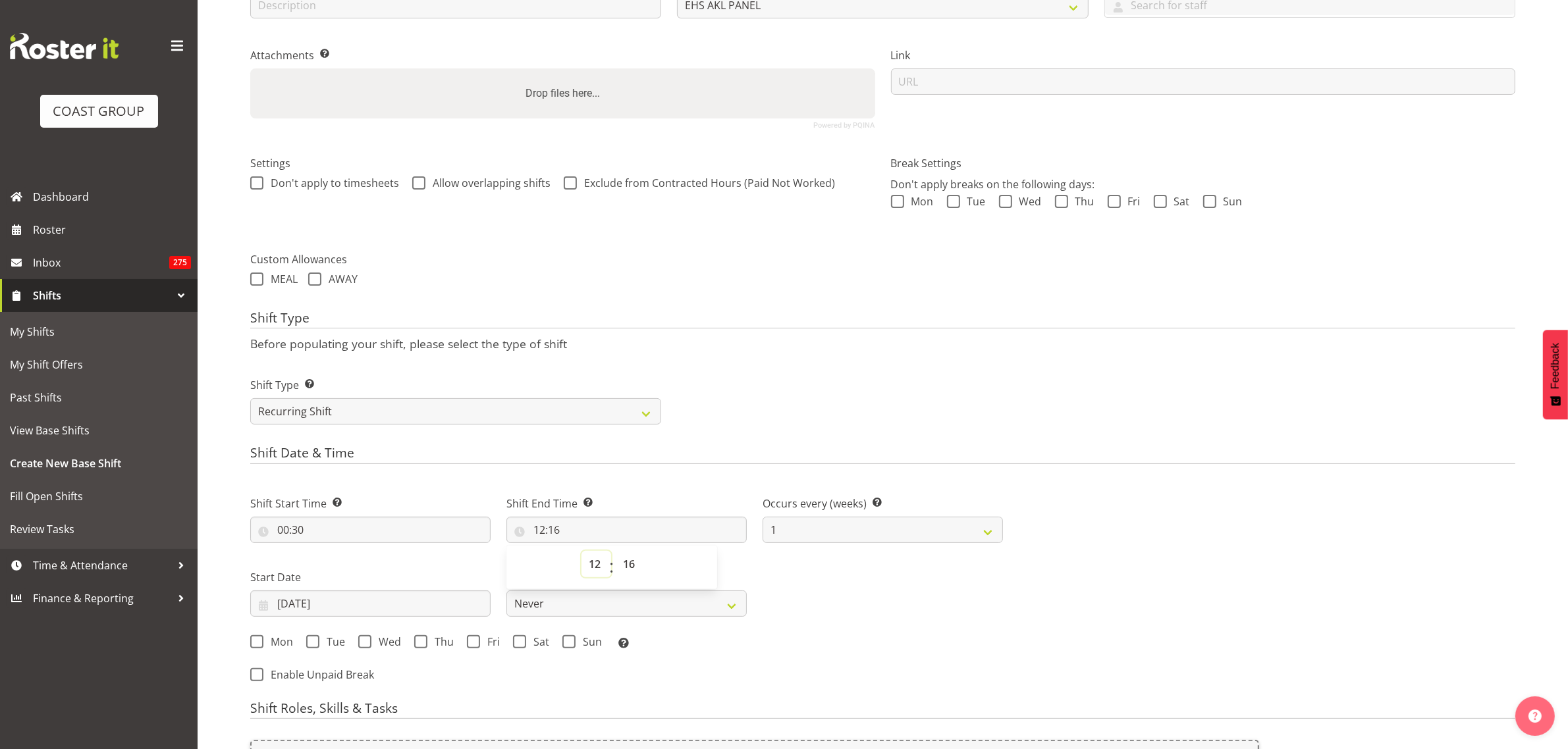
click at [595, 564] on select "00 01 02 03 04 05 06 07 08 09 10 11 12 13 14 15 16 17 18 19 20 21 22 23" at bounding box center [596, 564] width 29 height 27
select select "23"
click at [581, 551] on select "00 01 02 03 04 05 06 07 08 09 10 11 12 13 14 15 16 17 18 19 20 21 22 23" at bounding box center [596, 564] width 29 height 27
type input "23:16"
click at [631, 566] on select "00 01 02 03 04 05 06 07 08 09 10 11 12 13 14 15 16 17 18 19 20 21 22 23 24 25 2…" at bounding box center [631, 564] width 29 height 27
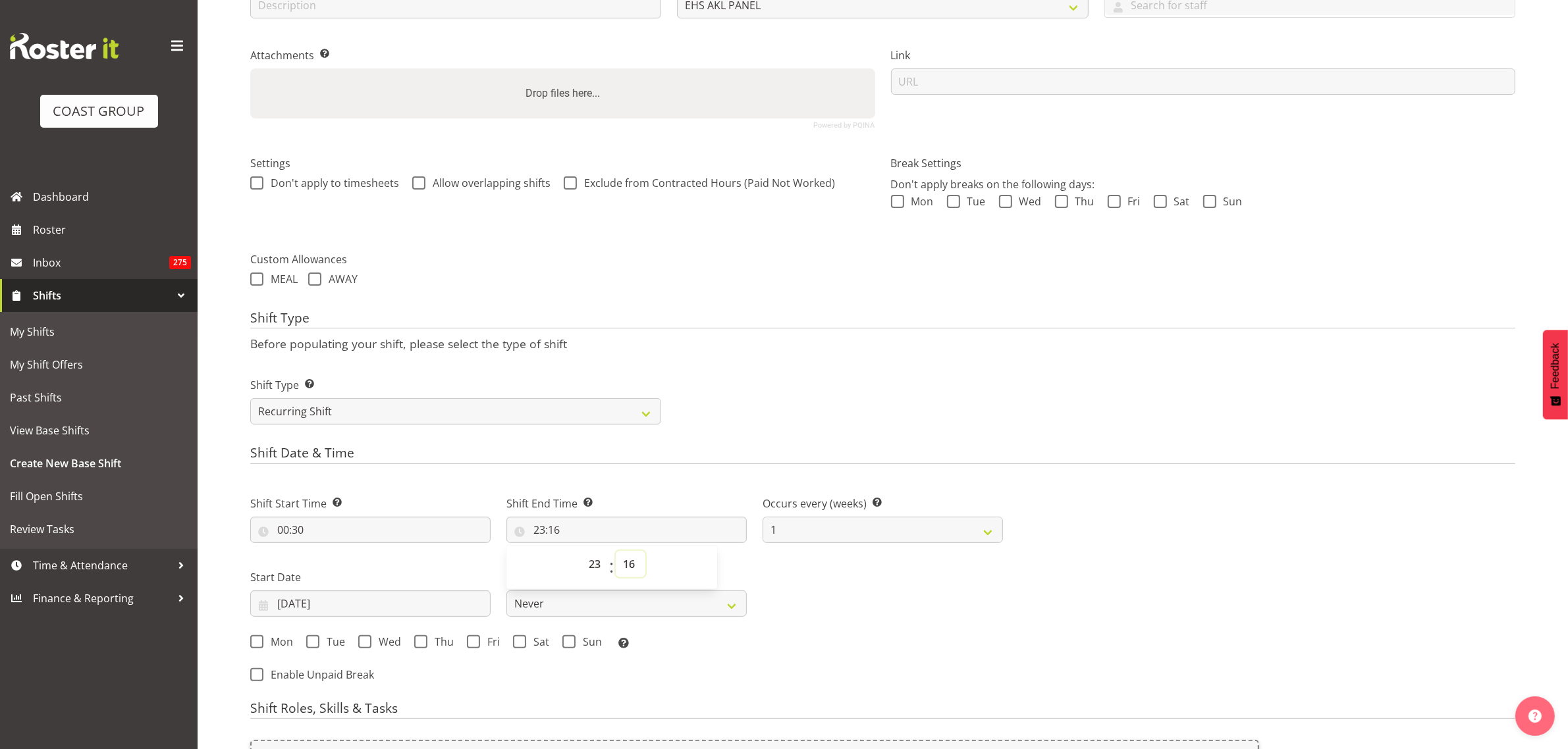
select select "30"
click at [616, 551] on select "00 01 02 03 04 05 06 07 08 09 10 11 12 13 14 15 16 17 18 19 20 21 22 23 24 25 2…" at bounding box center [631, 564] width 29 height 27
type input "23:30"
click at [387, 603] on input "10/10/2025" at bounding box center [370, 604] width 240 height 27
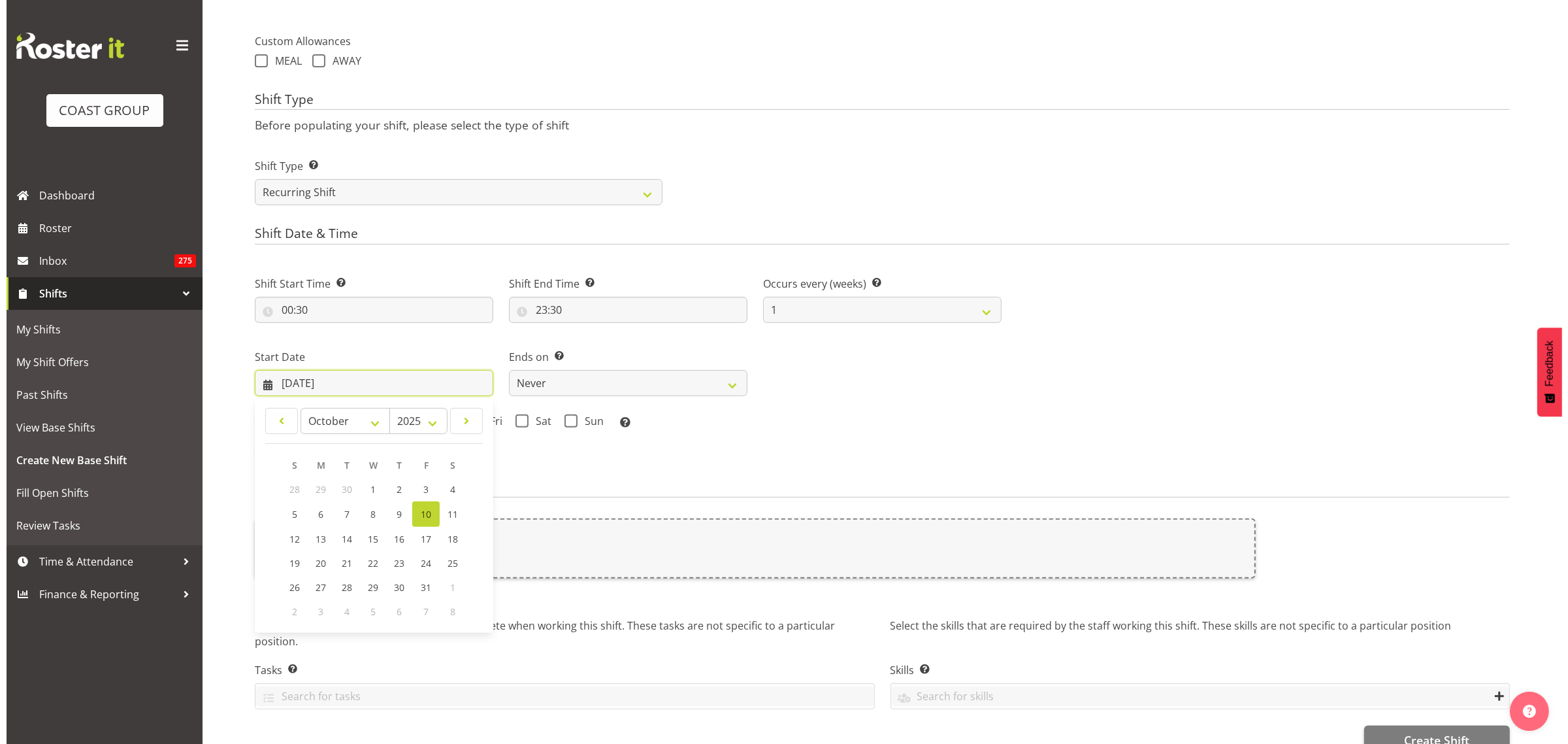
scroll to position [490, 0]
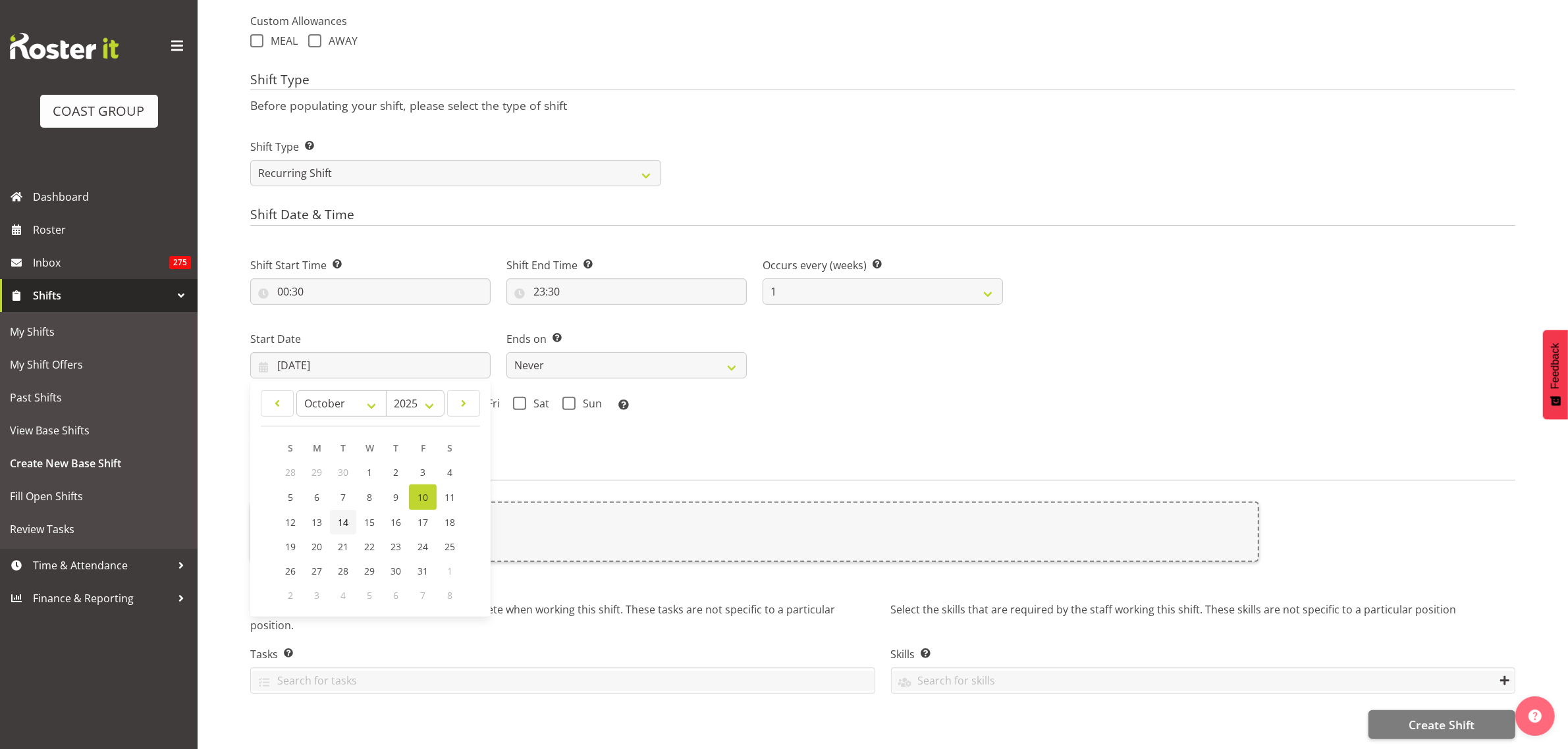
click at [341, 516] on span "14" at bounding box center [343, 523] width 10 height 13
type input "[DATE]"
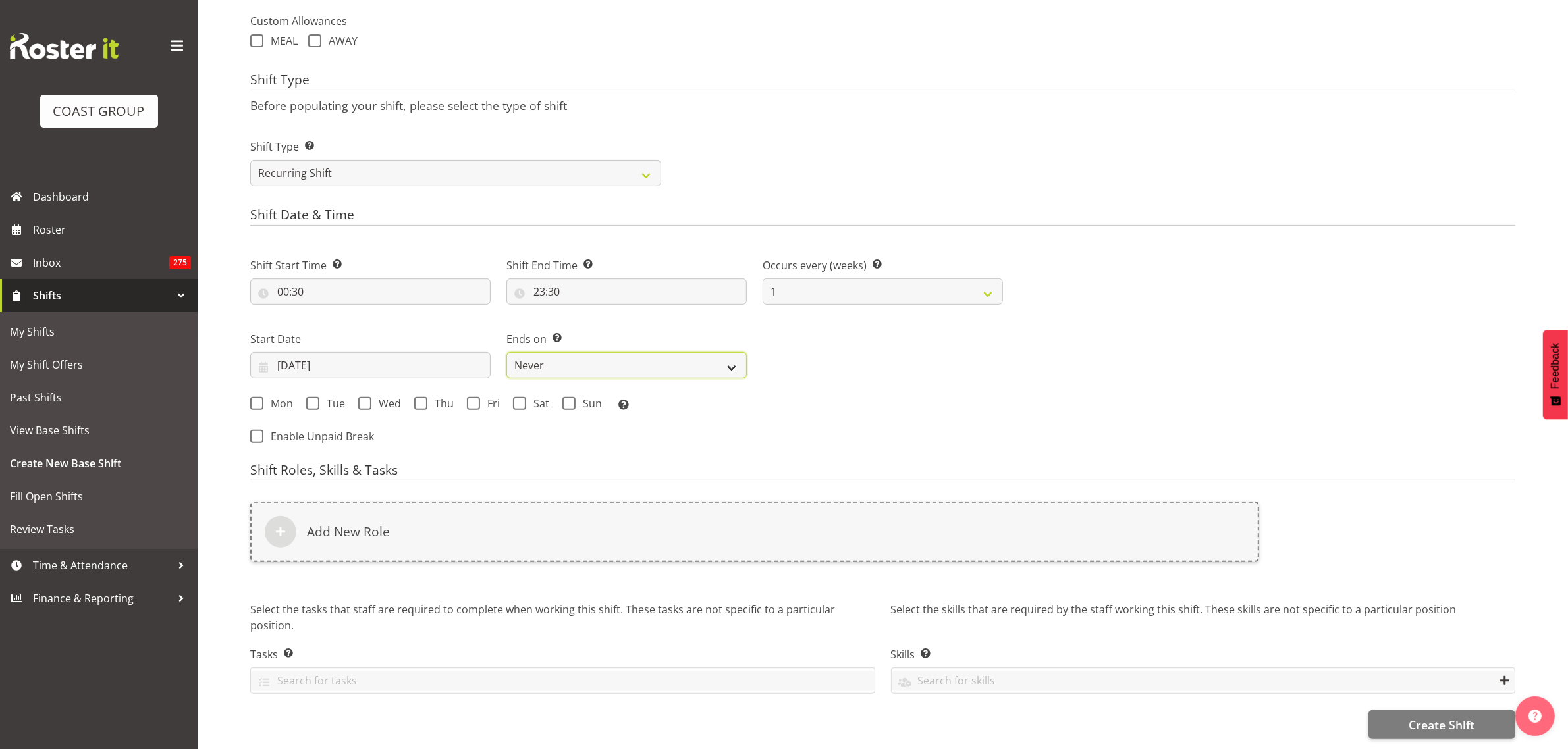
click at [734, 361] on select "Never On Date" at bounding box center [626, 365] width 240 height 27
select select "date"
click at [506, 352] on select "Never On Date" at bounding box center [626, 365] width 240 height 27
select select "9"
select select "2025"
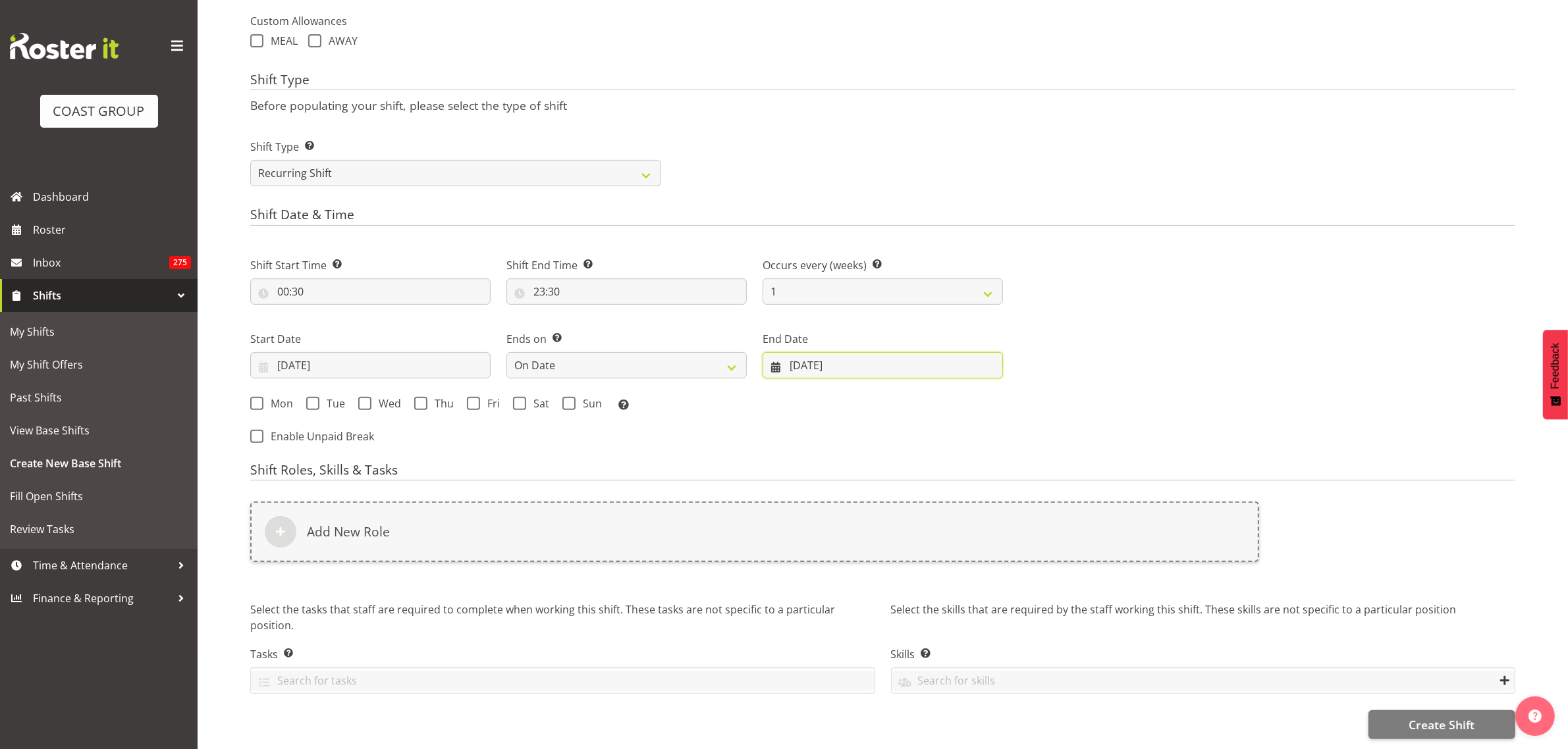
click at [902, 359] on input "10/10/2025" at bounding box center [882, 365] width 240 height 27
click at [807, 540] on span "19" at bounding box center [802, 547] width 10 height 13
type input "[DATE]"
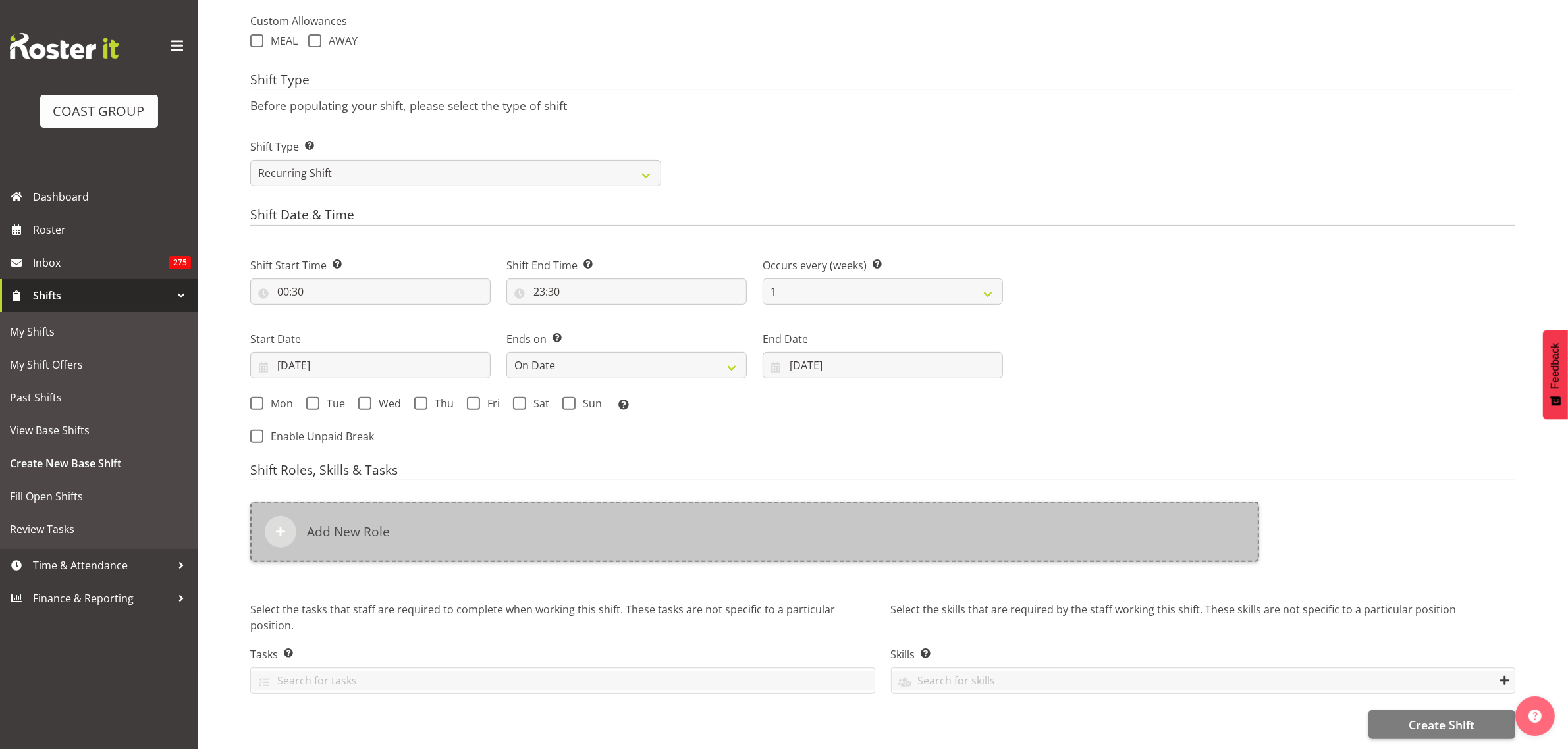
click at [489, 535] on div "Add New Role" at bounding box center [755, 532] width 1009 height 61
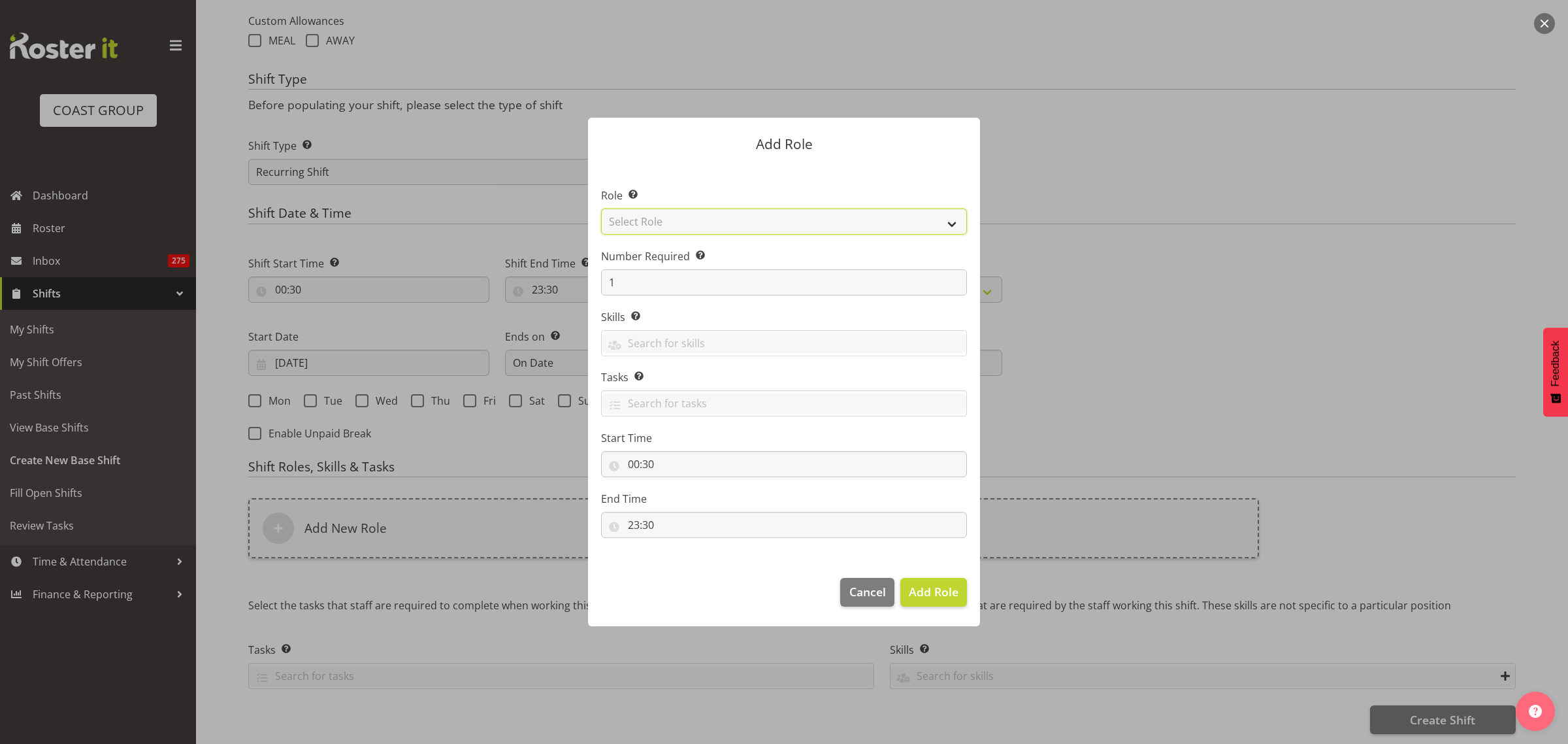
click at [954, 224] on select "Select Role ACCOUNT MANAGER ACCOUNT MANAGER DW ACCOUNTS AKL DIANNA VEHICLES AKL…" at bounding box center [784, 221] width 366 height 27
select select "81"
click at [601, 208] on select "Select Role ACCOUNT MANAGER ACCOUNT MANAGER DW ACCOUNTS AKL DIANNA VEHICLES AKL…" at bounding box center [784, 221] width 366 height 27
click at [686, 288] on input "1" at bounding box center [784, 282] width 366 height 27
type input "2"
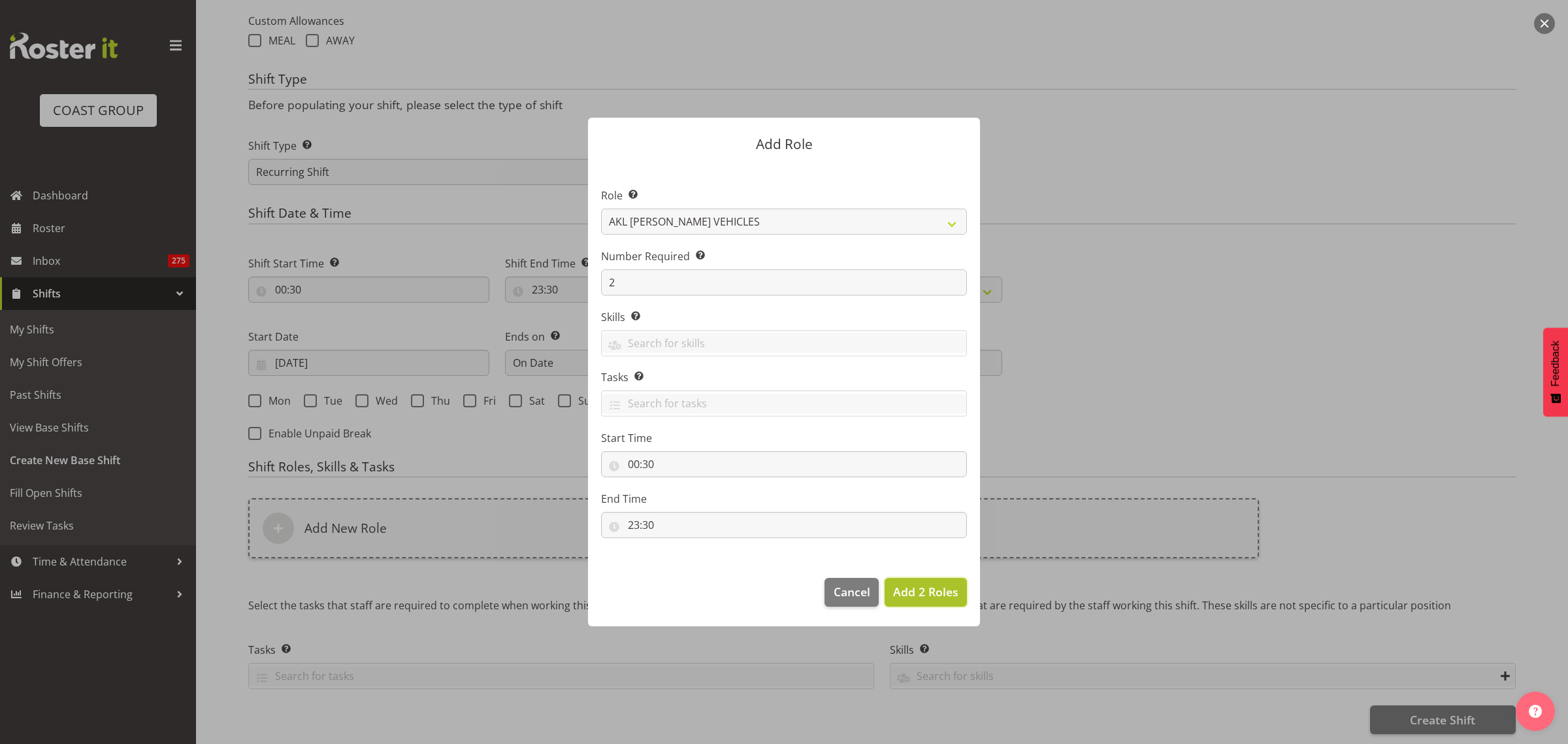
click at [900, 590] on span "Add 2 Roles" at bounding box center [927, 591] width 66 height 16
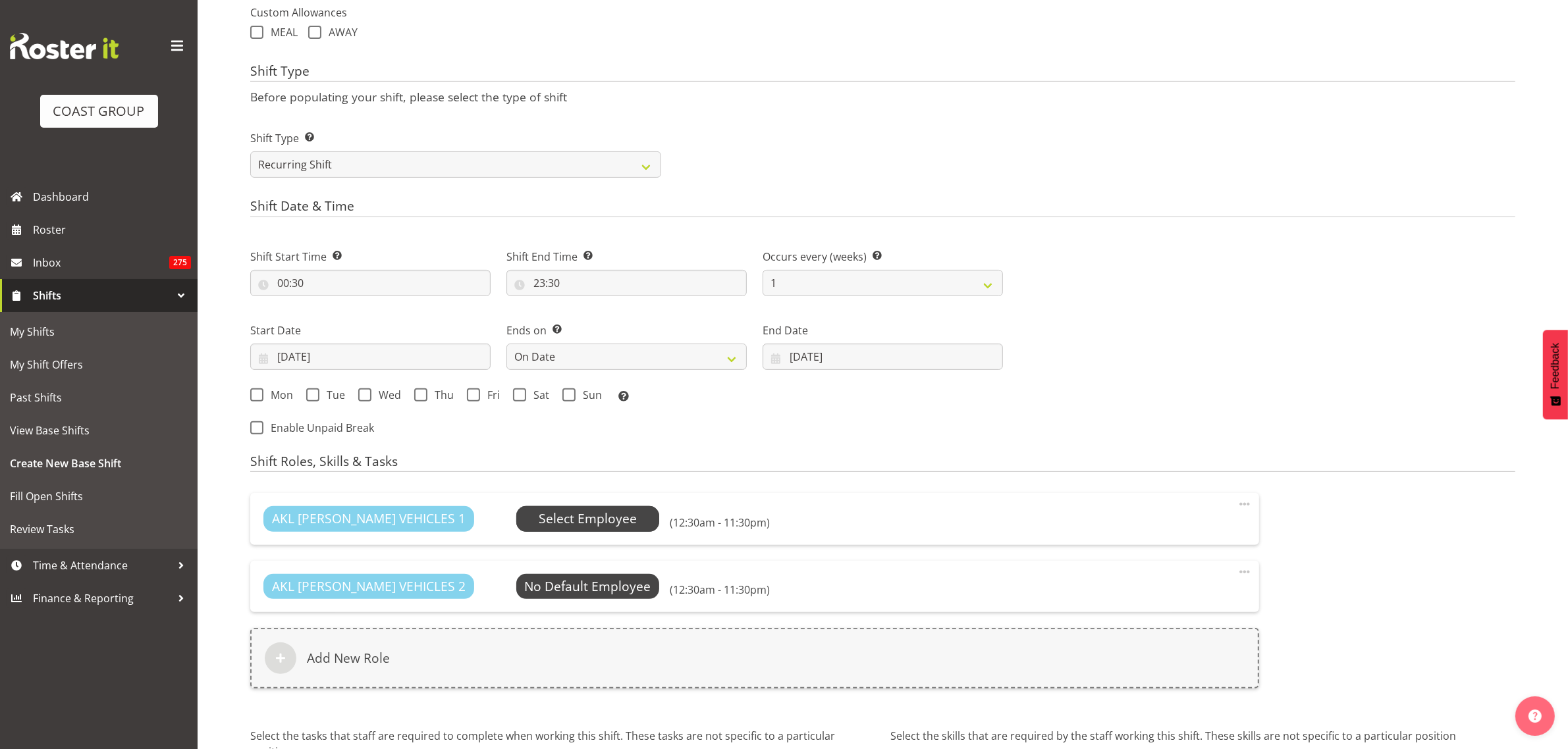
click at [554, 517] on span "Select Employee" at bounding box center [587, 519] width 99 height 19
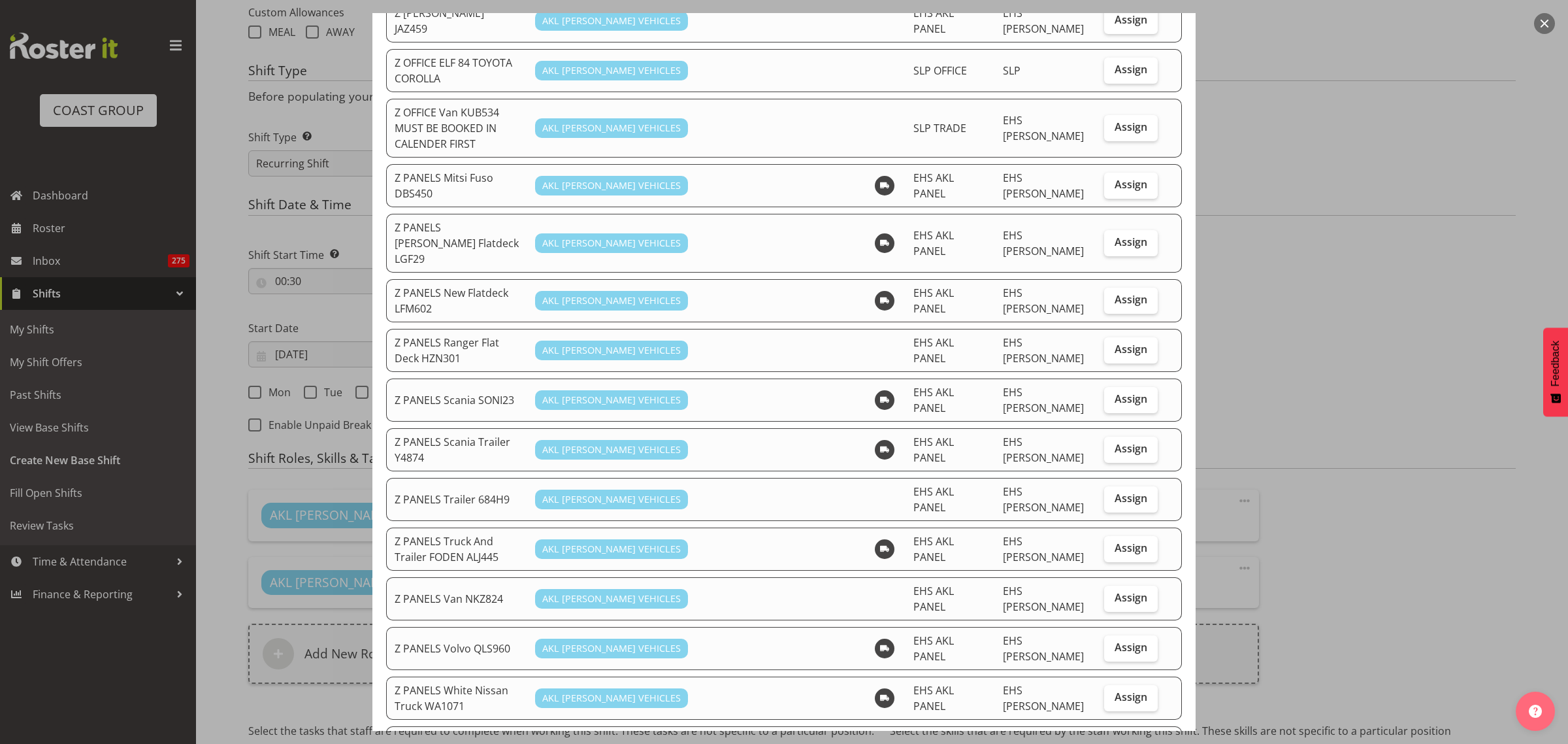
scroll to position [817, 0]
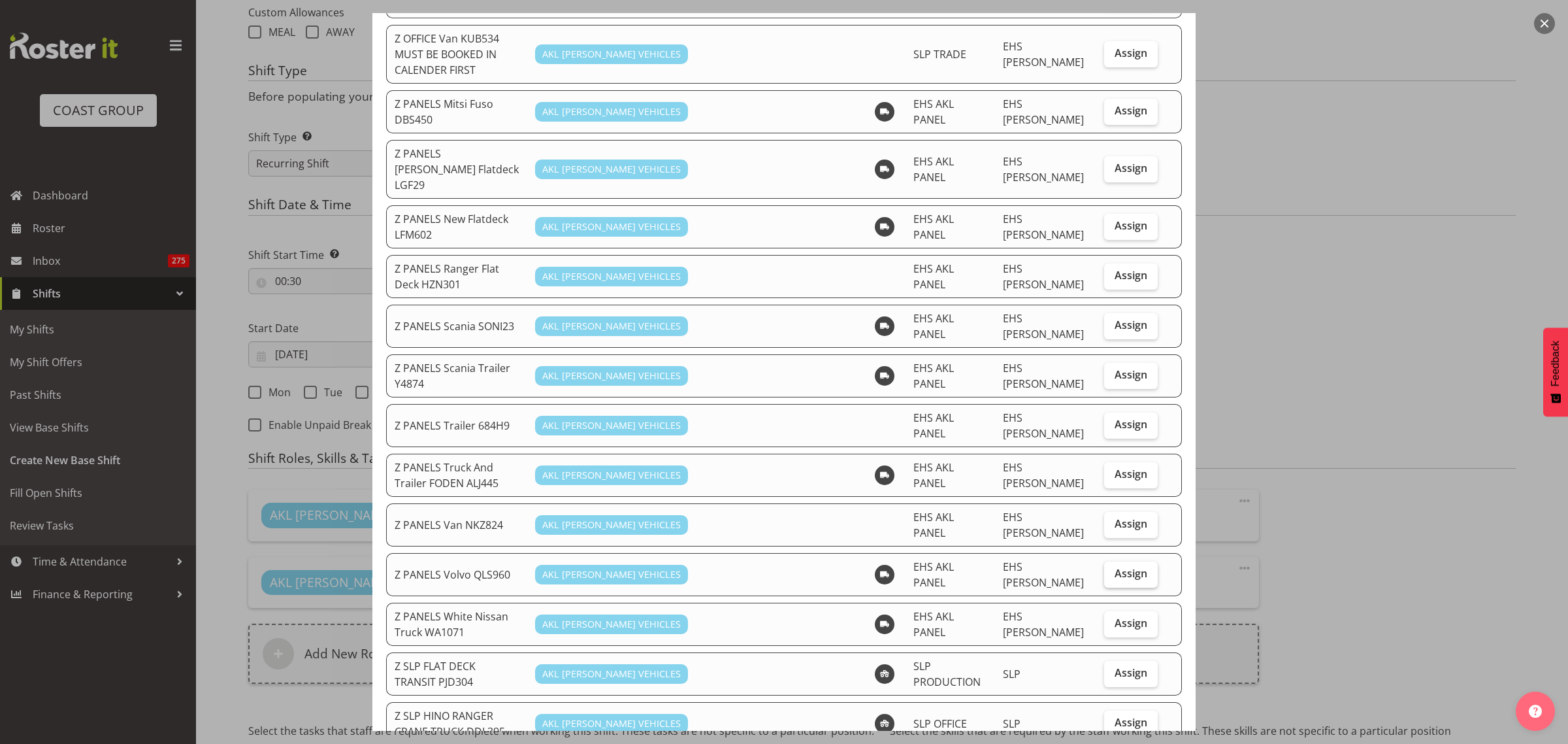
click at [1115, 567] on span "Assign" at bounding box center [1131, 573] width 33 height 13
click at [1113, 569] on input "Assign" at bounding box center [1108, 573] width 8 height 8
checkbox input "true"
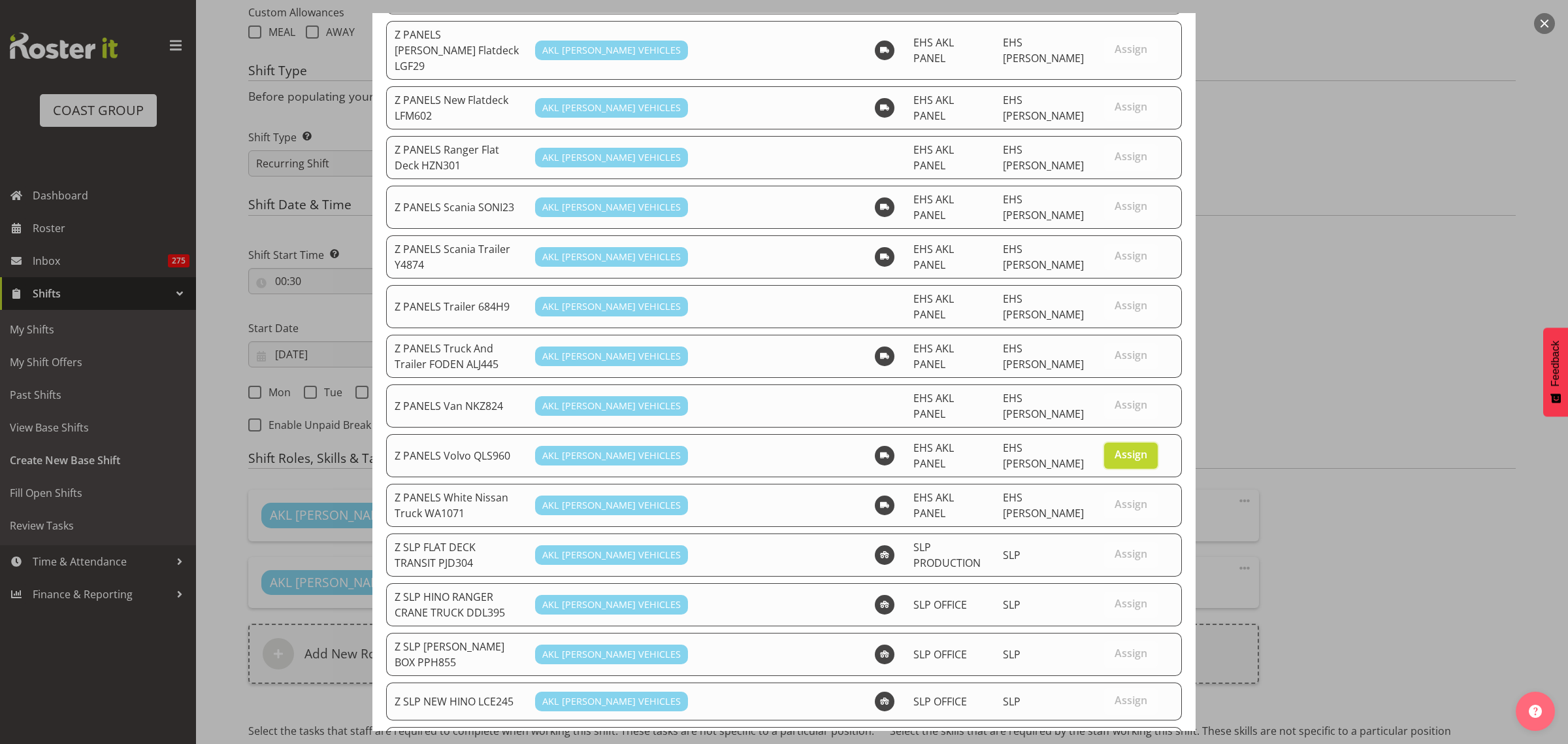
scroll to position [1035, 0]
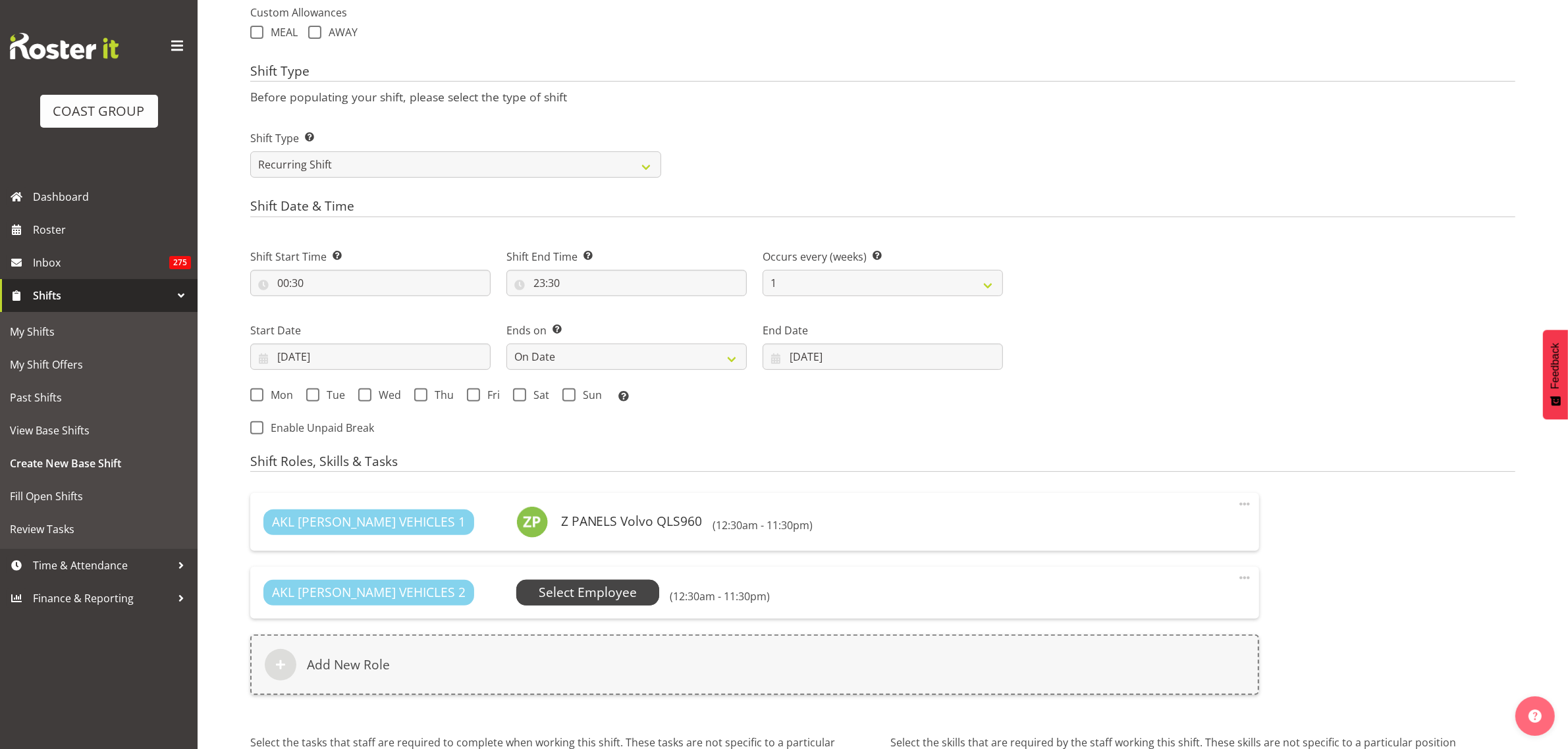
click at [542, 595] on span "Select Employee" at bounding box center [587, 593] width 99 height 19
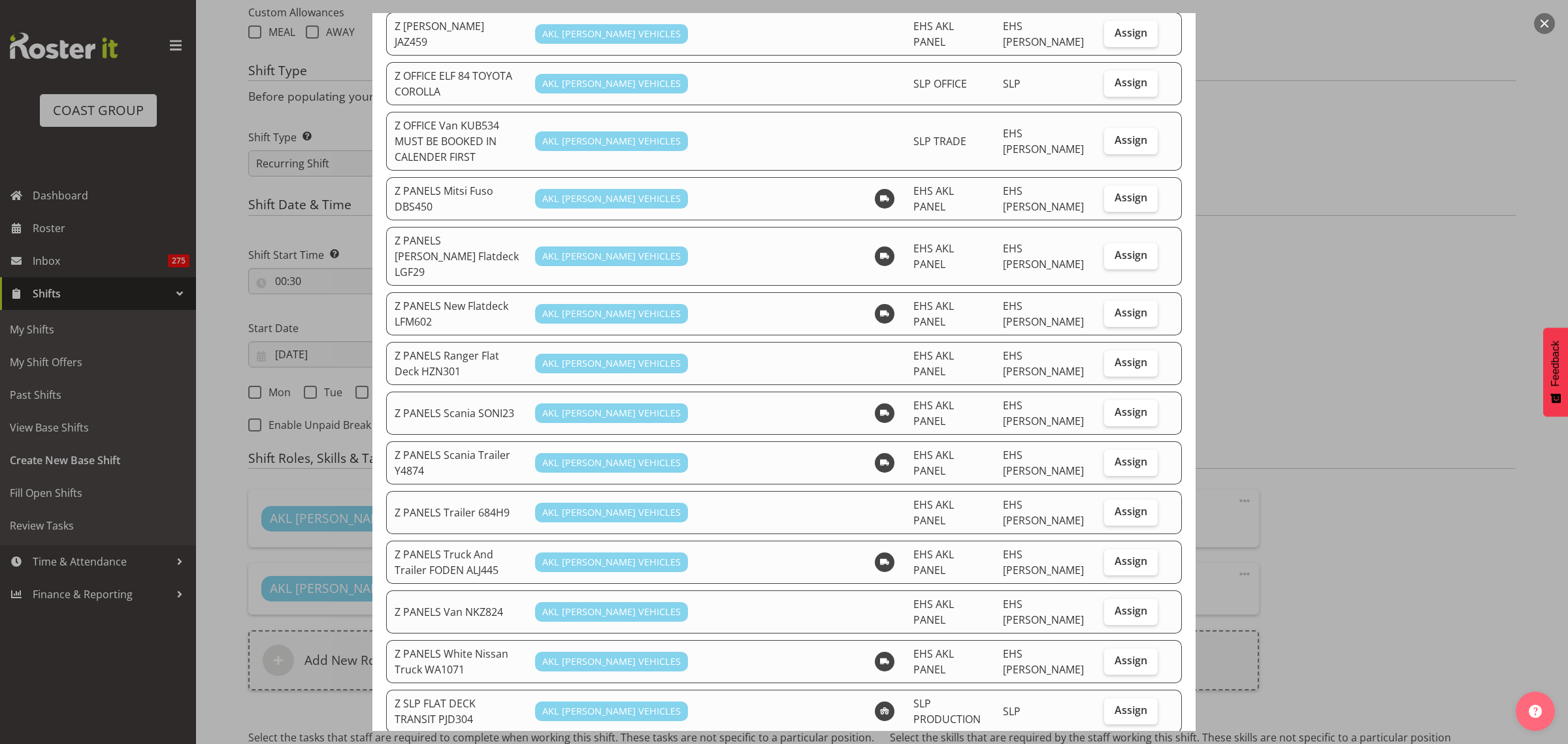
scroll to position [736, 0]
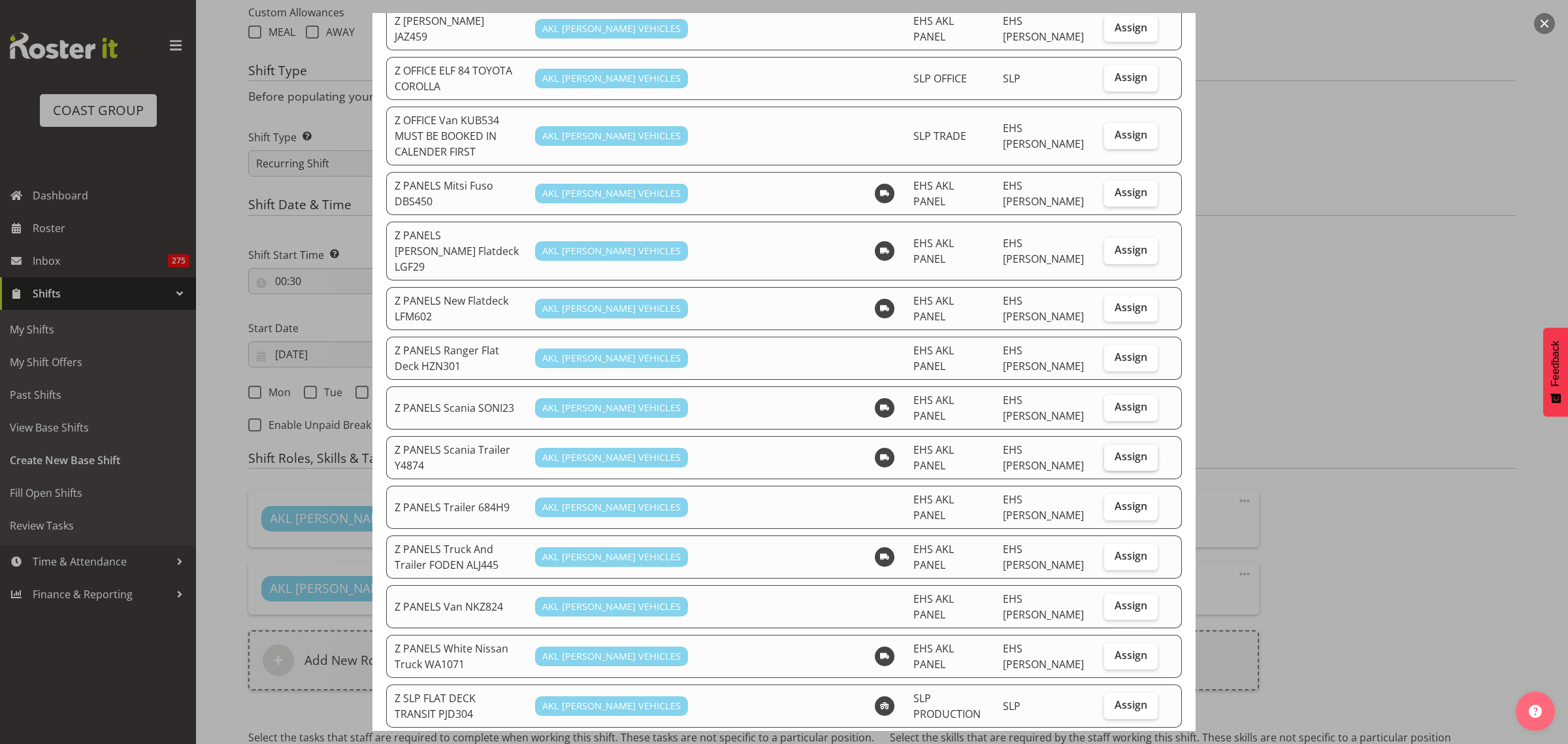
click at [1121, 450] on span "Assign" at bounding box center [1131, 456] width 33 height 13
click at [1113, 452] on input "Assign" at bounding box center [1108, 456] width 8 height 8
checkbox input "true"
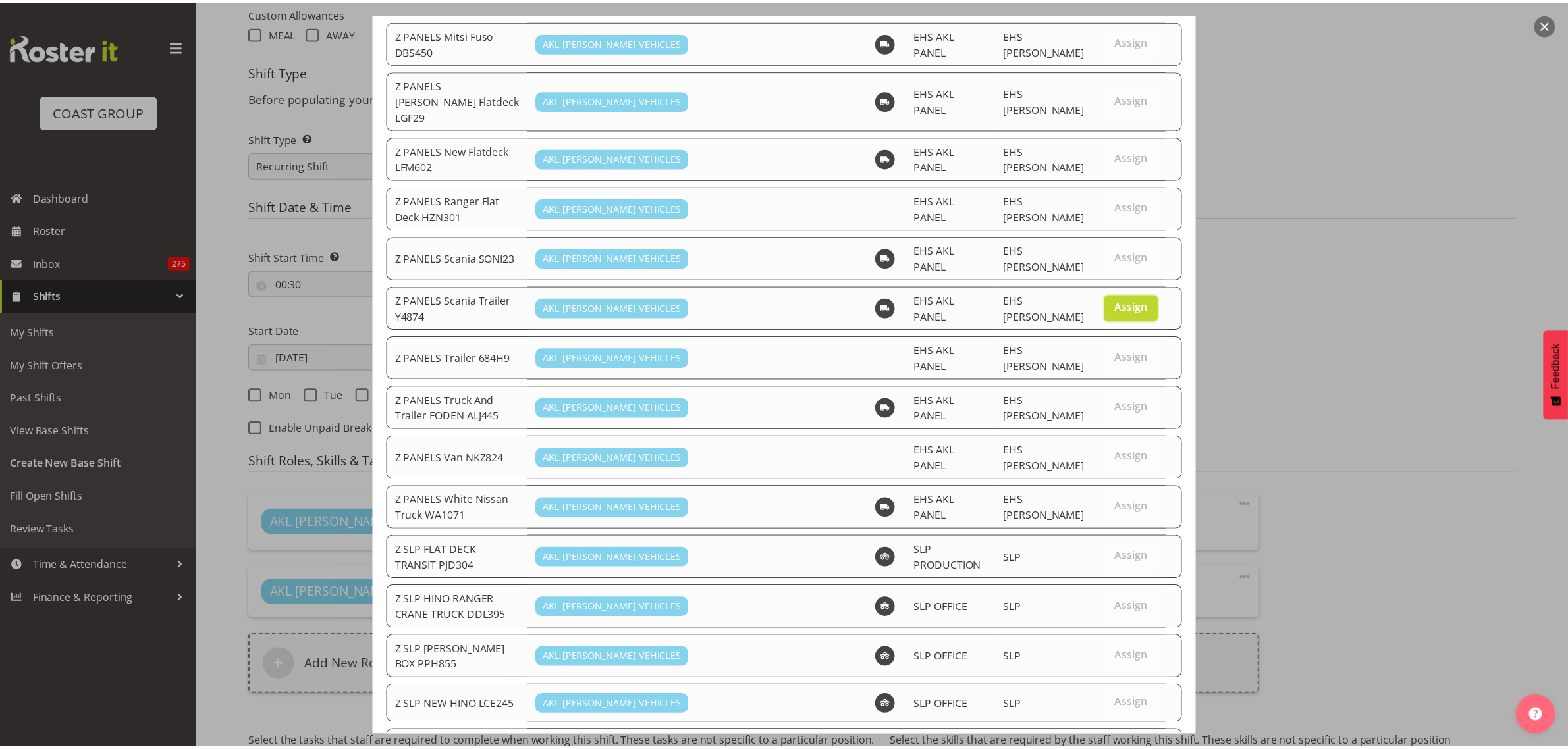
scroll to position [997, 0]
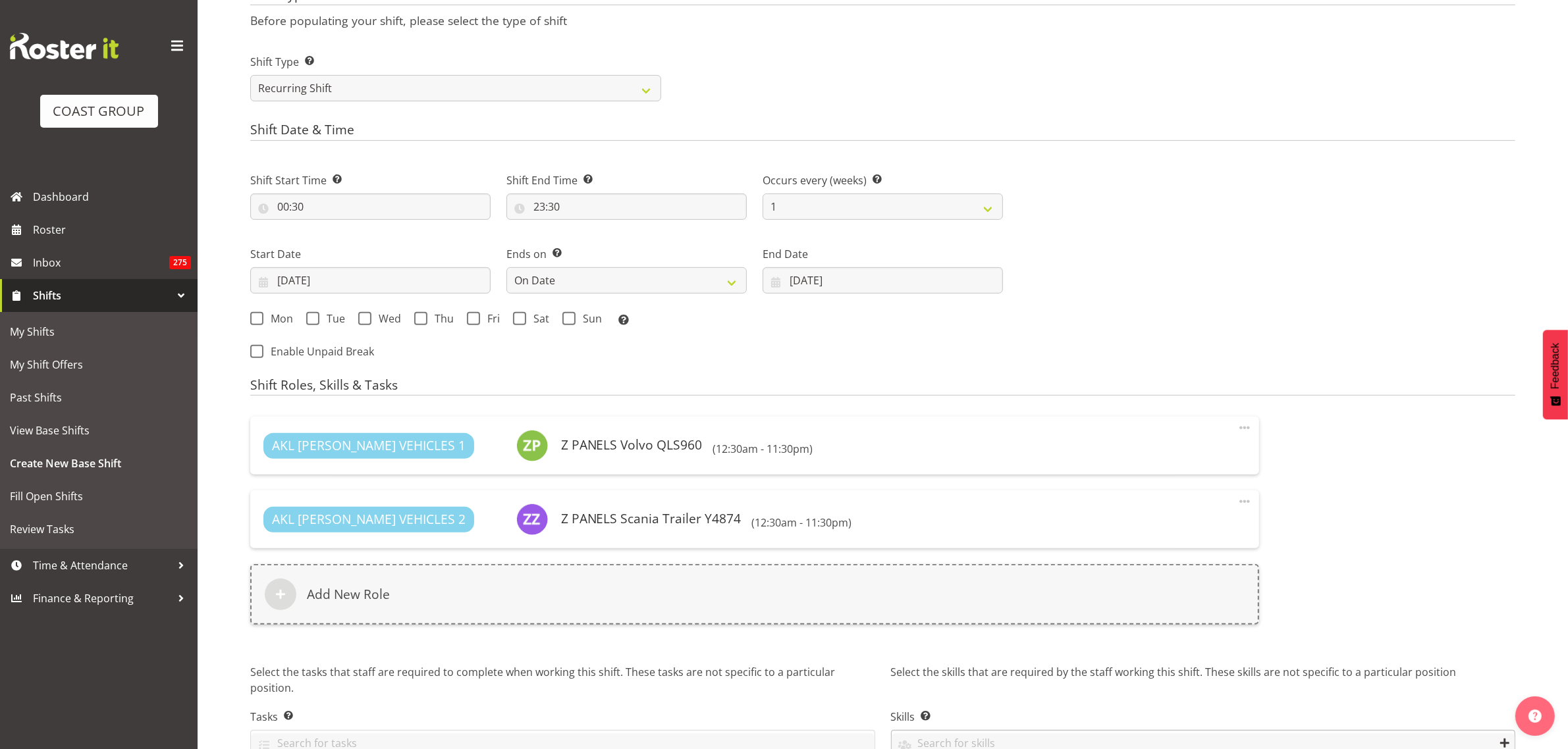
scroll to position [646, 0]
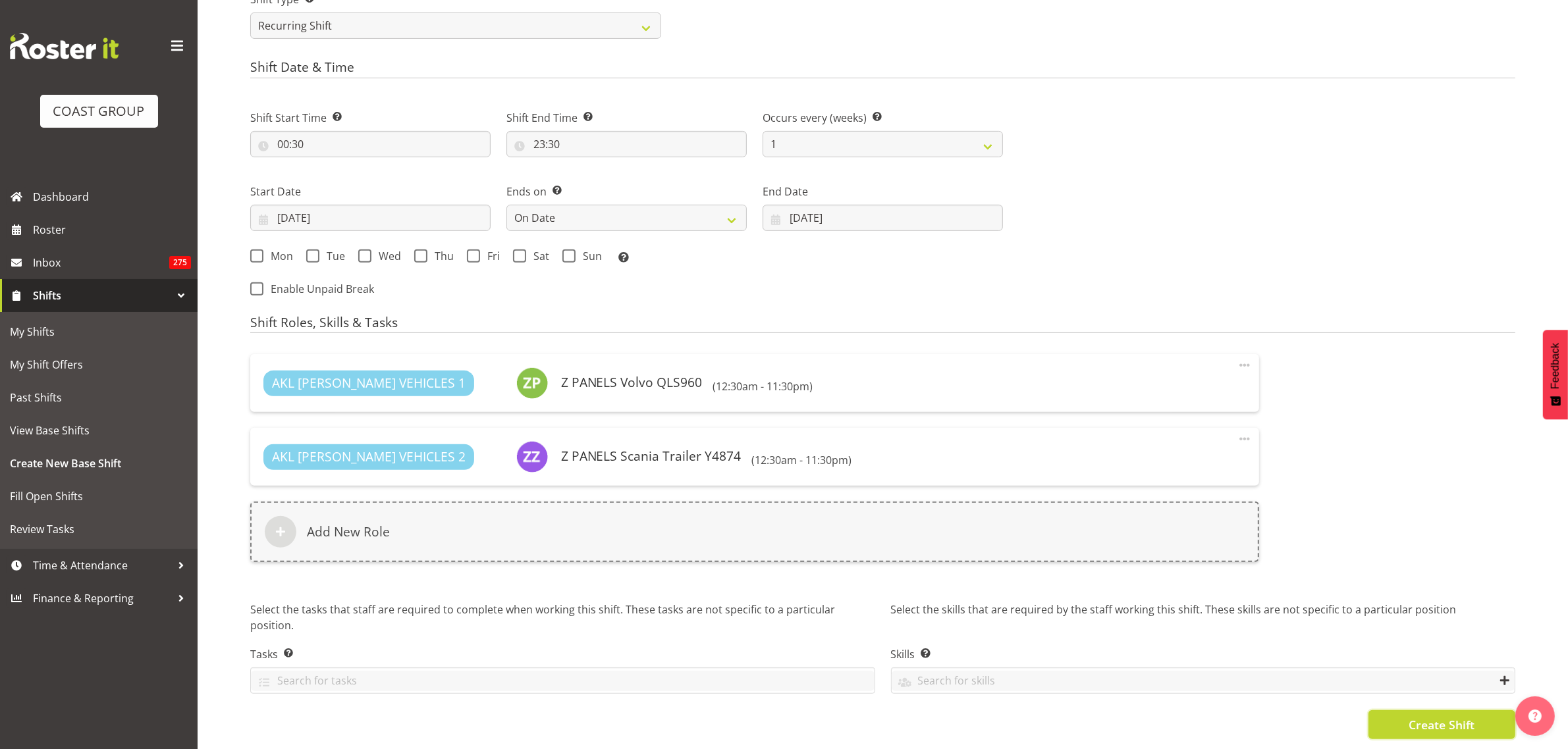
click at [1424, 716] on span "Create Shift" at bounding box center [1442, 724] width 66 height 17
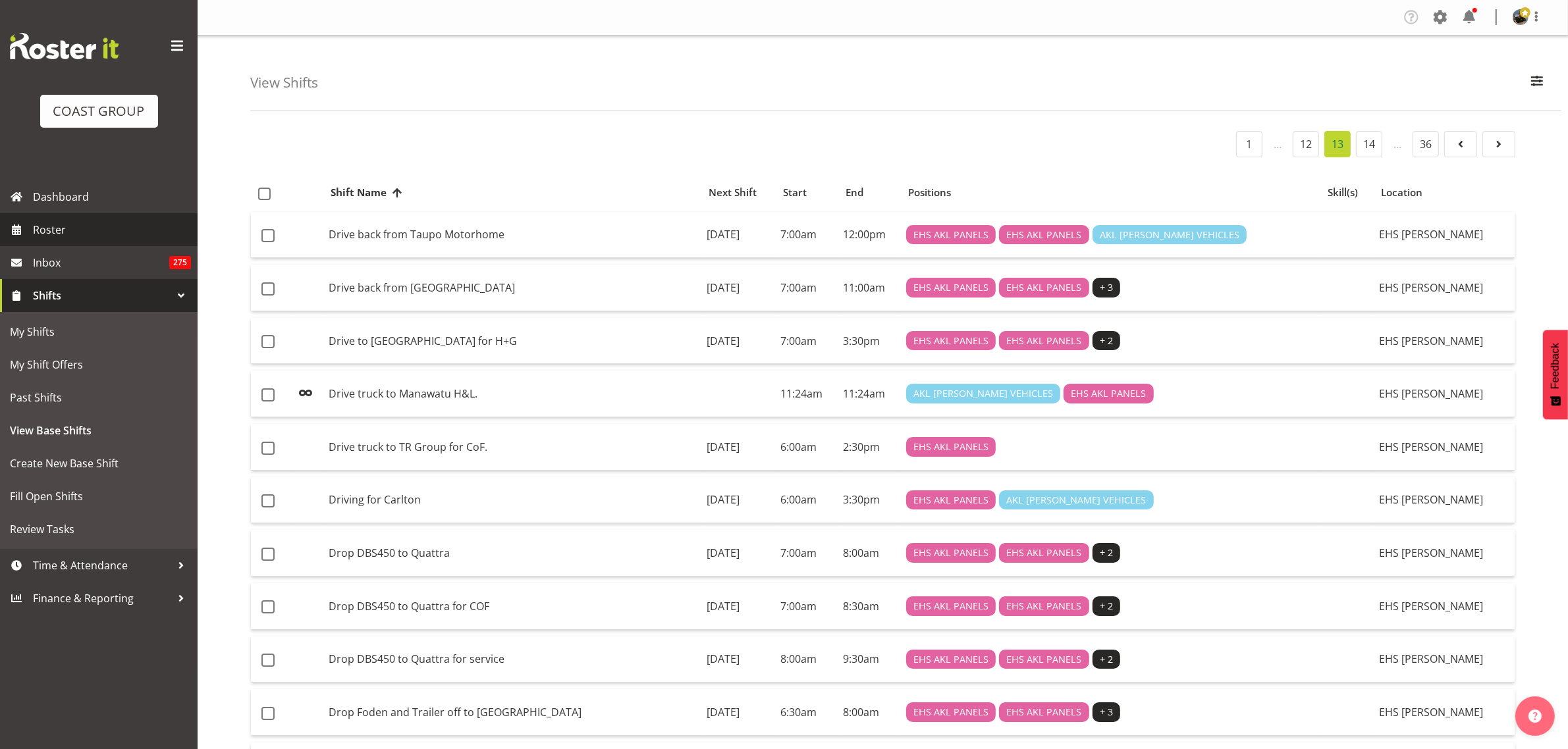
click at [96, 225] on span "Roster" at bounding box center [112, 229] width 158 height 19
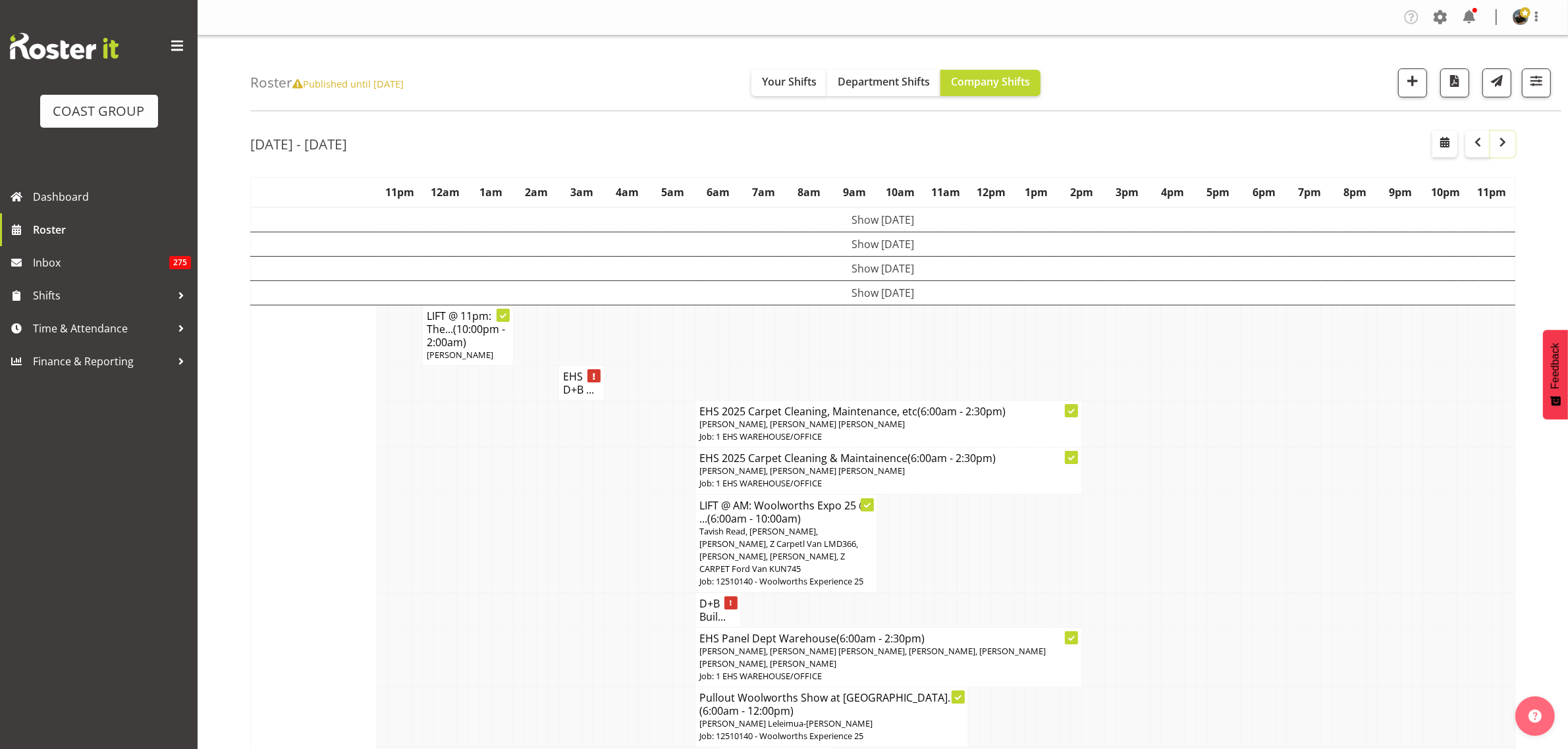
click at [1506, 146] on span "button" at bounding box center [1502, 142] width 16 height 16
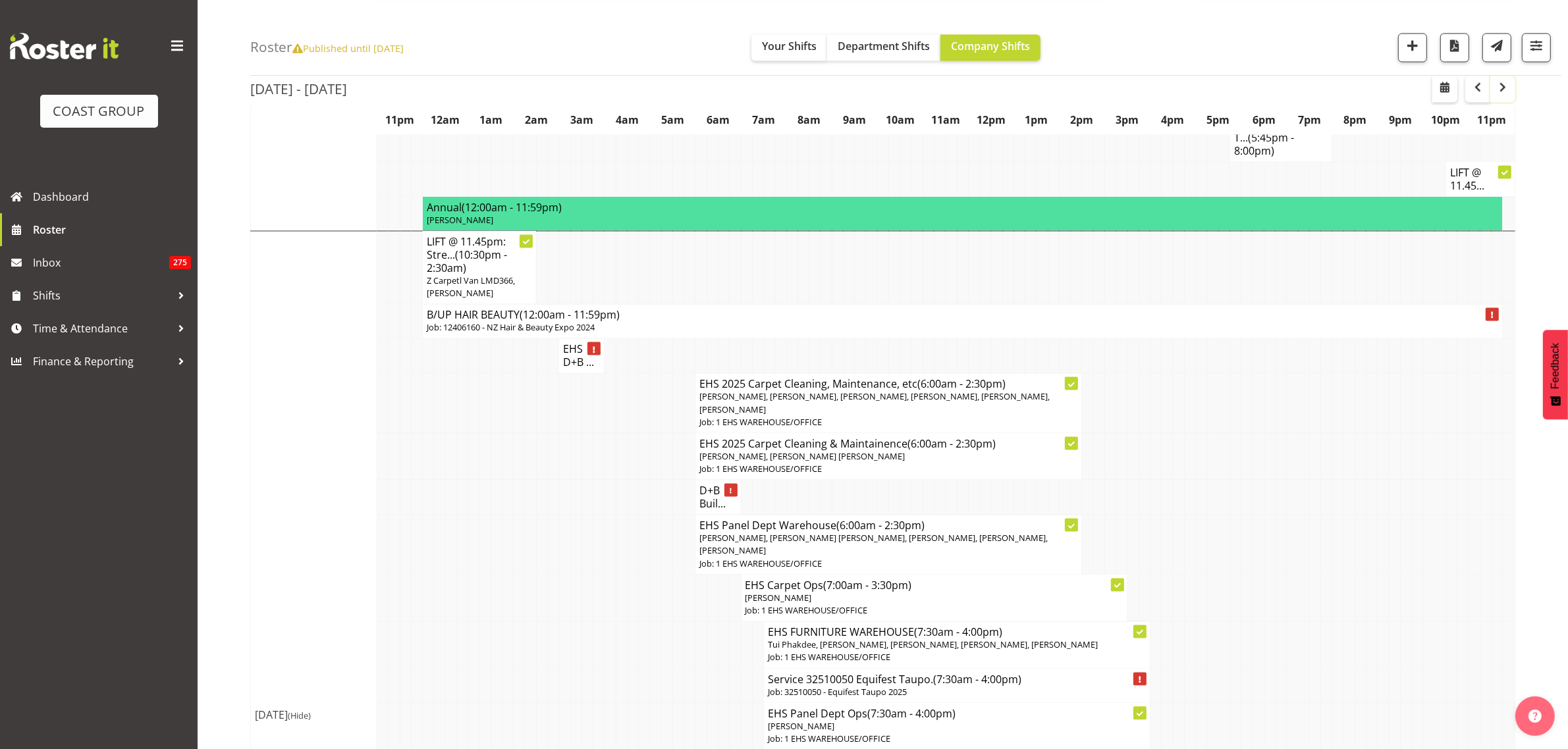
scroll to position [3044, 0]
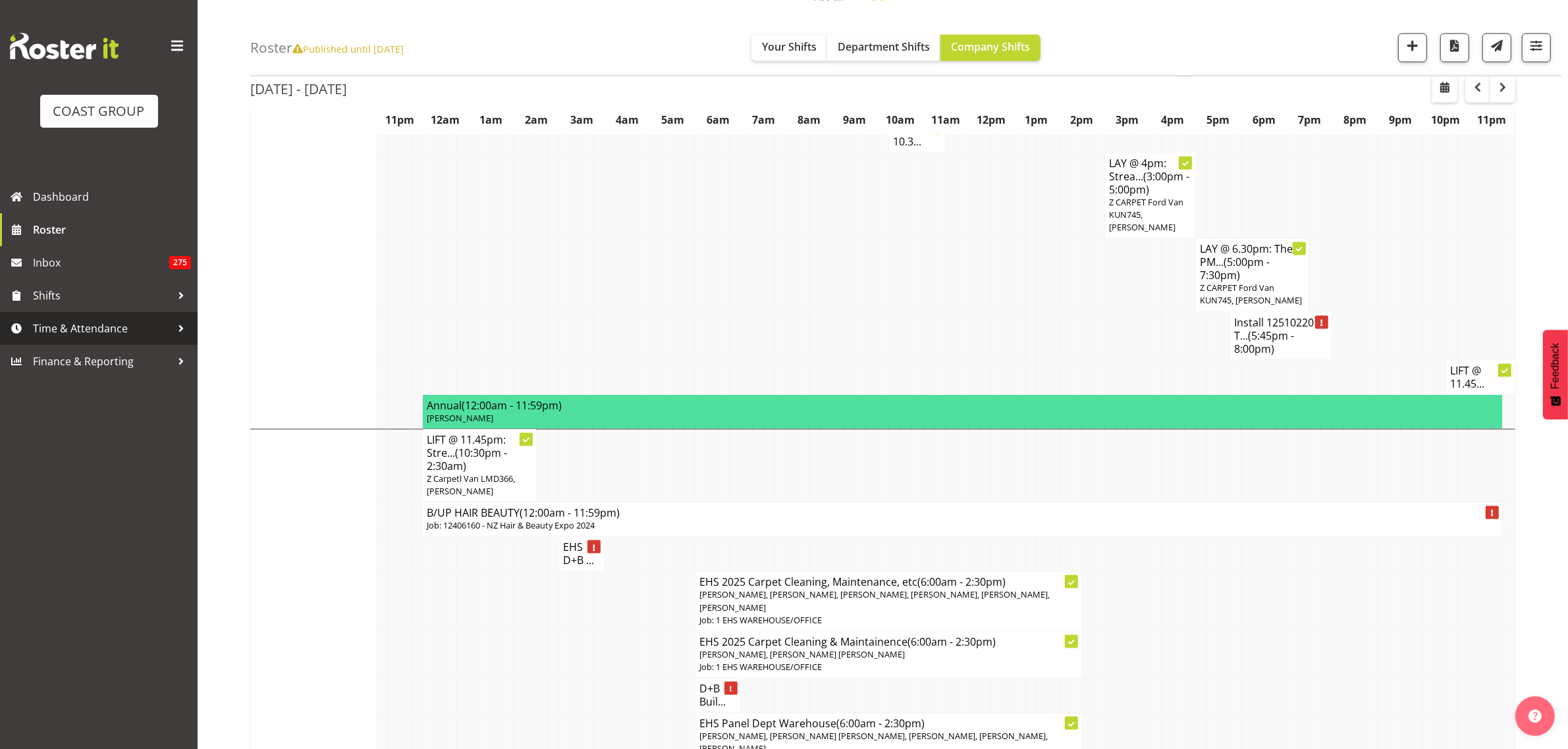
click at [73, 328] on span "Time & Attendance" at bounding box center [102, 328] width 138 height 19
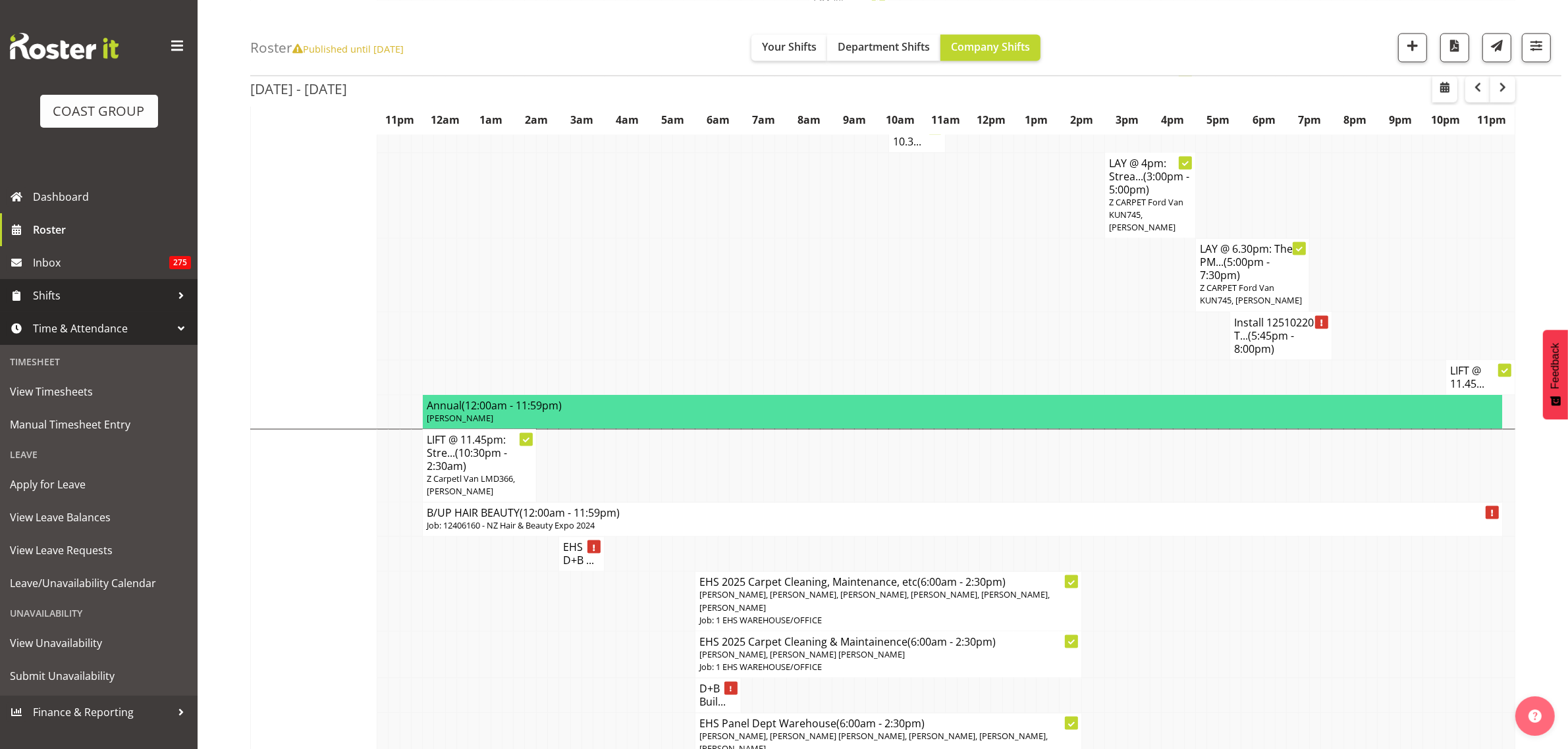
click at [96, 297] on span "Shifts" at bounding box center [102, 294] width 138 height 19
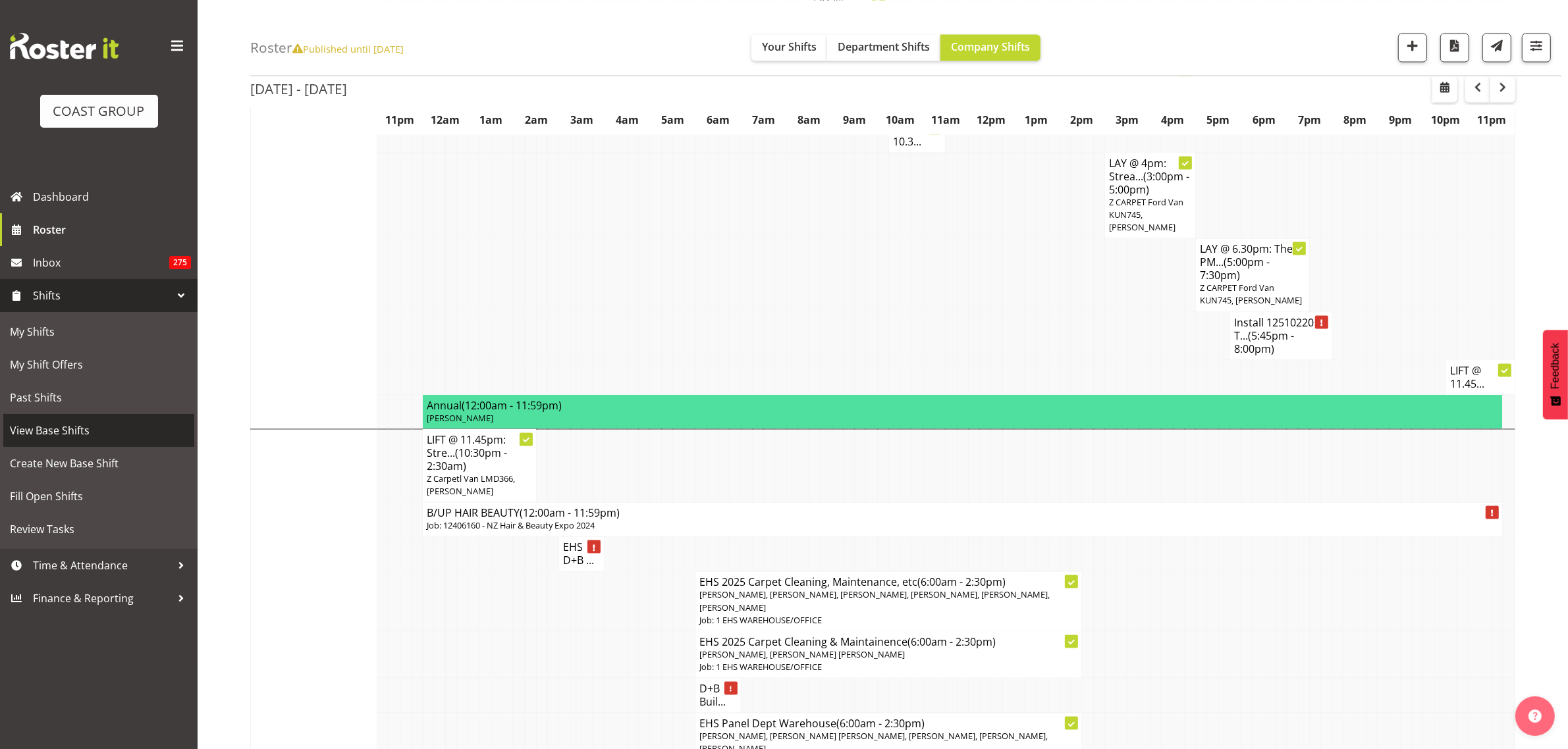
click at [112, 429] on span "View Base Shifts" at bounding box center [99, 430] width 178 height 19
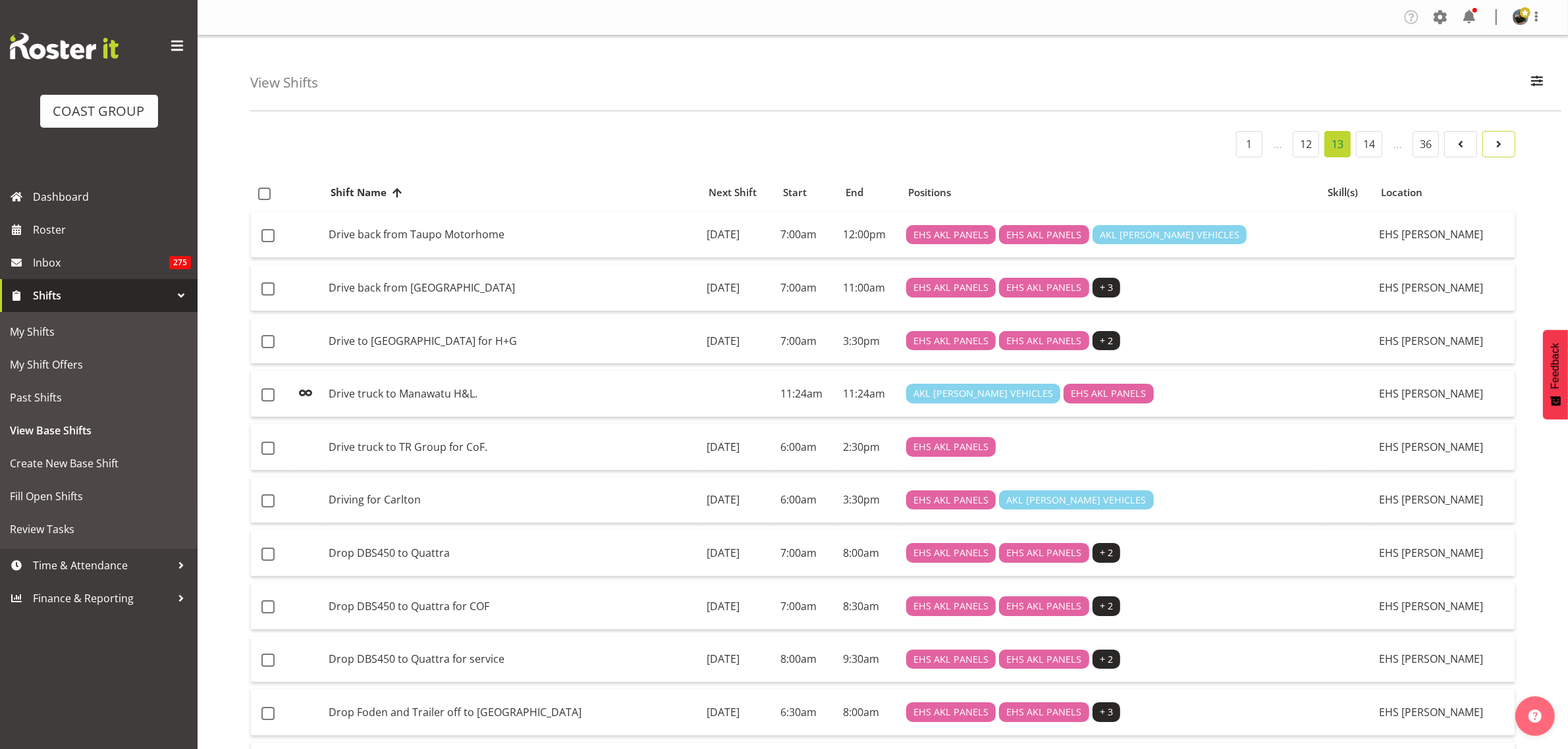
click at [1502, 148] on span at bounding box center [1498, 144] width 16 height 16
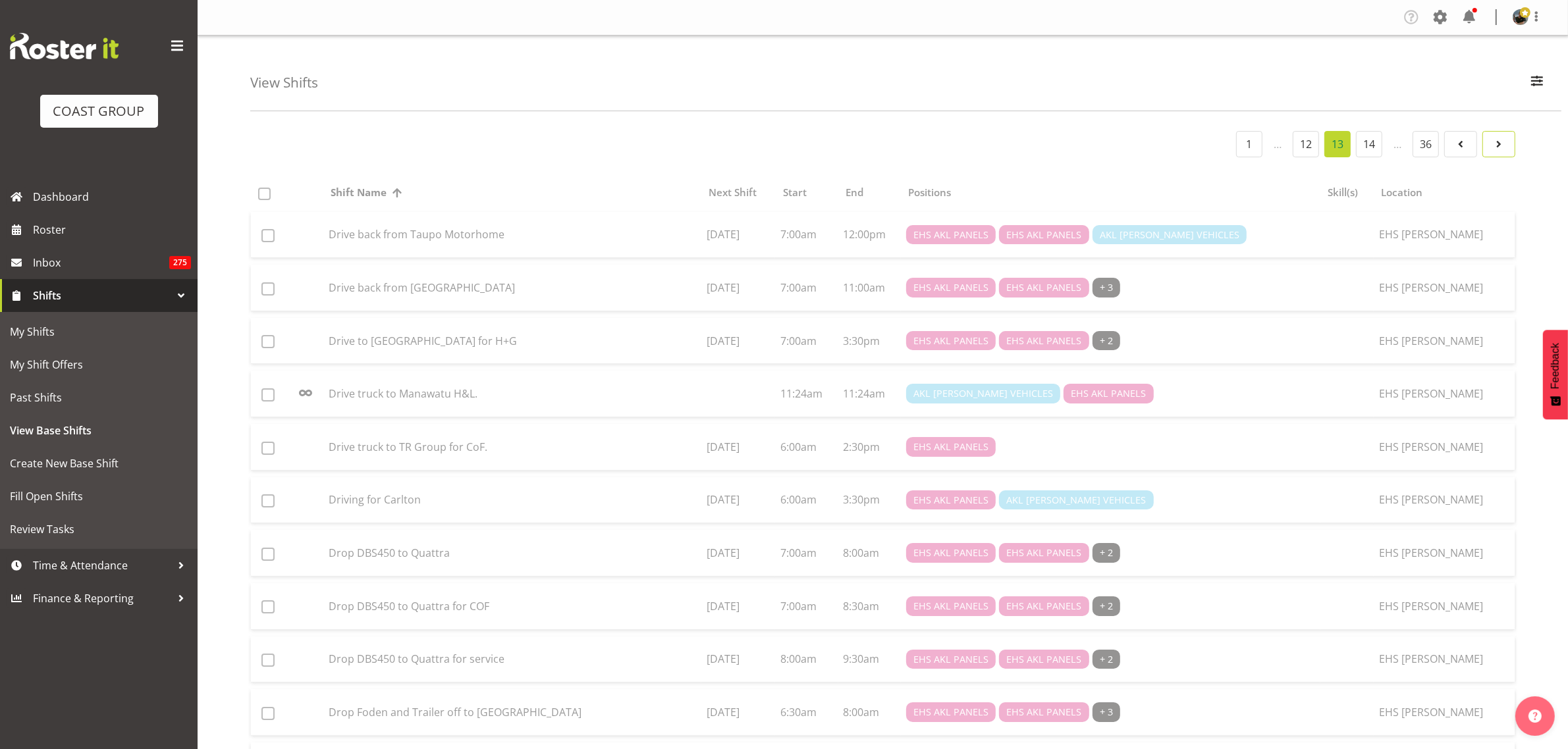
click at [1500, 148] on span at bounding box center [1498, 144] width 16 height 16
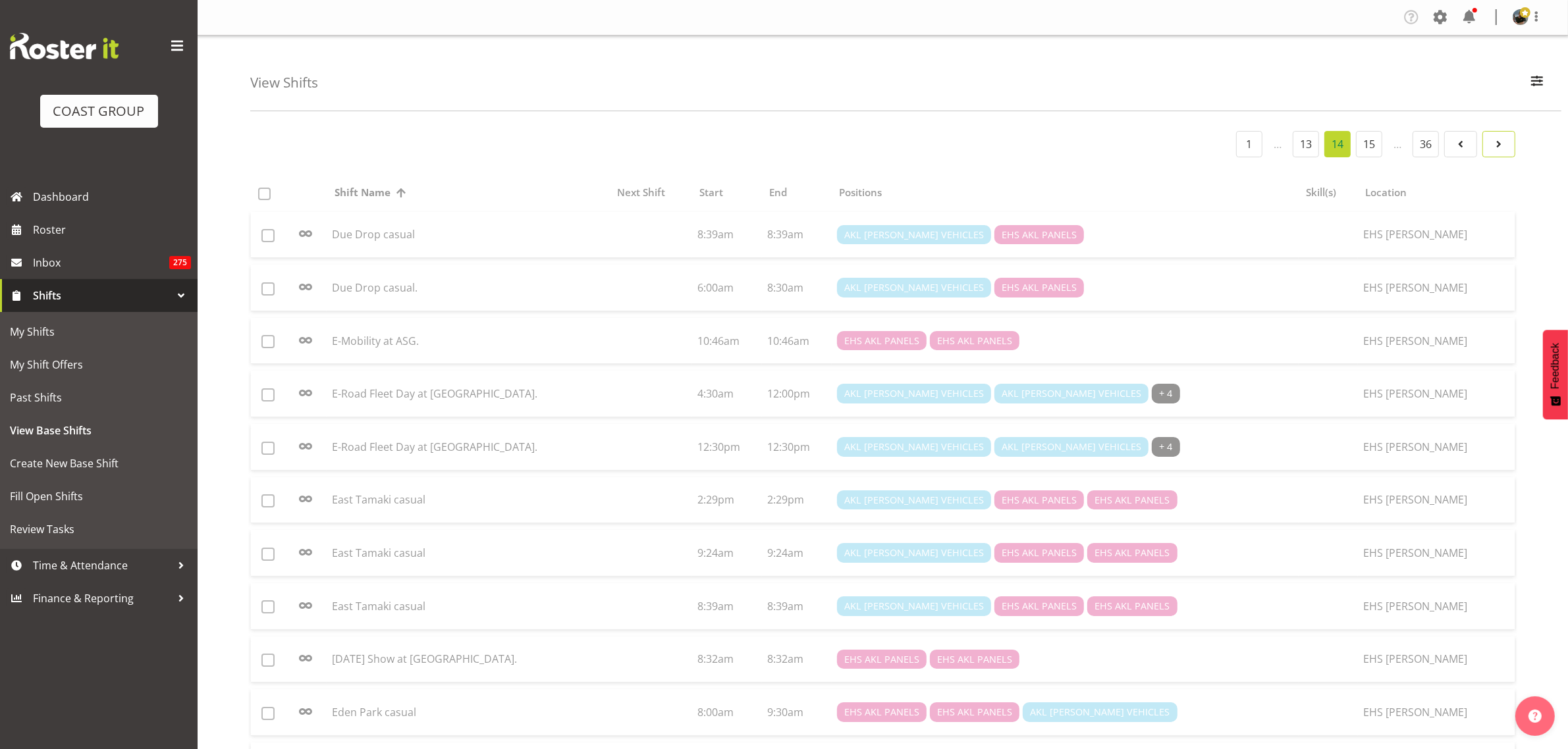
click at [1500, 148] on span at bounding box center [1498, 144] width 16 height 16
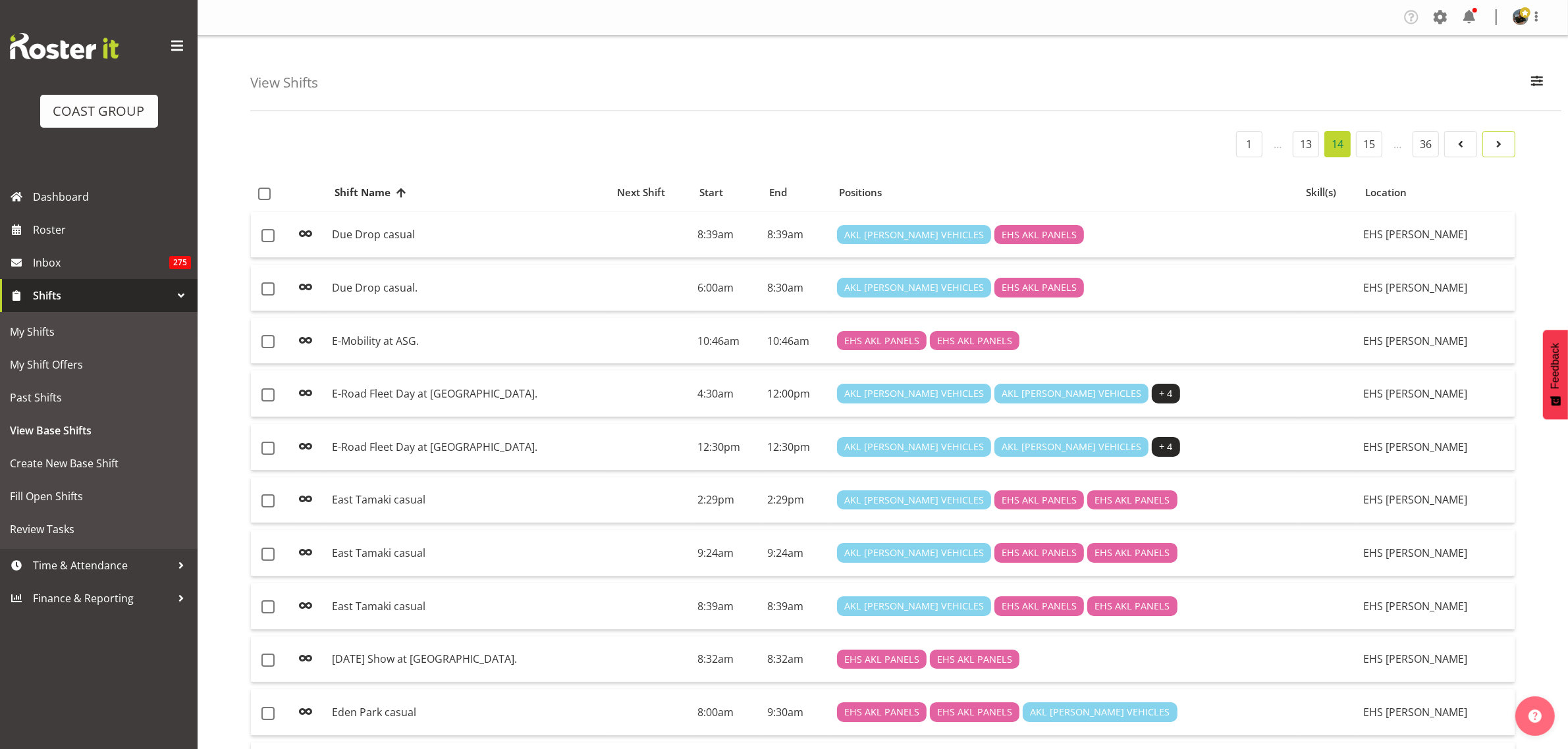
click at [1500, 148] on span at bounding box center [1498, 144] width 16 height 16
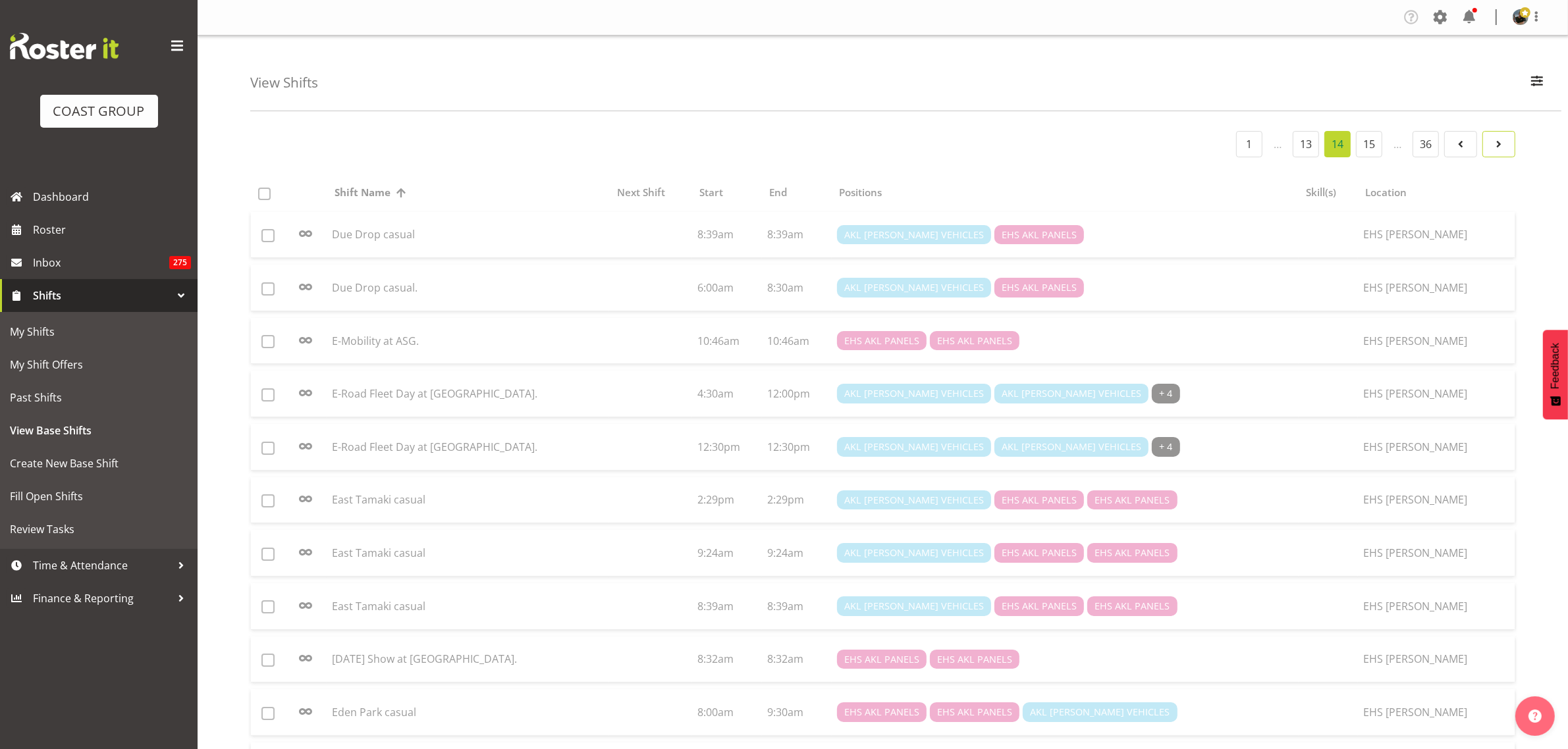
click at [1500, 148] on span at bounding box center [1498, 144] width 16 height 16
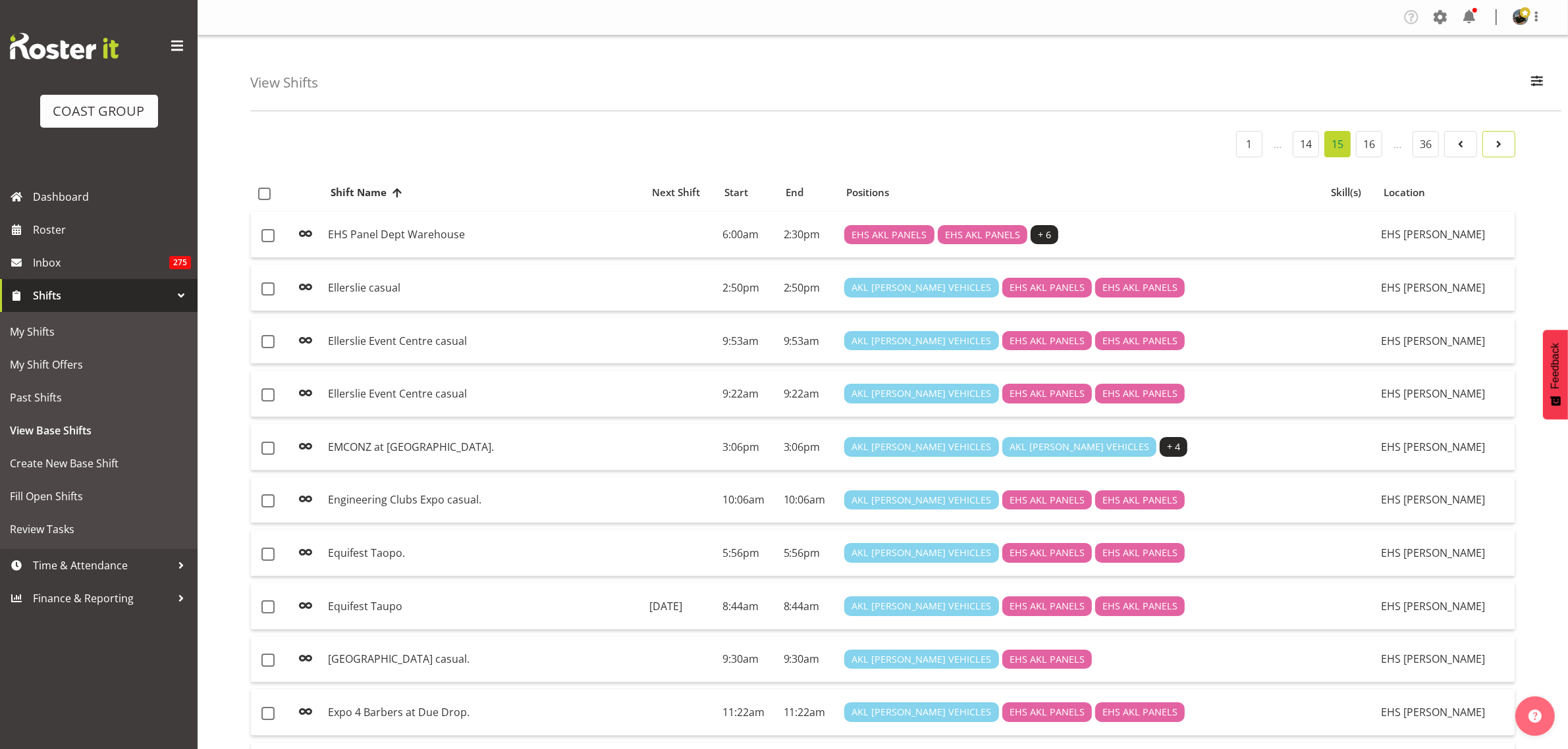
click at [1500, 148] on span at bounding box center [1498, 144] width 16 height 16
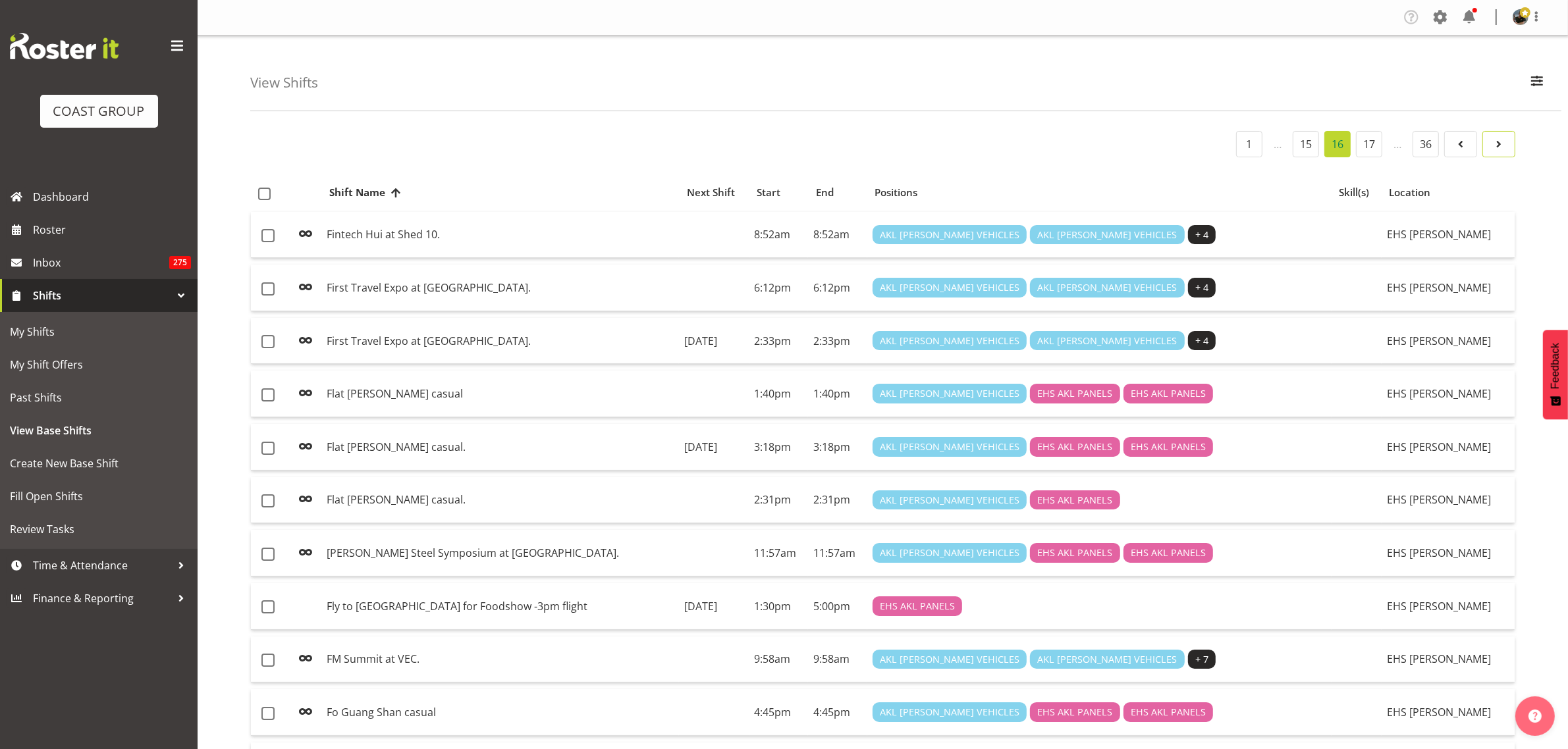
click at [1500, 148] on span at bounding box center [1498, 144] width 16 height 16
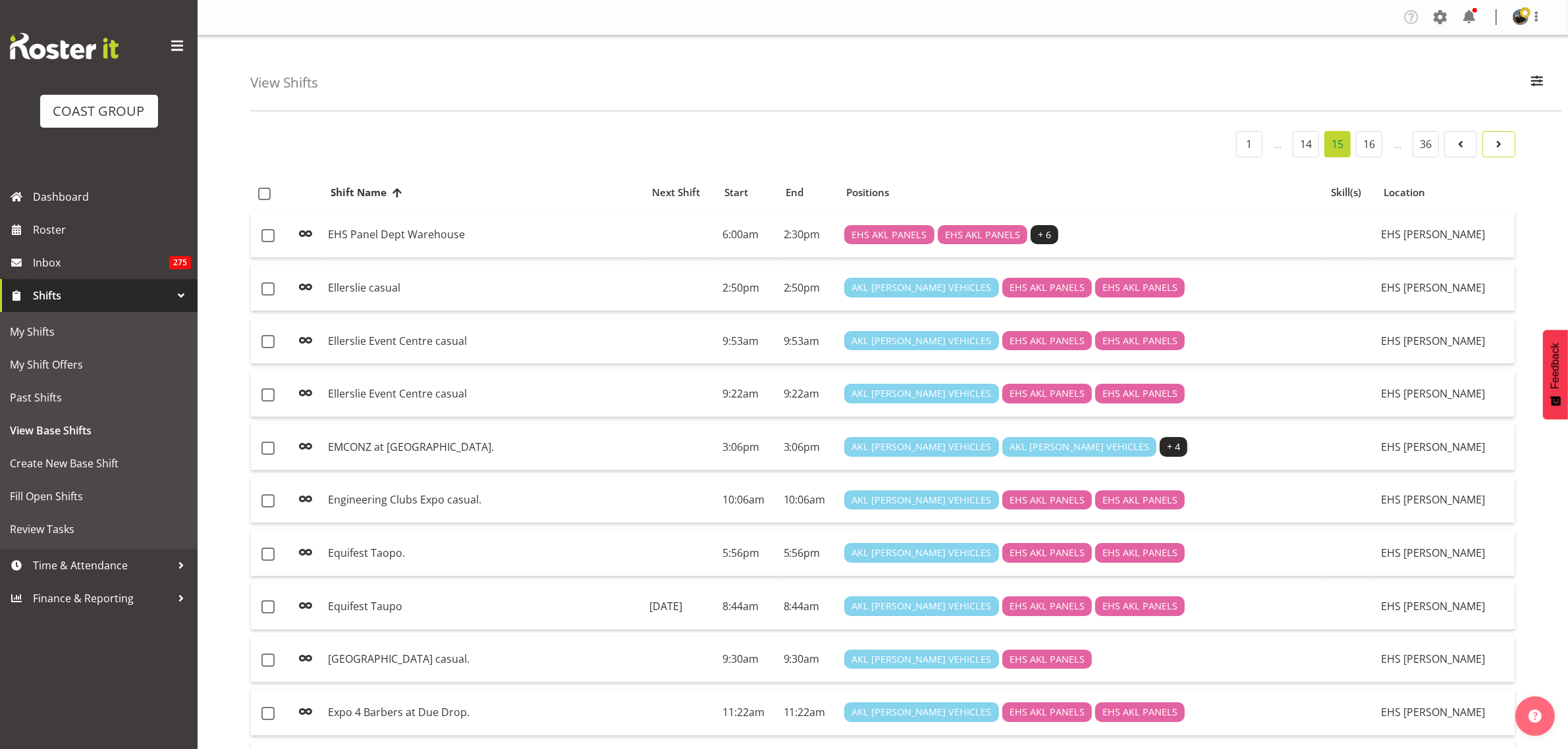
click at [1500, 148] on span at bounding box center [1498, 144] width 16 height 16
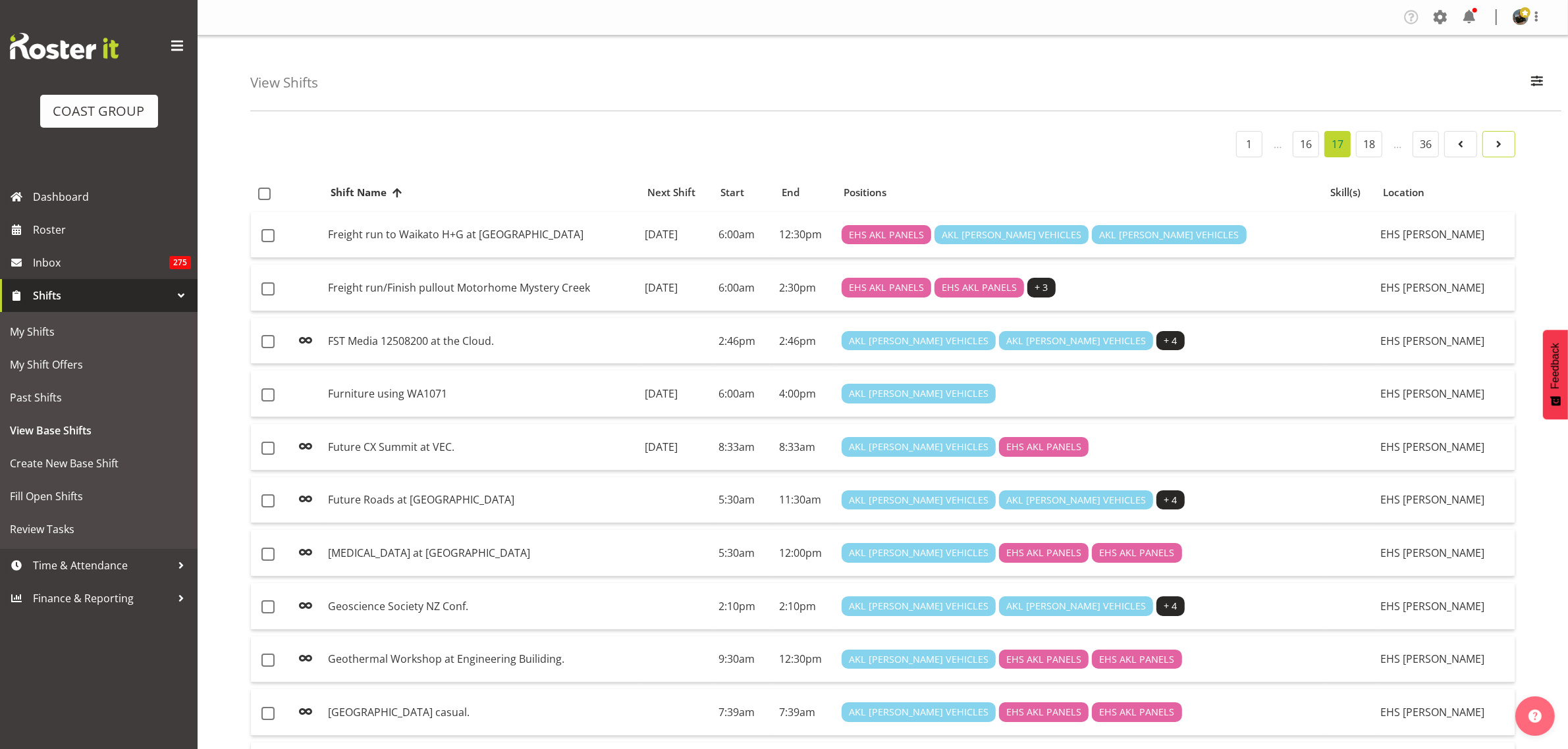
click at [1500, 148] on span at bounding box center [1498, 144] width 16 height 16
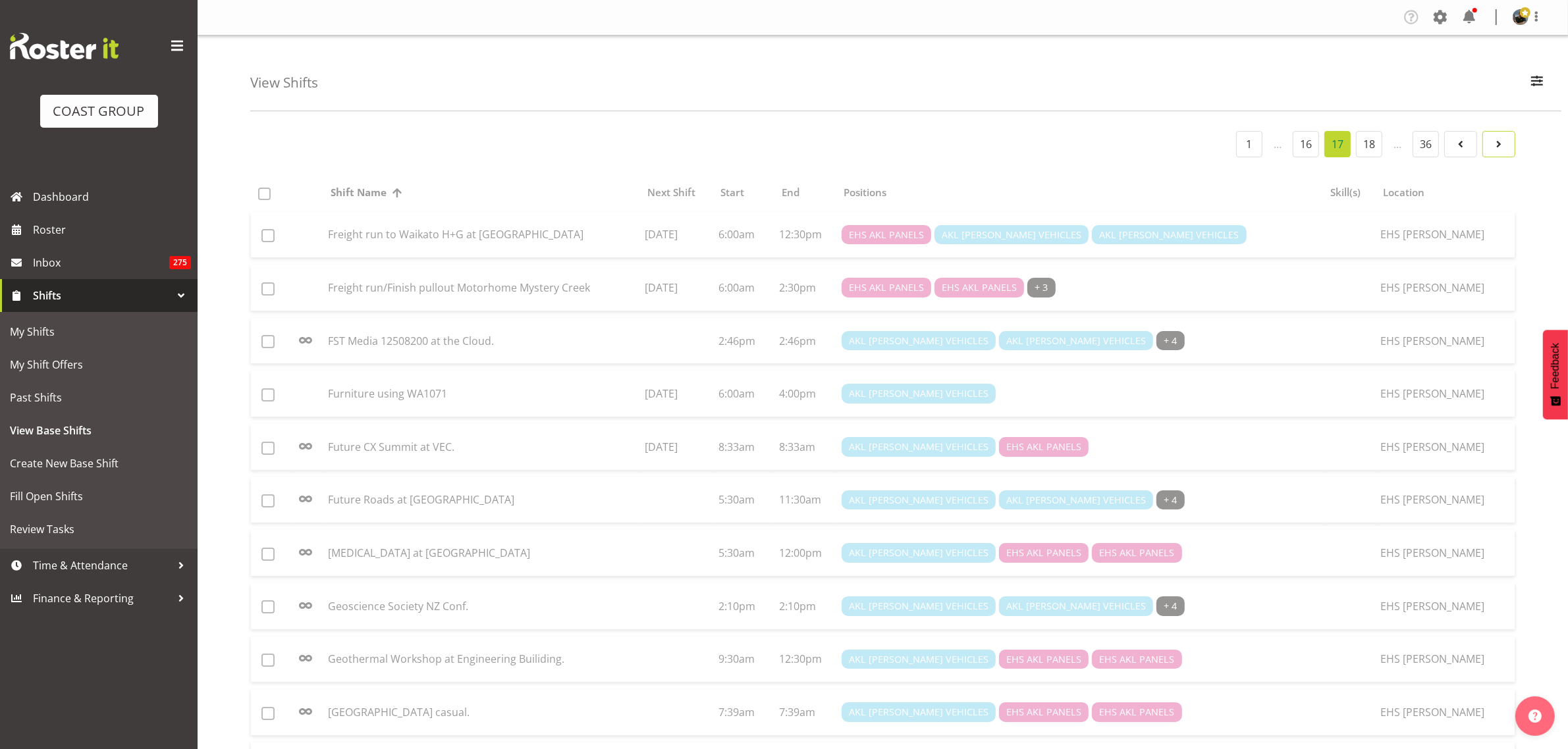
click at [1500, 148] on span at bounding box center [1498, 144] width 16 height 16
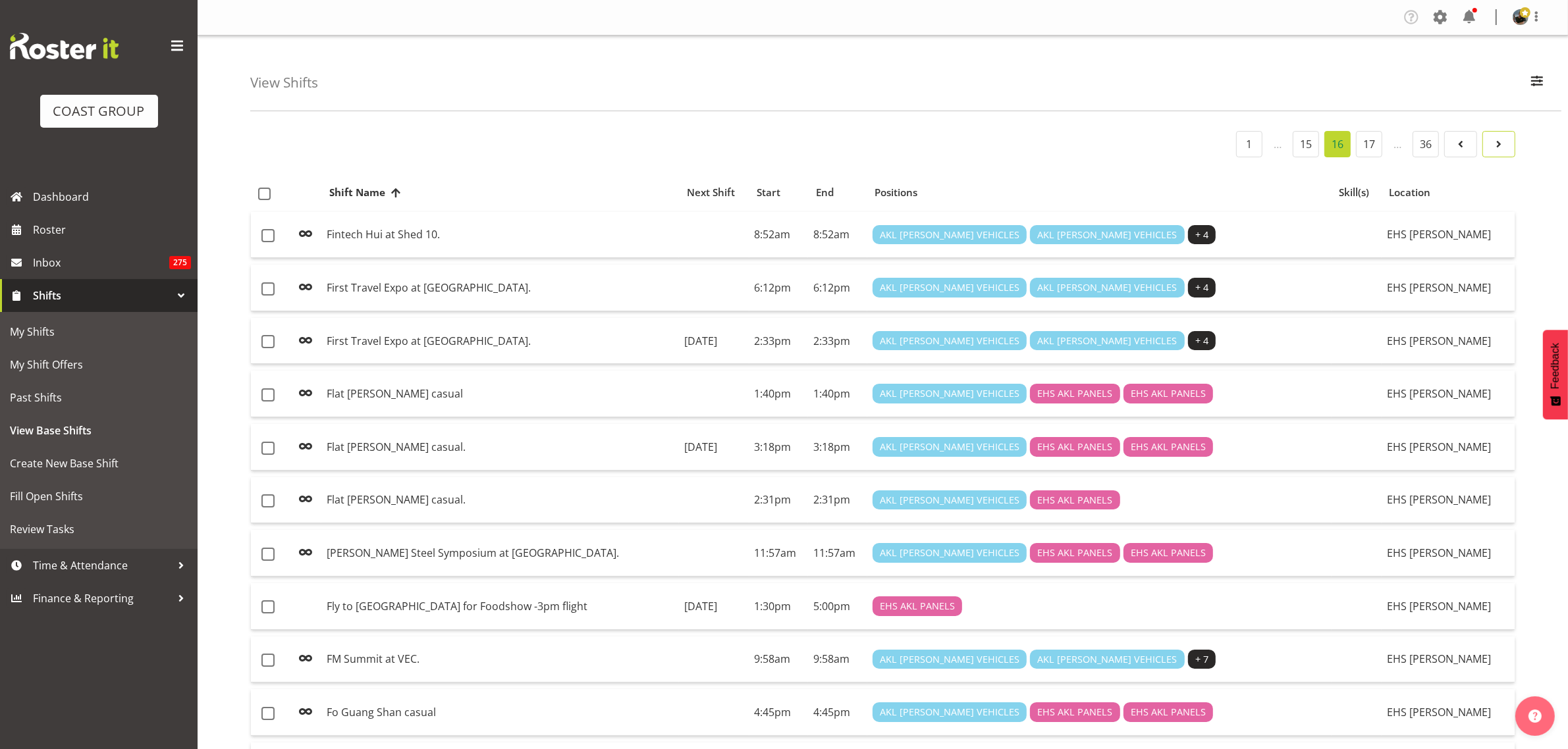
click at [1500, 148] on span at bounding box center [1498, 144] width 16 height 16
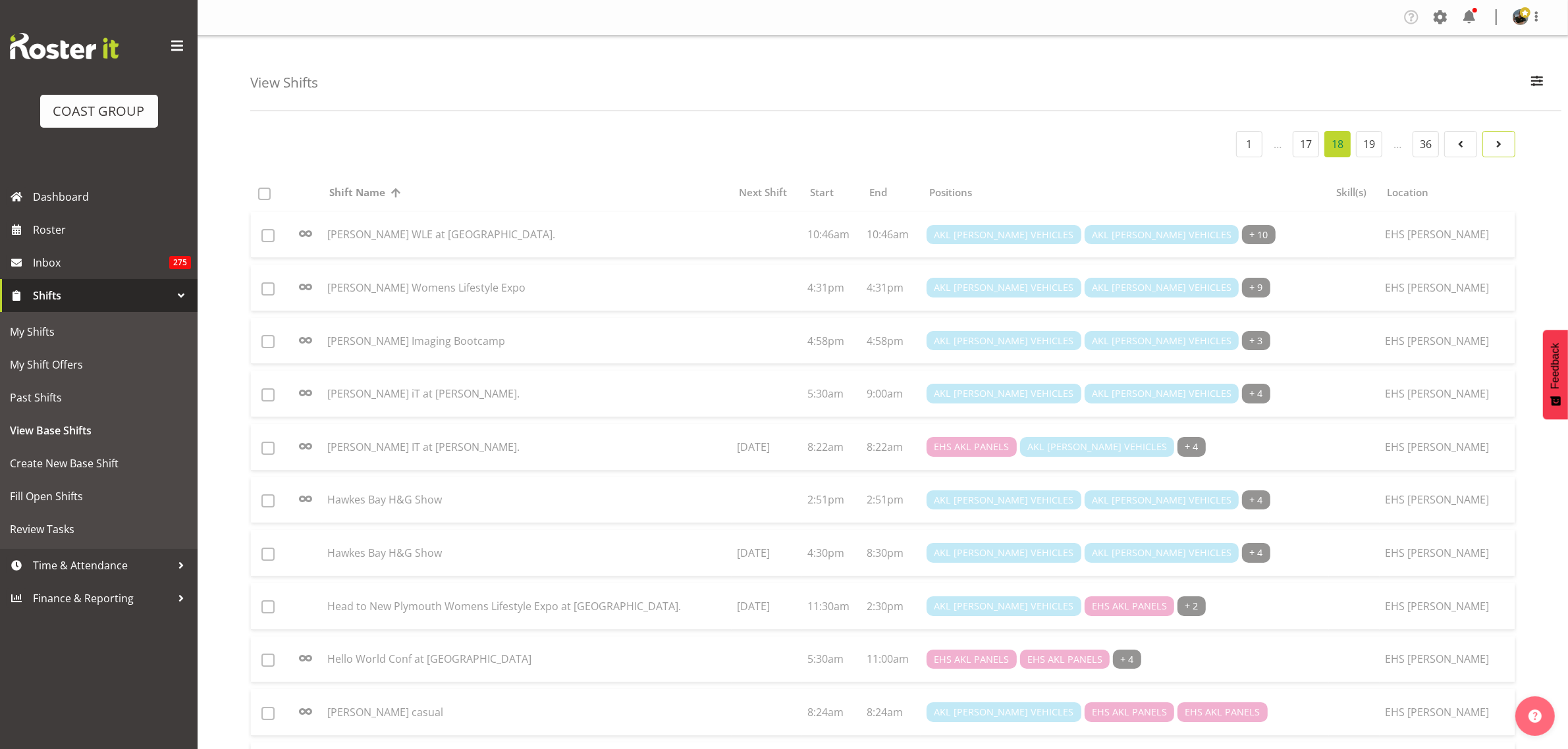
click at [1500, 148] on span at bounding box center [1498, 144] width 16 height 16
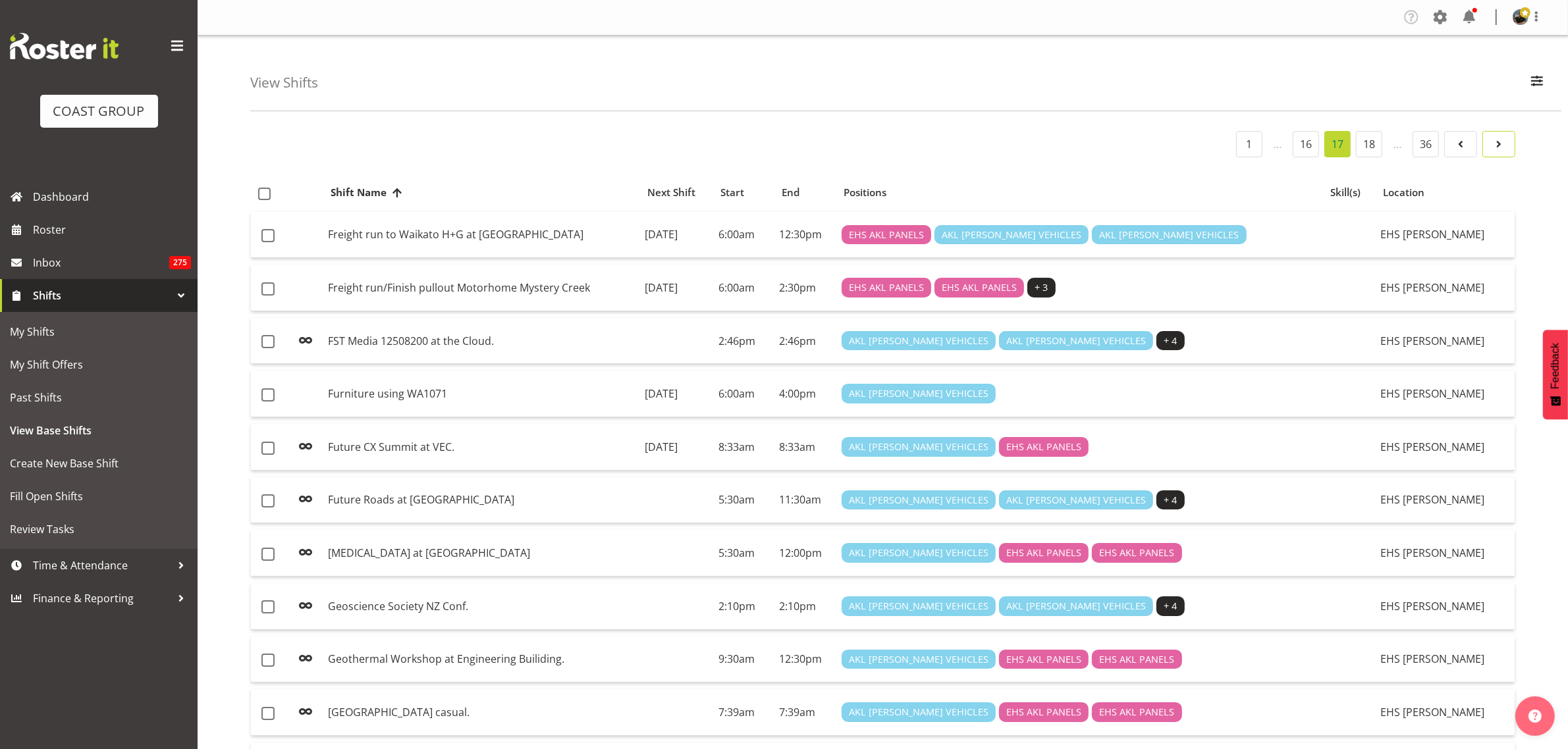
click at [1500, 148] on span at bounding box center [1498, 144] width 16 height 16
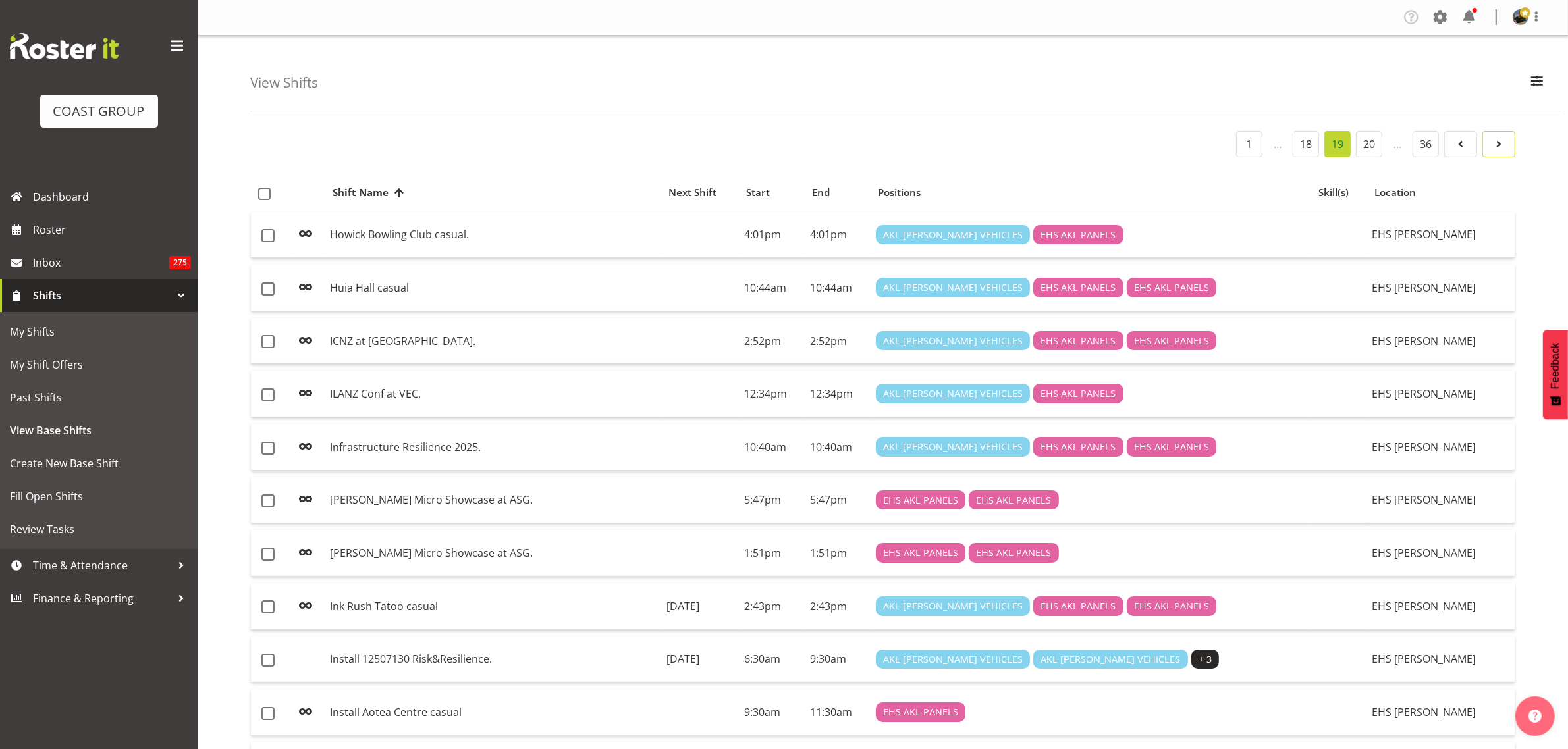
click at [1500, 148] on span at bounding box center [1498, 144] width 16 height 16
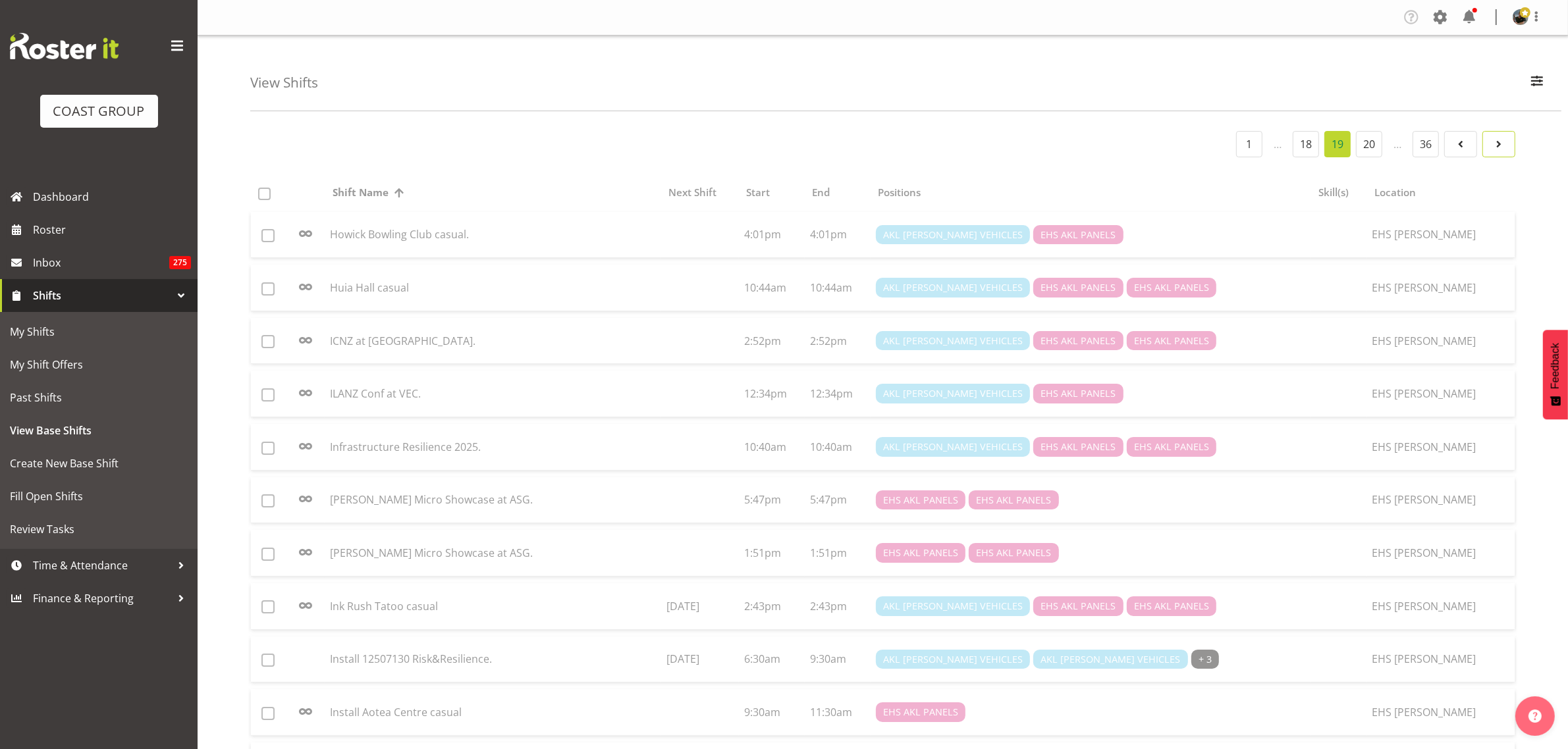
click at [1500, 148] on span at bounding box center [1498, 144] width 16 height 16
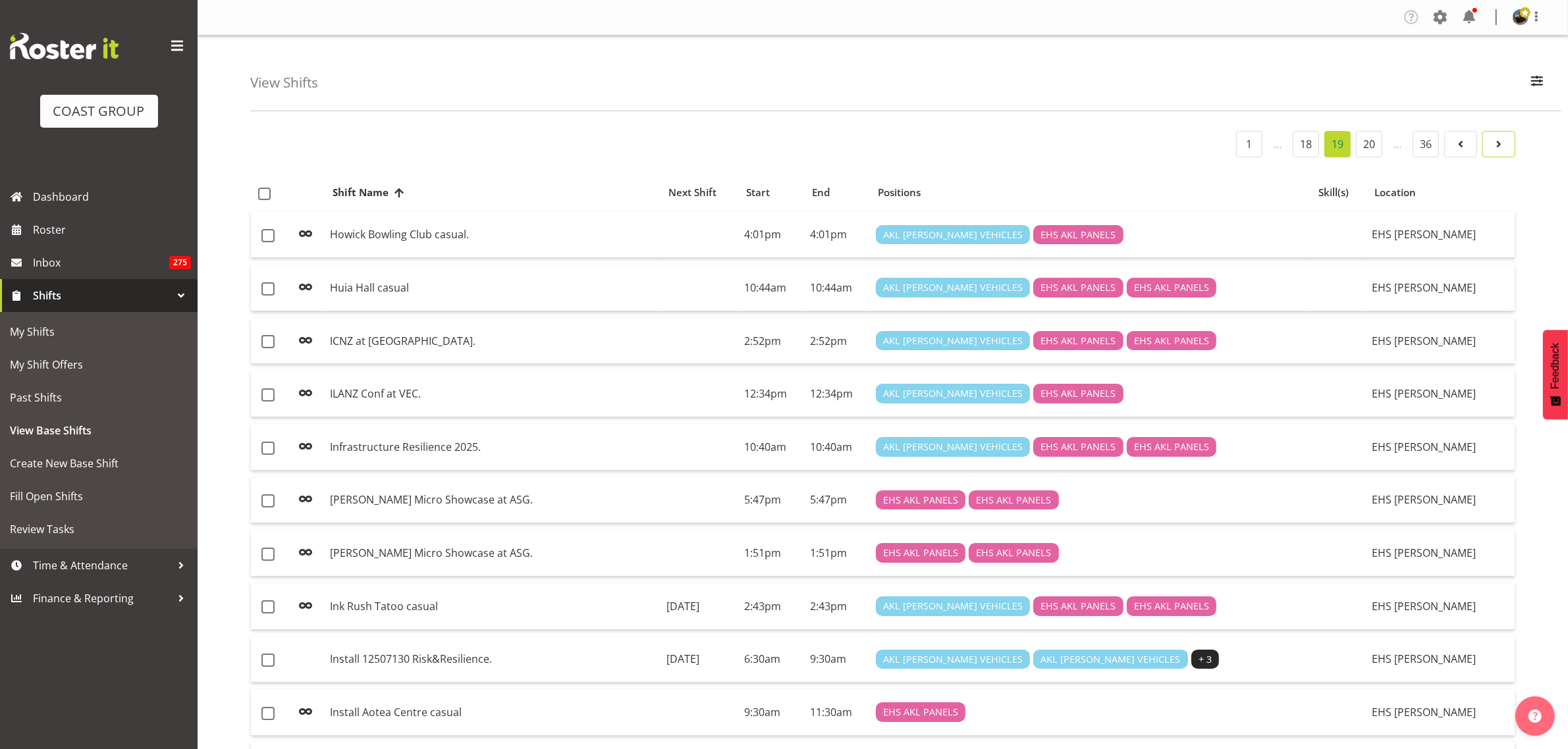
click at [1500, 148] on span at bounding box center [1498, 144] width 16 height 16
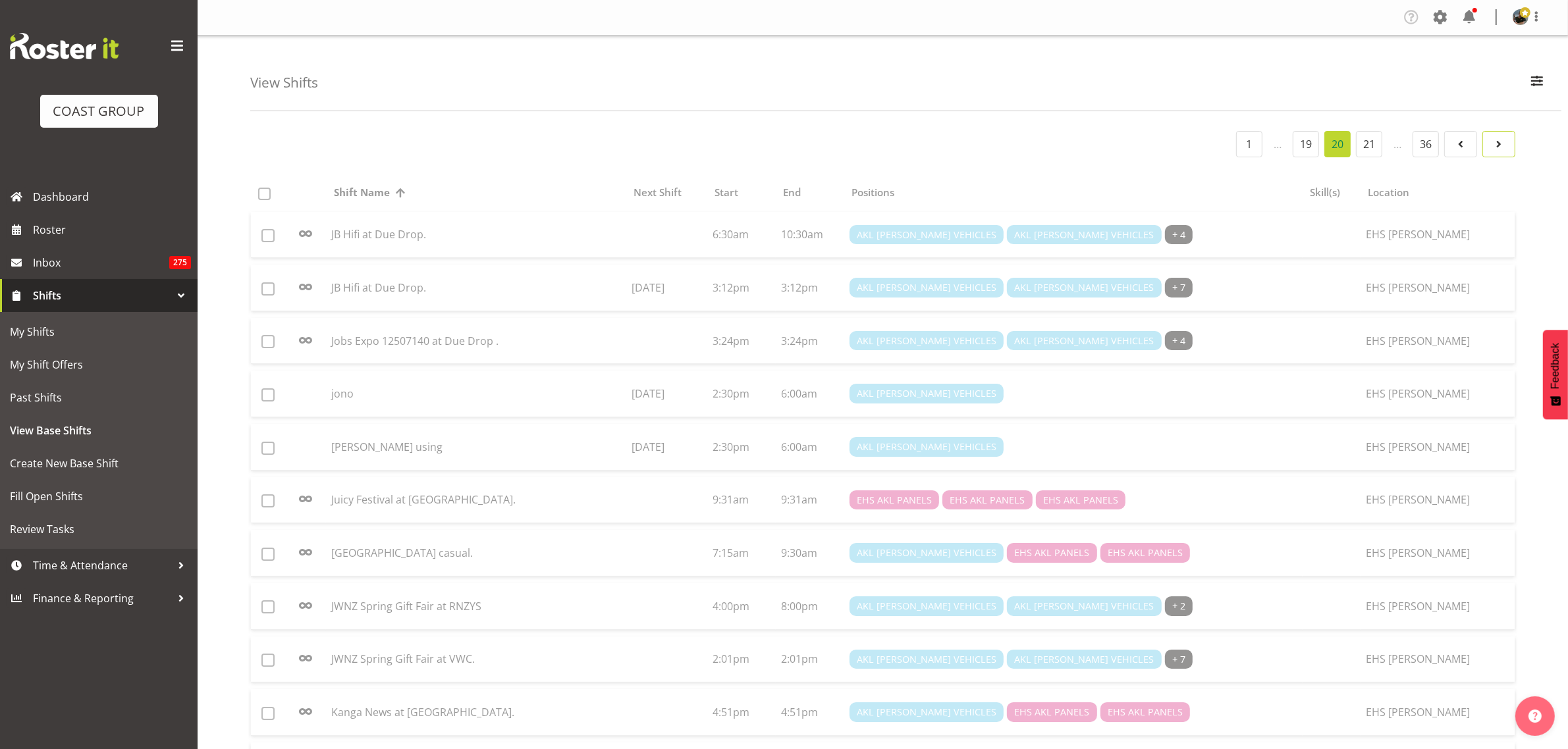
click at [1500, 148] on span at bounding box center [1498, 144] width 16 height 16
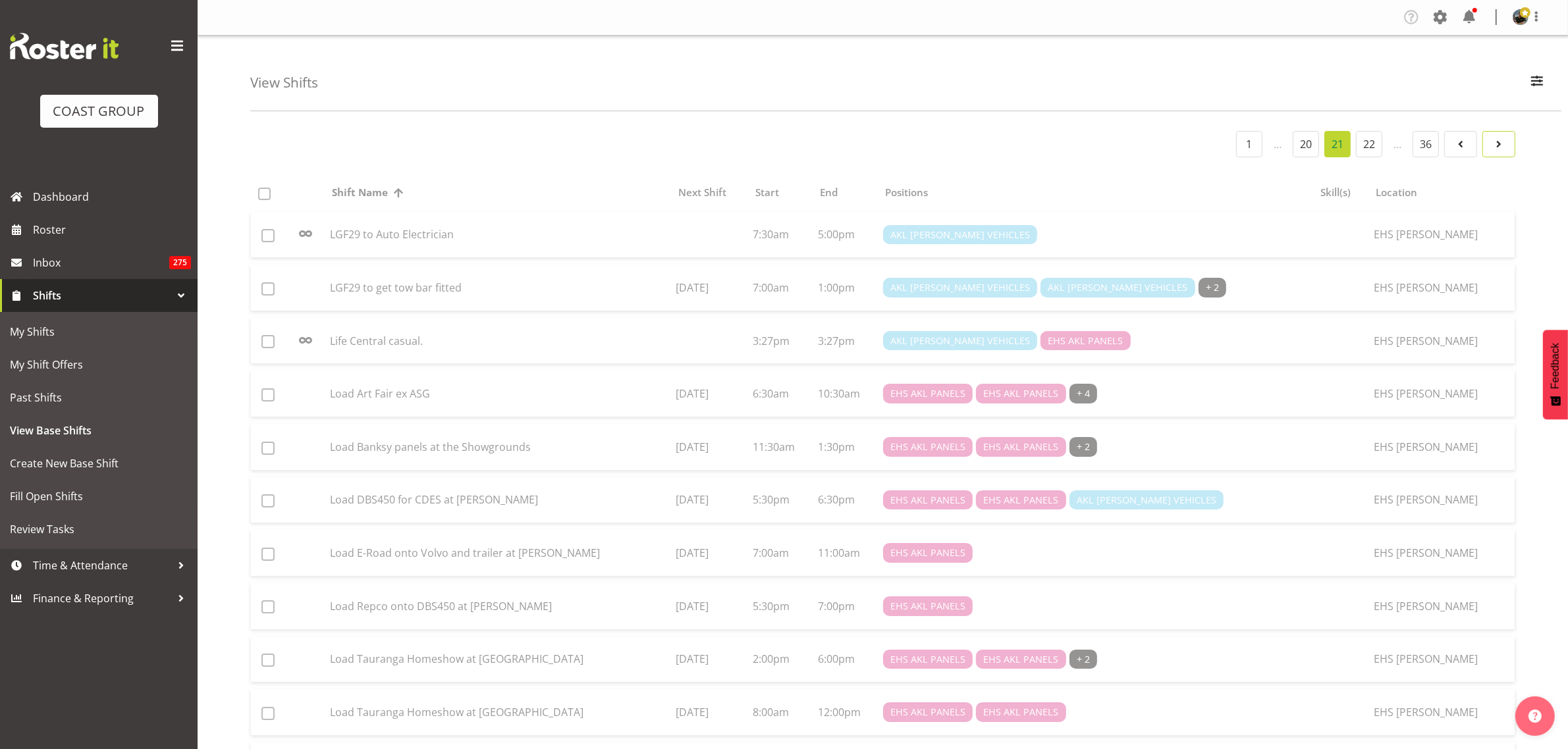
click at [1500, 148] on span at bounding box center [1498, 144] width 16 height 16
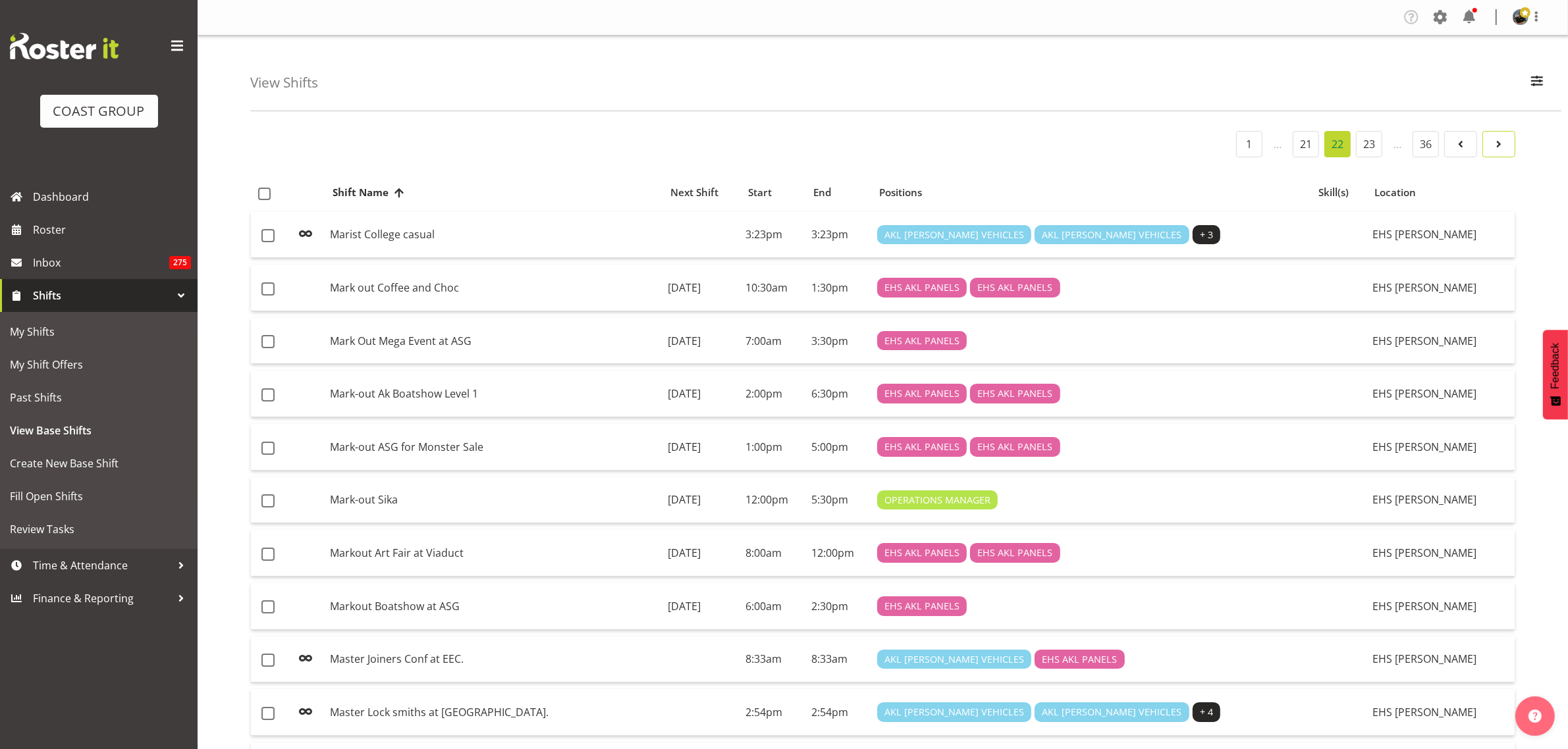
click at [1500, 148] on span at bounding box center [1498, 144] width 16 height 16
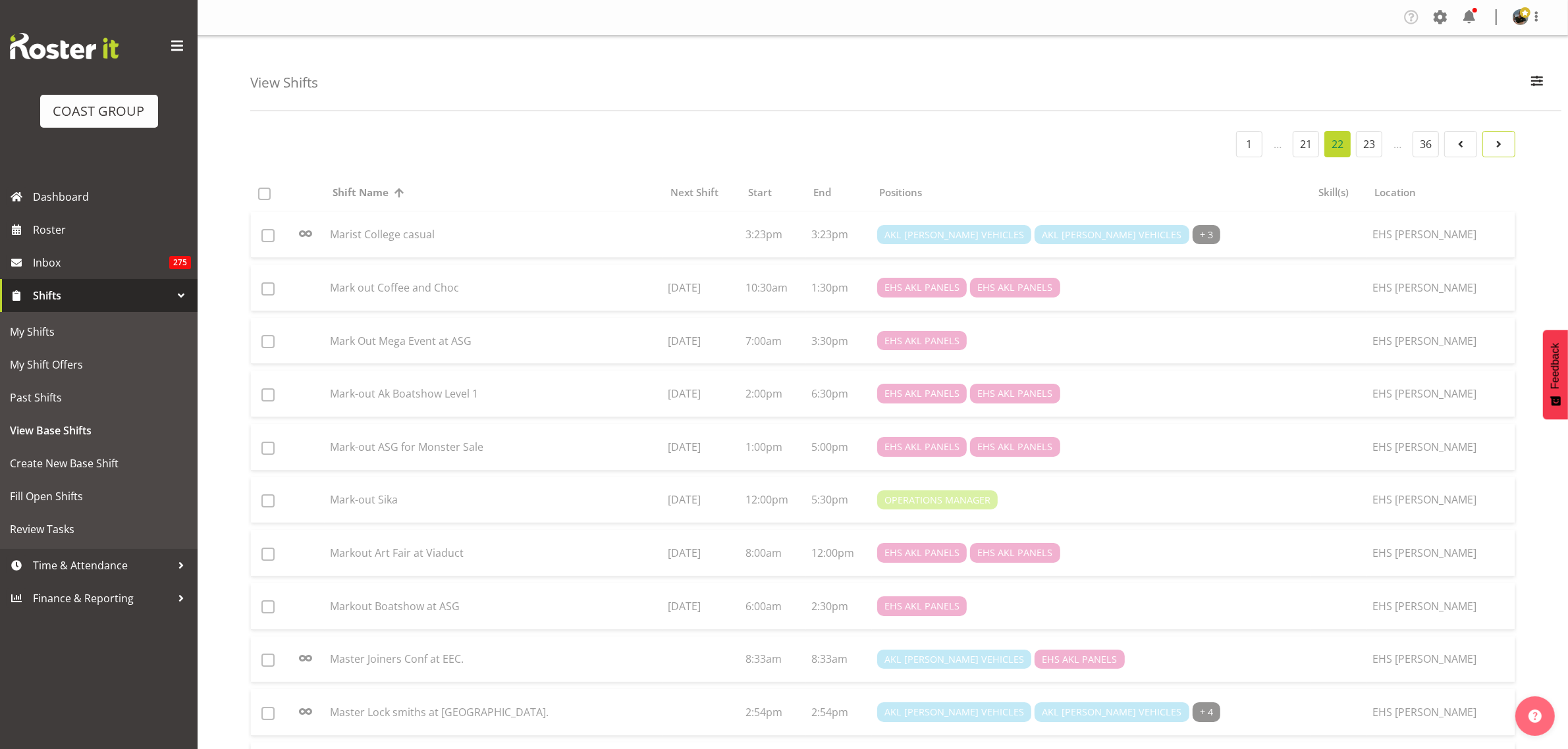
click at [1500, 148] on span at bounding box center [1498, 144] width 16 height 16
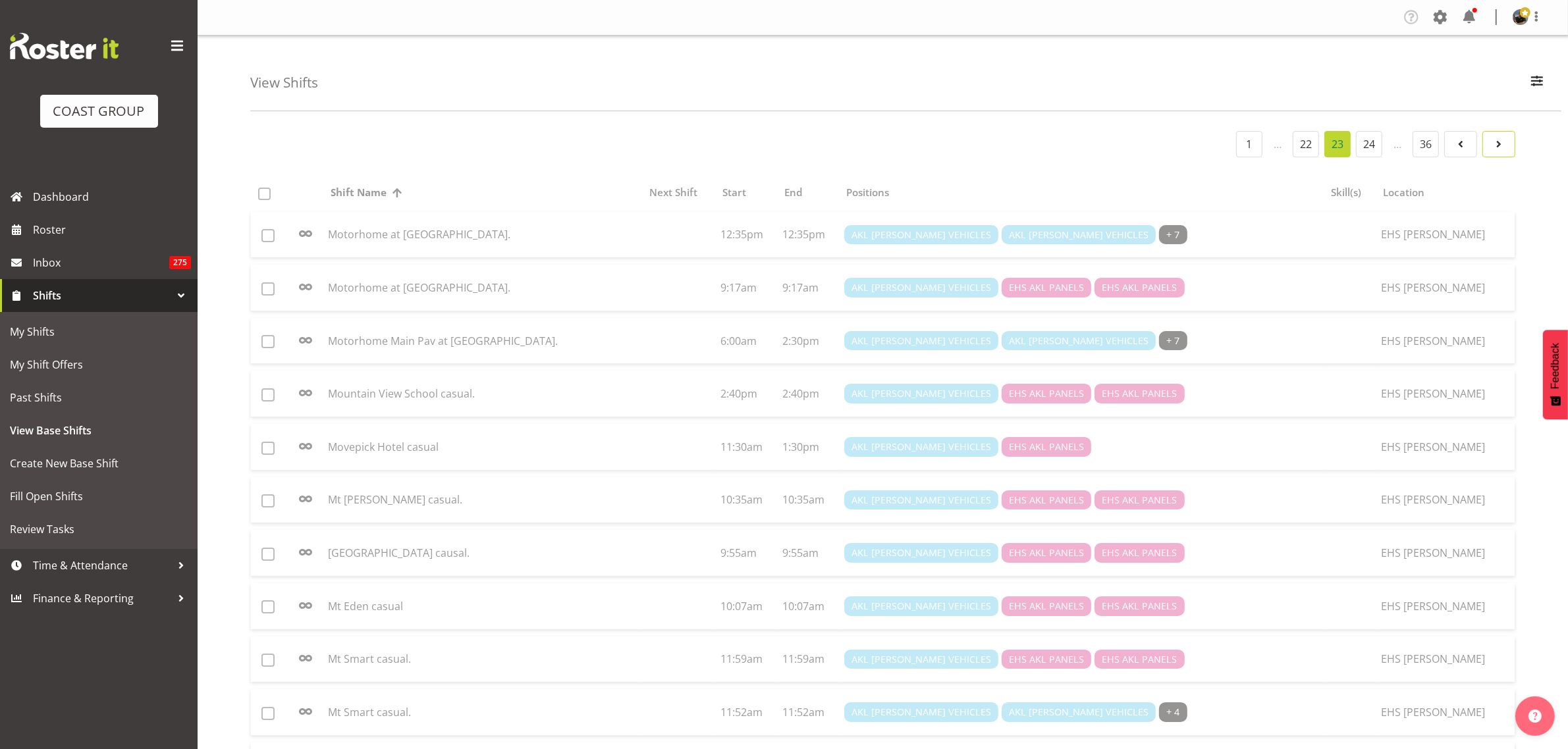
click at [1500, 148] on span at bounding box center [1498, 144] width 16 height 16
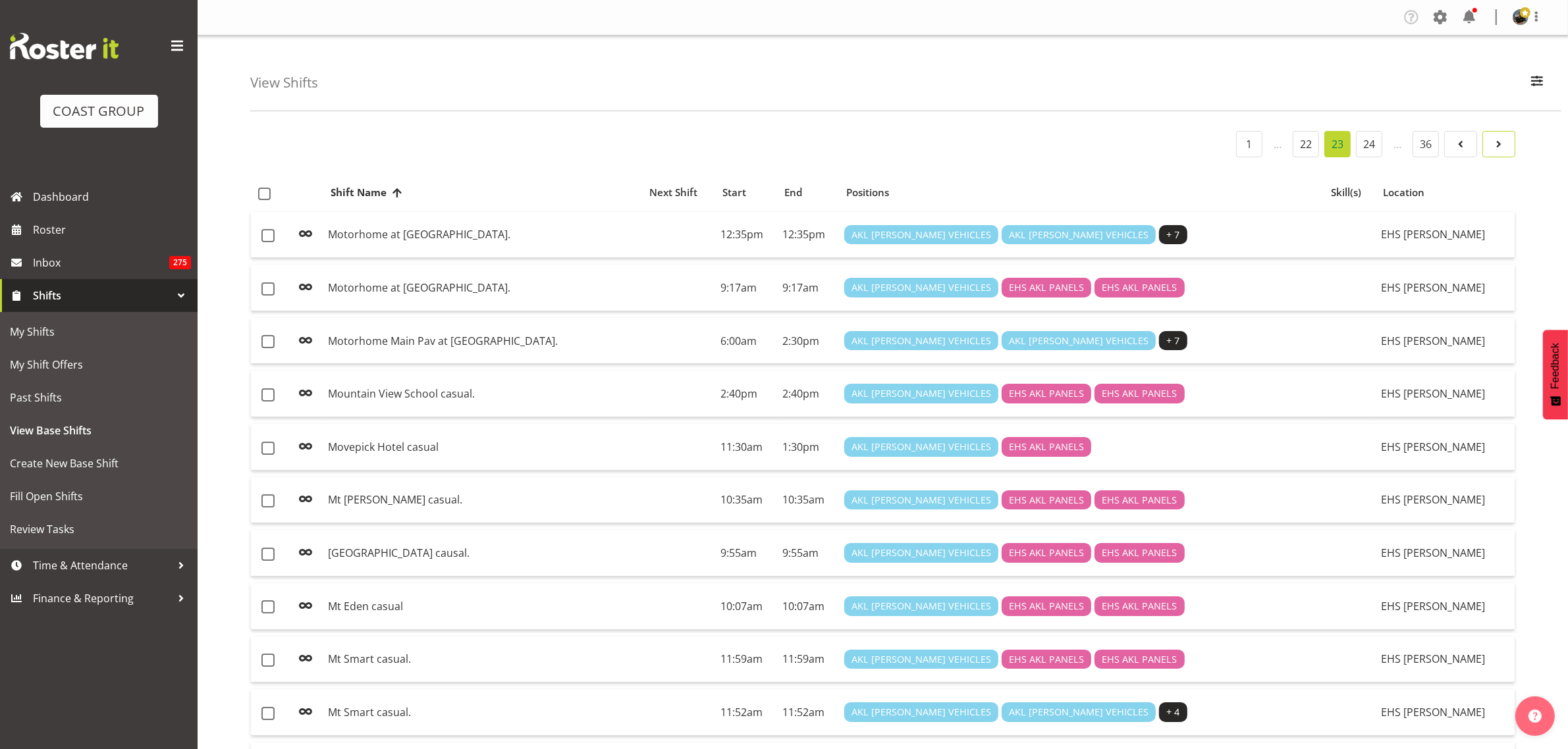
click at [1500, 148] on span at bounding box center [1498, 144] width 16 height 16
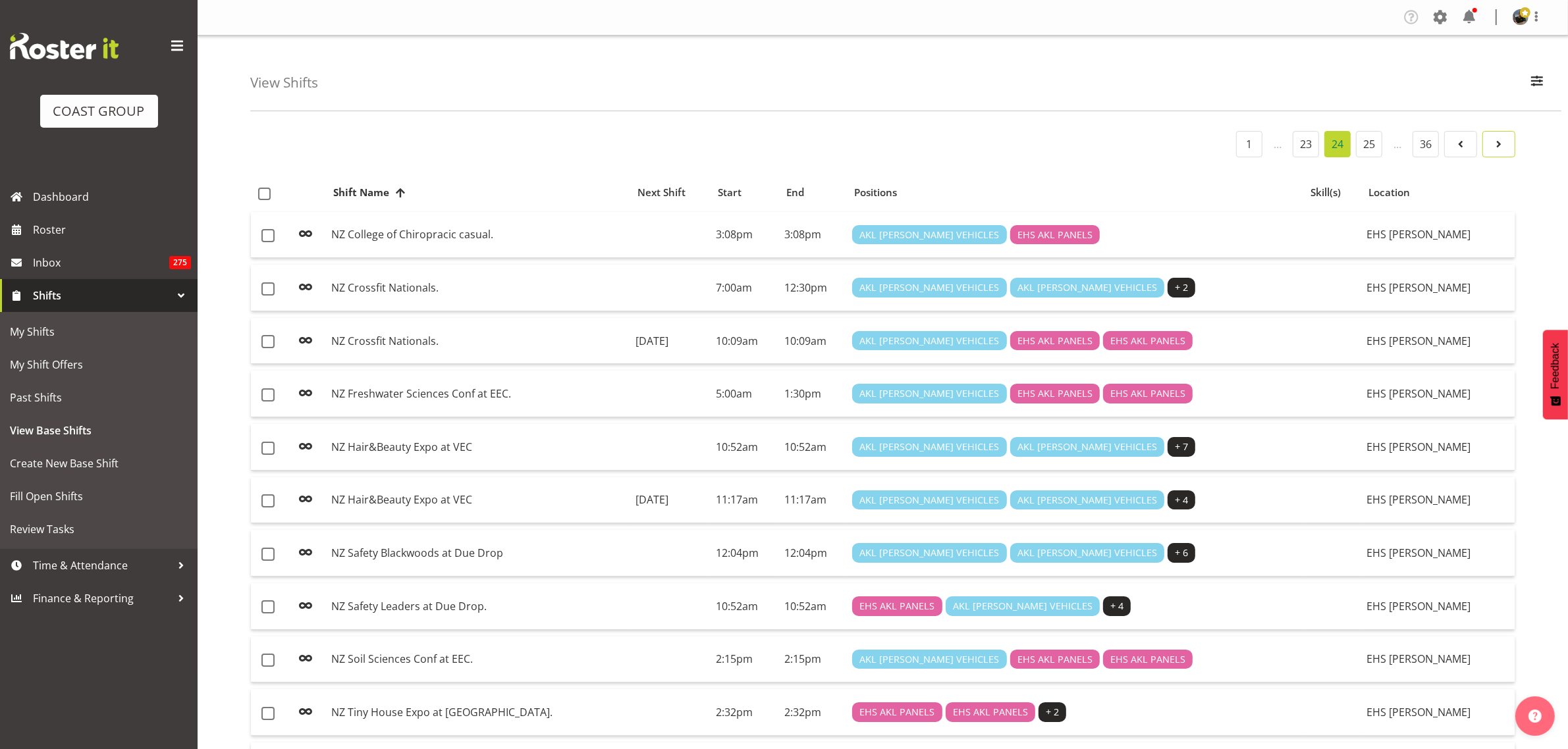
click at [1500, 148] on span at bounding box center [1498, 144] width 16 height 16
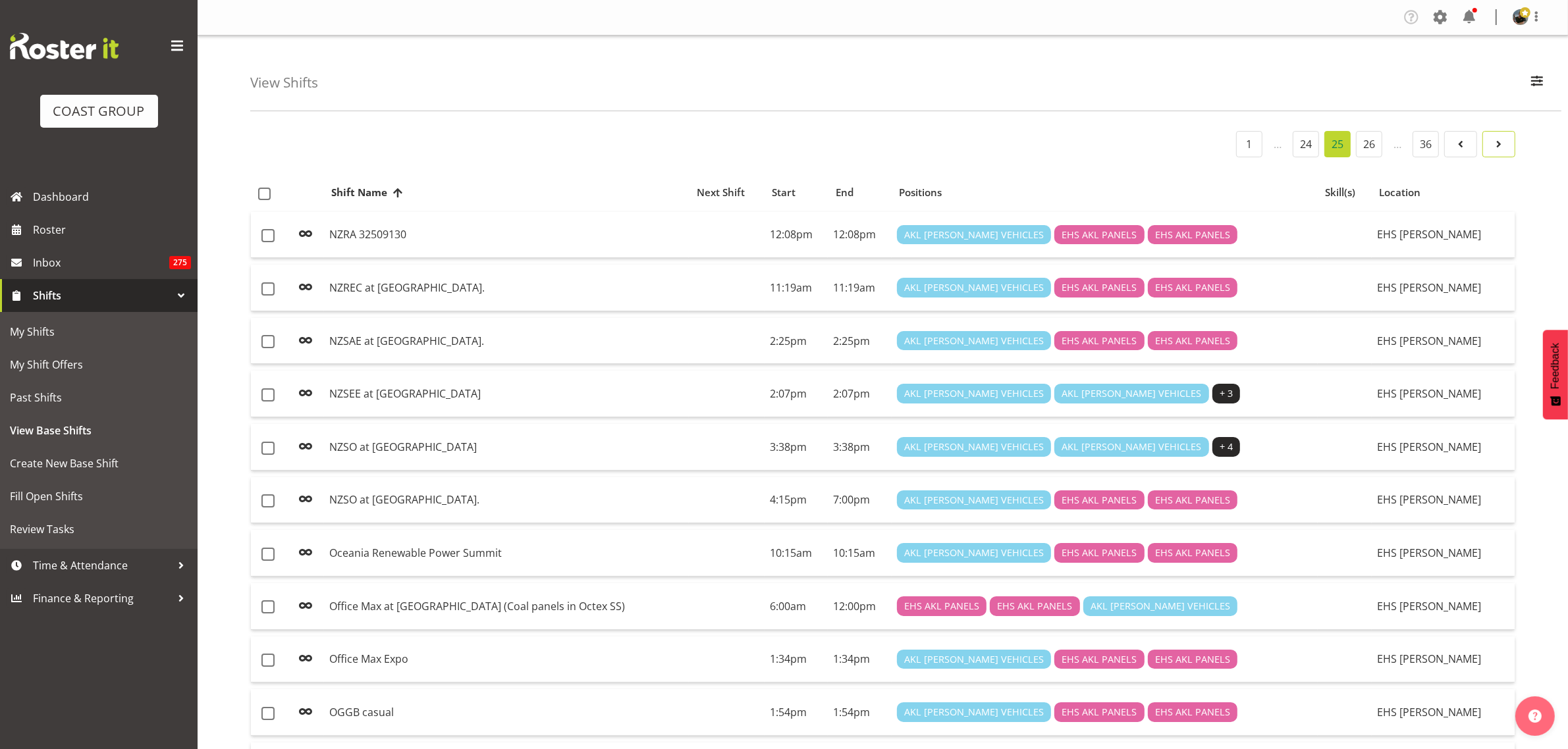
click at [1500, 148] on span at bounding box center [1498, 144] width 16 height 16
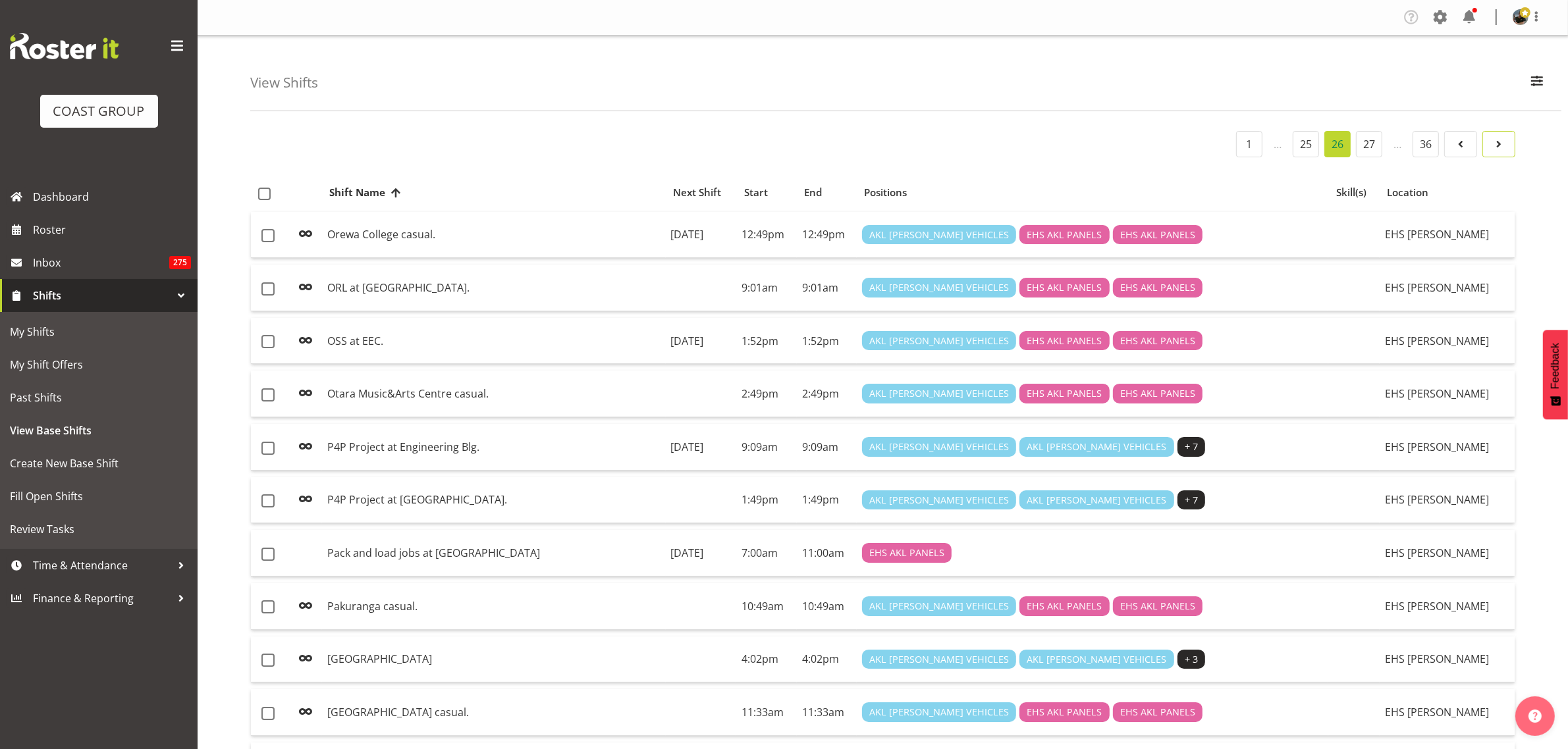
click at [1500, 148] on span at bounding box center [1498, 144] width 16 height 16
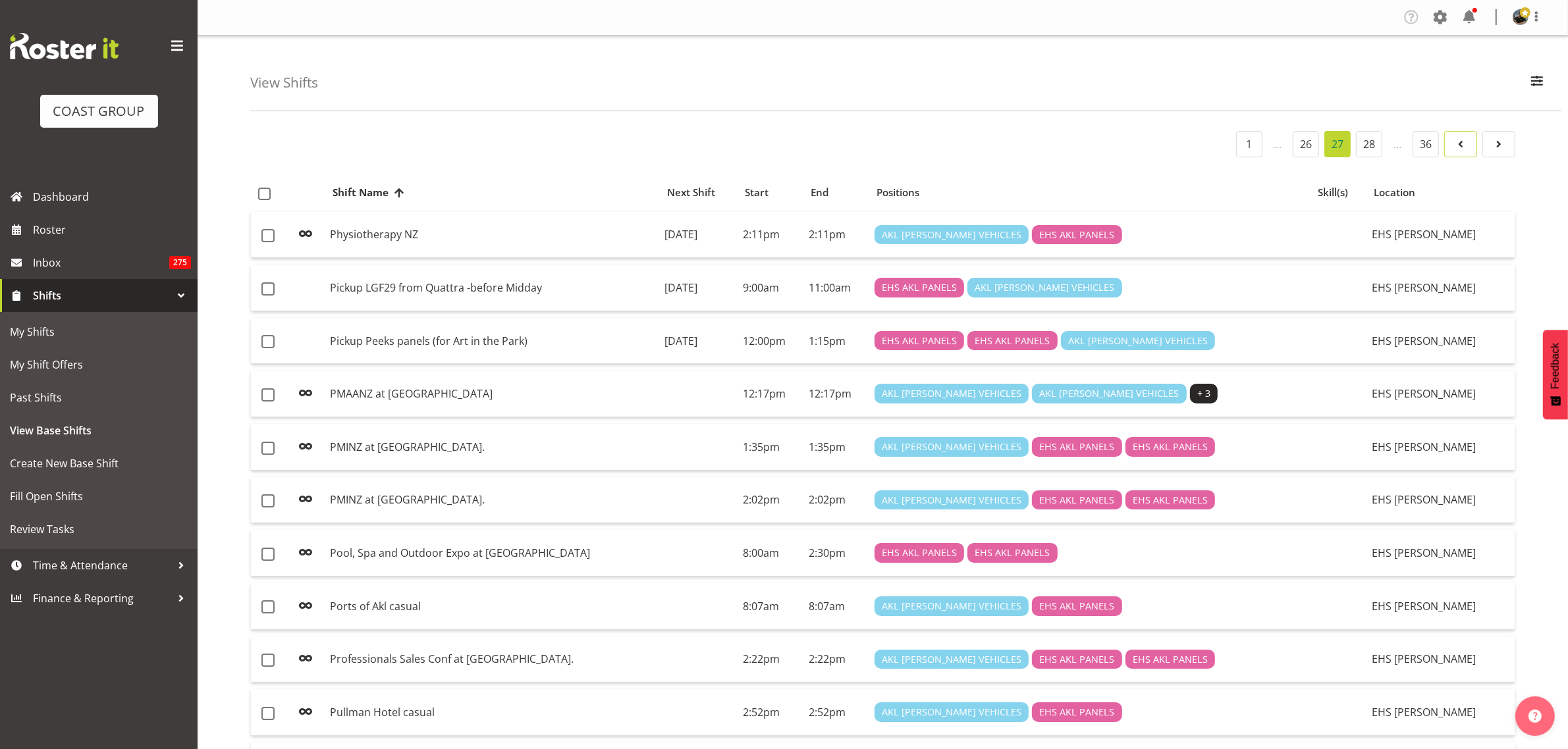
click at [1467, 153] on link at bounding box center [1460, 144] width 33 height 27
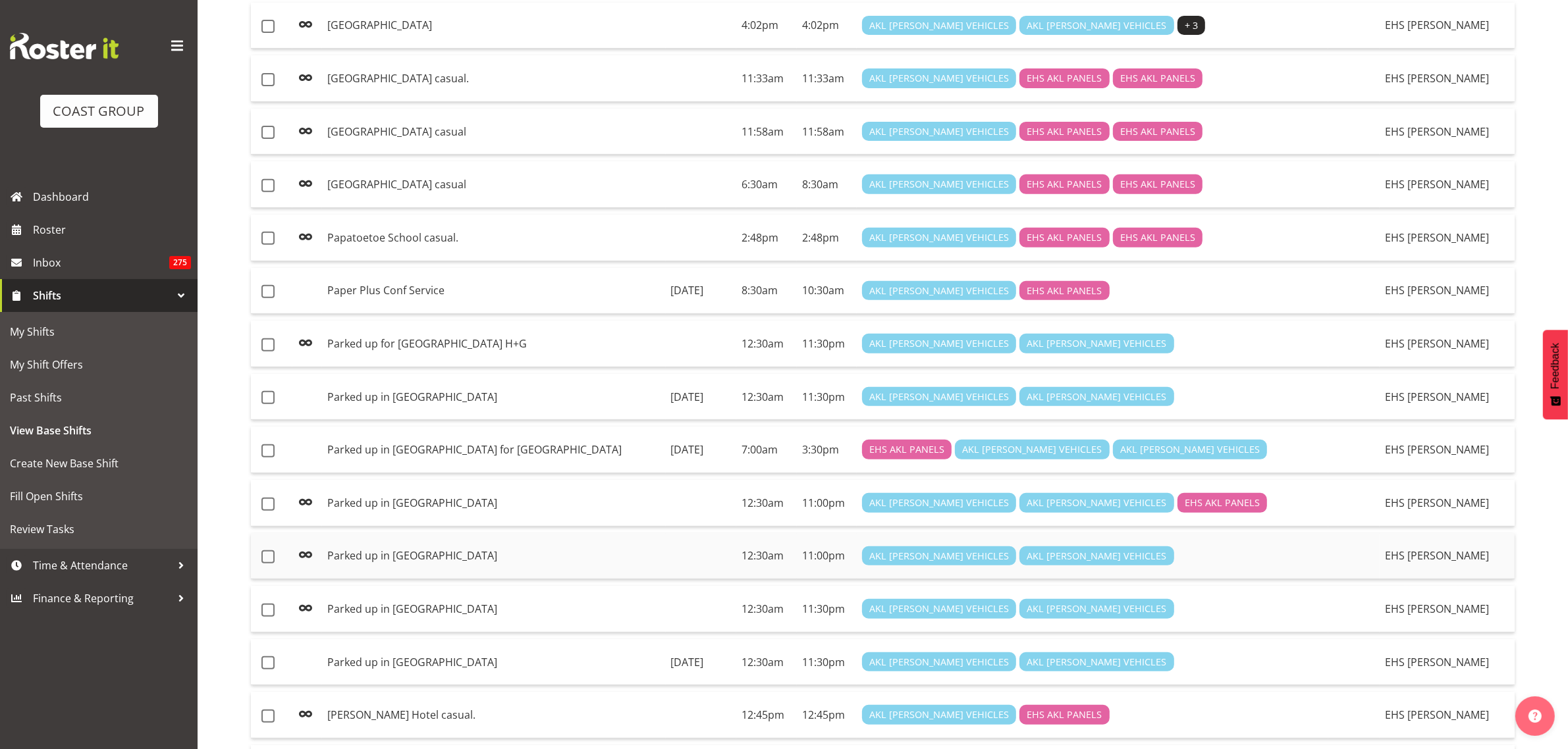
scroll to position [658, 0]
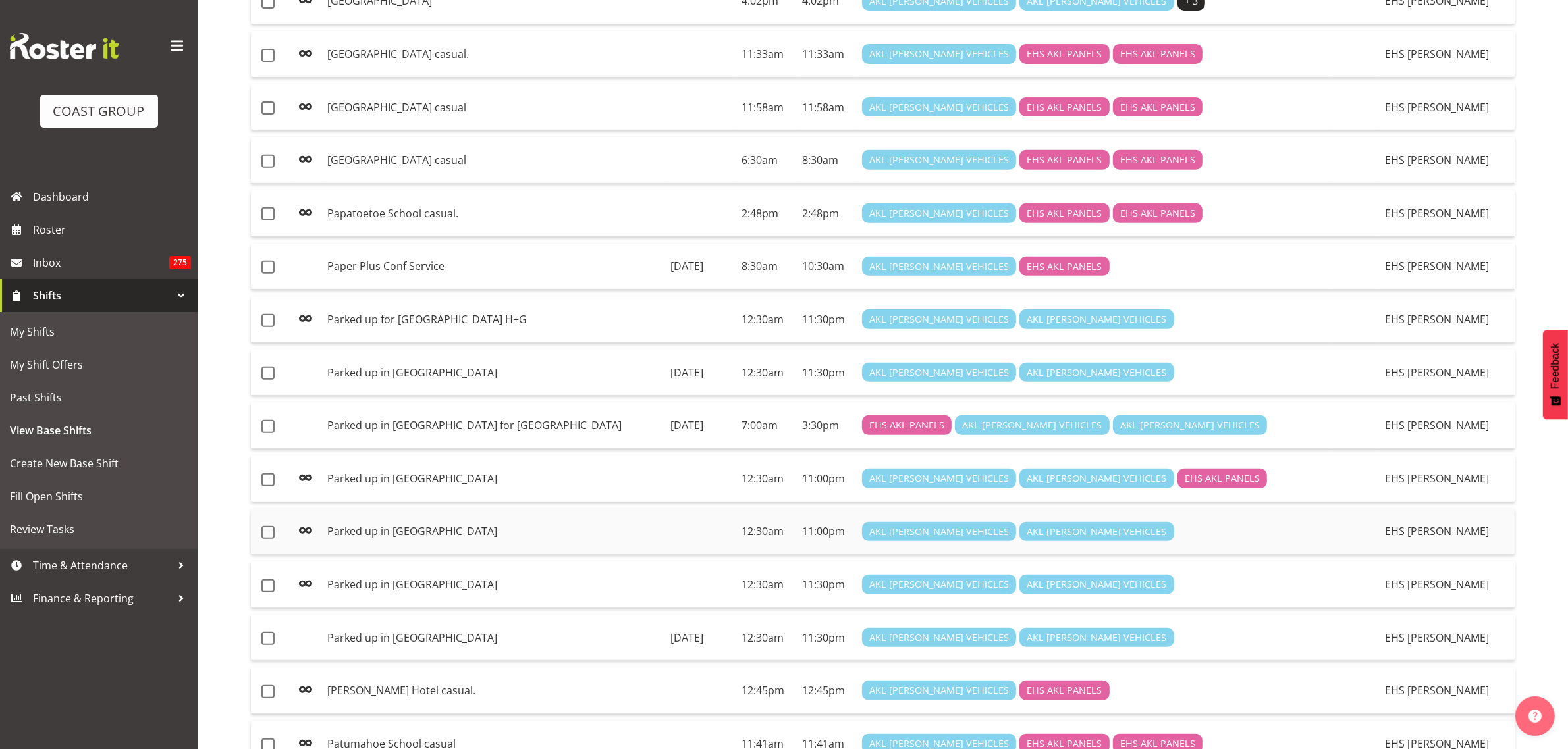
click at [537, 538] on td "Parked up in [GEOGRAPHIC_DATA]" at bounding box center [494, 532] width 343 height 47
click at [666, 601] on td at bounding box center [701, 584] width 71 height 47
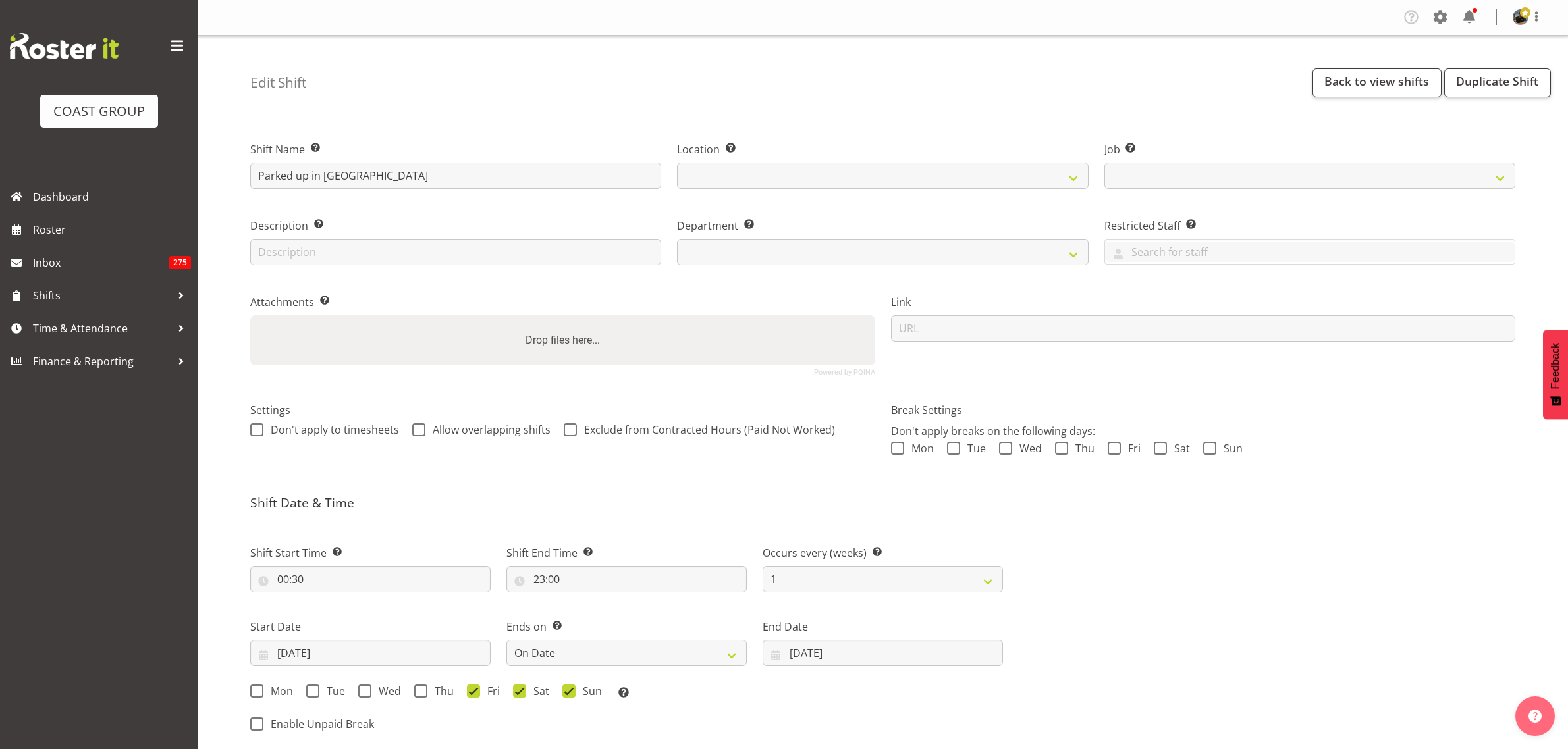
select select
select select "date"
select select
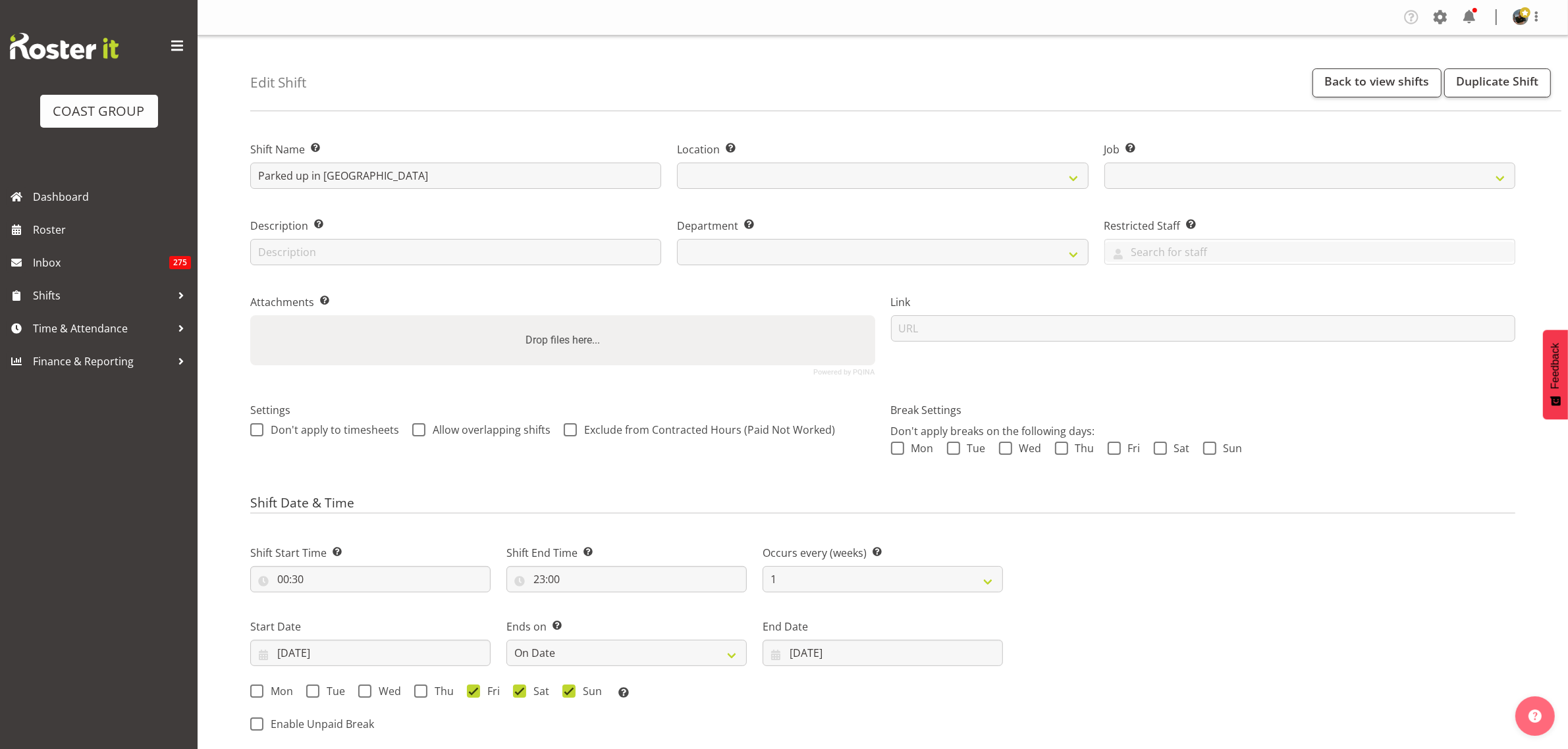
select select
select select "9042"
select select
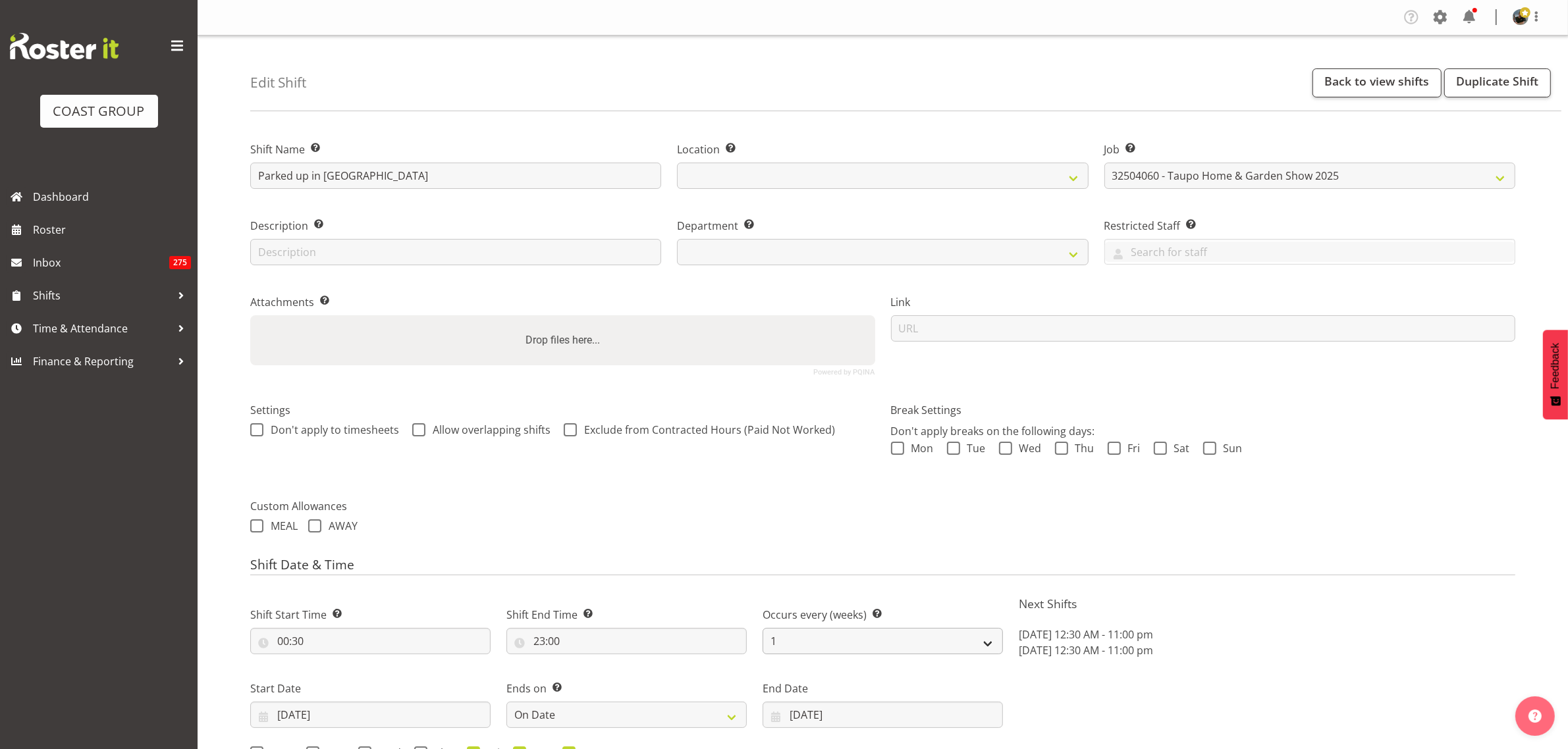
select select
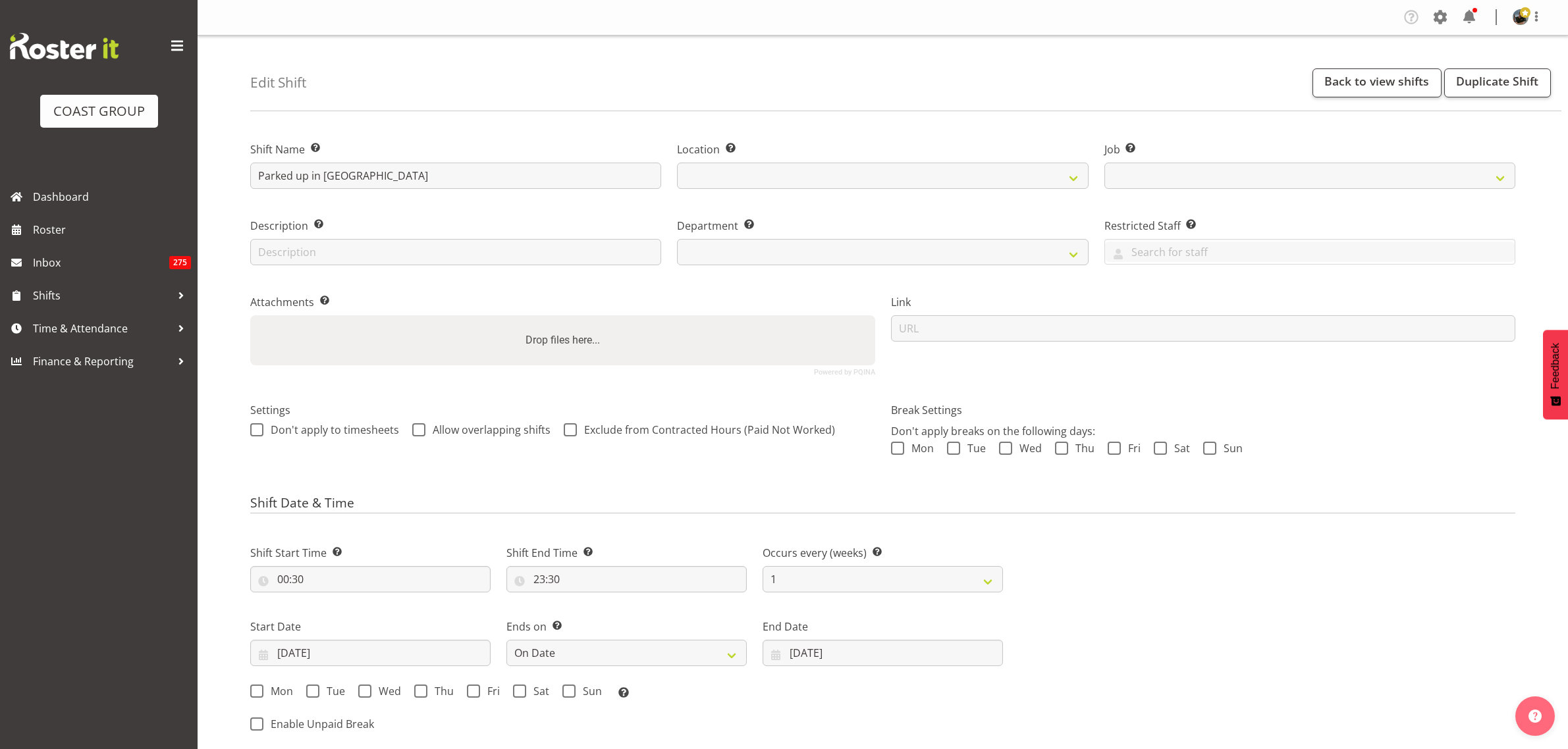
select select
select select "date"
select select
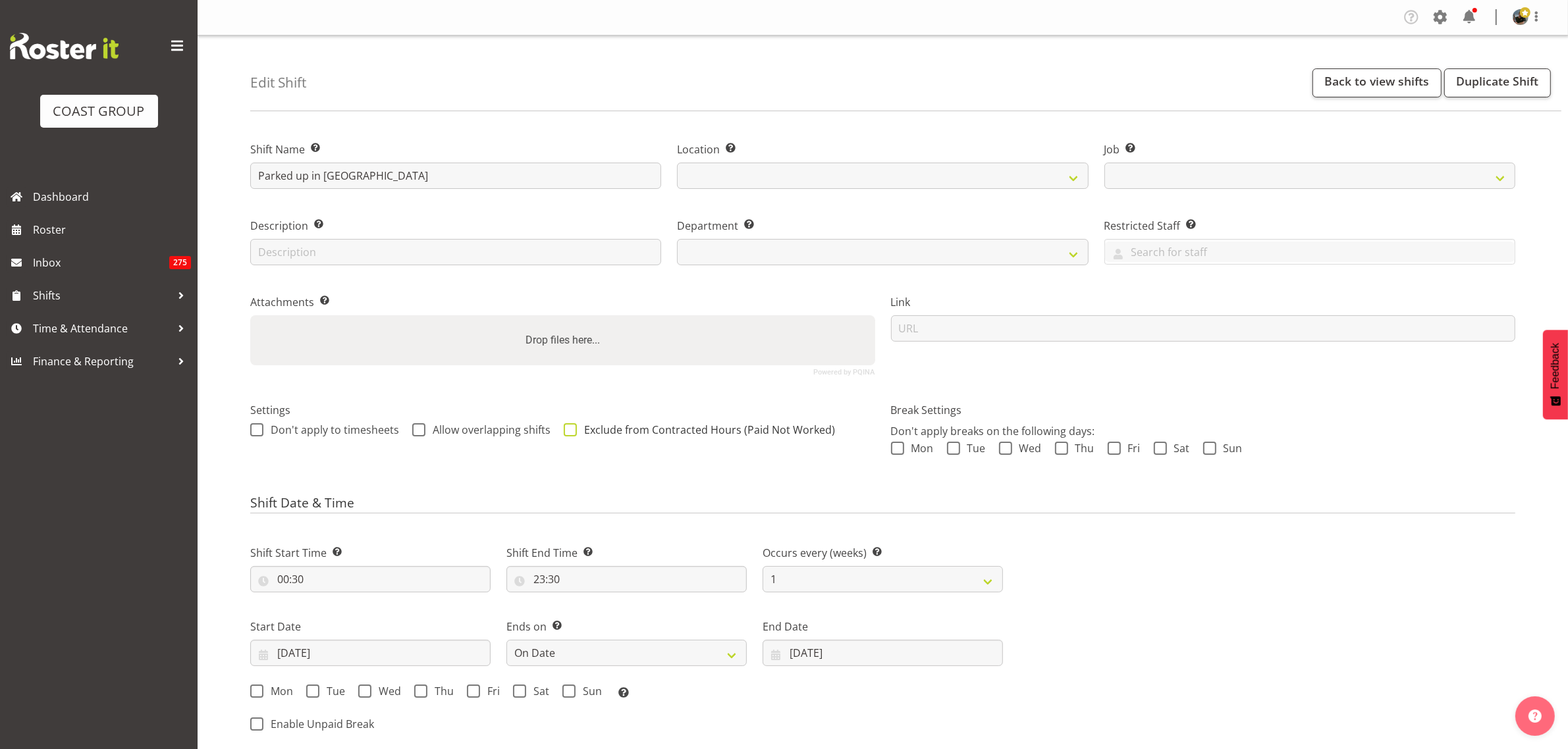
select select
select select "9312"
select select
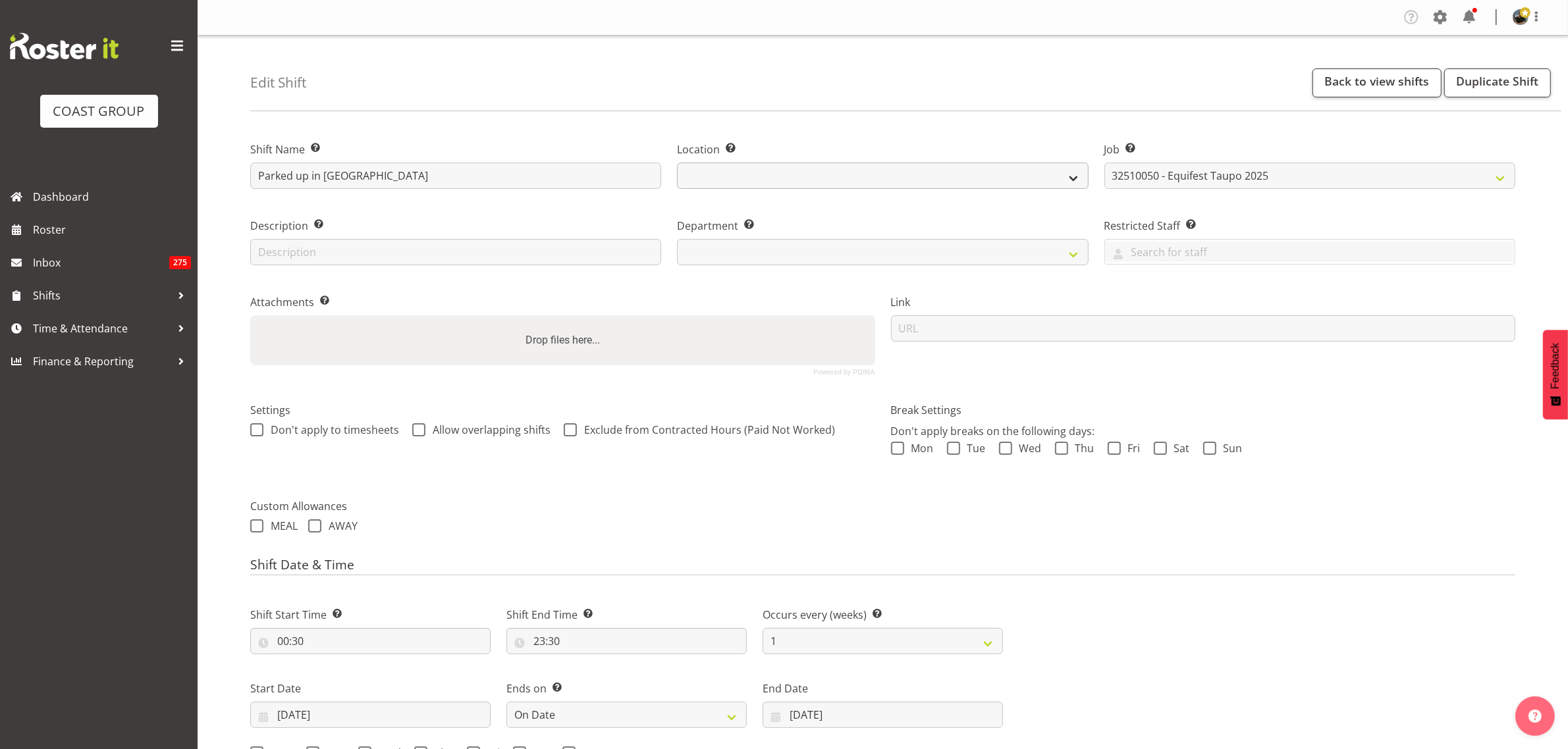
select select
click at [1075, 181] on select at bounding box center [882, 176] width 411 height 27
click at [677, 163] on select "EHS [PERSON_NAME]" at bounding box center [882, 176] width 411 height 27
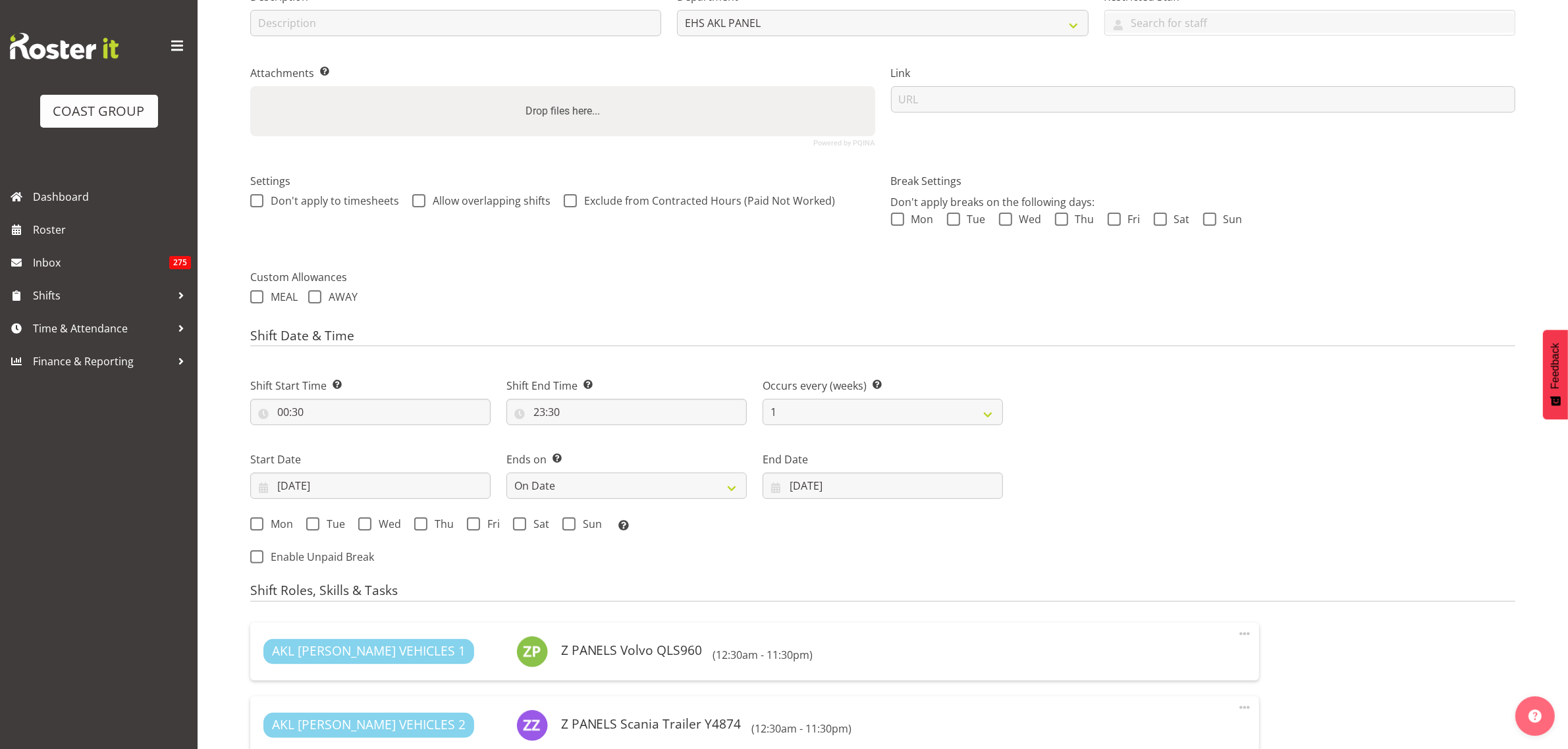
scroll to position [247, 0]
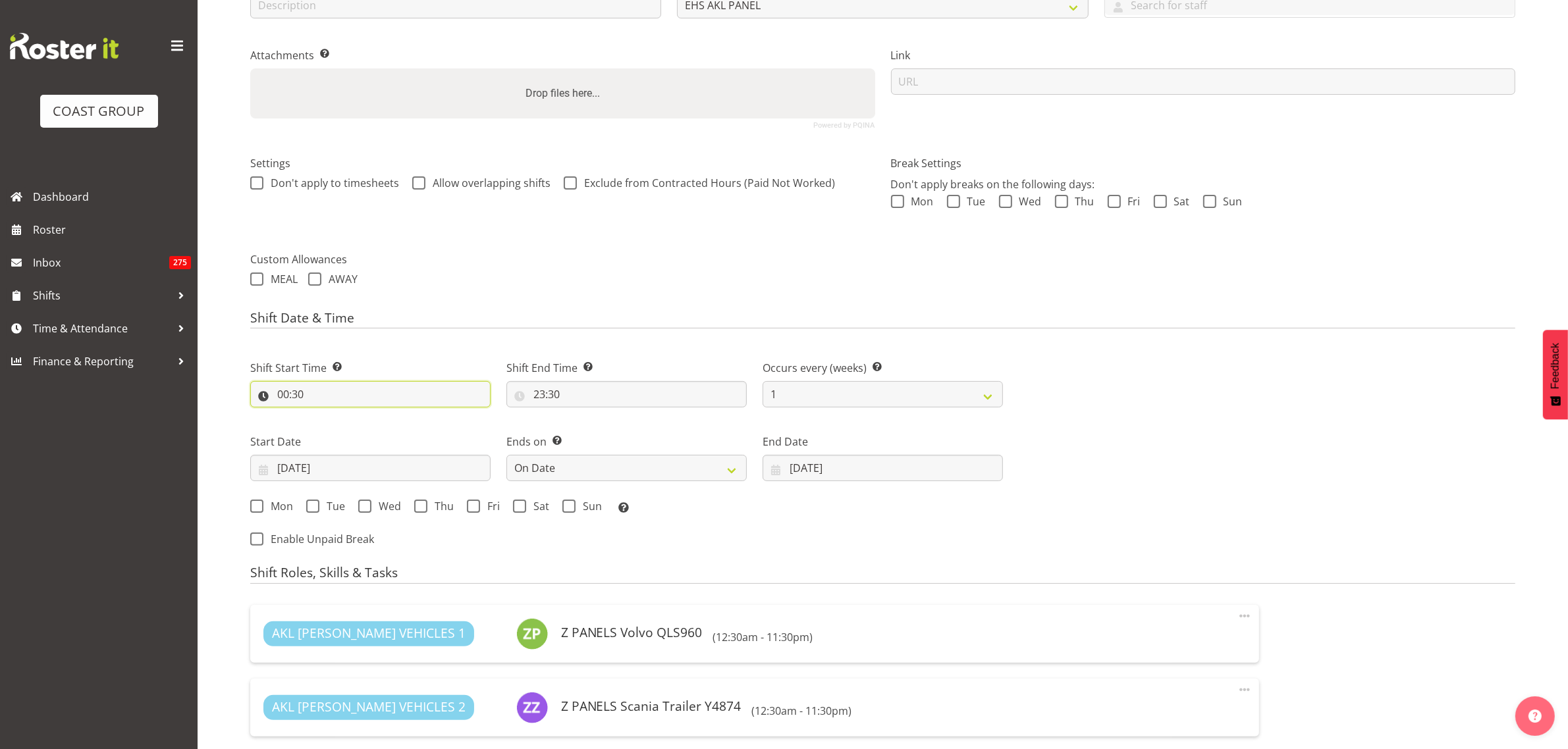
click at [366, 392] on input "00:30" at bounding box center [370, 394] width 240 height 27
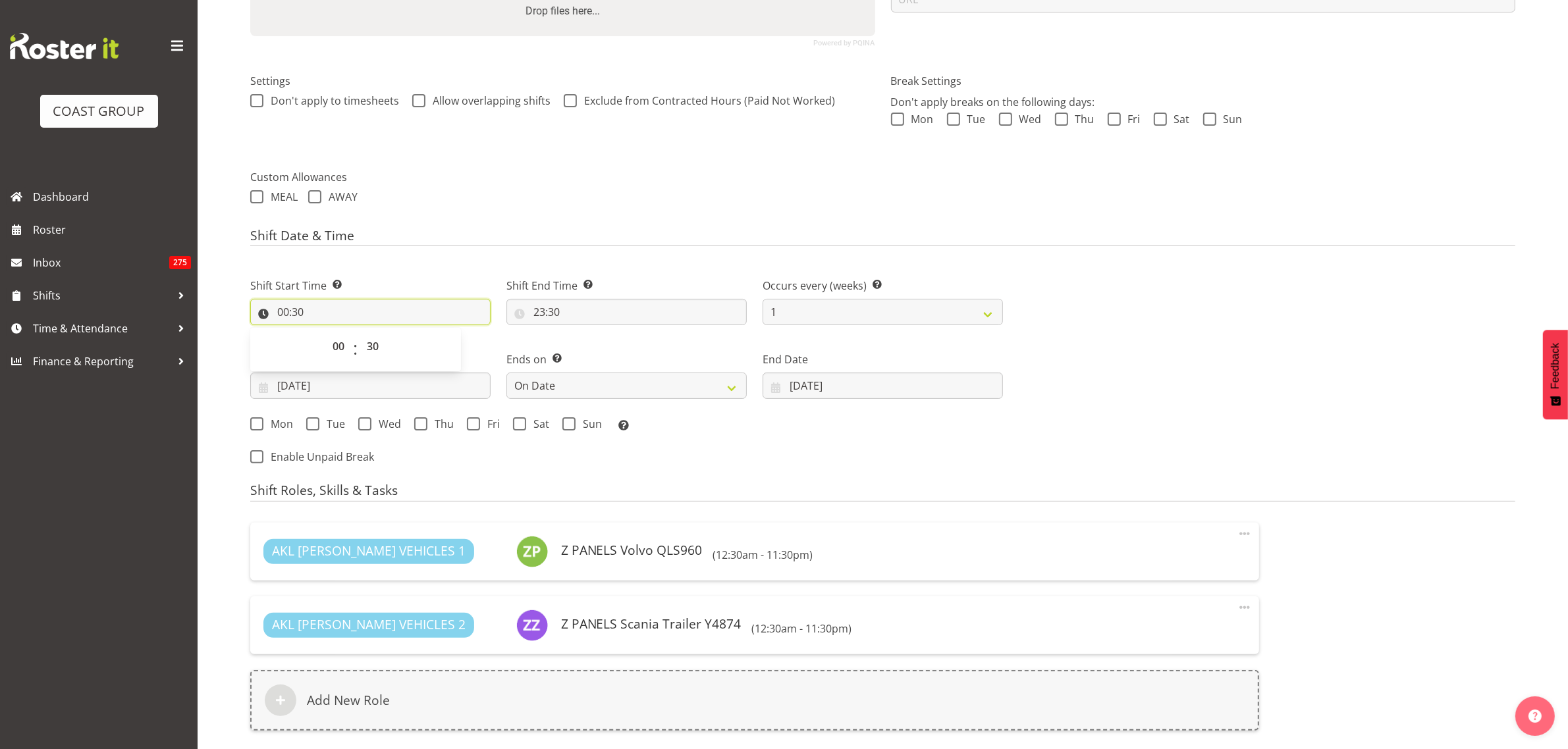
scroll to position [411, 0]
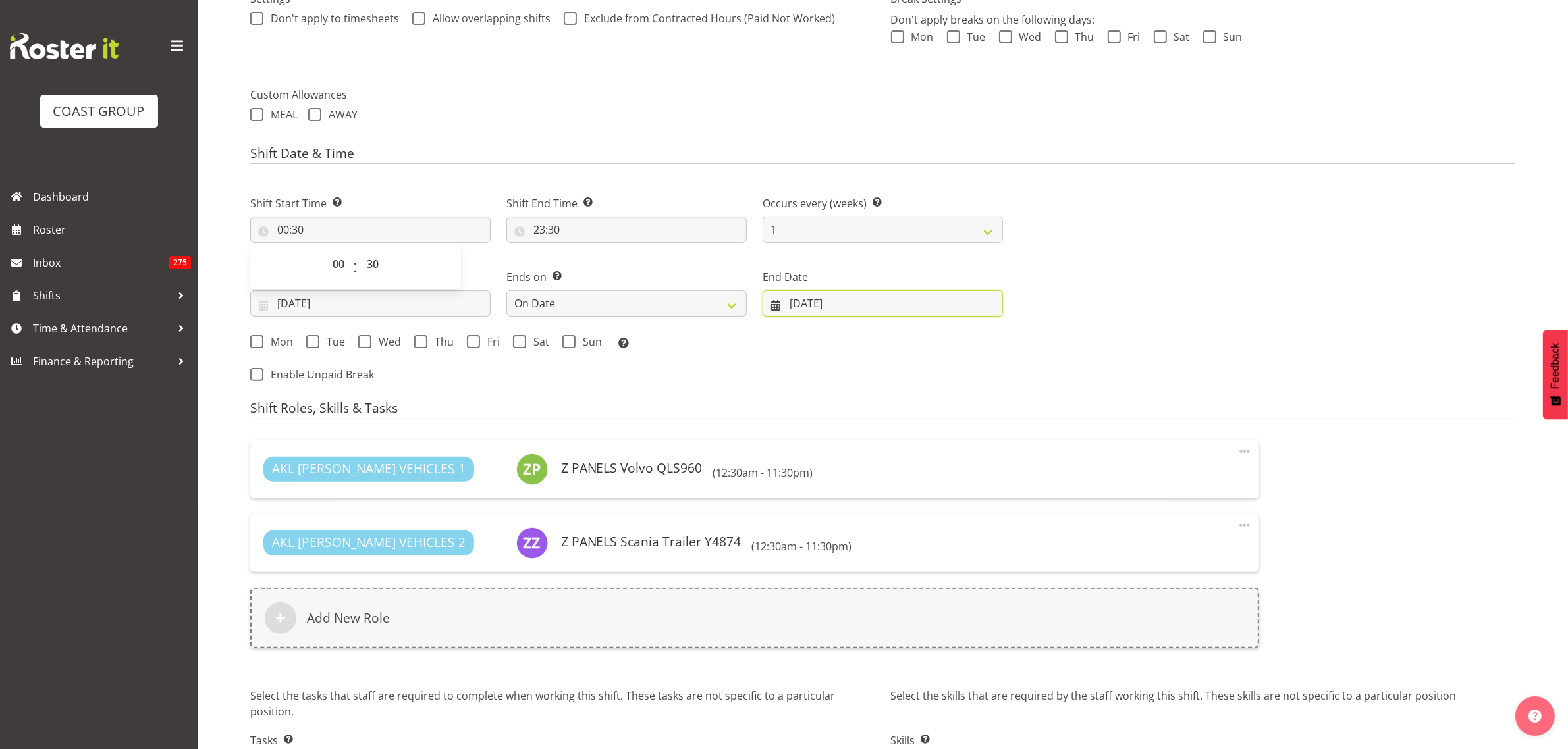
click at [889, 306] on input "[DATE]" at bounding box center [882, 303] width 240 height 27
click at [1205, 258] on div "Next Shifts" at bounding box center [1267, 284] width 512 height 216
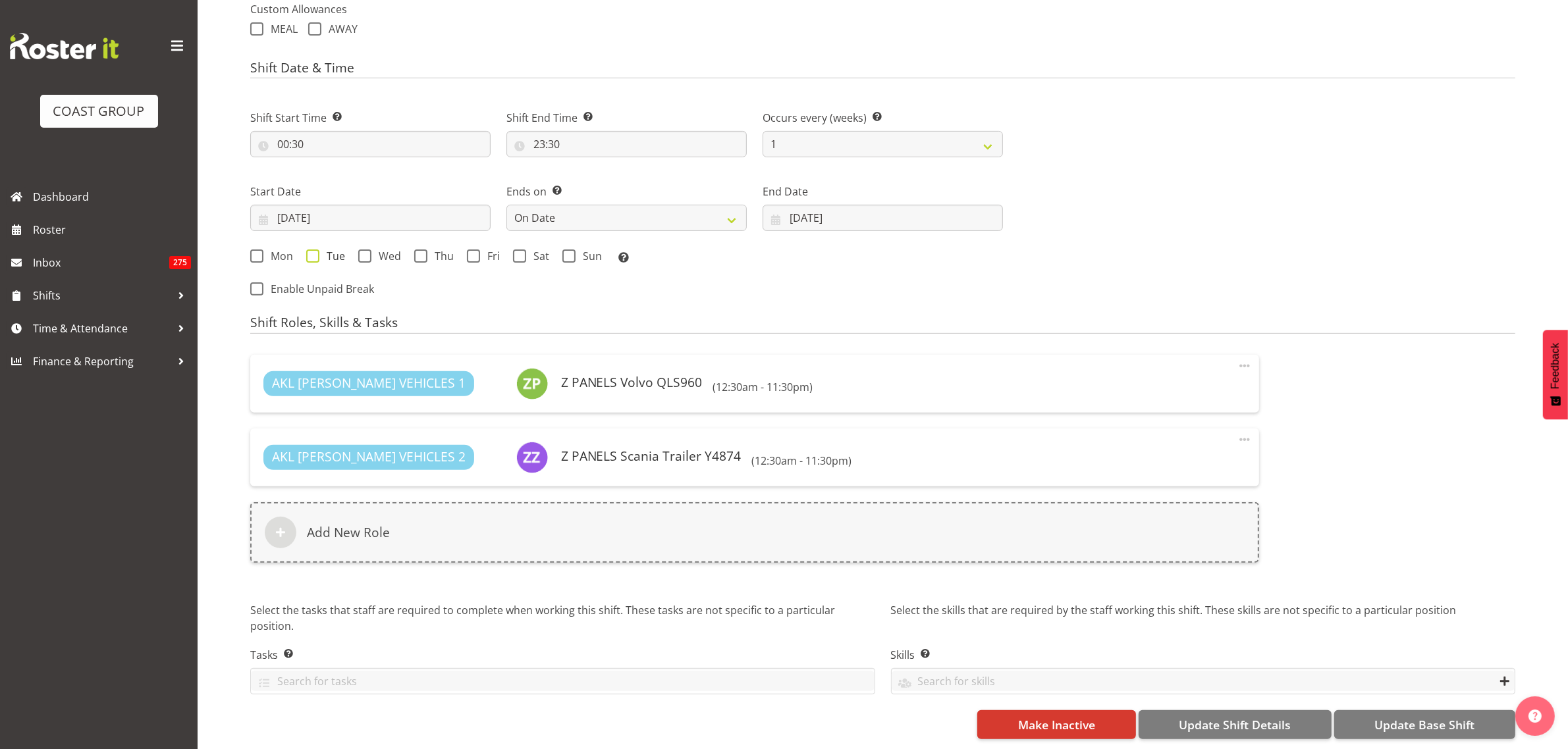
click at [313, 249] on span at bounding box center [313, 256] width 13 height 13
click at [313, 252] on input "Tue" at bounding box center [310, 256] width 8 height 8
checkbox input "true"
click at [364, 249] on span at bounding box center [365, 256] width 13 height 13
click at [364, 252] on input "Wed" at bounding box center [362, 256] width 8 height 8
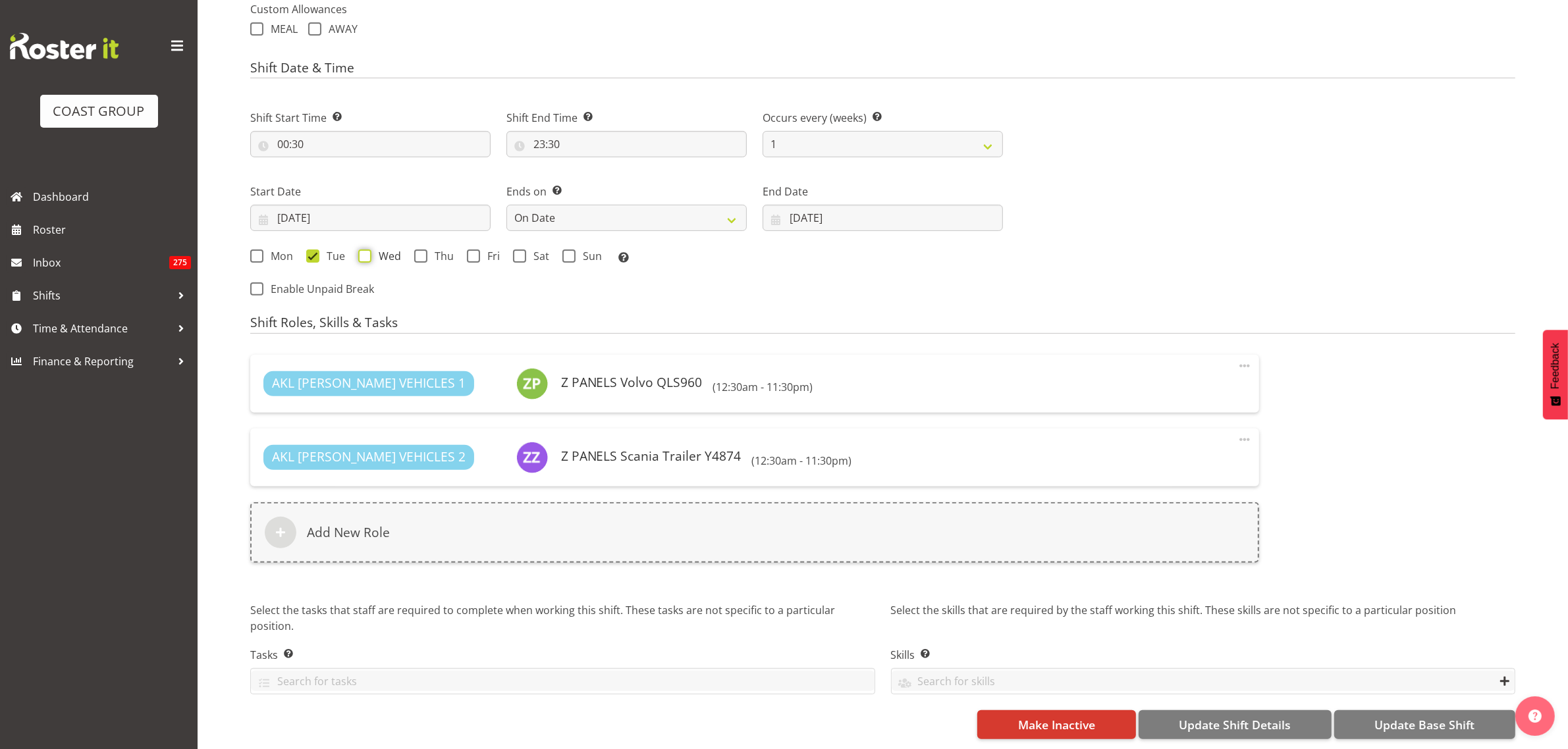
checkbox input "true"
click at [409, 249] on div "Mon Tue Wed Thu Fri Sat Sun Select the days of the week you wish to create this…" at bounding box center [626, 258] width 752 height 17
click at [417, 249] on span at bounding box center [421, 256] width 13 height 13
click at [417, 252] on input "Thu" at bounding box center [418, 256] width 8 height 8
checkbox input "true"
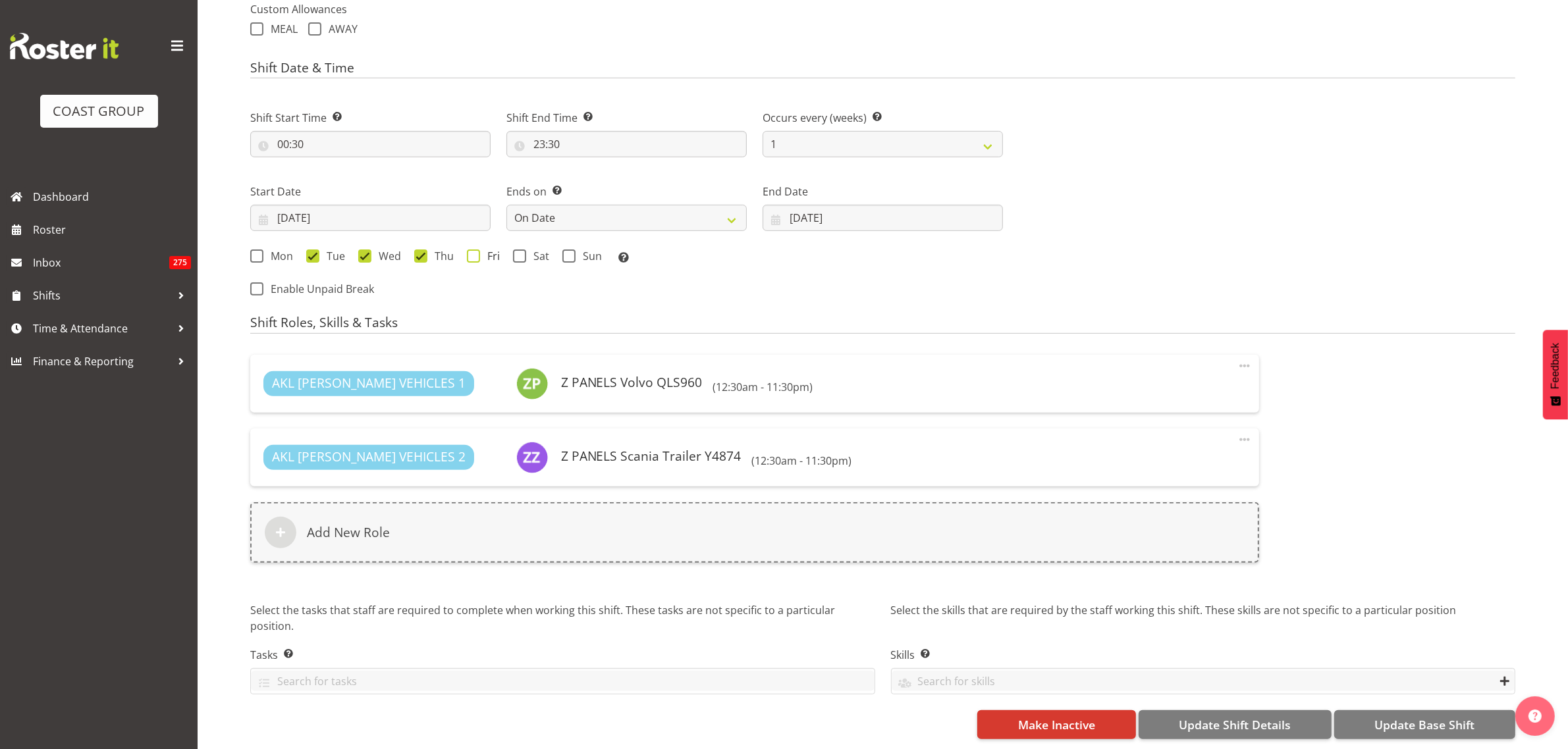
click at [470, 249] on span at bounding box center [473, 256] width 13 height 13
click at [470, 252] on input "Fri" at bounding box center [470, 256] width 8 height 8
checkbox input "true"
click at [517, 249] on span at bounding box center [519, 256] width 13 height 13
click at [517, 252] on input "Sat" at bounding box center [517, 256] width 8 height 8
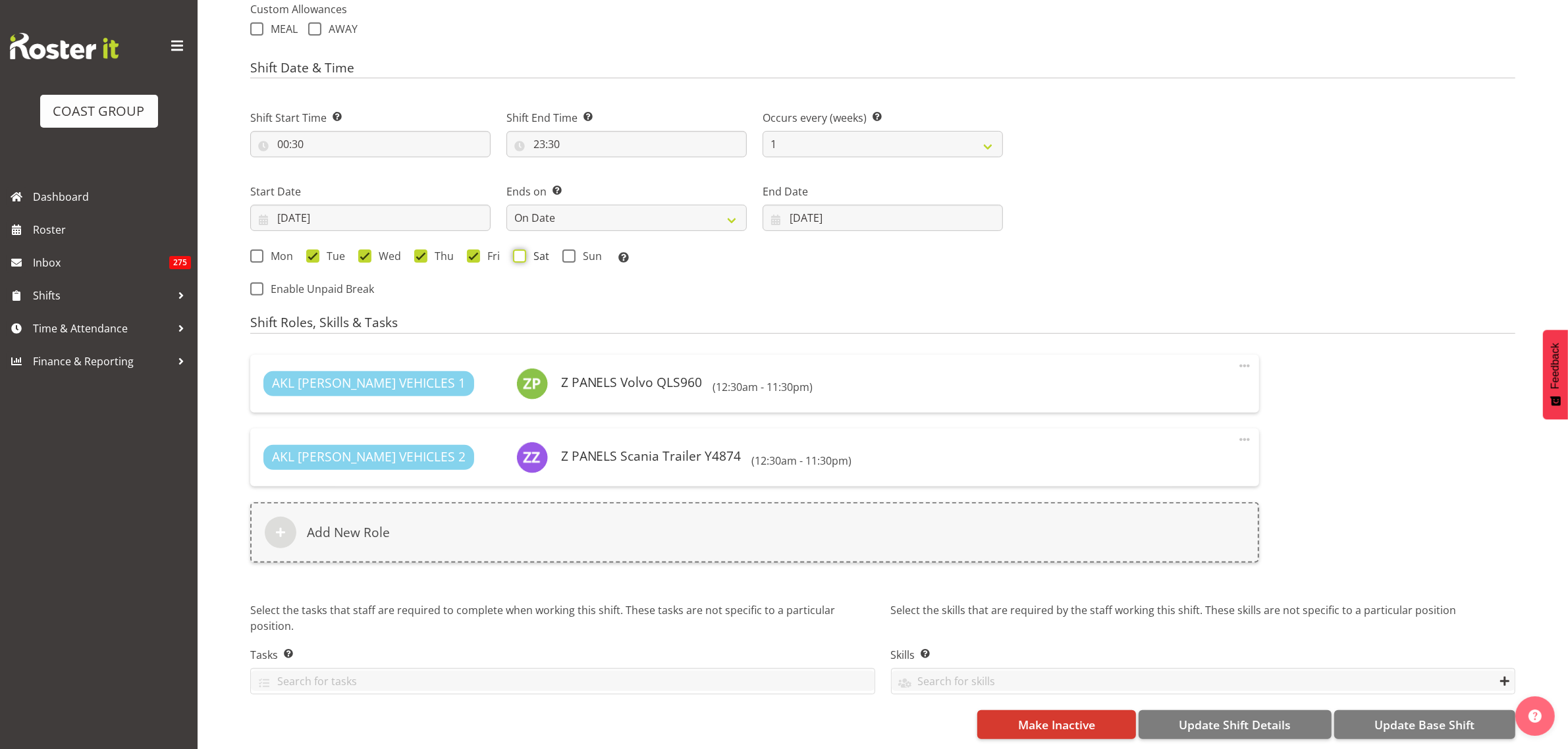
checkbox input "true"
drag, startPoint x: 565, startPoint y: 247, endPoint x: 575, endPoint y: 247, distance: 10.0
click at [567, 249] on span at bounding box center [569, 256] width 13 height 13
click at [567, 252] on input "Sun" at bounding box center [566, 256] width 8 height 8
checkbox input "true"
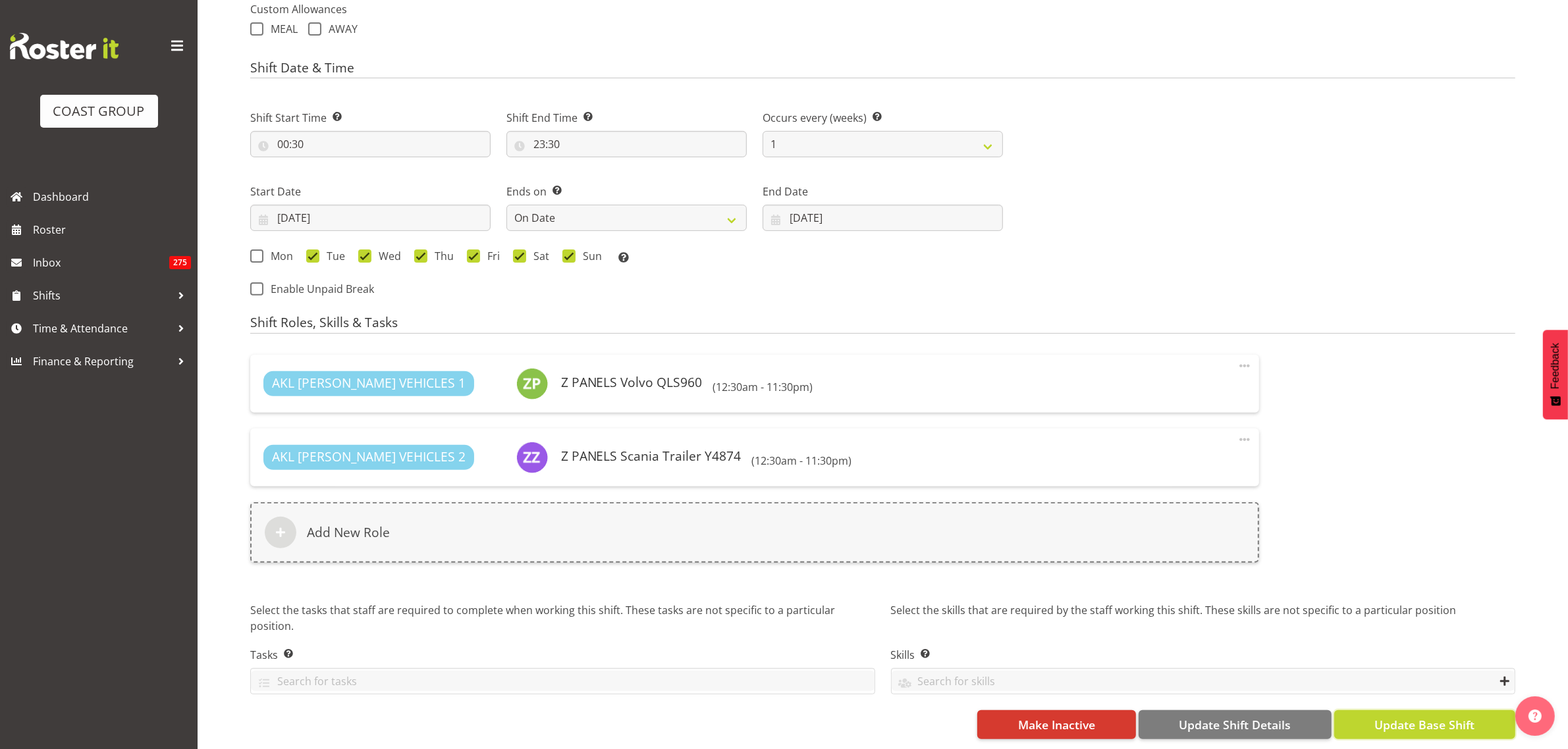
click at [1396, 718] on span "Update Base Shift" at bounding box center [1424, 724] width 100 height 17
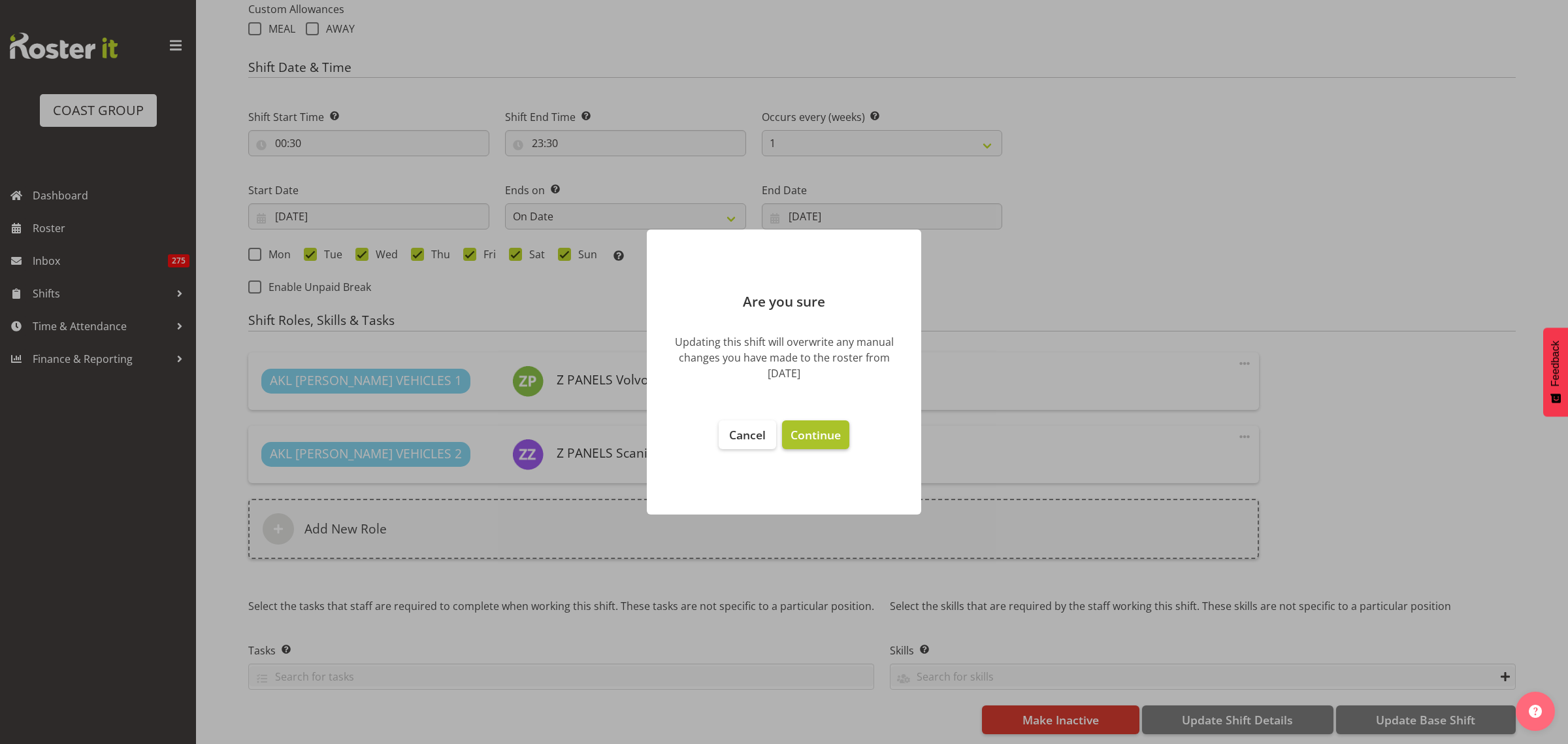
click at [818, 431] on span "Continue" at bounding box center [815, 434] width 50 height 16
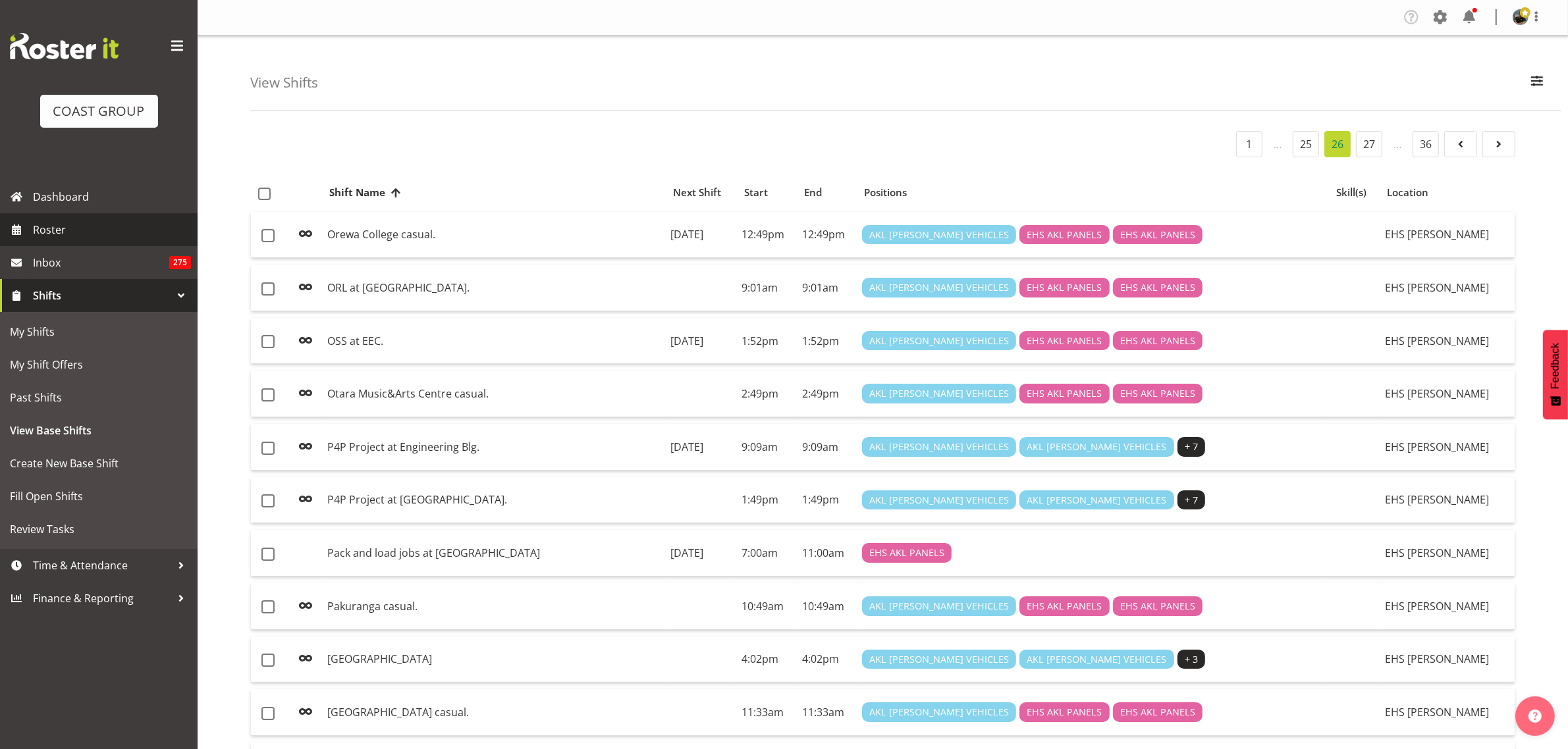
click at [87, 232] on span "Roster" at bounding box center [112, 229] width 158 height 19
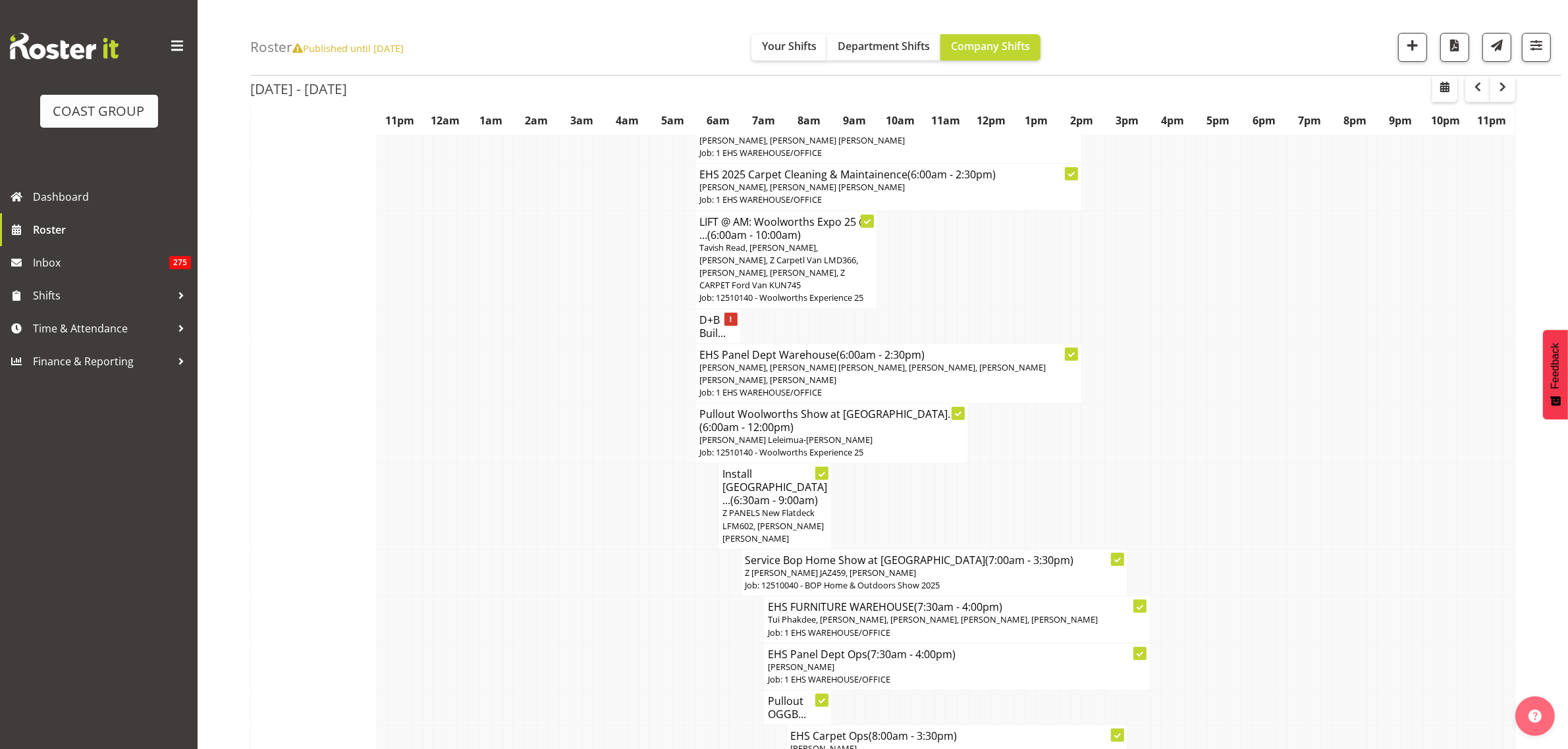
scroll to position [411, 0]
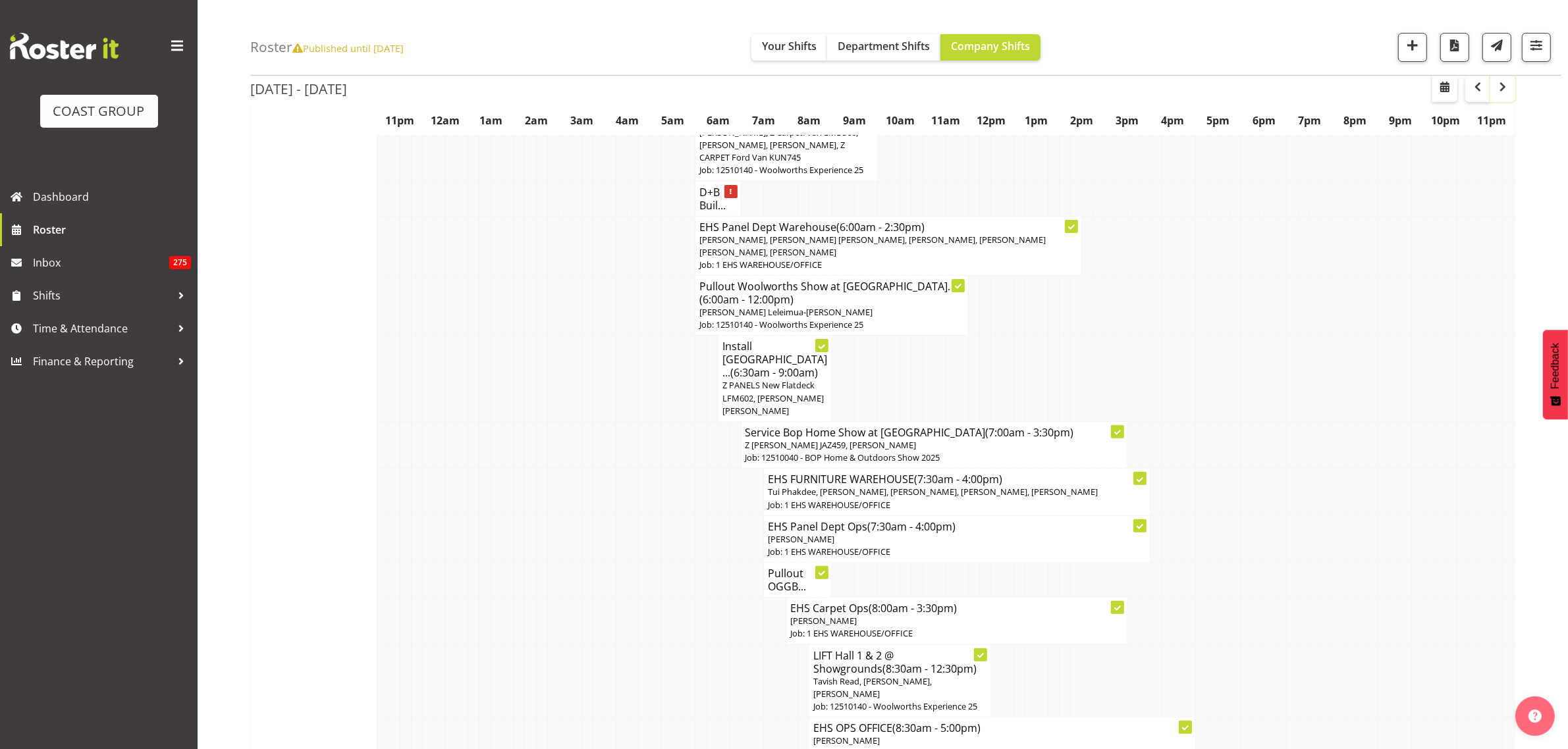
click at [1503, 90] on span "button" at bounding box center [1502, 86] width 16 height 16
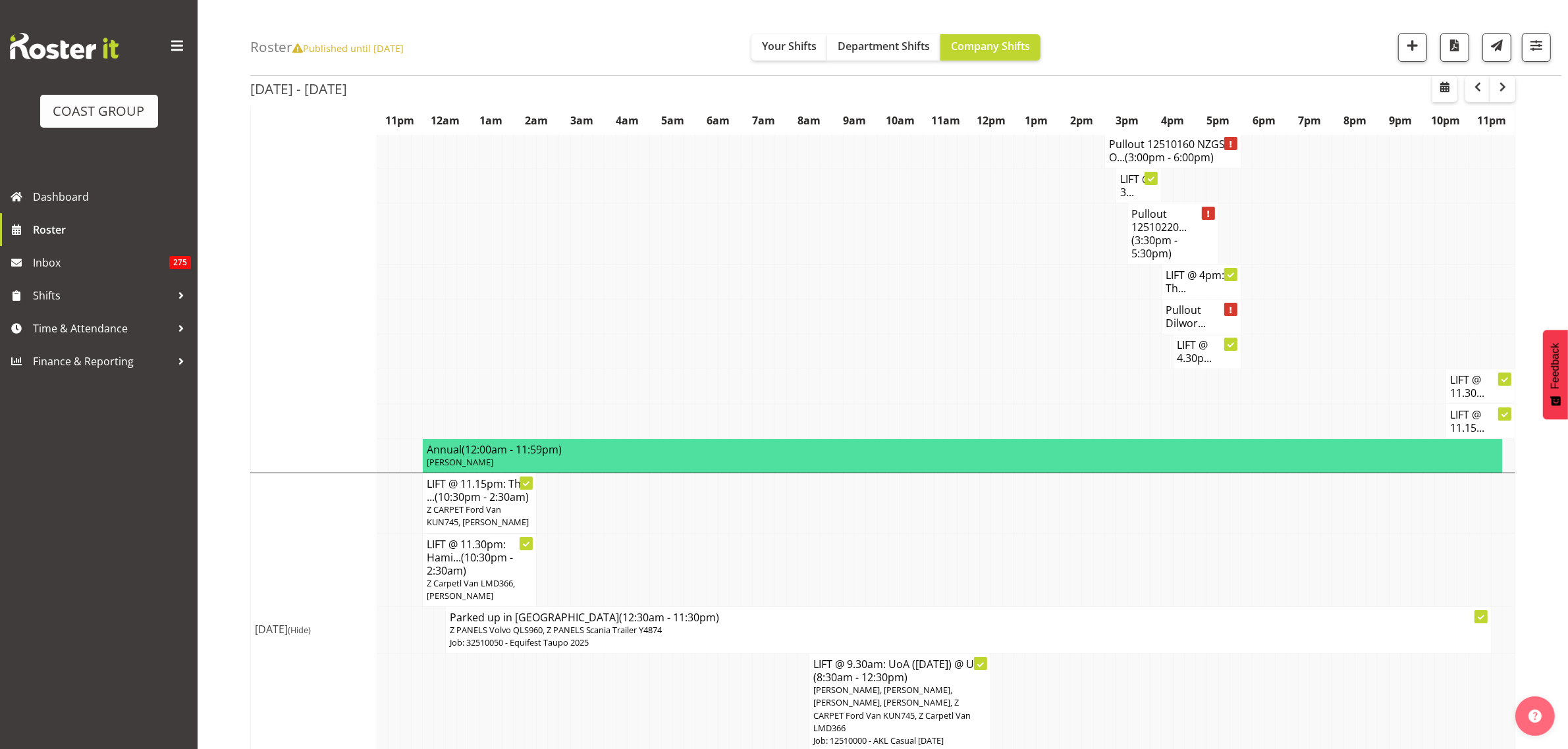
scroll to position [5735, 0]
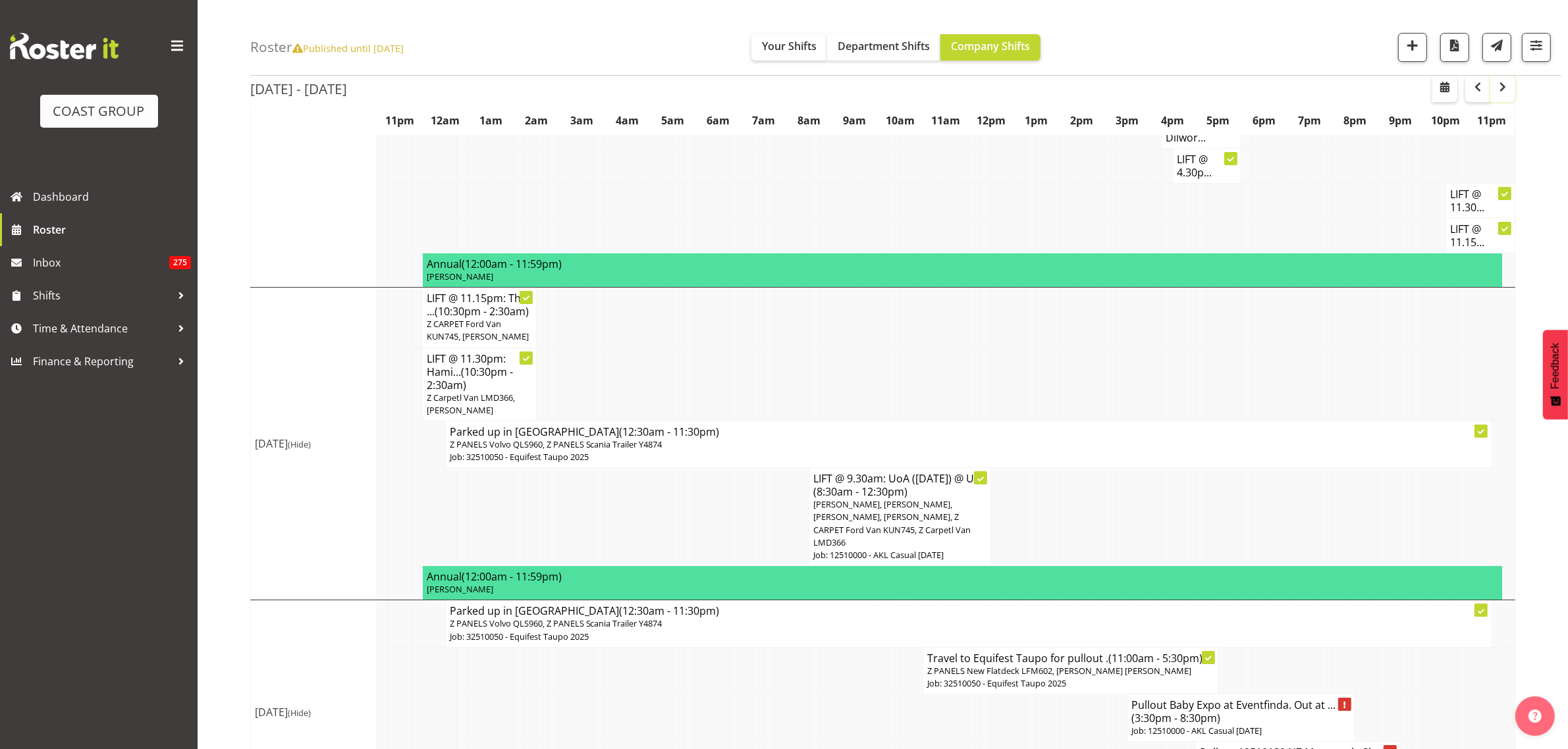
click at [1500, 90] on span "button" at bounding box center [1502, 86] width 16 height 16
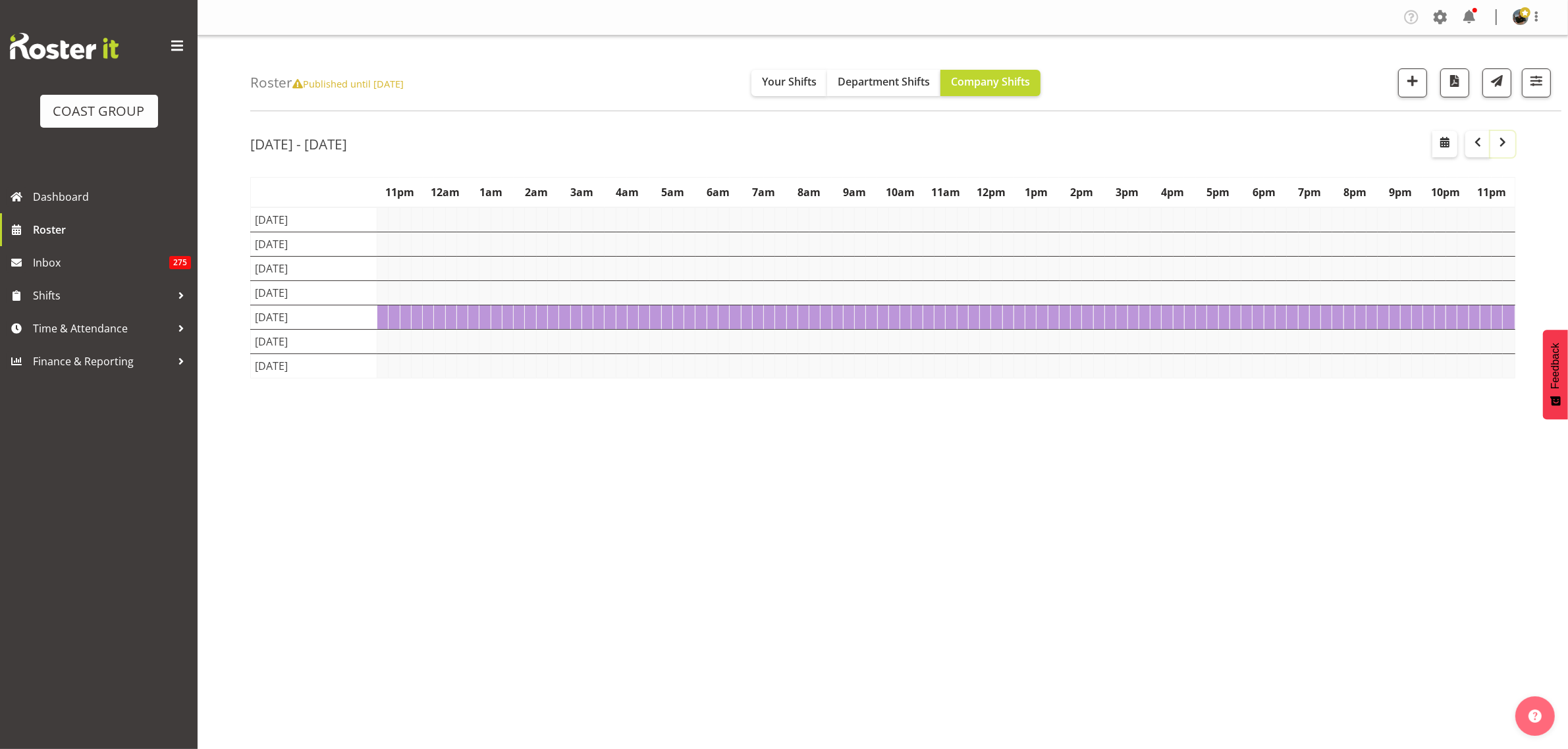
scroll to position [0, 0]
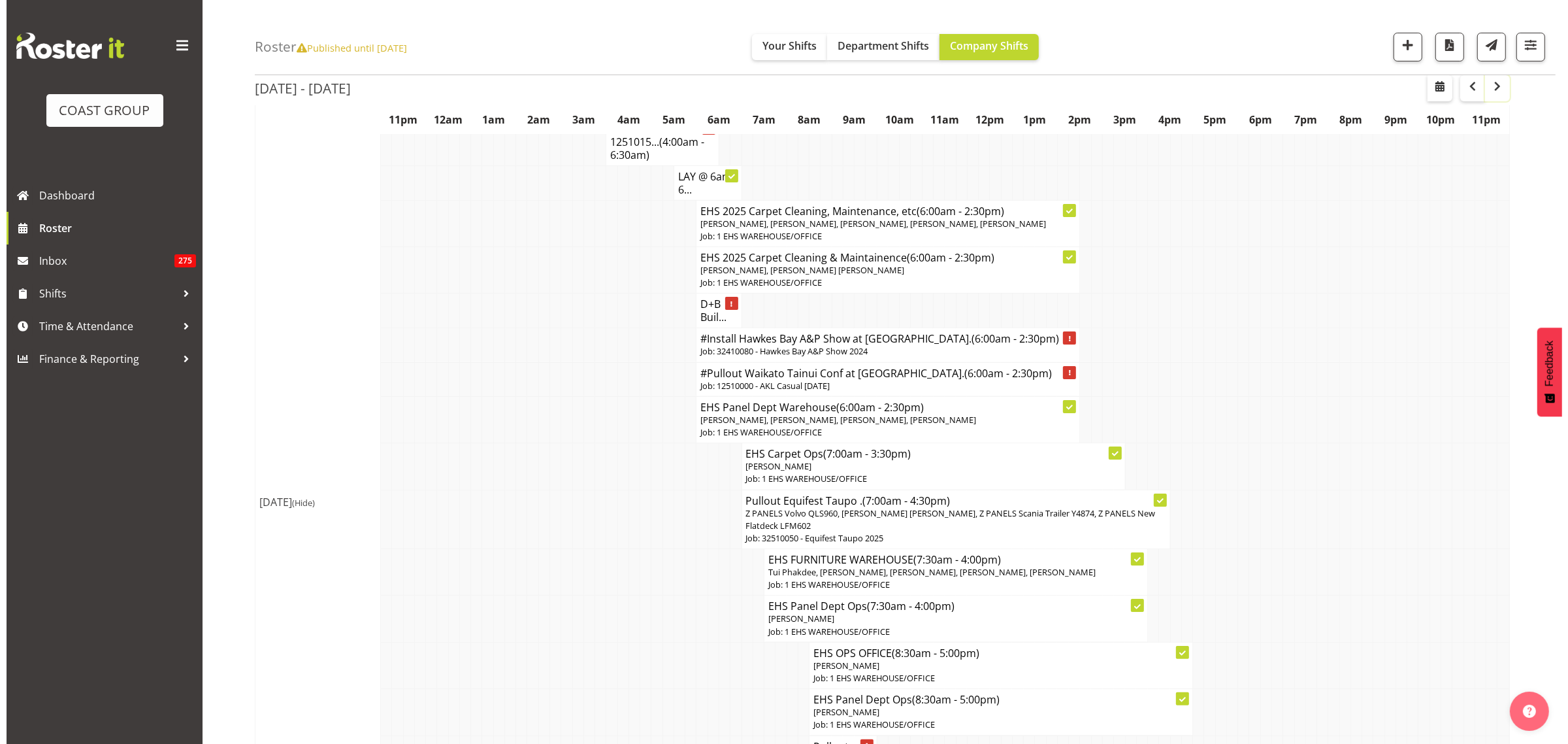
scroll to position [245, 0]
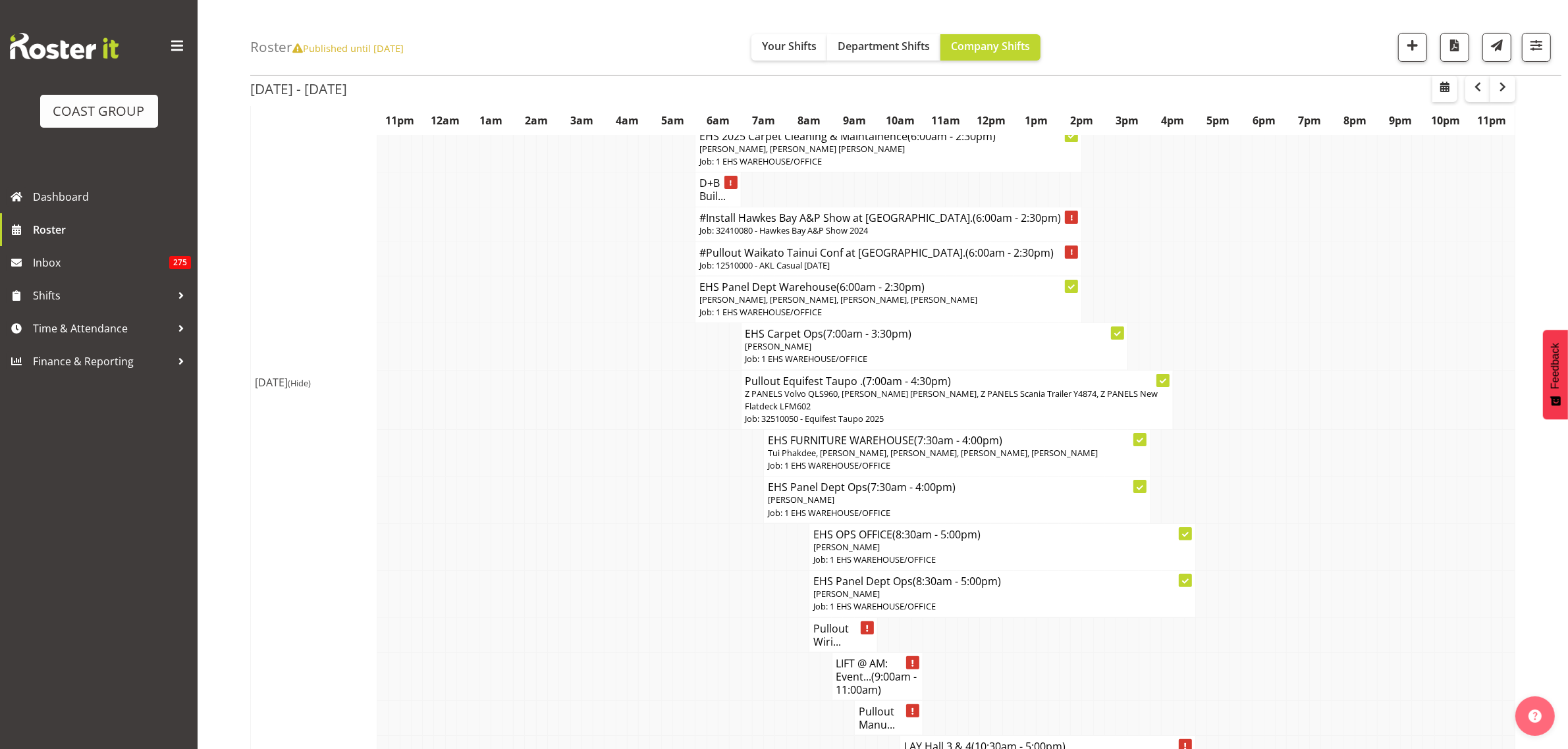
click at [836, 259] on h4 "#Pullout Waikato Tainui Conf at [GEOGRAPHIC_DATA]. (6:00am - 2:30pm)" at bounding box center [889, 252] width 378 height 13
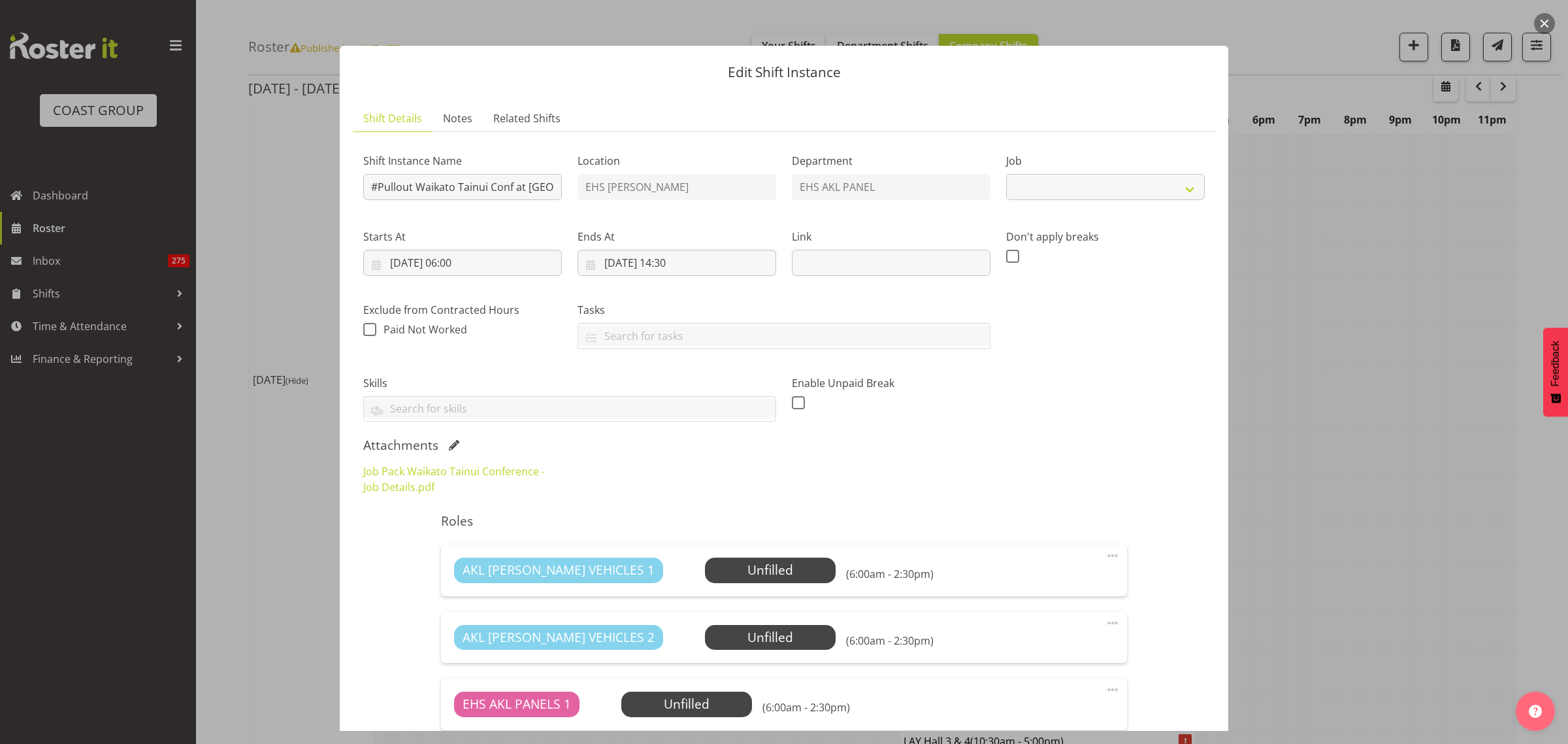
select select "8654"
click at [377, 190] on input "#Pullout Waikato Tainui Conf at [GEOGRAPHIC_DATA]." at bounding box center [462, 186] width 198 height 27
type input "Pullout Waikato Tainui Conf at [GEOGRAPHIC_DATA]."
click at [535, 365] on div "Skills SLP ELECTRICIAN CLASS 2 DRIVER CLASS 4 DRIVER EWP LICENSE (EXP 08/23) FO…" at bounding box center [569, 393] width 429 height 73
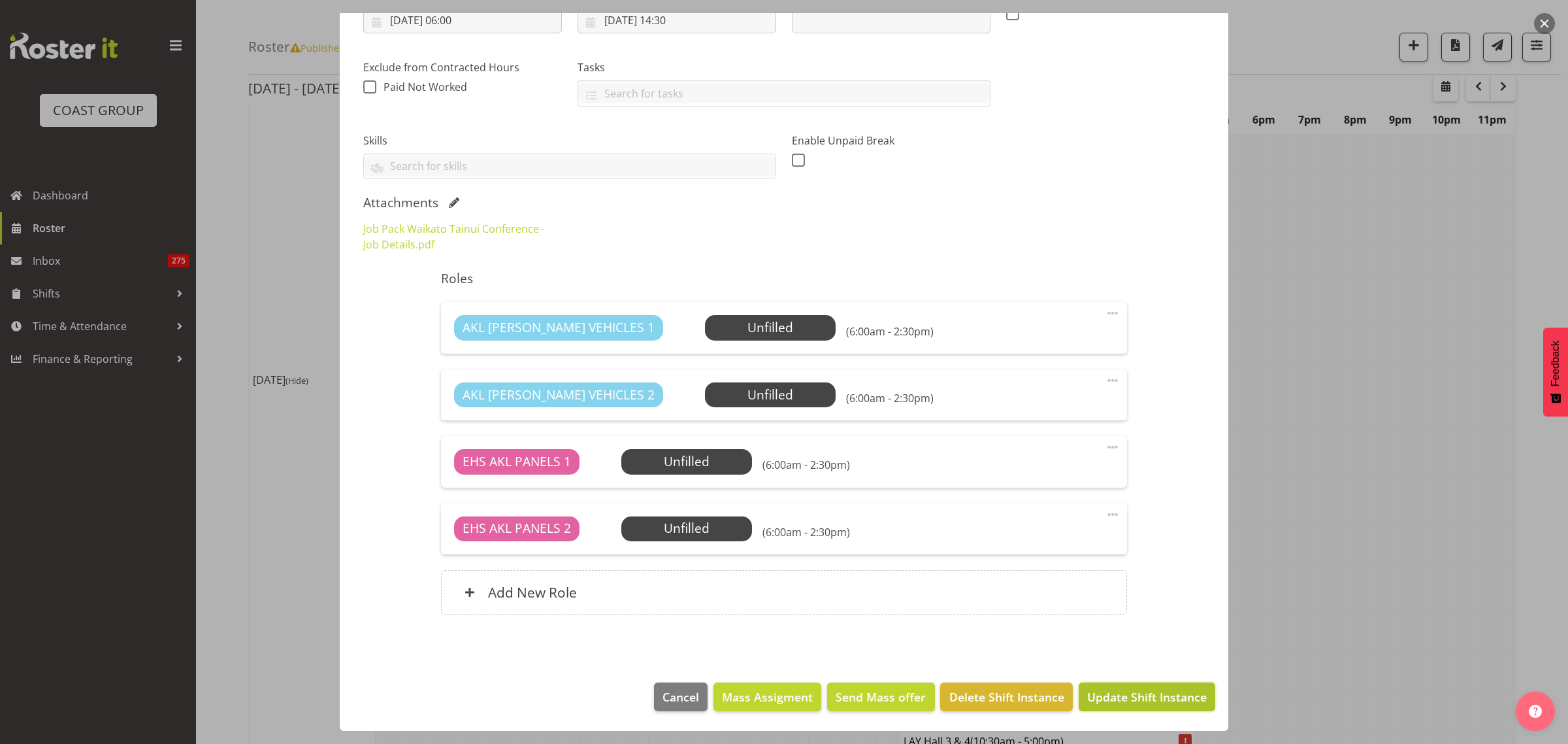
click at [1118, 701] on span "Update Shift Instance" at bounding box center [1147, 696] width 120 height 17
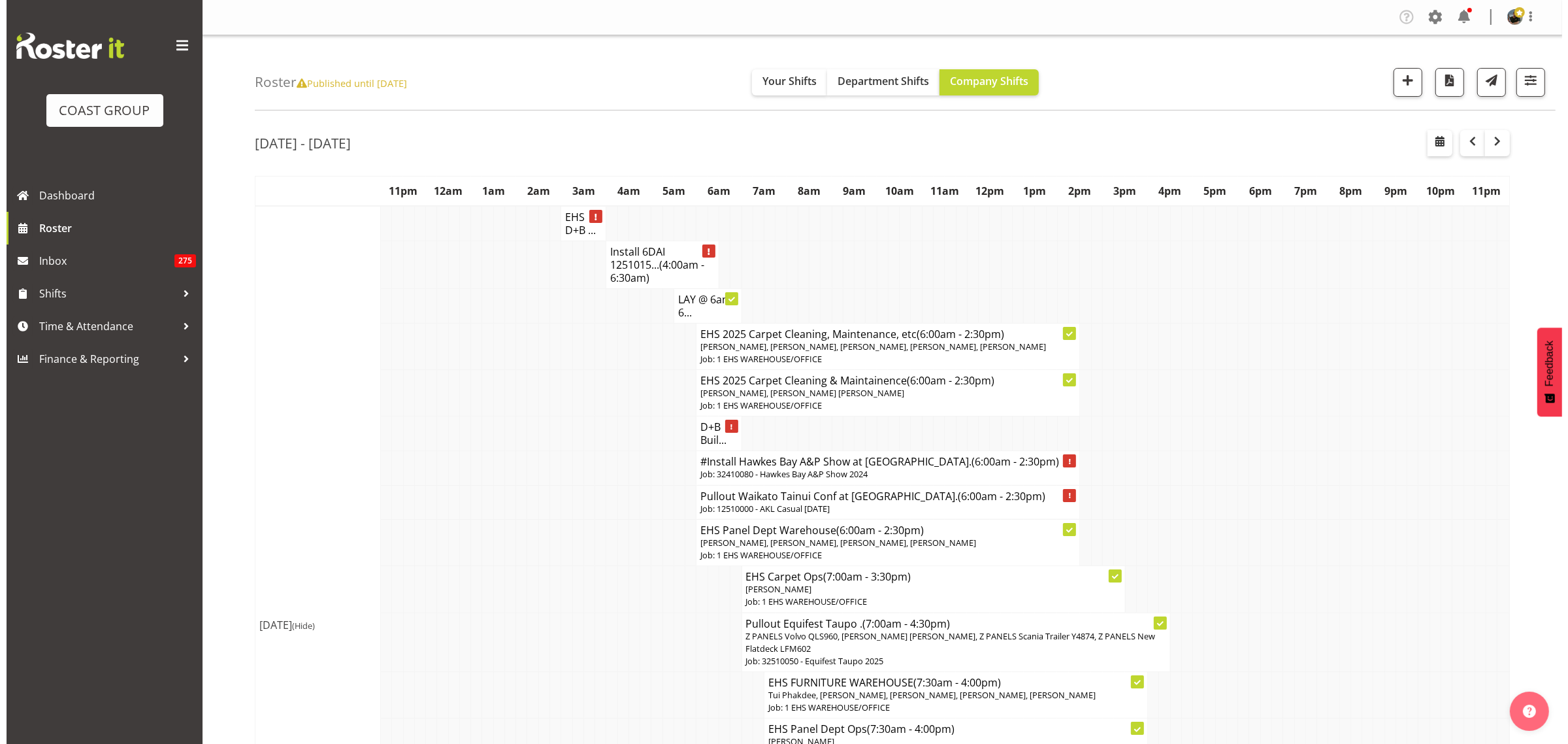
scroll to position [245, 0]
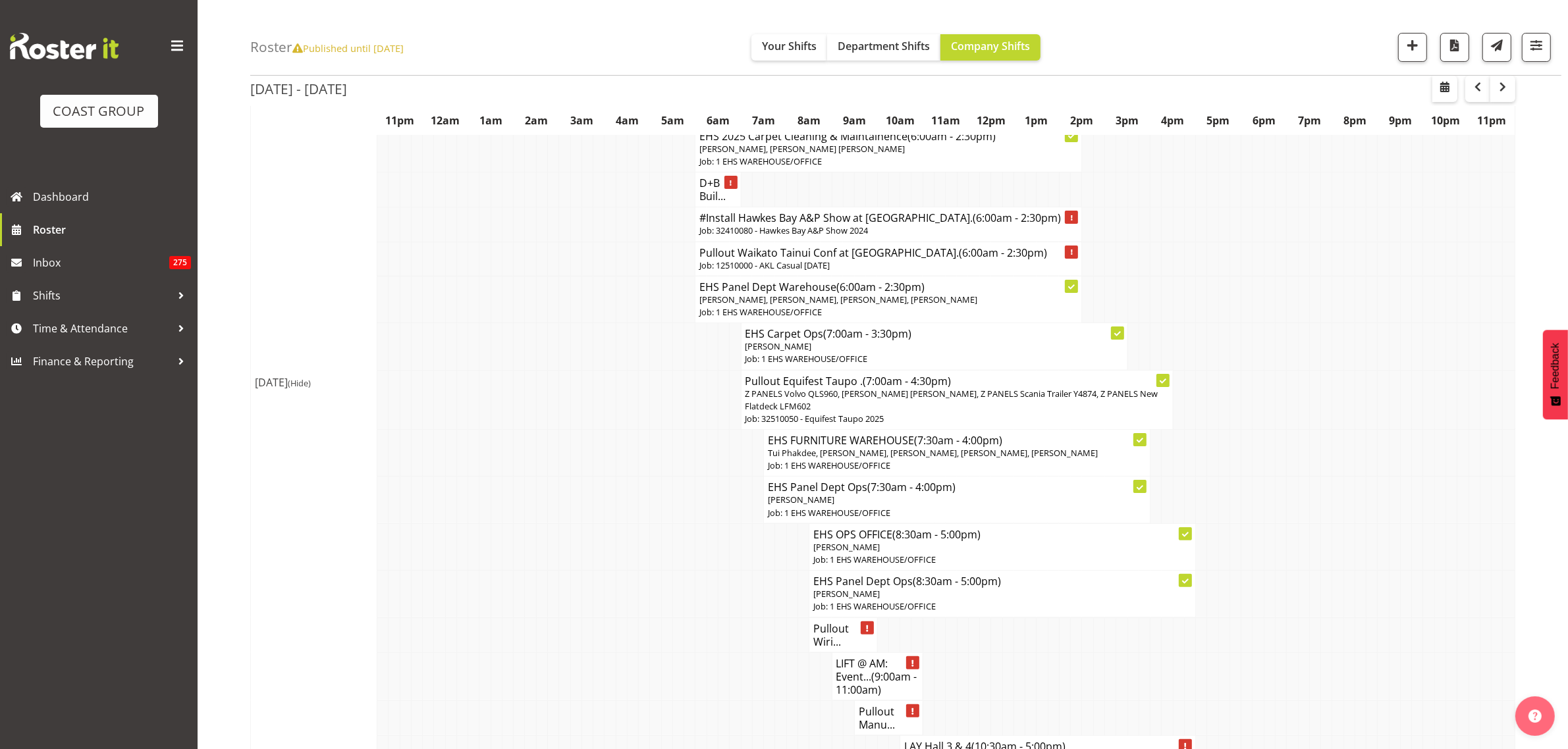
click at [922, 228] on p "Job: 32410080 - Hawkes Bay A&P Show 2024" at bounding box center [889, 231] width 378 height 13
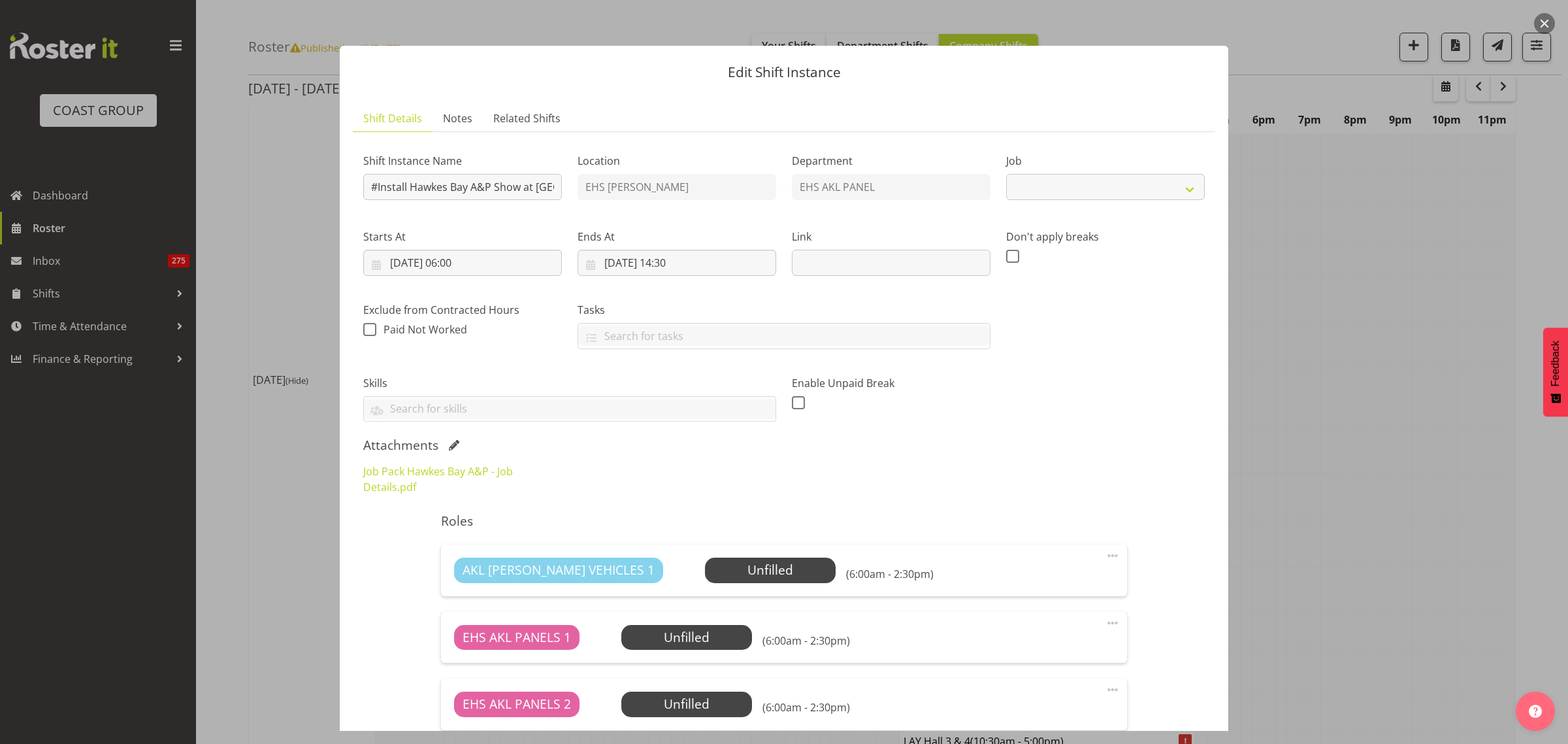
select select "8311"
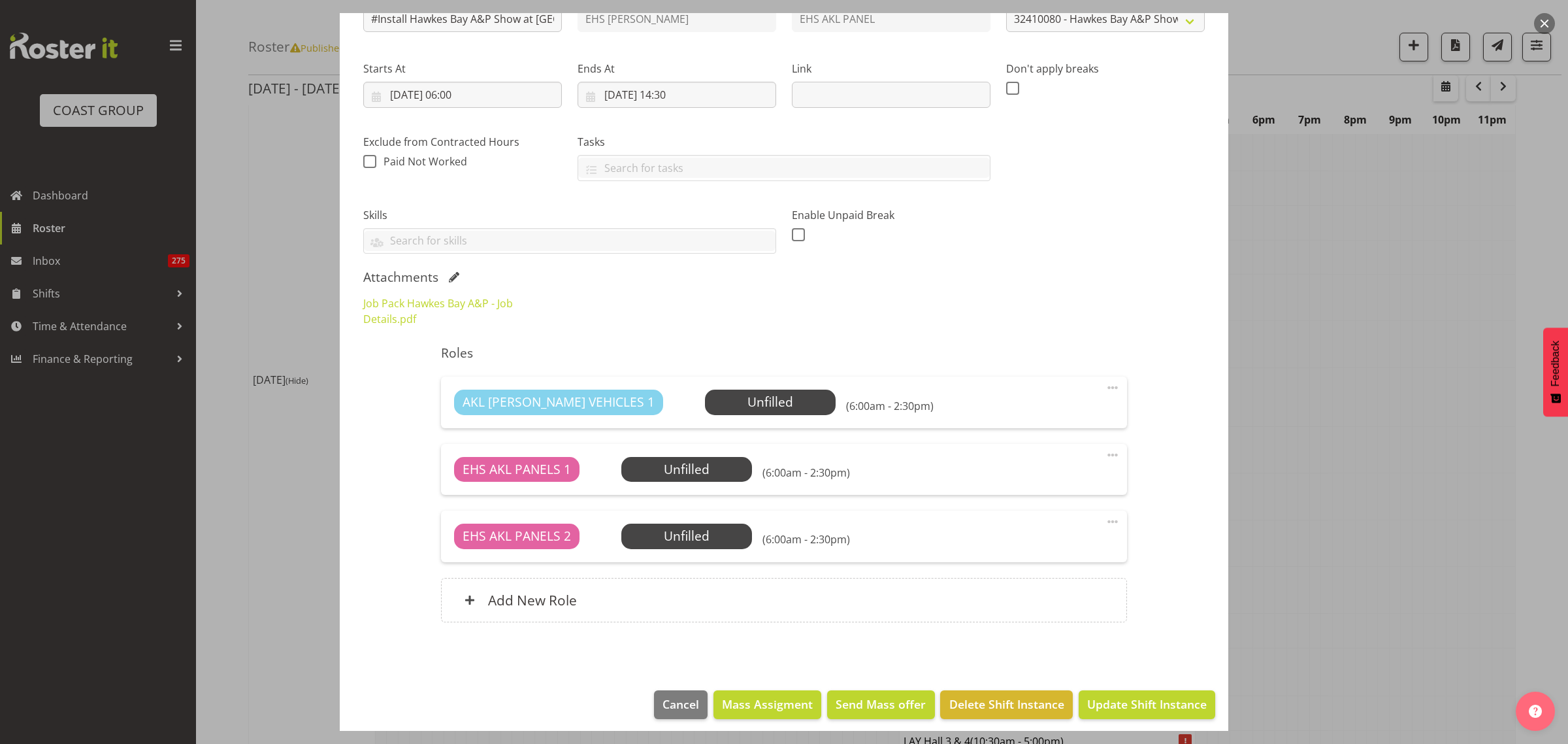
scroll to position [176, 0]
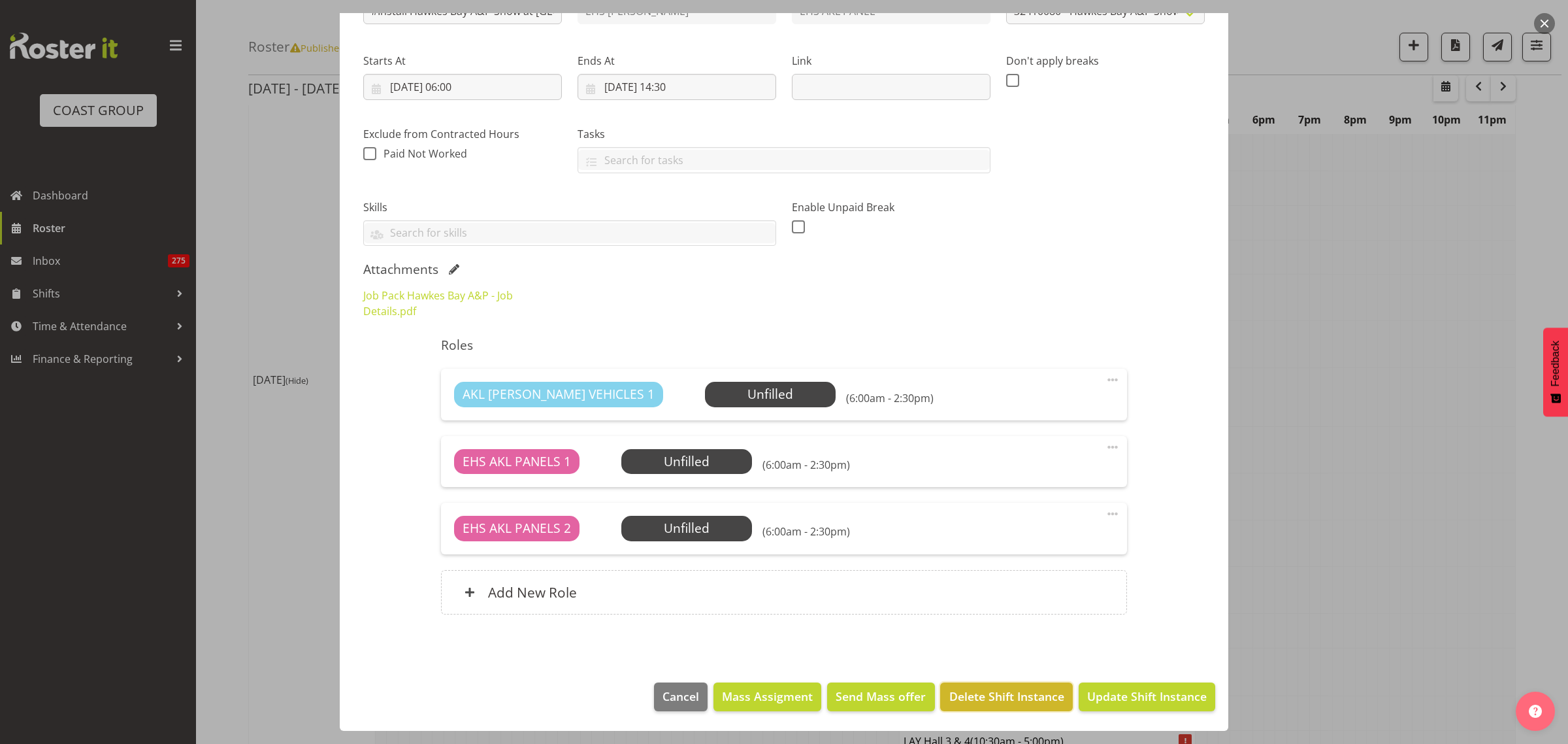
click at [997, 701] on span "Delete Shift Instance" at bounding box center [1007, 696] width 115 height 17
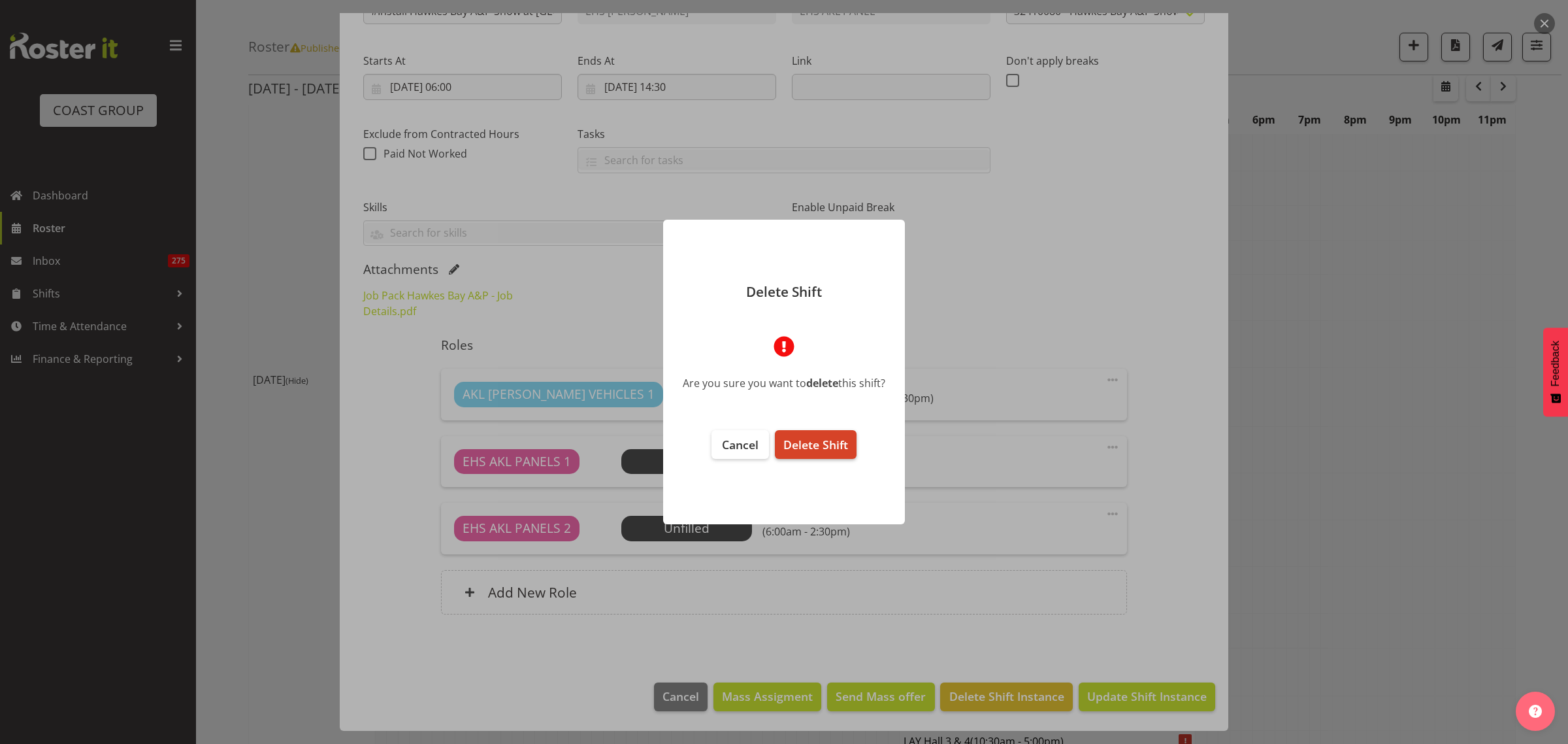
click at [816, 445] on span "Delete Shift" at bounding box center [815, 444] width 65 height 16
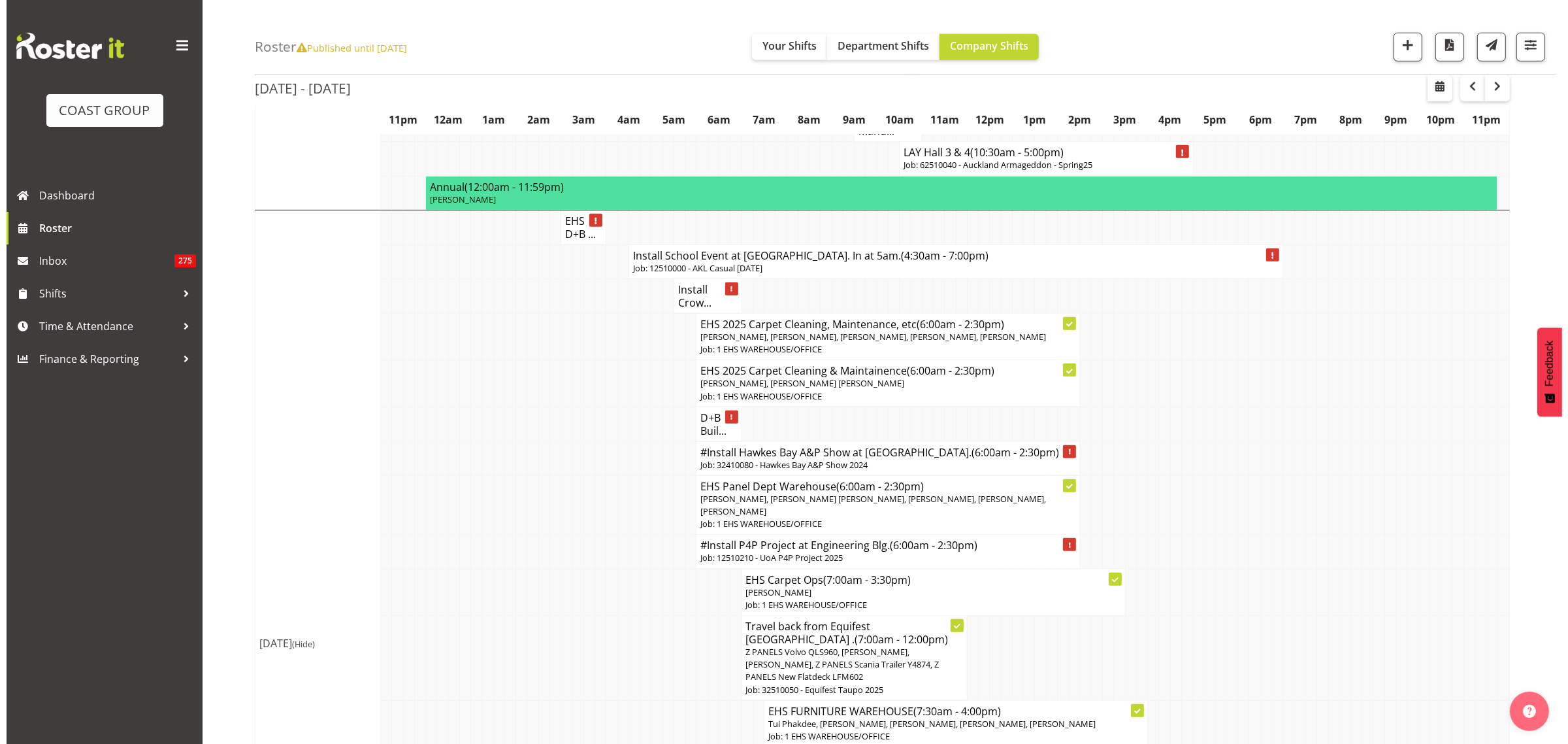
scroll to position [898, 0]
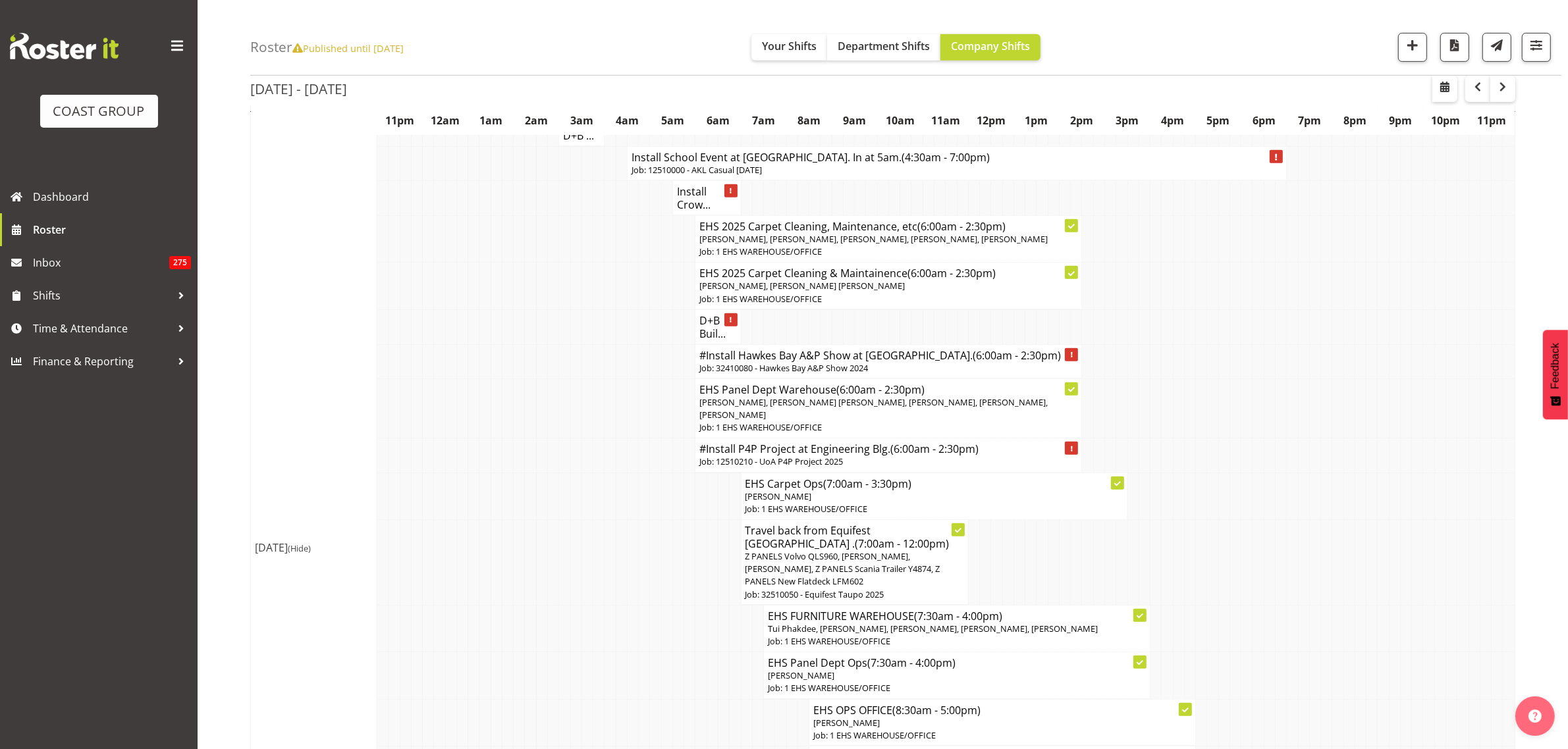
click at [905, 374] on p "Job: 32410080 - Hawkes Bay A&P Show 2024" at bounding box center [889, 368] width 378 height 13
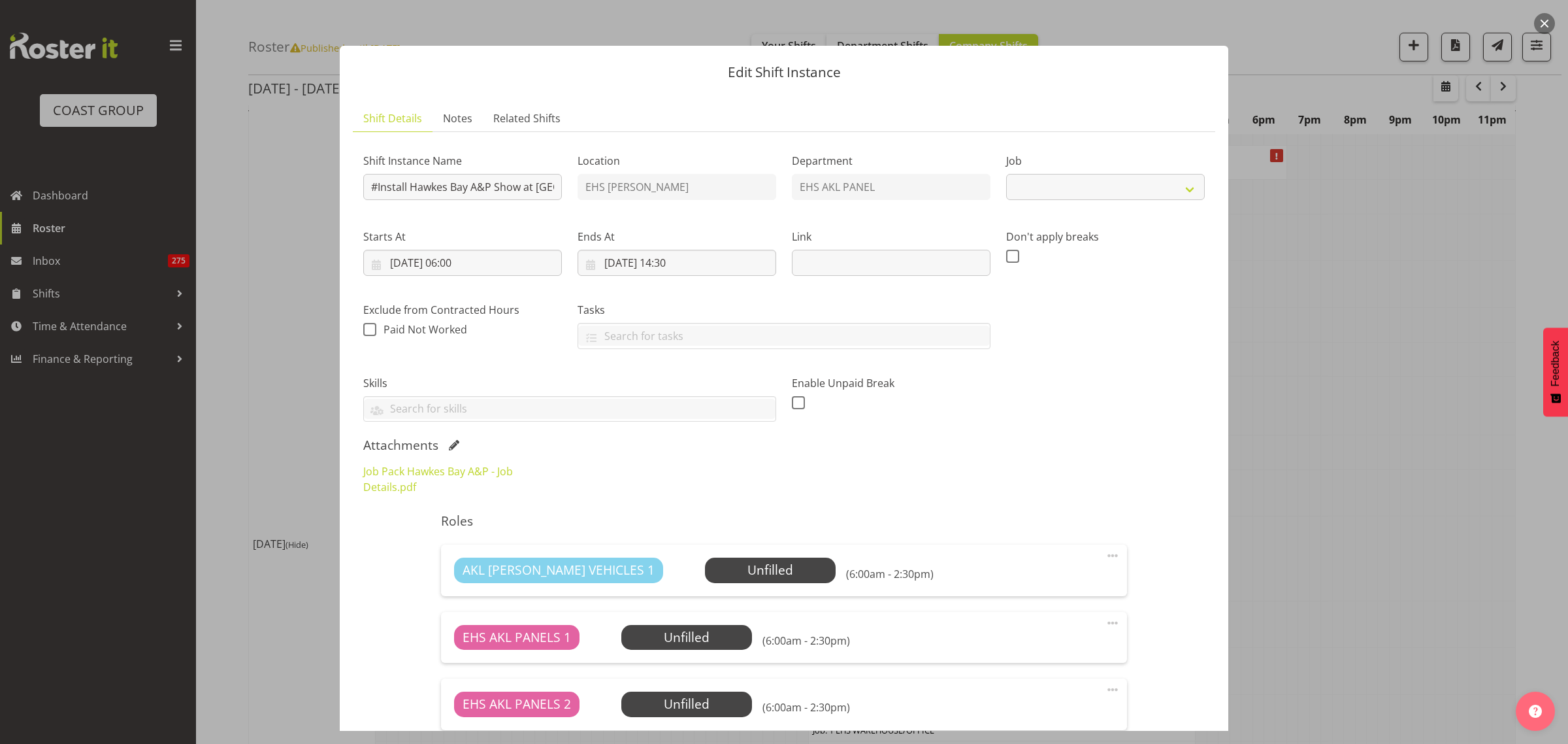
select select "8311"
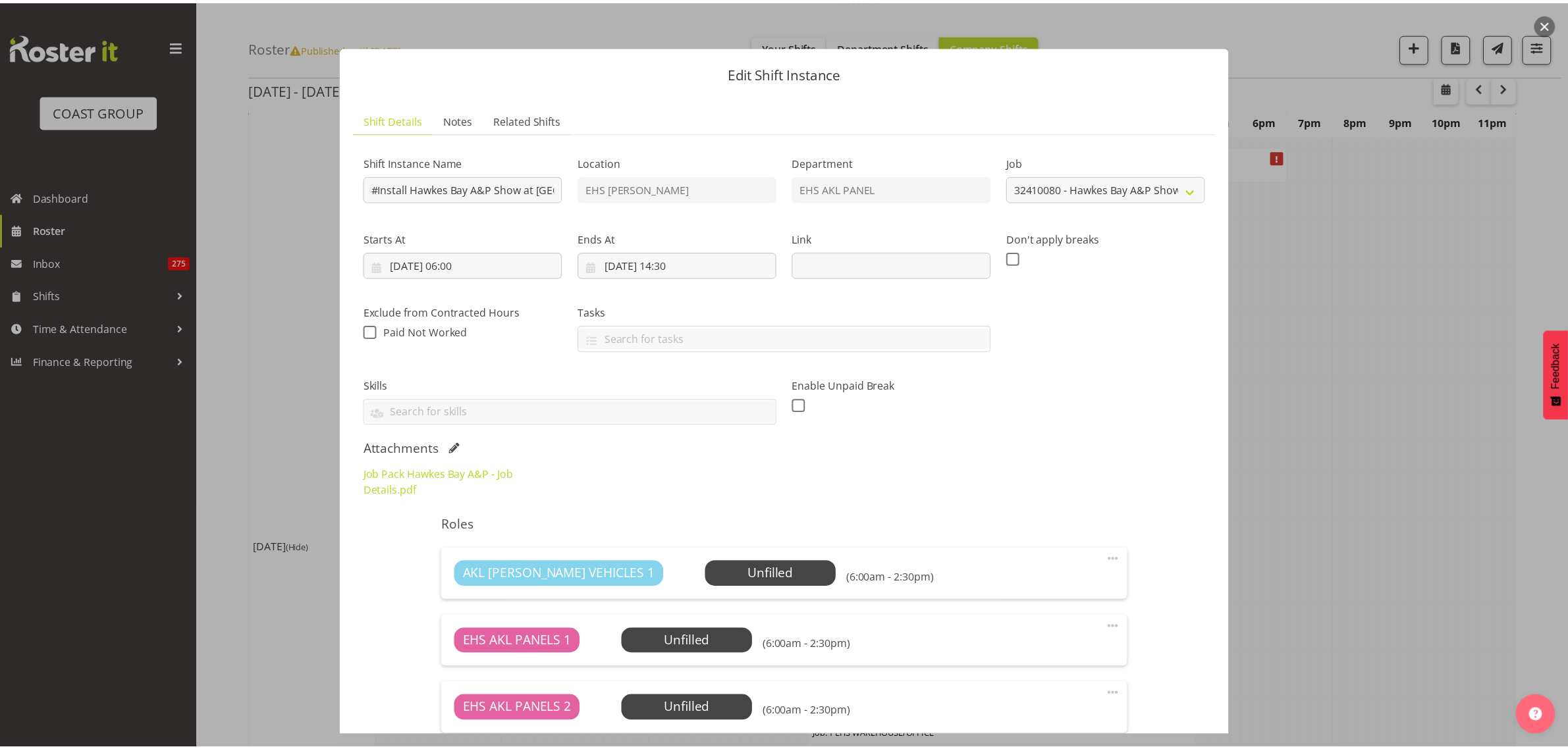
scroll to position [178, 0]
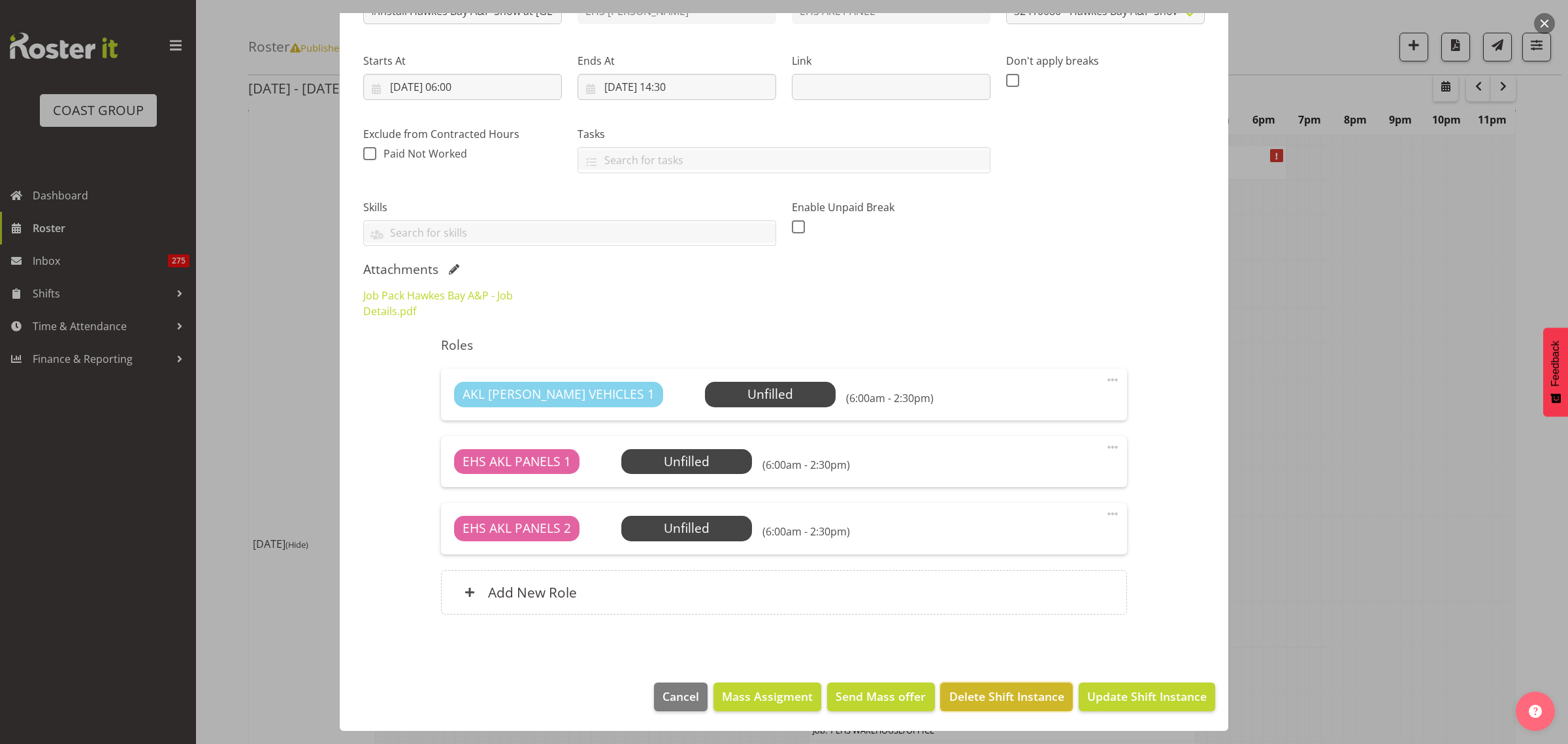
click at [968, 704] on span "Delete Shift Instance" at bounding box center [1007, 696] width 115 height 17
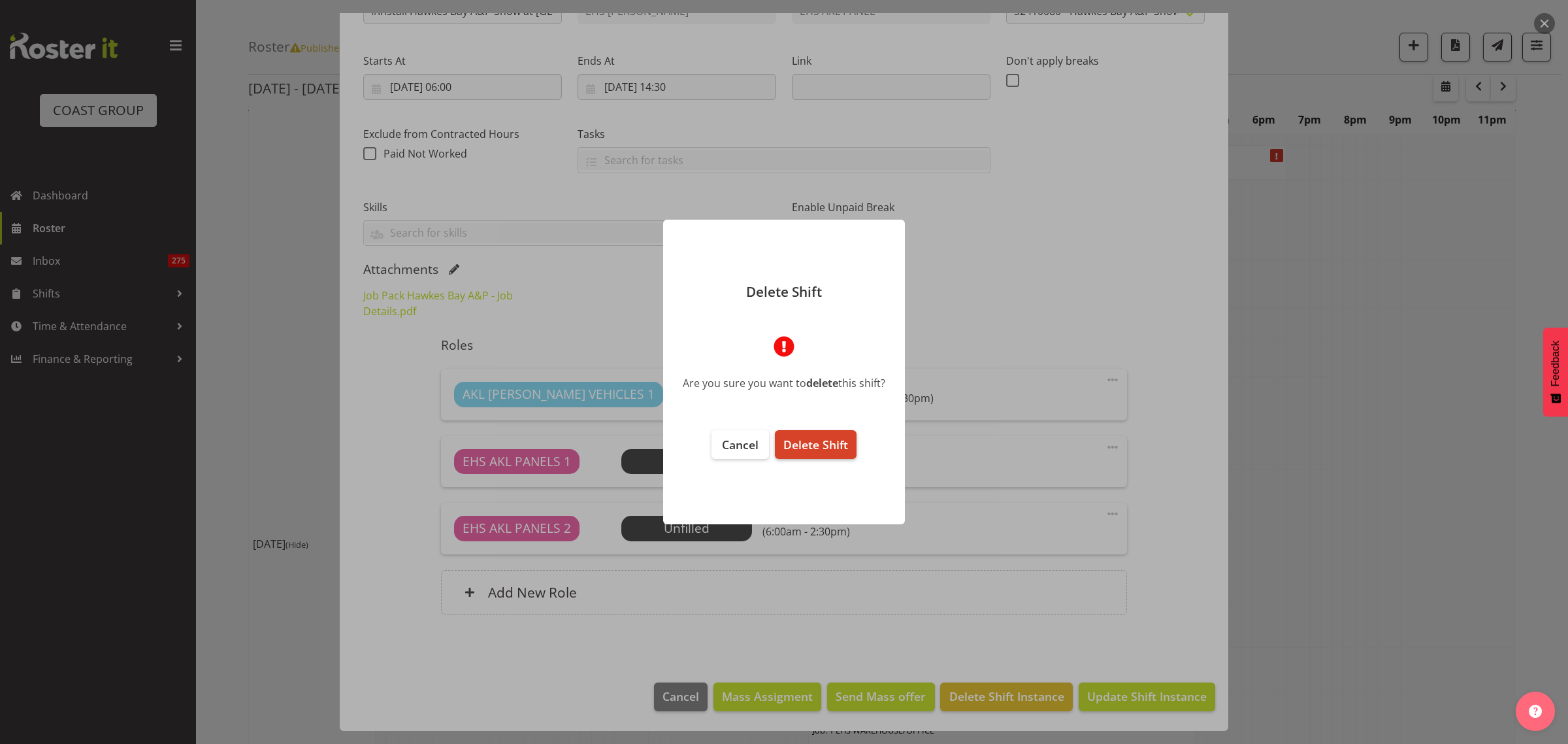
click at [824, 449] on span "Delete Shift" at bounding box center [815, 444] width 65 height 16
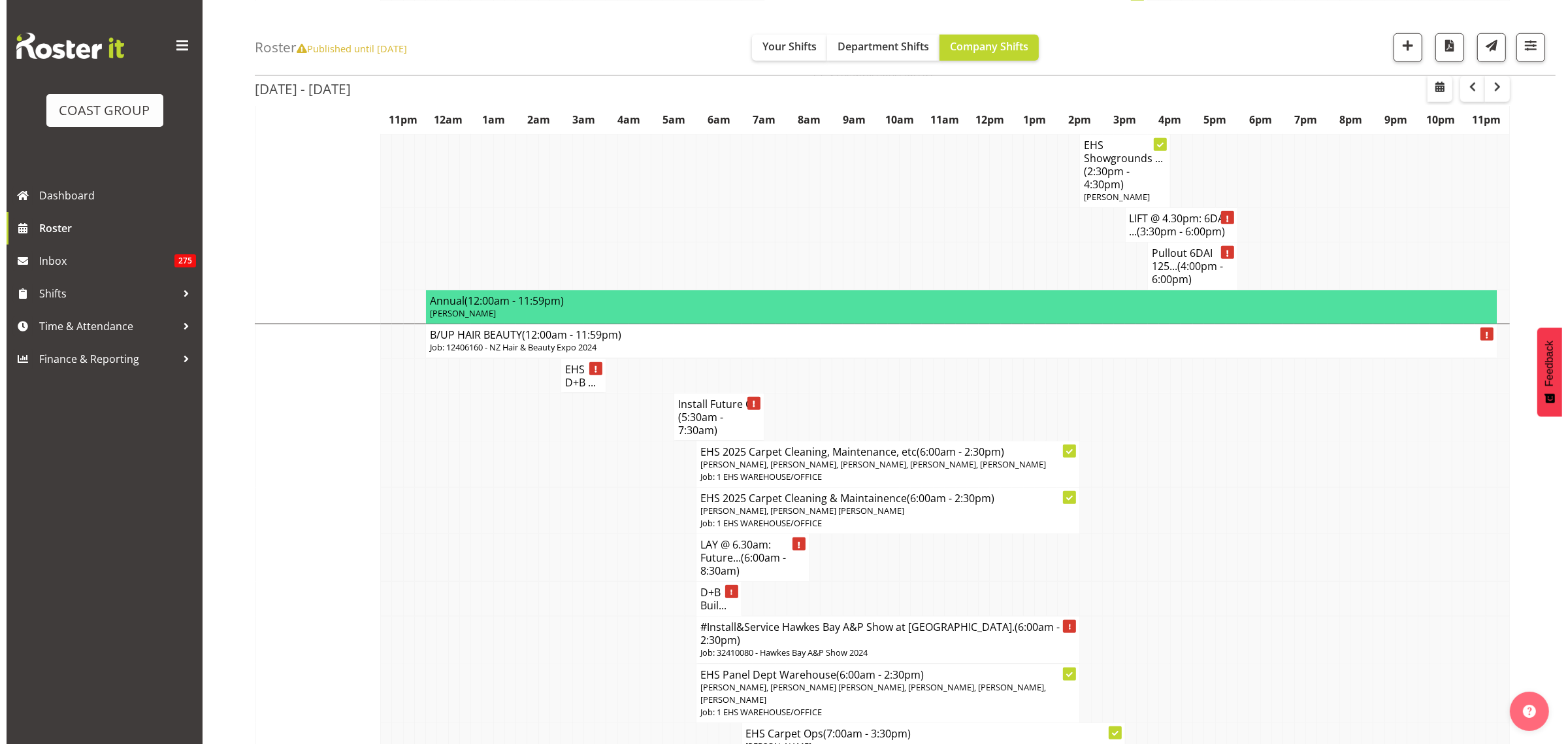
scroll to position [1634, 0]
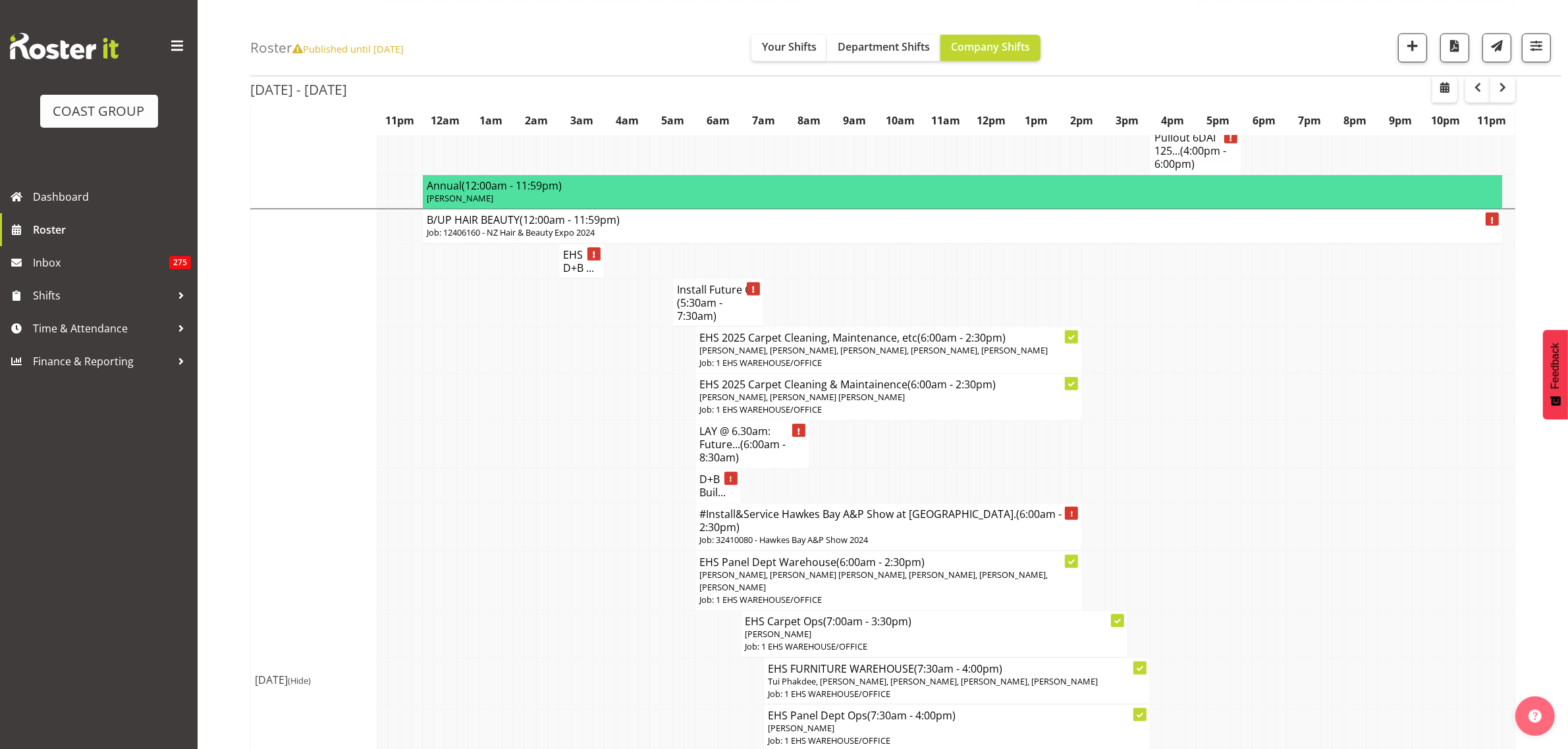
click at [932, 534] on h4 "#Install&Service Hawkes Bay A&P Show at [GEOGRAPHIC_DATA] (6:00am - 2:30pm)" at bounding box center [889, 520] width 378 height 27
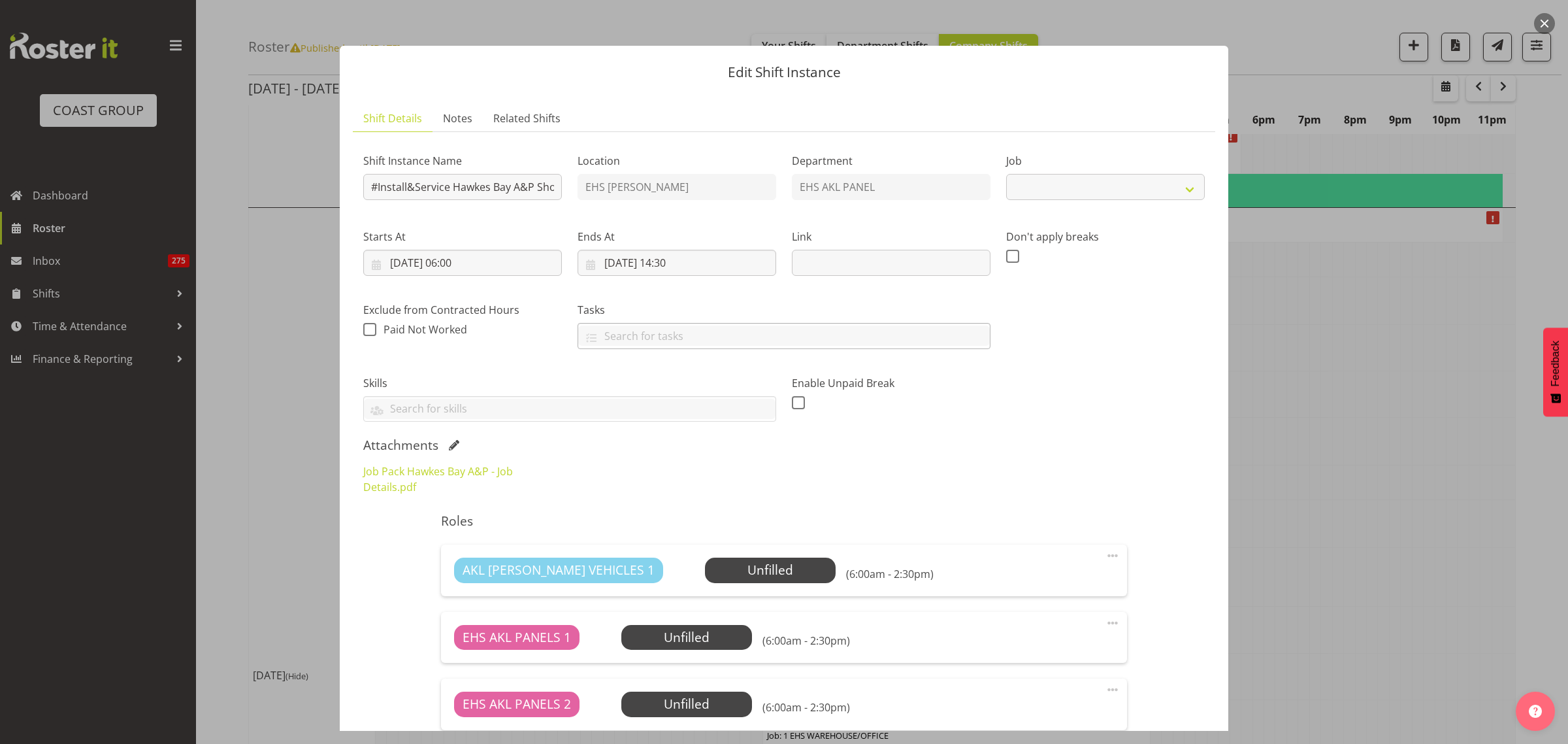
select select "8311"
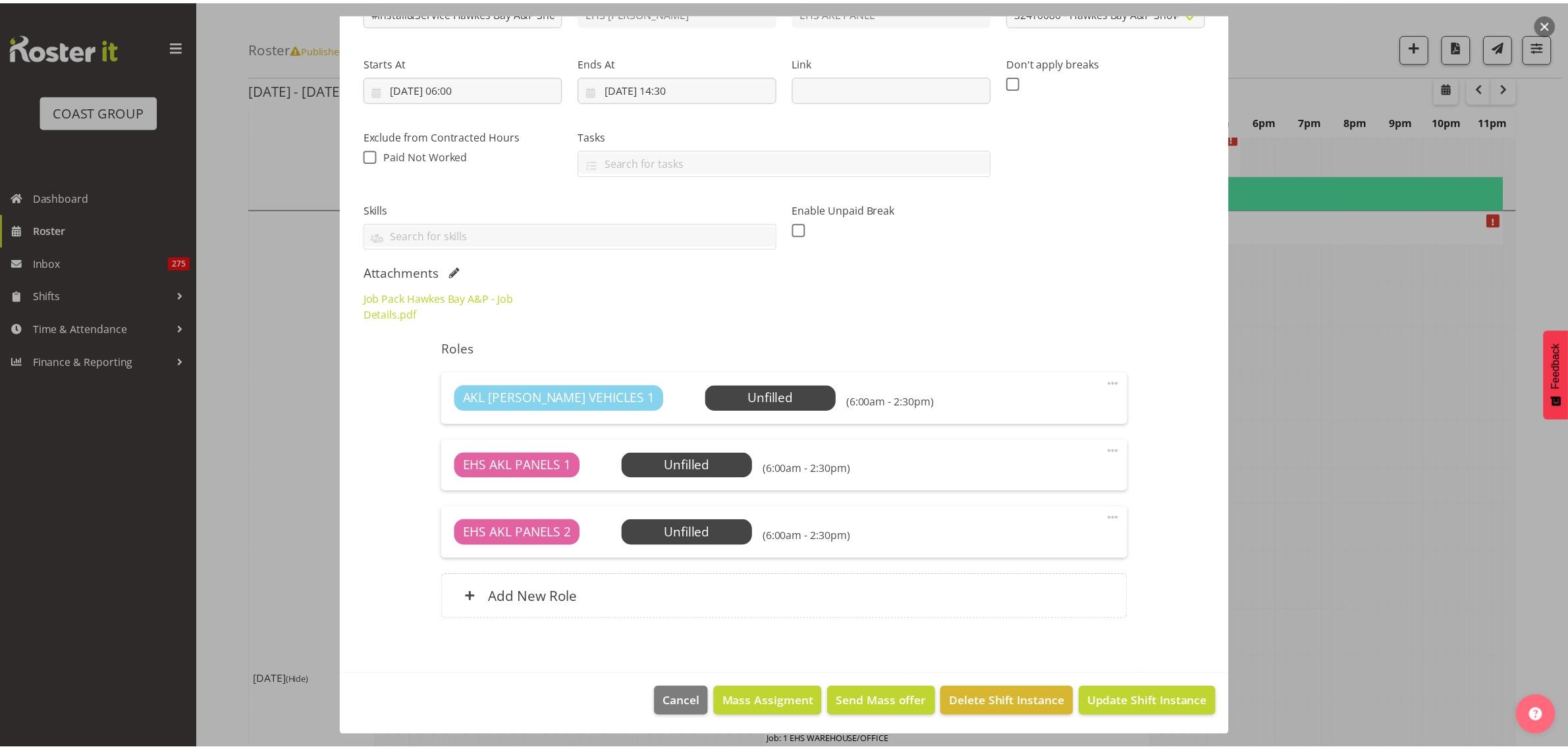
scroll to position [178, 0]
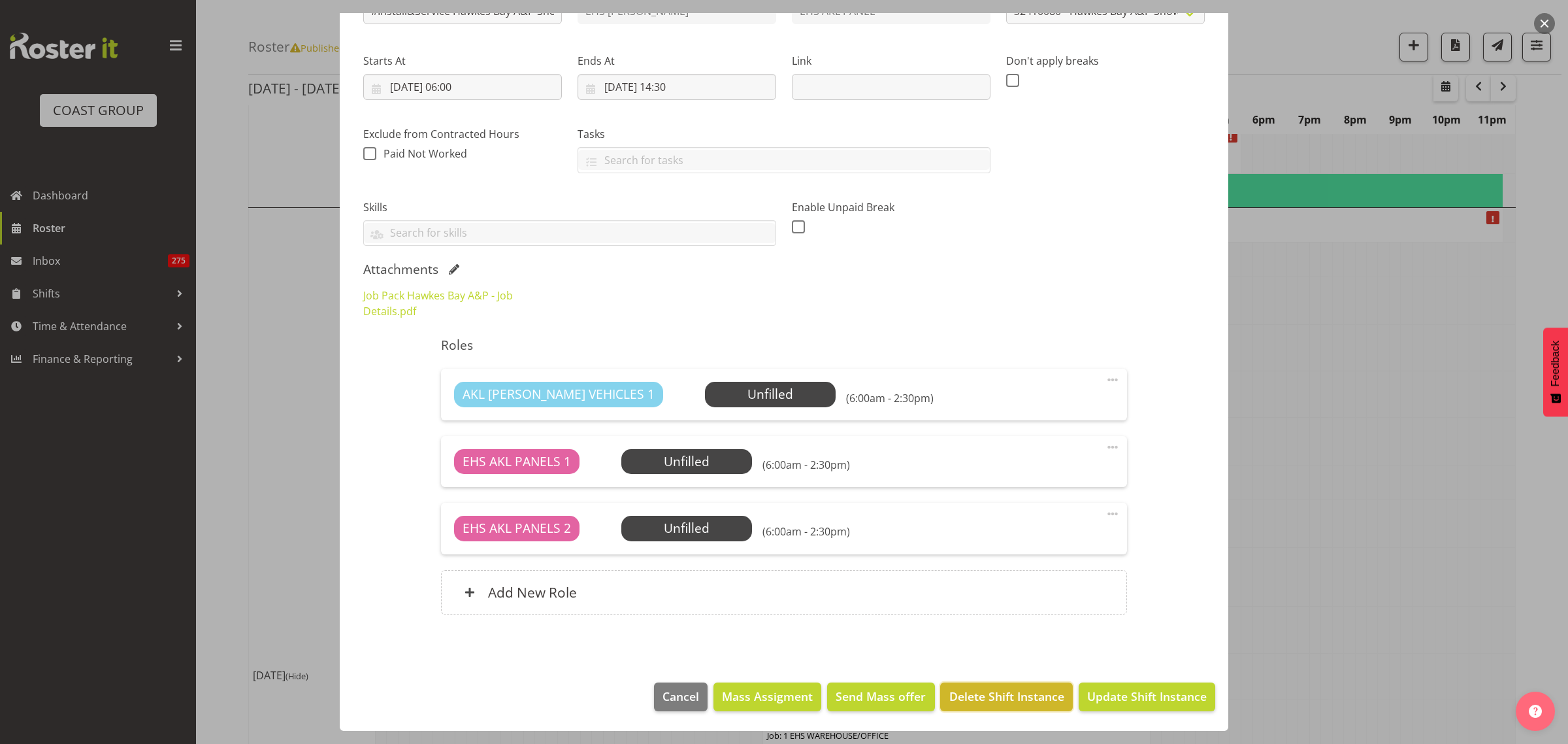
click at [993, 699] on span "Delete Shift Instance" at bounding box center [1007, 696] width 115 height 17
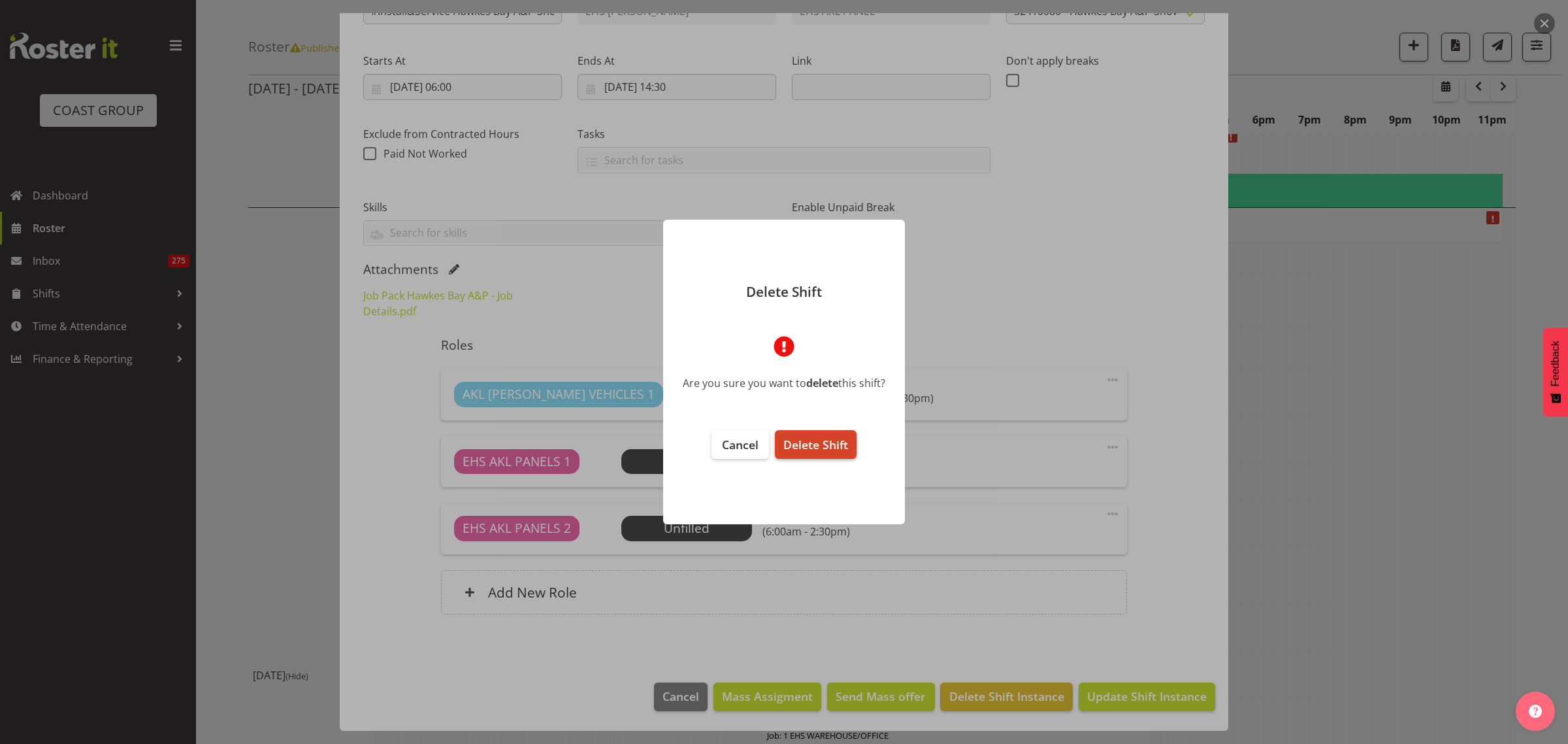
click at [823, 450] on span "Delete Shift" at bounding box center [815, 444] width 65 height 16
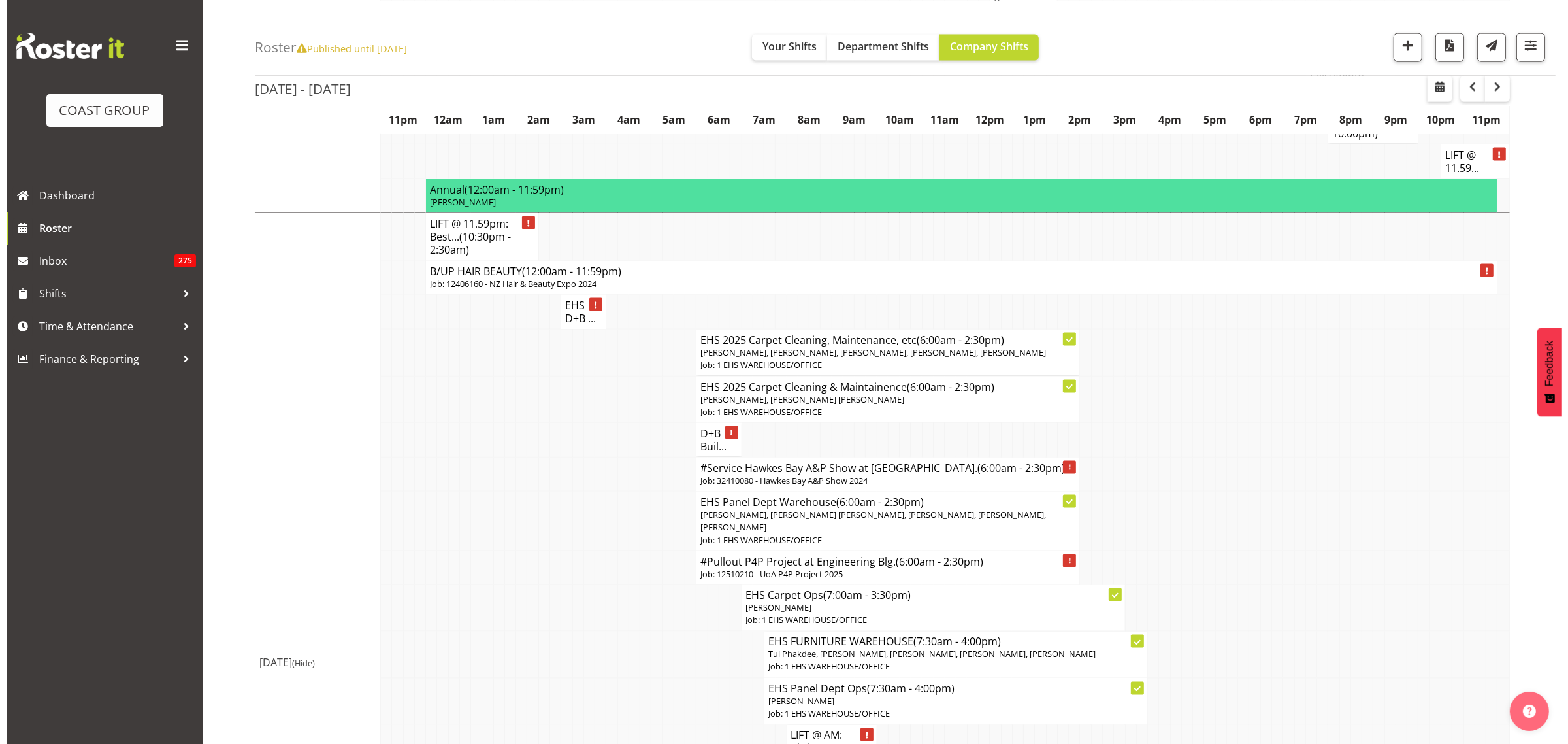
scroll to position [2615, 0]
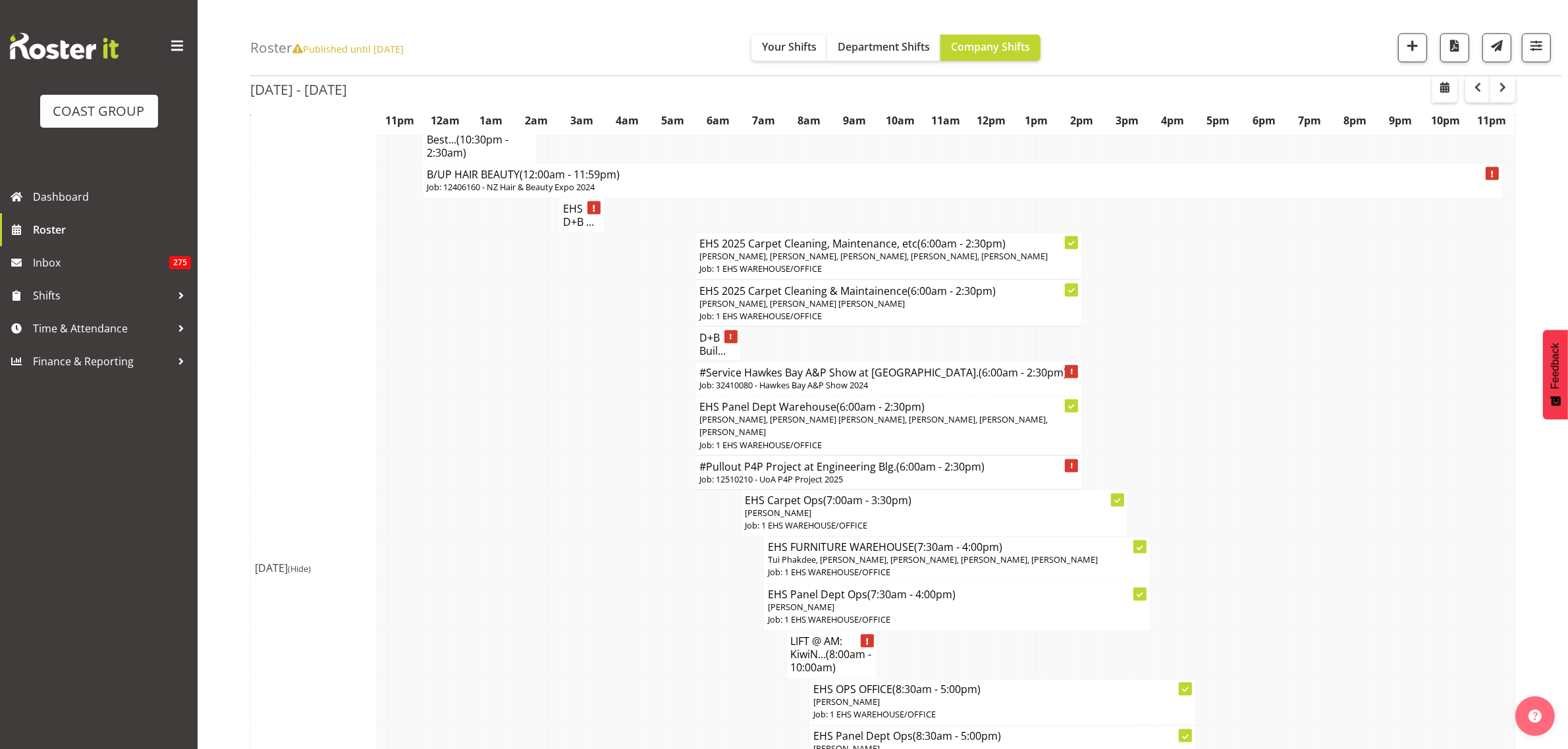
click at [810, 379] on h4 "#Service Hawkes Bay A&P Show at [GEOGRAPHIC_DATA] (6:00am - 2:30pm)" at bounding box center [889, 373] width 378 height 13
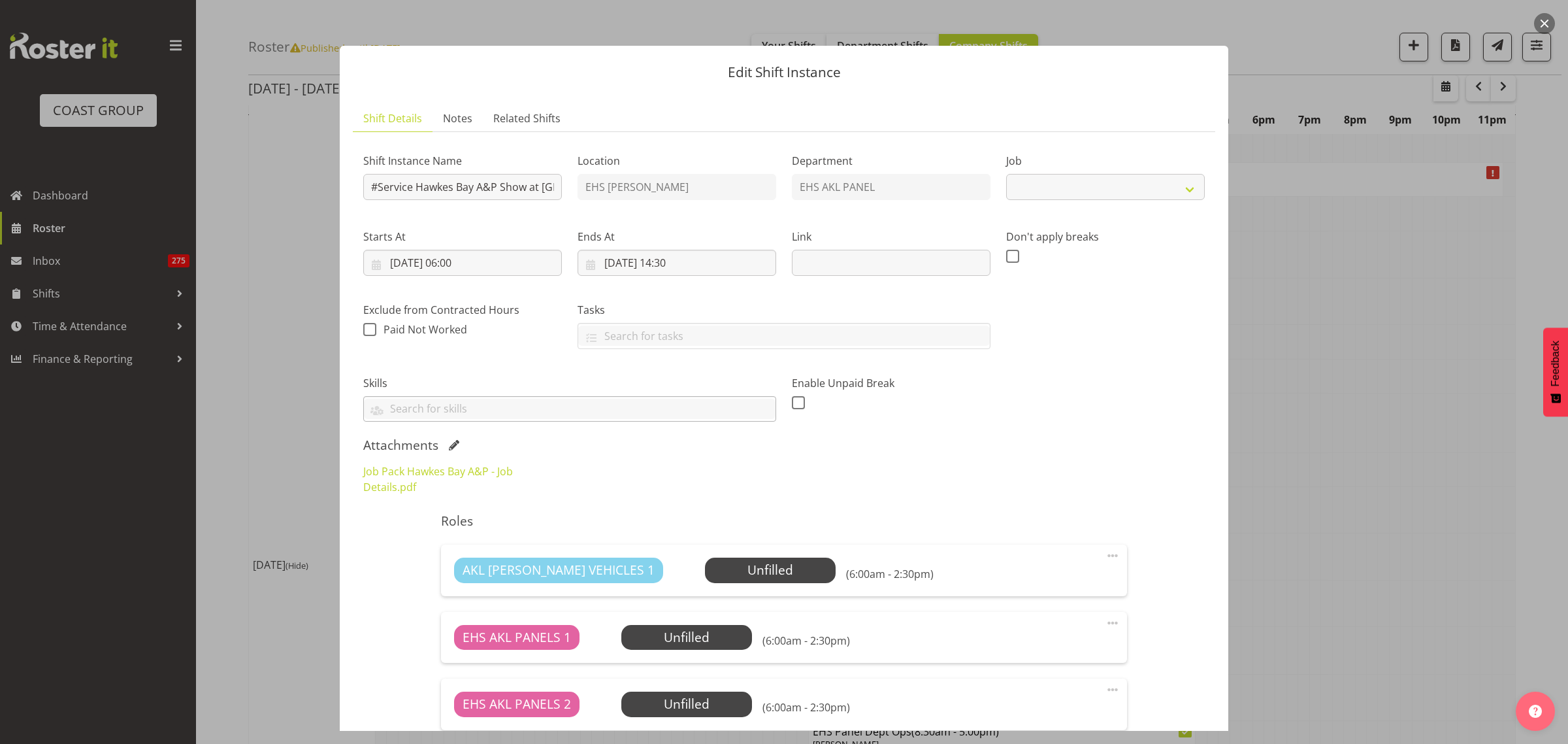
select select "8311"
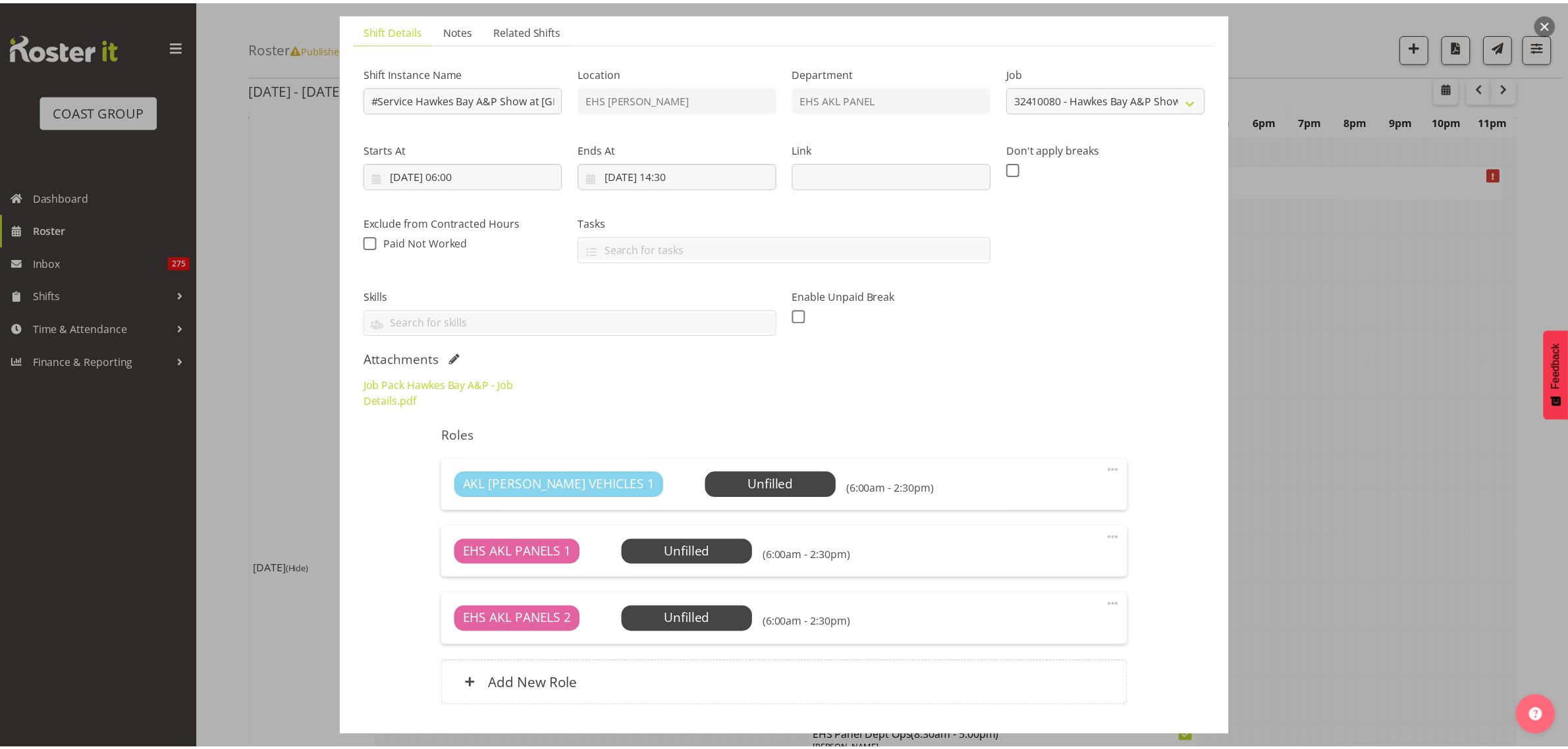
scroll to position [178, 0]
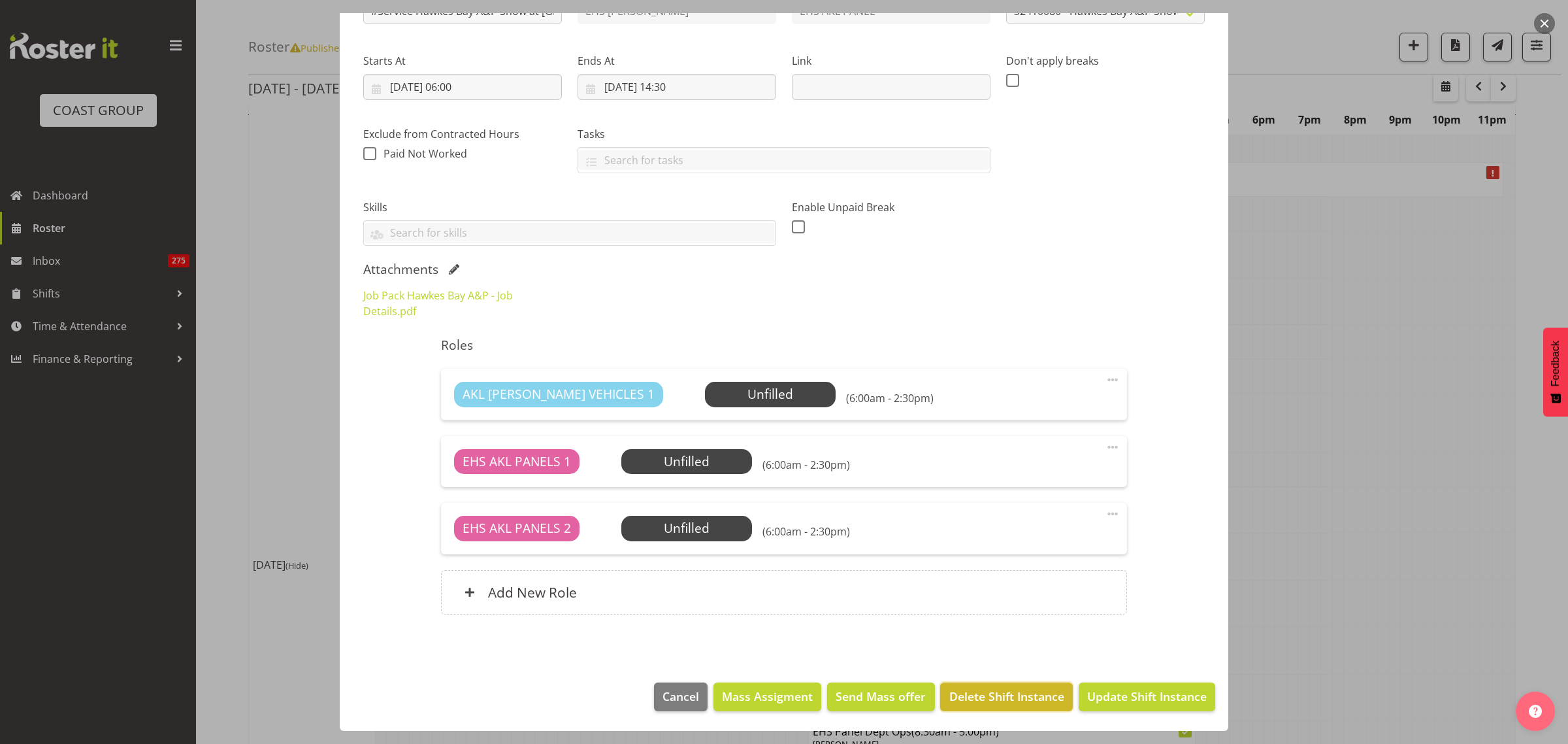
click at [995, 700] on span "Delete Shift Instance" at bounding box center [1007, 696] width 115 height 17
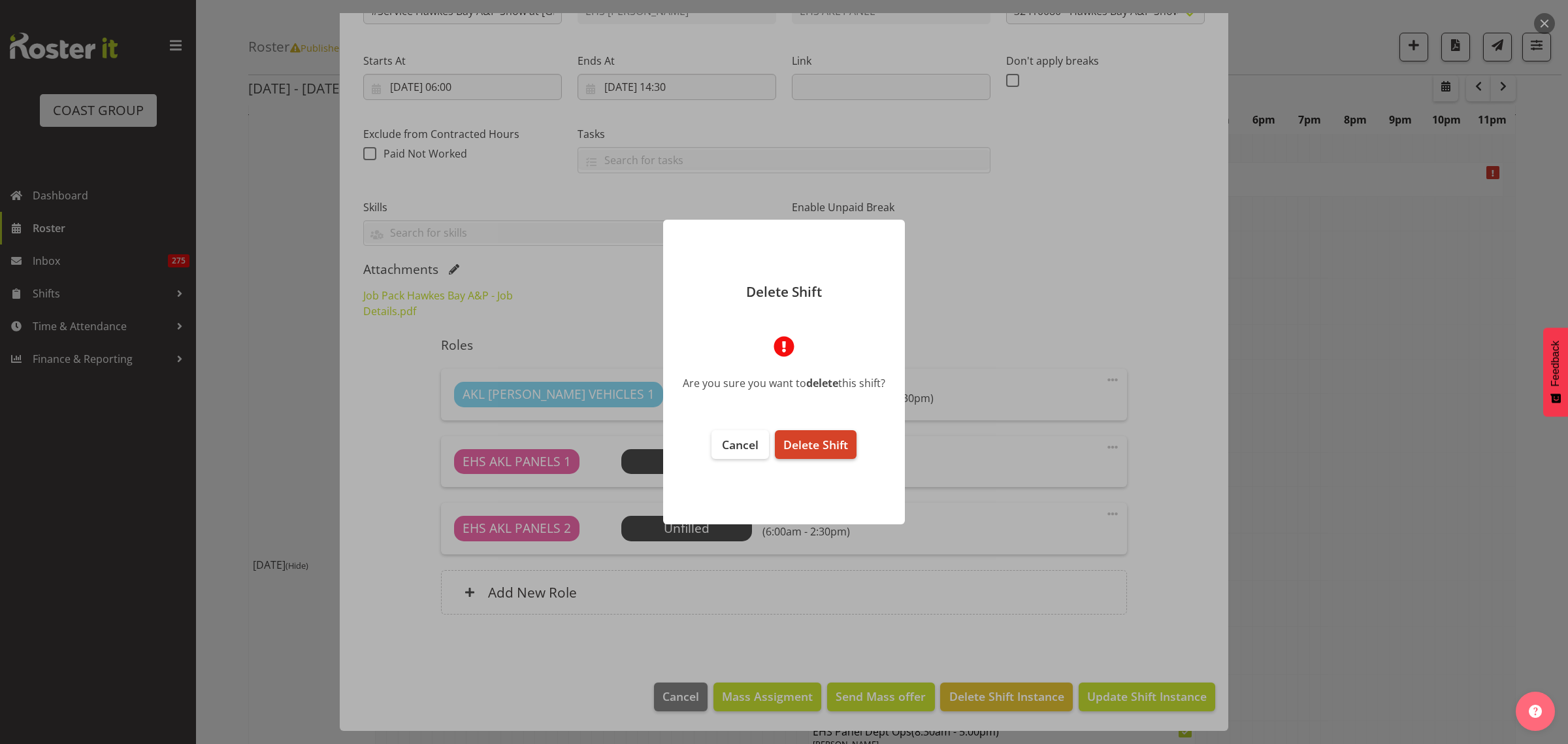
click at [810, 452] on span "Delete Shift" at bounding box center [815, 444] width 65 height 16
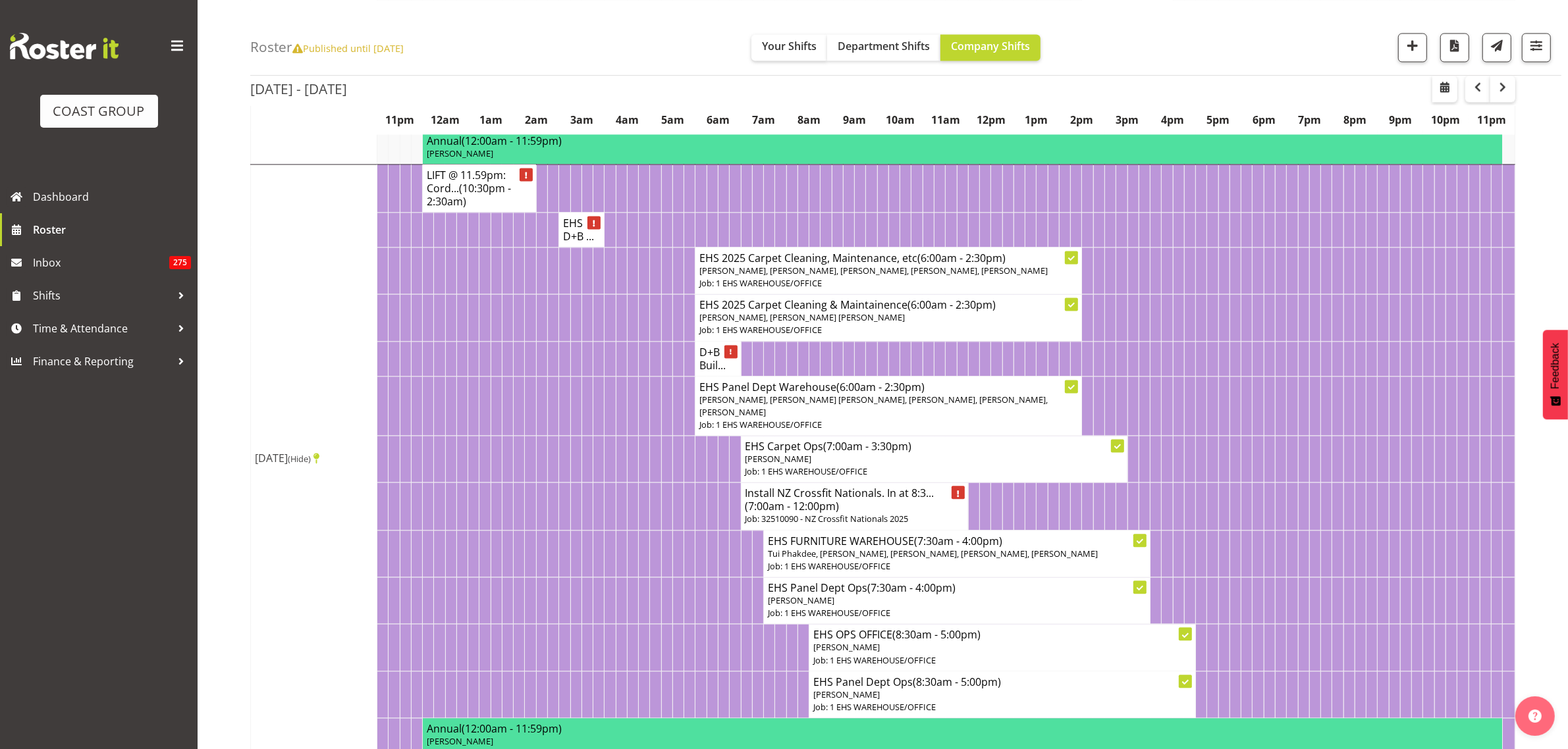
scroll to position [3670, 0]
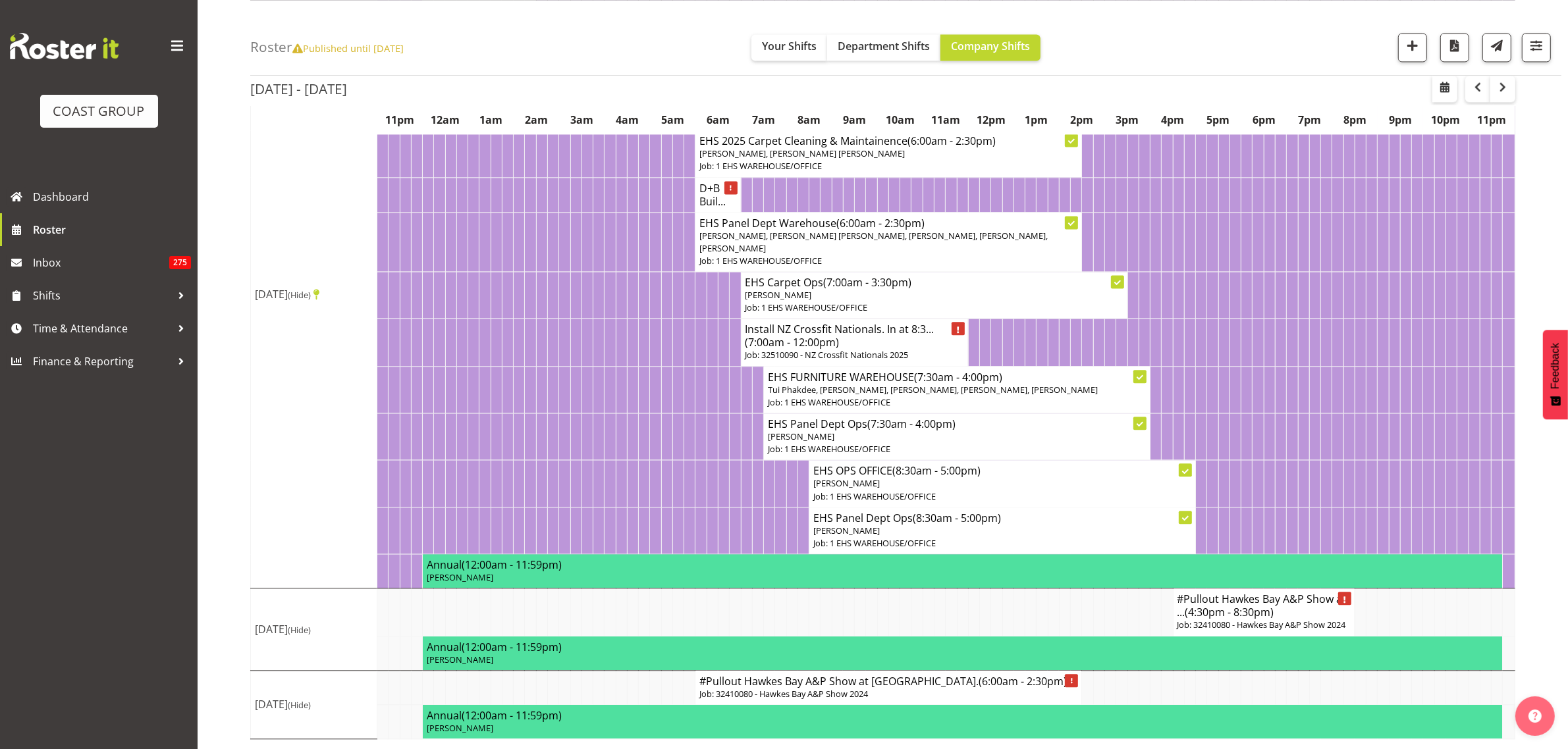
click at [953, 678] on h4 "#Pullout Hawkes Bay A&P Show at [GEOGRAPHIC_DATA] (6:00am - 2:30pm)" at bounding box center [889, 681] width 378 height 13
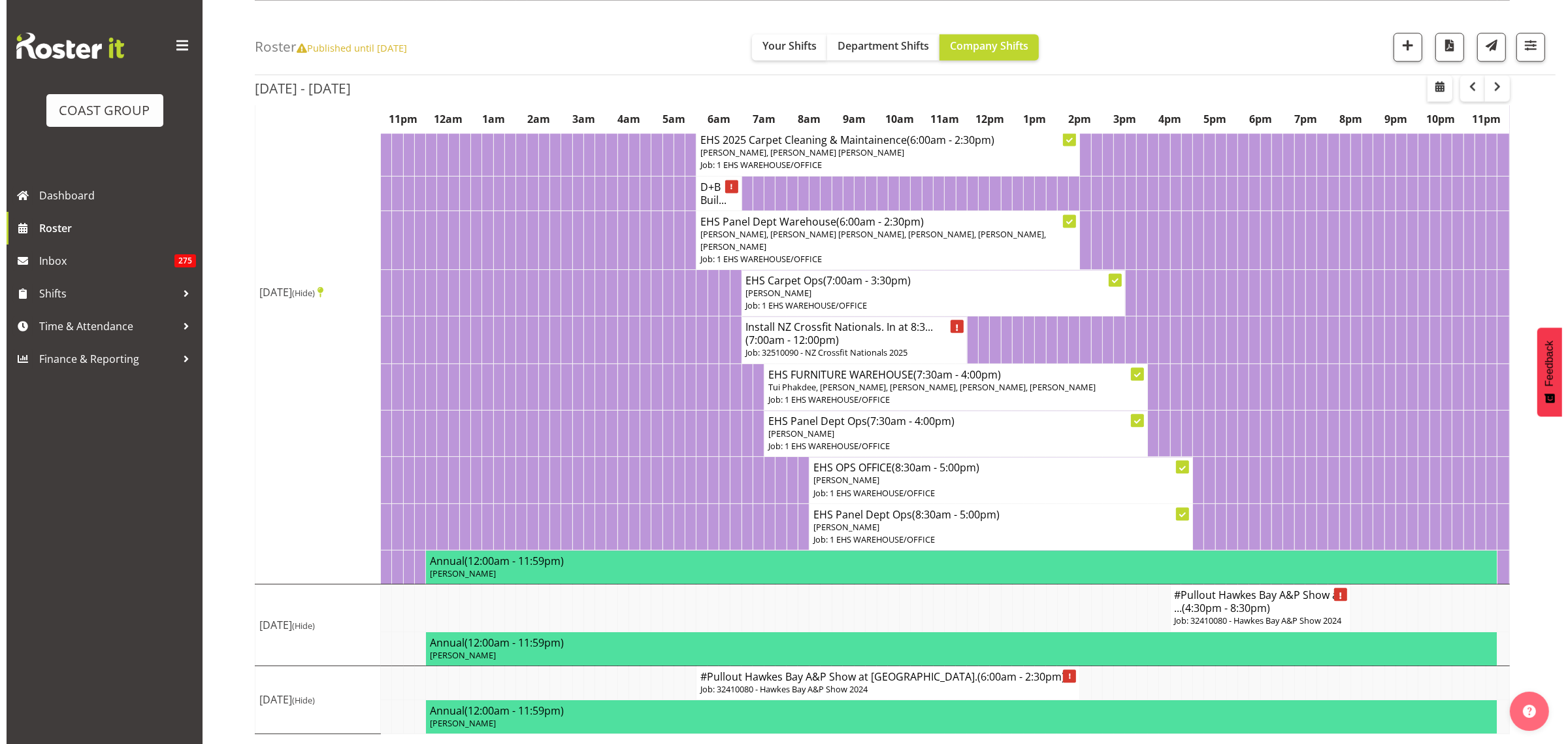
scroll to position [3632, 0]
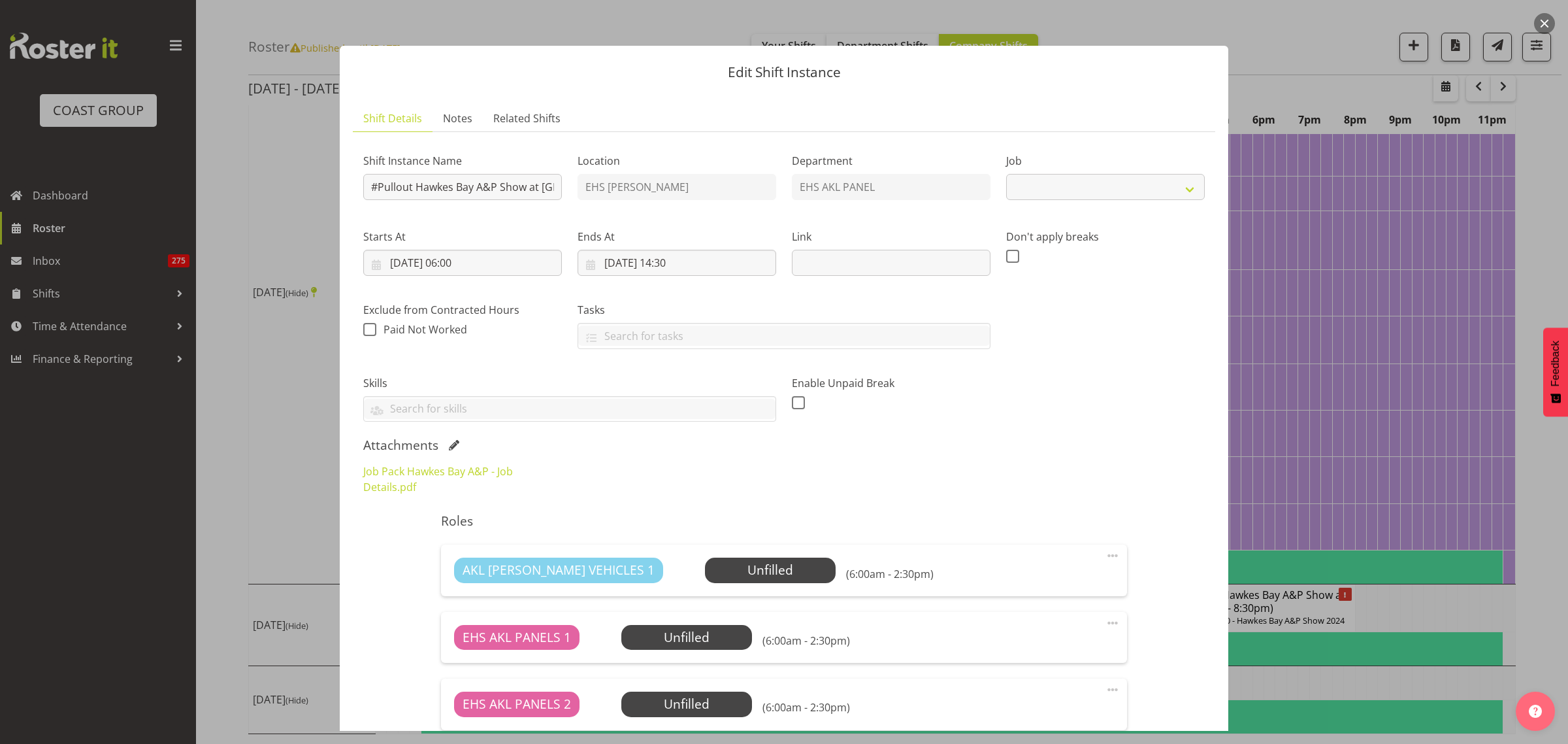
select select "8311"
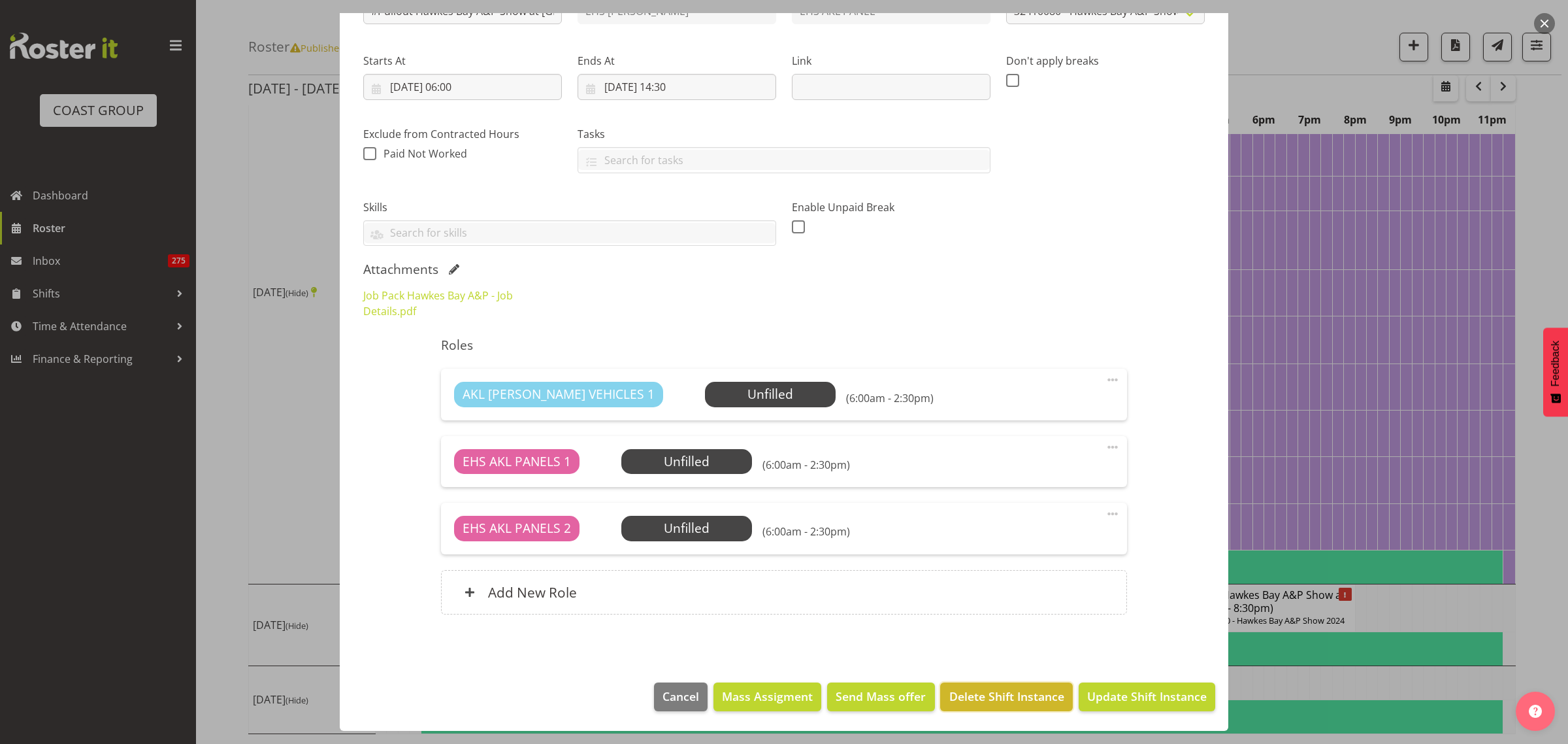
click at [966, 699] on span "Delete Shift Instance" at bounding box center [1007, 696] width 115 height 17
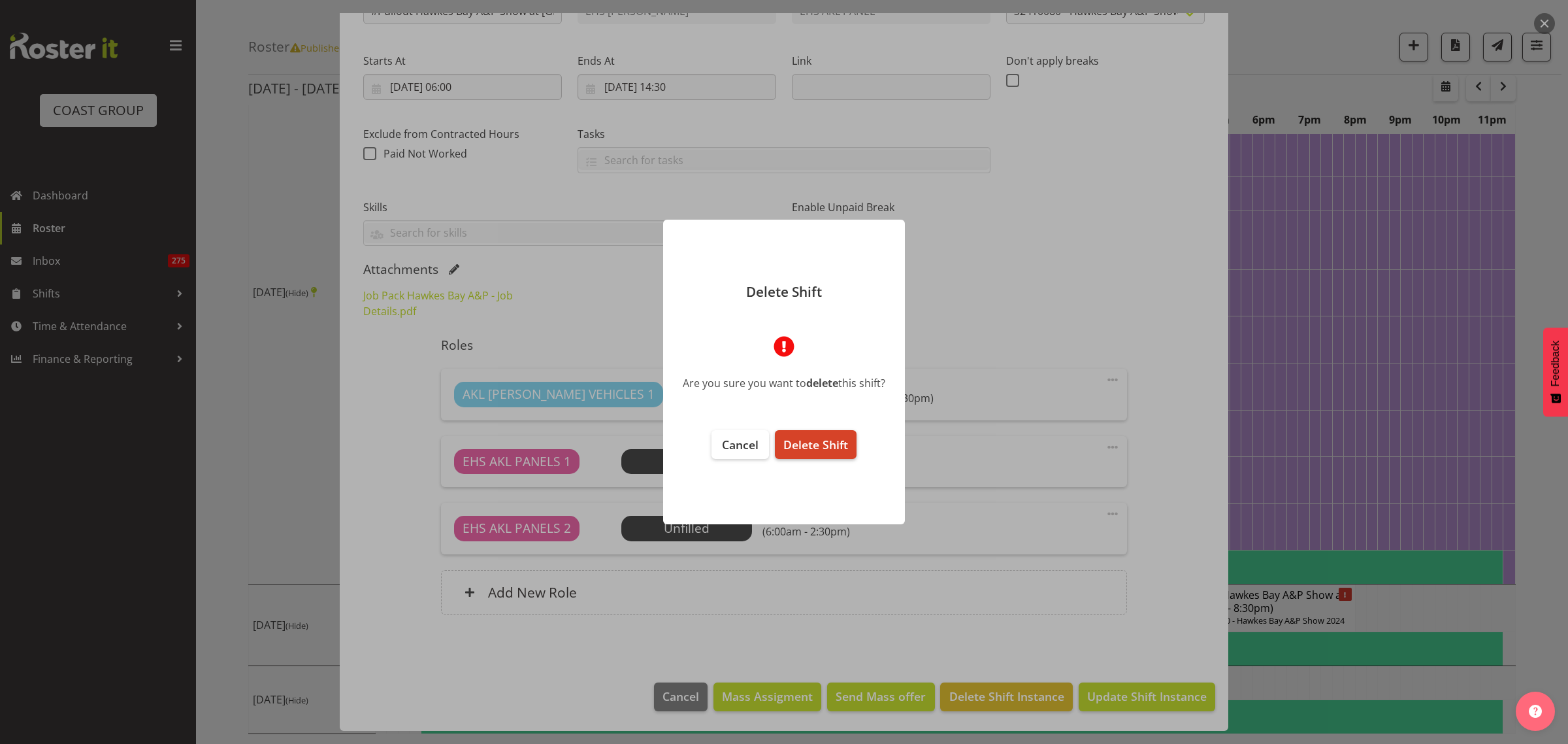
click at [832, 446] on span "Delete Shift" at bounding box center [815, 444] width 65 height 16
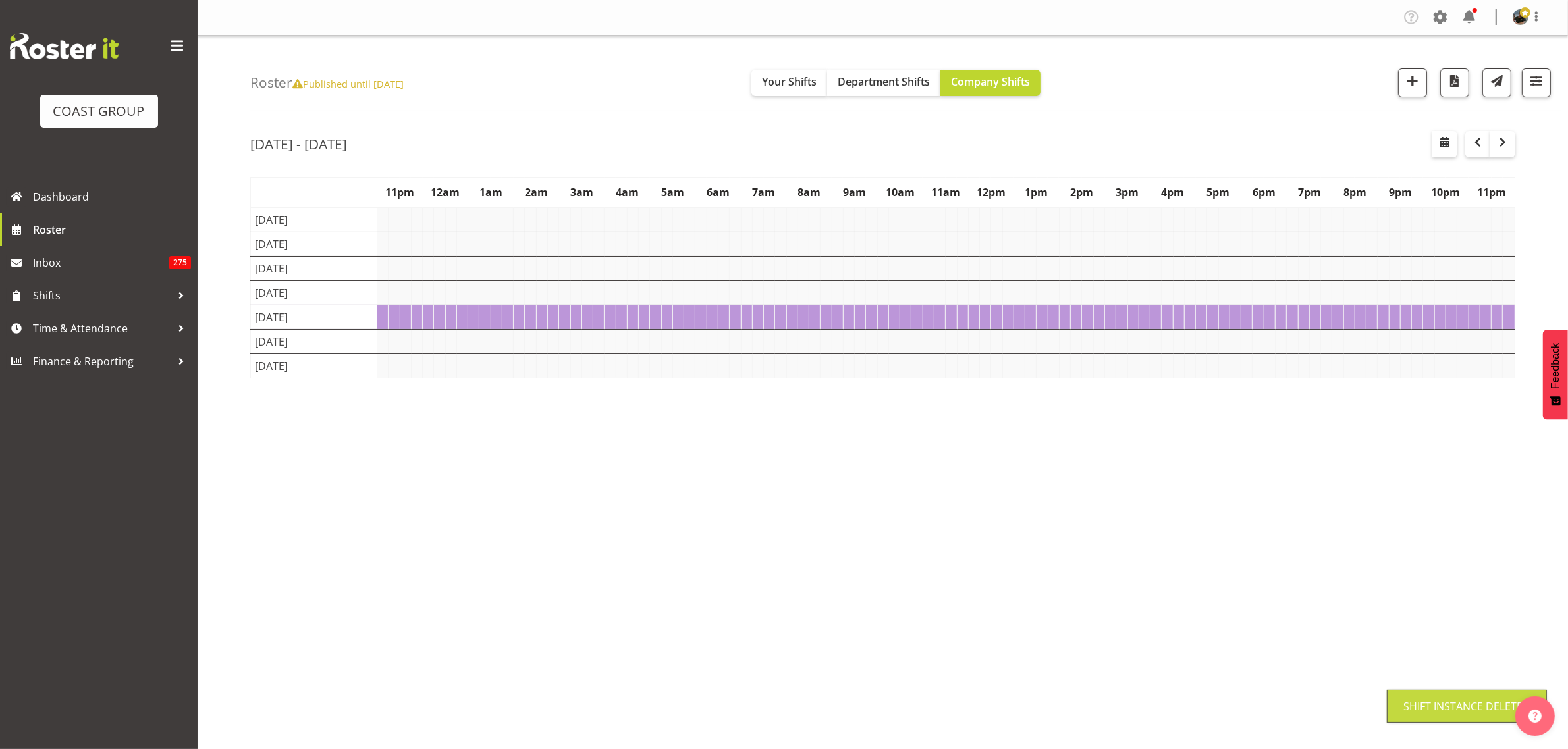
scroll to position [0, 0]
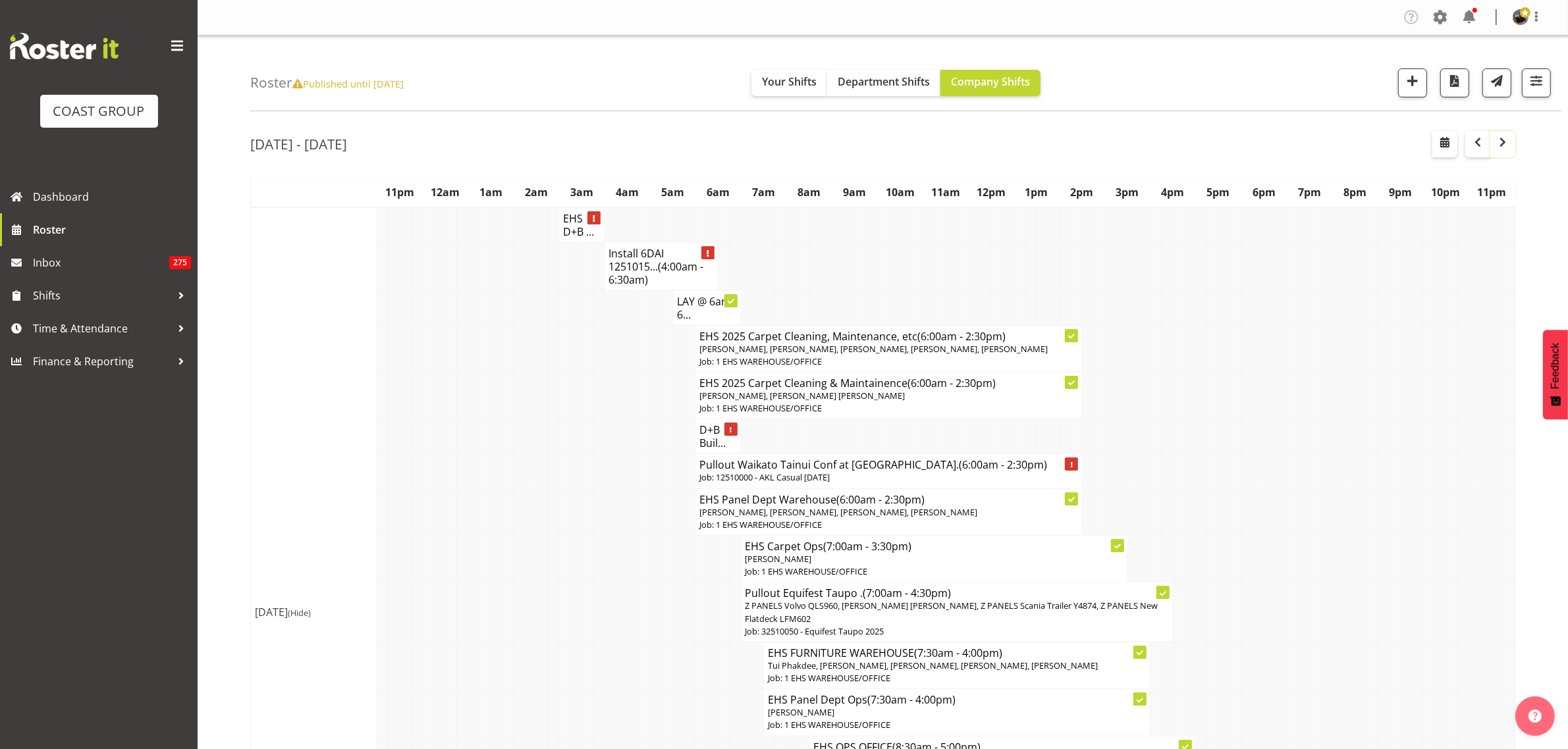
click at [1499, 146] on span "button" at bounding box center [1502, 142] width 16 height 16
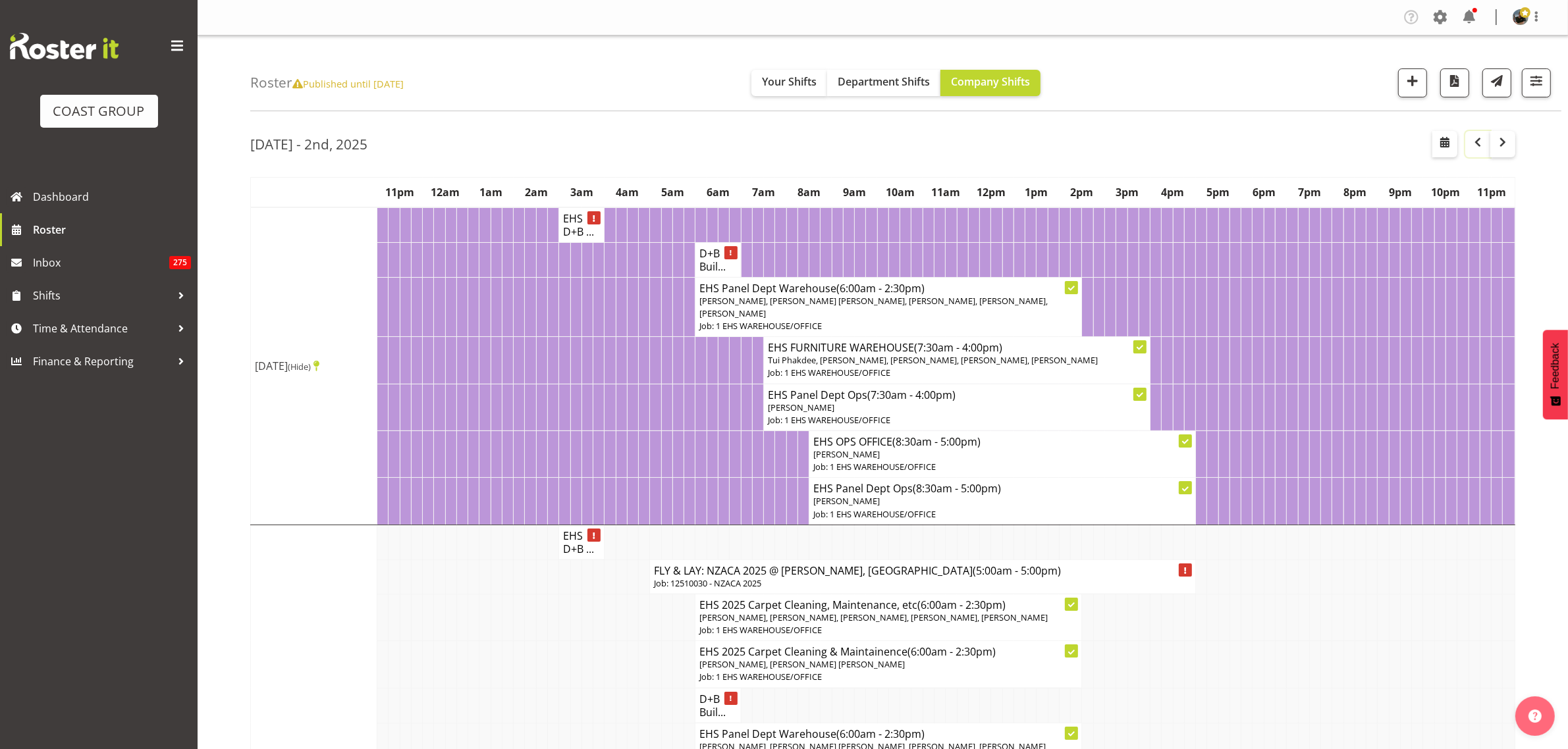
click at [1474, 150] on span "button" at bounding box center [1477, 142] width 16 height 16
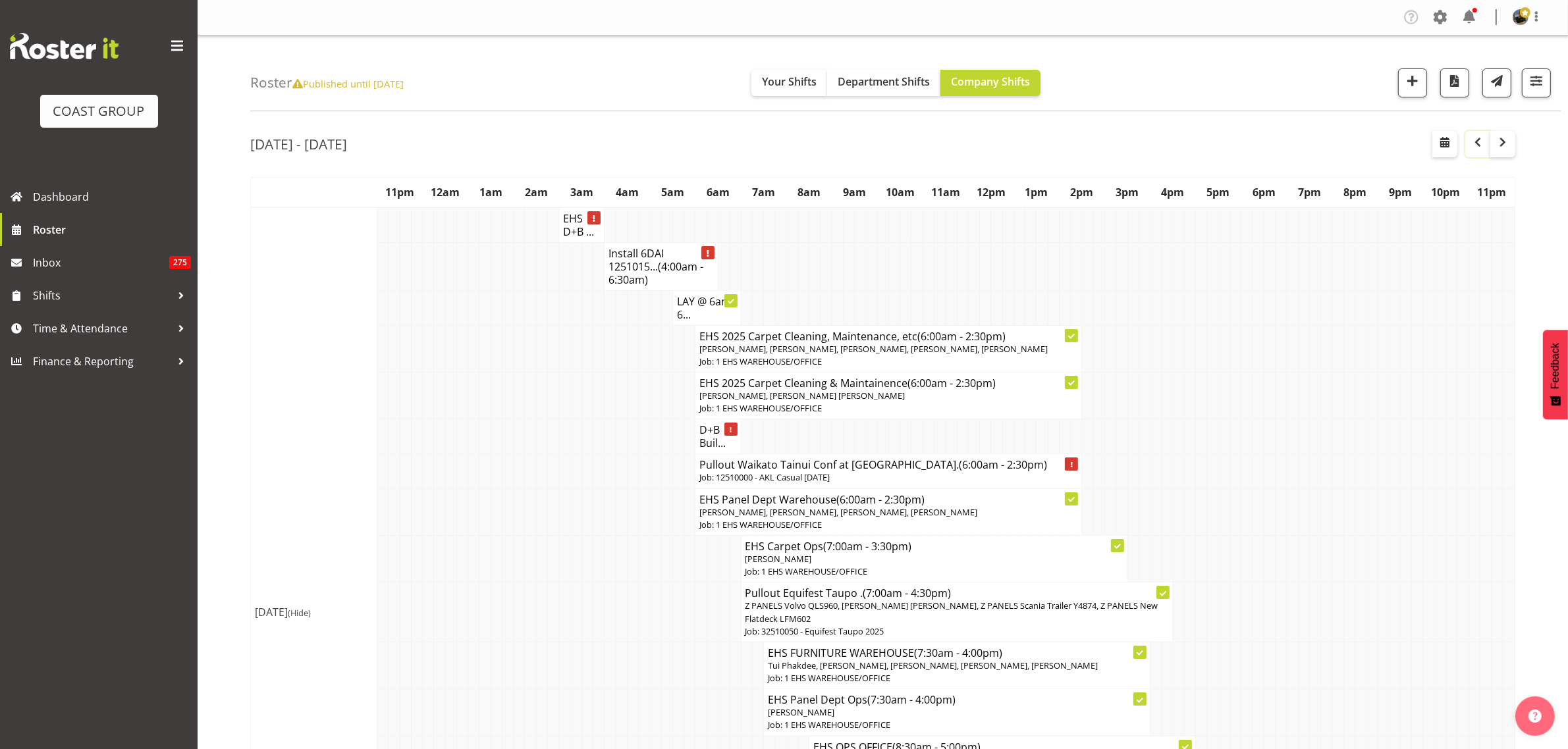
click at [1476, 150] on span "button" at bounding box center [1477, 142] width 16 height 16
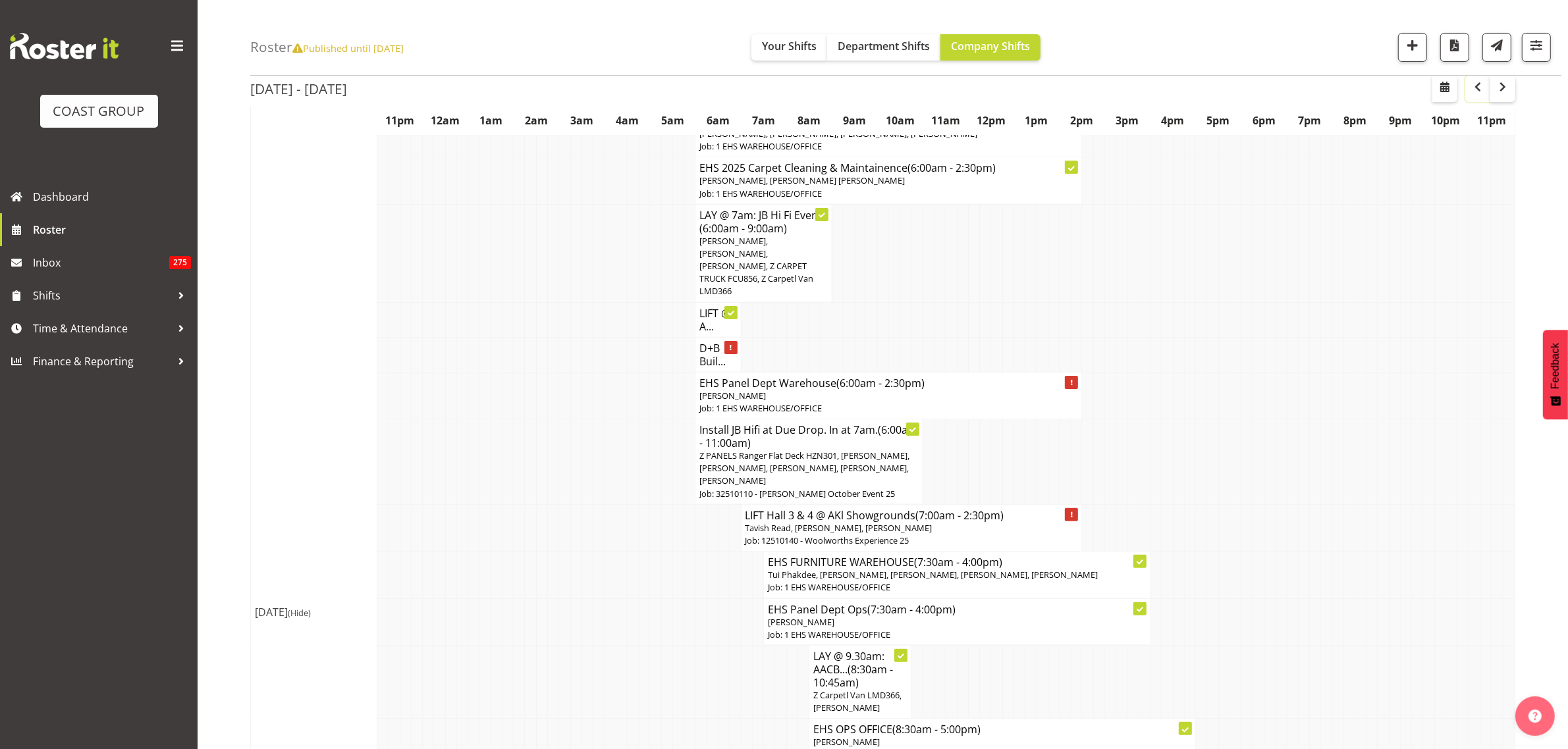
scroll to position [658, 0]
